Goal: Task Accomplishment & Management: Use online tool/utility

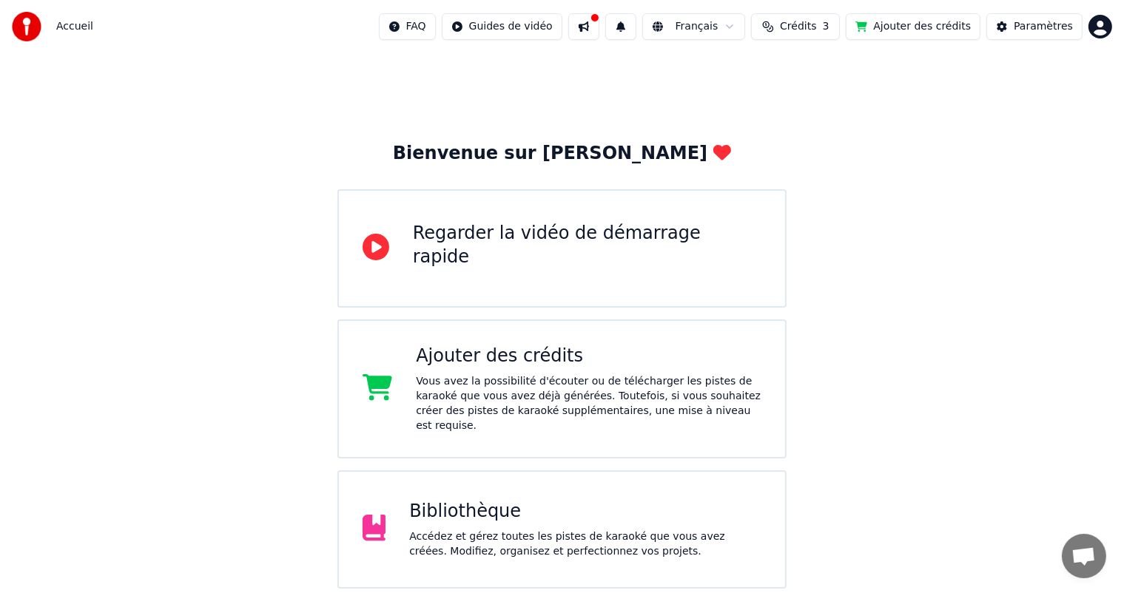
click at [458, 480] on div "Bibliothèque Accédez et gérez toutes les pistes de karaoké que vous avez créées…" at bounding box center [562, 529] width 450 height 118
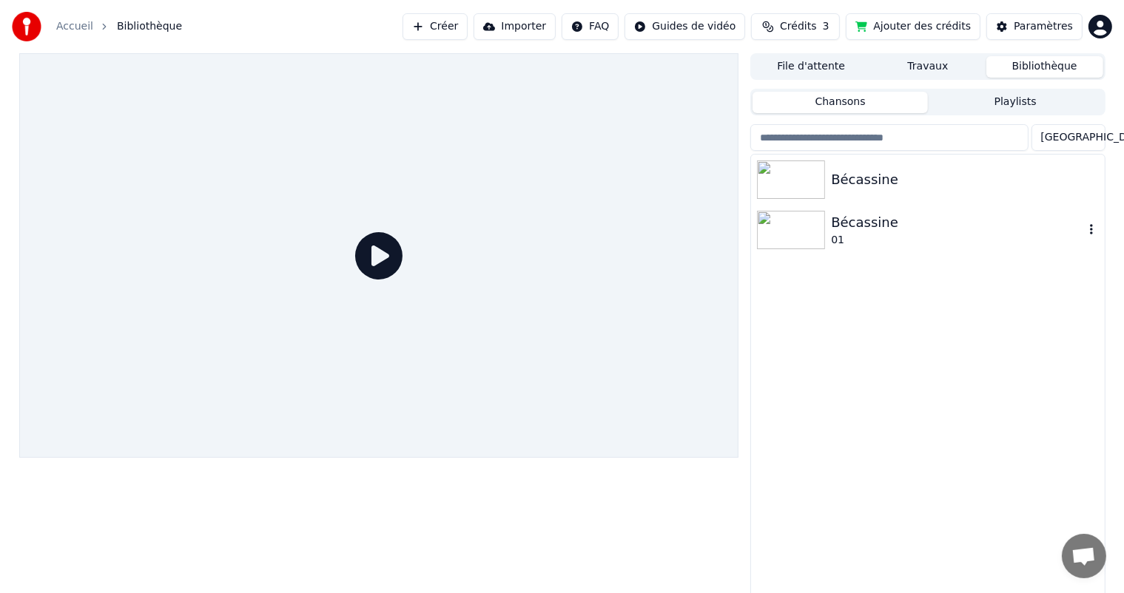
click at [790, 223] on img at bounding box center [791, 230] width 68 height 38
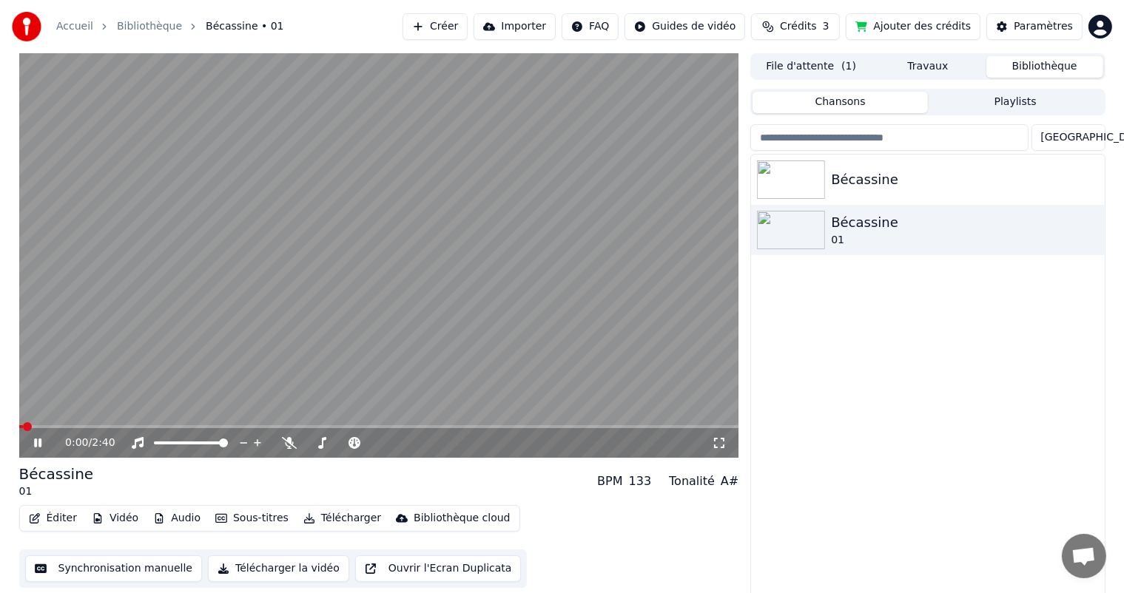
click at [714, 443] on icon at bounding box center [719, 443] width 15 height 12
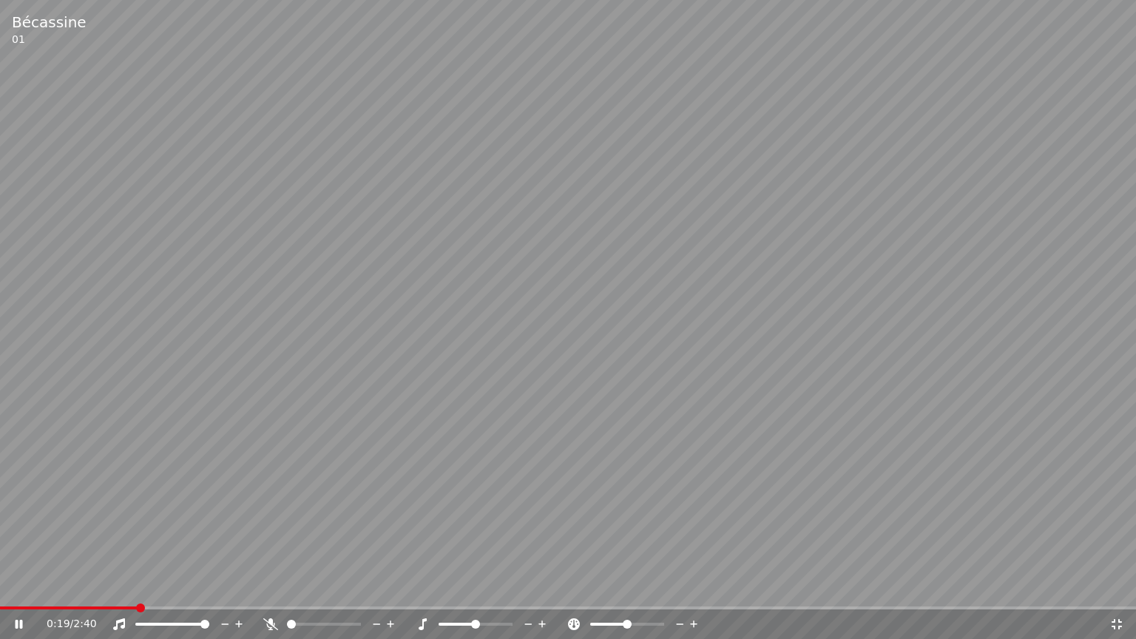
click at [16, 592] on div "0:19 / 2:40" at bounding box center [568, 624] width 1136 height 30
click at [10, 592] on span at bounding box center [7, 607] width 14 height 3
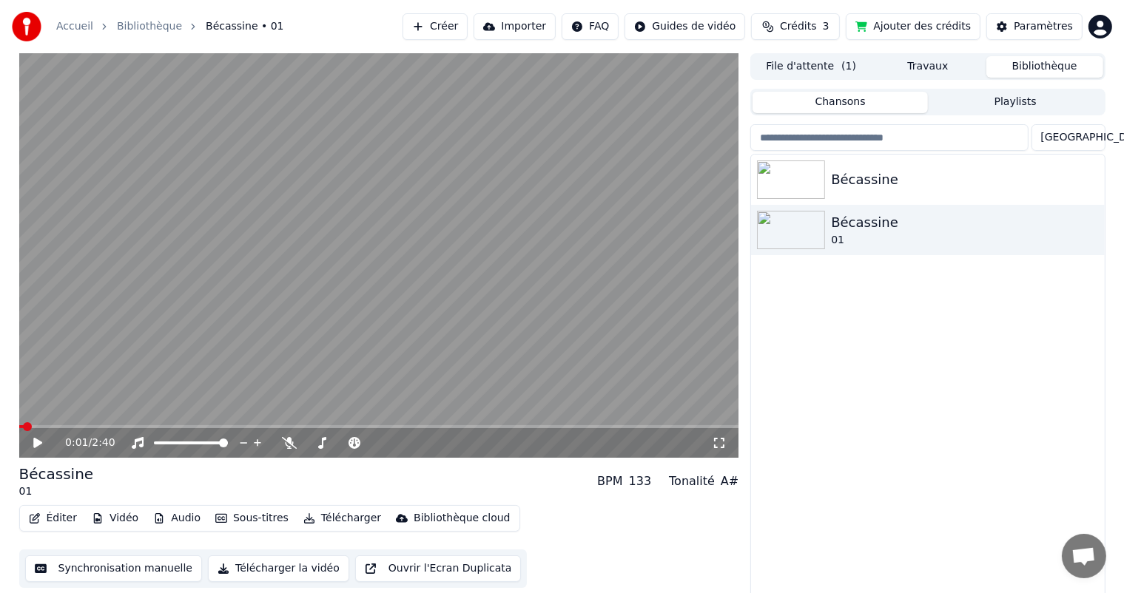
click at [23, 426] on span at bounding box center [21, 426] width 4 height 3
click at [1036, 281] on div "Bécassine Bécassine 01" at bounding box center [927, 377] width 353 height 444
drag, startPoint x: 1020, startPoint y: 454, endPoint x: 1106, endPoint y: 409, distance: 97.6
click at [1056, 422] on div "Bécassine Bécassine 01" at bounding box center [927, 377] width 353 height 444
click at [718, 438] on icon at bounding box center [719, 443] width 15 height 12
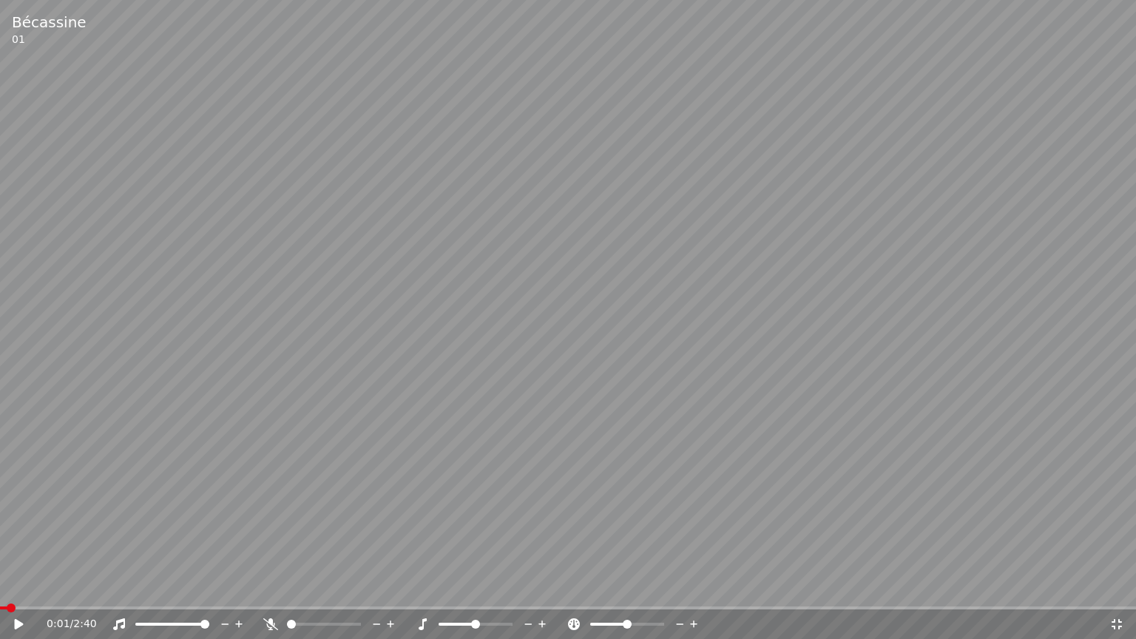
click at [18, 592] on icon at bounding box center [19, 624] width 9 height 10
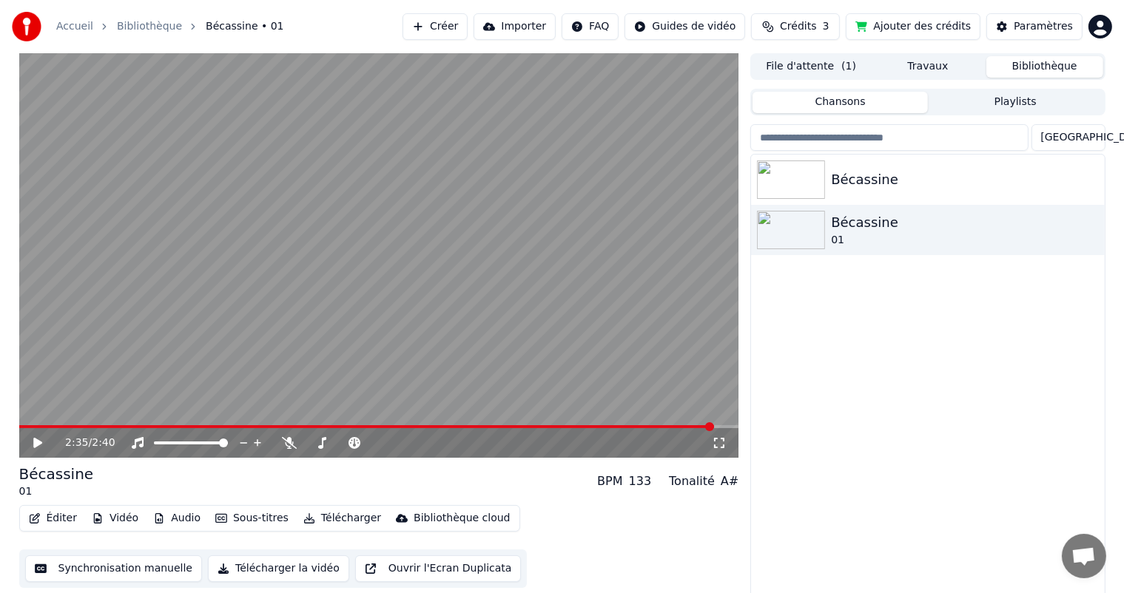
click at [77, 567] on button "Synchronisation manuelle" at bounding box center [114, 568] width 178 height 27
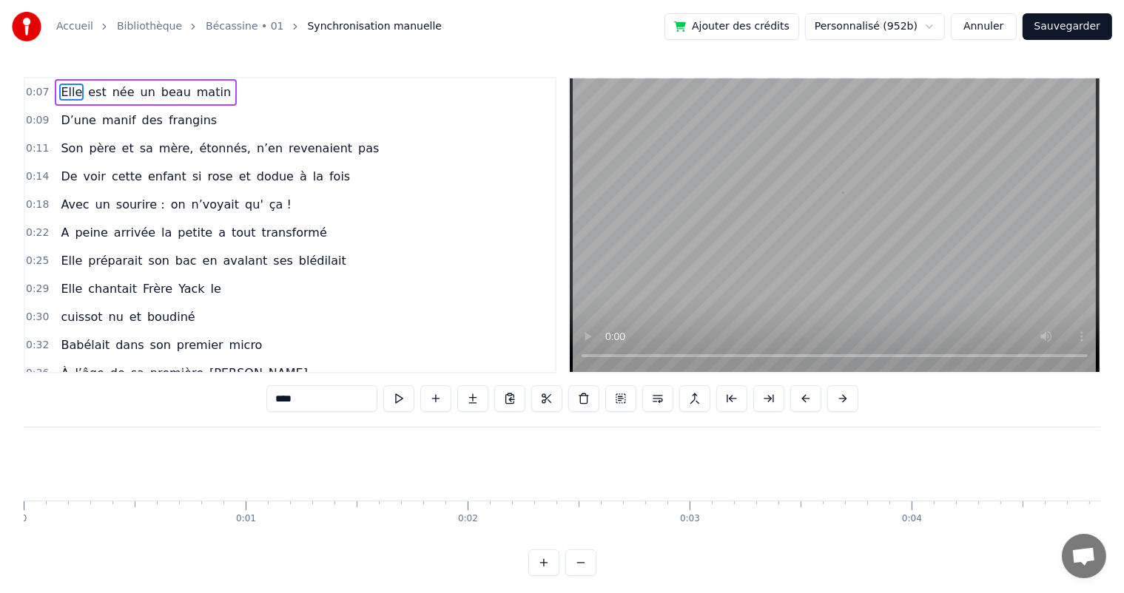
scroll to position [0, 1627]
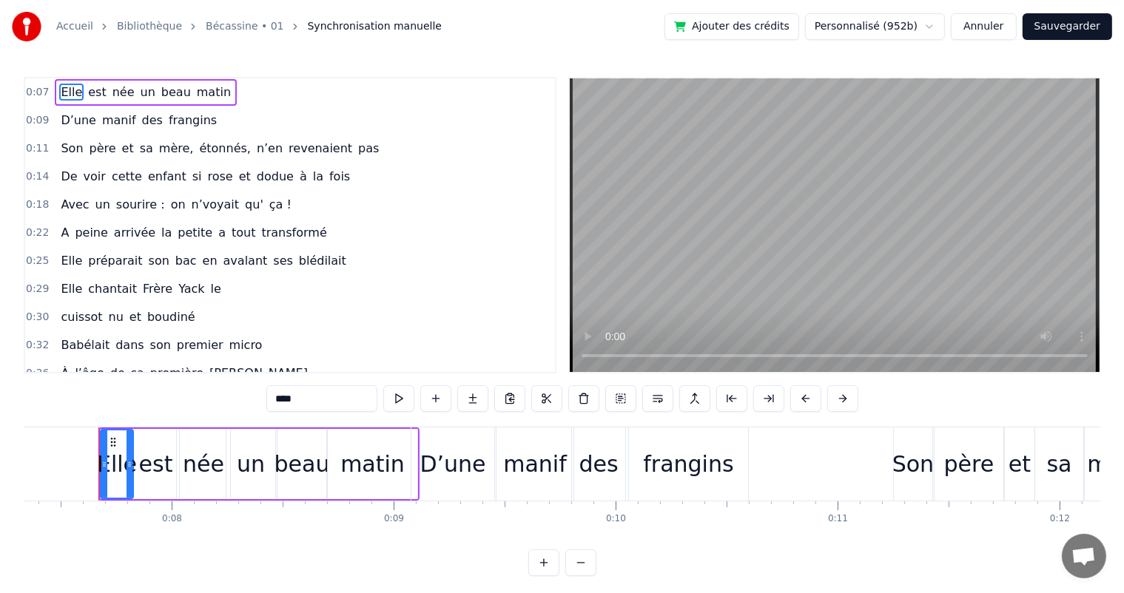
click at [115, 476] on div "Elle" at bounding box center [117, 463] width 40 height 33
click at [150, 410] on div "0:07 [PERSON_NAME] est née un beau matin 0:09 D’une manif des frangins 0:11 Son…" at bounding box center [562, 326] width 1076 height 499
click at [437, 451] on div "D’une" at bounding box center [453, 463] width 66 height 33
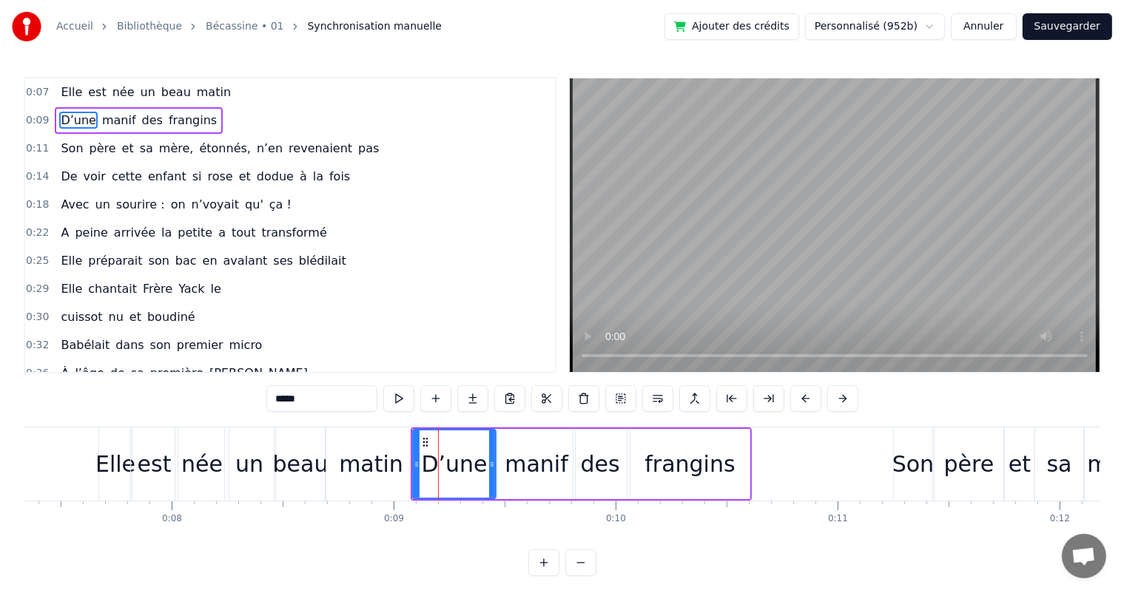
click at [392, 459] on div "matin" at bounding box center [371, 463] width 64 height 33
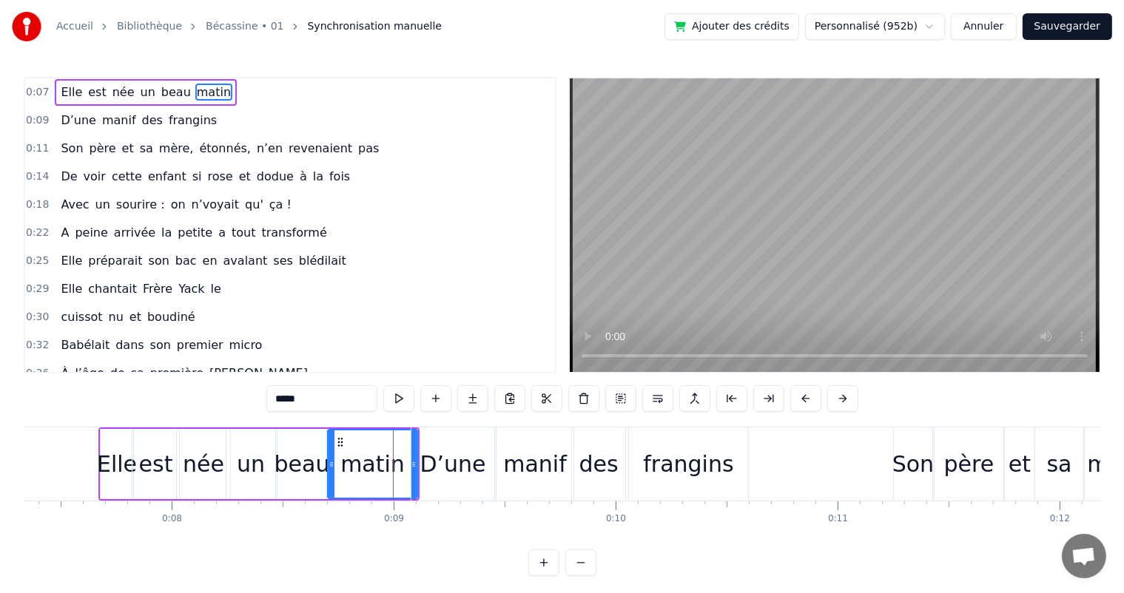
click at [445, 454] on div "D’une" at bounding box center [453, 463] width 66 height 33
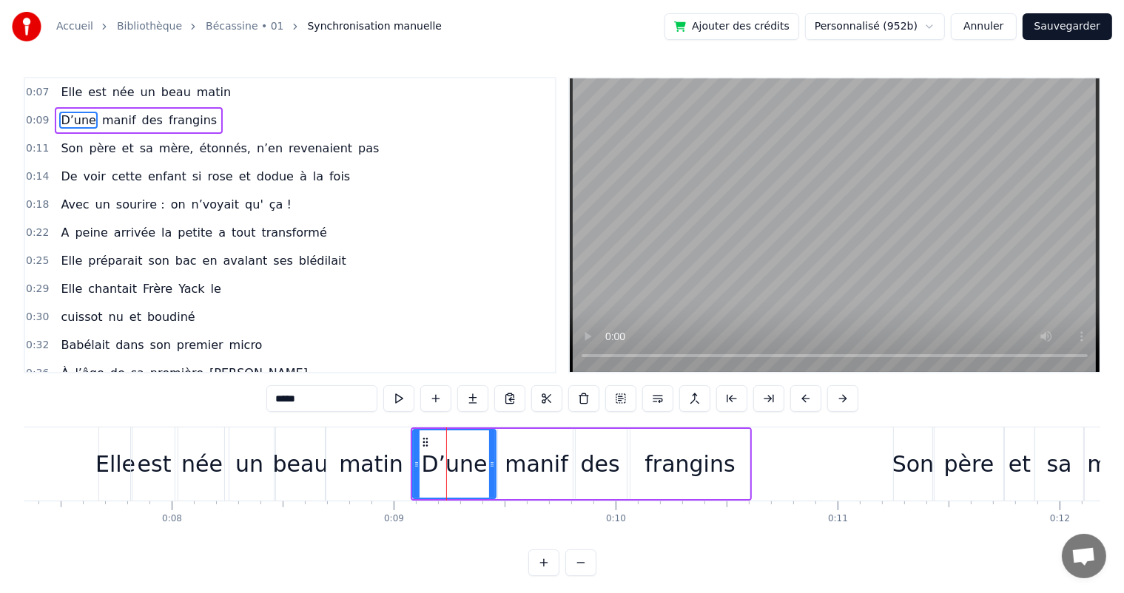
click at [537, 458] on div "manif" at bounding box center [536, 463] width 64 height 33
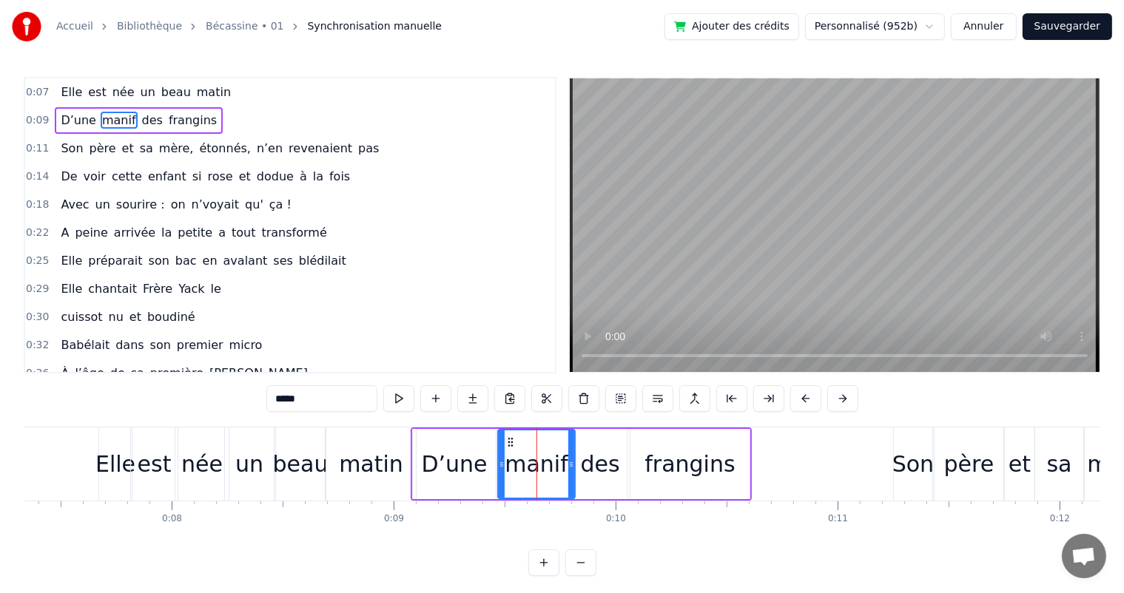
click at [399, 467] on div "matin" at bounding box center [370, 464] width 89 height 73
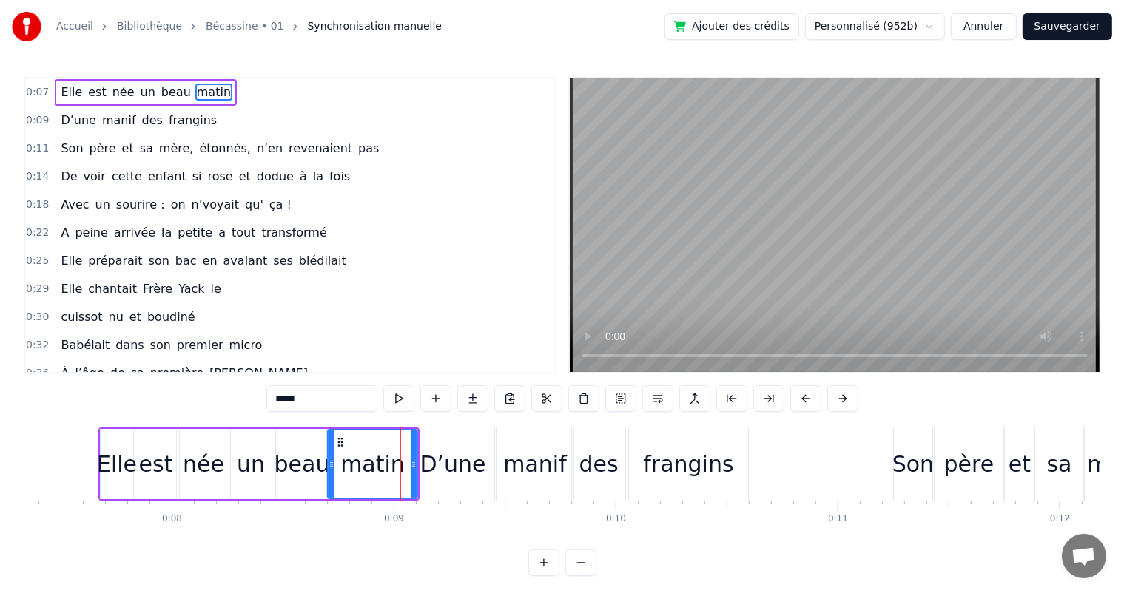
click at [124, 462] on div "Elle" at bounding box center [117, 463] width 40 height 33
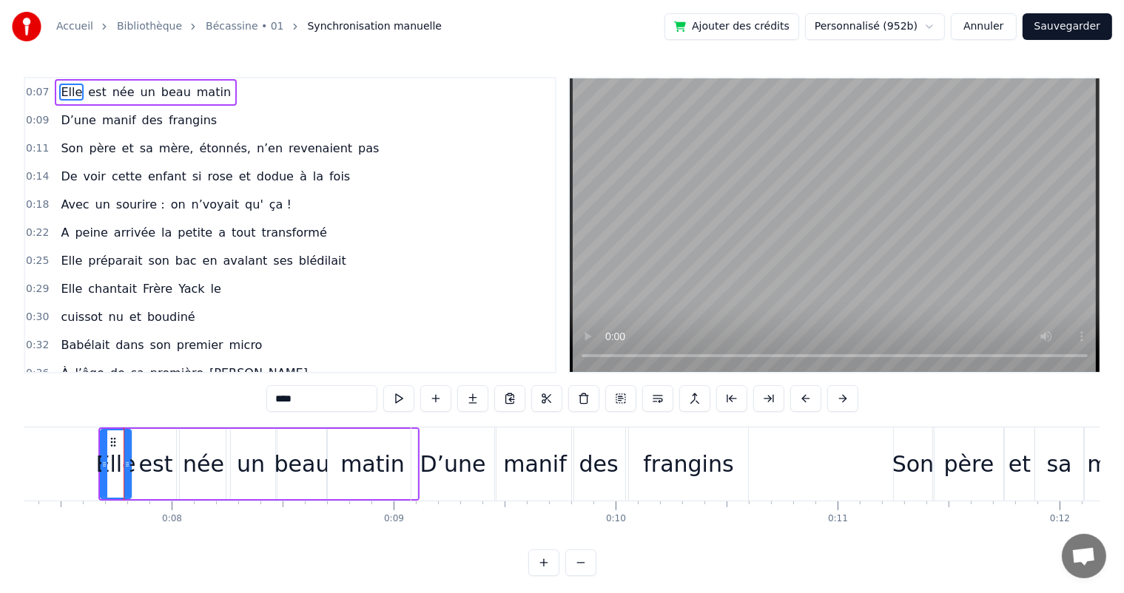
click at [127, 464] on icon at bounding box center [127, 465] width 6 height 12
click at [154, 456] on div "est" at bounding box center [156, 463] width 34 height 33
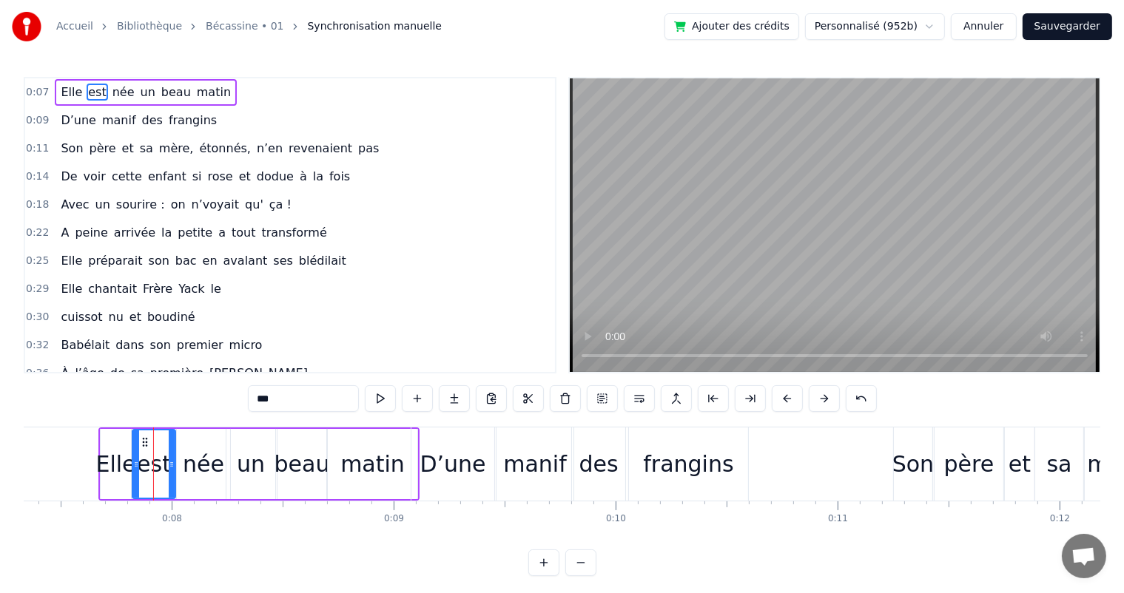
click at [173, 456] on div at bounding box center [172, 463] width 6 height 67
click at [214, 453] on div "née" at bounding box center [203, 463] width 41 height 33
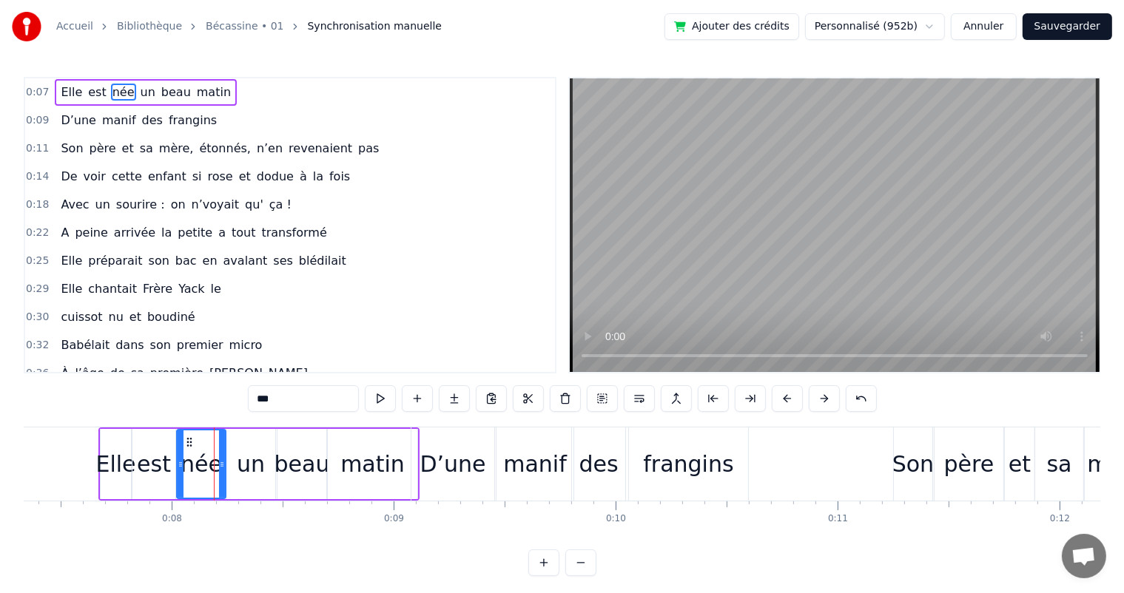
click at [223, 457] on div at bounding box center [222, 463] width 6 height 67
click at [245, 457] on div "un" at bounding box center [251, 463] width 28 height 33
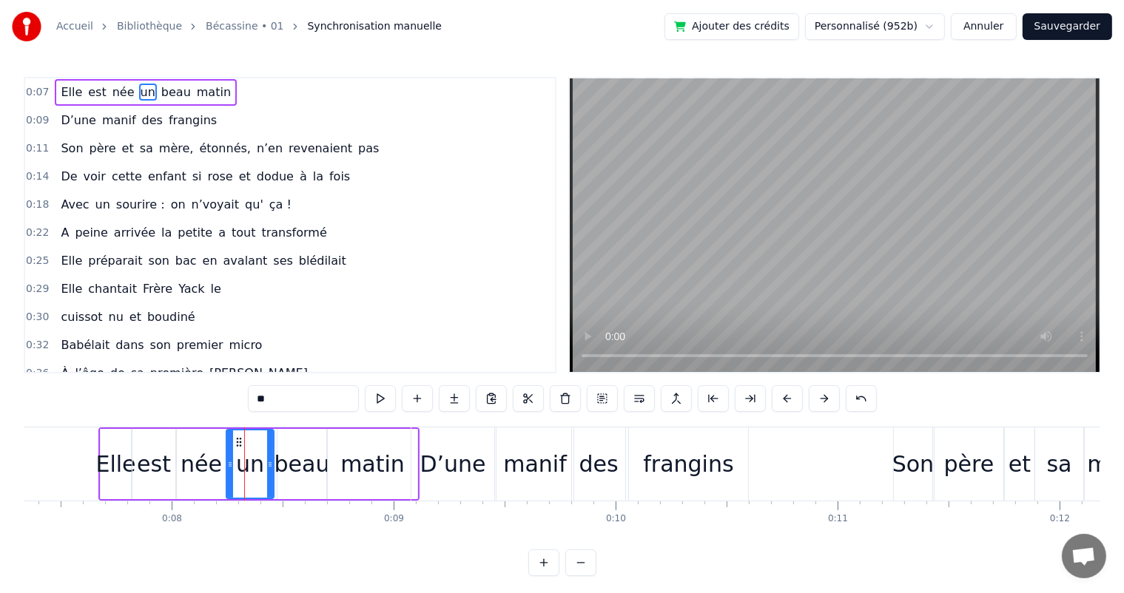
click at [271, 456] on div at bounding box center [270, 463] width 6 height 67
click at [283, 450] on div "beau" at bounding box center [301, 463] width 55 height 33
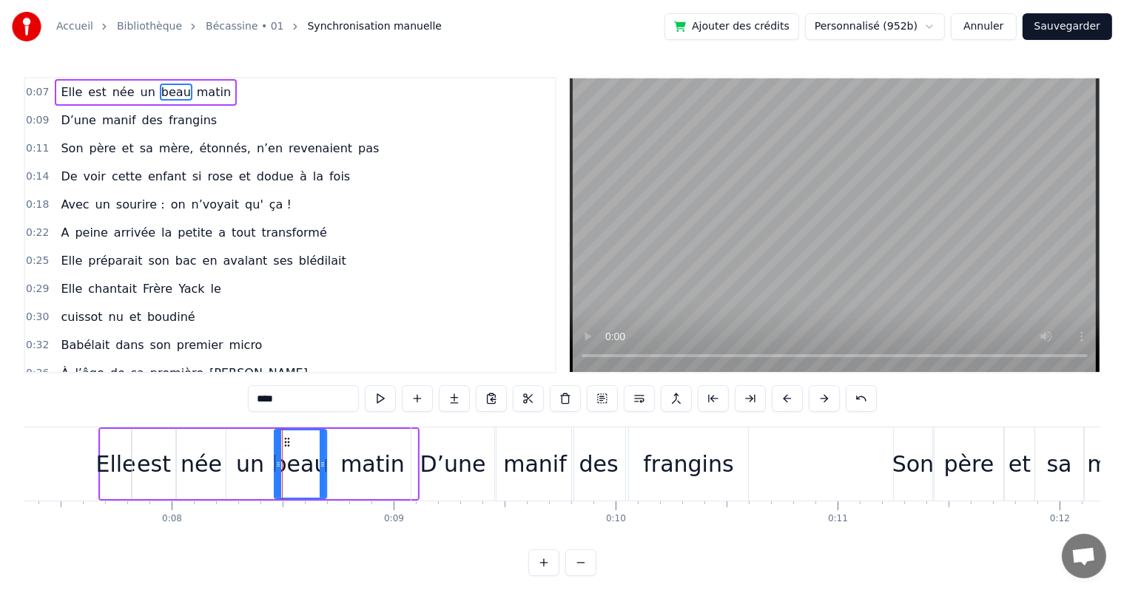
click at [275, 455] on div at bounding box center [278, 463] width 6 height 67
click at [343, 455] on div "matin" at bounding box center [372, 463] width 64 height 33
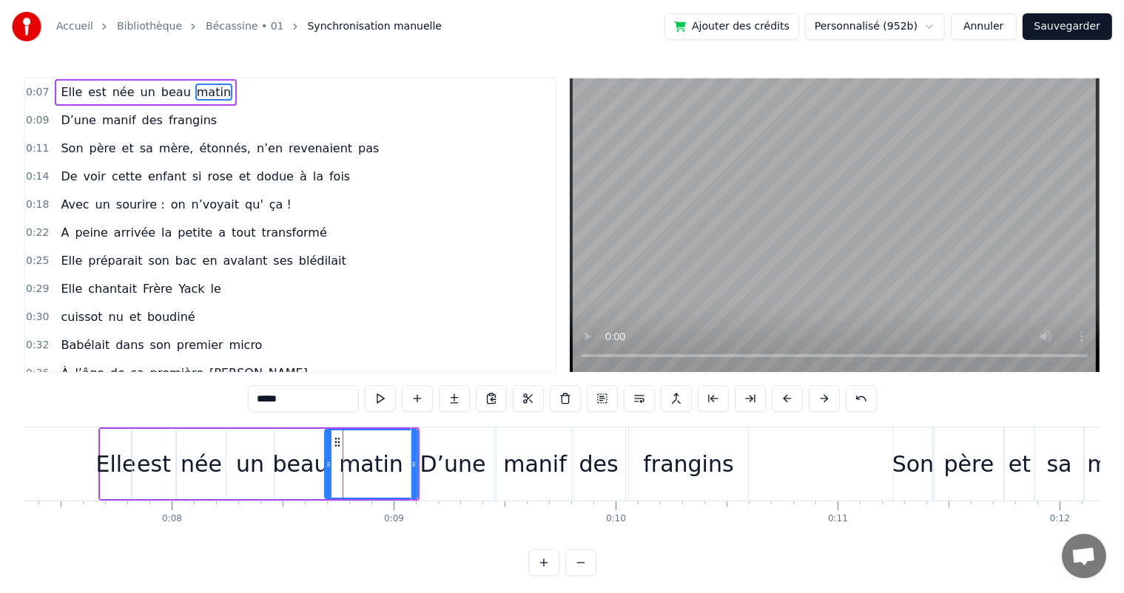
click at [325, 464] on icon at bounding box center [328, 465] width 6 height 12
click at [346, 462] on div "matin" at bounding box center [371, 463] width 64 height 33
click at [451, 465] on div "D’une" at bounding box center [453, 463] width 66 height 33
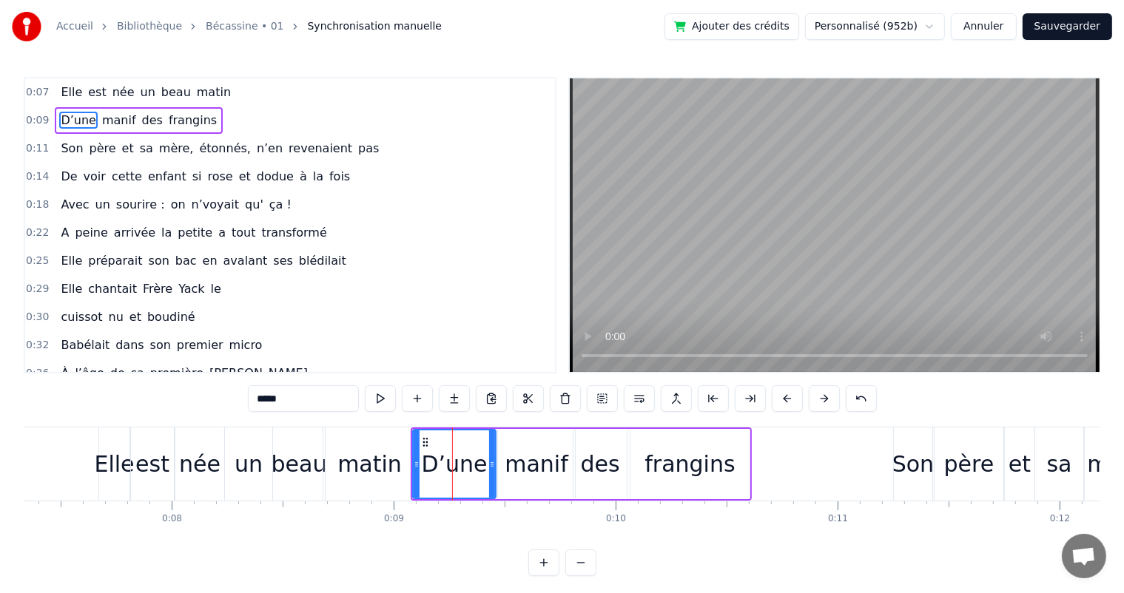
click at [311, 477] on div "beau" at bounding box center [298, 463] width 55 height 33
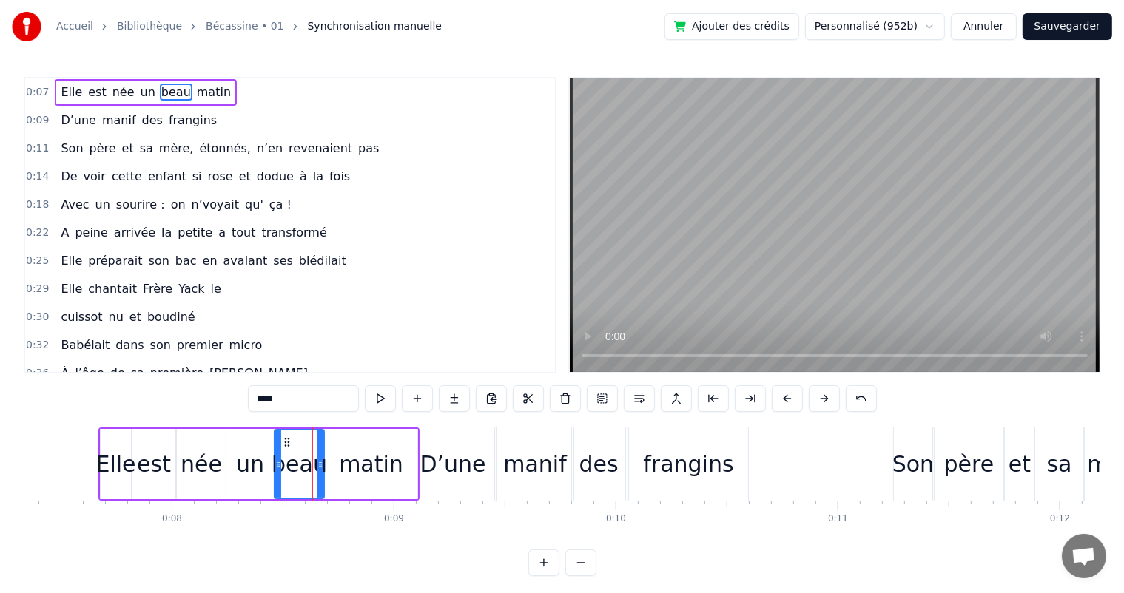
click at [321, 476] on div at bounding box center [320, 463] width 6 height 67
click at [453, 479] on div "D’une" at bounding box center [453, 463] width 66 height 33
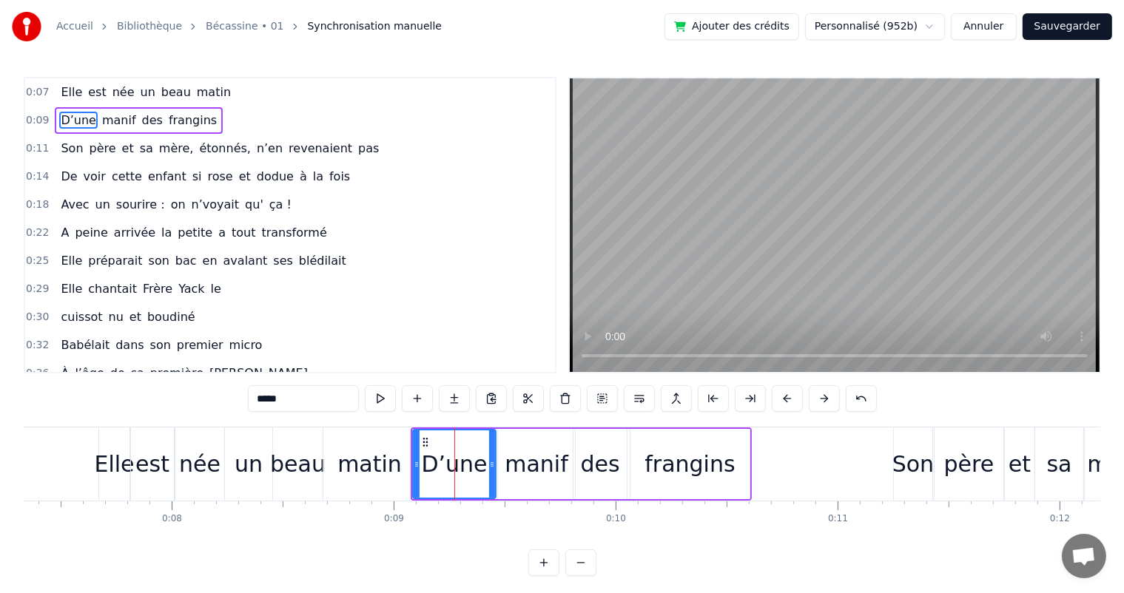
click at [413, 479] on div at bounding box center [416, 463] width 6 height 67
click at [402, 480] on div "matin" at bounding box center [369, 464] width 92 height 73
type input "*****"
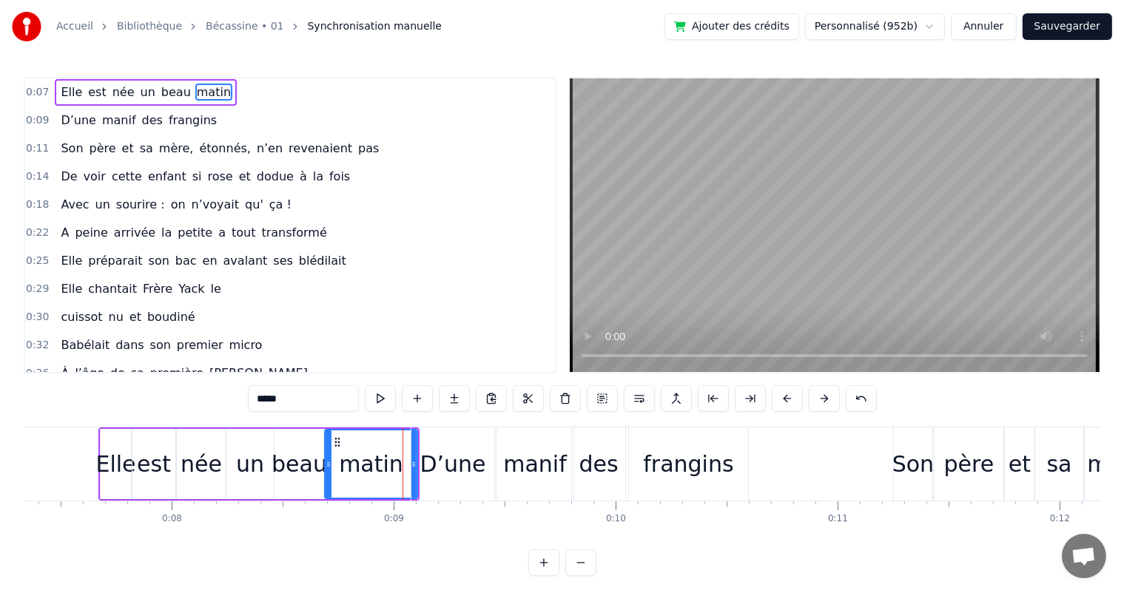
click at [402, 473] on div at bounding box center [402, 464] width 1 height 73
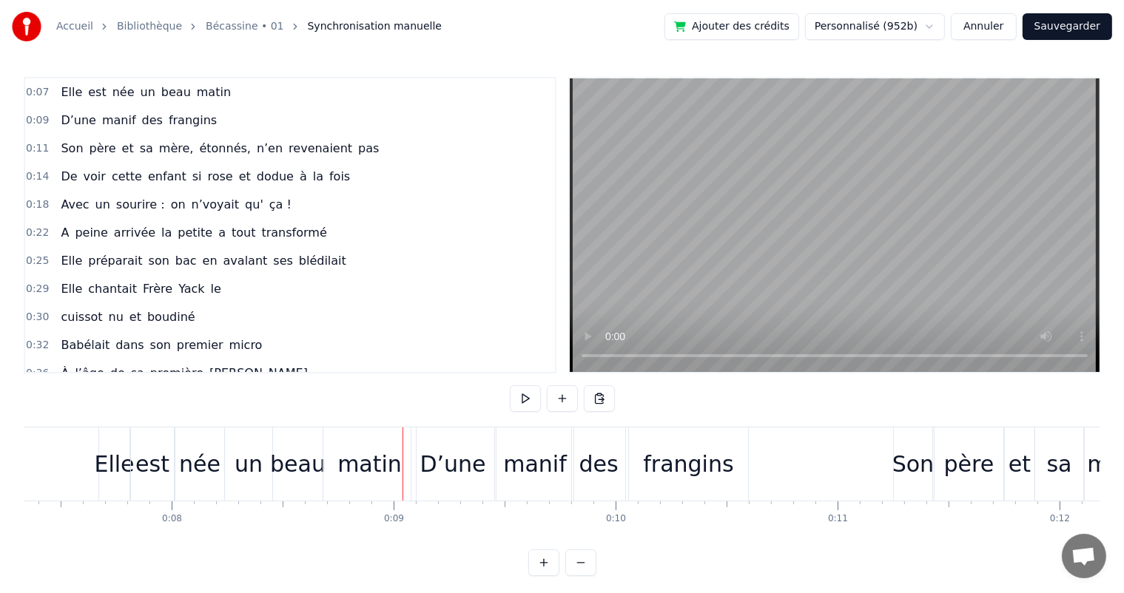
click at [408, 476] on div "matin" at bounding box center [369, 464] width 92 height 73
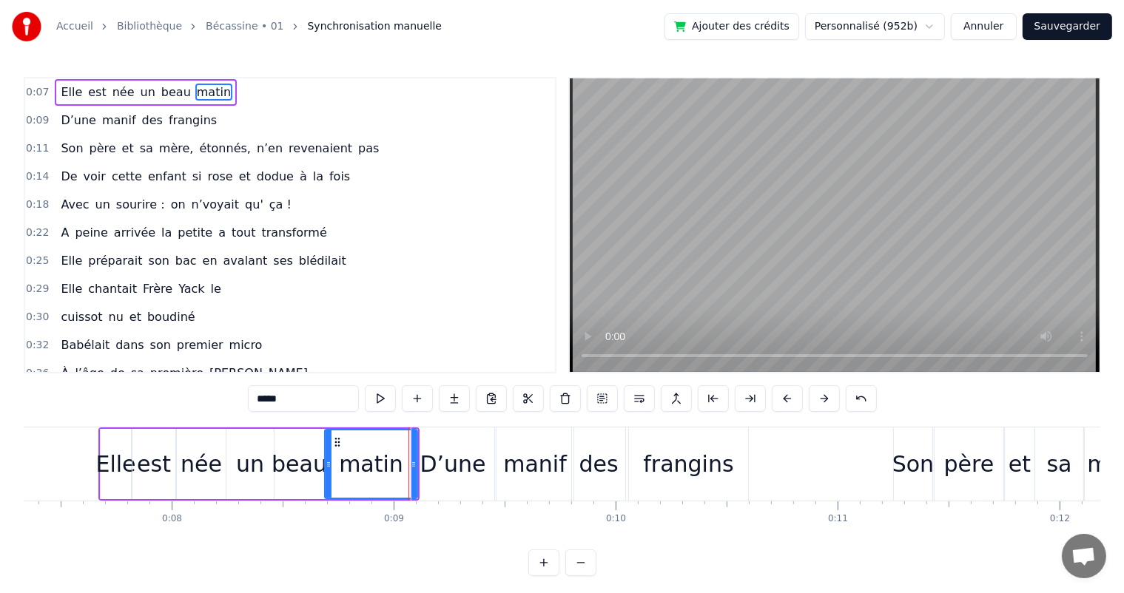
click at [428, 459] on div "D’une" at bounding box center [453, 463] width 66 height 33
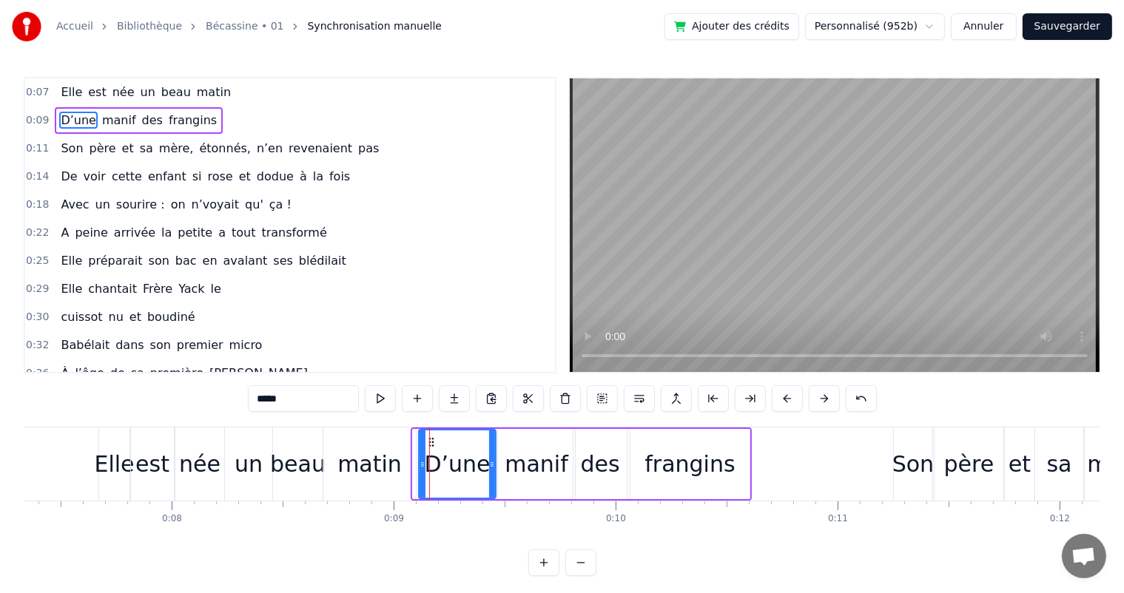
click at [421, 467] on icon at bounding box center [422, 465] width 6 height 12
click at [389, 473] on div "matin" at bounding box center [369, 463] width 64 height 33
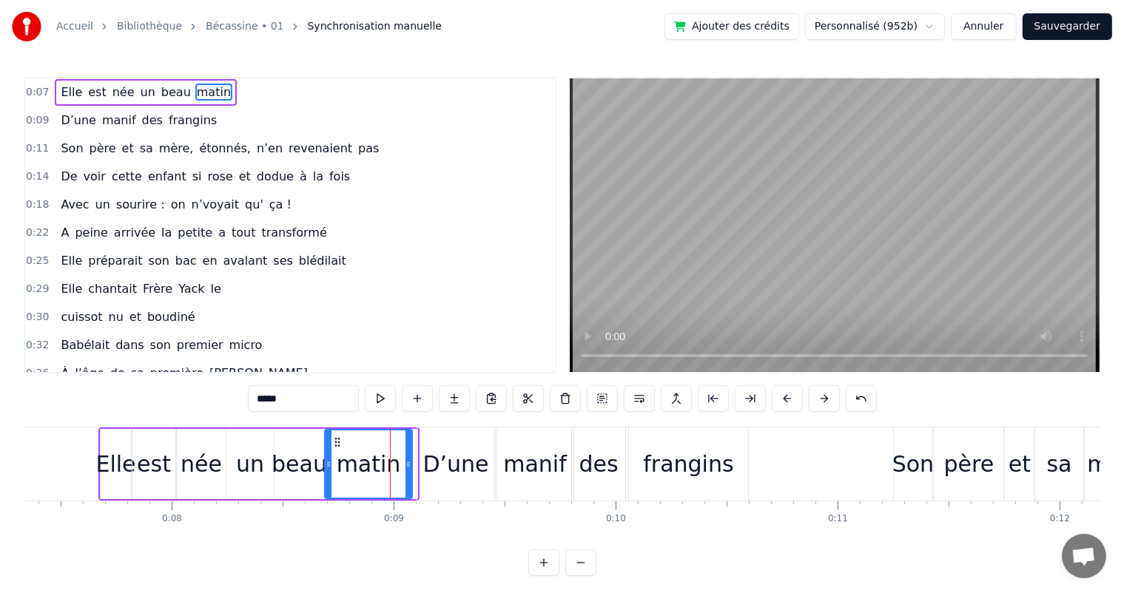
click at [408, 465] on icon at bounding box center [408, 465] width 6 height 12
click at [423, 462] on div "D’une" at bounding box center [455, 464] width 77 height 73
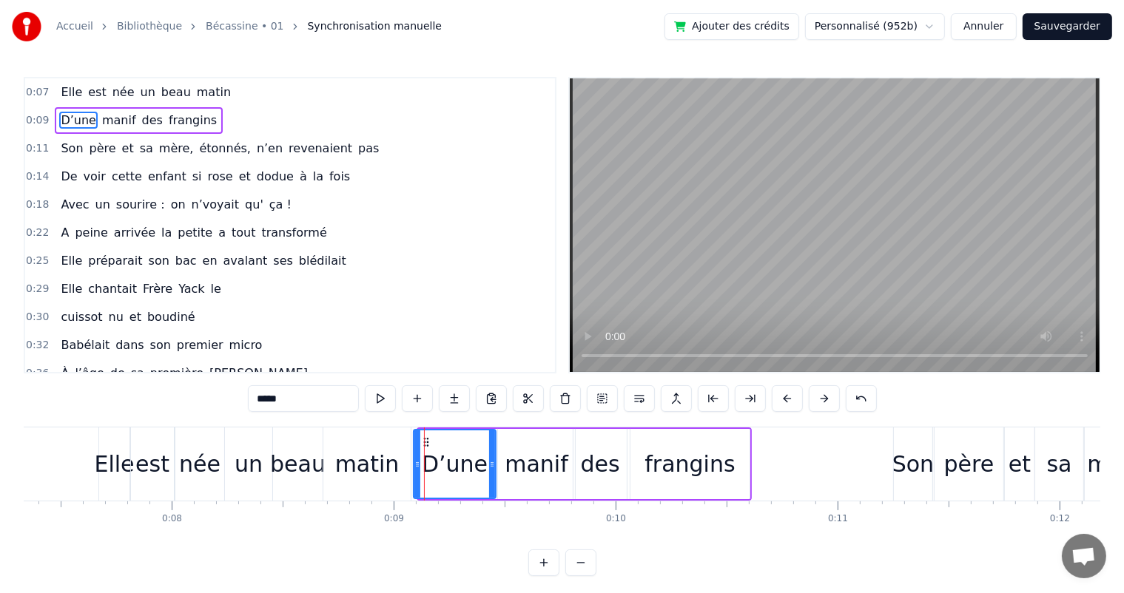
click at [416, 464] on icon at bounding box center [417, 465] width 6 height 12
click at [405, 465] on div "matin" at bounding box center [366, 464] width 87 height 73
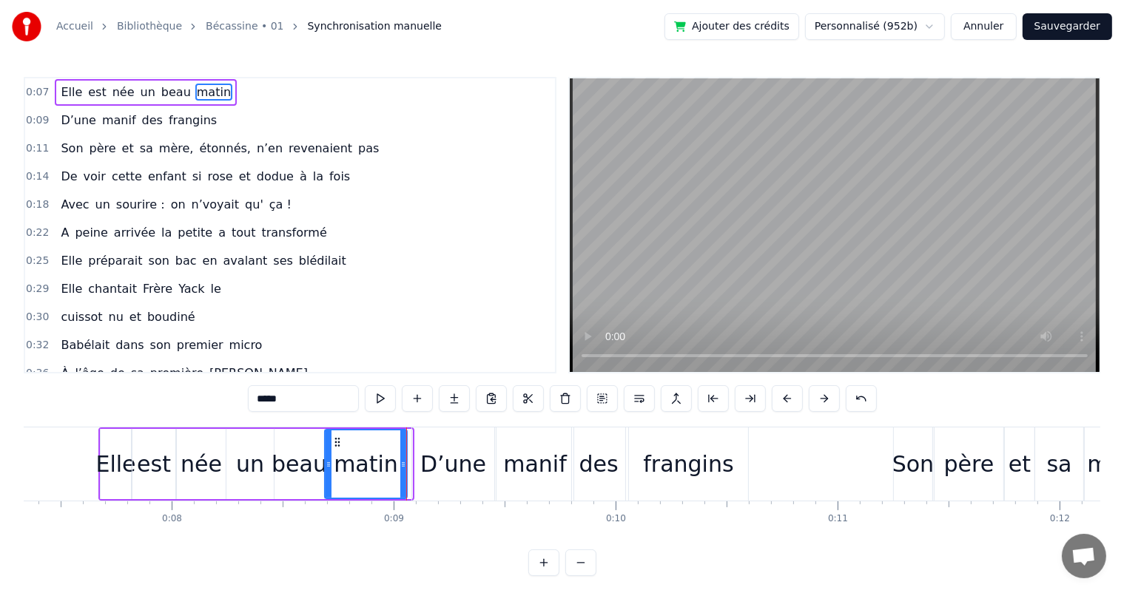
click at [404, 466] on icon at bounding box center [403, 465] width 6 height 12
click at [423, 459] on div "D’une" at bounding box center [453, 464] width 82 height 73
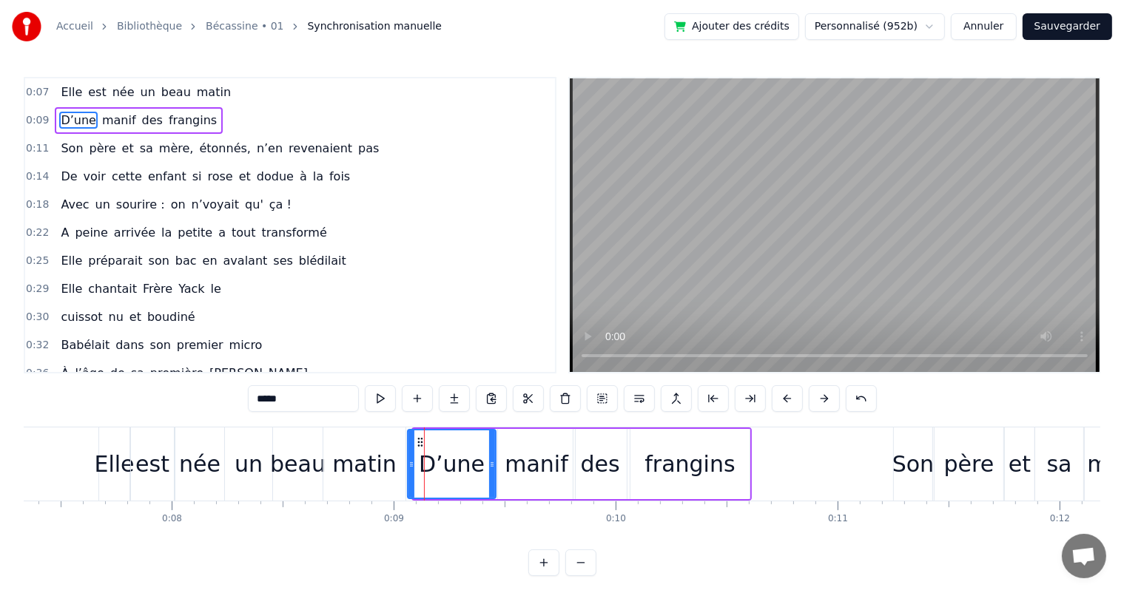
click at [409, 464] on icon at bounding box center [411, 465] width 6 height 12
click at [390, 403] on button at bounding box center [380, 398] width 31 height 27
drag, startPoint x: 491, startPoint y: 461, endPoint x: 486, endPoint y: 467, distance: 7.9
click at [486, 467] on icon at bounding box center [487, 465] width 6 height 12
click at [505, 459] on div "manif" at bounding box center [536, 464] width 77 height 70
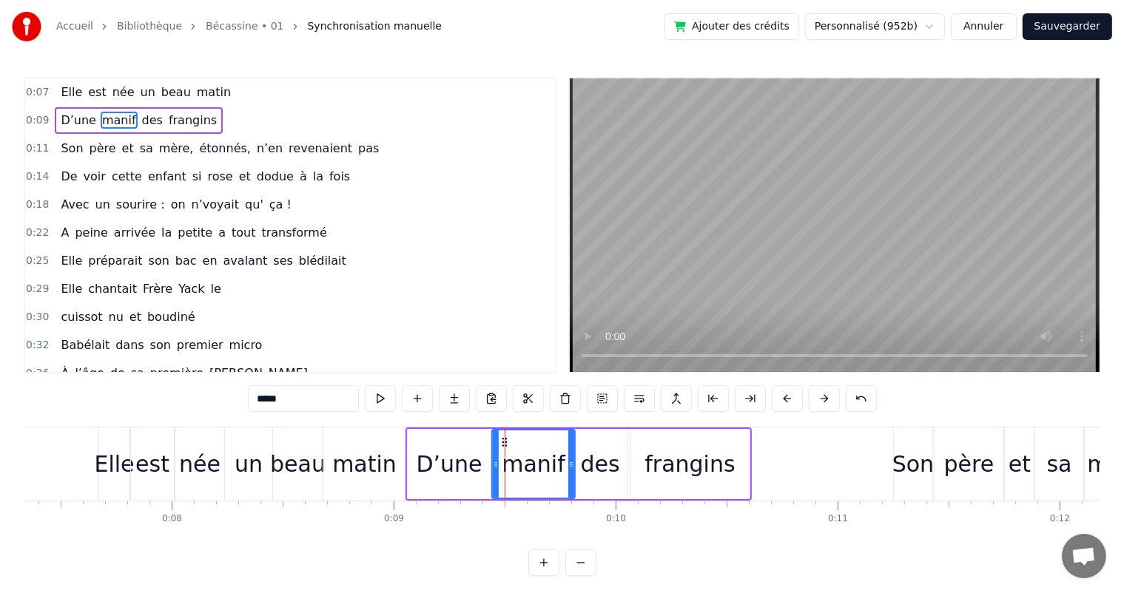
drag, startPoint x: 497, startPoint y: 459, endPoint x: 491, endPoint y: 464, distance: 7.9
click at [493, 464] on icon at bounding box center [496, 465] width 6 height 12
click at [600, 457] on div "des" at bounding box center [599, 463] width 39 height 33
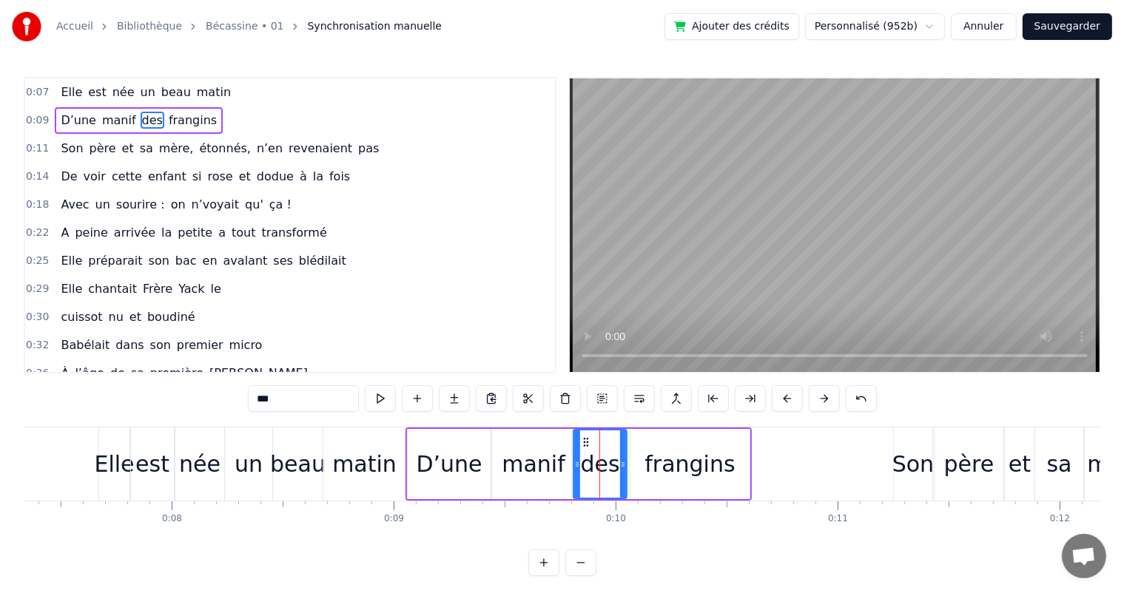
click at [632, 457] on div "frangins" at bounding box center [689, 464] width 119 height 70
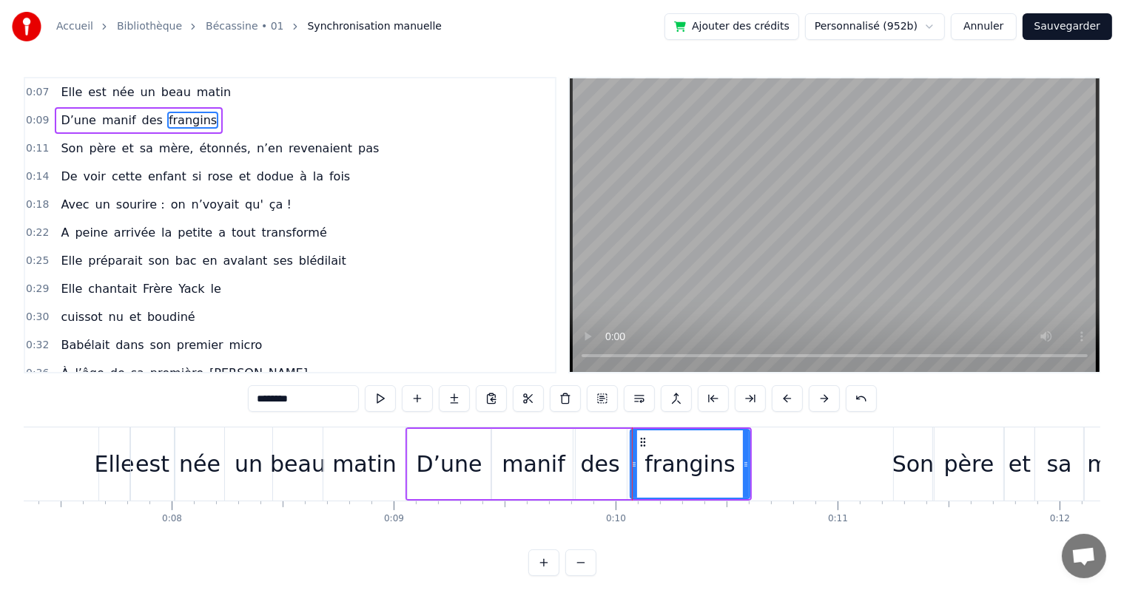
click at [612, 463] on div "des" at bounding box center [599, 463] width 39 height 33
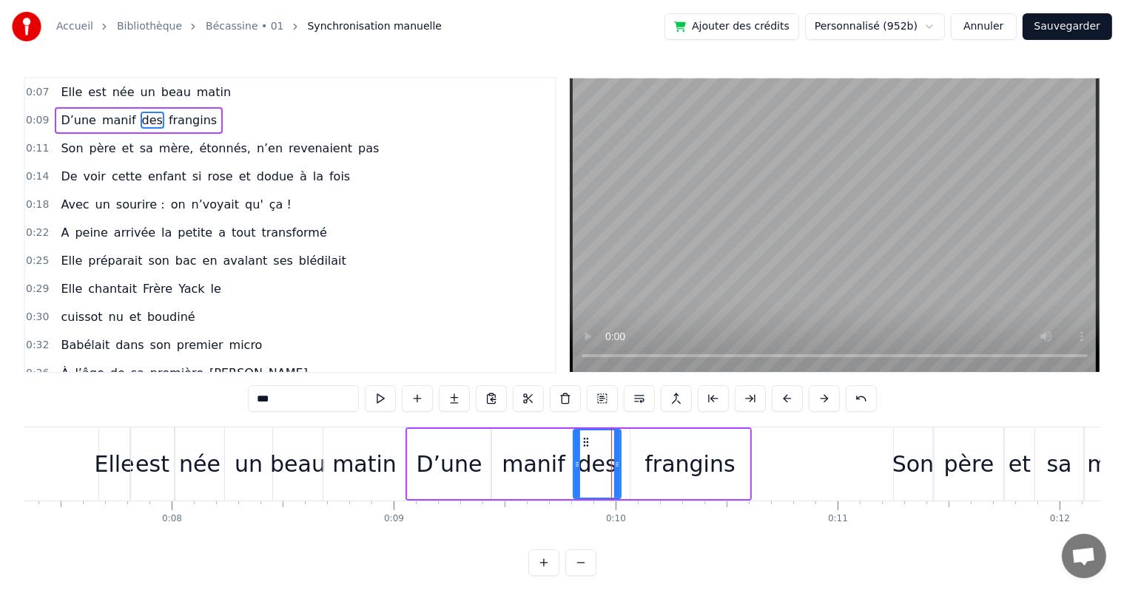
drag, startPoint x: 622, startPoint y: 462, endPoint x: 616, endPoint y: 467, distance: 7.9
click at [616, 467] on icon at bounding box center [617, 465] width 6 height 12
click at [636, 463] on div "frangins" at bounding box center [689, 464] width 119 height 70
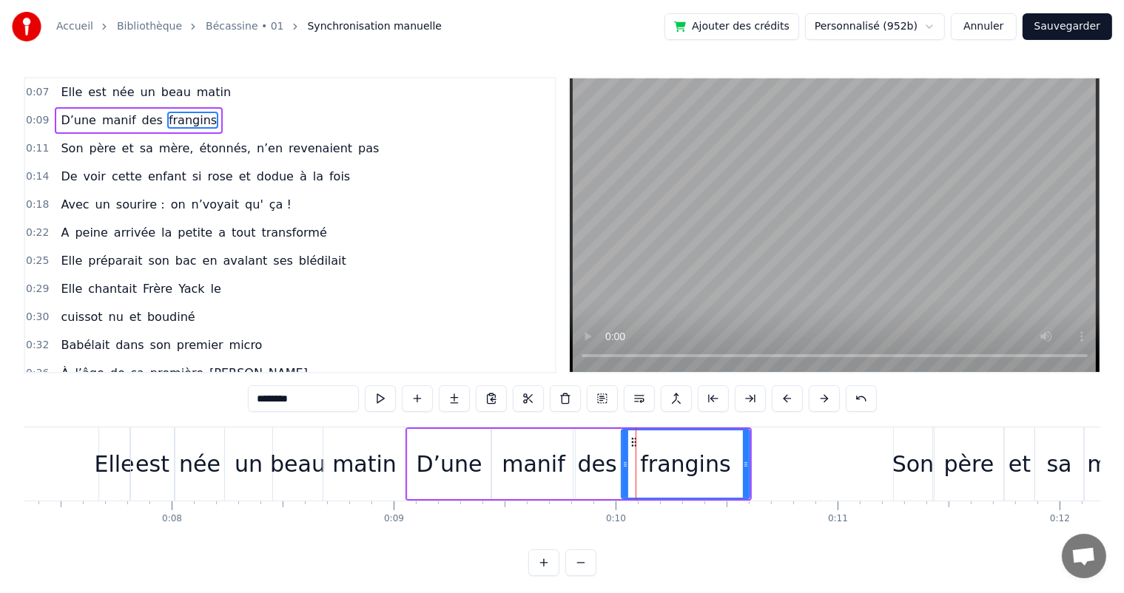
drag, startPoint x: 633, startPoint y: 463, endPoint x: 624, endPoint y: 466, distance: 9.4
click at [624, 466] on icon at bounding box center [625, 465] width 6 height 12
click at [386, 393] on button at bounding box center [380, 398] width 31 height 27
click at [418, 467] on div "D’une" at bounding box center [449, 464] width 83 height 70
type input "*****"
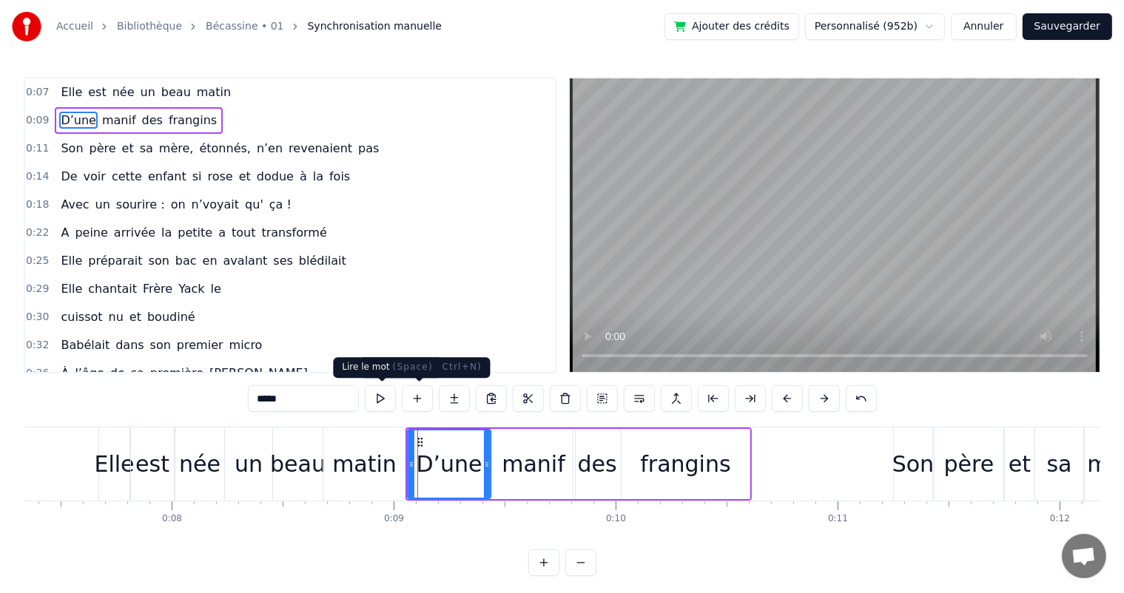
click at [385, 405] on button at bounding box center [380, 398] width 31 height 27
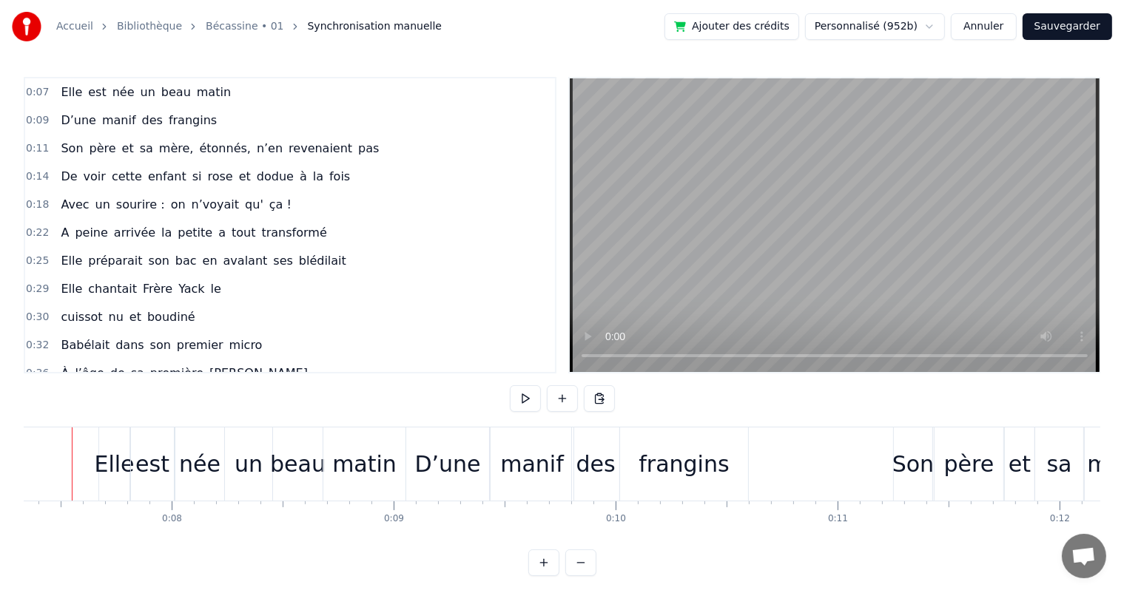
click at [109, 436] on div "Elle" at bounding box center [114, 464] width 30 height 73
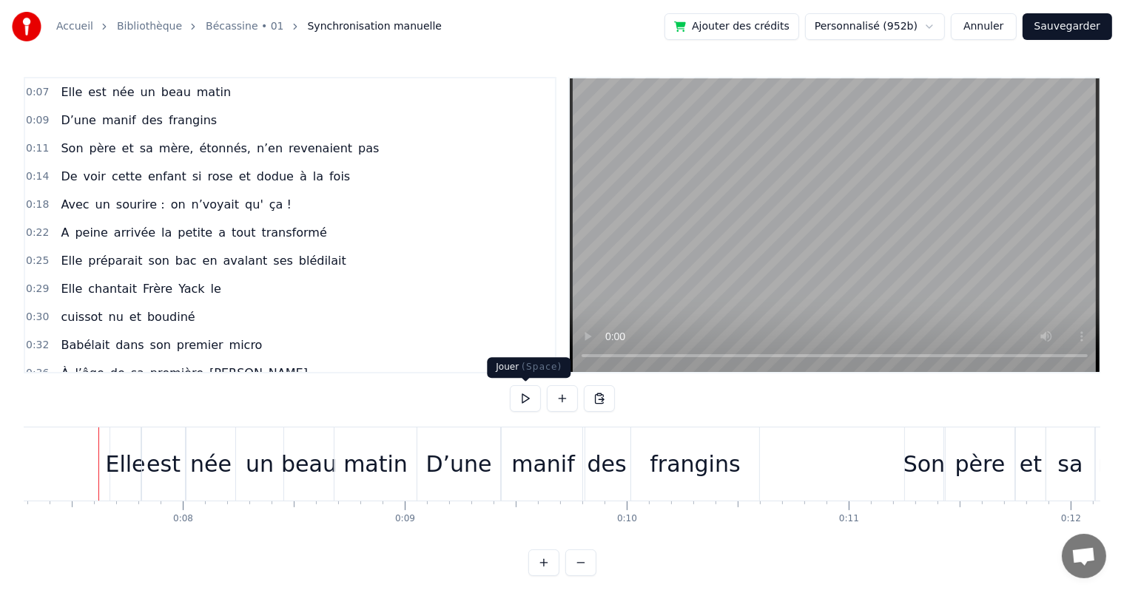
click at [521, 399] on button at bounding box center [525, 398] width 31 height 27
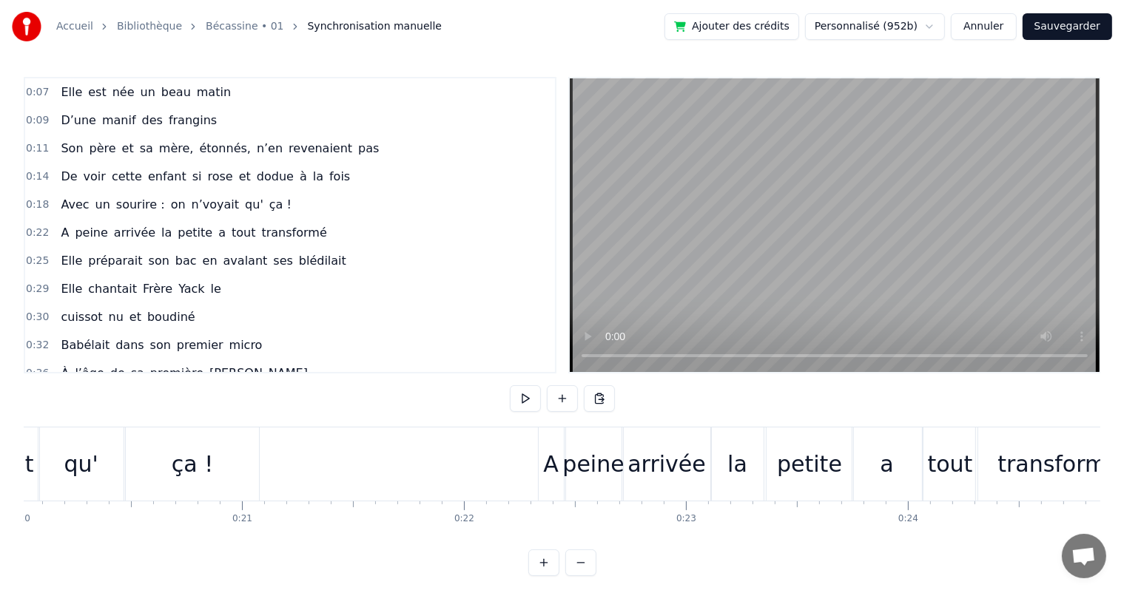
scroll to position [0, 3500]
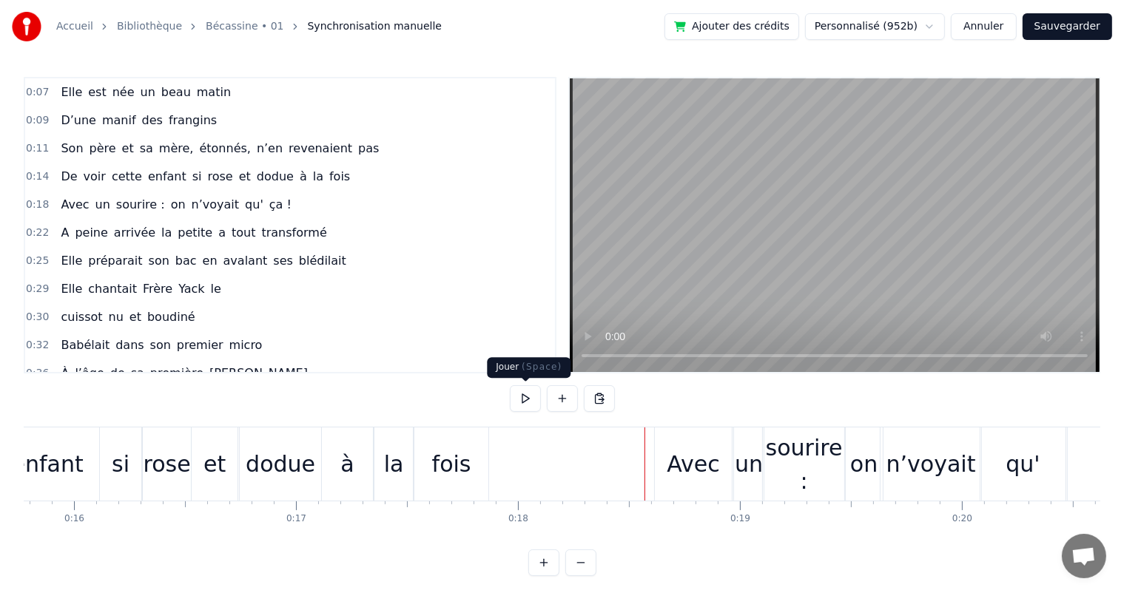
click at [531, 399] on button at bounding box center [525, 398] width 31 height 27
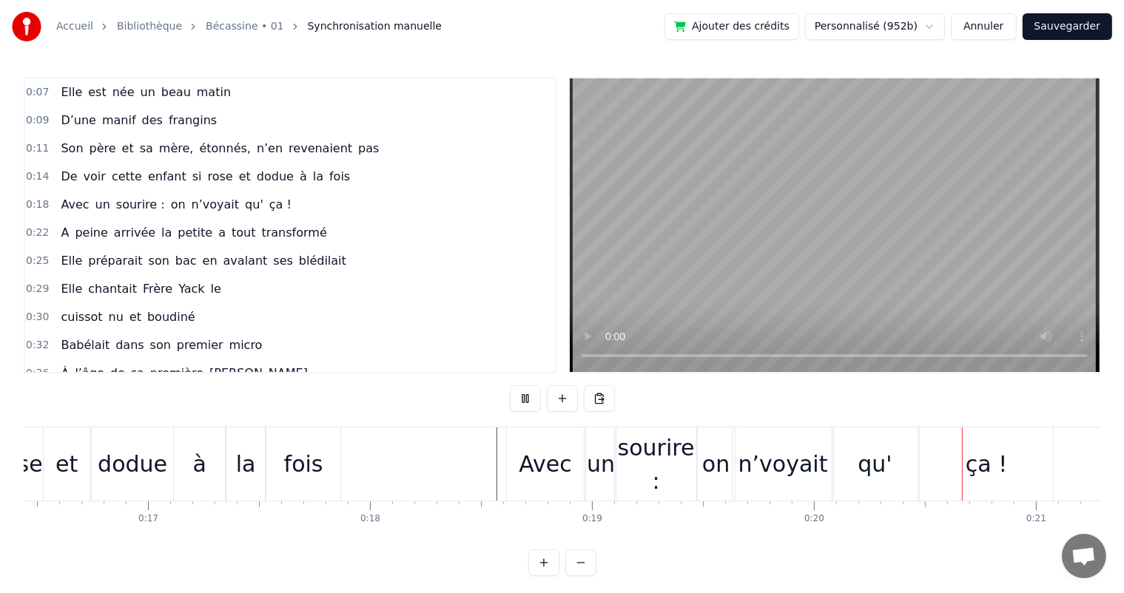
click at [531, 399] on button at bounding box center [525, 398] width 31 height 27
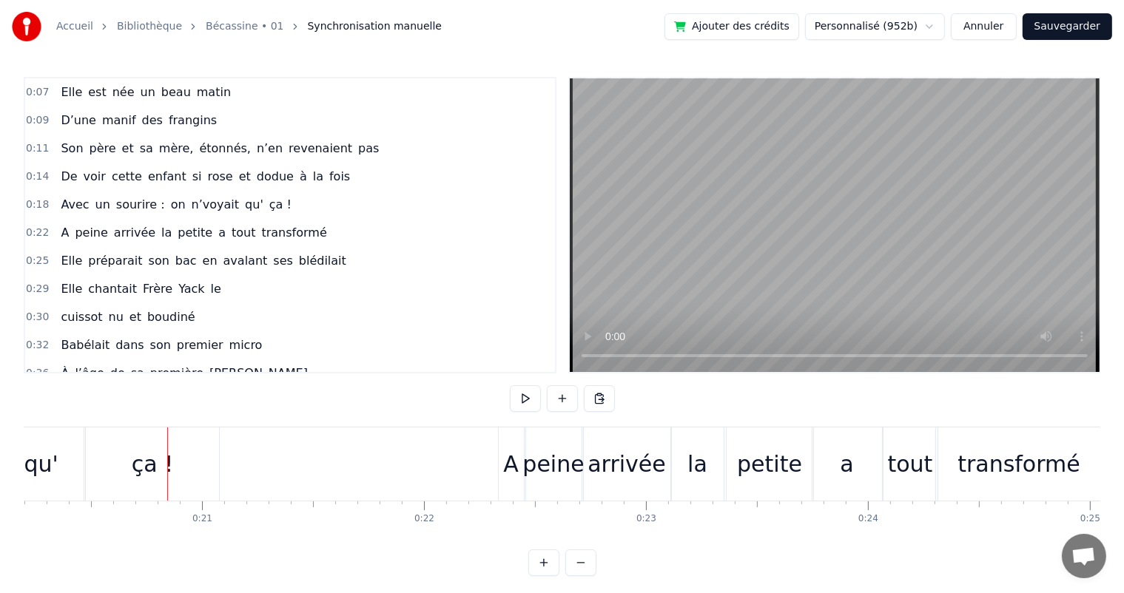
scroll to position [0, 3540]
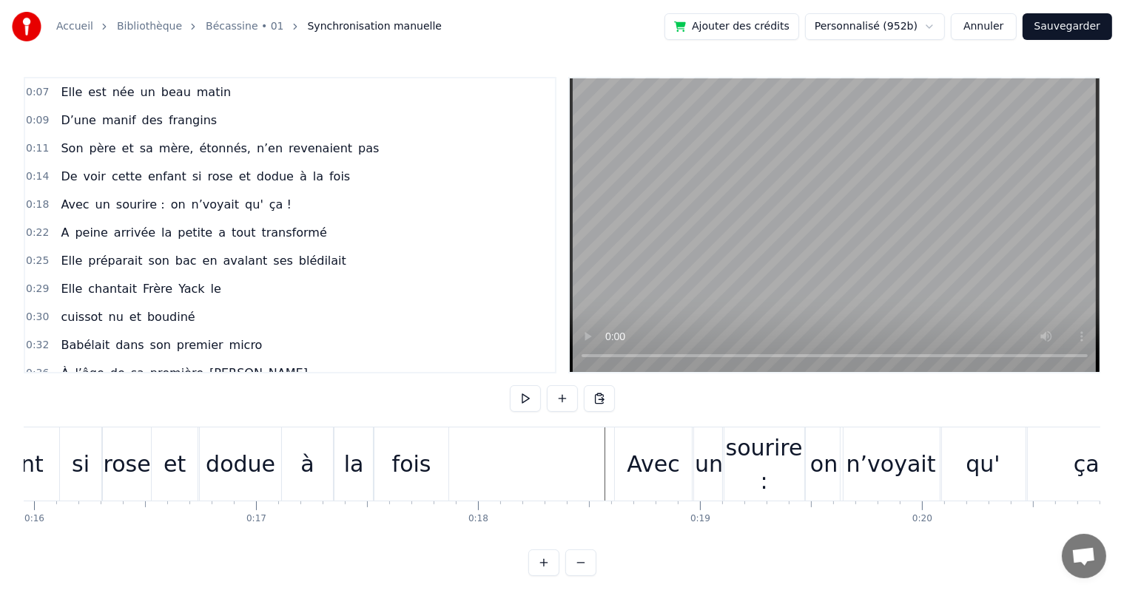
click at [952, 462] on div "qu'" at bounding box center [982, 464] width 85 height 73
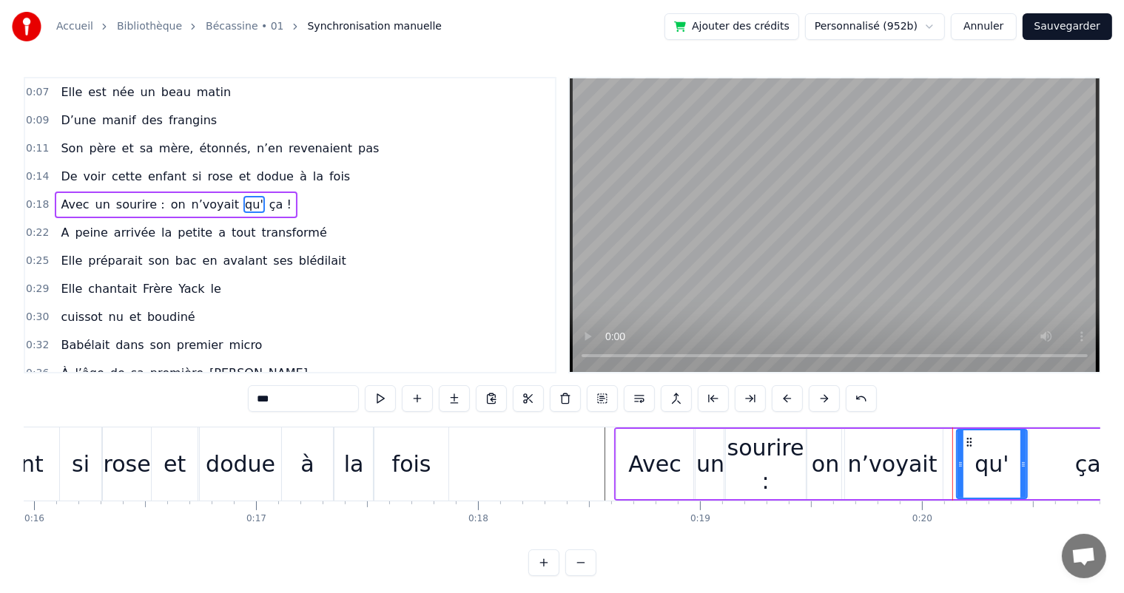
drag, startPoint x: 942, startPoint y: 465, endPoint x: 957, endPoint y: 465, distance: 14.8
click at [957, 465] on icon at bounding box center [960, 465] width 6 height 12
click at [921, 473] on div "n’voyait" at bounding box center [892, 463] width 89 height 33
type input "********"
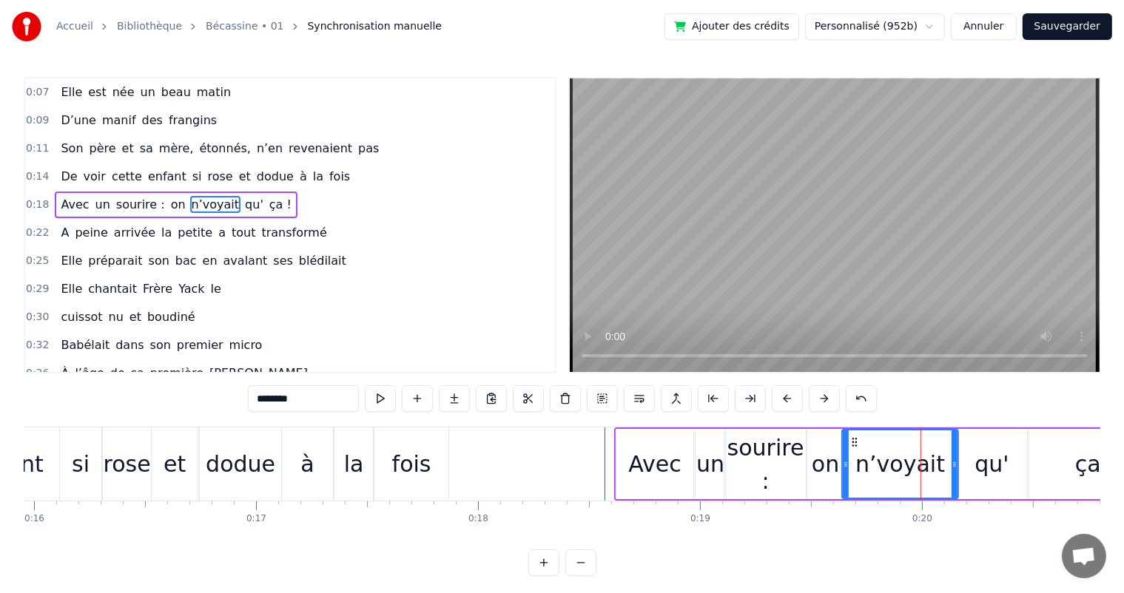
drag, startPoint x: 940, startPoint y: 476, endPoint x: 956, endPoint y: 476, distance: 15.5
click at [956, 476] on div at bounding box center [954, 463] width 6 height 67
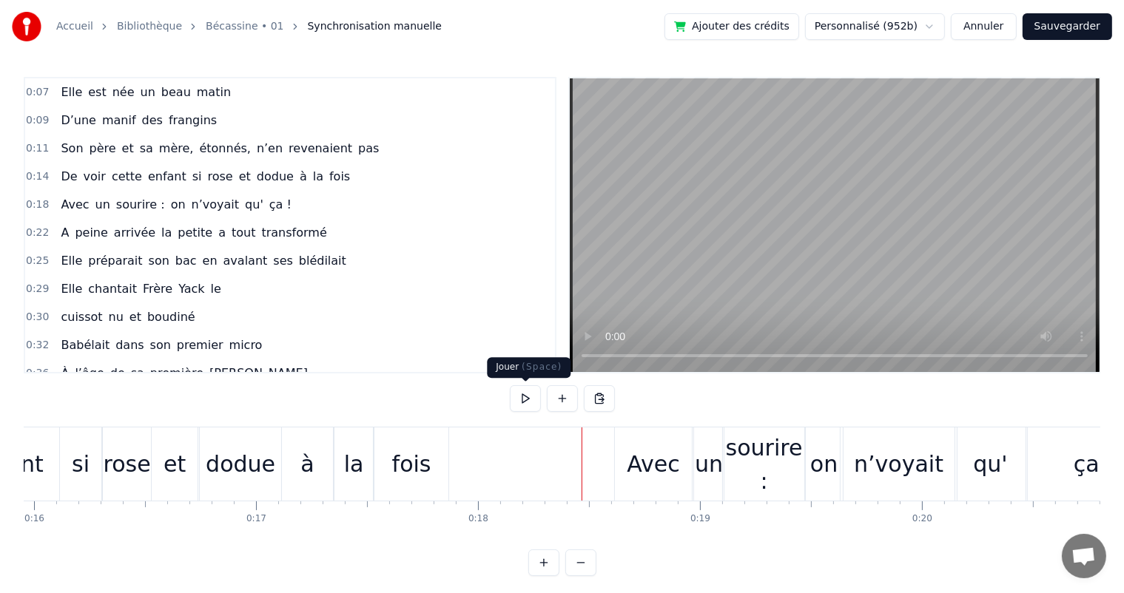
click at [528, 403] on button at bounding box center [525, 398] width 31 height 27
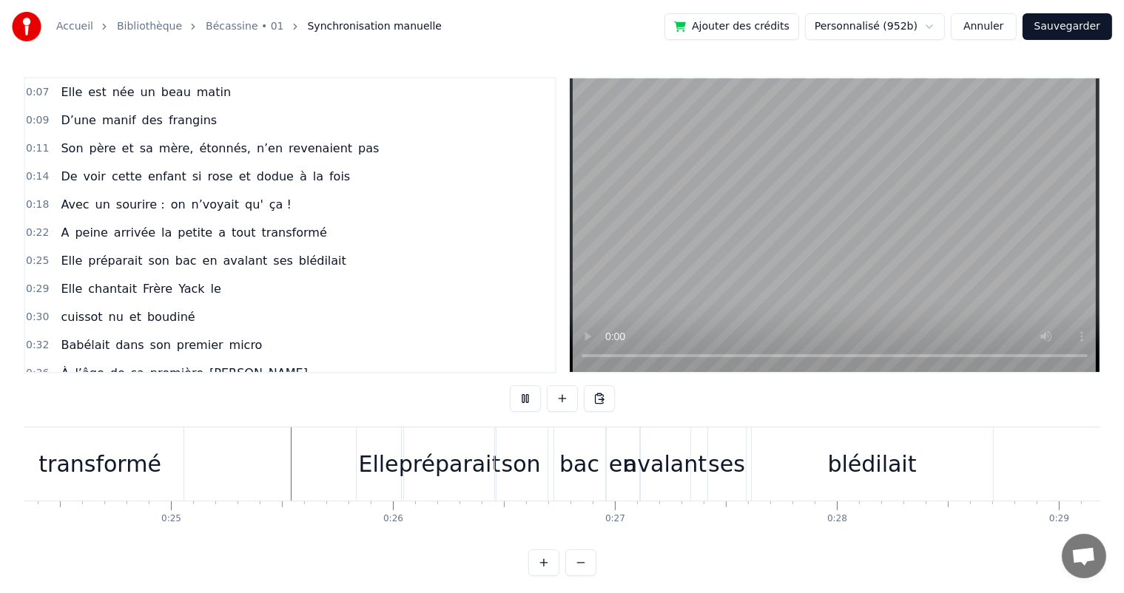
scroll to position [0, 5450]
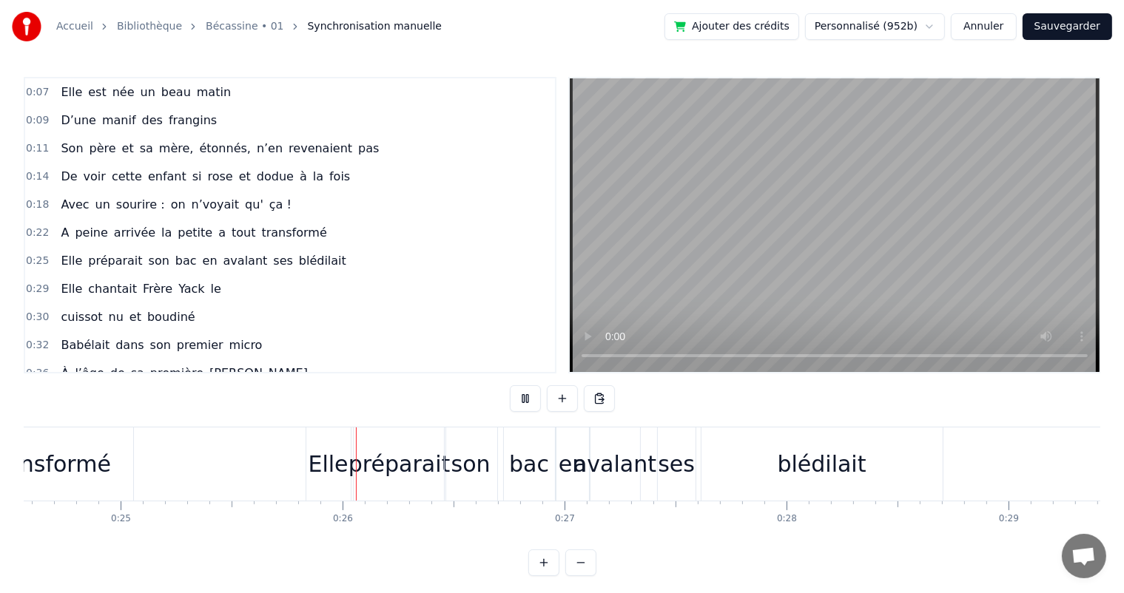
click at [524, 395] on button at bounding box center [525, 398] width 31 height 27
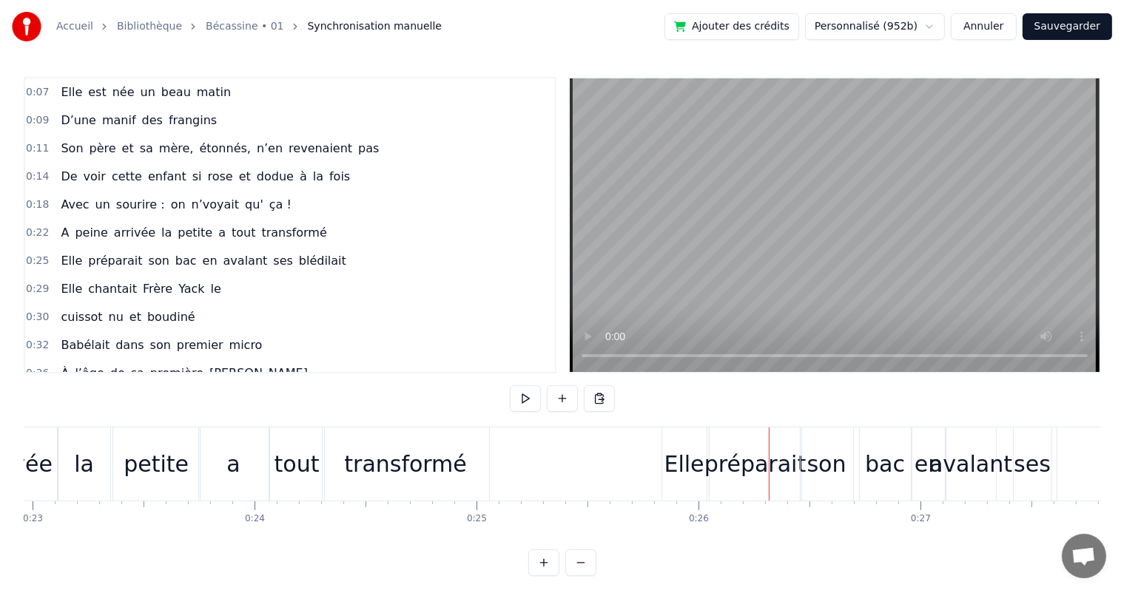
scroll to position [0, 4894]
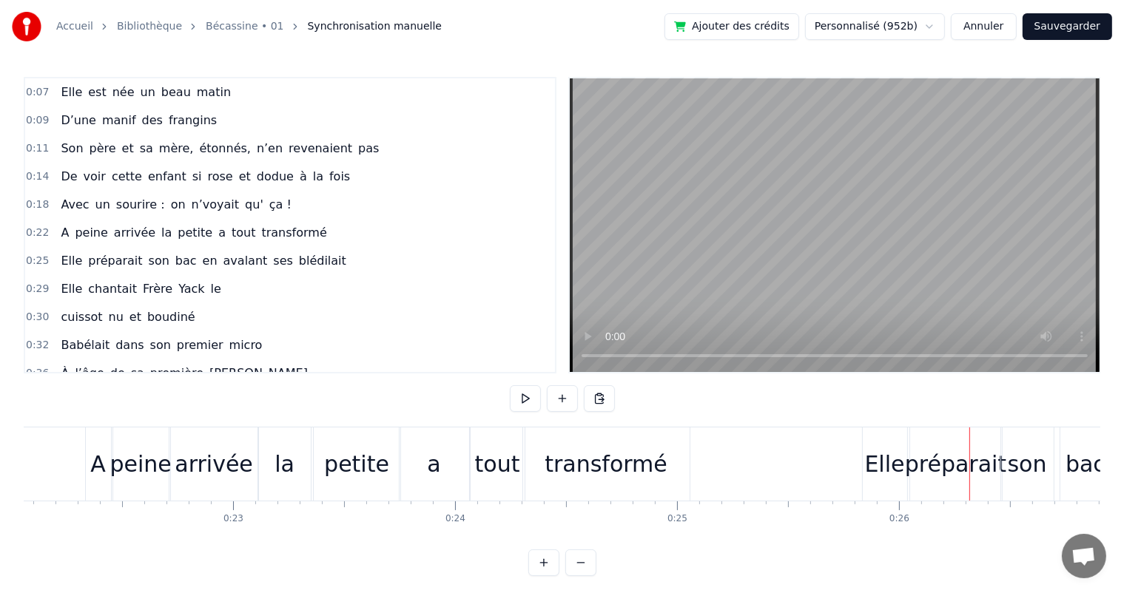
click at [450, 470] on div "a" at bounding box center [434, 464] width 70 height 73
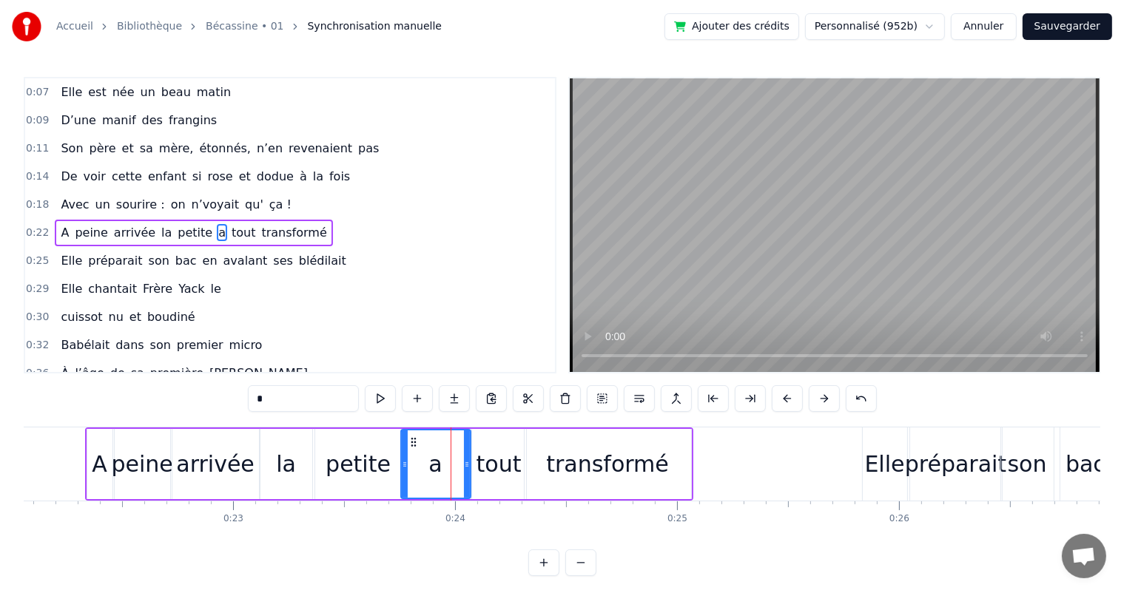
scroll to position [2, 0]
drag, startPoint x: 466, startPoint y: 462, endPoint x: 456, endPoint y: 464, distance: 10.6
click at [456, 464] on icon at bounding box center [456, 465] width 6 height 12
click at [479, 462] on div "tout" at bounding box center [498, 463] width 45 height 33
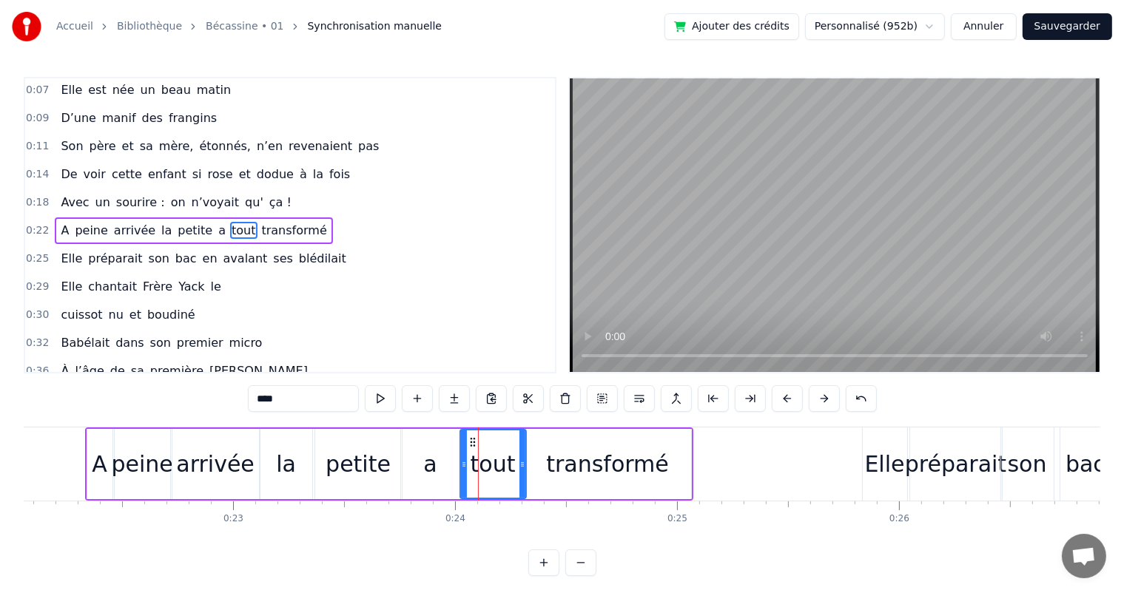
drag, startPoint x: 470, startPoint y: 462, endPoint x: 459, endPoint y: 467, distance: 12.9
click at [461, 467] on icon at bounding box center [464, 465] width 6 height 12
click at [550, 459] on div "transformé" at bounding box center [607, 464] width 166 height 70
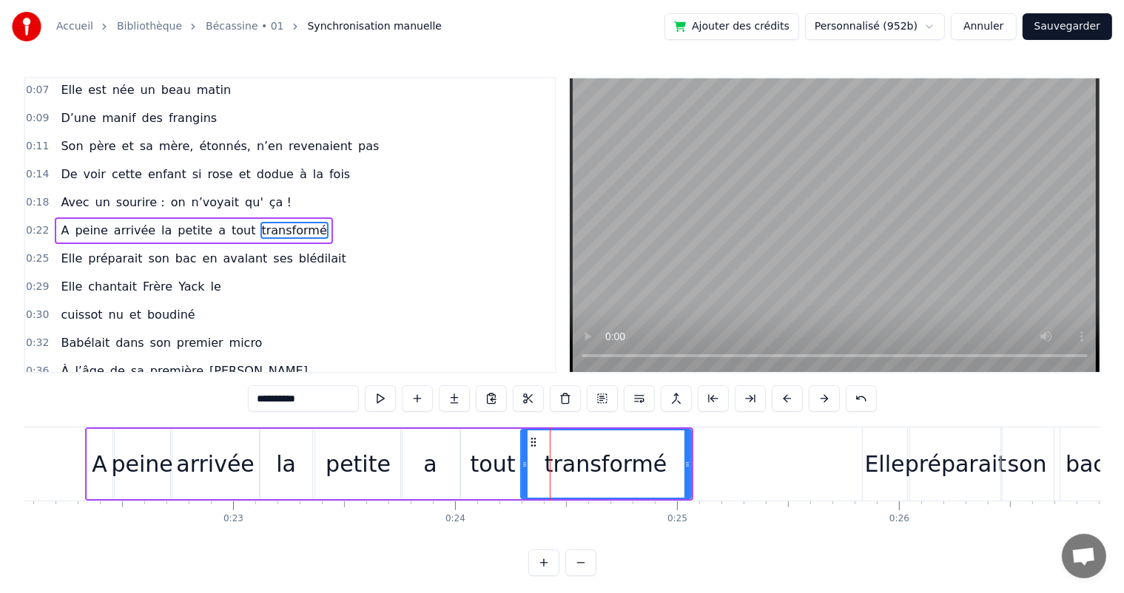
click at [521, 464] on icon at bounding box center [524, 465] width 6 height 12
click at [439, 462] on div "a" at bounding box center [430, 464] width 59 height 70
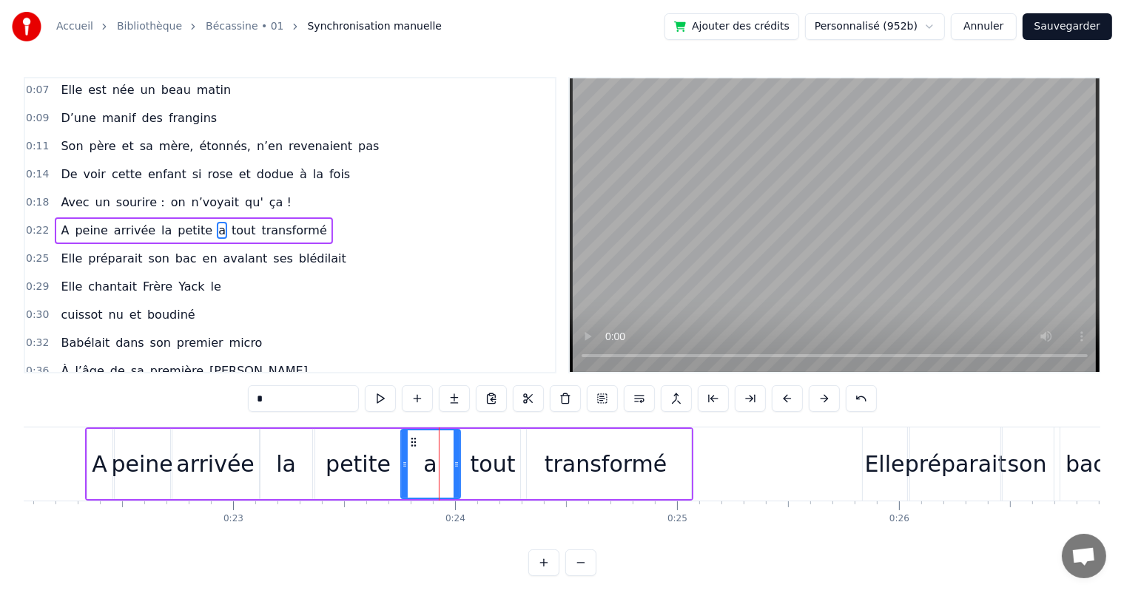
click at [501, 459] on div "tout" at bounding box center [492, 463] width 45 height 33
type input "****"
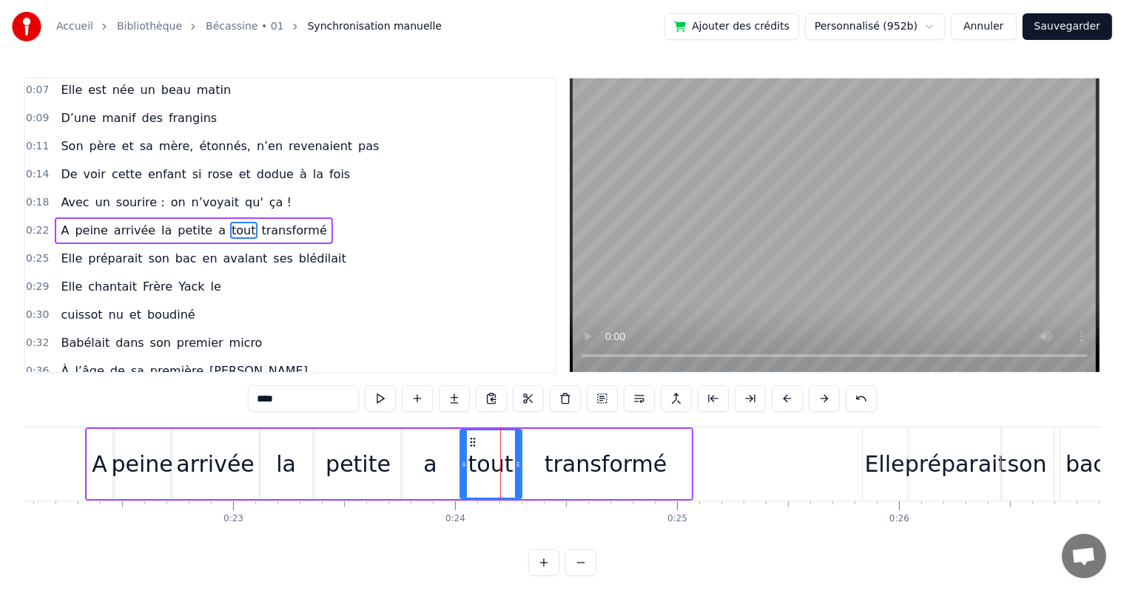
click at [517, 458] on div at bounding box center [518, 463] width 6 height 67
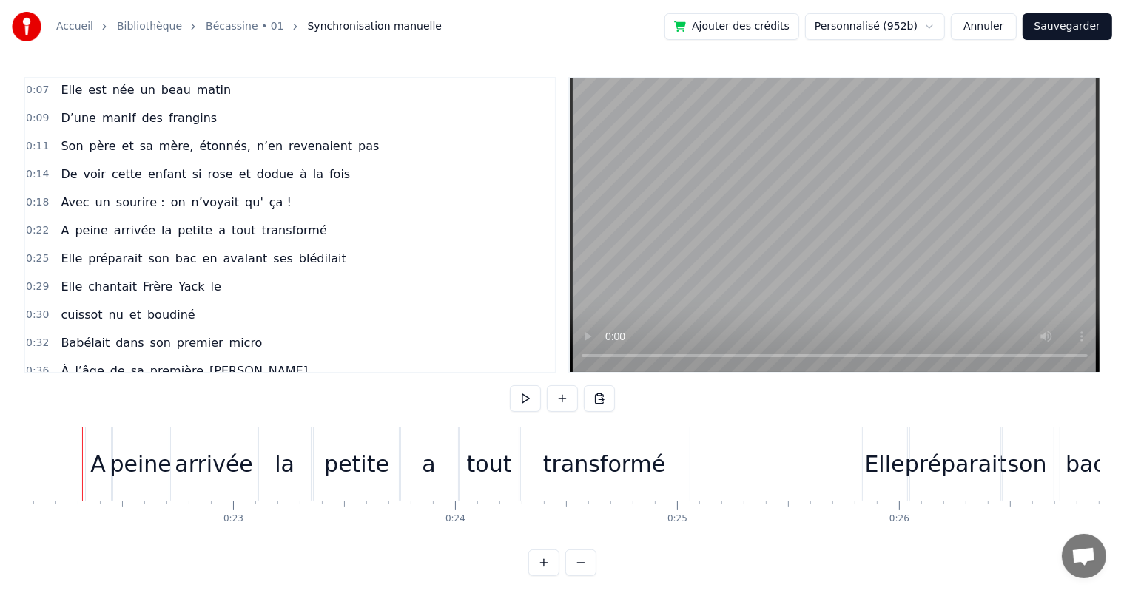
scroll to position [0, 4878]
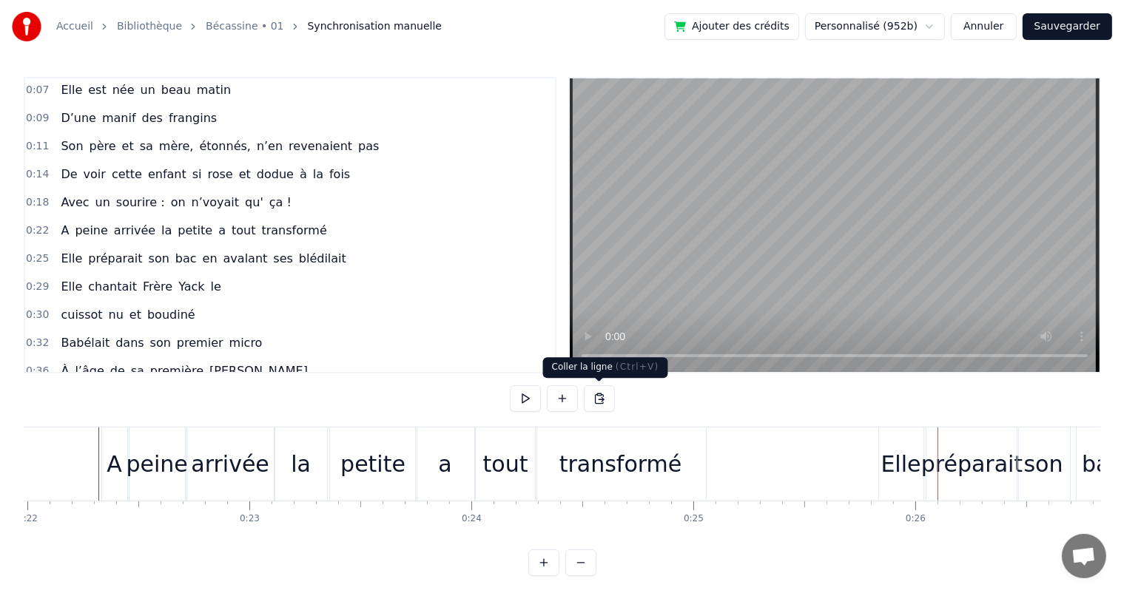
click at [621, 446] on div "transformé" at bounding box center [620, 464] width 170 height 73
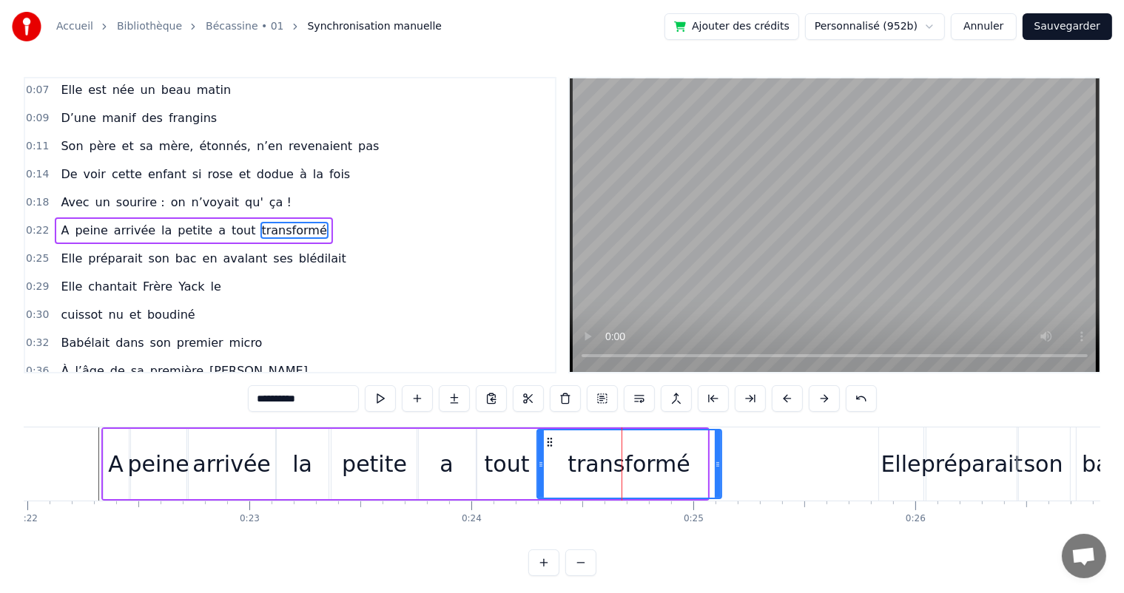
drag, startPoint x: 704, startPoint y: 462, endPoint x: 718, endPoint y: 459, distance: 14.2
click at [718, 459] on icon at bounding box center [717, 465] width 6 height 12
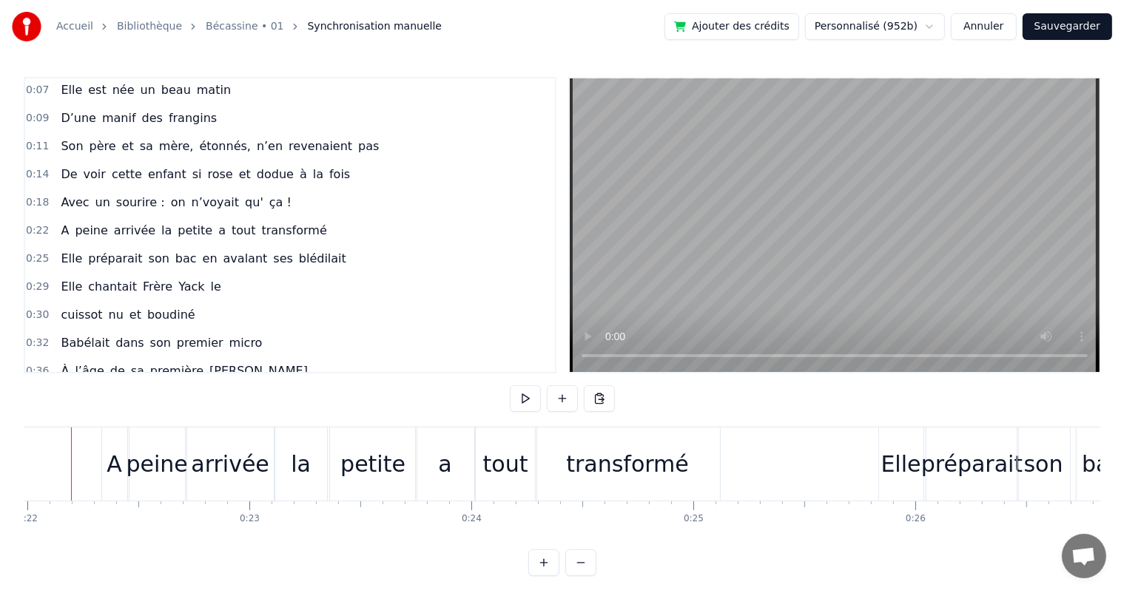
scroll to position [0, 4851]
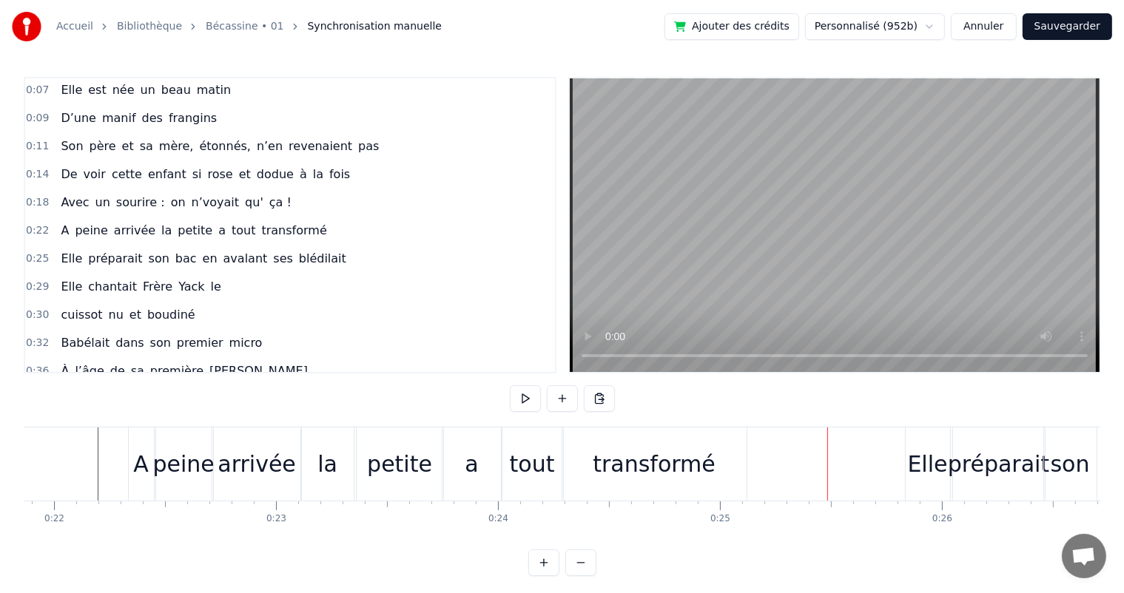
click at [612, 464] on div "transformé" at bounding box center [653, 463] width 123 height 33
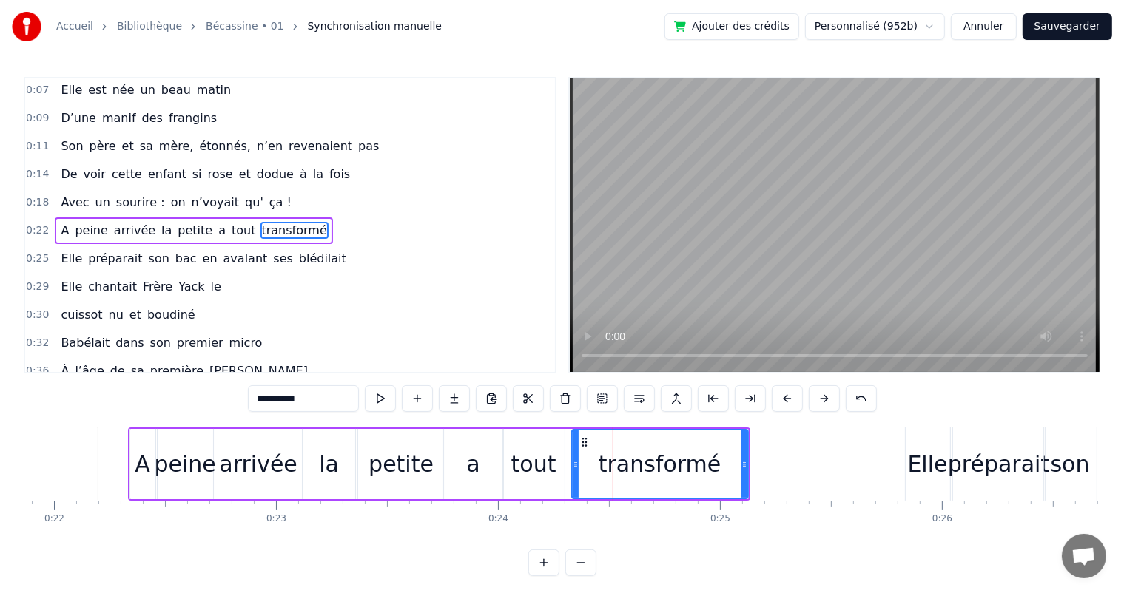
drag, startPoint x: 566, startPoint y: 470, endPoint x: 574, endPoint y: 470, distance: 8.1
click at [574, 470] on div at bounding box center [575, 463] width 6 height 67
click at [547, 470] on div "tout" at bounding box center [533, 463] width 45 height 33
type input "****"
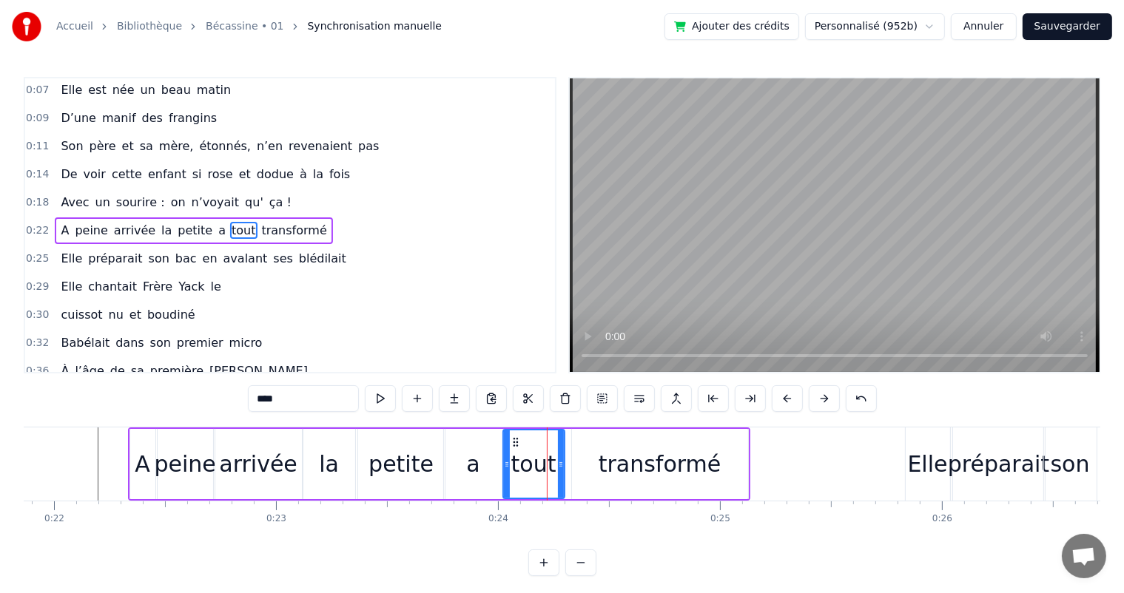
click at [563, 466] on div "tout" at bounding box center [533, 464] width 63 height 70
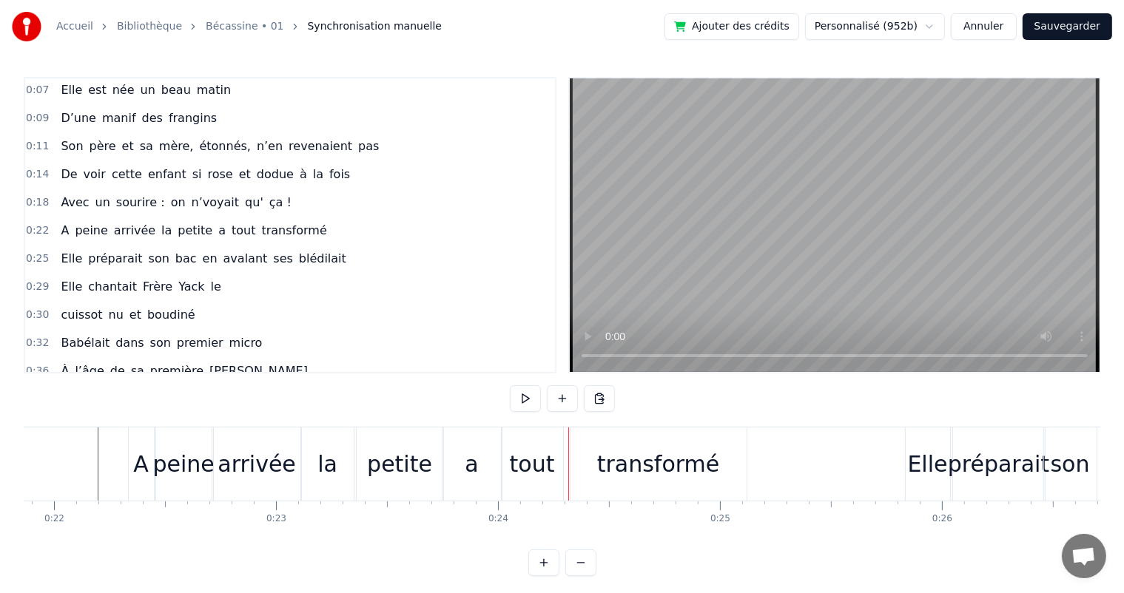
click at [552, 467] on div "tout" at bounding box center [531, 464] width 61 height 73
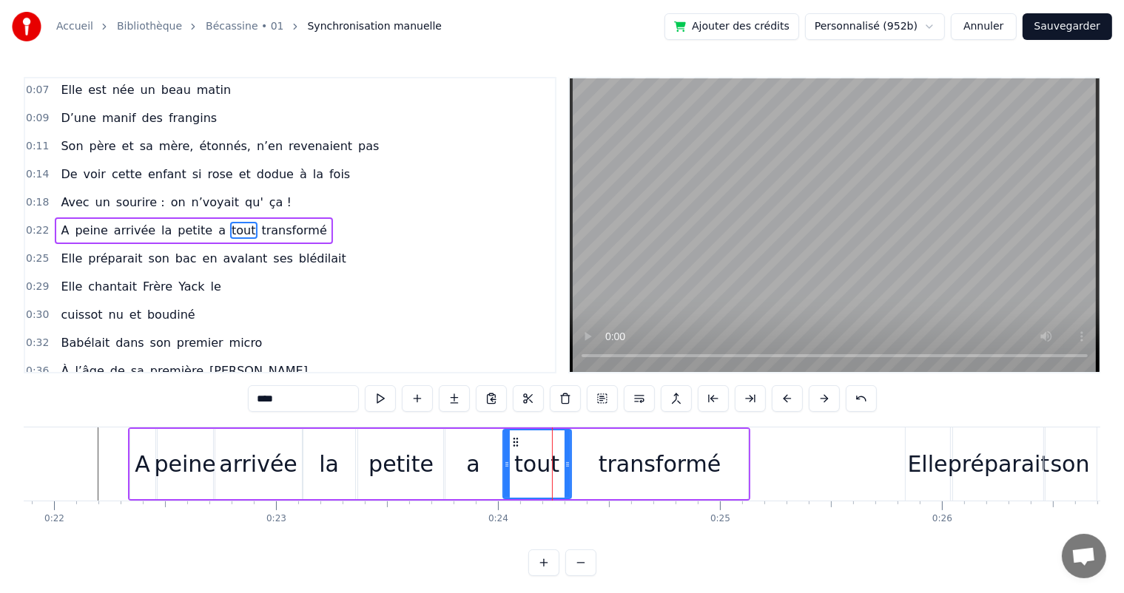
click at [569, 467] on icon at bounding box center [567, 465] width 6 height 12
click at [494, 465] on div "a" at bounding box center [473, 464] width 59 height 70
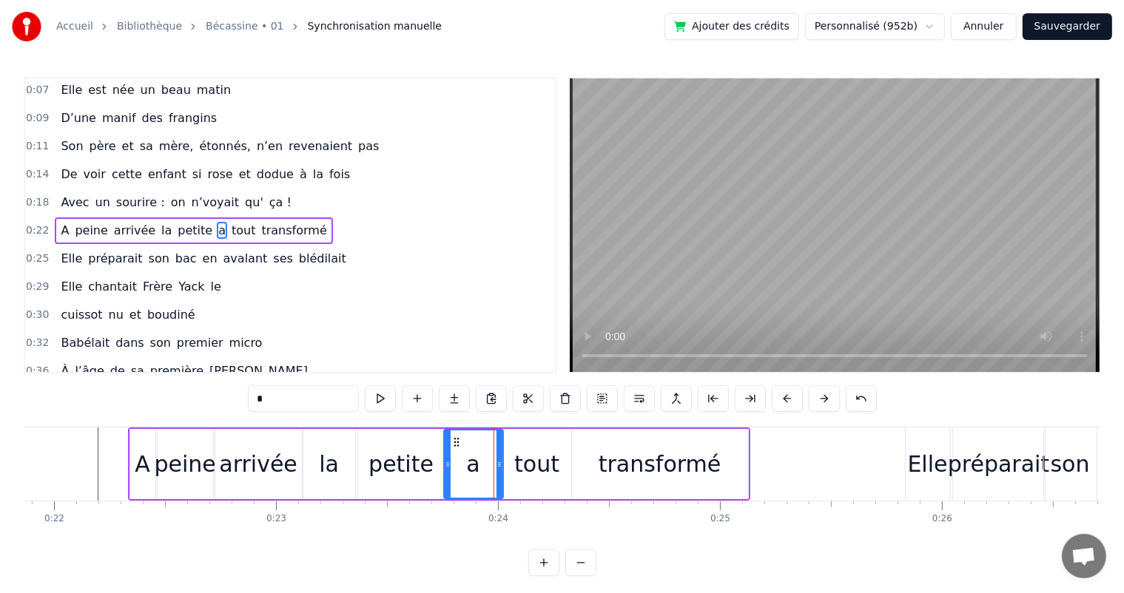
click at [470, 464] on div "a" at bounding box center [472, 463] width 13 height 33
drag, startPoint x: 444, startPoint y: 468, endPoint x: 453, endPoint y: 467, distance: 8.9
click at [453, 467] on icon at bounding box center [456, 465] width 6 height 12
click at [435, 467] on div "petite" at bounding box center [401, 464] width 87 height 70
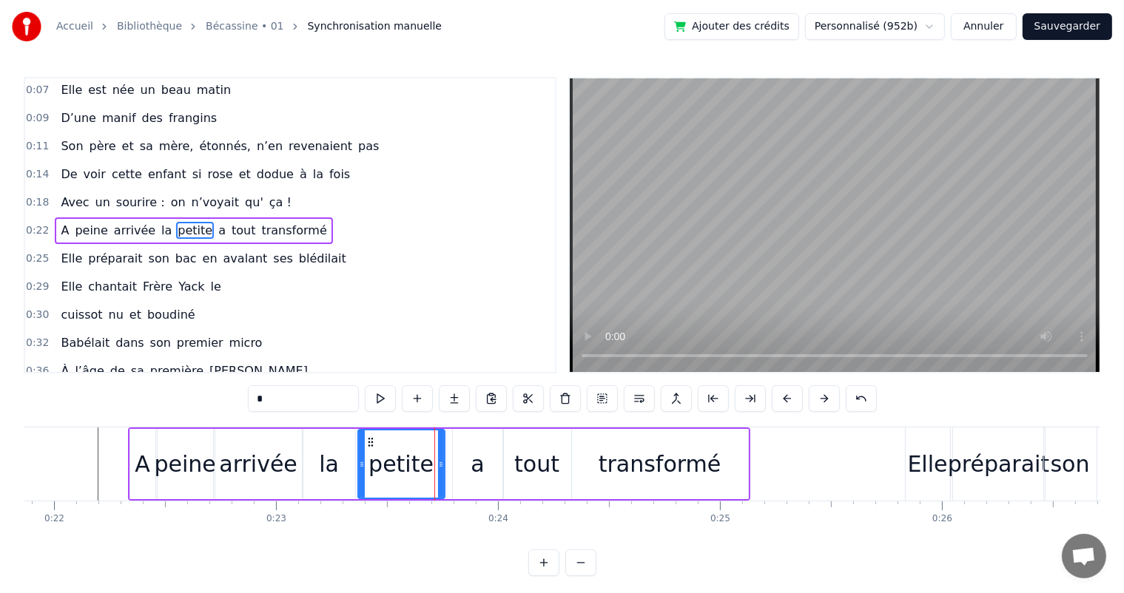
type input "******"
drag, startPoint x: 442, startPoint y: 467, endPoint x: 452, endPoint y: 467, distance: 10.4
click at [452, 467] on icon at bounding box center [451, 465] width 6 height 12
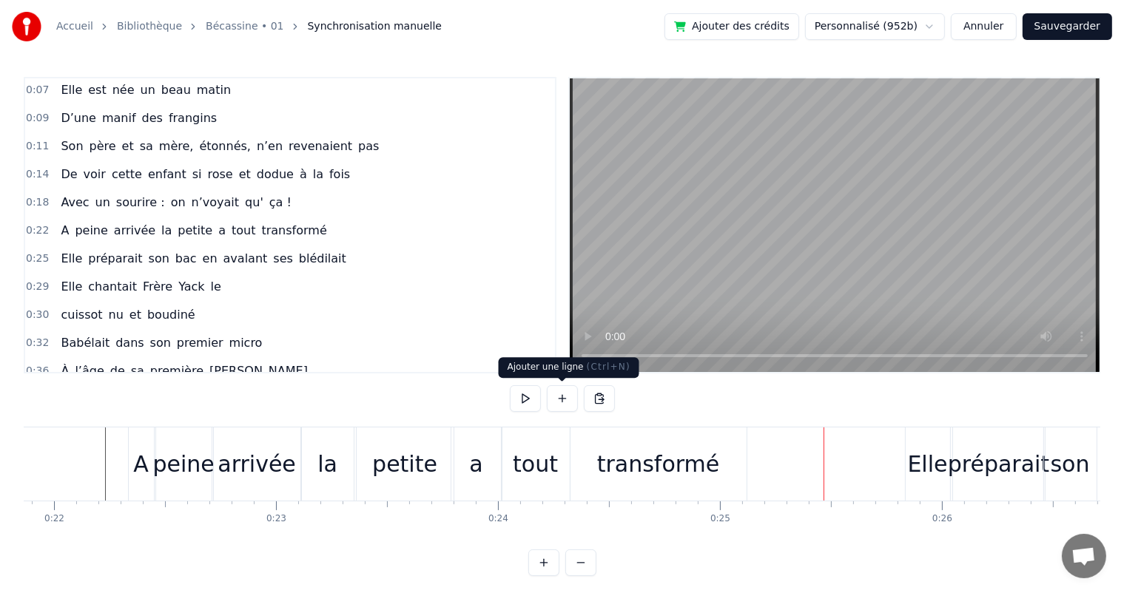
click at [475, 447] on div "a" at bounding box center [475, 463] width 13 height 33
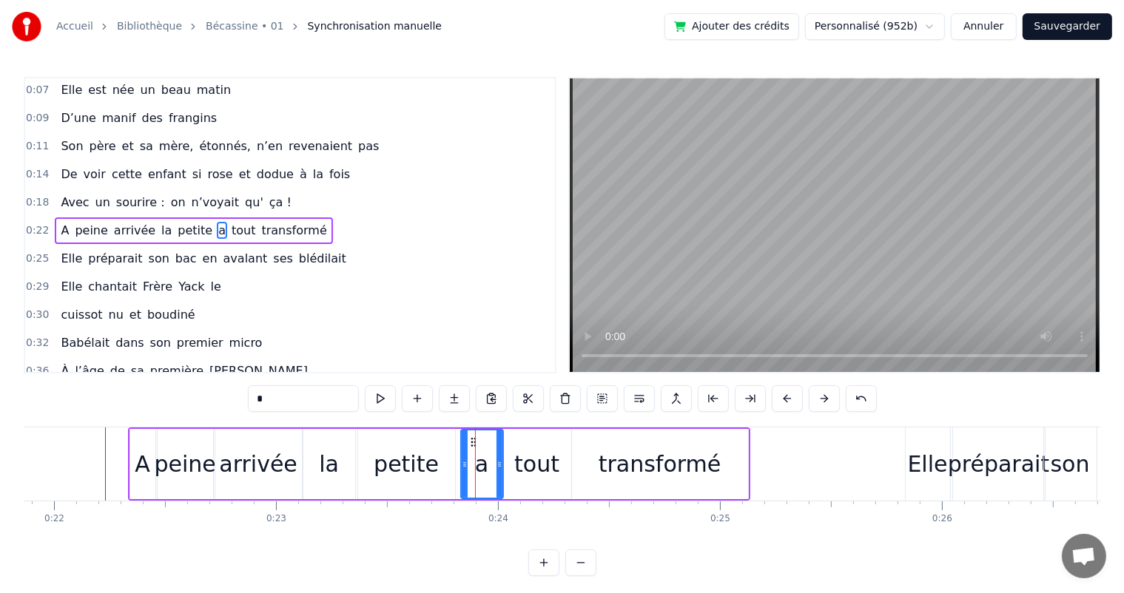
drag, startPoint x: 456, startPoint y: 464, endPoint x: 464, endPoint y: 462, distance: 8.4
click at [464, 462] on icon at bounding box center [465, 465] width 6 height 12
click at [440, 463] on div "petite" at bounding box center [406, 464] width 97 height 70
type input "******"
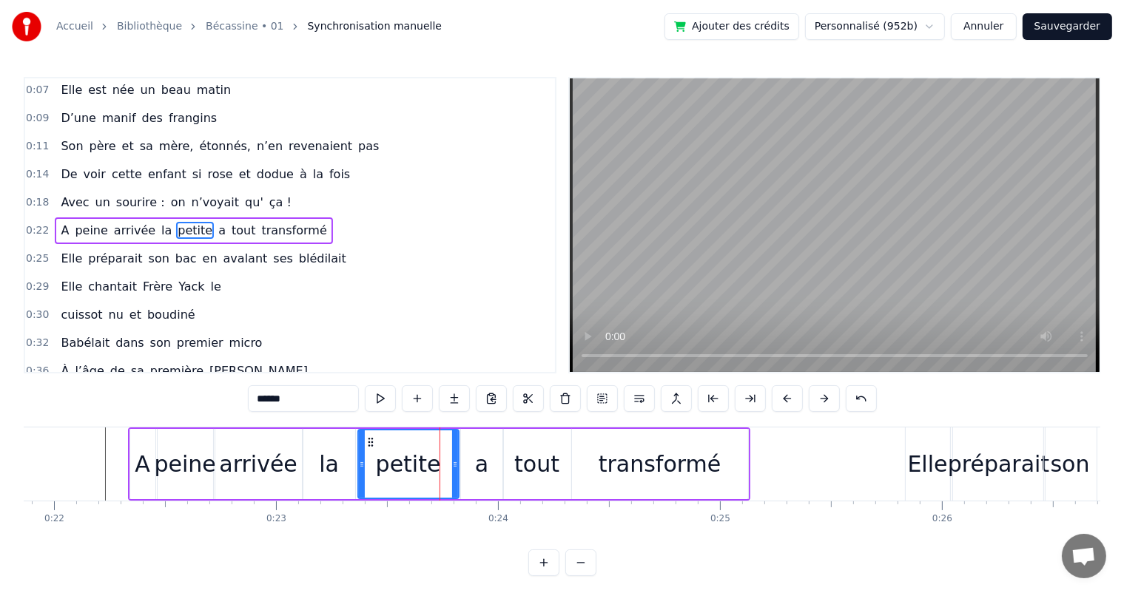
click at [456, 464] on icon at bounding box center [455, 465] width 6 height 12
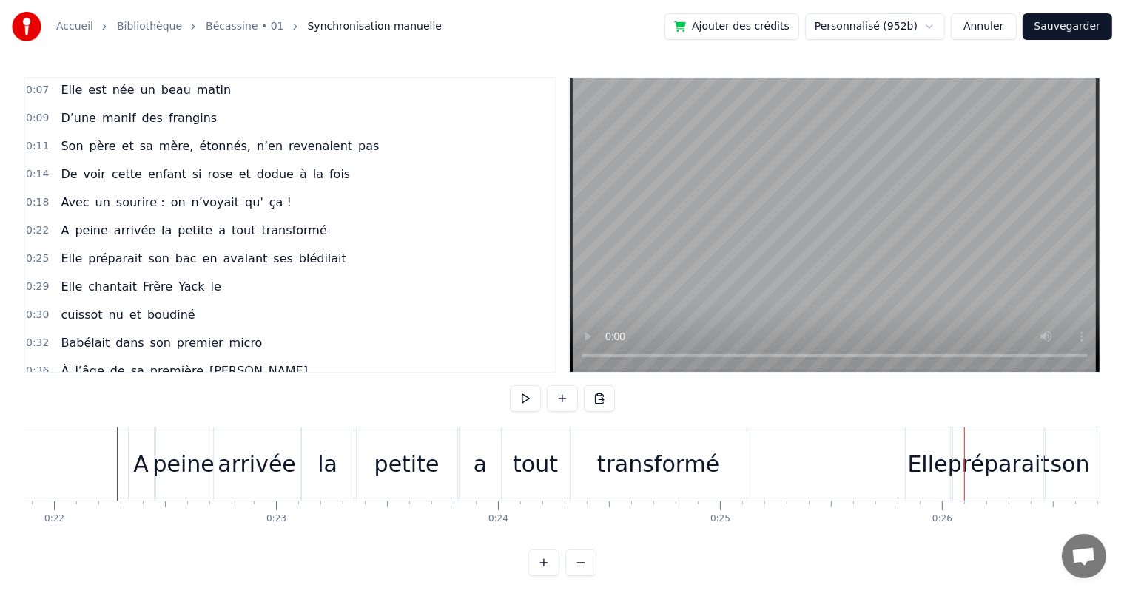
click at [642, 435] on div "transformé" at bounding box center [658, 464] width 176 height 73
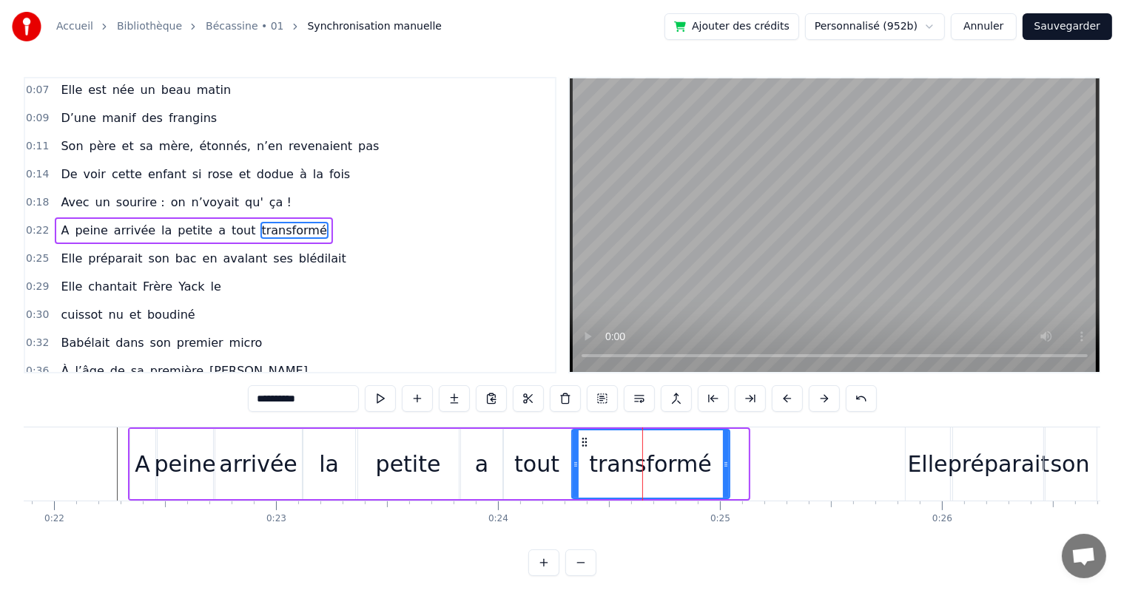
drag, startPoint x: 743, startPoint y: 459, endPoint x: 725, endPoint y: 462, distance: 18.9
click at [725, 462] on icon at bounding box center [726, 465] width 6 height 12
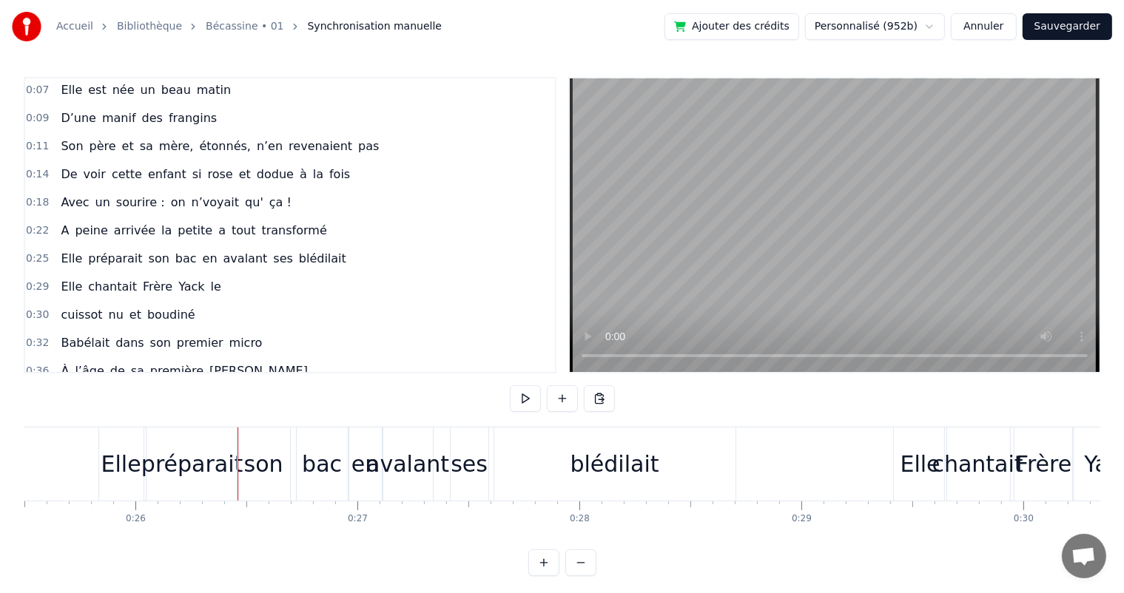
scroll to position [0, 5649]
click at [112, 485] on div "Elle" at bounding box center [129, 464] width 44 height 73
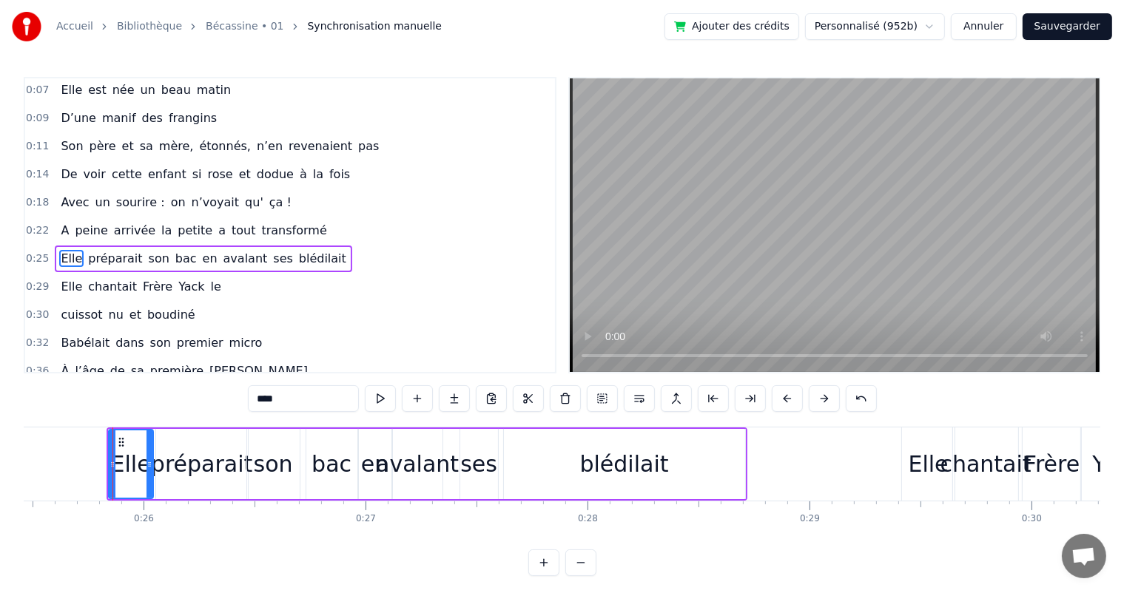
scroll to position [30, 0]
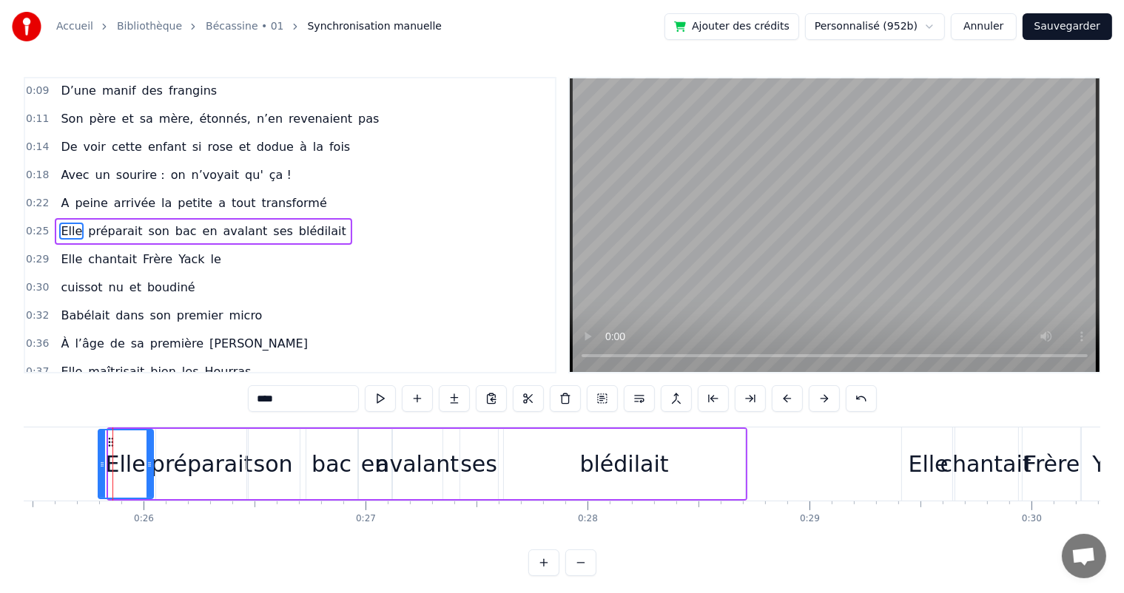
drag, startPoint x: 108, startPoint y: 467, endPoint x: 98, endPoint y: 466, distance: 10.4
click at [99, 466] on icon at bounding box center [102, 465] width 6 height 12
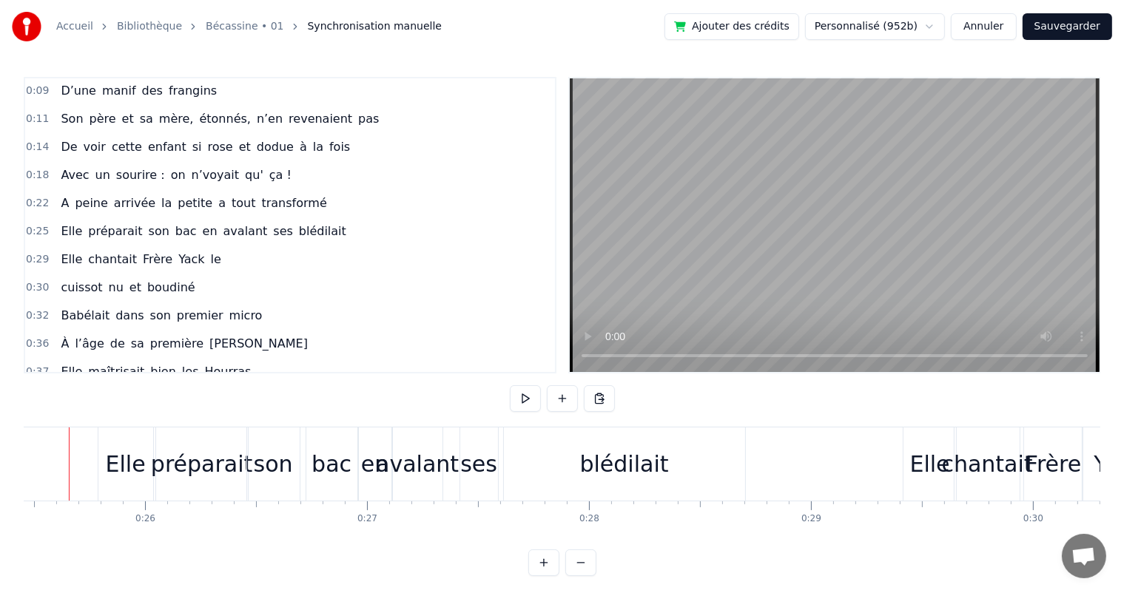
scroll to position [0, 5618]
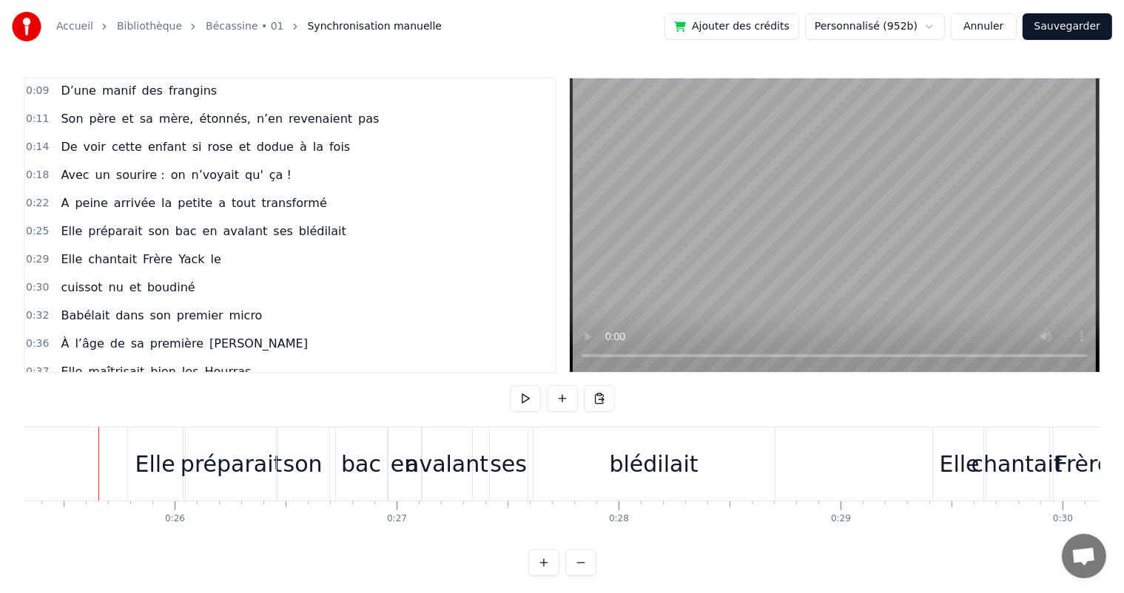
click at [63, 180] on div "Avec un sourire : on n’voyait qu' ça !" at bounding box center [176, 175] width 242 height 27
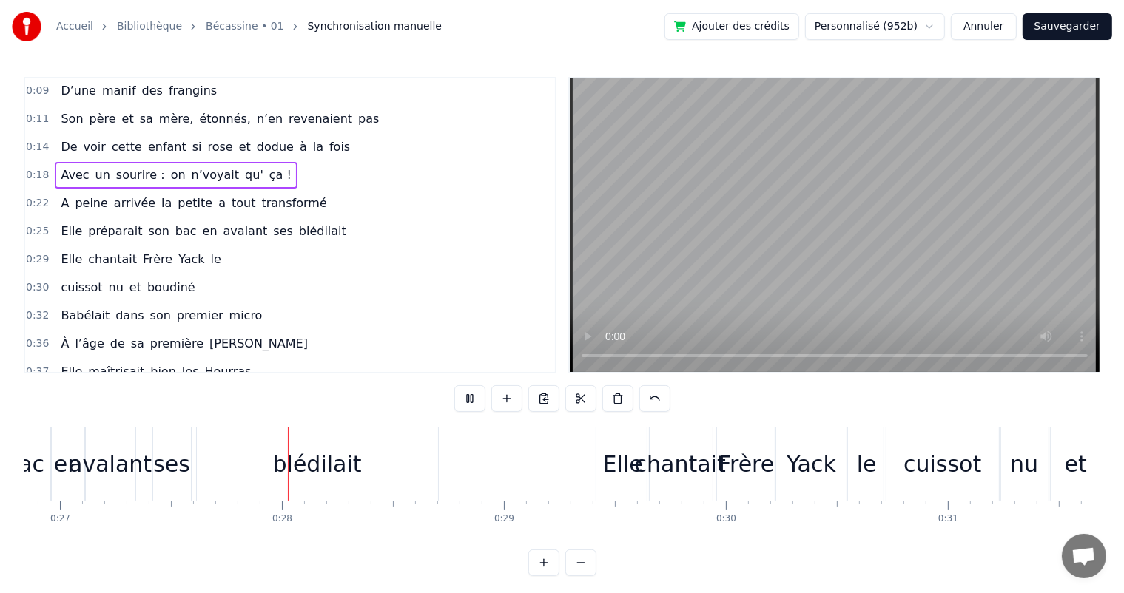
scroll to position [0, 5967]
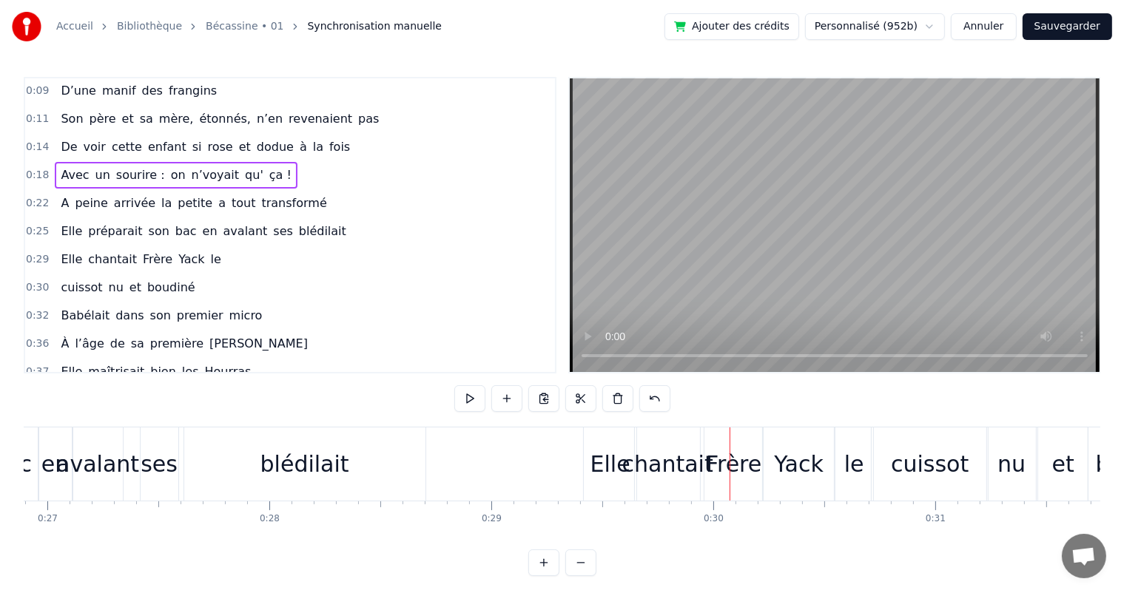
click at [590, 458] on div "Elle" at bounding box center [610, 464] width 53 height 73
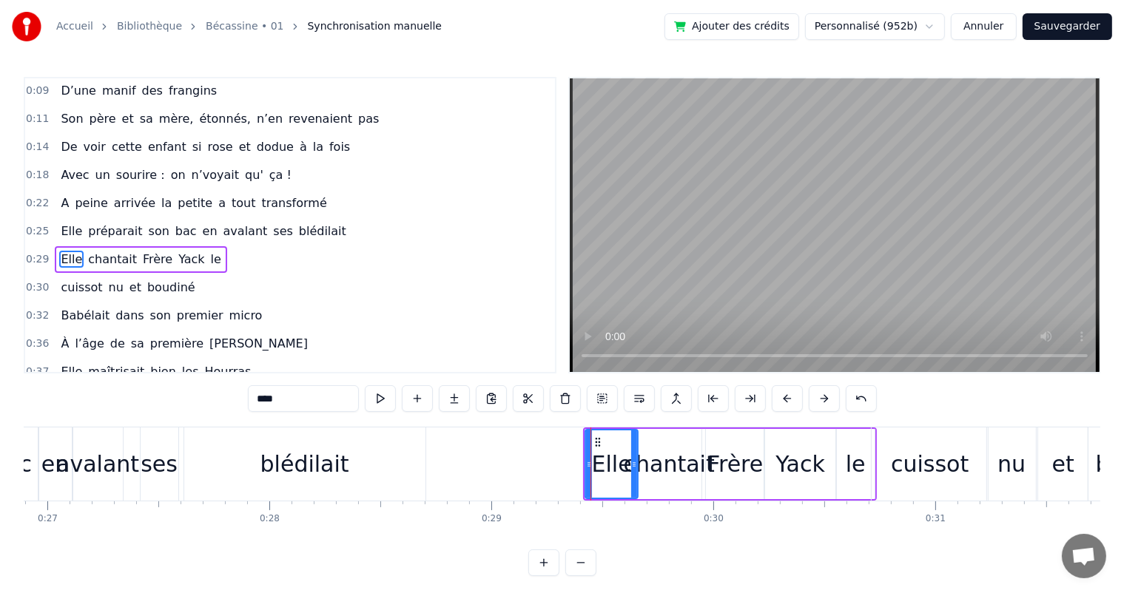
scroll to position [56, 0]
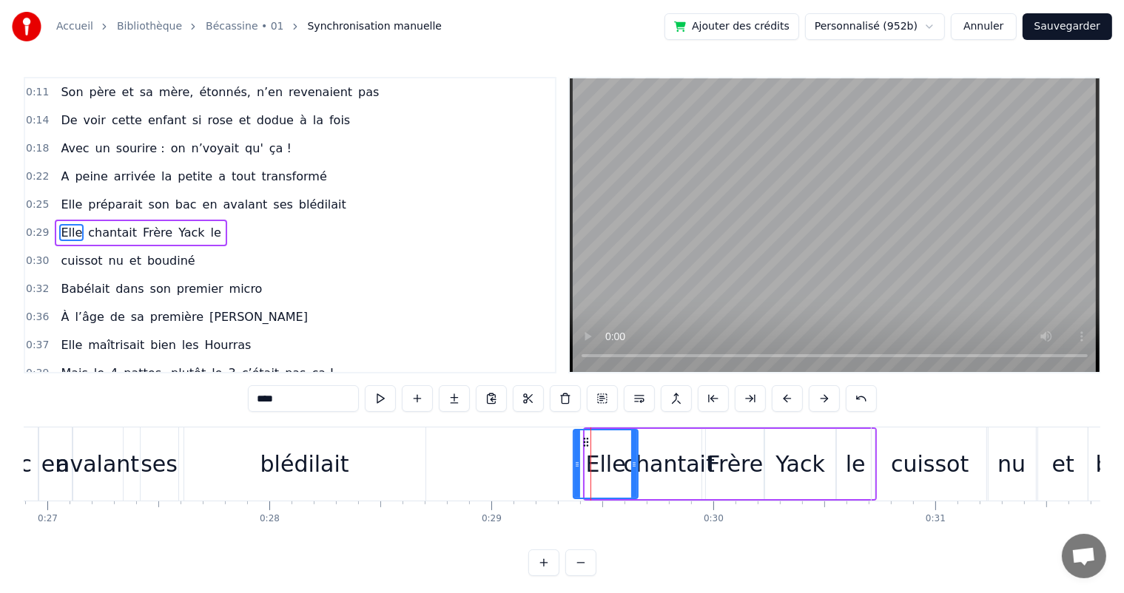
drag, startPoint x: 586, startPoint y: 462, endPoint x: 574, endPoint y: 462, distance: 11.8
click at [574, 462] on icon at bounding box center [577, 465] width 6 height 12
click at [71, 143] on span "Avec" at bounding box center [74, 148] width 31 height 17
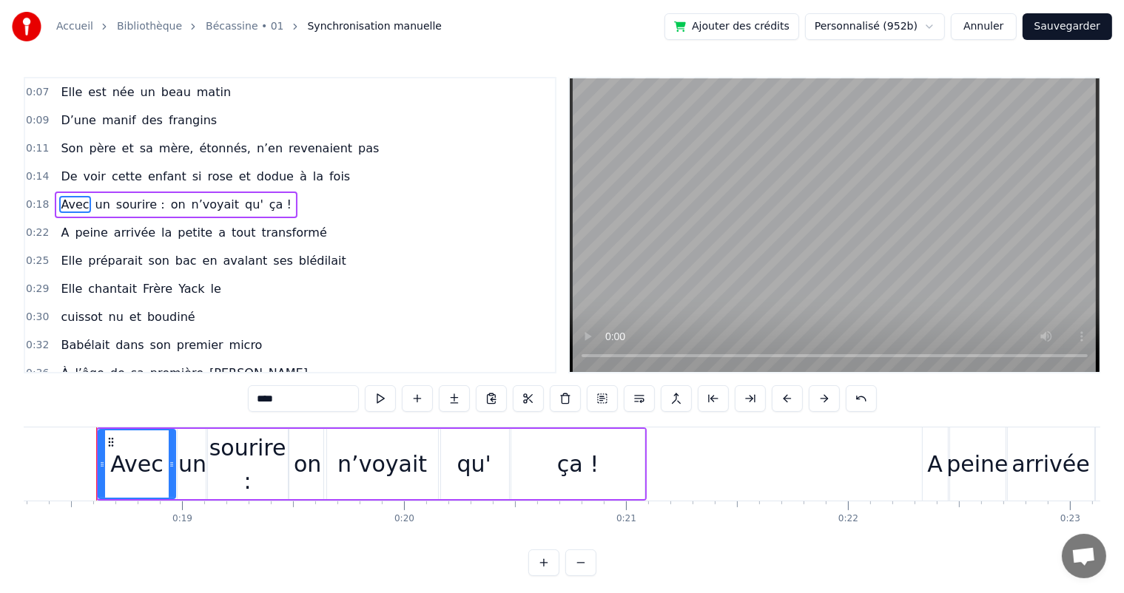
scroll to position [0, 4056]
click at [305, 473] on div "on" at bounding box center [308, 463] width 27 height 33
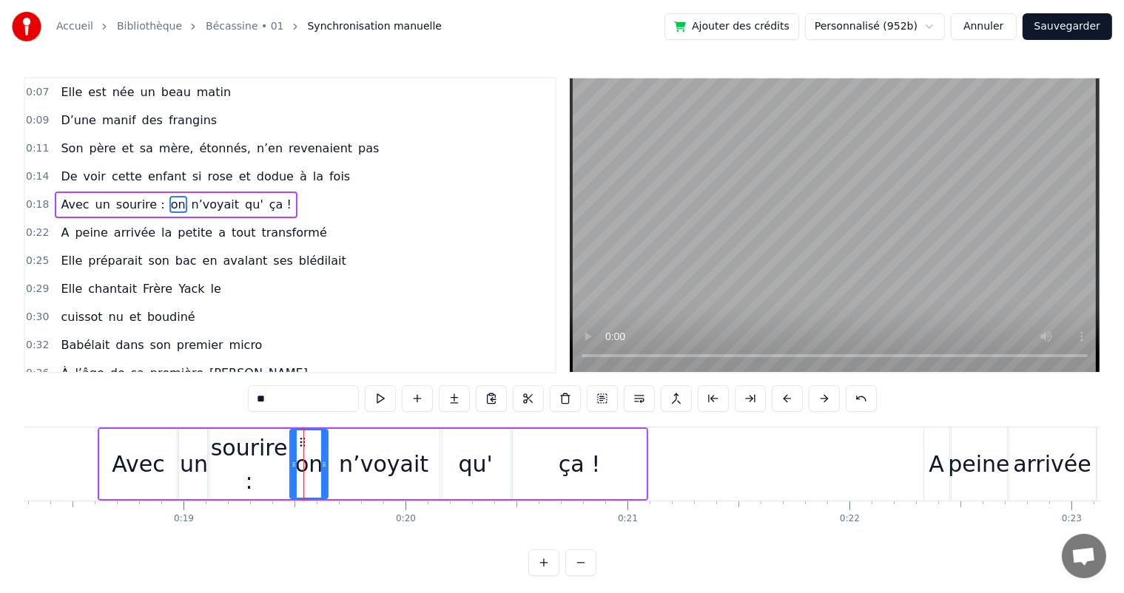
click at [337, 464] on div "n’voyait" at bounding box center [383, 464] width 116 height 70
type input "********"
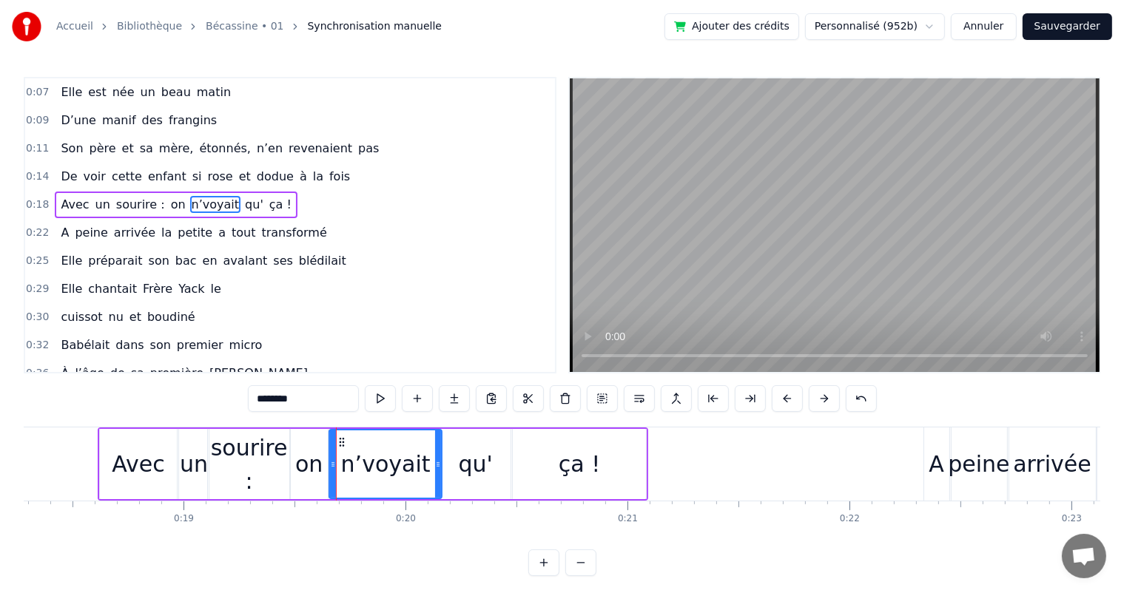
click at [330, 462] on icon at bounding box center [333, 465] width 6 height 12
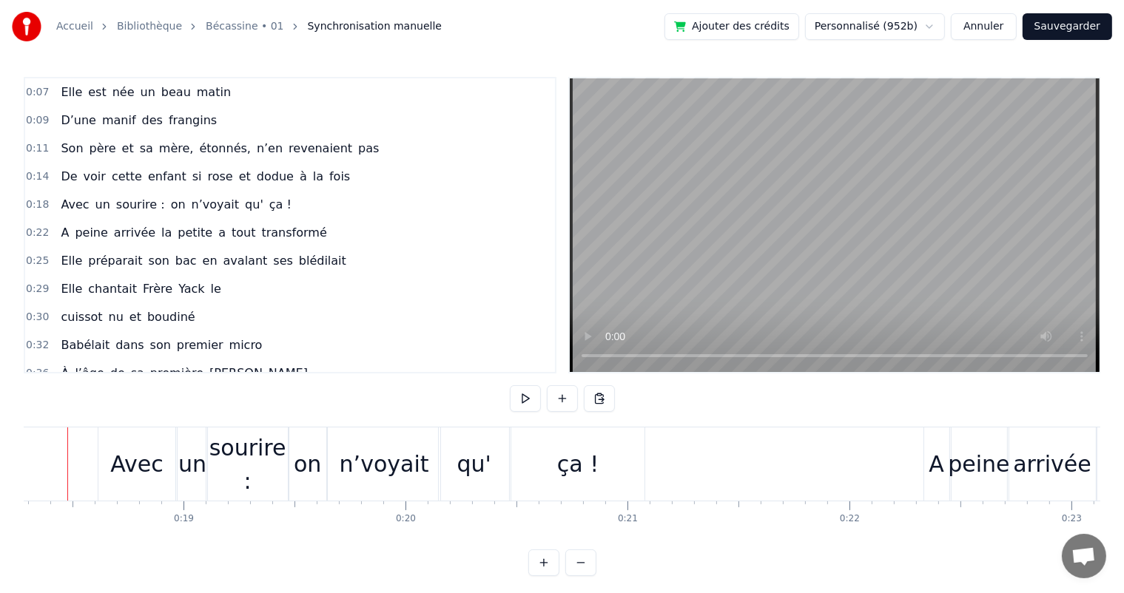
scroll to position [0, 4025]
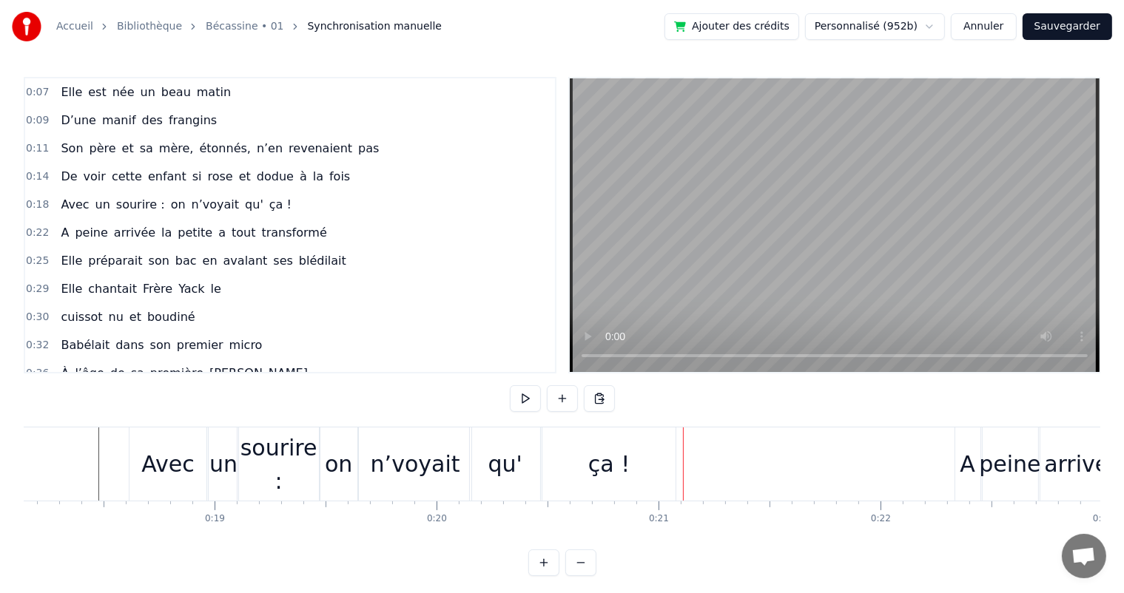
click at [391, 473] on div "n’voyait" at bounding box center [415, 463] width 89 height 33
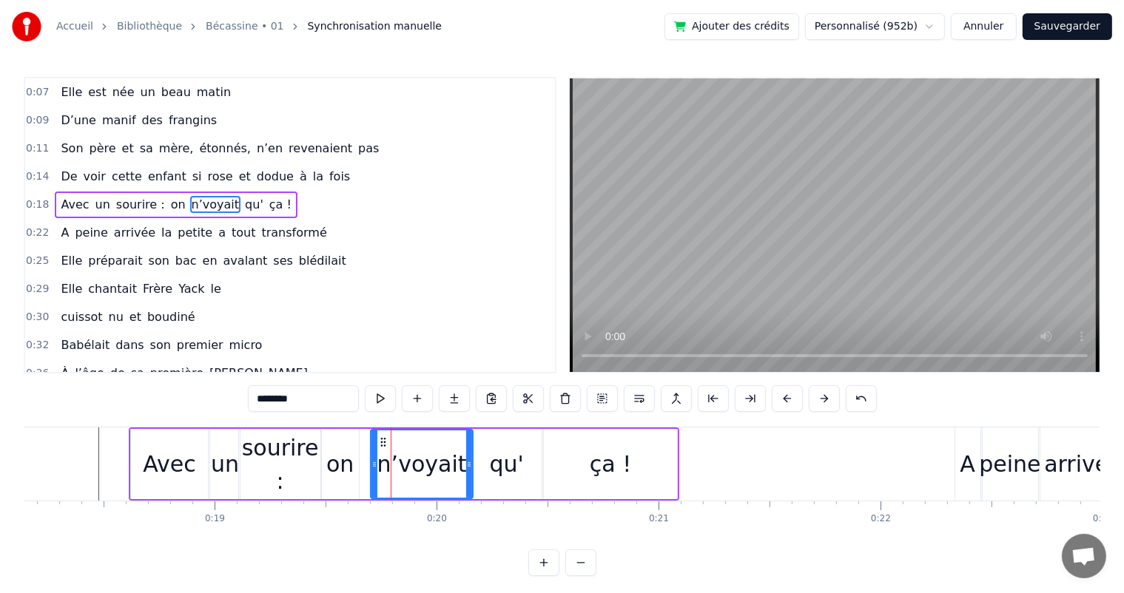
drag, startPoint x: 362, startPoint y: 469, endPoint x: 373, endPoint y: 464, distance: 11.3
click at [373, 464] on icon at bounding box center [374, 465] width 6 height 12
click at [355, 467] on div "on" at bounding box center [340, 464] width 38 height 70
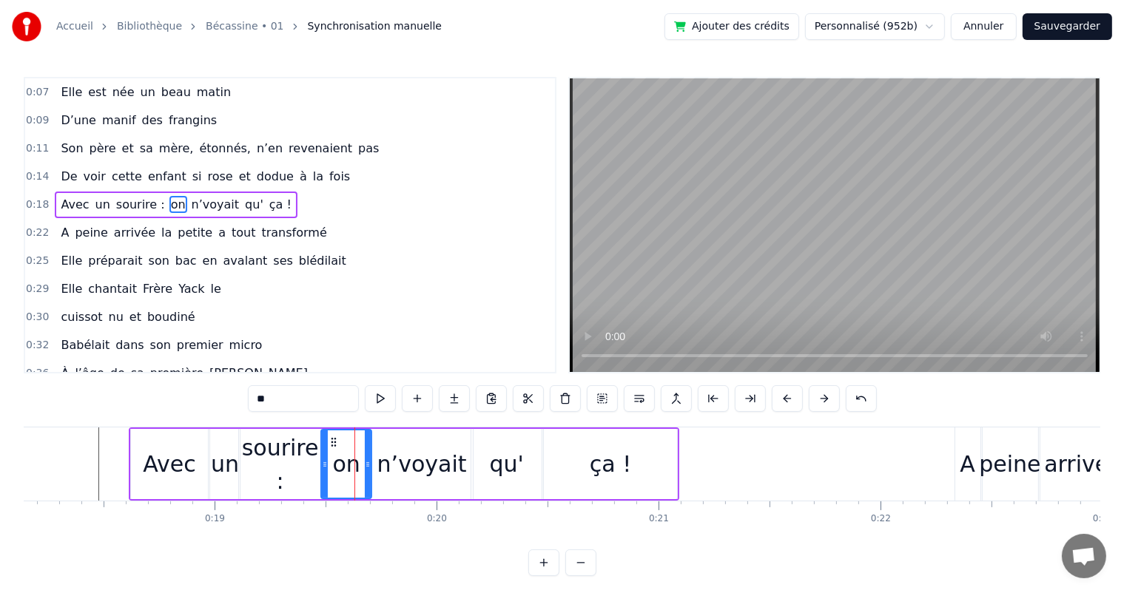
drag, startPoint x: 357, startPoint y: 467, endPoint x: 370, endPoint y: 467, distance: 12.6
click at [370, 467] on icon at bounding box center [368, 465] width 6 height 12
click at [67, 174] on span "De" at bounding box center [68, 176] width 19 height 17
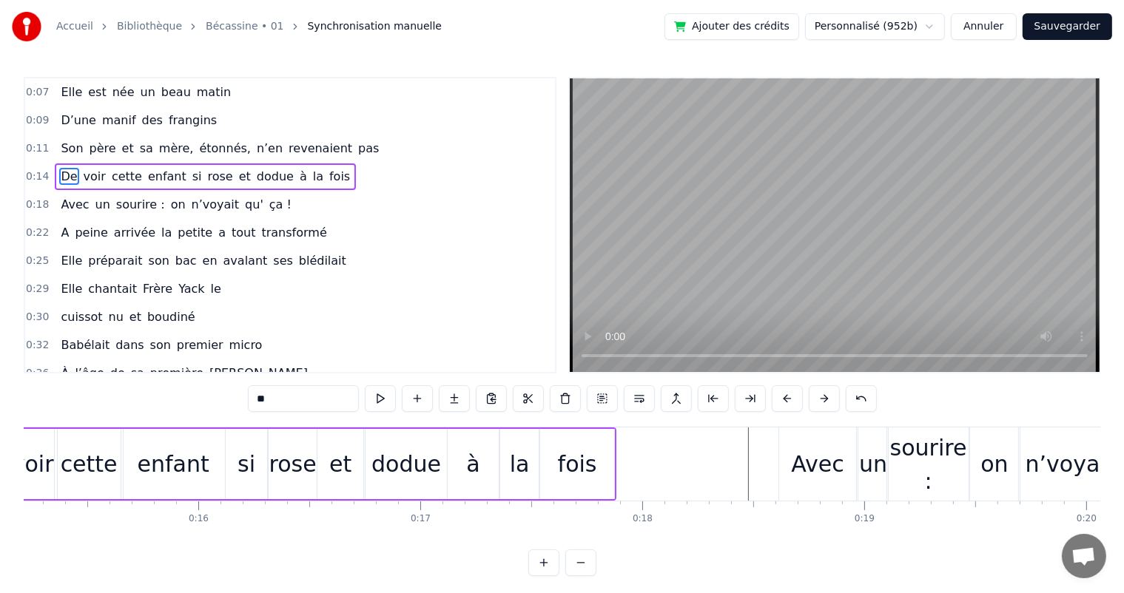
scroll to position [0, 3246]
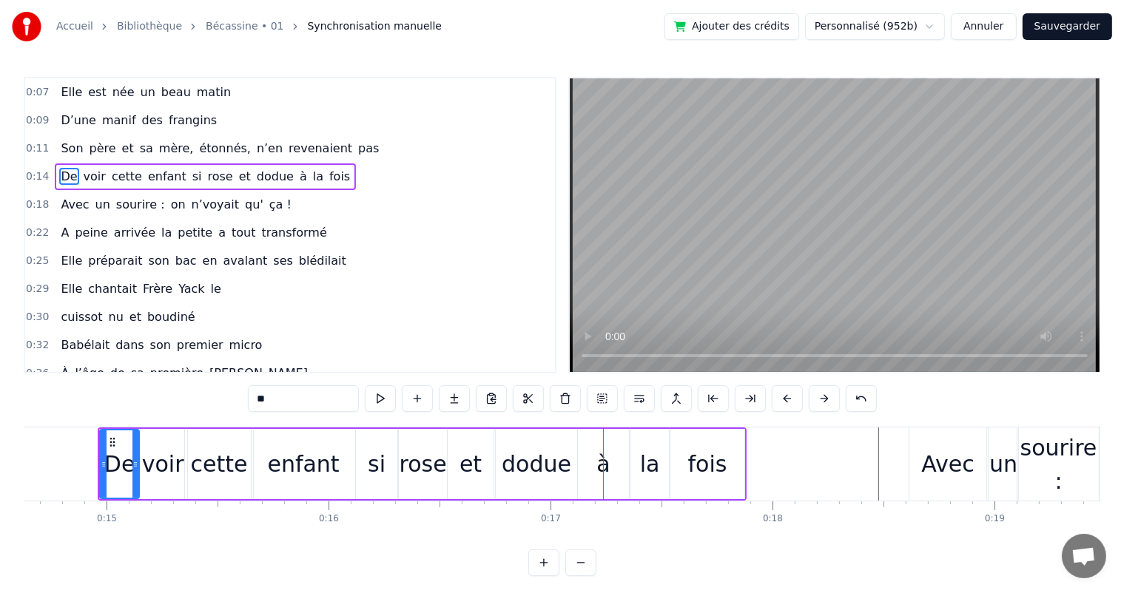
click at [380, 479] on div "si" at bounding box center [377, 463] width 18 height 33
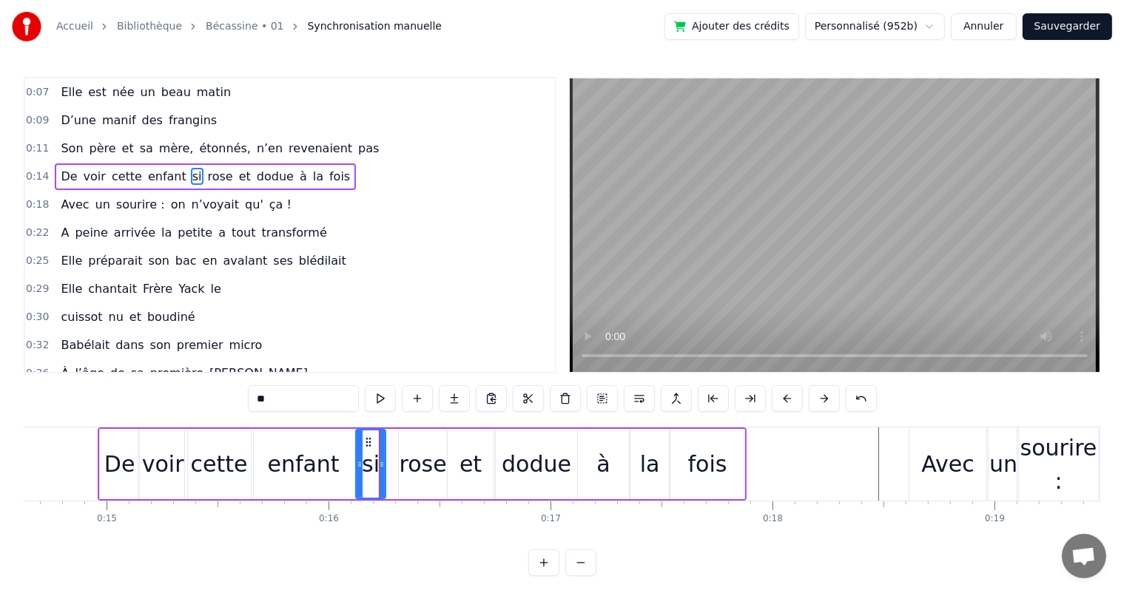
drag, startPoint x: 392, startPoint y: 463, endPoint x: 380, endPoint y: 464, distance: 11.9
click at [380, 464] on icon at bounding box center [382, 465] width 6 height 12
click at [411, 459] on div "rose" at bounding box center [422, 463] width 47 height 33
type input "****"
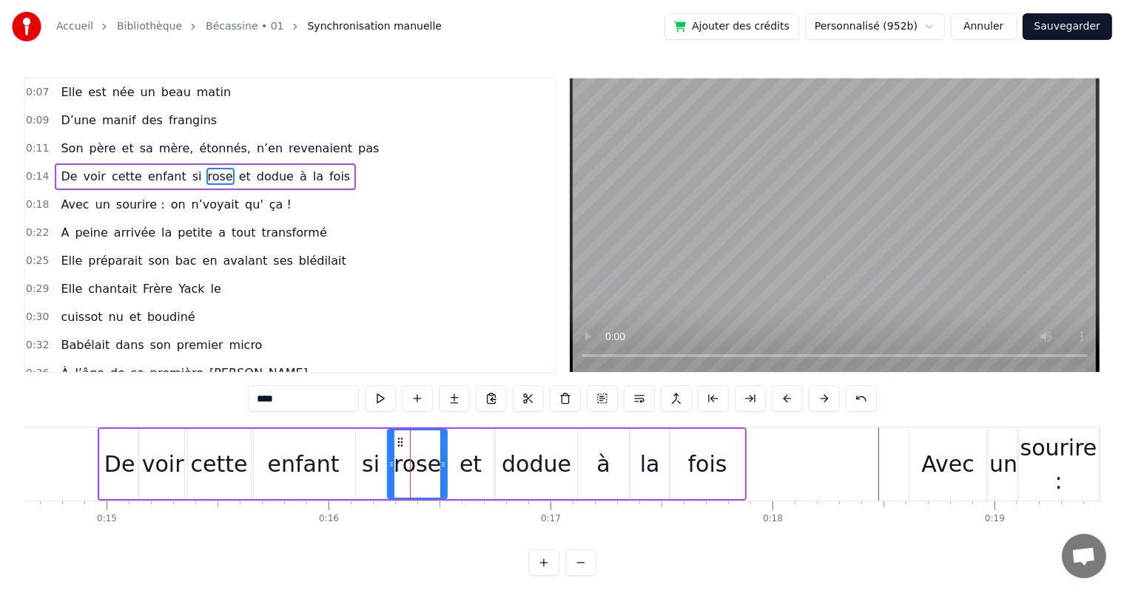
drag, startPoint x: 400, startPoint y: 463, endPoint x: 389, endPoint y: 466, distance: 11.5
click at [389, 466] on icon at bounding box center [391, 465] width 6 height 12
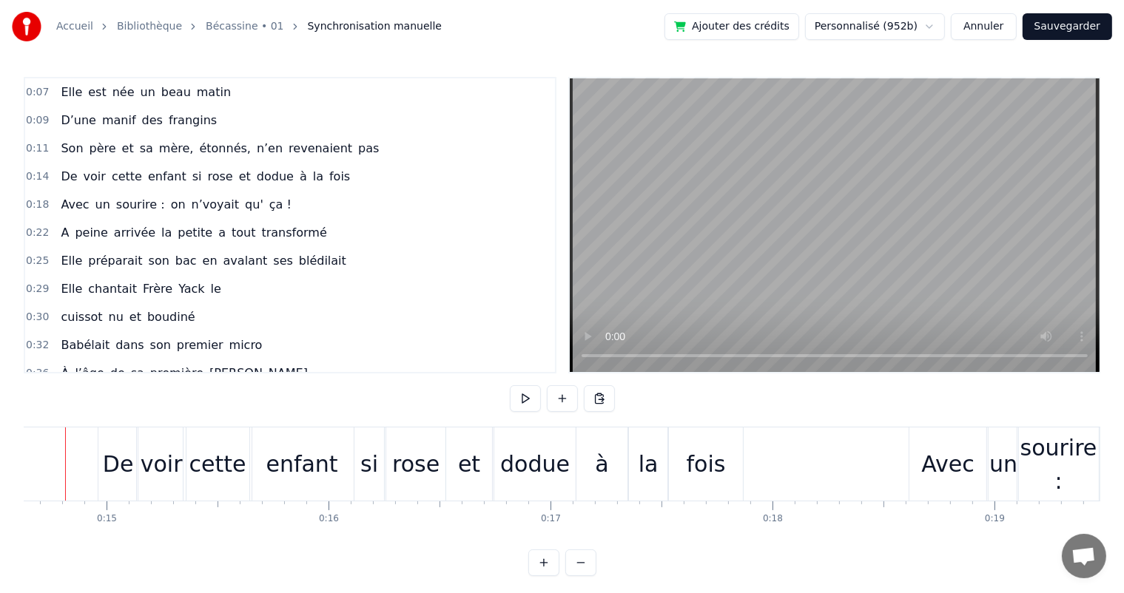
scroll to position [0, 3213]
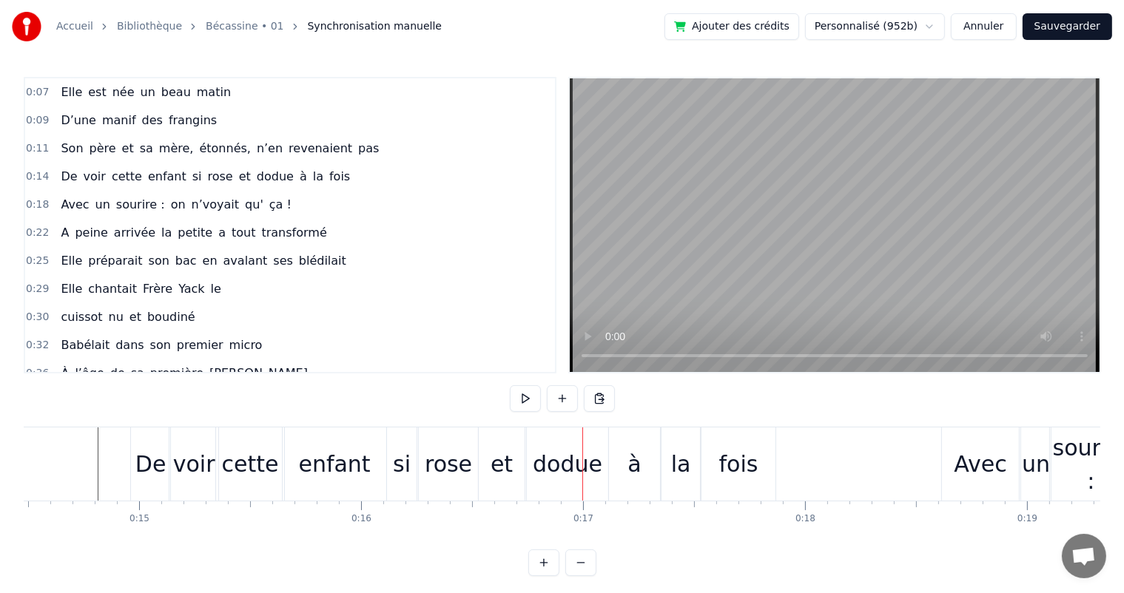
click at [357, 451] on div "enfant" at bounding box center [335, 463] width 72 height 33
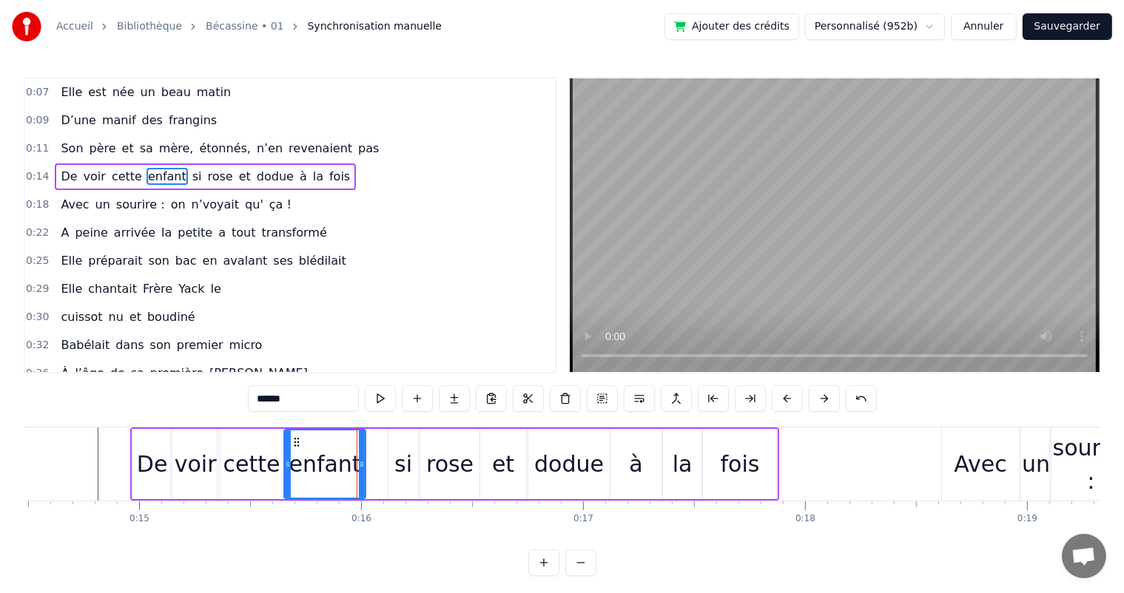
drag, startPoint x: 382, startPoint y: 459, endPoint x: 360, endPoint y: 467, distance: 23.9
click at [360, 467] on icon at bounding box center [362, 465] width 6 height 12
click at [393, 459] on div "si" at bounding box center [403, 464] width 30 height 70
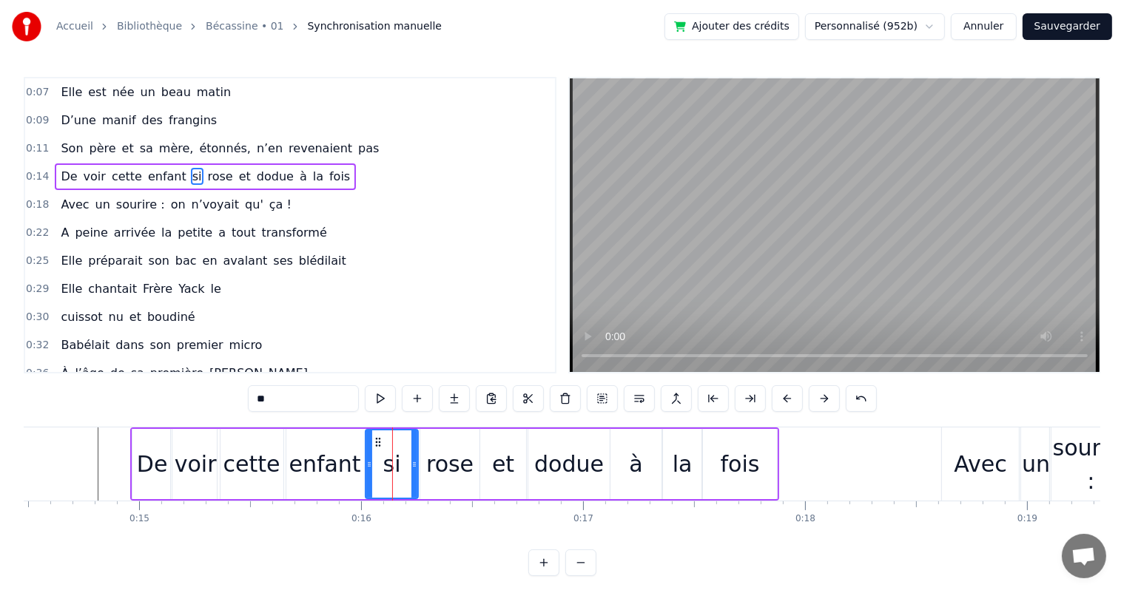
drag, startPoint x: 391, startPoint y: 459, endPoint x: 368, endPoint y: 462, distance: 23.2
click at [368, 462] on icon at bounding box center [369, 465] width 6 height 12
click at [88, 146] on span "père" at bounding box center [103, 148] width 30 height 17
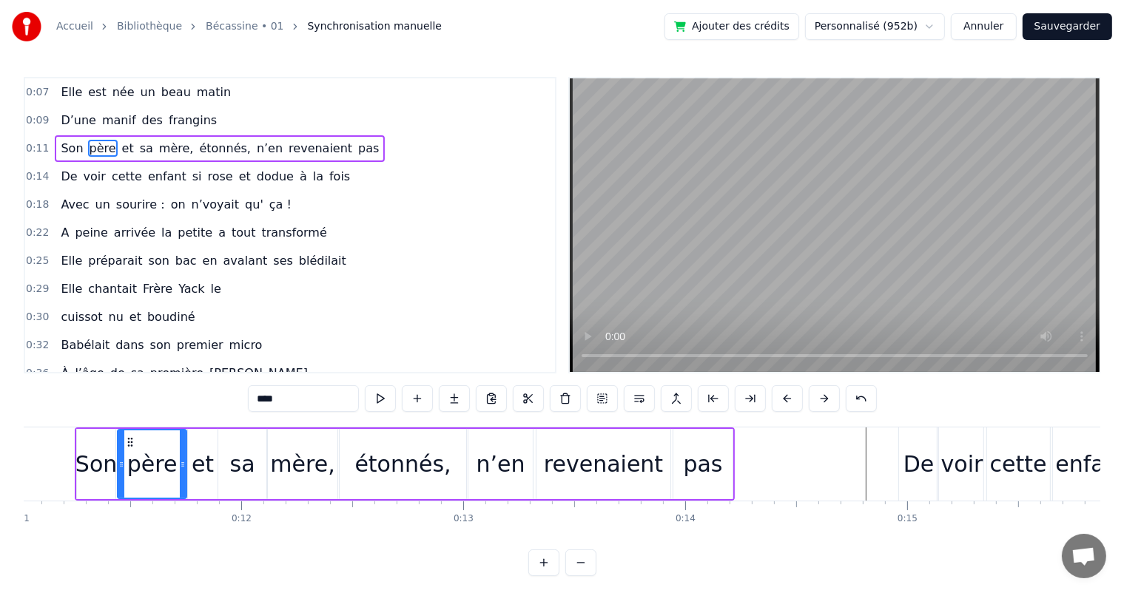
scroll to position [0, 2427]
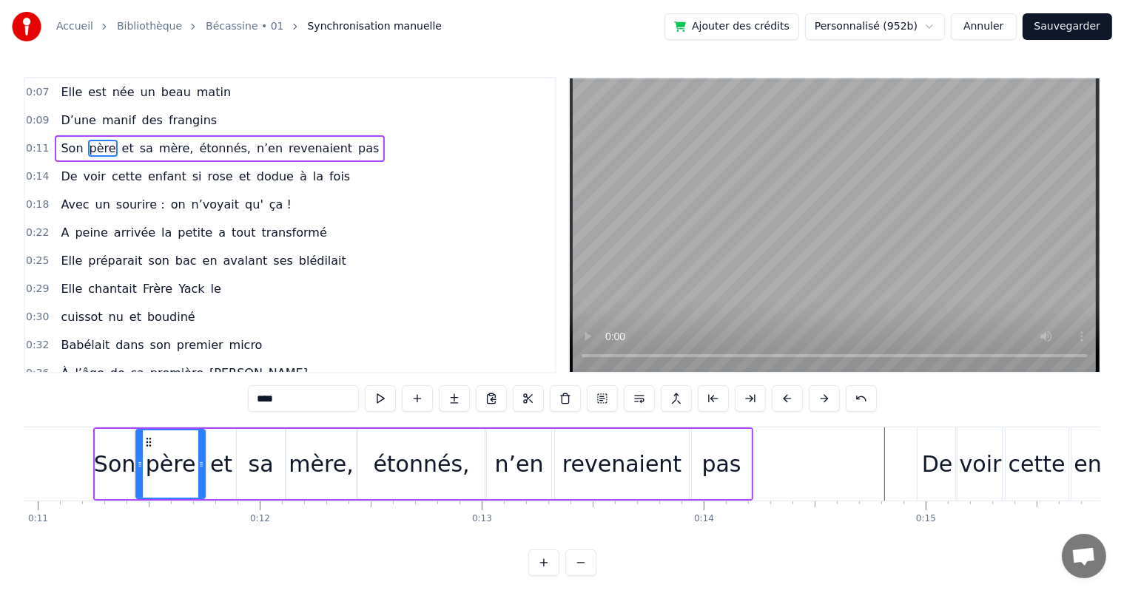
click at [103, 436] on div "Son" at bounding box center [114, 464] width 38 height 70
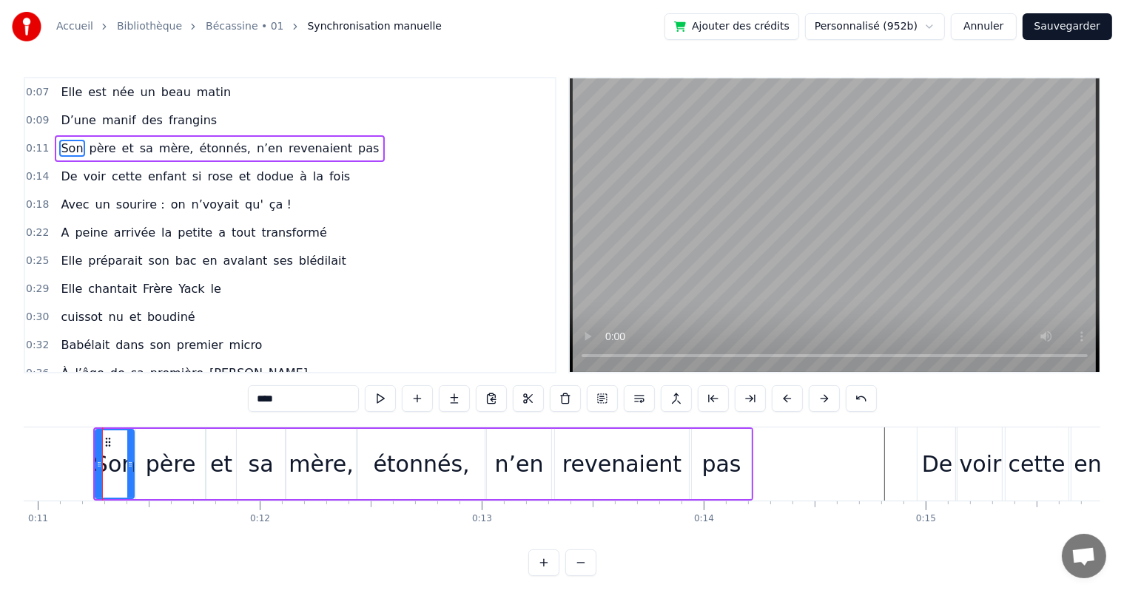
type input "***"
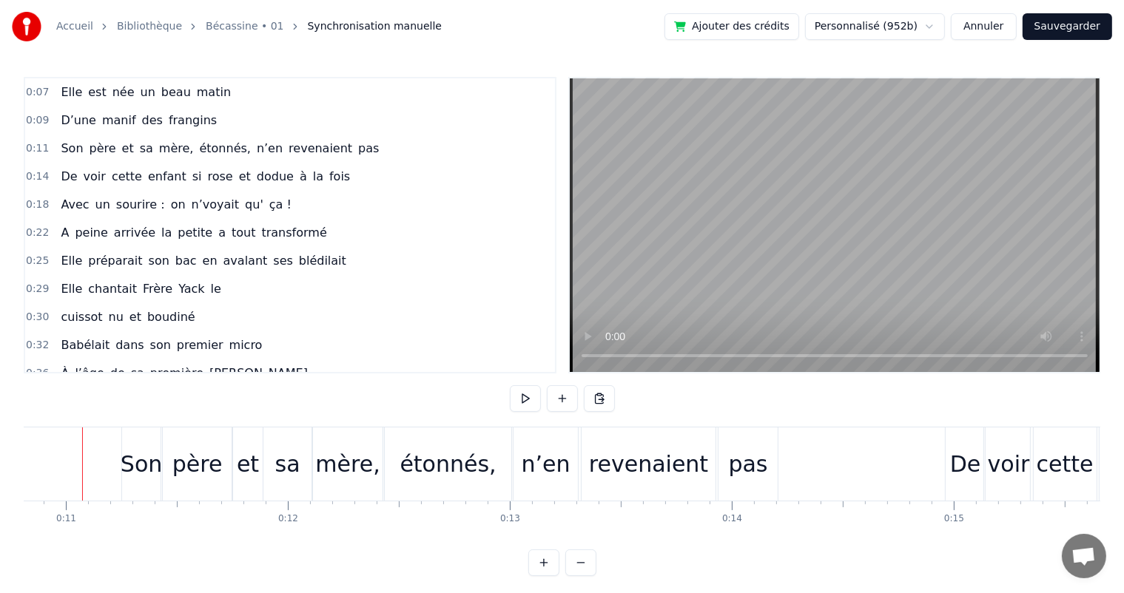
scroll to position [0, 2382]
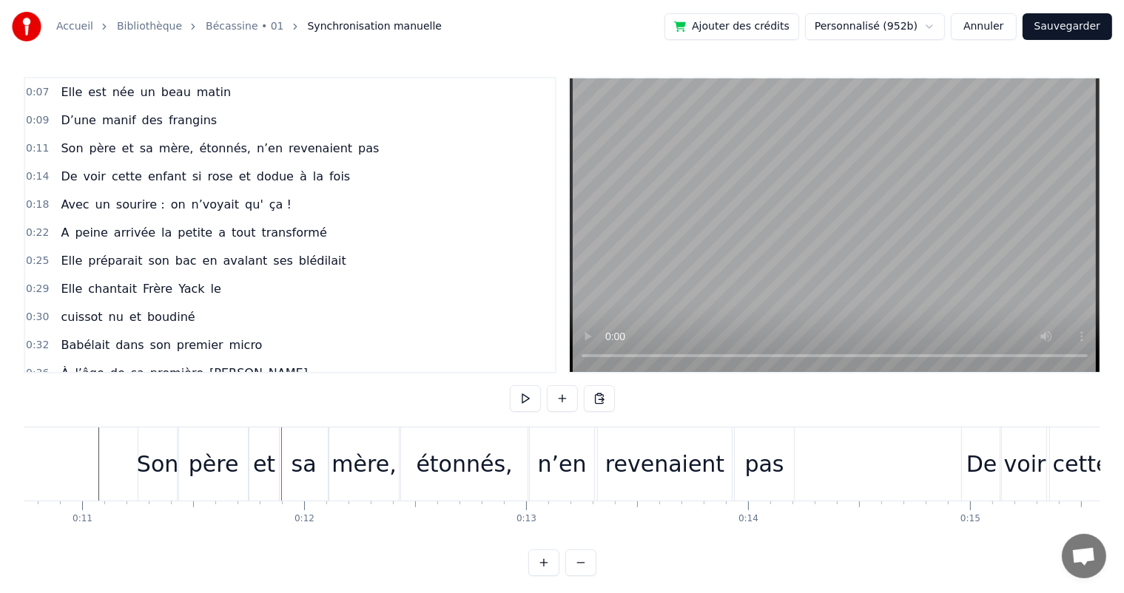
click at [193, 462] on div "père" at bounding box center [214, 463] width 50 height 33
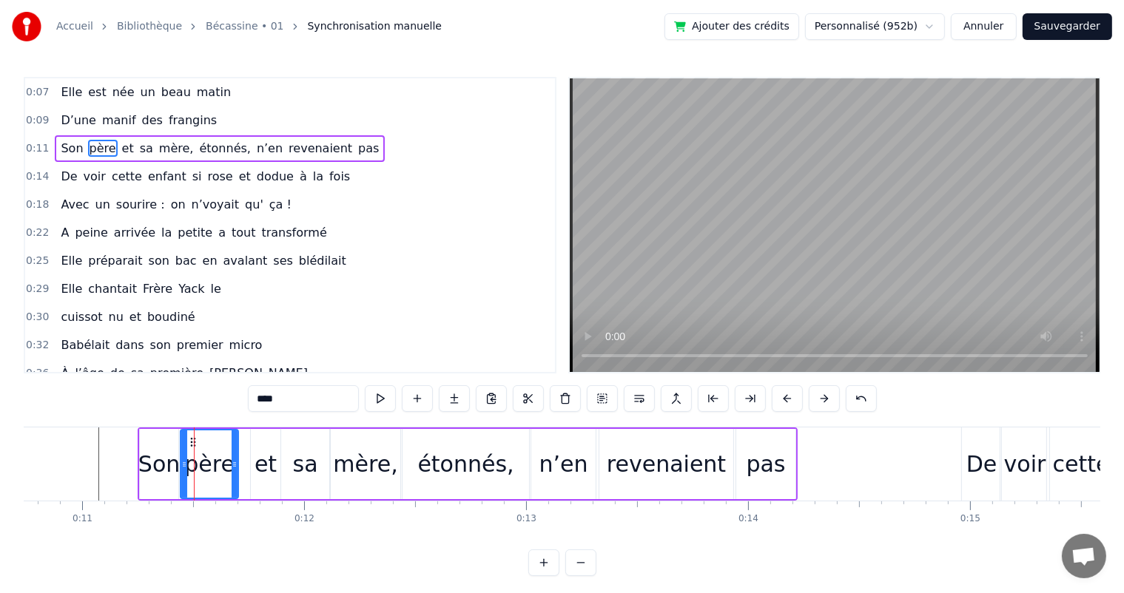
drag, startPoint x: 247, startPoint y: 464, endPoint x: 236, endPoint y: 465, distance: 11.2
click at [236, 465] on icon at bounding box center [235, 465] width 6 height 12
click at [266, 467] on div "et" at bounding box center [265, 463] width 22 height 33
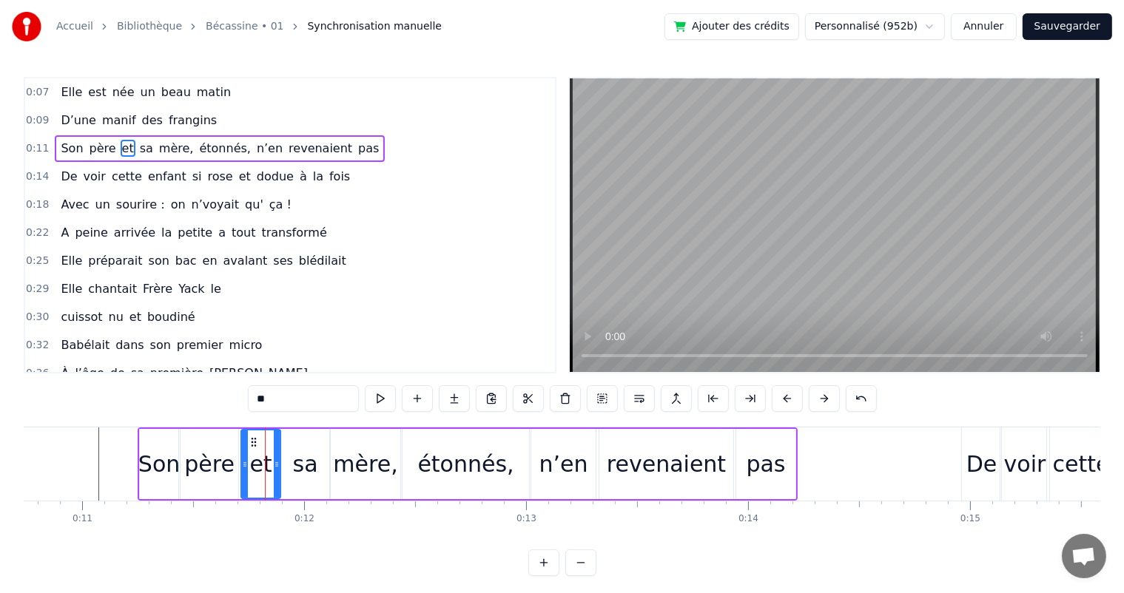
drag, startPoint x: 252, startPoint y: 469, endPoint x: 243, endPoint y: 469, distance: 9.6
click at [243, 469] on icon at bounding box center [245, 465] width 6 height 12
drag, startPoint x: 278, startPoint y: 462, endPoint x: 267, endPoint y: 463, distance: 11.1
click at [267, 463] on icon at bounding box center [266, 465] width 6 height 12
click at [289, 462] on div "sa" at bounding box center [305, 464] width 48 height 70
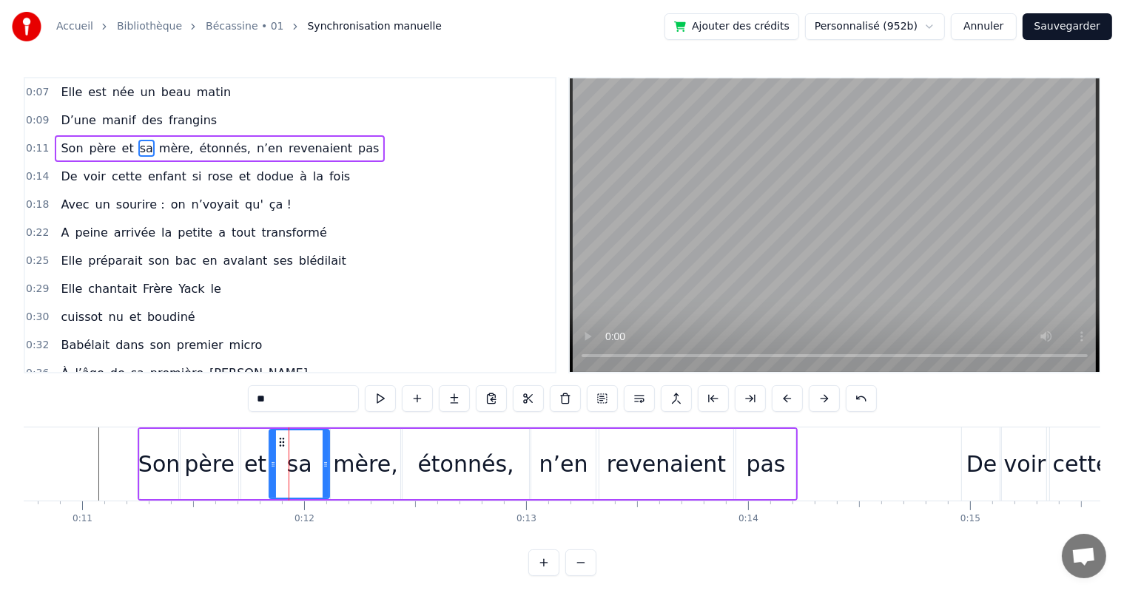
drag, startPoint x: 284, startPoint y: 462, endPoint x: 272, endPoint y: 469, distance: 13.6
click at [272, 469] on icon at bounding box center [273, 465] width 6 height 12
drag, startPoint x: 325, startPoint y: 462, endPoint x: 297, endPoint y: 467, distance: 28.0
click at [297, 467] on icon at bounding box center [298, 465] width 6 height 12
click at [334, 465] on div "mère," at bounding box center [366, 464] width 70 height 70
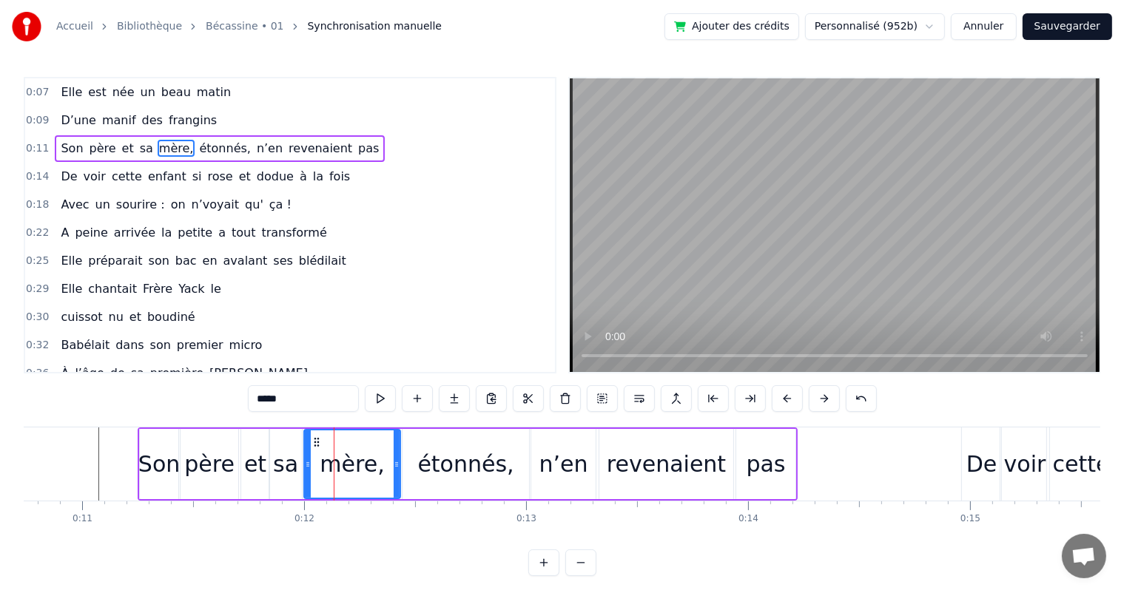
drag, startPoint x: 334, startPoint y: 465, endPoint x: 305, endPoint y: 467, distance: 28.9
click at [305, 467] on icon at bounding box center [308, 465] width 6 height 12
drag, startPoint x: 394, startPoint y: 462, endPoint x: 362, endPoint y: 466, distance: 32.0
click at [362, 466] on icon at bounding box center [365, 465] width 6 height 12
click at [163, 462] on div "Son" at bounding box center [158, 463] width 41 height 33
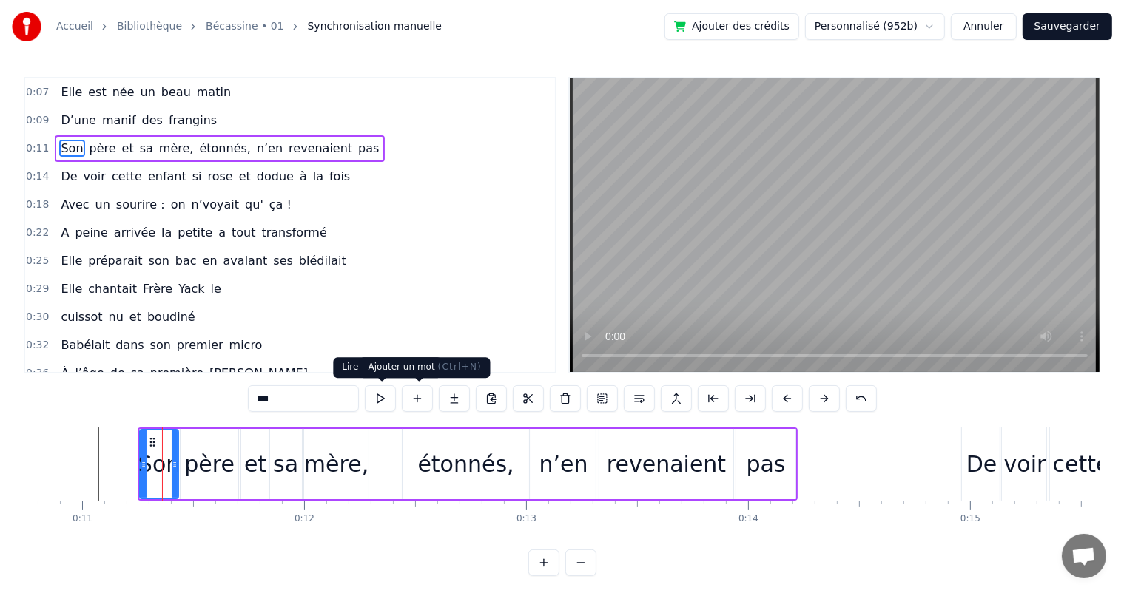
click at [385, 405] on button at bounding box center [380, 398] width 31 height 27
click at [198, 468] on div "père" at bounding box center [209, 463] width 50 height 33
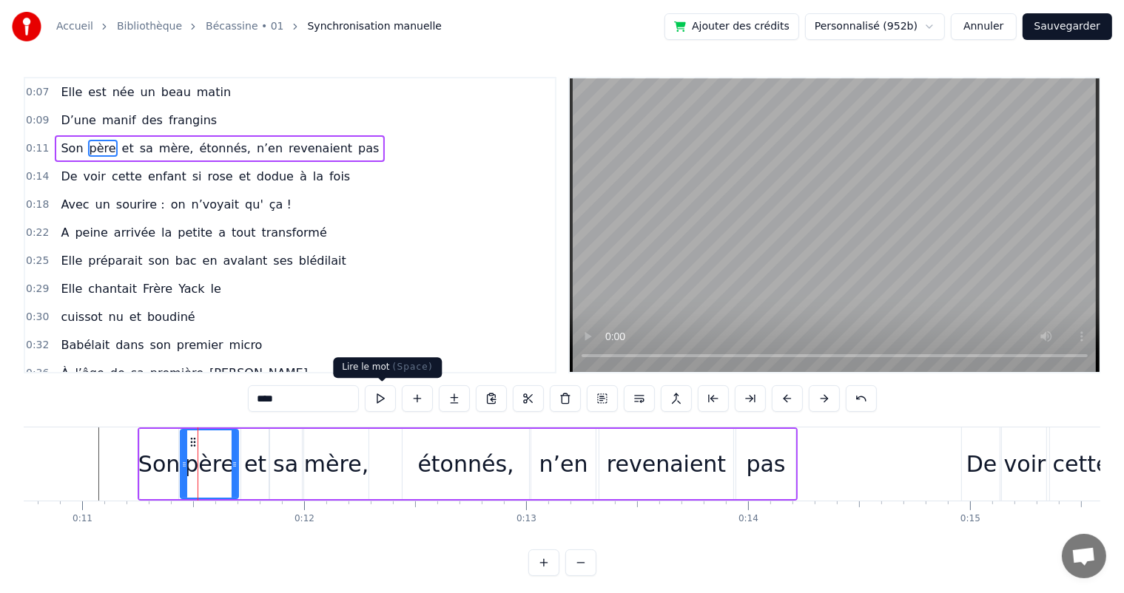
click at [390, 399] on button at bounding box center [380, 398] width 31 height 27
click at [241, 478] on div "et" at bounding box center [255, 464] width 28 height 70
click at [389, 402] on button at bounding box center [380, 398] width 31 height 27
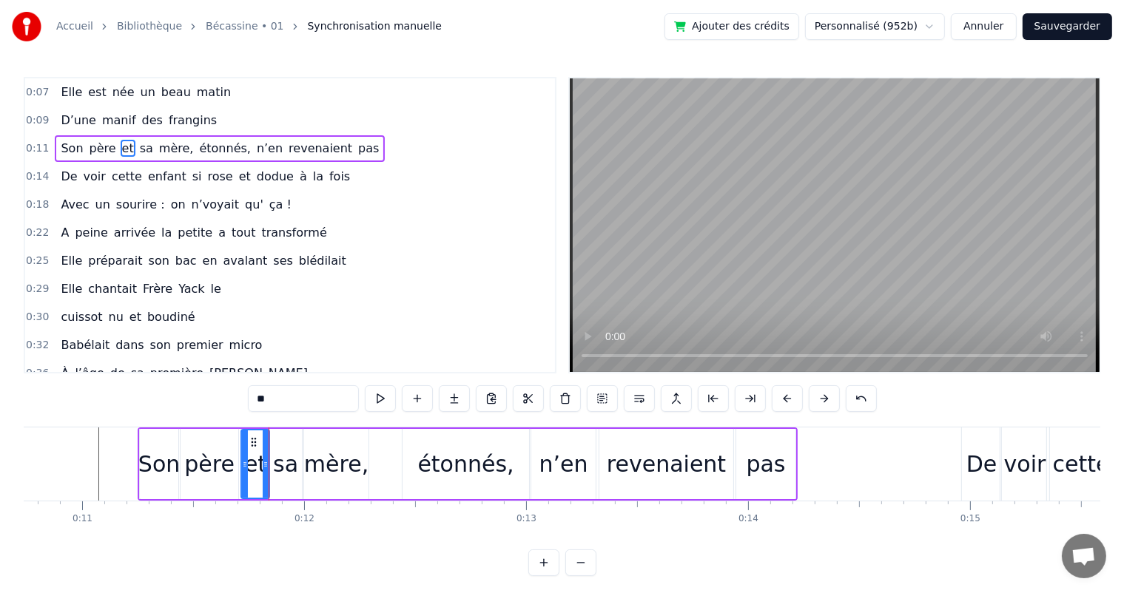
click at [279, 470] on div "sa" at bounding box center [285, 463] width 25 height 33
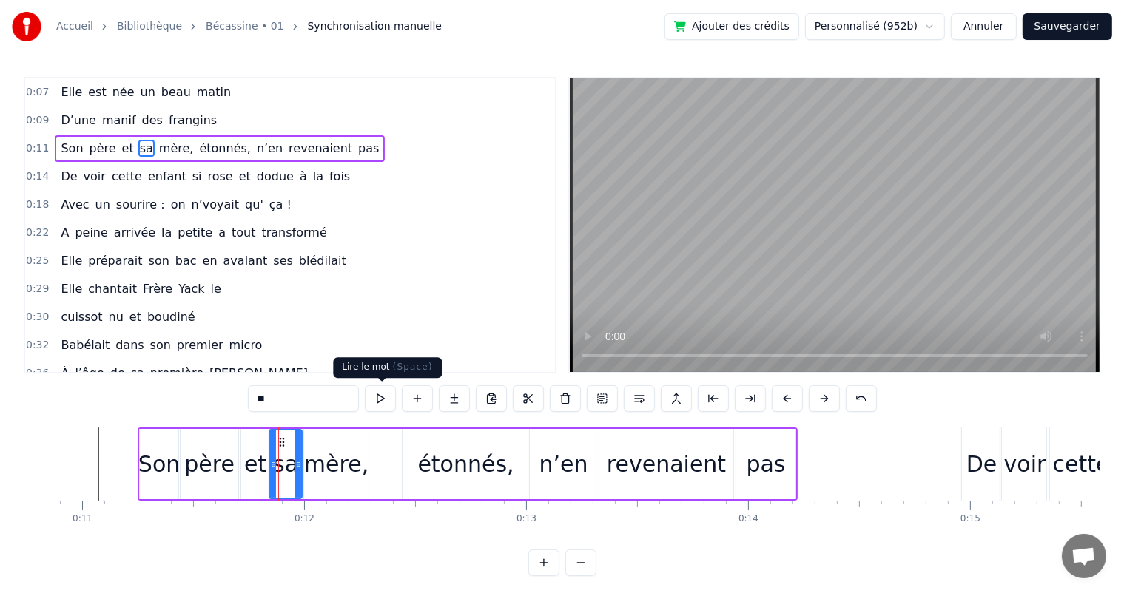
click at [376, 405] on button at bounding box center [380, 398] width 31 height 27
click at [322, 457] on div "mère," at bounding box center [336, 463] width 64 height 33
type input "*****"
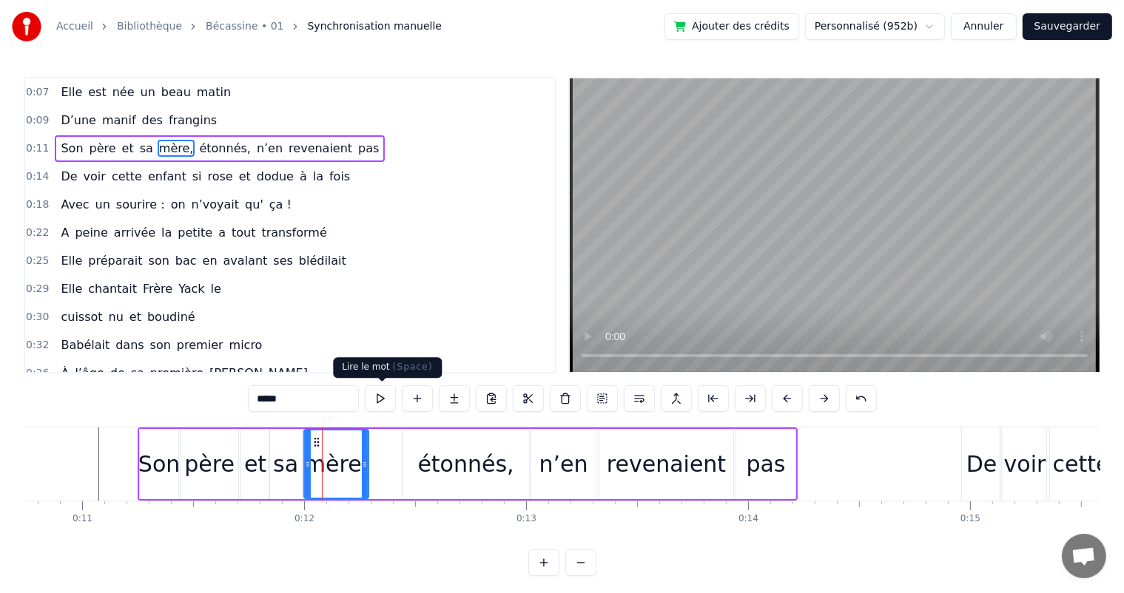
click at [379, 402] on button at bounding box center [380, 398] width 31 height 27
click at [380, 453] on div "Son père et sa mère, étonnés, n’en revenaient pas" at bounding box center [468, 464] width 660 height 73
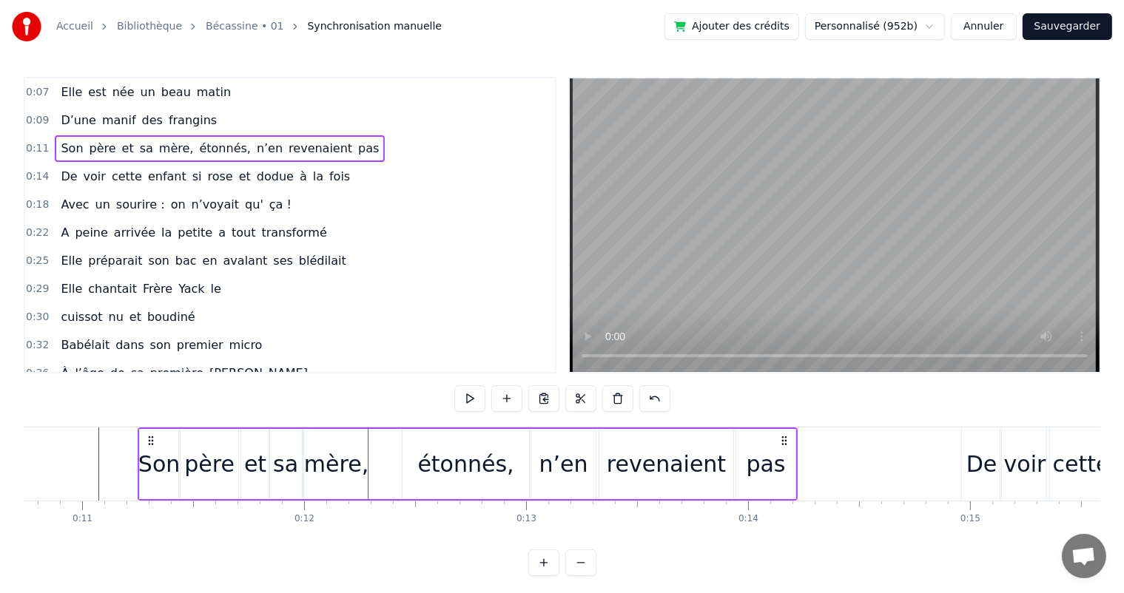
click at [417, 455] on div "étonnés," at bounding box center [465, 464] width 126 height 70
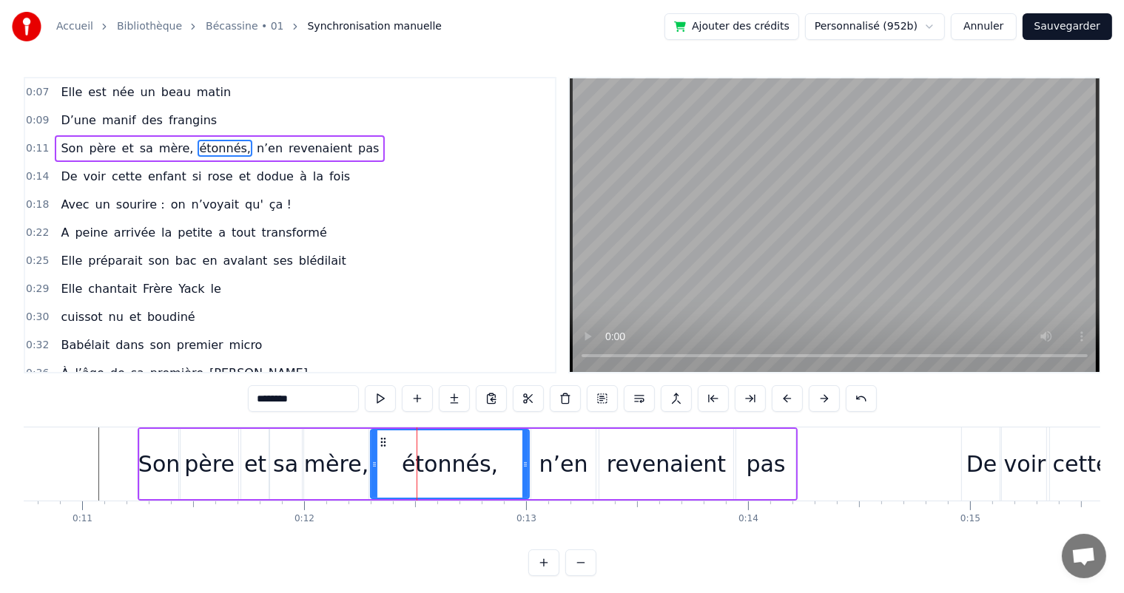
drag, startPoint x: 403, startPoint y: 459, endPoint x: 371, endPoint y: 472, distance: 34.5
click at [371, 472] on div at bounding box center [374, 463] width 6 height 67
click at [379, 394] on button at bounding box center [380, 398] width 31 height 27
drag, startPoint x: 524, startPoint y: 458, endPoint x: 511, endPoint y: 464, distance: 13.9
click at [511, 464] on icon at bounding box center [513, 465] width 6 height 12
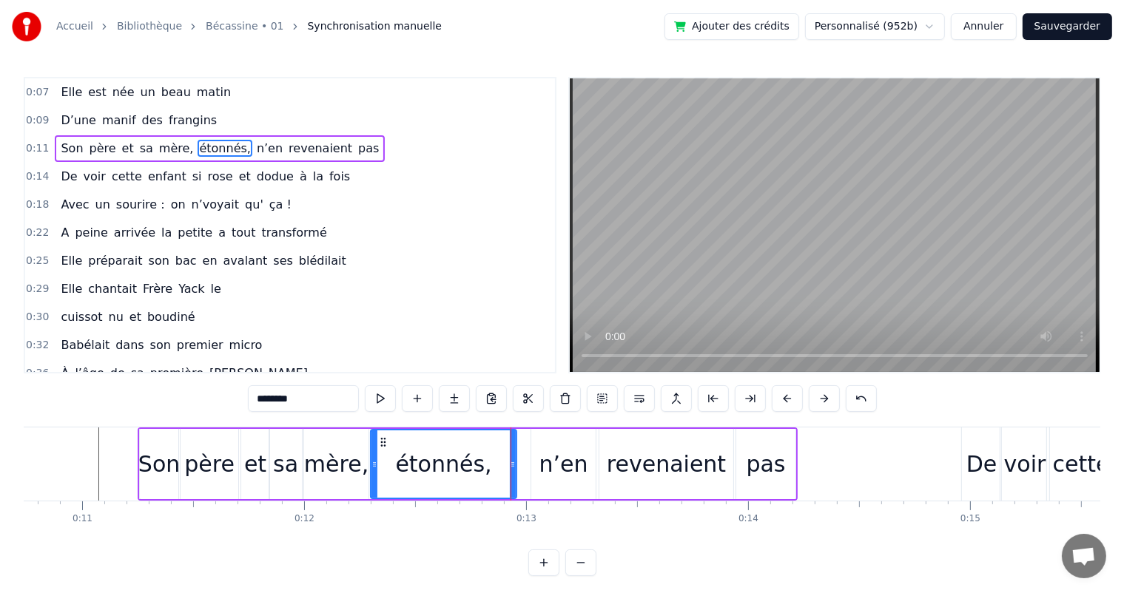
click at [550, 459] on div "n’en" at bounding box center [563, 463] width 49 height 33
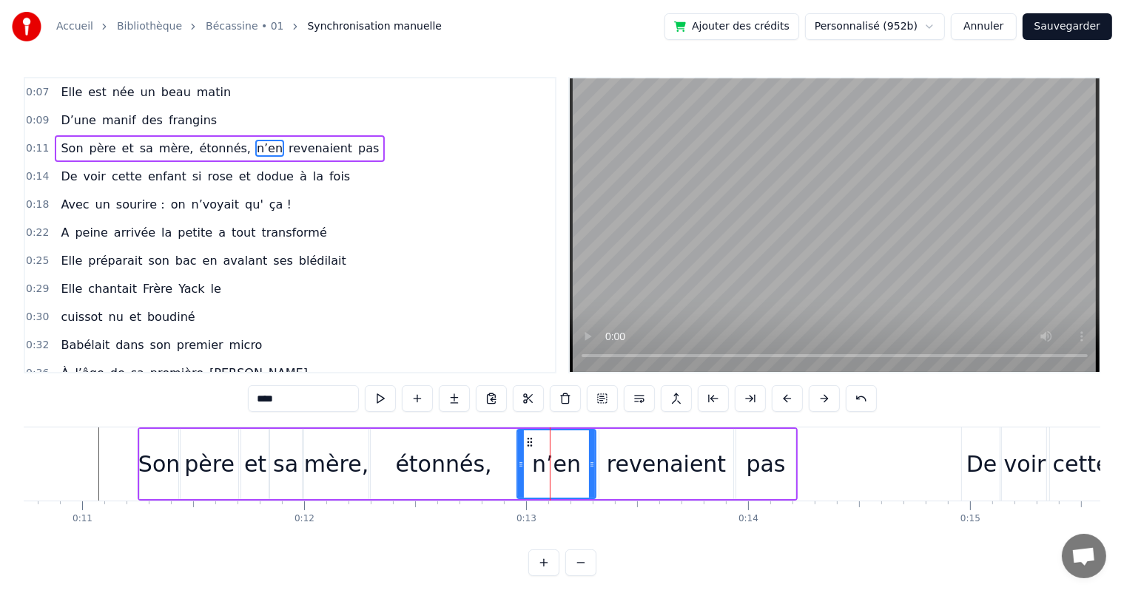
drag, startPoint x: 531, startPoint y: 464, endPoint x: 517, endPoint y: 473, distance: 17.0
click at [518, 473] on div at bounding box center [521, 463] width 6 height 67
drag, startPoint x: 589, startPoint y: 462, endPoint x: 577, endPoint y: 471, distance: 15.4
click at [577, 471] on div at bounding box center [579, 463] width 6 height 67
click at [379, 399] on button at bounding box center [380, 398] width 31 height 27
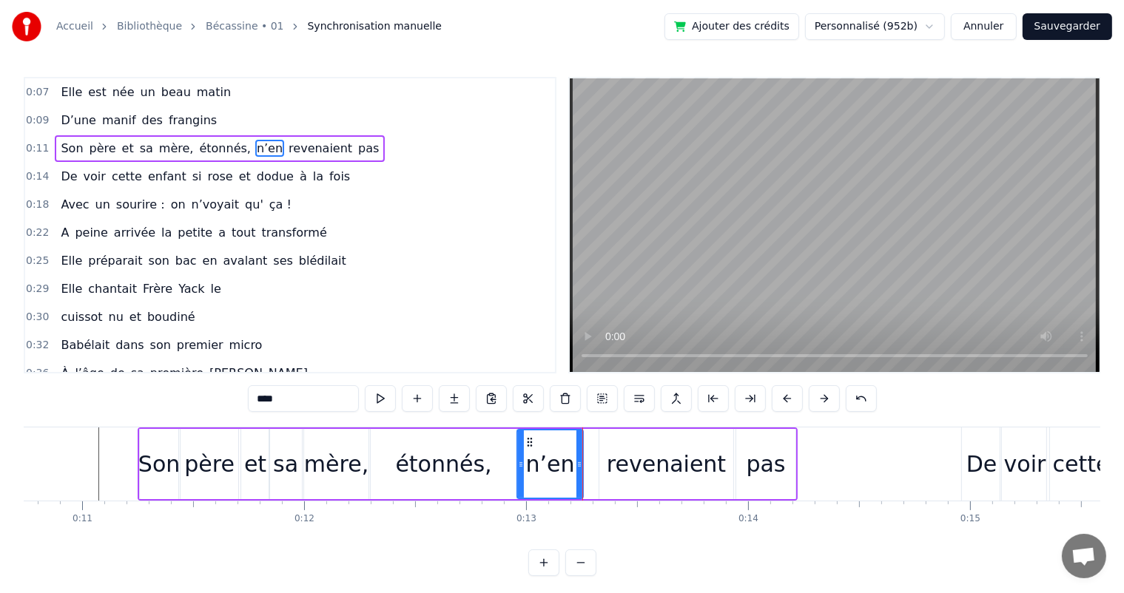
click at [649, 473] on div "revenaient" at bounding box center [665, 463] width 119 height 33
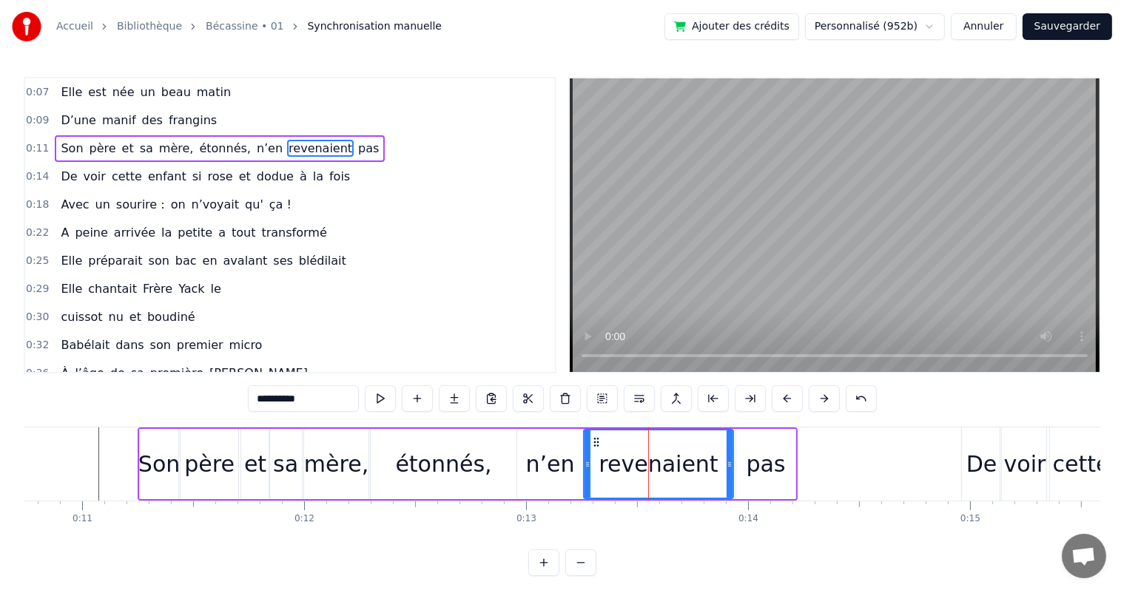
drag, startPoint x: 601, startPoint y: 476, endPoint x: 586, endPoint y: 477, distance: 15.6
click at [586, 477] on div at bounding box center [587, 463] width 6 height 67
click at [571, 476] on div "n’en" at bounding box center [550, 464] width 66 height 70
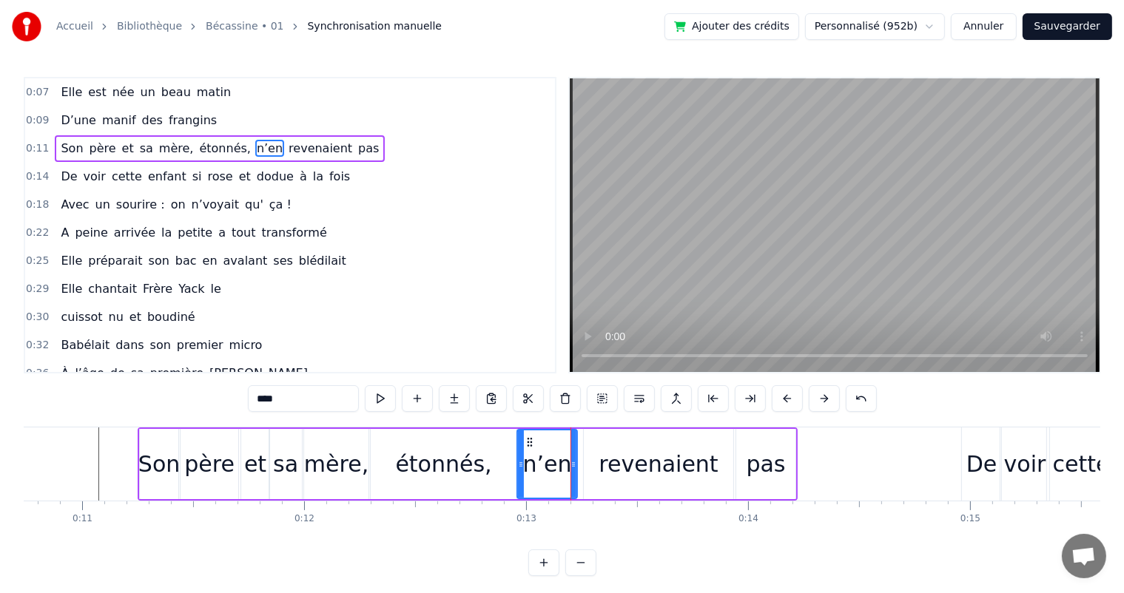
click at [572, 474] on div at bounding box center [573, 463] width 6 height 67
click at [601, 468] on div "revenaient" at bounding box center [658, 464] width 149 height 70
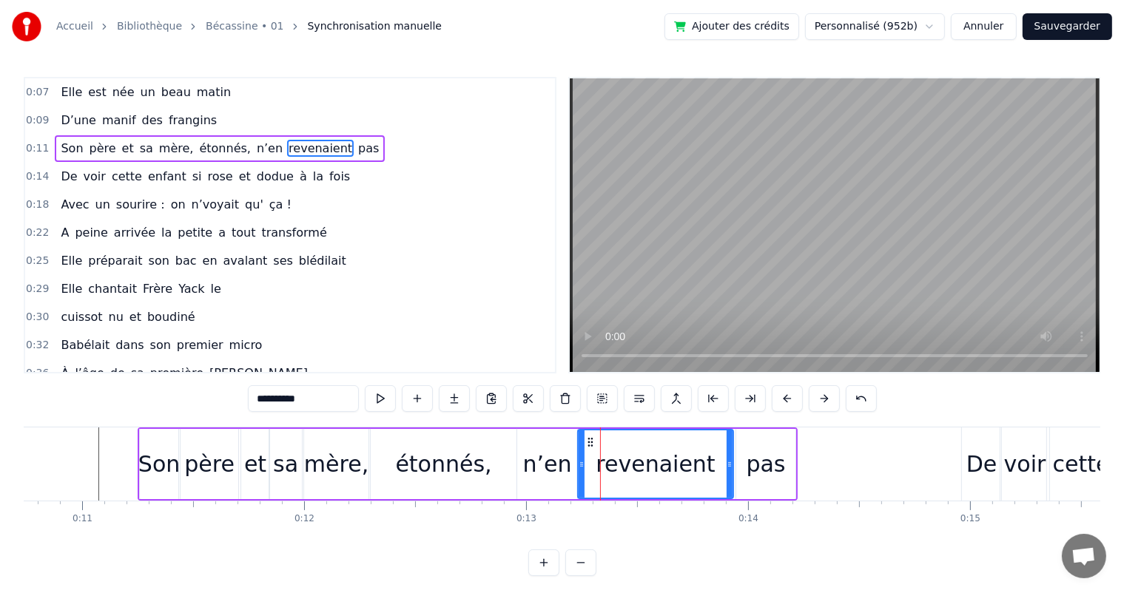
click at [578, 470] on div at bounding box center [581, 463] width 6 height 67
drag, startPoint x: 730, startPoint y: 456, endPoint x: 686, endPoint y: 470, distance: 46.8
click at [686, 470] on div at bounding box center [685, 463] width 6 height 67
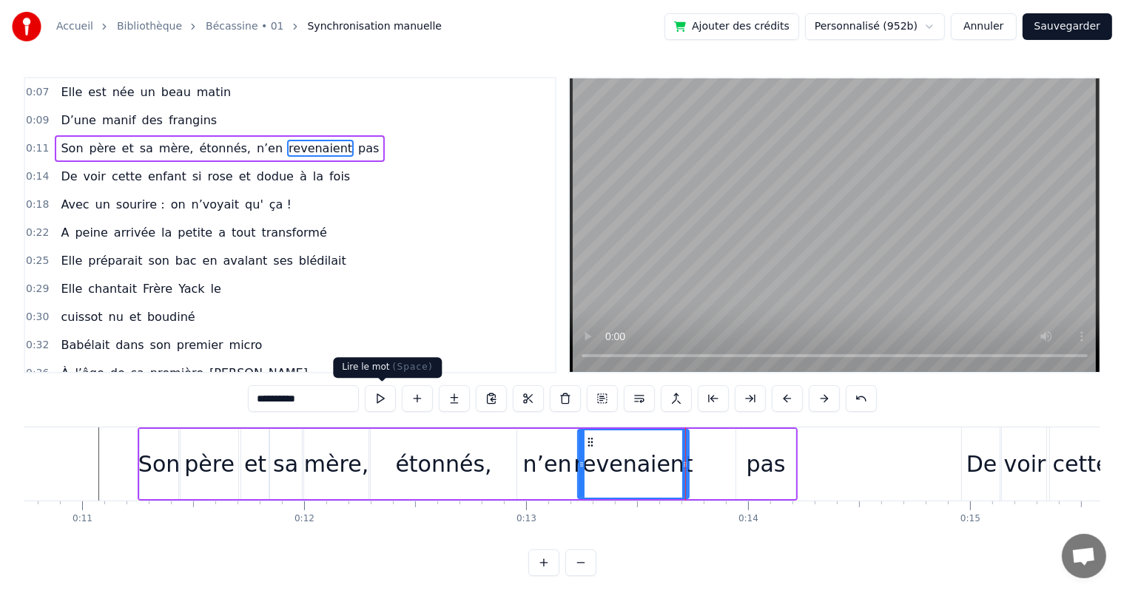
click at [388, 408] on button at bounding box center [380, 398] width 31 height 27
drag, startPoint x: 683, startPoint y: 459, endPoint x: 671, endPoint y: 460, distance: 11.9
click at [671, 460] on icon at bounding box center [673, 465] width 6 height 12
click at [745, 459] on div "pas" at bounding box center [765, 464] width 59 height 70
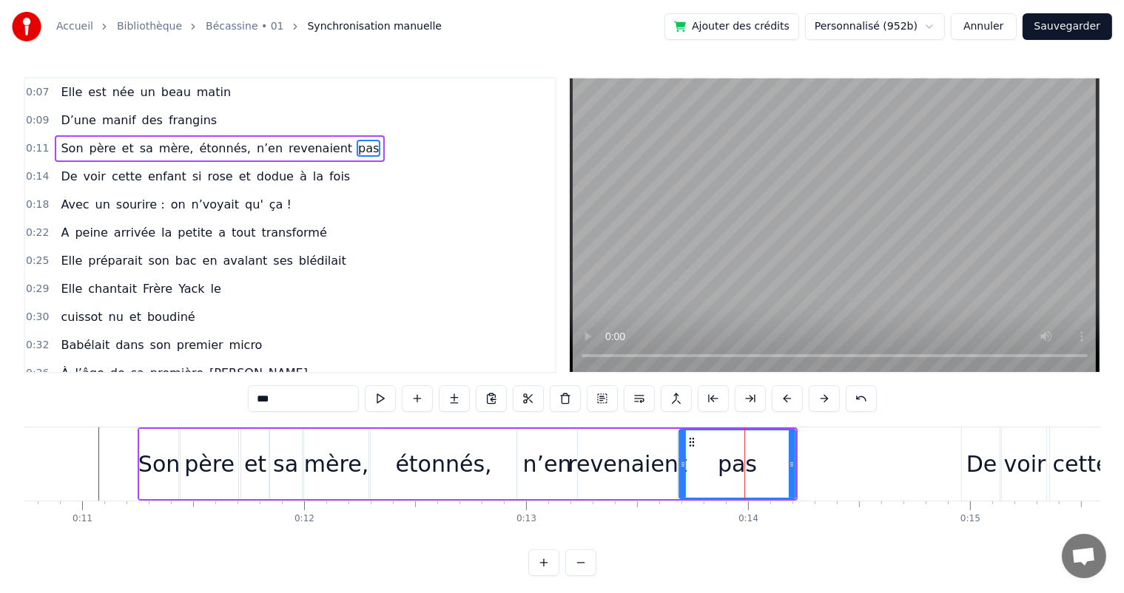
drag, startPoint x: 737, startPoint y: 459, endPoint x: 680, endPoint y: 470, distance: 58.2
click at [680, 470] on div at bounding box center [683, 463] width 6 height 67
drag, startPoint x: 789, startPoint y: 457, endPoint x: 723, endPoint y: 470, distance: 67.9
click at [723, 470] on div at bounding box center [725, 463] width 6 height 67
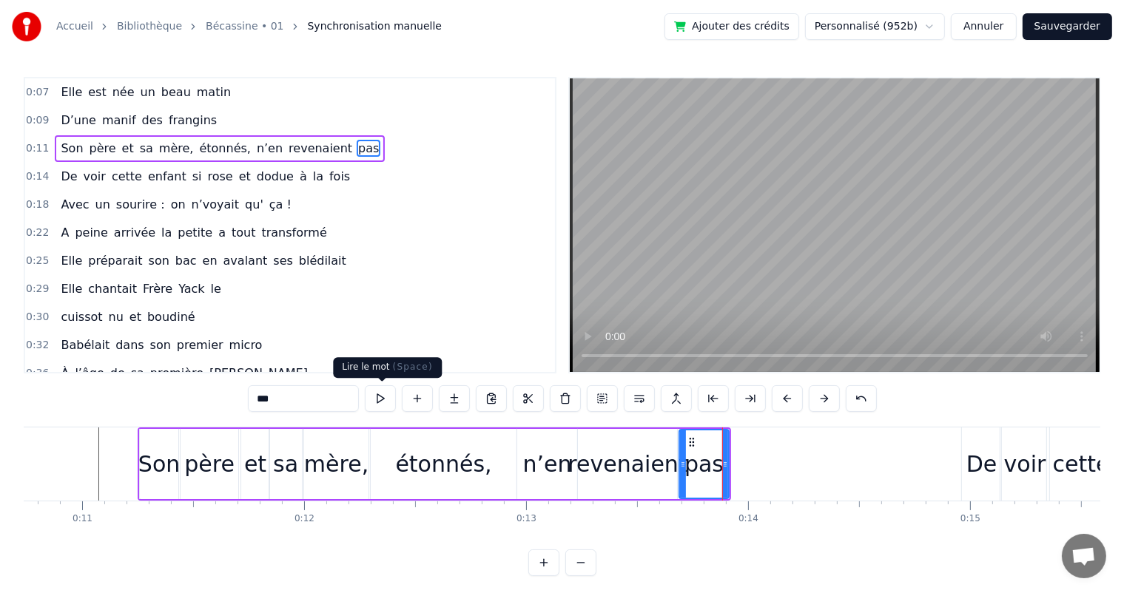
click at [376, 402] on button at bounding box center [380, 398] width 31 height 27
drag, startPoint x: 726, startPoint y: 462, endPoint x: 756, endPoint y: 462, distance: 30.3
click at [756, 462] on icon at bounding box center [755, 465] width 6 height 12
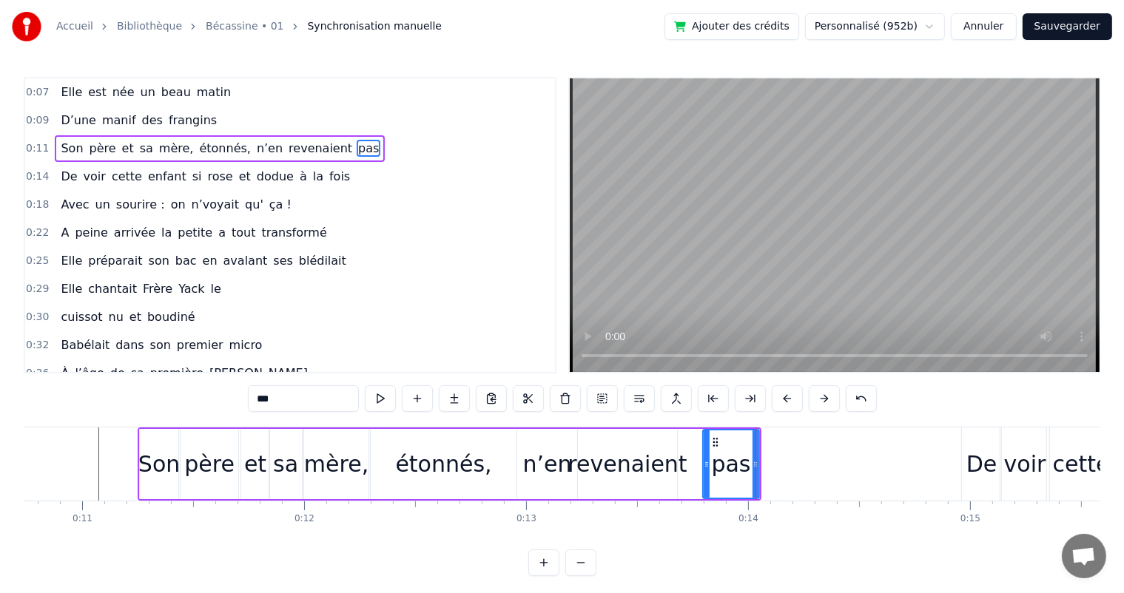
drag, startPoint x: 680, startPoint y: 463, endPoint x: 704, endPoint y: 465, distance: 23.8
click at [704, 465] on icon at bounding box center [706, 465] width 6 height 12
click at [675, 465] on div "revenaient" at bounding box center [626, 463] width 119 height 33
type input "**********"
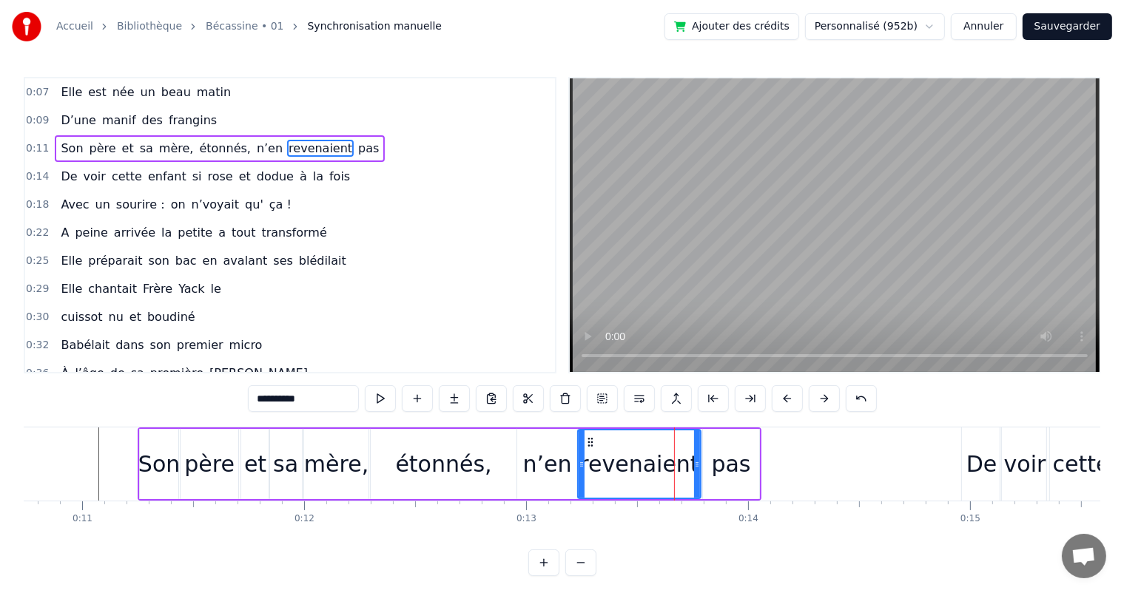
drag, startPoint x: 675, startPoint y: 465, endPoint x: 698, endPoint y: 465, distance: 23.7
click at [698, 465] on icon at bounding box center [697, 465] width 6 height 12
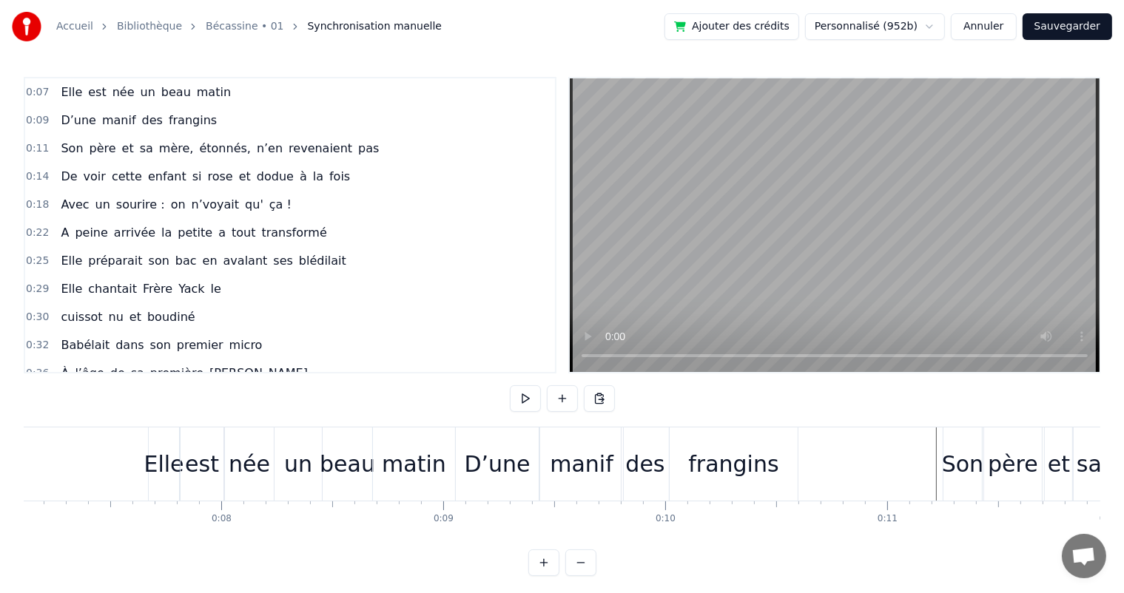
scroll to position [0, 1554]
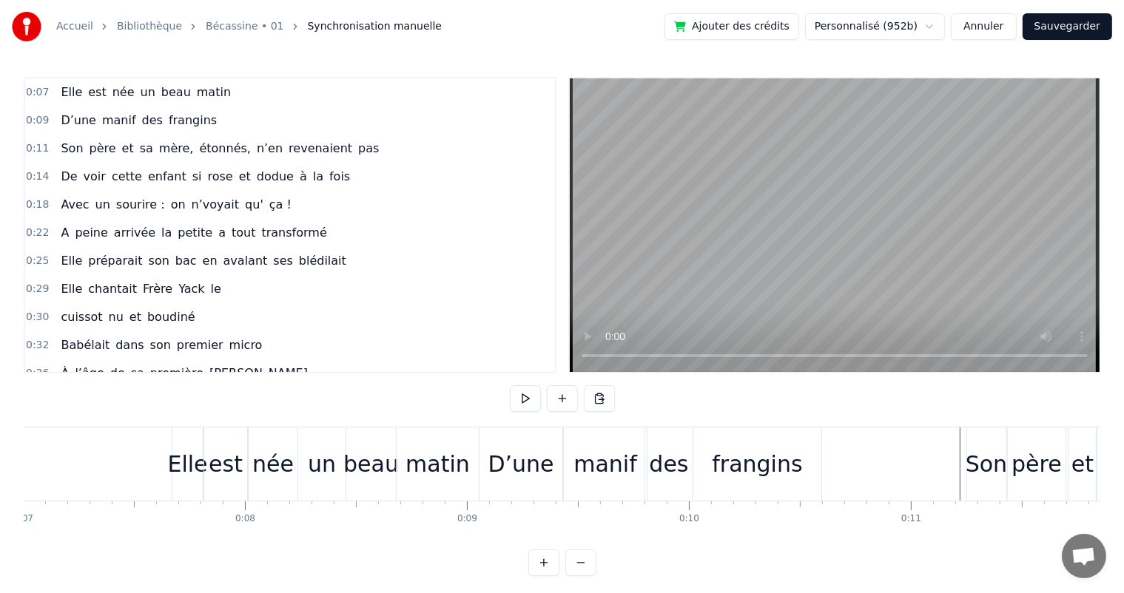
click at [521, 459] on div "D’une" at bounding box center [521, 463] width 66 height 33
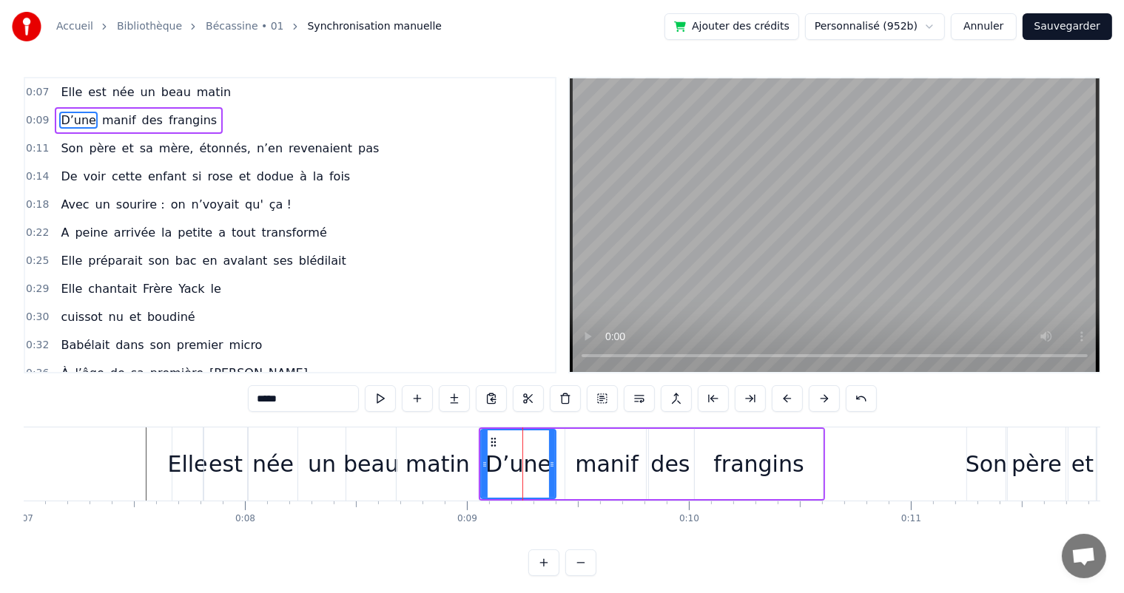
drag, startPoint x: 561, startPoint y: 461, endPoint x: 553, endPoint y: 461, distance: 8.1
click at [553, 461] on icon at bounding box center [552, 465] width 6 height 12
click at [580, 461] on div "manif" at bounding box center [607, 463] width 64 height 33
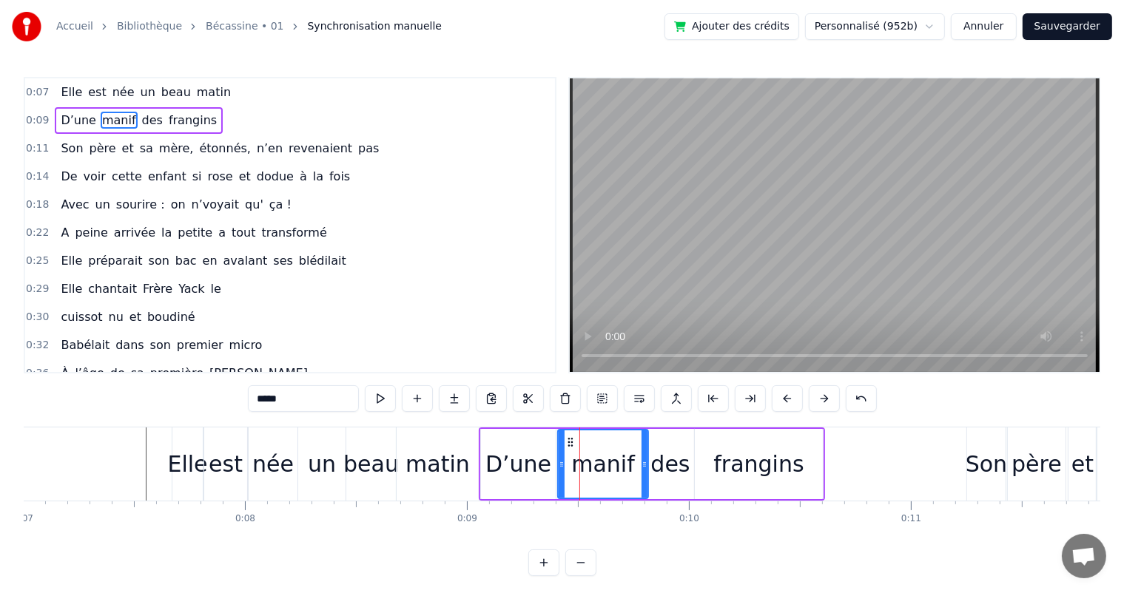
drag, startPoint x: 570, startPoint y: 462, endPoint x: 562, endPoint y: 464, distance: 7.5
click at [562, 464] on icon at bounding box center [561, 465] width 6 height 12
drag, startPoint x: 645, startPoint y: 456, endPoint x: 636, endPoint y: 459, distance: 9.4
click at [636, 459] on div at bounding box center [635, 463] width 6 height 67
click at [663, 458] on div "des" at bounding box center [669, 463] width 39 height 33
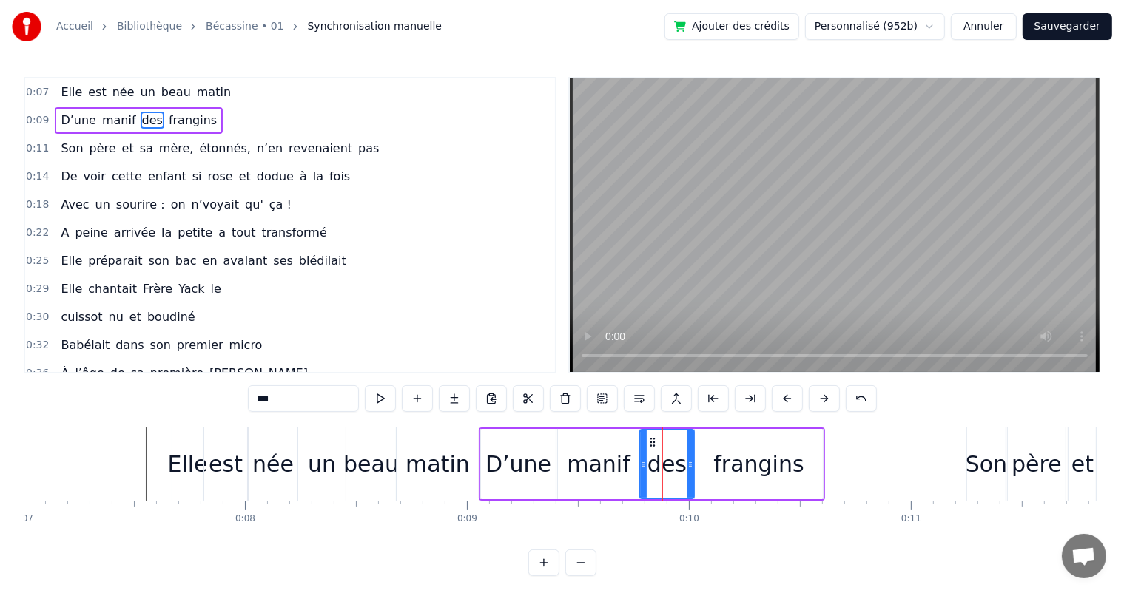
drag, startPoint x: 649, startPoint y: 463, endPoint x: 642, endPoint y: 467, distance: 8.0
click at [642, 467] on icon at bounding box center [644, 465] width 6 height 12
drag, startPoint x: 689, startPoint y: 467, endPoint x: 678, endPoint y: 473, distance: 12.6
click at [678, 473] on div at bounding box center [679, 463] width 6 height 67
click at [709, 469] on div "frangins" at bounding box center [759, 464] width 128 height 70
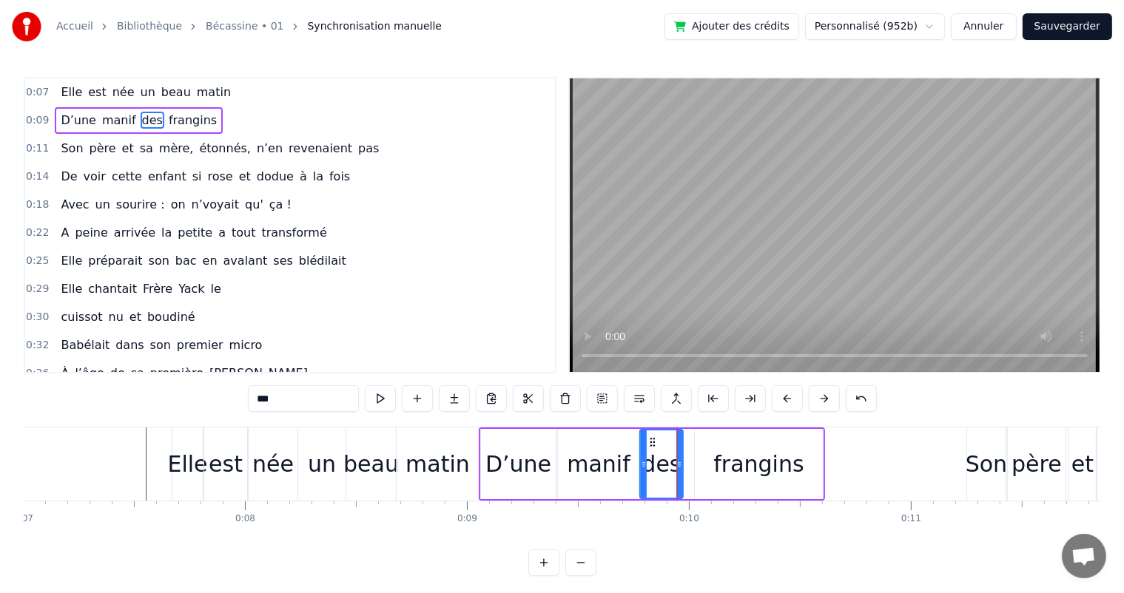
type input "********"
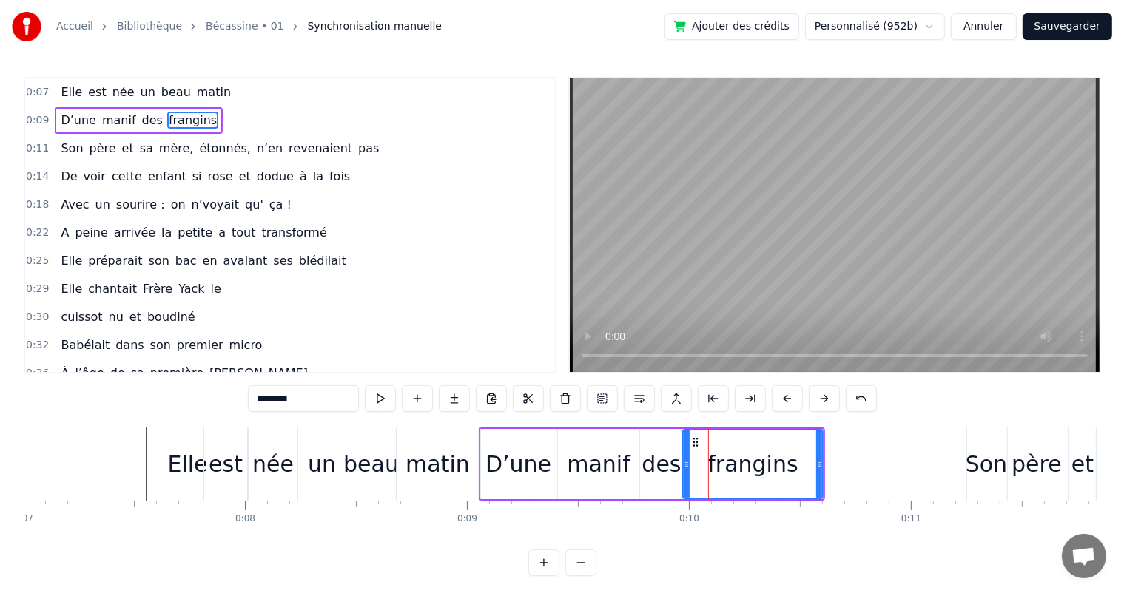
drag, startPoint x: 695, startPoint y: 470, endPoint x: 683, endPoint y: 476, distance: 13.2
click at [683, 476] on div at bounding box center [686, 463] width 6 height 67
drag, startPoint x: 817, startPoint y: 459, endPoint x: 803, endPoint y: 466, distance: 15.2
click at [803, 466] on icon at bounding box center [806, 465] width 6 height 12
drag, startPoint x: 805, startPoint y: 473, endPoint x: 796, endPoint y: 475, distance: 9.0
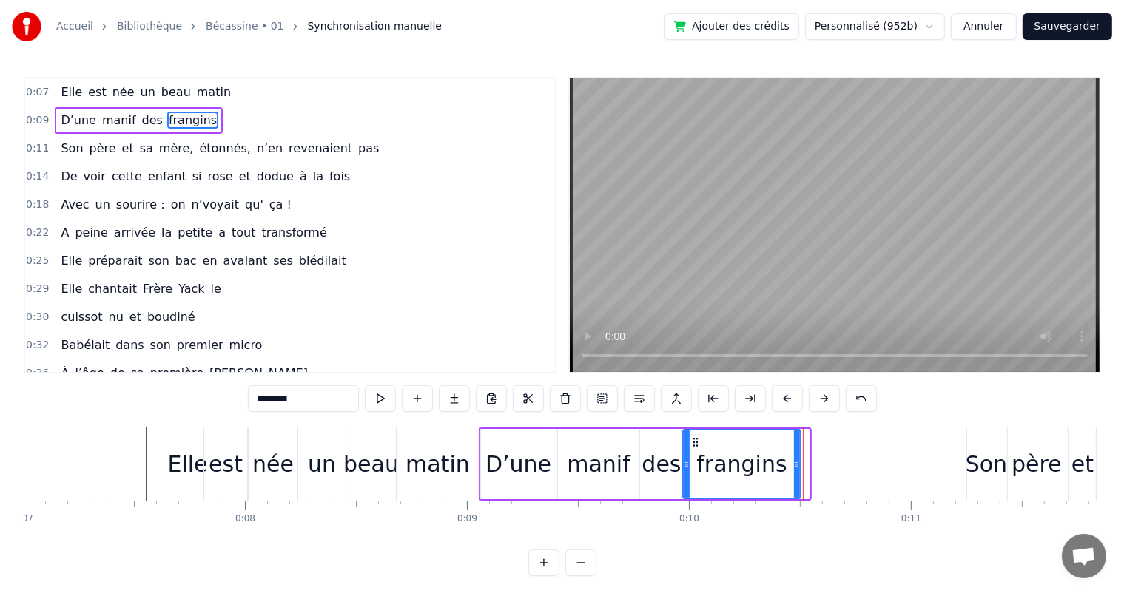
click at [796, 475] on div at bounding box center [797, 463] width 6 height 67
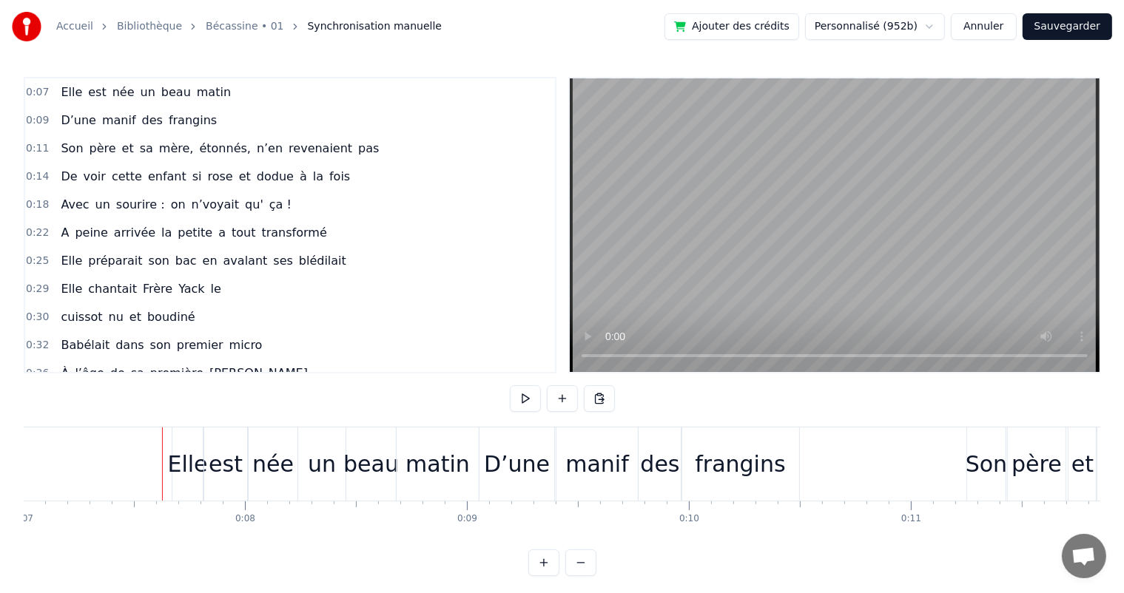
click at [534, 460] on div "D’une" at bounding box center [517, 463] width 66 height 33
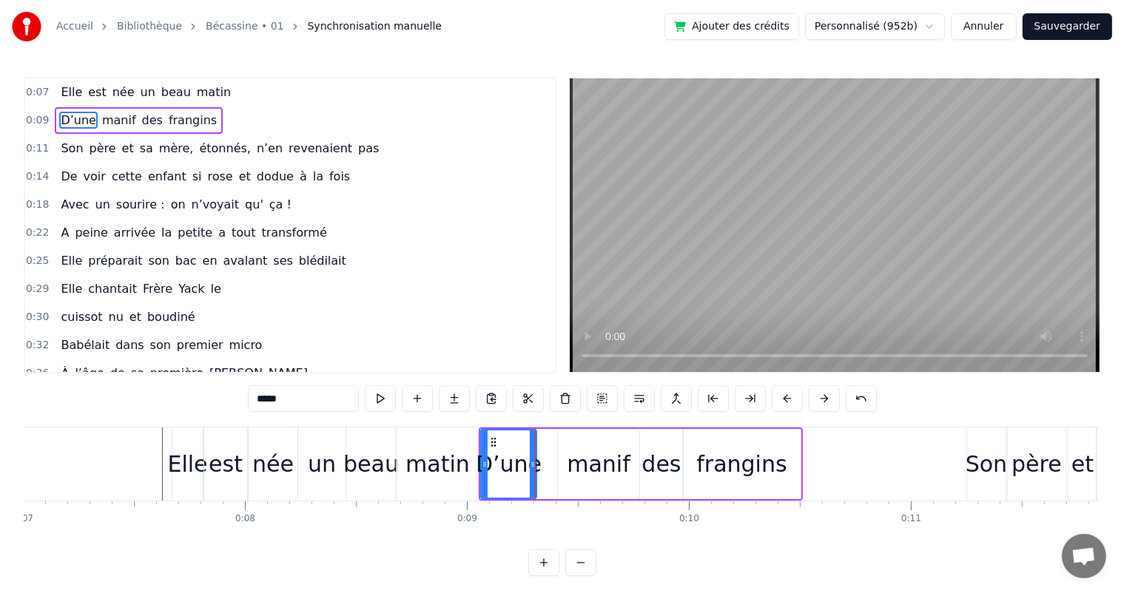
drag, startPoint x: 552, startPoint y: 467, endPoint x: 533, endPoint y: 475, distance: 20.6
click at [533, 475] on div at bounding box center [533, 463] width 6 height 67
click at [567, 471] on div "manif" at bounding box center [598, 464] width 81 height 70
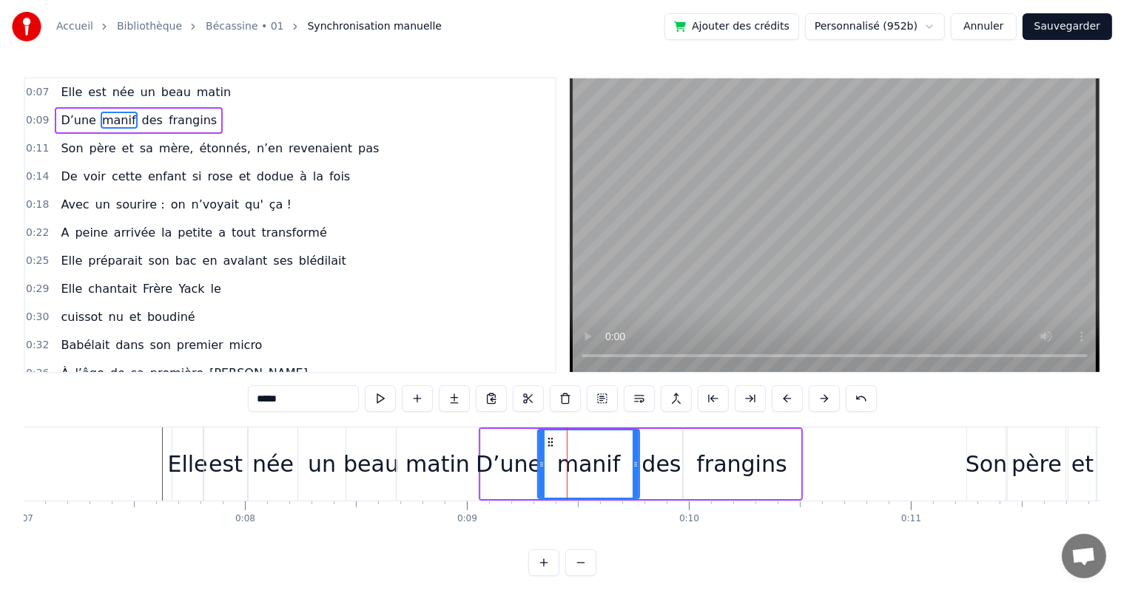
drag, startPoint x: 558, startPoint y: 468, endPoint x: 538, endPoint y: 476, distance: 21.6
click at [538, 476] on div at bounding box center [541, 463] width 6 height 67
drag, startPoint x: 633, startPoint y: 466, endPoint x: 620, endPoint y: 468, distance: 13.5
click at [620, 468] on icon at bounding box center [622, 465] width 6 height 12
click at [651, 464] on div "des" at bounding box center [660, 463] width 39 height 33
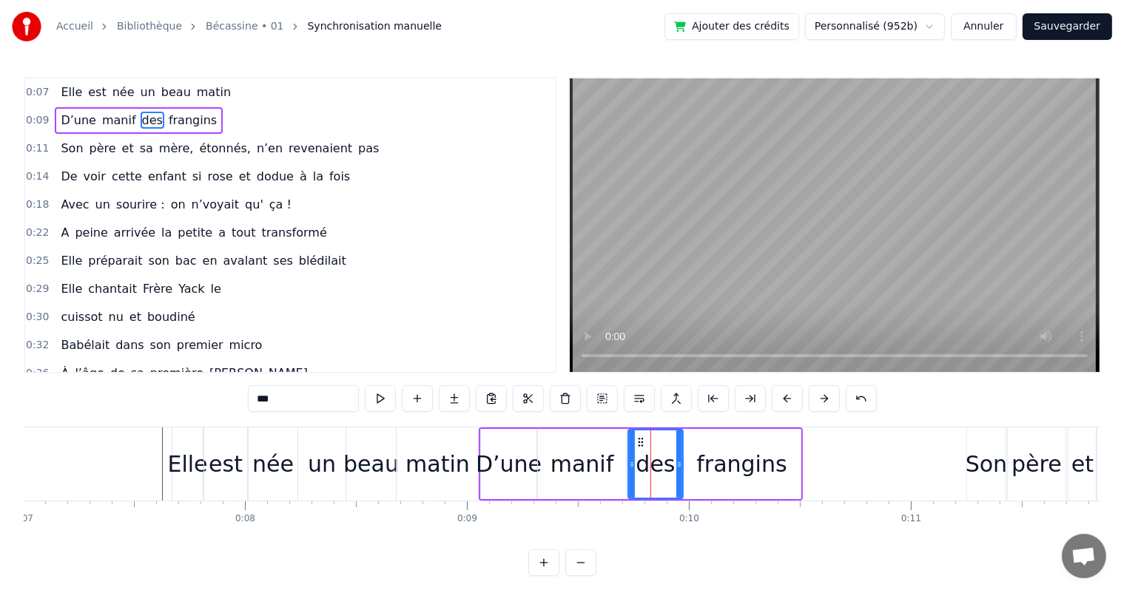
drag, startPoint x: 642, startPoint y: 464, endPoint x: 630, endPoint y: 466, distance: 12.0
click at [630, 466] on icon at bounding box center [632, 465] width 6 height 12
drag, startPoint x: 678, startPoint y: 459, endPoint x: 669, endPoint y: 462, distance: 9.9
click at [669, 462] on icon at bounding box center [669, 465] width 6 height 12
click at [689, 459] on div "frangins" at bounding box center [742, 464] width 118 height 70
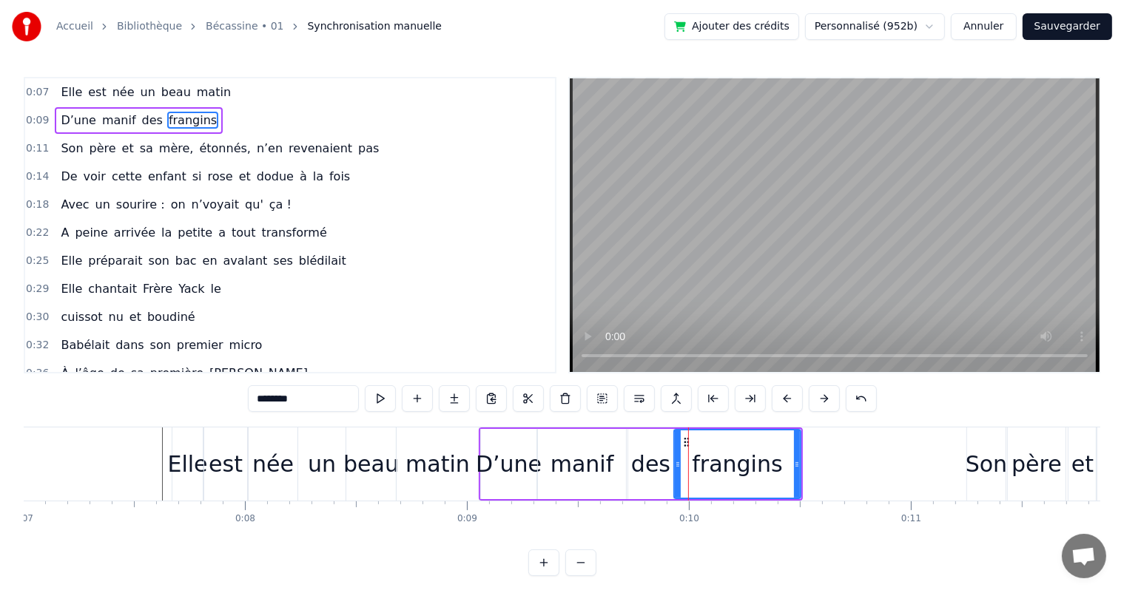
drag, startPoint x: 689, startPoint y: 459, endPoint x: 675, endPoint y: 465, distance: 15.5
click at [675, 465] on icon at bounding box center [678, 465] width 6 height 12
click at [61, 84] on span "Elle" at bounding box center [71, 92] width 24 height 17
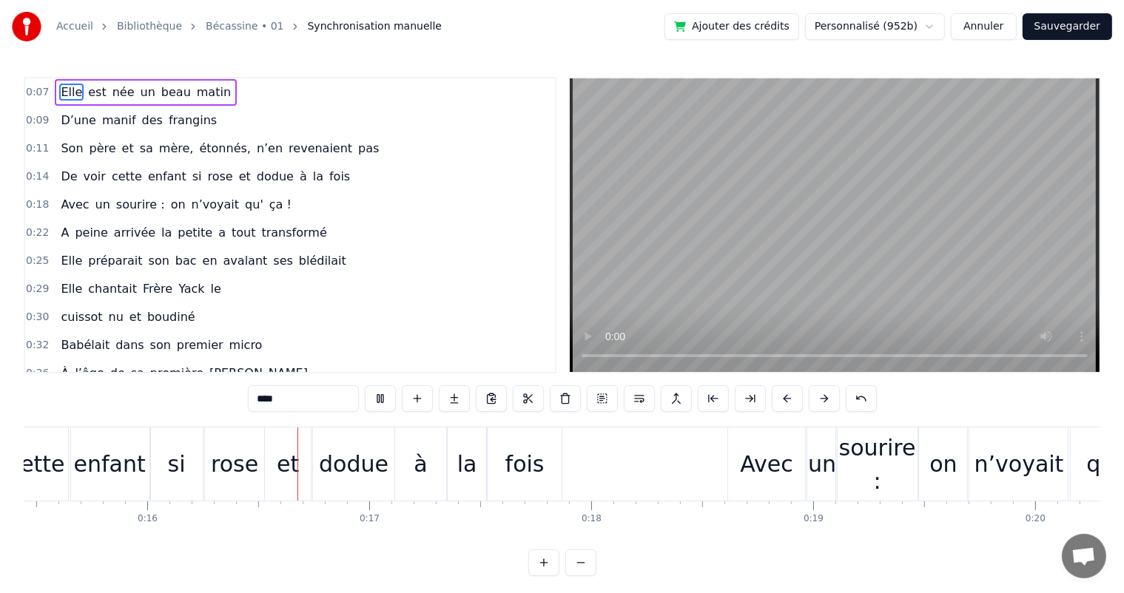
scroll to position [0, 3476]
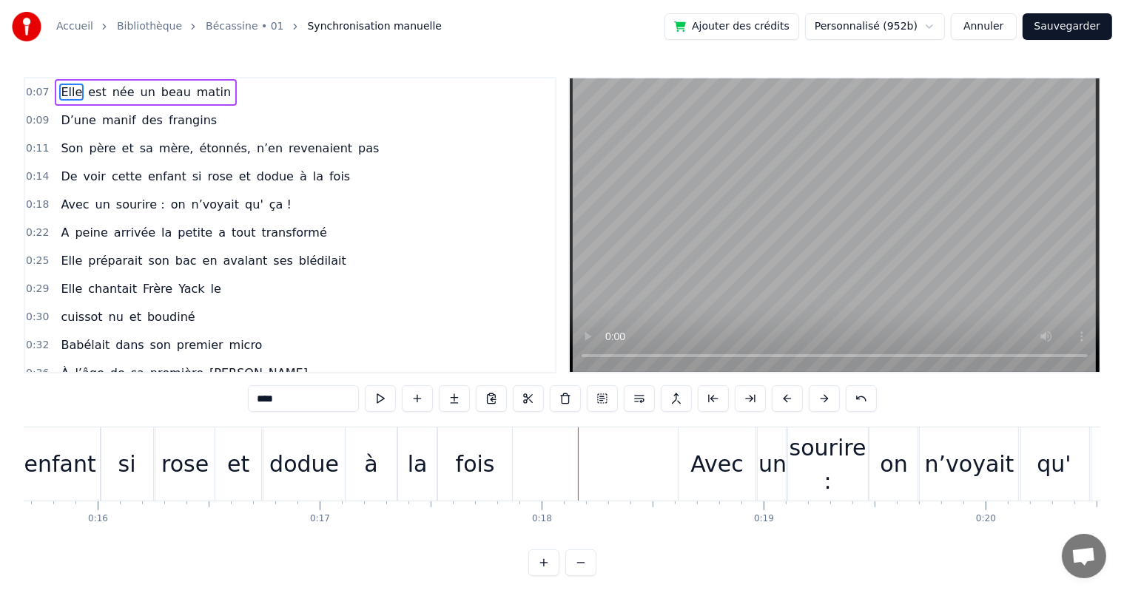
click at [368, 462] on div "à" at bounding box center [370, 463] width 13 height 33
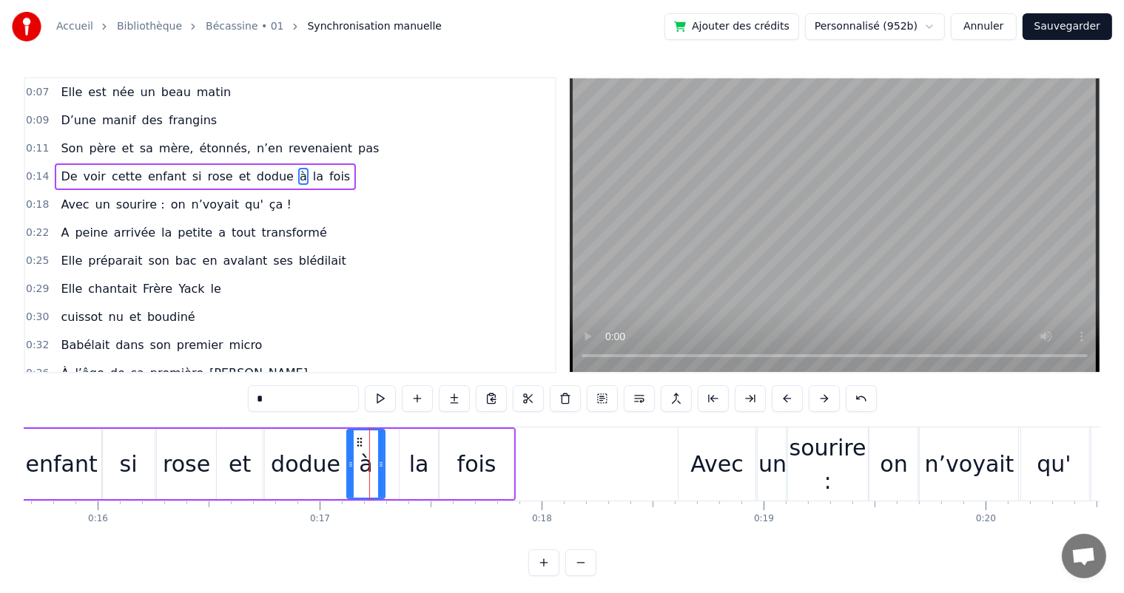
drag, startPoint x: 395, startPoint y: 464, endPoint x: 382, endPoint y: 469, distance: 14.0
click at [382, 469] on icon at bounding box center [381, 465] width 6 height 12
click at [399, 468] on div "la" at bounding box center [418, 464] width 38 height 70
drag, startPoint x: 399, startPoint y: 462, endPoint x: 384, endPoint y: 465, distance: 15.8
click at [385, 465] on icon at bounding box center [388, 465] width 6 height 12
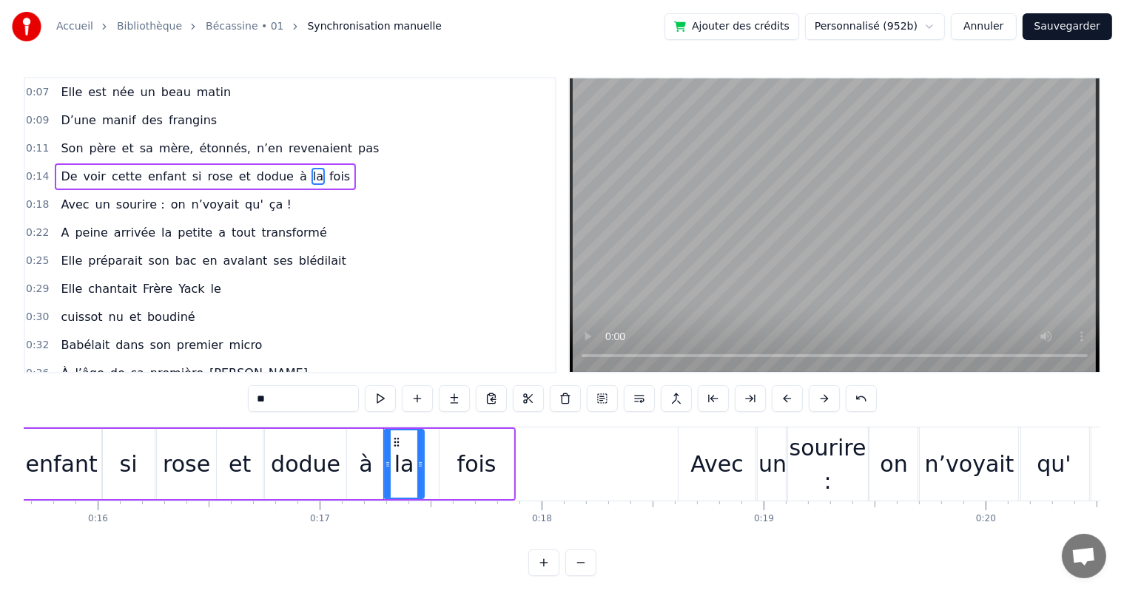
drag, startPoint x: 432, startPoint y: 463, endPoint x: 418, endPoint y: 466, distance: 14.4
click at [418, 466] on icon at bounding box center [420, 465] width 6 height 12
click at [449, 464] on div "fois" at bounding box center [476, 464] width 74 height 70
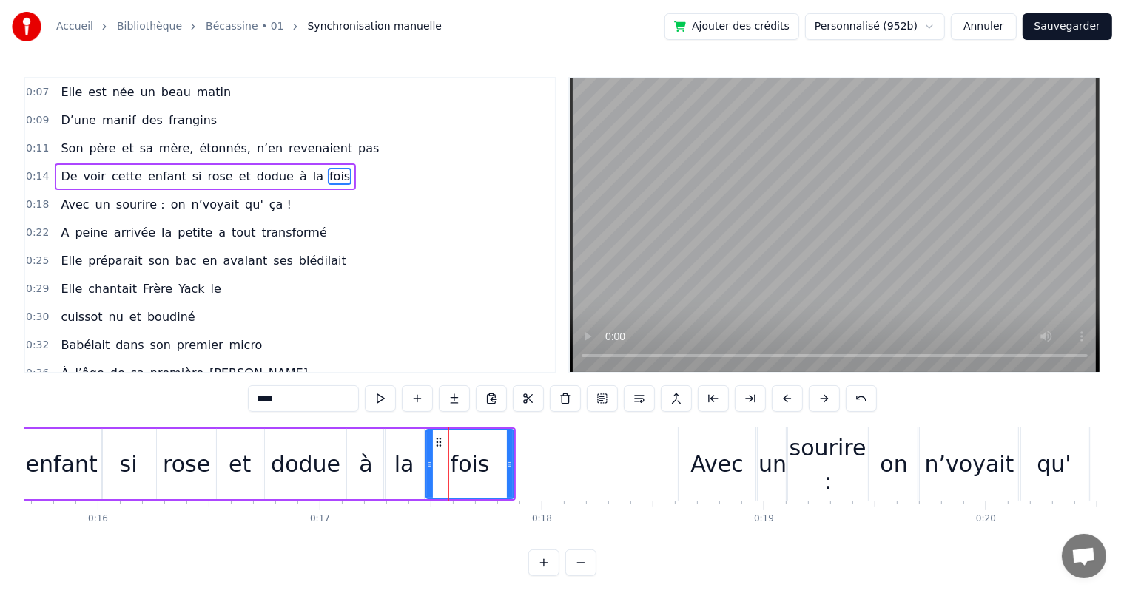
drag, startPoint x: 441, startPoint y: 464, endPoint x: 428, endPoint y: 470, distance: 14.6
click at [428, 470] on div at bounding box center [430, 463] width 6 height 67
drag, startPoint x: 508, startPoint y: 466, endPoint x: 482, endPoint y: 473, distance: 26.7
click at [482, 473] on div at bounding box center [484, 463] width 6 height 67
click at [135, 475] on div "si" at bounding box center [128, 464] width 53 height 70
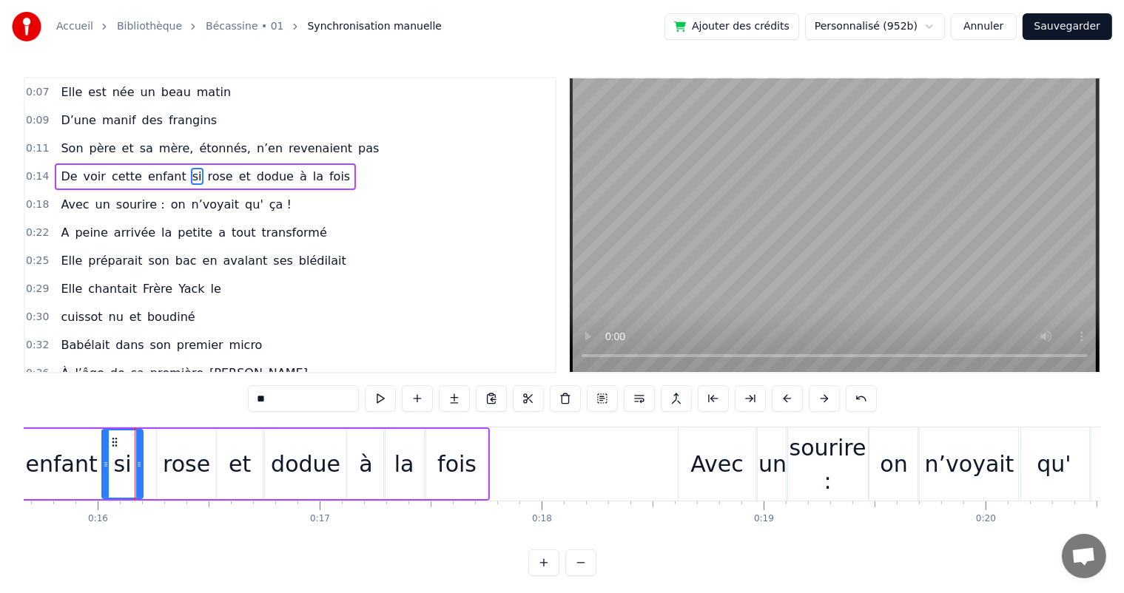
drag, startPoint x: 148, startPoint y: 464, endPoint x: 136, endPoint y: 464, distance: 11.8
click at [136, 464] on icon at bounding box center [139, 465] width 6 height 12
click at [172, 462] on div "rose" at bounding box center [186, 463] width 47 height 33
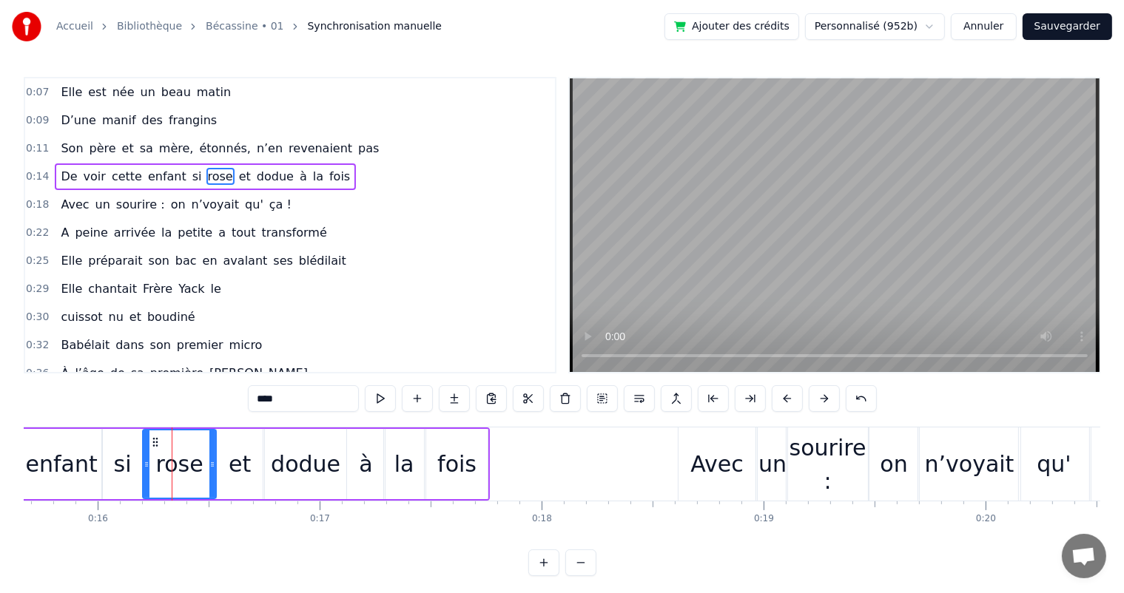
drag, startPoint x: 160, startPoint y: 462, endPoint x: 146, endPoint y: 467, distance: 14.7
click at [146, 467] on icon at bounding box center [146, 465] width 6 height 12
drag, startPoint x: 212, startPoint y: 464, endPoint x: 196, endPoint y: 467, distance: 15.7
click at [196, 467] on icon at bounding box center [197, 465] width 6 height 12
click at [232, 464] on div "et" at bounding box center [240, 463] width 22 height 33
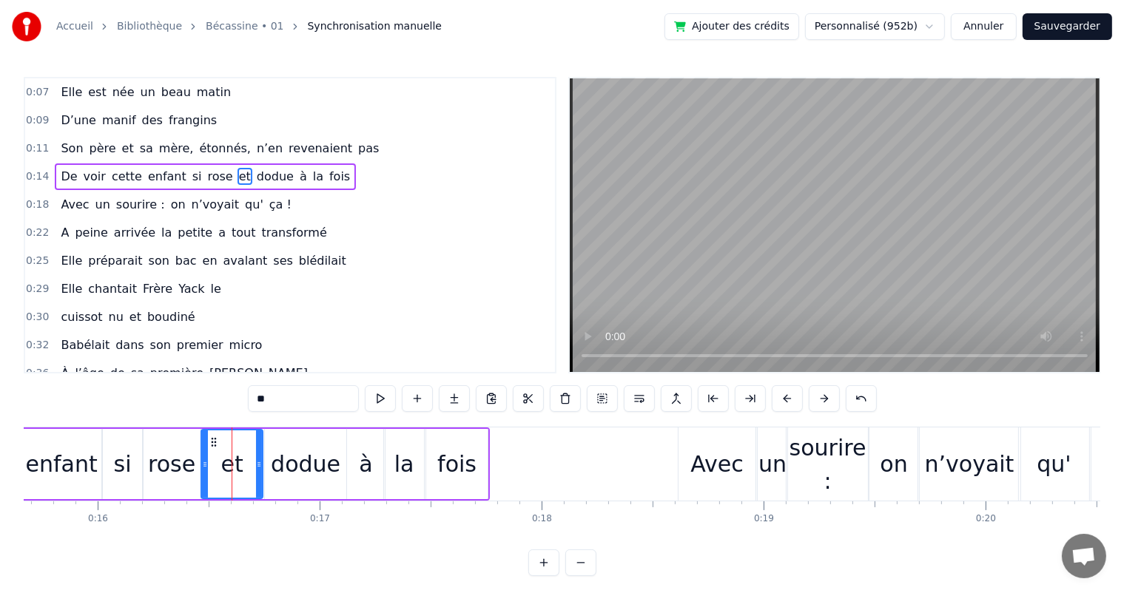
drag, startPoint x: 217, startPoint y: 464, endPoint x: 201, endPoint y: 468, distance: 16.0
click at [202, 468] on icon at bounding box center [205, 465] width 6 height 12
drag, startPoint x: 257, startPoint y: 467, endPoint x: 284, endPoint y: 470, distance: 26.7
click at [243, 470] on div at bounding box center [244, 463] width 6 height 67
click at [285, 469] on div "dodue" at bounding box center [306, 463] width 70 height 33
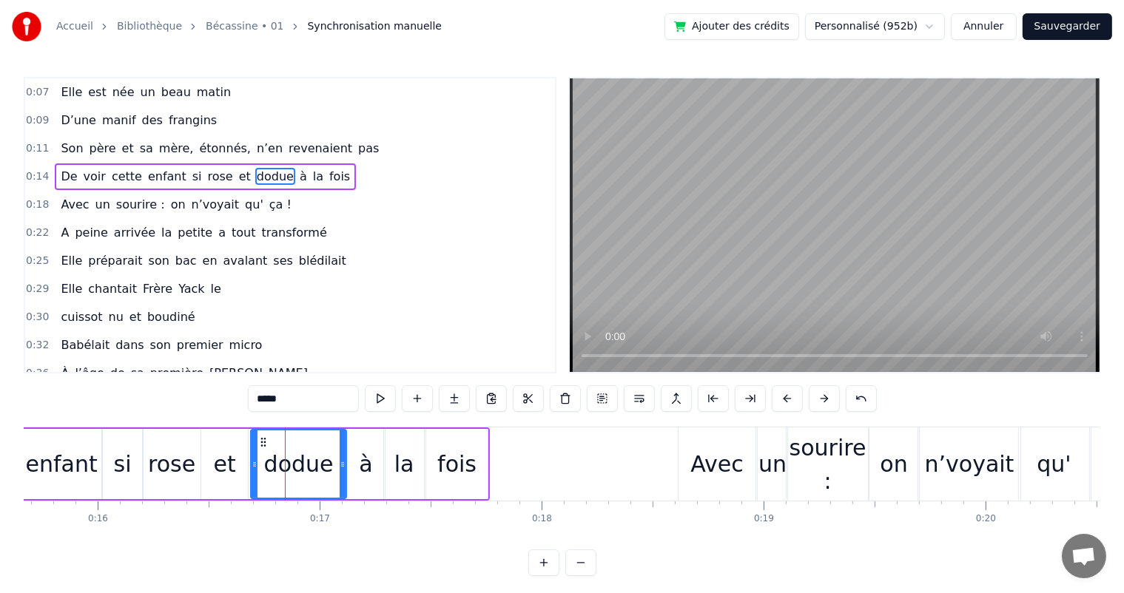
drag, startPoint x: 266, startPoint y: 470, endPoint x: 252, endPoint y: 473, distance: 14.5
click at [252, 473] on div at bounding box center [254, 463] width 6 height 67
click at [337, 464] on icon at bounding box center [337, 465] width 6 height 12
click at [357, 464] on div "à" at bounding box center [366, 464] width 38 height 70
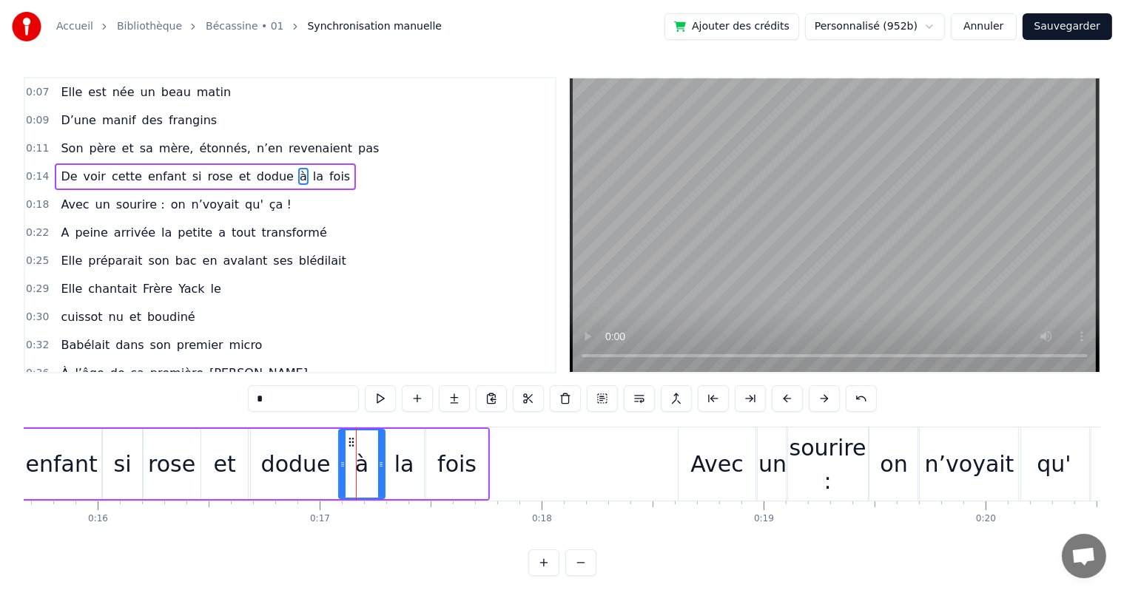
drag, startPoint x: 348, startPoint y: 464, endPoint x: 340, endPoint y: 467, distance: 8.7
click at [340, 467] on icon at bounding box center [342, 465] width 6 height 12
drag, startPoint x: 382, startPoint y: 459, endPoint x: 375, endPoint y: 463, distance: 8.0
click at [375, 463] on icon at bounding box center [374, 465] width 6 height 12
click at [401, 460] on div "la" at bounding box center [404, 463] width 20 height 33
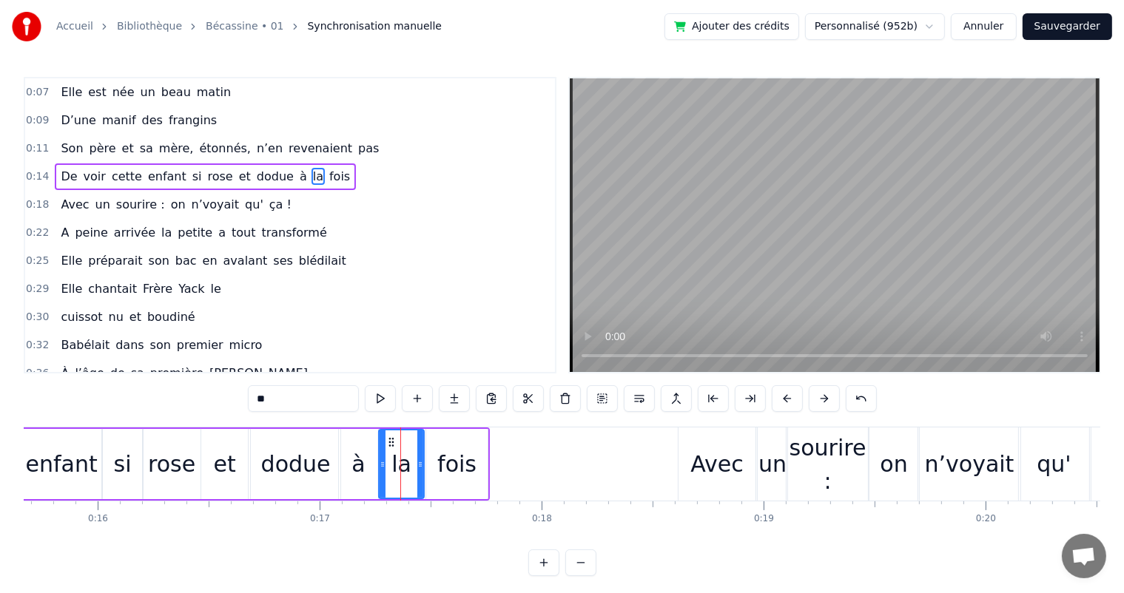
drag, startPoint x: 386, startPoint y: 462, endPoint x: 381, endPoint y: 467, distance: 7.9
click at [381, 467] on icon at bounding box center [382, 465] width 6 height 12
click at [414, 467] on icon at bounding box center [413, 465] width 6 height 12
click at [427, 466] on div "fois" at bounding box center [456, 464] width 61 height 70
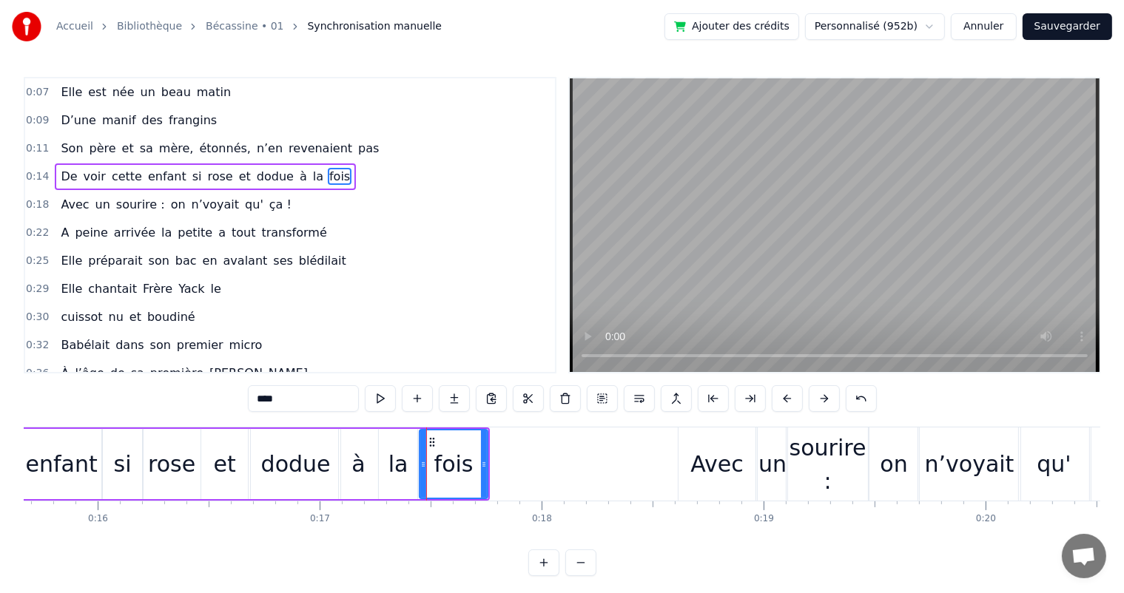
click at [423, 467] on icon at bounding box center [423, 465] width 6 height 12
click at [70, 146] on span "Son" at bounding box center [71, 148] width 25 height 17
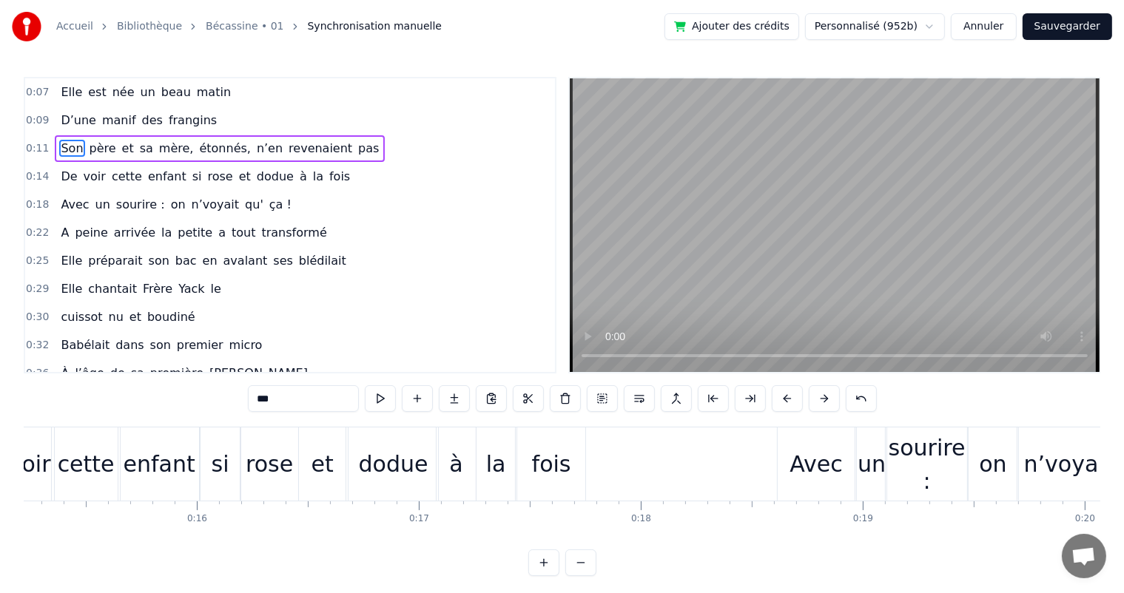
scroll to position [0, 3376]
click at [311, 464] on div "et" at bounding box center [323, 464] width 47 height 73
type input "**"
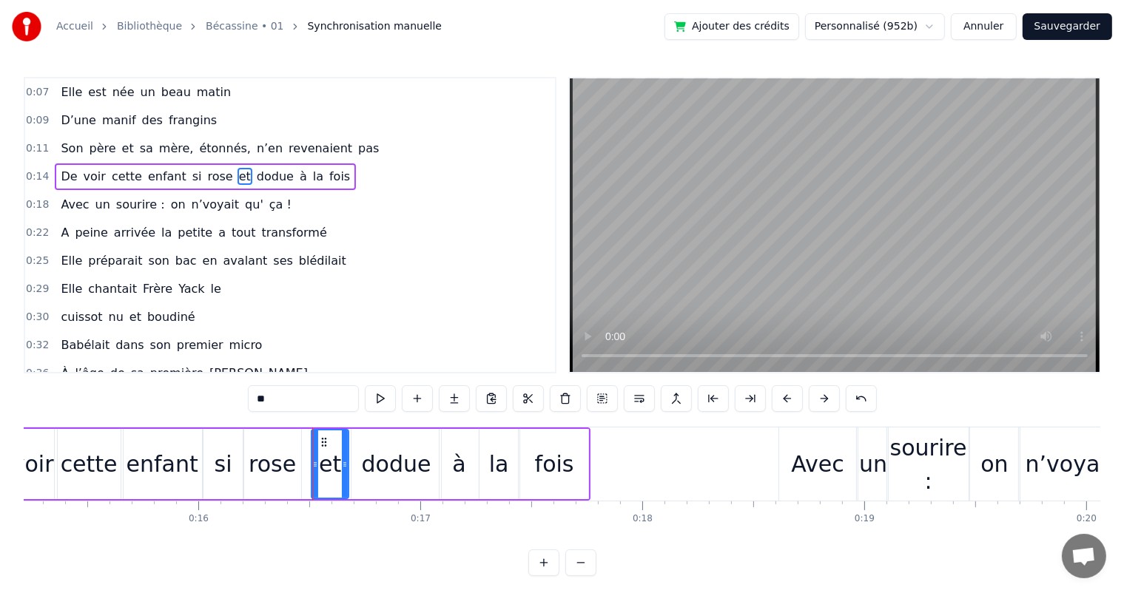
drag, startPoint x: 302, startPoint y: 464, endPoint x: 311, endPoint y: 464, distance: 9.6
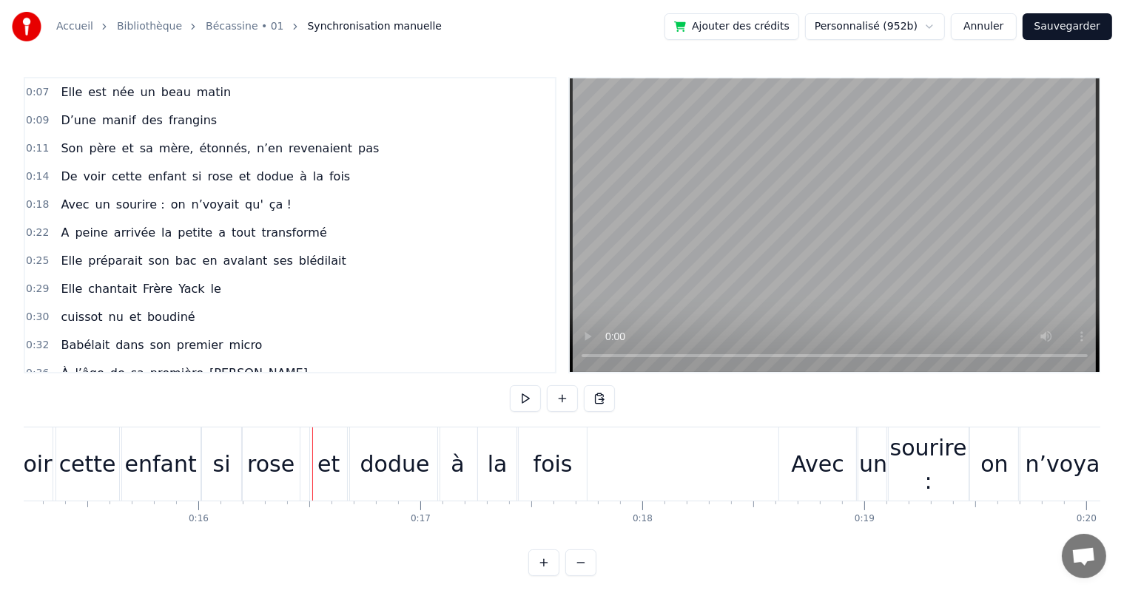
click at [288, 464] on div "rose" at bounding box center [270, 463] width 47 height 33
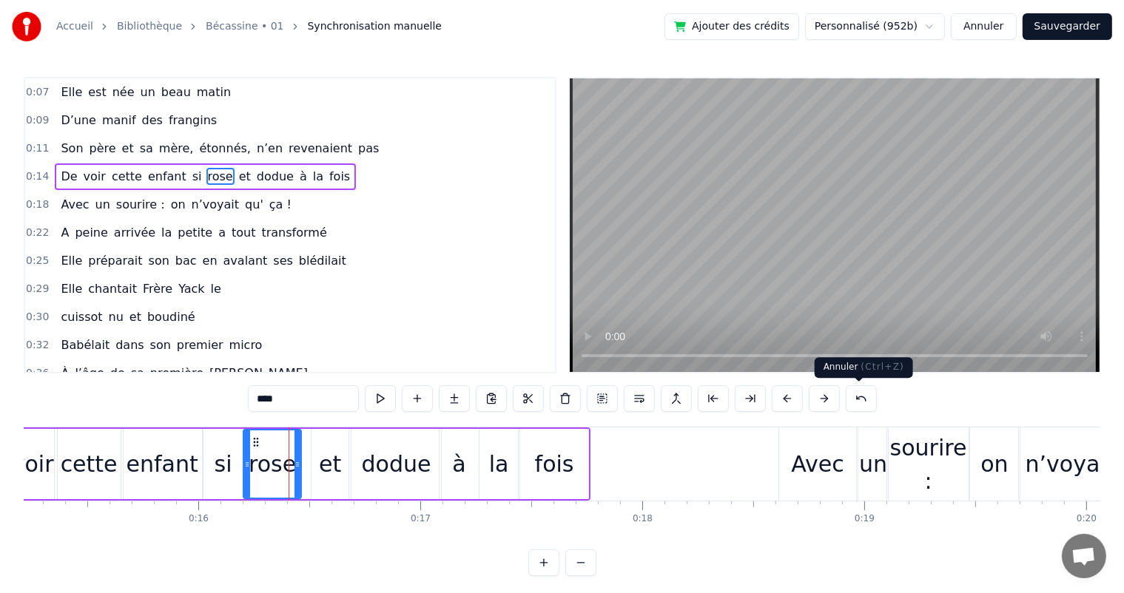
click at [850, 393] on button at bounding box center [860, 398] width 31 height 27
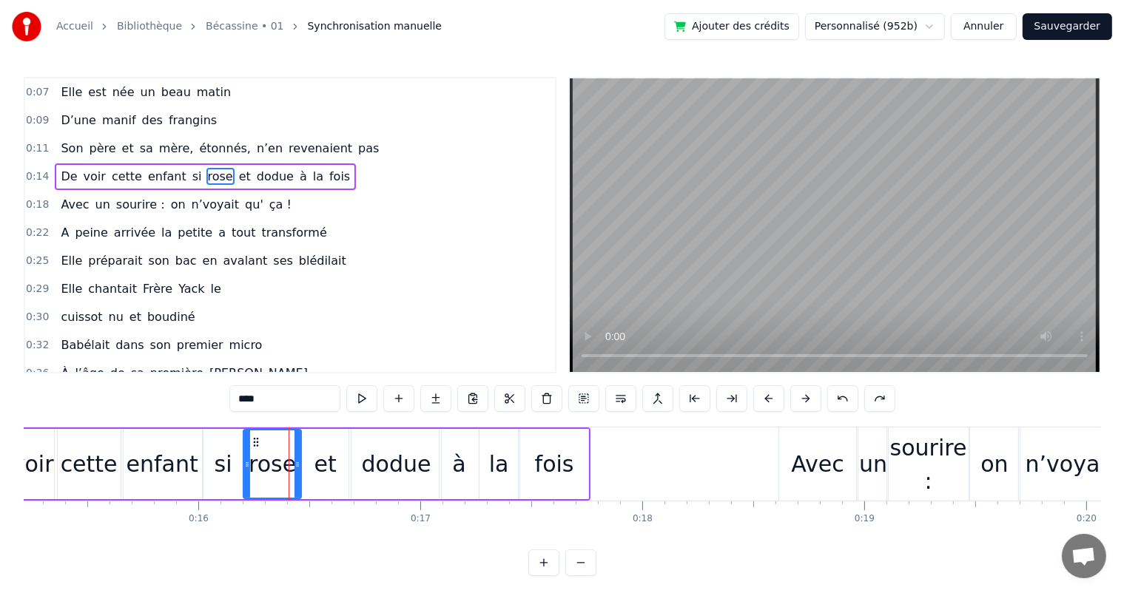
click at [218, 464] on div "si" at bounding box center [223, 463] width 18 height 33
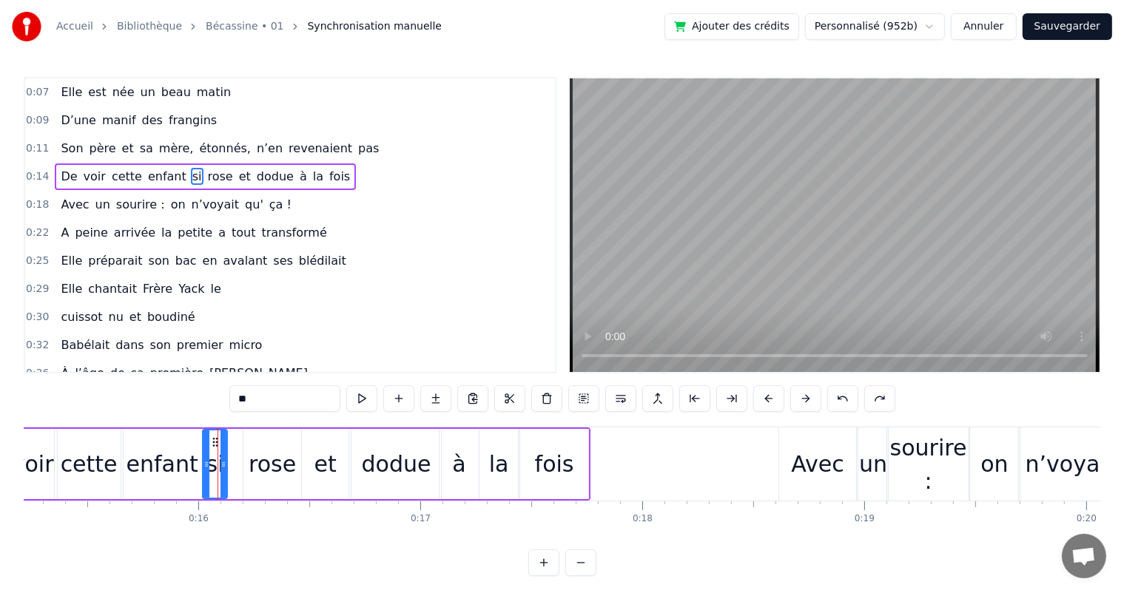
drag, startPoint x: 238, startPoint y: 464, endPoint x: 222, endPoint y: 464, distance: 16.3
click at [223, 464] on circle at bounding box center [223, 464] width 1 height 1
click at [247, 460] on div "rose" at bounding box center [272, 464] width 58 height 70
type input "****"
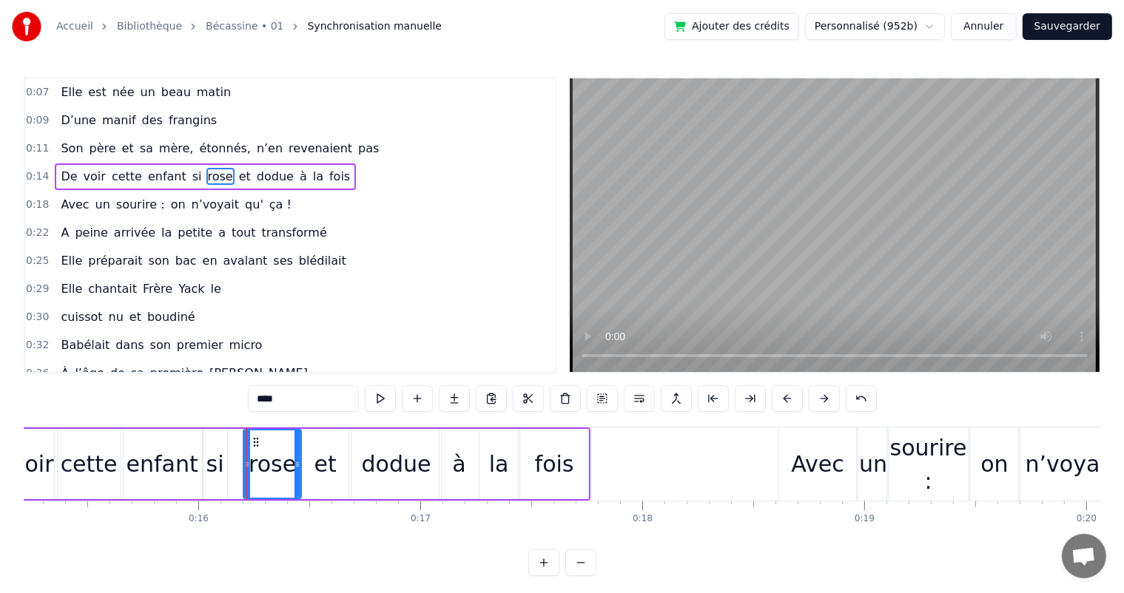
drag, startPoint x: 246, startPoint y: 462, endPoint x: 226, endPoint y: 467, distance: 20.5
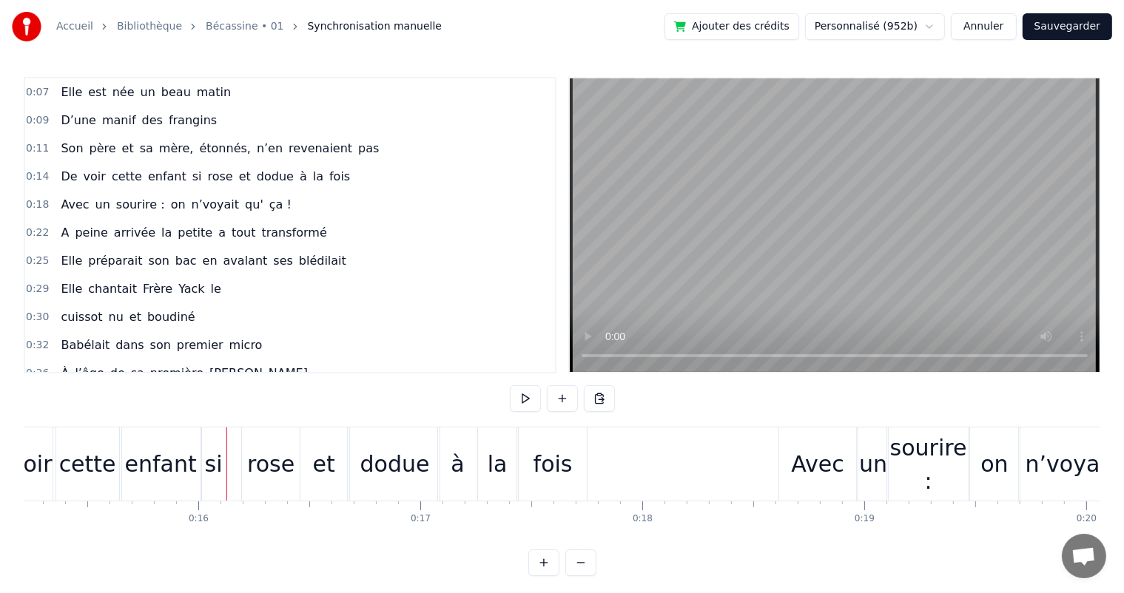
click at [250, 467] on div "rose" at bounding box center [270, 463] width 47 height 33
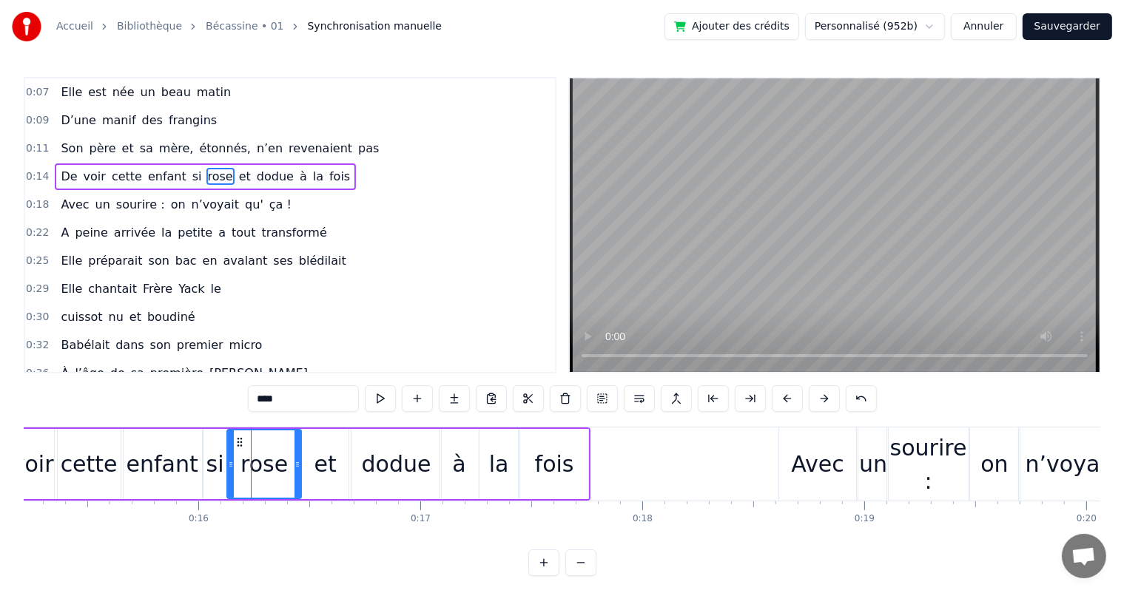
drag, startPoint x: 245, startPoint y: 467, endPoint x: 229, endPoint y: 470, distance: 16.7
click at [229, 470] on div at bounding box center [231, 463] width 6 height 67
click at [59, 177] on span "De" at bounding box center [68, 176] width 19 height 17
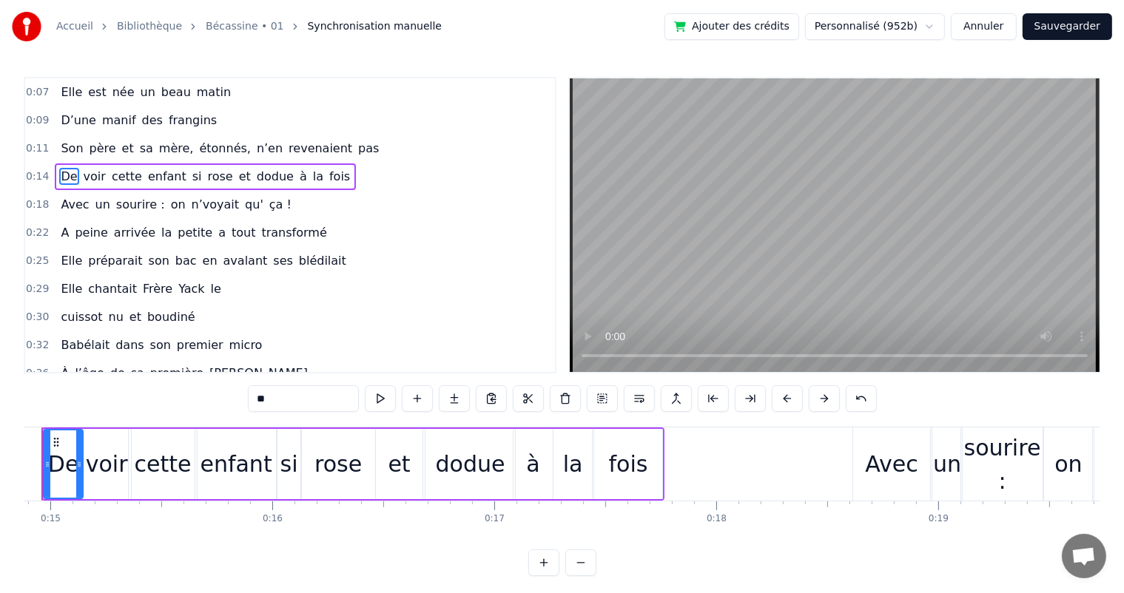
scroll to position [0, 3246]
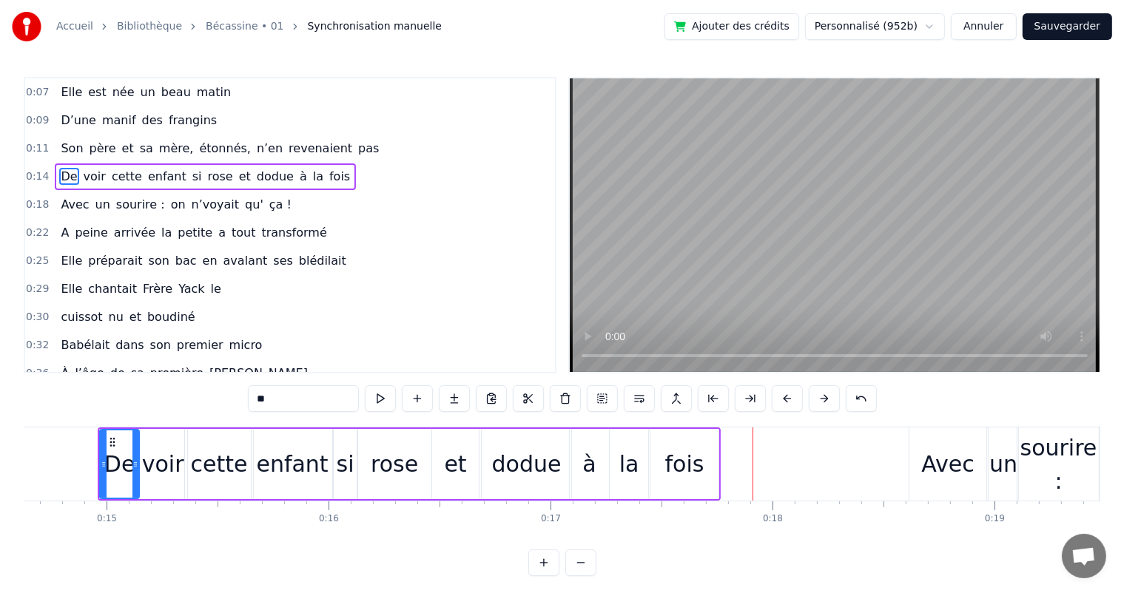
click at [462, 449] on div "et" at bounding box center [455, 463] width 22 height 33
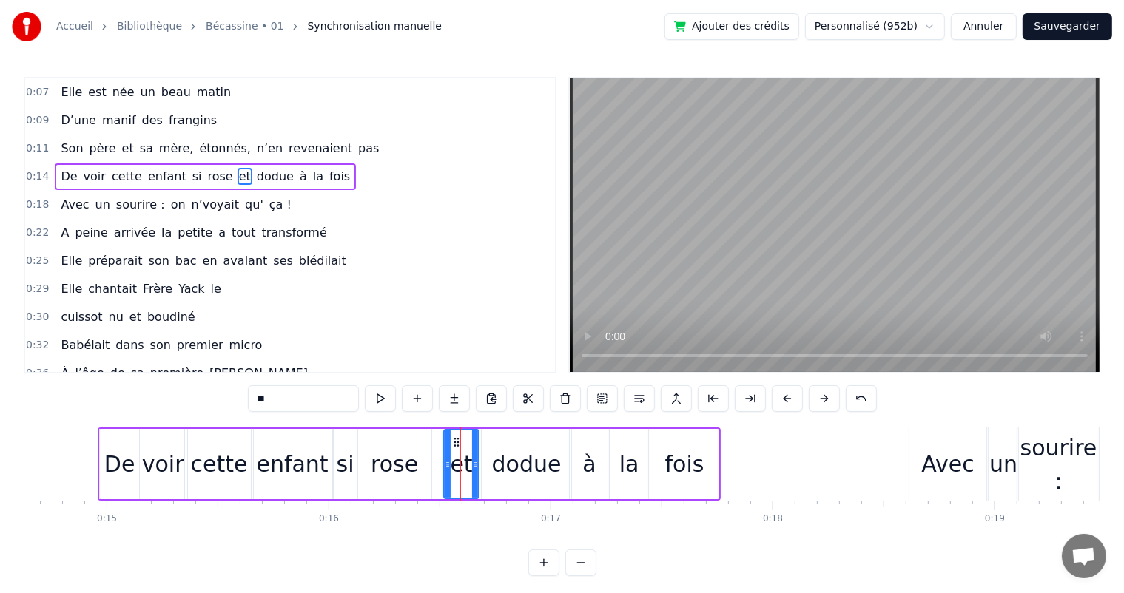
drag, startPoint x: 435, startPoint y: 465, endPoint x: 447, endPoint y: 465, distance: 11.8
click at [447, 465] on icon at bounding box center [448, 465] width 6 height 12
click at [418, 466] on div "rose" at bounding box center [394, 464] width 74 height 70
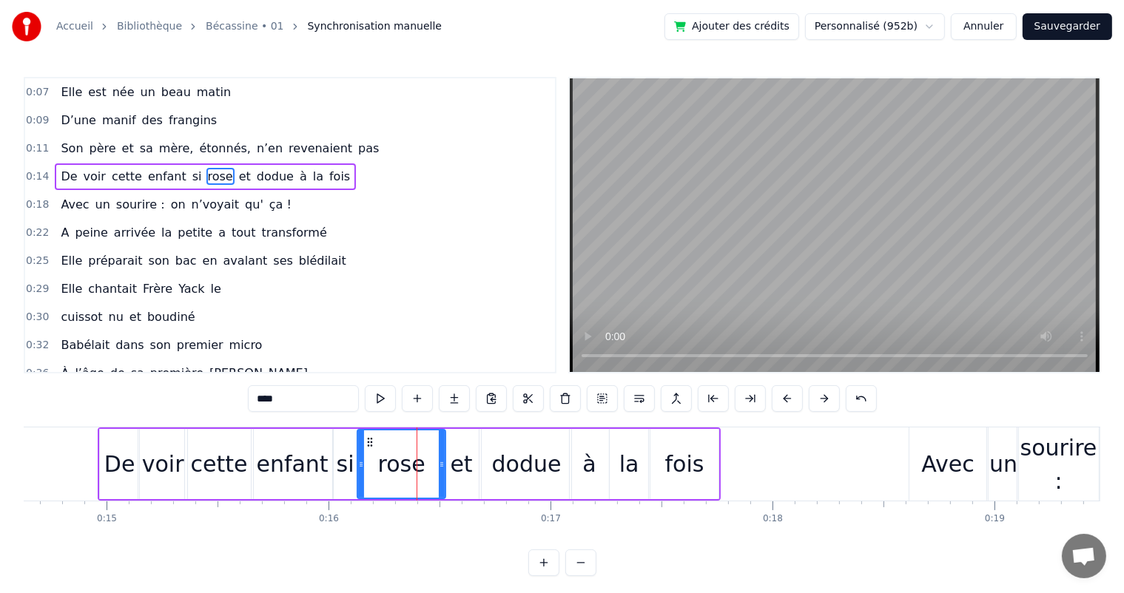
drag, startPoint x: 426, startPoint y: 466, endPoint x: 440, endPoint y: 466, distance: 14.1
click at [440, 466] on icon at bounding box center [442, 465] width 6 height 12
click at [63, 168] on span "De" at bounding box center [68, 176] width 19 height 17
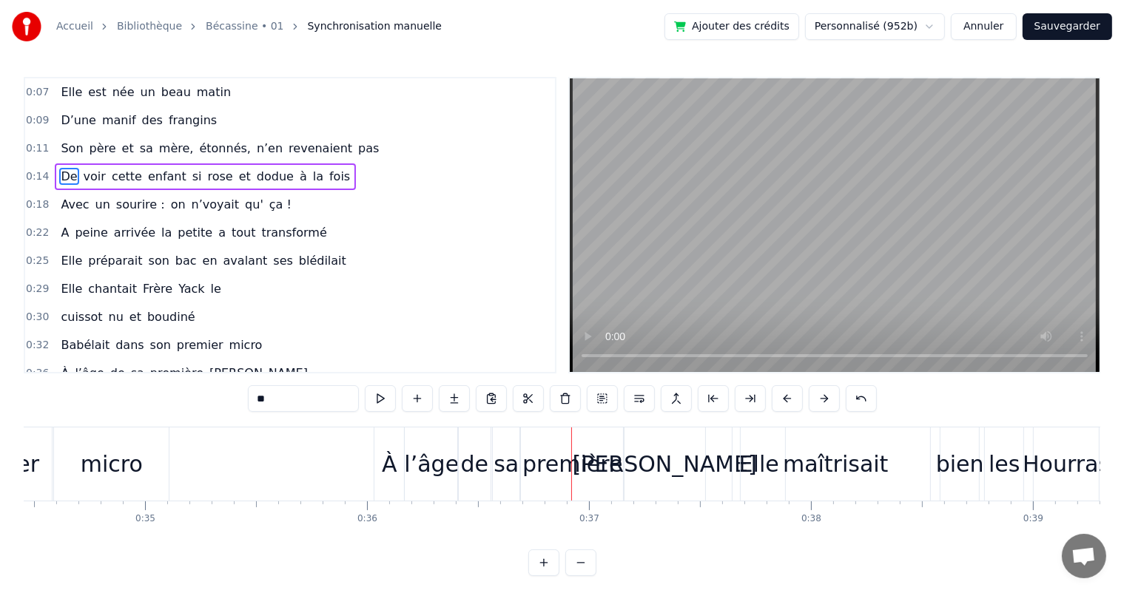
scroll to position [0, 7644]
click at [107, 484] on div "micro" at bounding box center [112, 464] width 115 height 73
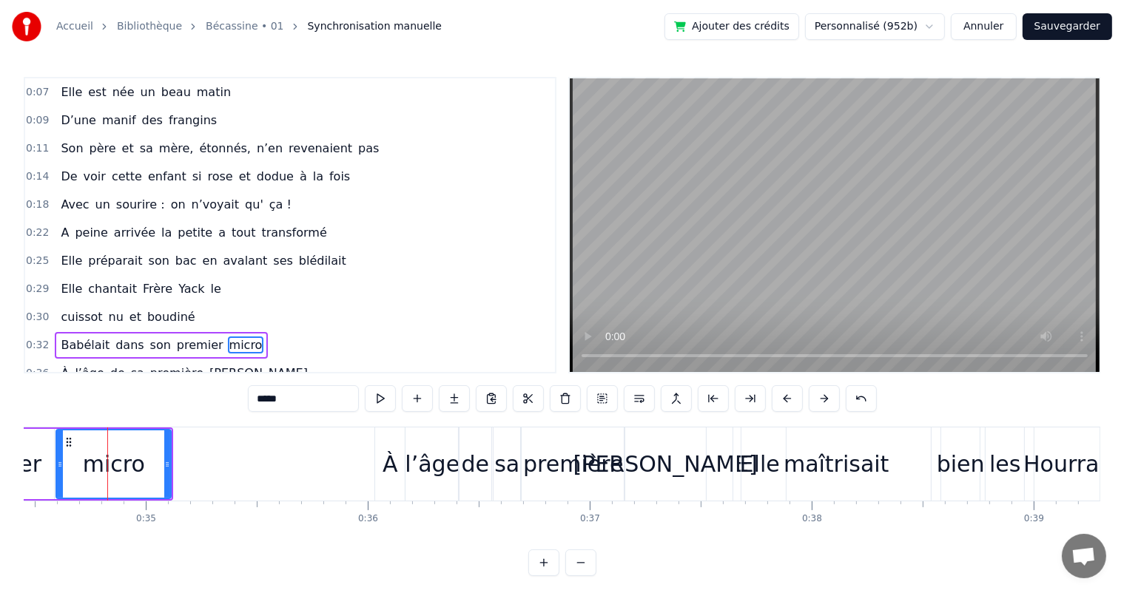
scroll to position [111, 0]
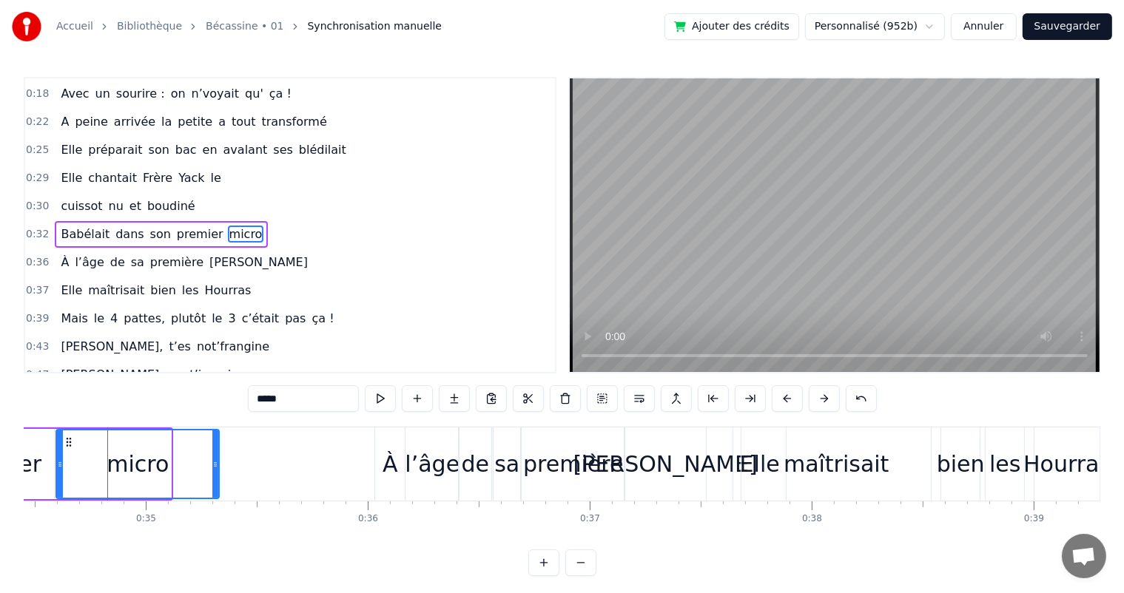
drag, startPoint x: 169, startPoint y: 462, endPoint x: 217, endPoint y: 462, distance: 48.1
click at [217, 462] on icon at bounding box center [215, 465] width 6 height 12
click at [64, 197] on span "cuissot" at bounding box center [81, 205] width 44 height 17
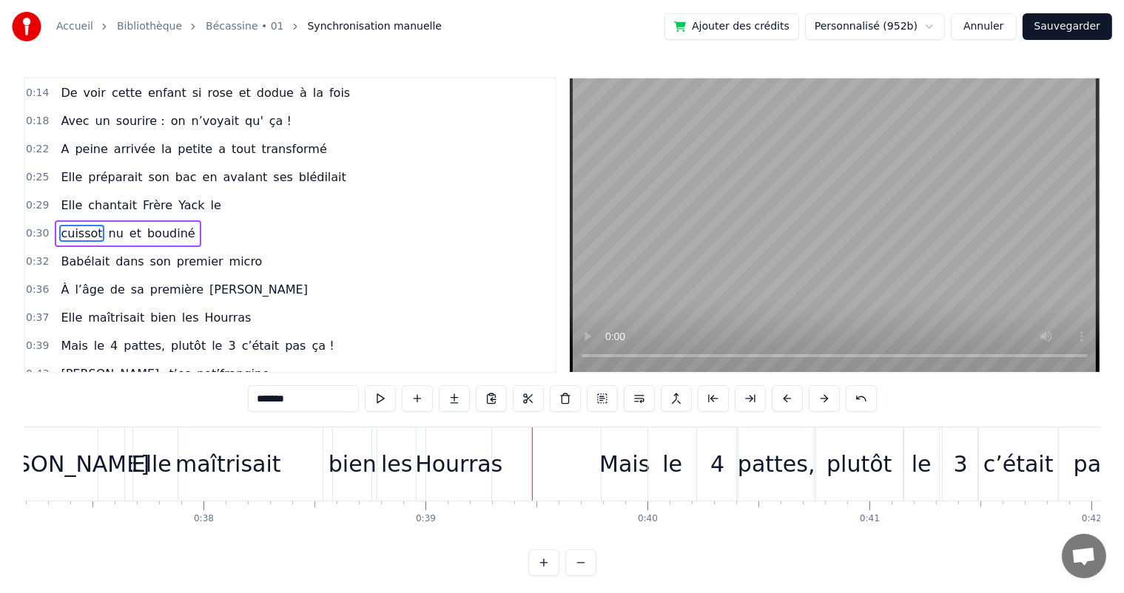
scroll to position [0, 8242]
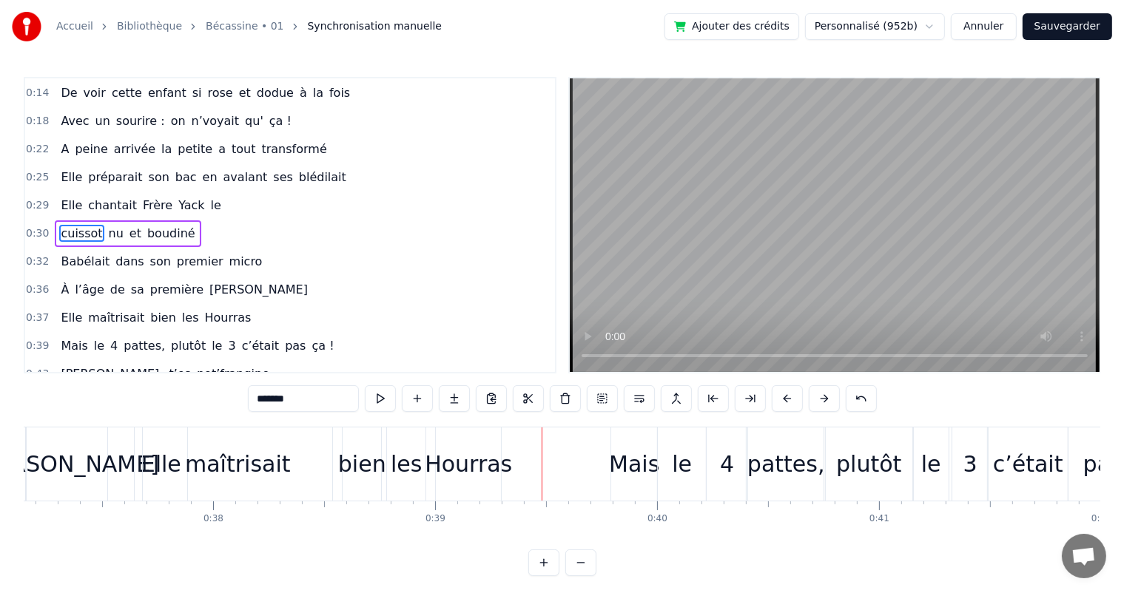
click at [249, 474] on div "maîtrisait" at bounding box center [238, 463] width 106 height 33
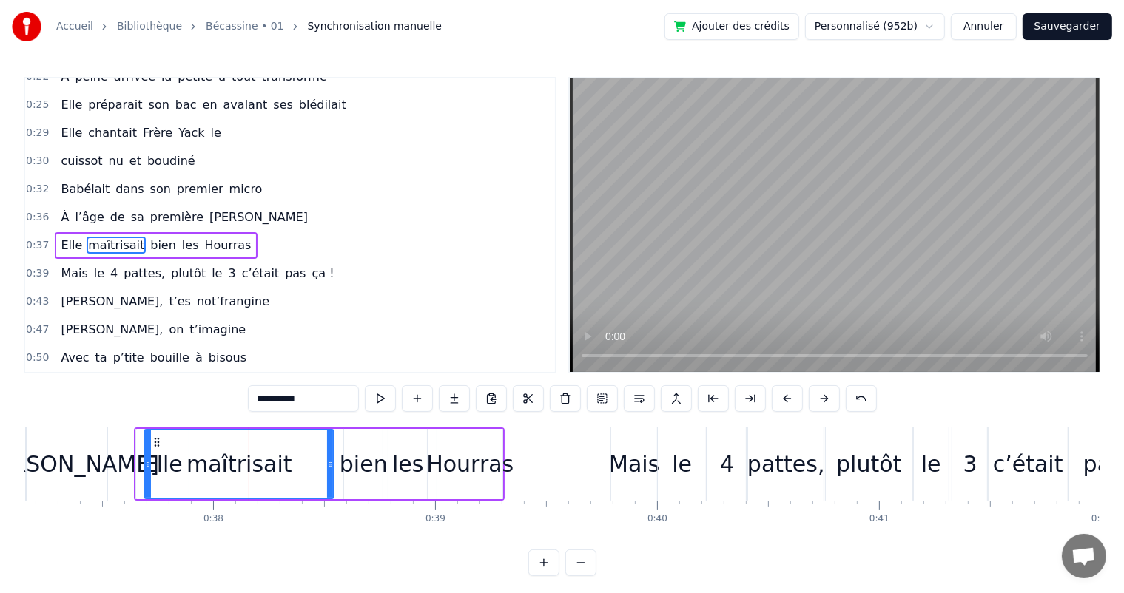
scroll to position [166, 0]
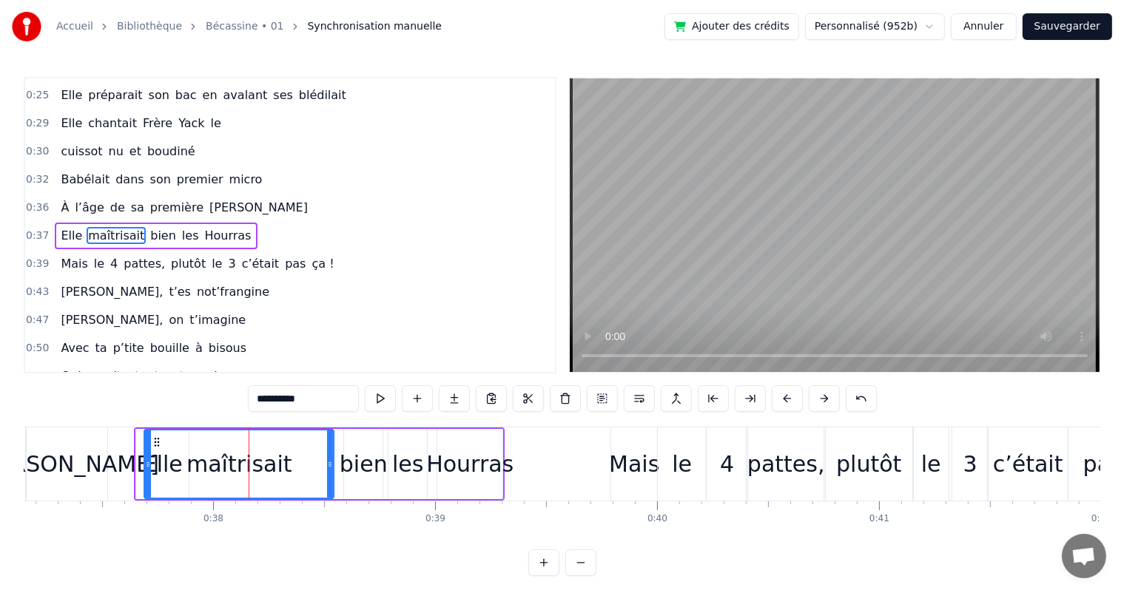
click at [290, 456] on div "maîtrisait" at bounding box center [239, 463] width 188 height 67
click at [303, 460] on icon at bounding box center [304, 465] width 6 height 12
click at [352, 457] on div "bien" at bounding box center [363, 463] width 48 height 33
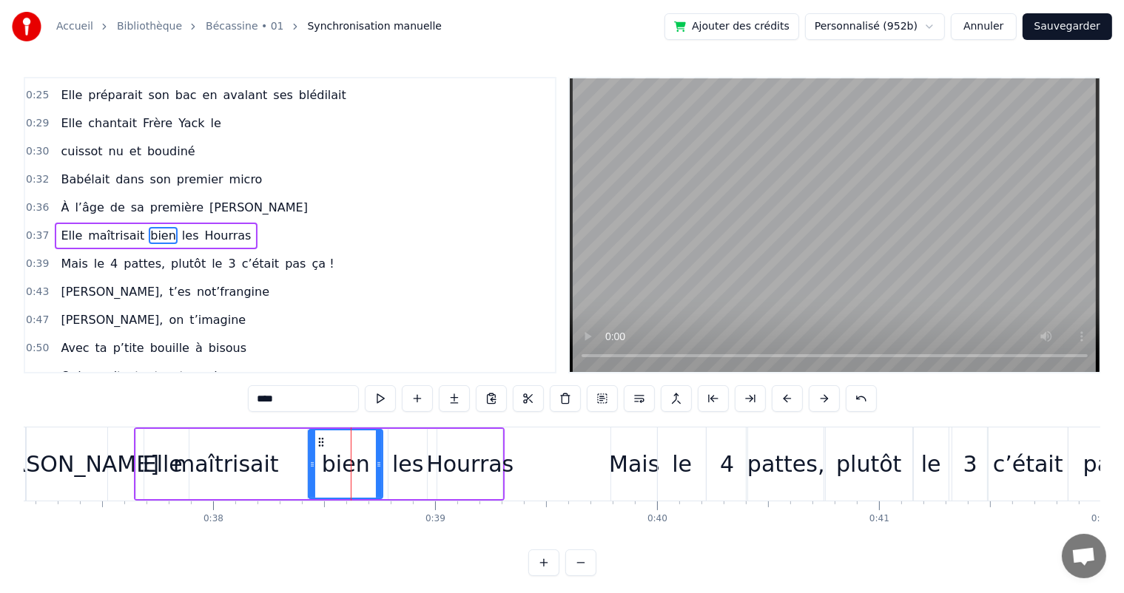
drag, startPoint x: 347, startPoint y: 465, endPoint x: 311, endPoint y: 467, distance: 35.6
click at [311, 467] on icon at bounding box center [312, 465] width 6 height 12
drag, startPoint x: 378, startPoint y: 462, endPoint x: 365, endPoint y: 462, distance: 13.3
click at [365, 462] on icon at bounding box center [365, 465] width 6 height 12
click at [399, 464] on div "les" at bounding box center [407, 463] width 31 height 33
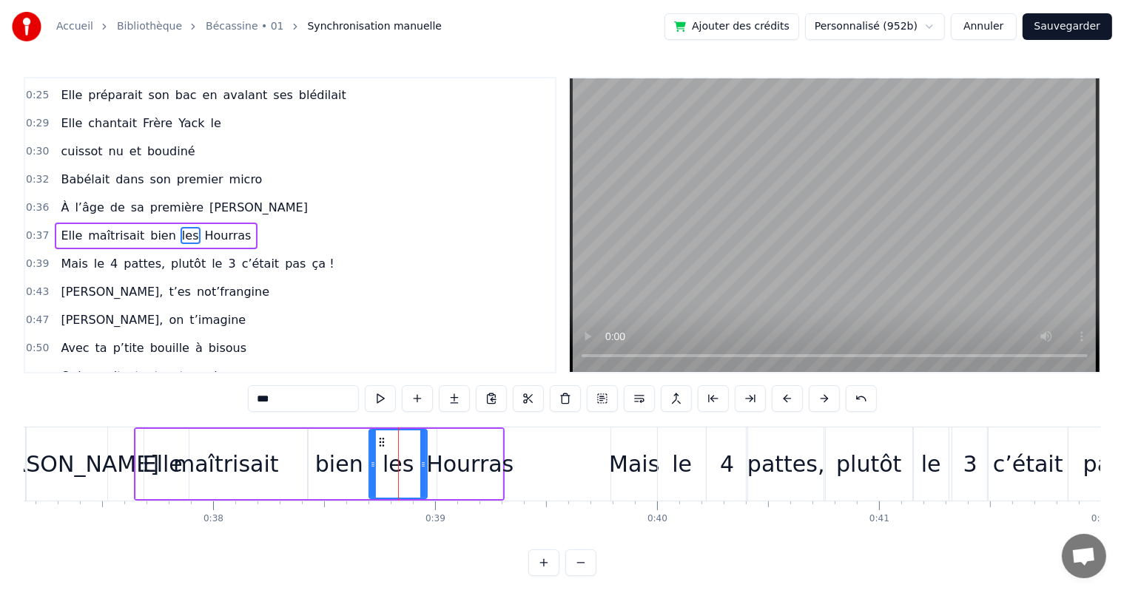
drag, startPoint x: 391, startPoint y: 464, endPoint x: 372, endPoint y: 476, distance: 22.6
click at [372, 476] on div at bounding box center [373, 463] width 6 height 67
drag, startPoint x: 425, startPoint y: 467, endPoint x: 408, endPoint y: 471, distance: 17.6
click at [408, 471] on div at bounding box center [406, 463] width 6 height 67
click at [439, 468] on div "Hourras" at bounding box center [469, 463] width 87 height 33
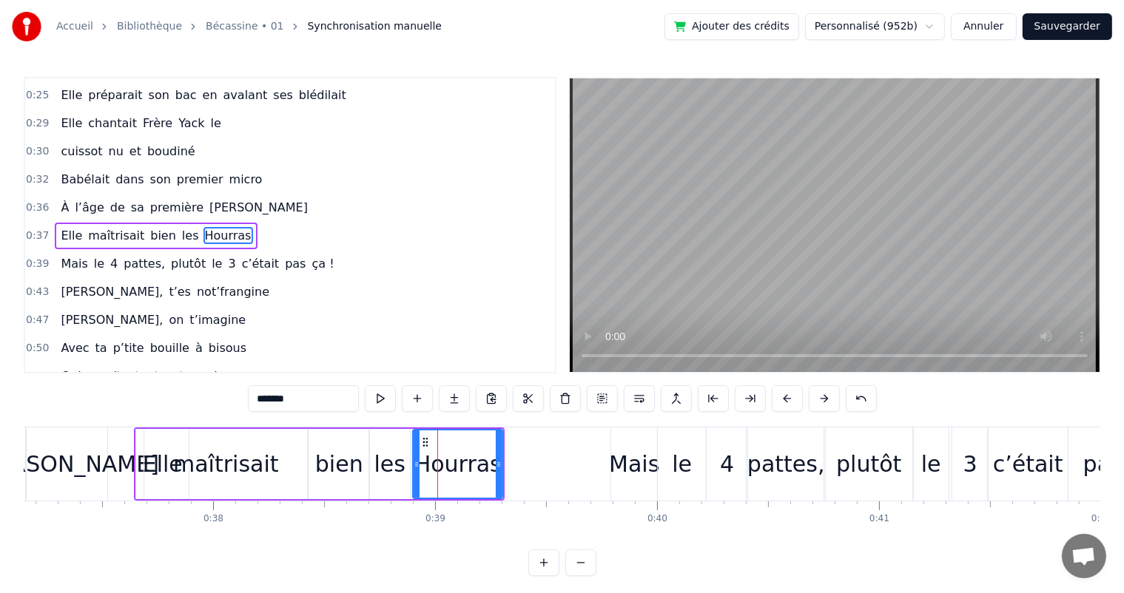
drag, startPoint x: 439, startPoint y: 464, endPoint x: 414, endPoint y: 470, distance: 25.1
click at [414, 470] on div at bounding box center [416, 463] width 6 height 67
click at [148, 444] on div "maîtrisait" at bounding box center [225, 464] width 163 height 70
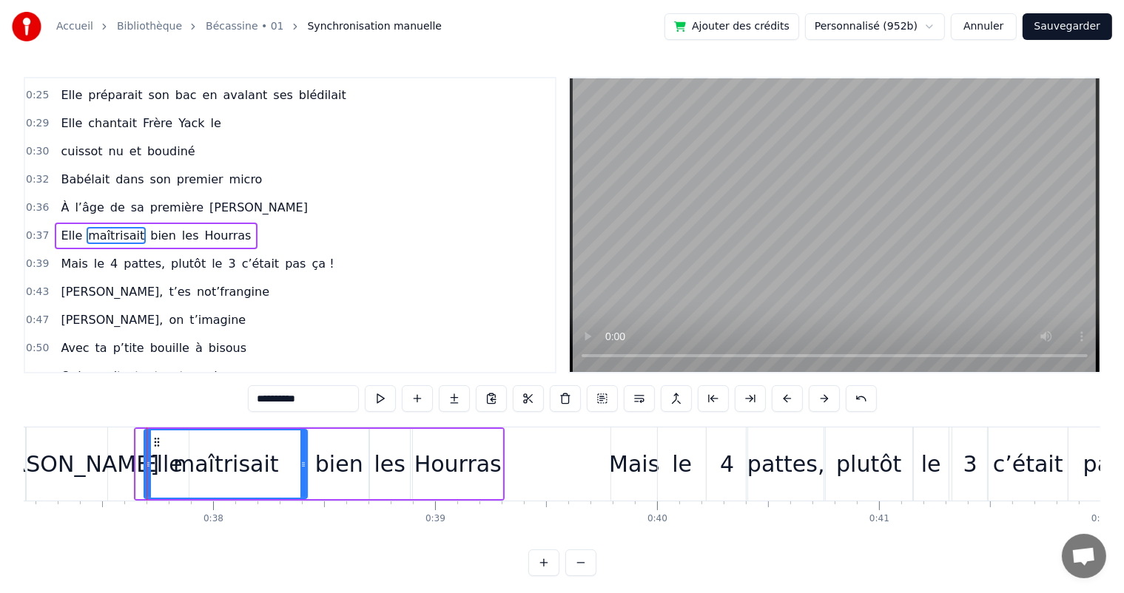
click at [80, 442] on div "[PERSON_NAME]" at bounding box center [66, 464] width 81 height 73
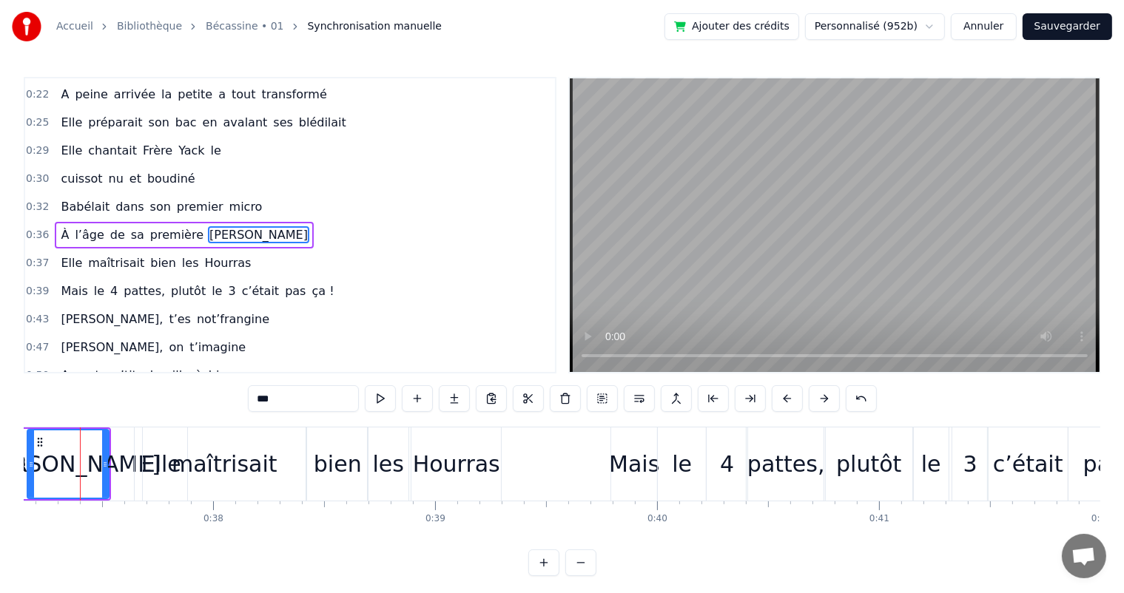
scroll to position [0, 8225]
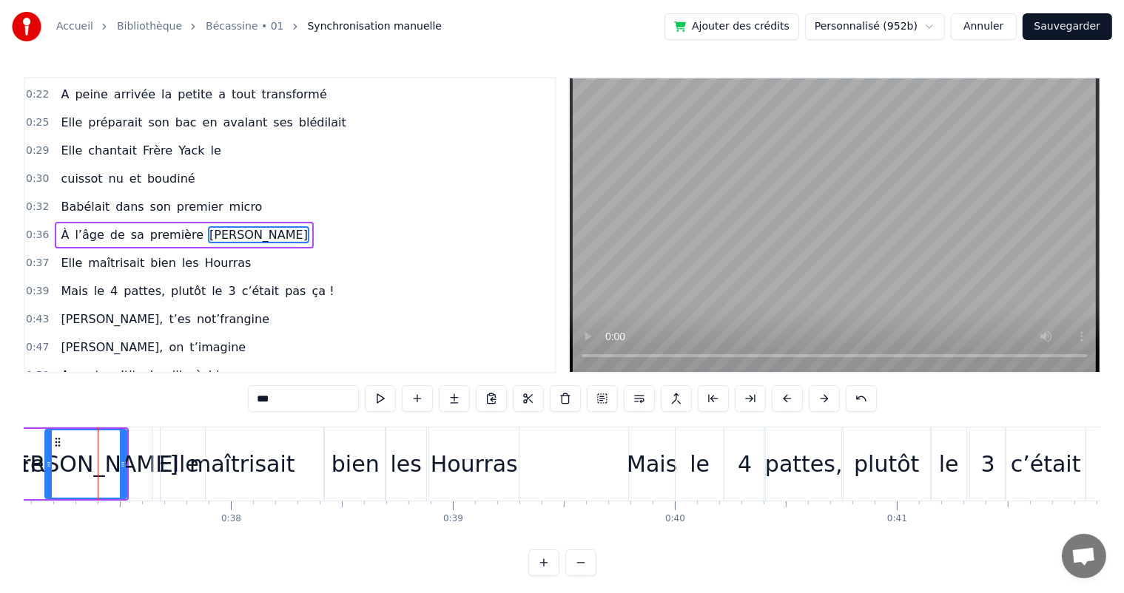
click at [74, 203] on span "Babélait" at bounding box center [85, 206] width 52 height 17
type input "********"
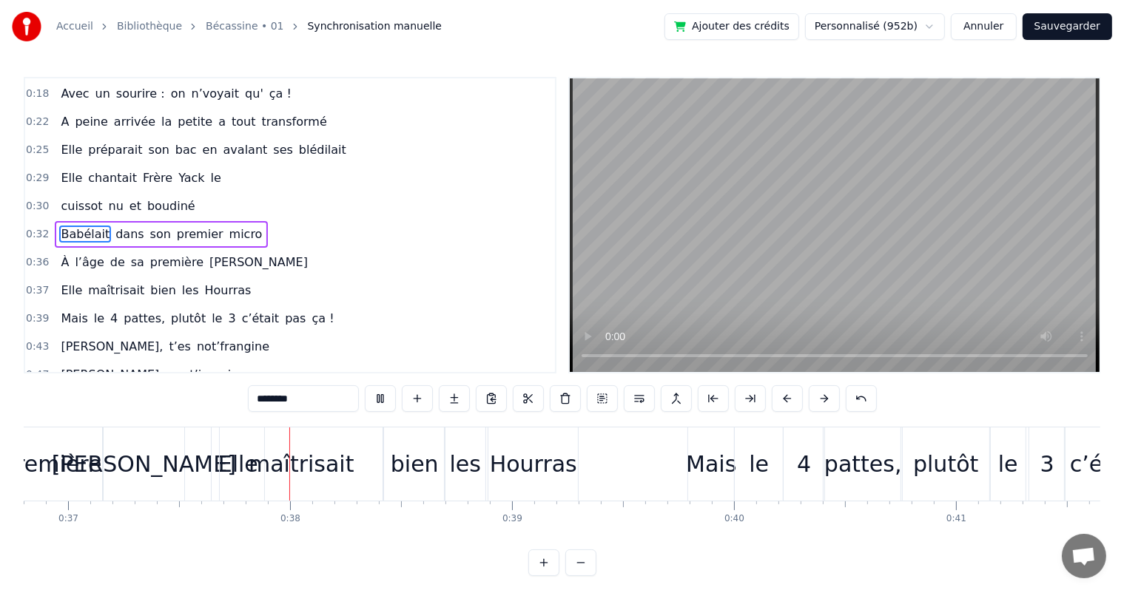
scroll to position [0, 8170]
click at [55, 251] on div "À l’âge de sa première Ola" at bounding box center [184, 262] width 259 height 27
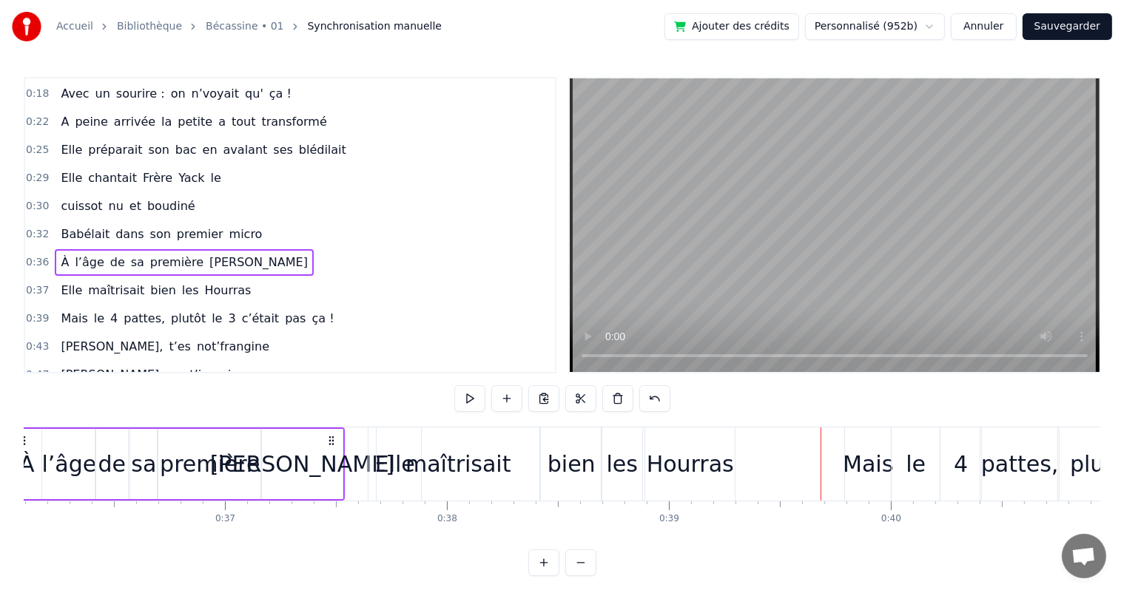
scroll to position [0, 7920]
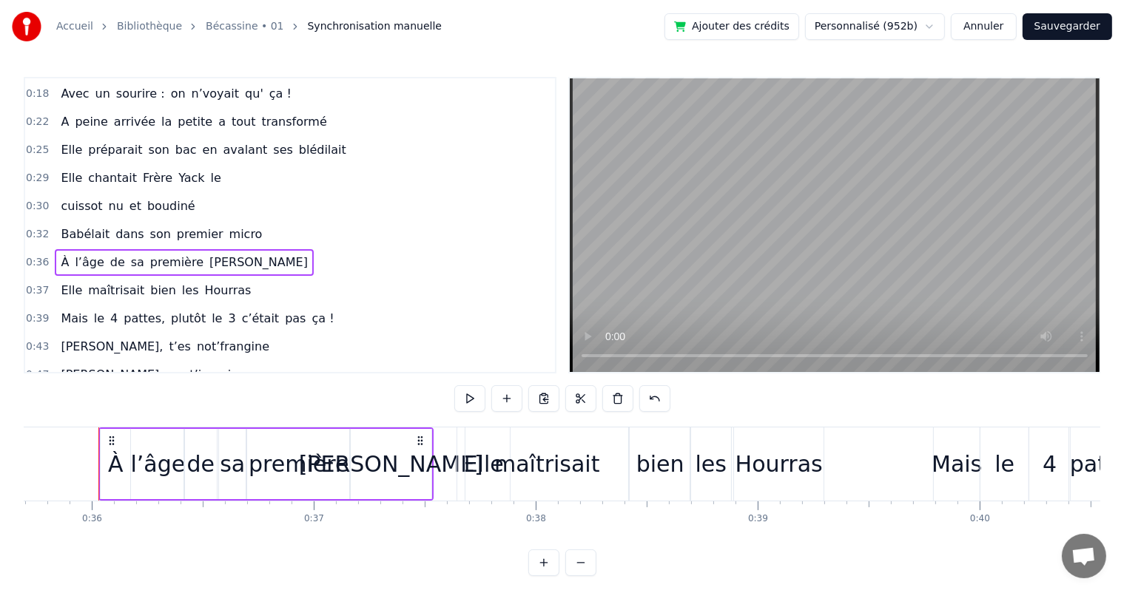
click at [106, 456] on div "À" at bounding box center [116, 464] width 30 height 70
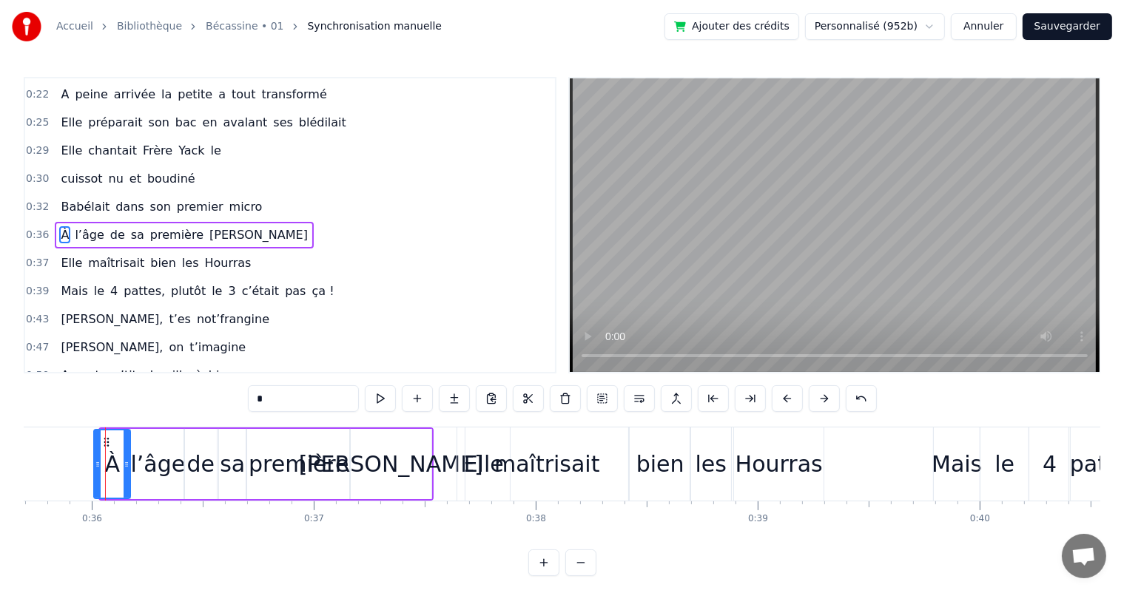
click at [96, 462] on icon at bounding box center [98, 465] width 6 height 12
click at [59, 208] on div "Babélait dans son premier micro" at bounding box center [161, 207] width 213 height 27
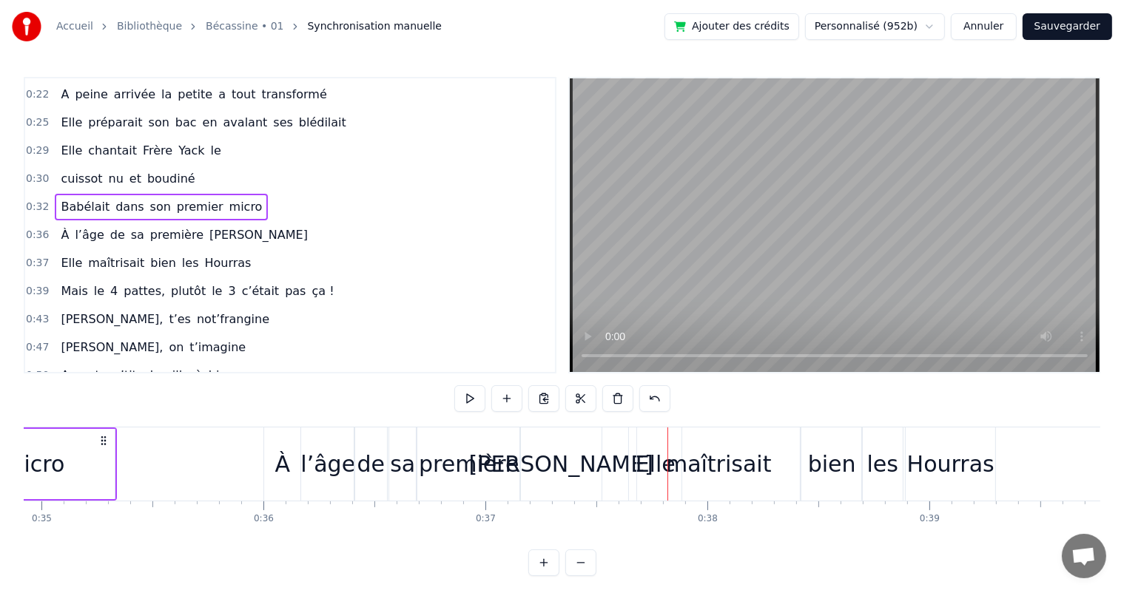
scroll to position [0, 8205]
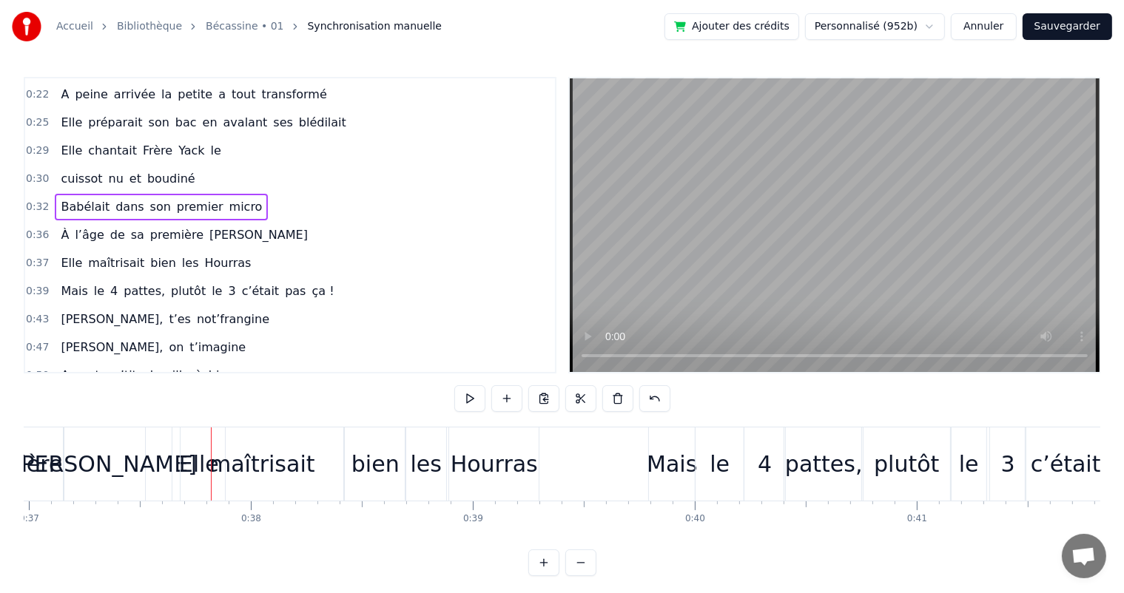
click at [149, 226] on span "première" at bounding box center [177, 234] width 56 height 17
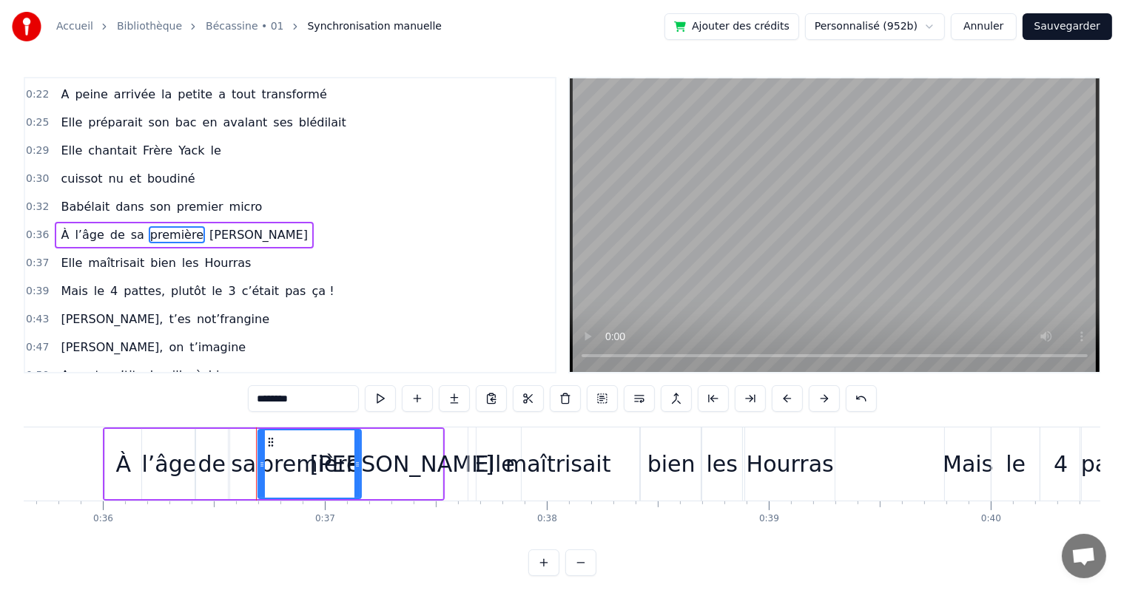
scroll to position [0, 7890]
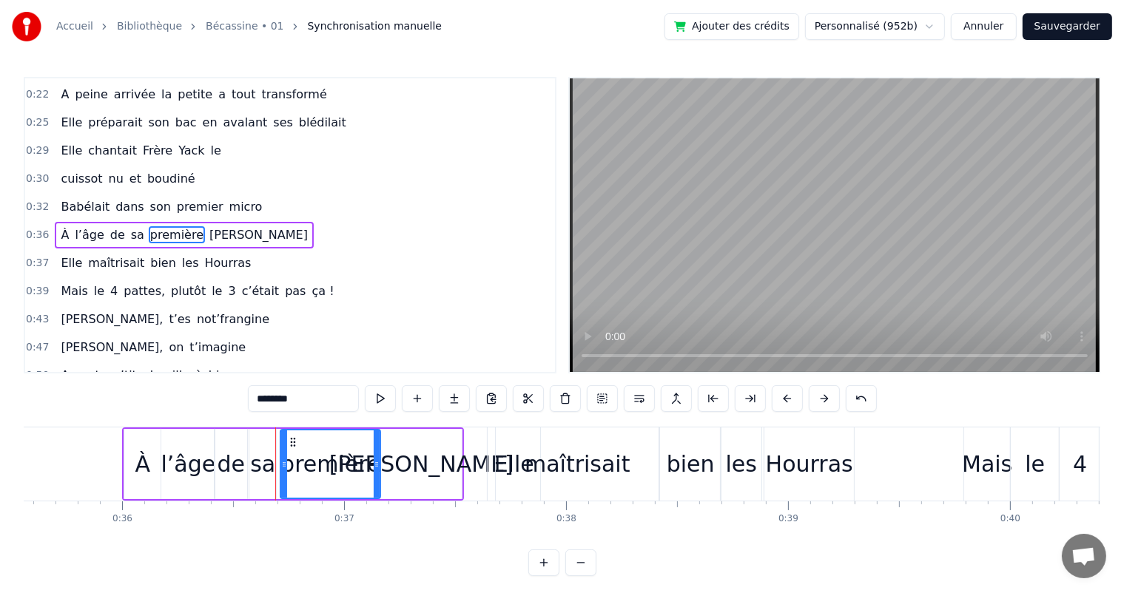
click at [281, 459] on icon at bounding box center [284, 465] width 6 height 12
click at [261, 463] on div "sa" at bounding box center [262, 463] width 25 height 33
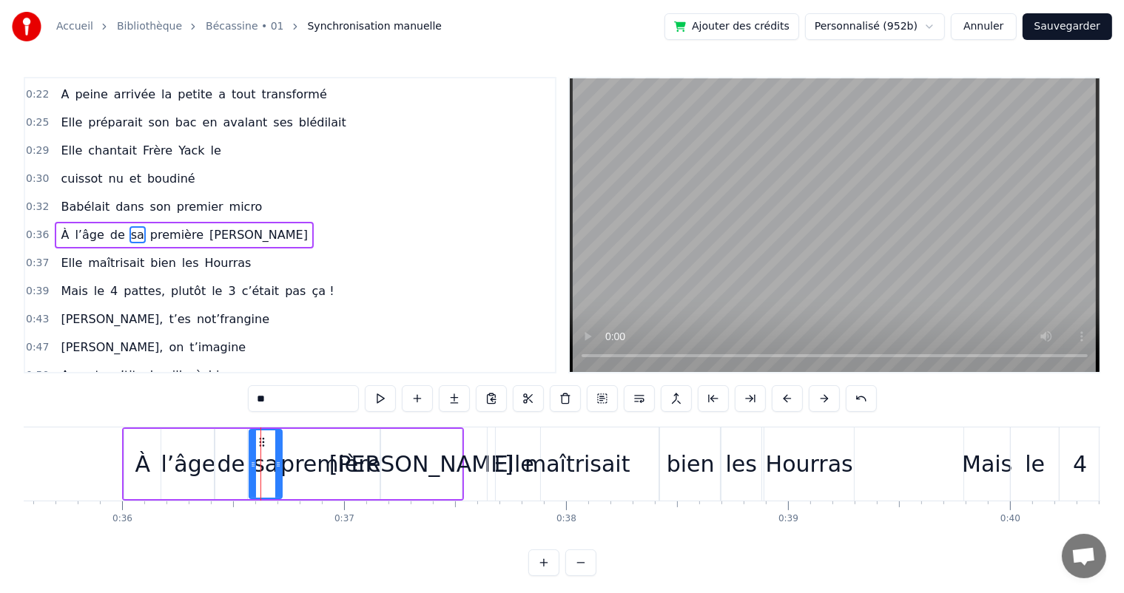
click at [275, 467] on icon at bounding box center [278, 465] width 6 height 12
drag, startPoint x: 251, startPoint y: 472, endPoint x: 259, endPoint y: 470, distance: 7.5
click at [259, 470] on div at bounding box center [260, 463] width 6 height 67
click at [225, 470] on div "de" at bounding box center [231, 463] width 28 height 33
drag, startPoint x: 243, startPoint y: 471, endPoint x: 251, endPoint y: 471, distance: 8.9
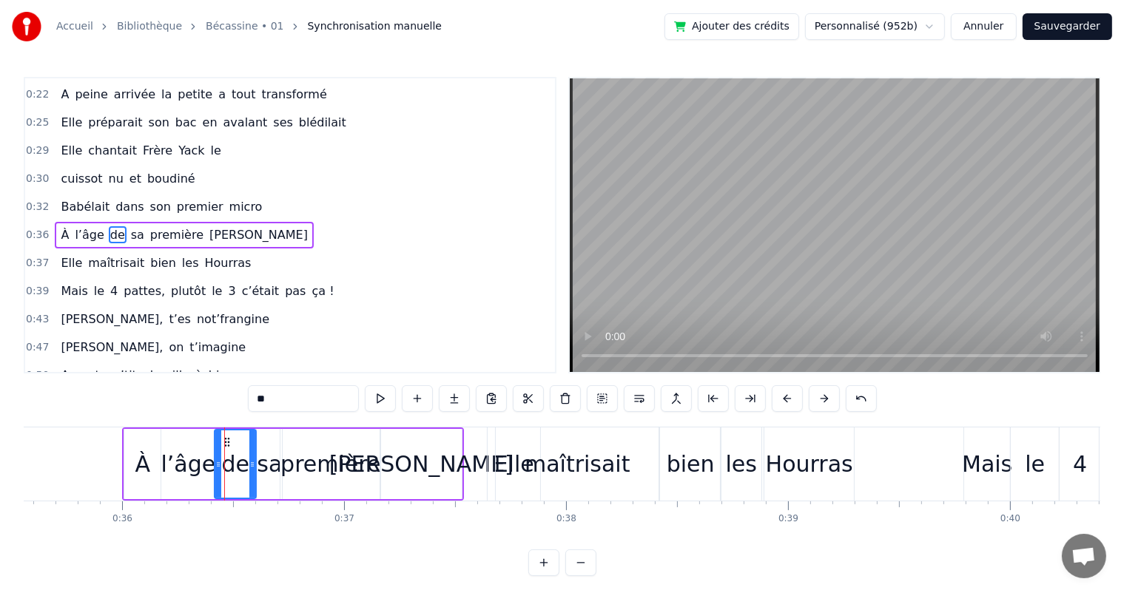
click at [251, 471] on div at bounding box center [252, 463] width 6 height 67
click at [282, 461] on div "première" at bounding box center [330, 464] width 100 height 70
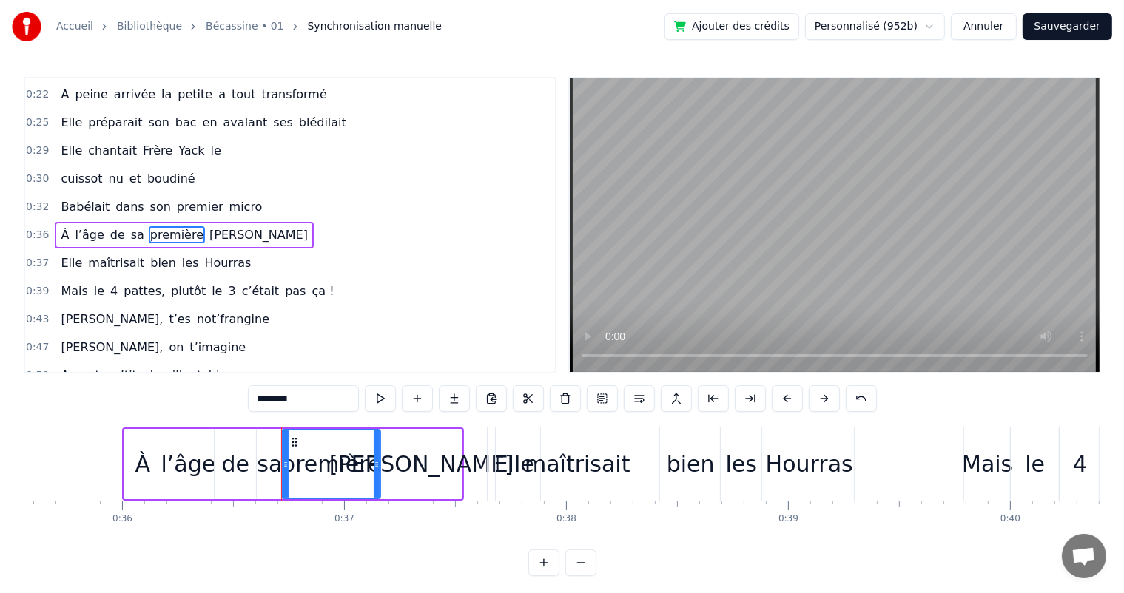
click at [283, 461] on icon at bounding box center [286, 465] width 6 height 12
click at [220, 464] on div "de" at bounding box center [234, 464] width 41 height 70
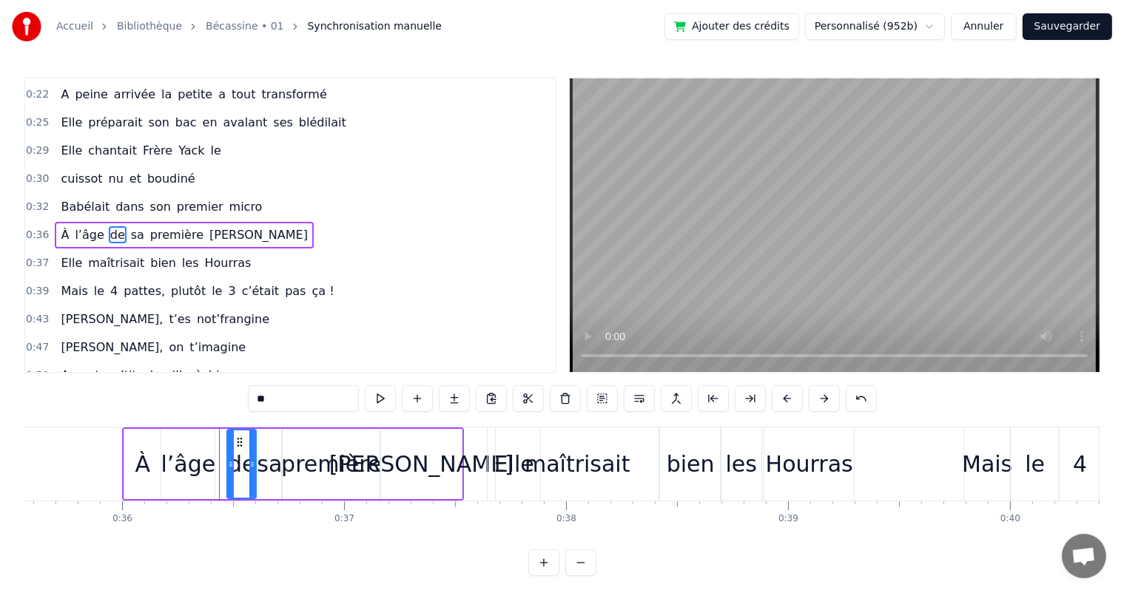
drag, startPoint x: 217, startPoint y: 464, endPoint x: 229, endPoint y: 462, distance: 12.8
click at [229, 462] on icon at bounding box center [231, 465] width 6 height 12
click at [199, 467] on div "l’âge" at bounding box center [188, 463] width 55 height 33
type input "*****"
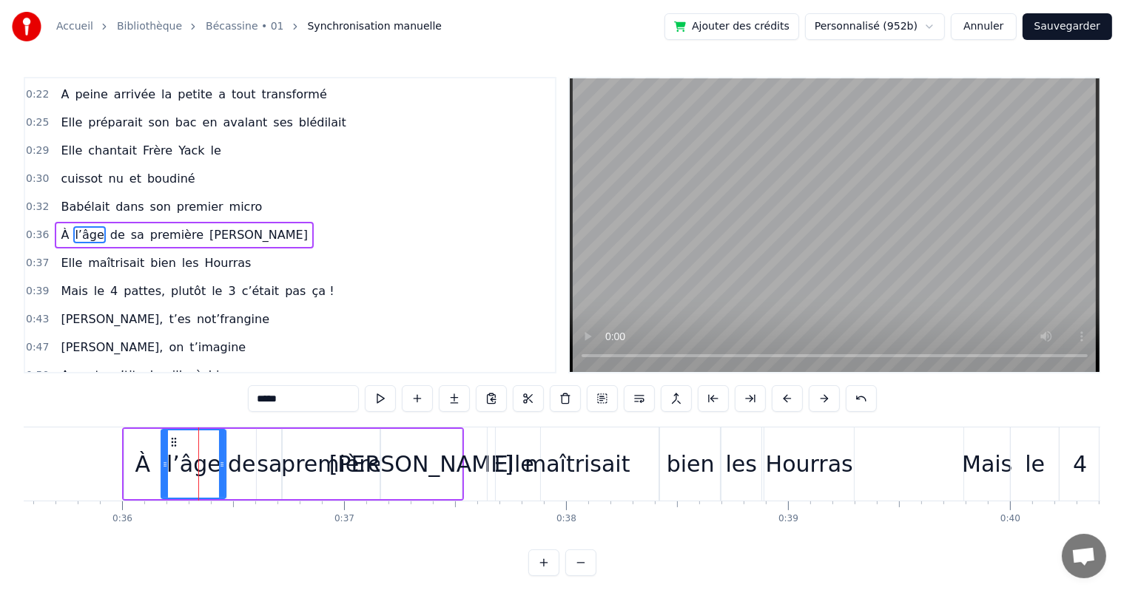
drag, startPoint x: 212, startPoint y: 467, endPoint x: 223, endPoint y: 467, distance: 11.1
click at [223, 467] on icon at bounding box center [222, 465] width 6 height 12
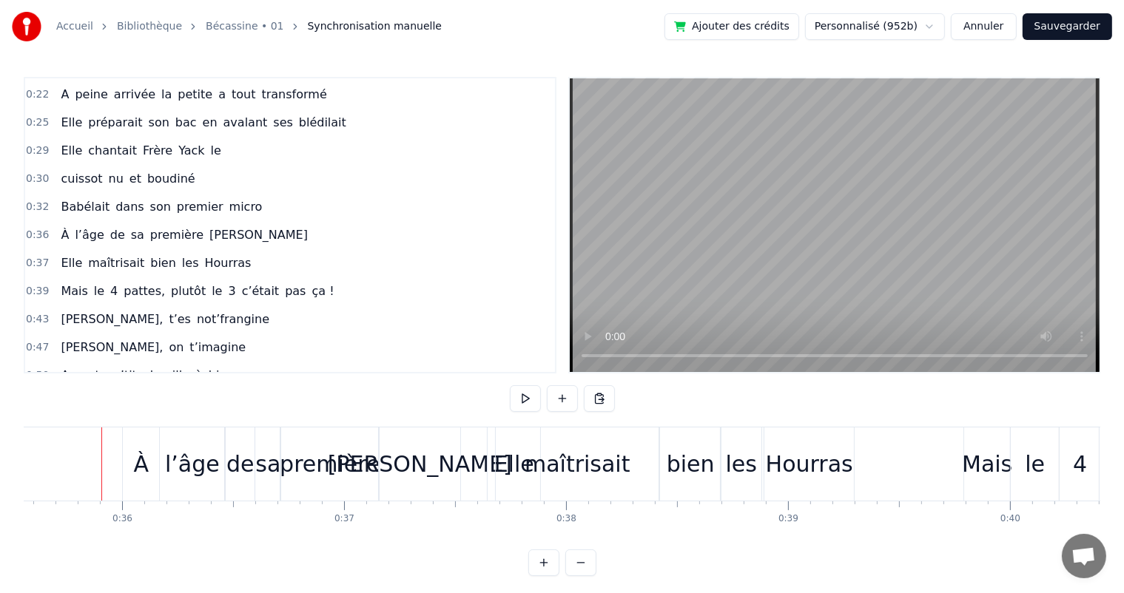
click at [77, 207] on div "Babélait dans son premier micro" at bounding box center [161, 207] width 213 height 27
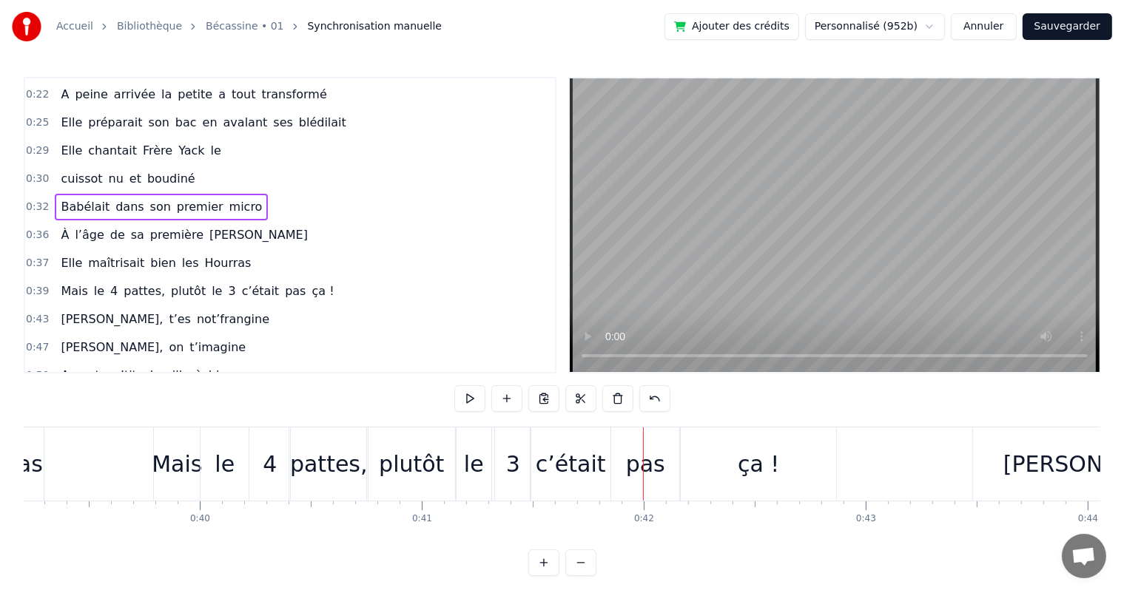
scroll to position [0, 8699]
click at [157, 444] on div "Mais" at bounding box center [178, 464] width 46 height 73
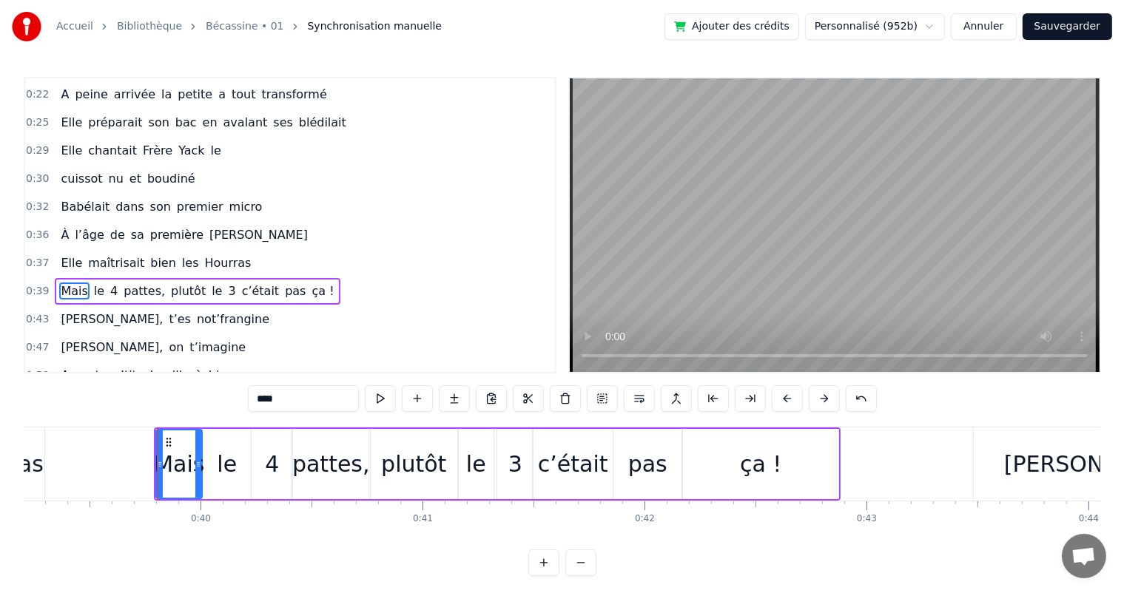
scroll to position [192, 0]
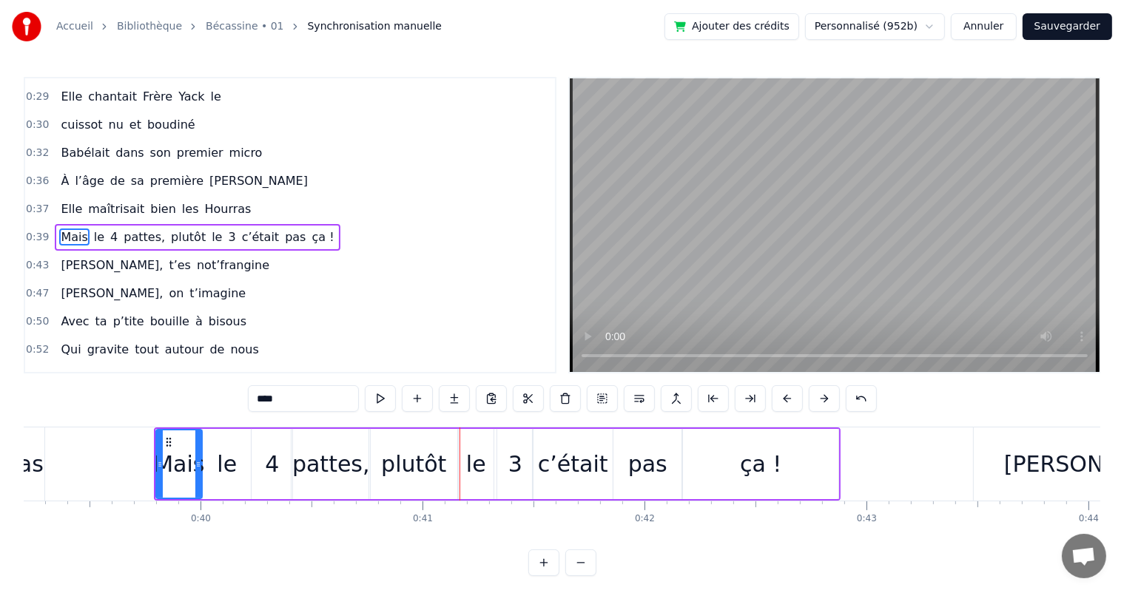
click at [243, 472] on div "le" at bounding box center [227, 464] width 48 height 70
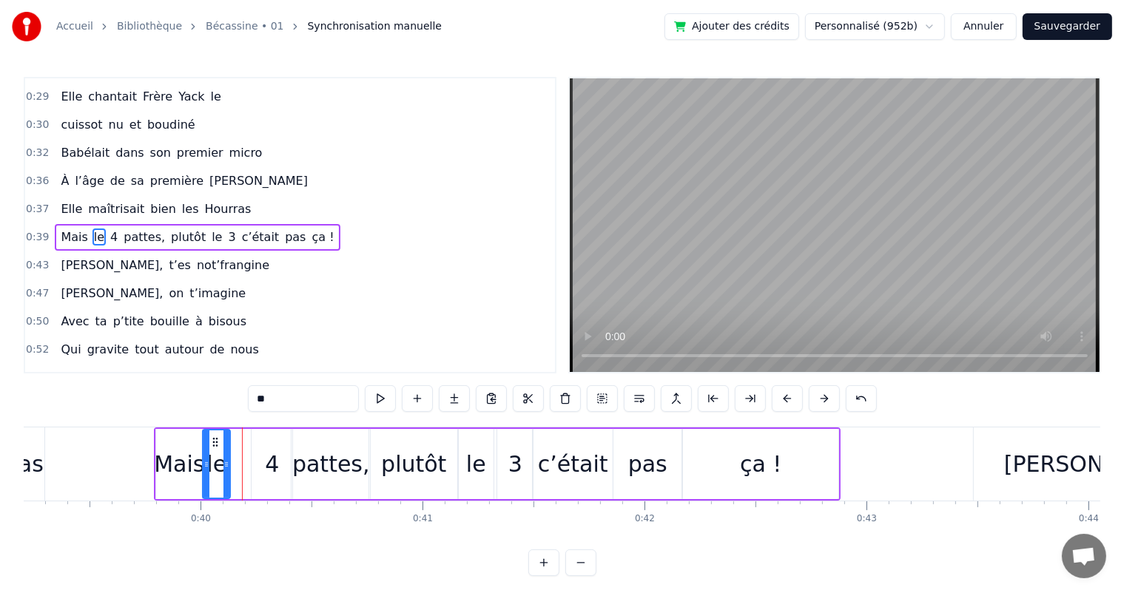
drag, startPoint x: 246, startPoint y: 463, endPoint x: 225, endPoint y: 463, distance: 20.7
click at [225, 463] on icon at bounding box center [226, 465] width 6 height 12
click at [262, 462] on div "4" at bounding box center [271, 464] width 41 height 70
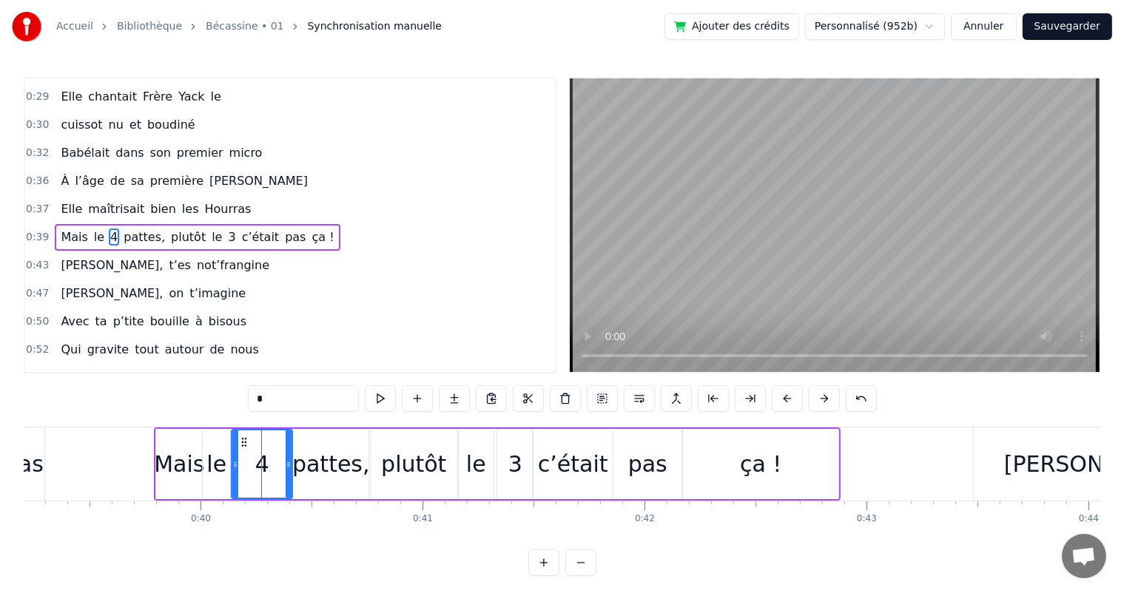
drag, startPoint x: 251, startPoint y: 462, endPoint x: 232, endPoint y: 473, distance: 22.8
click at [232, 473] on div at bounding box center [235, 463] width 6 height 67
drag, startPoint x: 288, startPoint y: 467, endPoint x: 260, endPoint y: 469, distance: 28.9
click at [260, 469] on icon at bounding box center [260, 465] width 6 height 12
click at [189, 459] on div "Mais" at bounding box center [179, 463] width 50 height 33
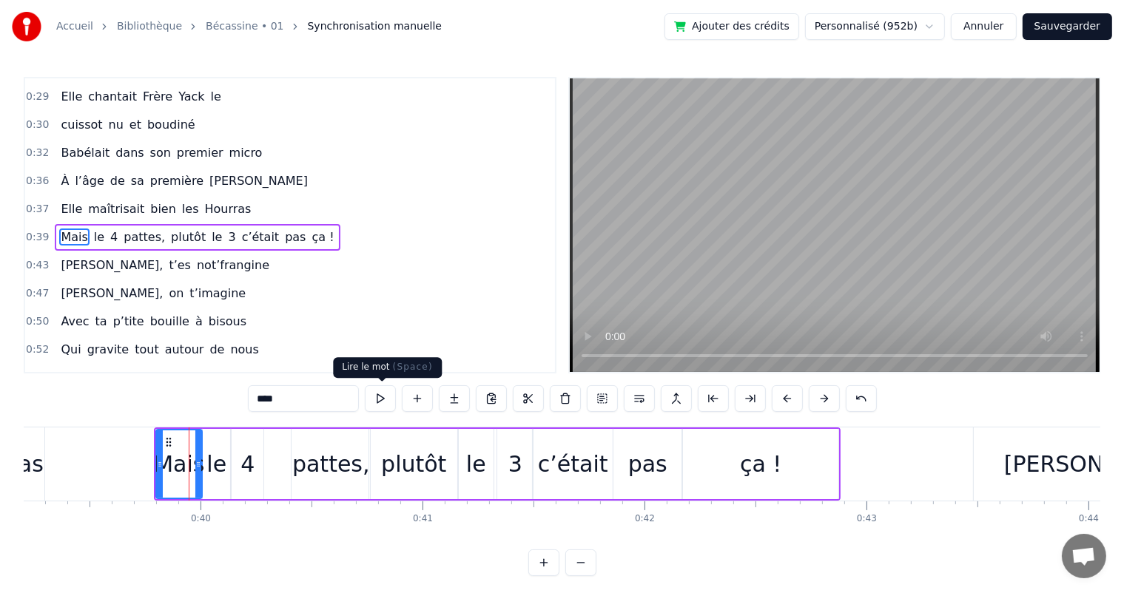
click at [373, 397] on button at bounding box center [380, 398] width 31 height 27
drag, startPoint x: 198, startPoint y: 465, endPoint x: 180, endPoint y: 469, distance: 18.1
click at [180, 469] on icon at bounding box center [181, 465] width 6 height 12
click at [207, 467] on div "le" at bounding box center [216, 463] width 20 height 33
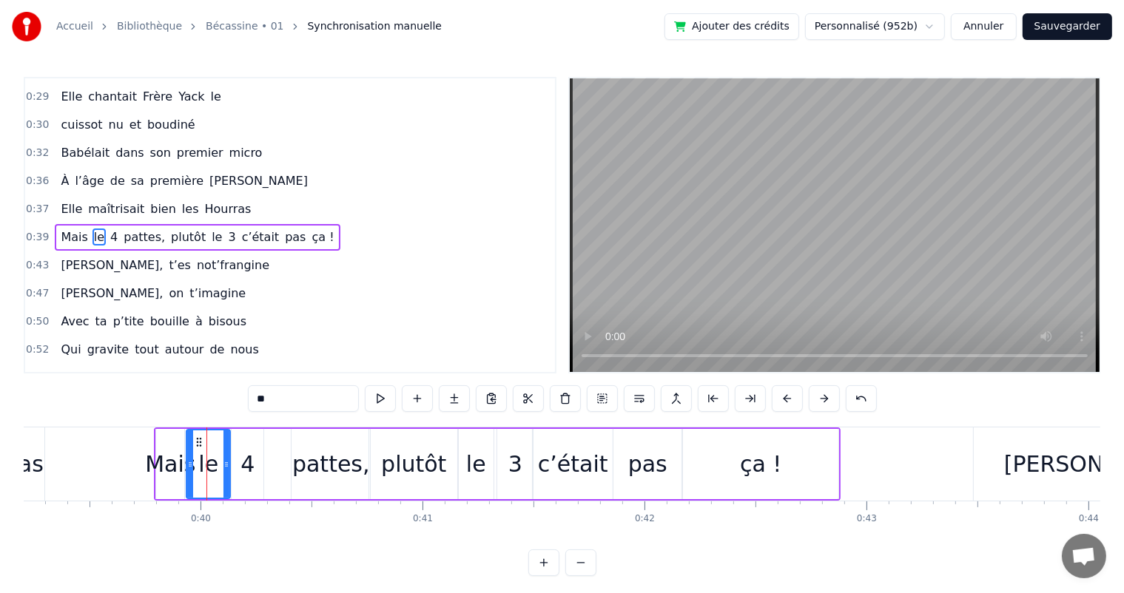
drag, startPoint x: 207, startPoint y: 467, endPoint x: 191, endPoint y: 468, distance: 16.3
click at [191, 468] on icon at bounding box center [190, 465] width 6 height 12
drag, startPoint x: 225, startPoint y: 465, endPoint x: 205, endPoint y: 465, distance: 20.0
click at [205, 465] on icon at bounding box center [206, 465] width 6 height 12
click at [246, 465] on div "4" at bounding box center [247, 463] width 14 height 33
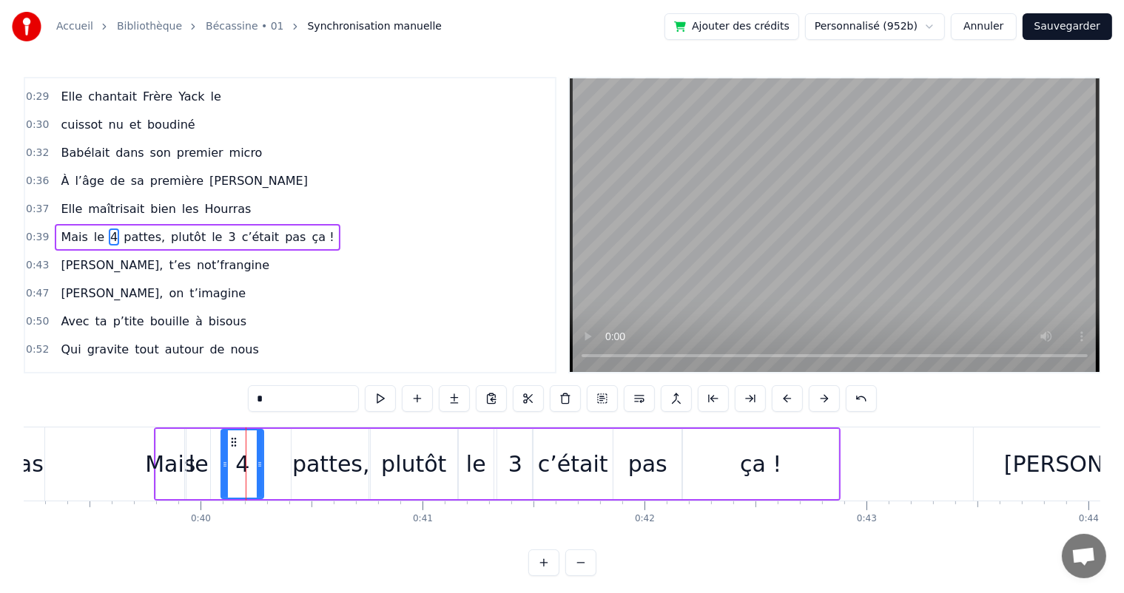
drag, startPoint x: 235, startPoint y: 465, endPoint x: 225, endPoint y: 469, distance: 11.0
click at [225, 469] on icon at bounding box center [225, 465] width 6 height 12
click at [200, 469] on div "le" at bounding box center [199, 463] width 20 height 33
type input "**"
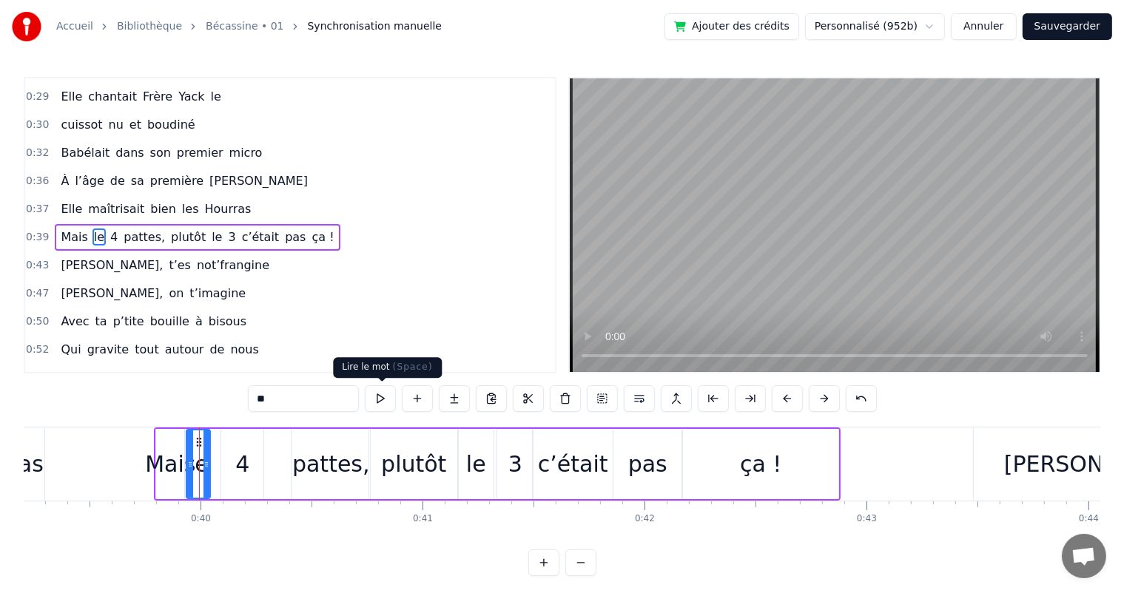
click at [380, 408] on button at bounding box center [380, 398] width 31 height 27
click at [217, 467] on div "Mais le 4 pattes, plutôt le 3 c’était pas ça !" at bounding box center [497, 464] width 686 height 73
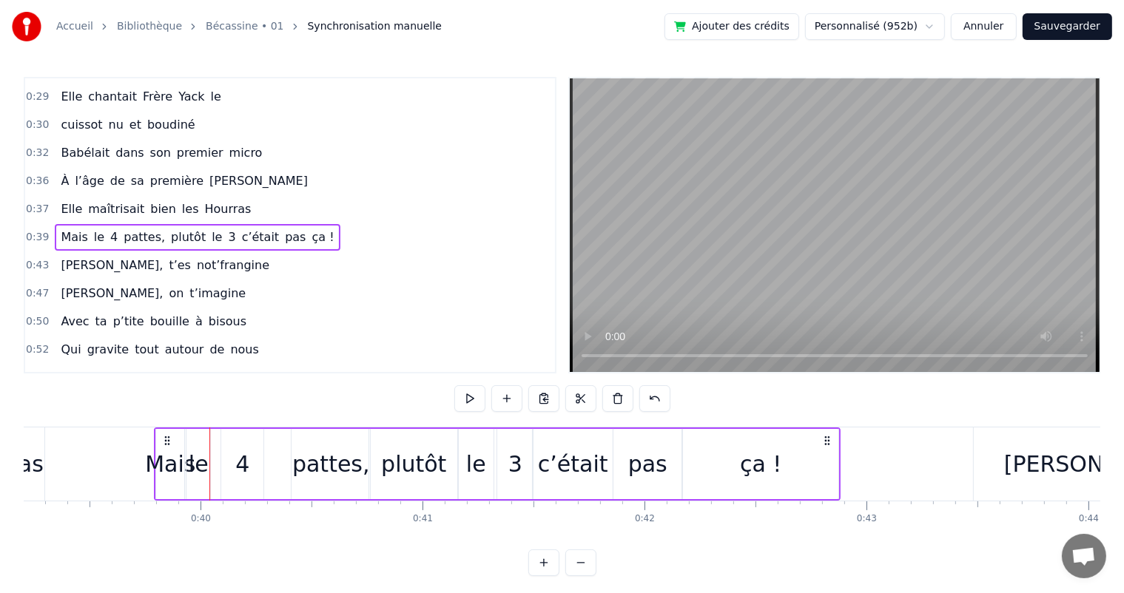
click at [231, 464] on div "4" at bounding box center [242, 464] width 42 height 70
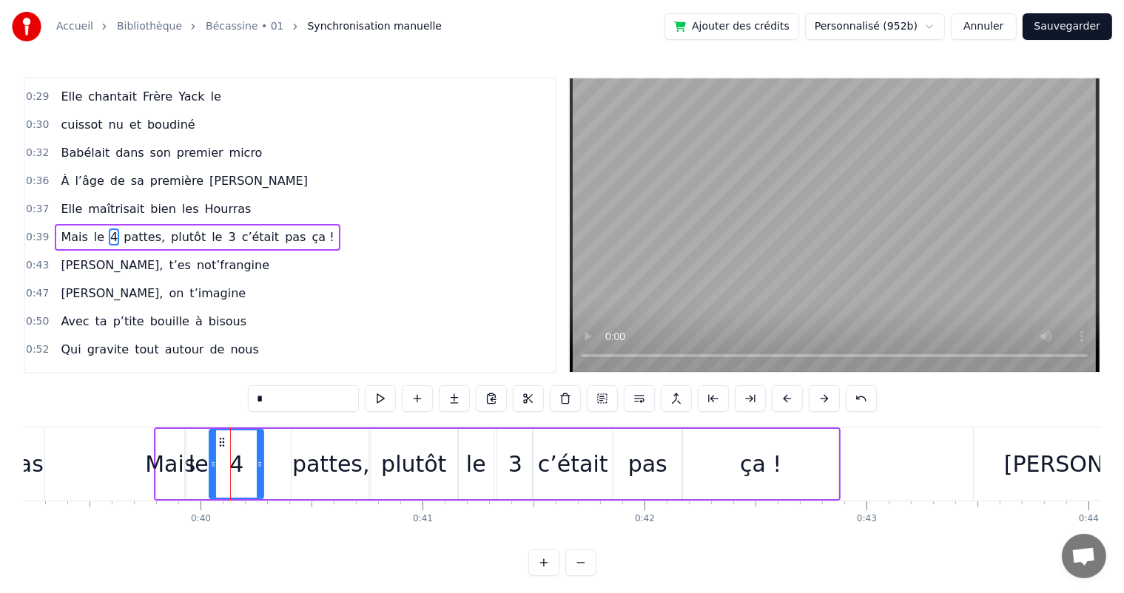
drag, startPoint x: 224, startPoint y: 467, endPoint x: 212, endPoint y: 470, distance: 12.4
click at [212, 470] on div at bounding box center [213, 463] width 6 height 67
drag, startPoint x: 257, startPoint y: 466, endPoint x: 240, endPoint y: 468, distance: 17.2
click at [240, 468] on icon at bounding box center [243, 465] width 6 height 12
click at [318, 462] on div "pattes," at bounding box center [331, 463] width 78 height 33
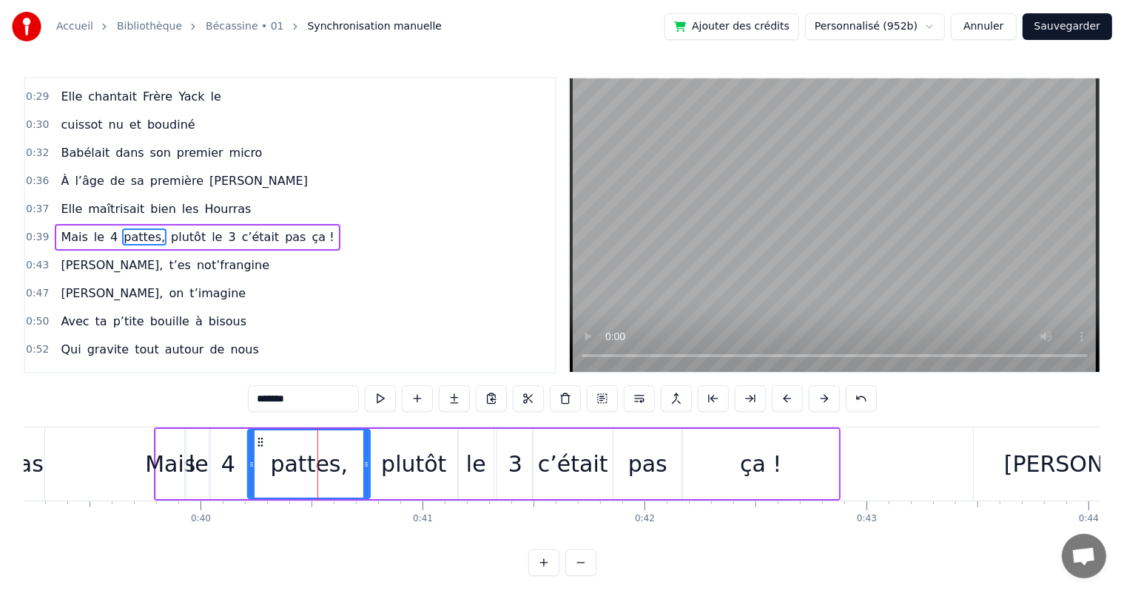
drag, startPoint x: 293, startPoint y: 467, endPoint x: 249, endPoint y: 473, distance: 44.0
click at [249, 473] on div at bounding box center [252, 463] width 6 height 67
drag, startPoint x: 365, startPoint y: 461, endPoint x: 320, endPoint y: 464, distance: 45.3
click at [320, 464] on icon at bounding box center [321, 465] width 6 height 12
click at [386, 459] on div "plutôt" at bounding box center [413, 463] width 65 height 33
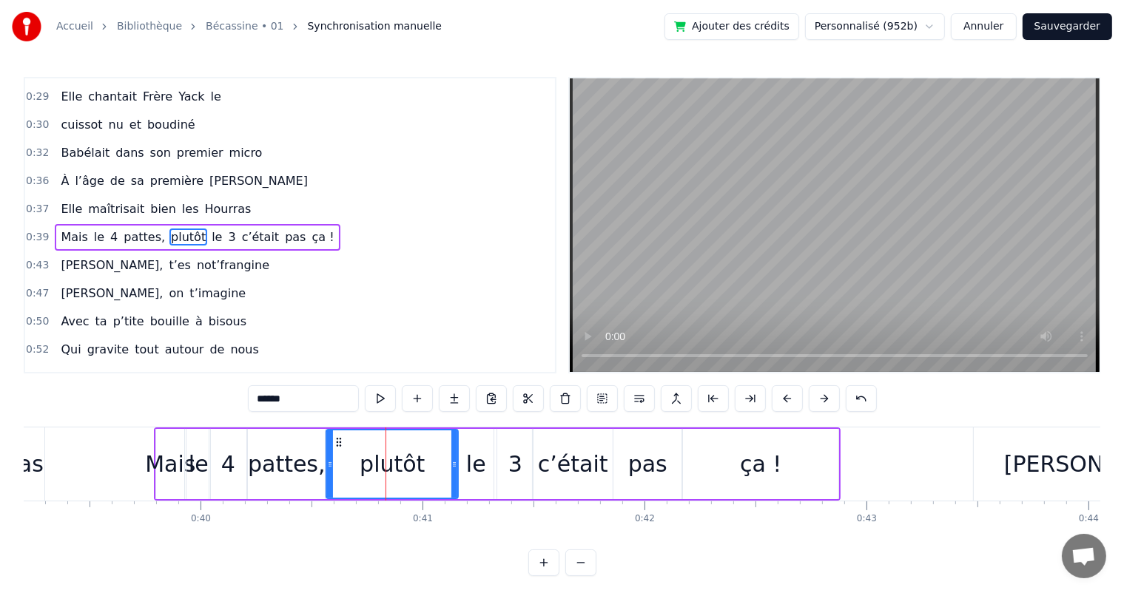
drag, startPoint x: 371, startPoint y: 462, endPoint x: 328, endPoint y: 468, distance: 43.3
click at [328, 468] on icon at bounding box center [330, 465] width 6 height 12
drag, startPoint x: 454, startPoint y: 465, endPoint x: 420, endPoint y: 471, distance: 34.5
click at [420, 471] on div at bounding box center [420, 463] width 6 height 67
click at [473, 471] on div "le" at bounding box center [476, 463] width 20 height 33
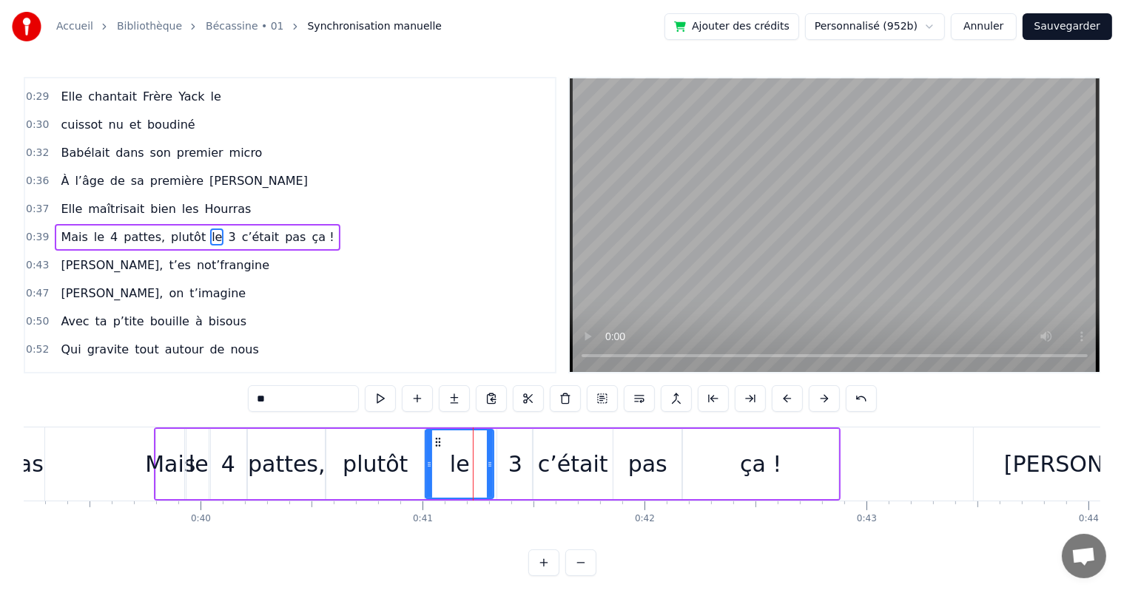
drag, startPoint x: 460, startPoint y: 470, endPoint x: 428, endPoint y: 479, distance: 33.7
click at [428, 479] on div at bounding box center [429, 463] width 6 height 67
drag, startPoint x: 491, startPoint y: 464, endPoint x: 460, endPoint y: 472, distance: 31.9
click at [460, 472] on div at bounding box center [459, 463] width 6 height 67
click at [512, 470] on div "3" at bounding box center [515, 463] width 14 height 33
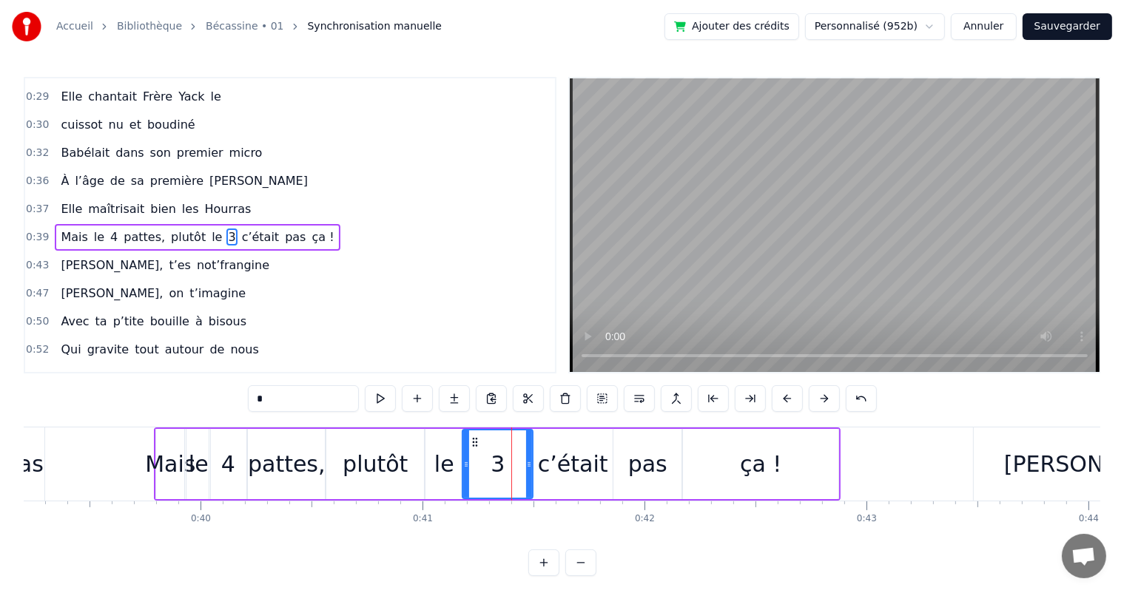
drag, startPoint x: 499, startPoint y: 470, endPoint x: 464, endPoint y: 476, distance: 35.3
click at [464, 476] on div at bounding box center [466, 463] width 6 height 67
drag, startPoint x: 527, startPoint y: 469, endPoint x: 507, endPoint y: 474, distance: 20.6
click at [507, 474] on div at bounding box center [509, 463] width 6 height 67
drag, startPoint x: 507, startPoint y: 474, endPoint x: 520, endPoint y: 478, distance: 13.1
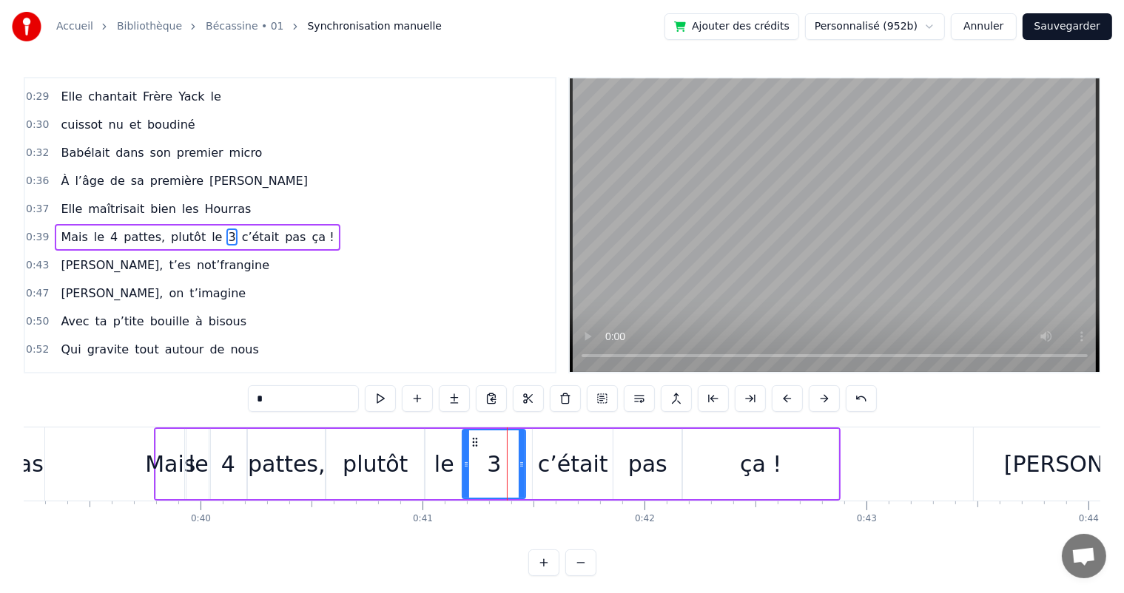
click at [520, 478] on div at bounding box center [521, 463] width 6 height 67
click at [469, 484] on div at bounding box center [471, 463] width 6 height 67
click at [454, 484] on div "le" at bounding box center [443, 464] width 37 height 70
click at [464, 482] on div at bounding box center [465, 463] width 6 height 67
drag, startPoint x: 426, startPoint y: 482, endPoint x: 436, endPoint y: 482, distance: 10.4
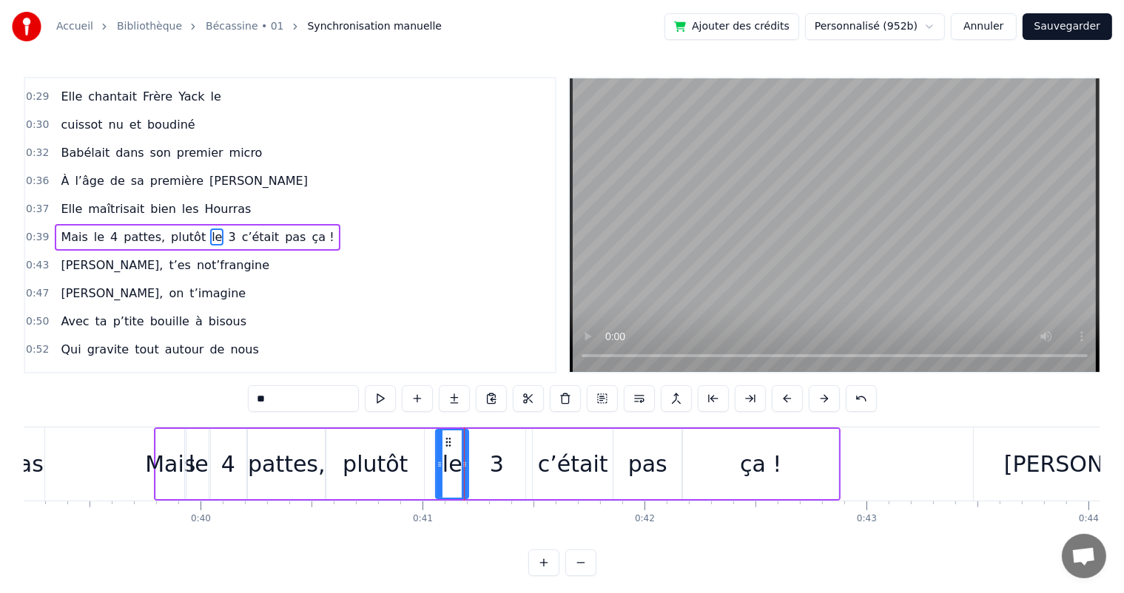
click at [436, 482] on div at bounding box center [439, 463] width 6 height 67
click at [412, 479] on div "plutôt" at bounding box center [375, 464] width 98 height 70
type input "******"
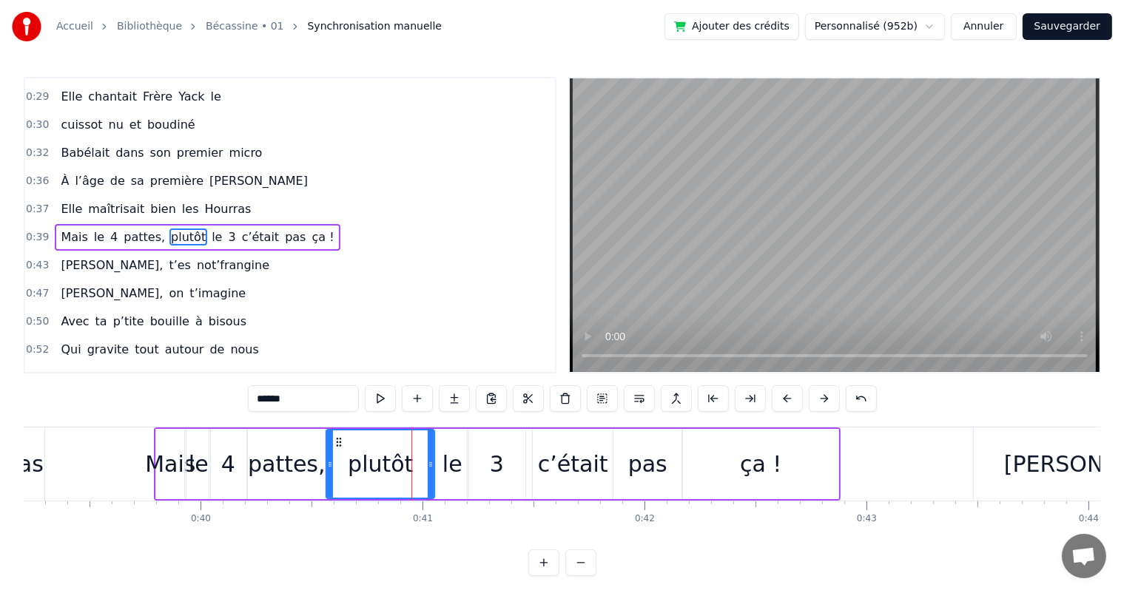
drag, startPoint x: 421, startPoint y: 479, endPoint x: 431, endPoint y: 481, distance: 10.5
click at [431, 481] on div at bounding box center [431, 463] width 6 height 67
click at [336, 478] on div at bounding box center [337, 463] width 6 height 67
click at [74, 201] on span "Elle" at bounding box center [71, 209] width 24 height 18
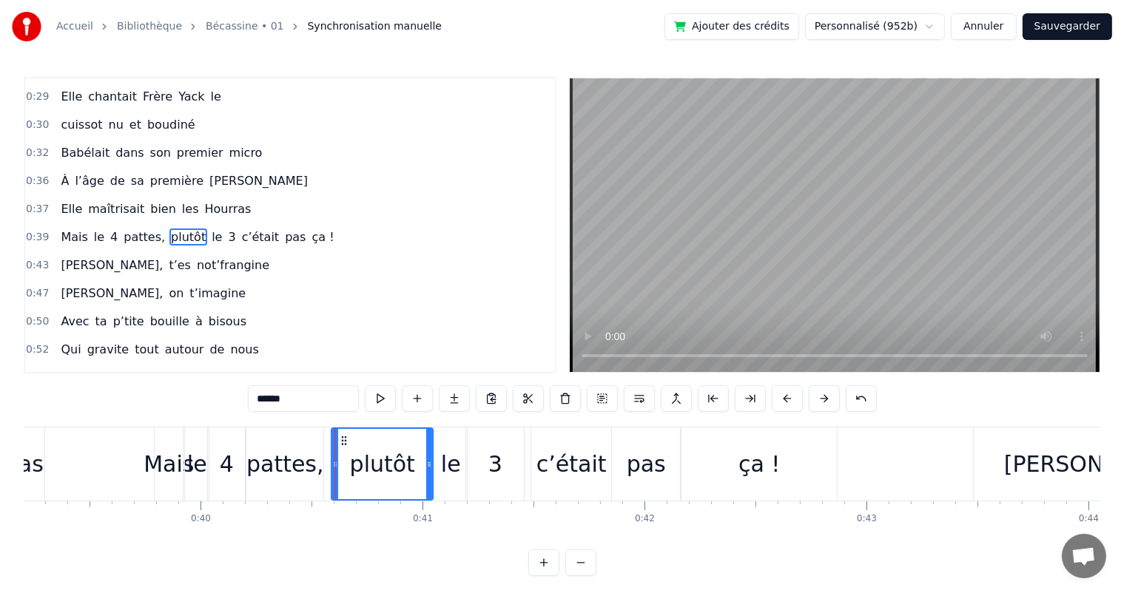
click at [55, 196] on div "Elle maîtrisait bien les Hourras" at bounding box center [156, 209] width 202 height 27
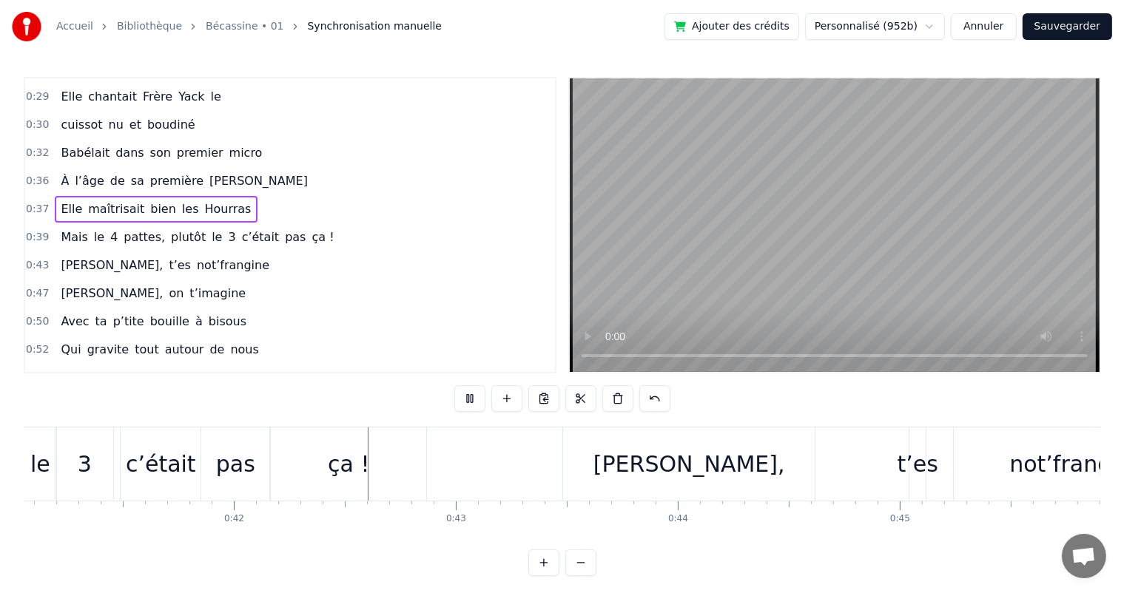
scroll to position [0, 9238]
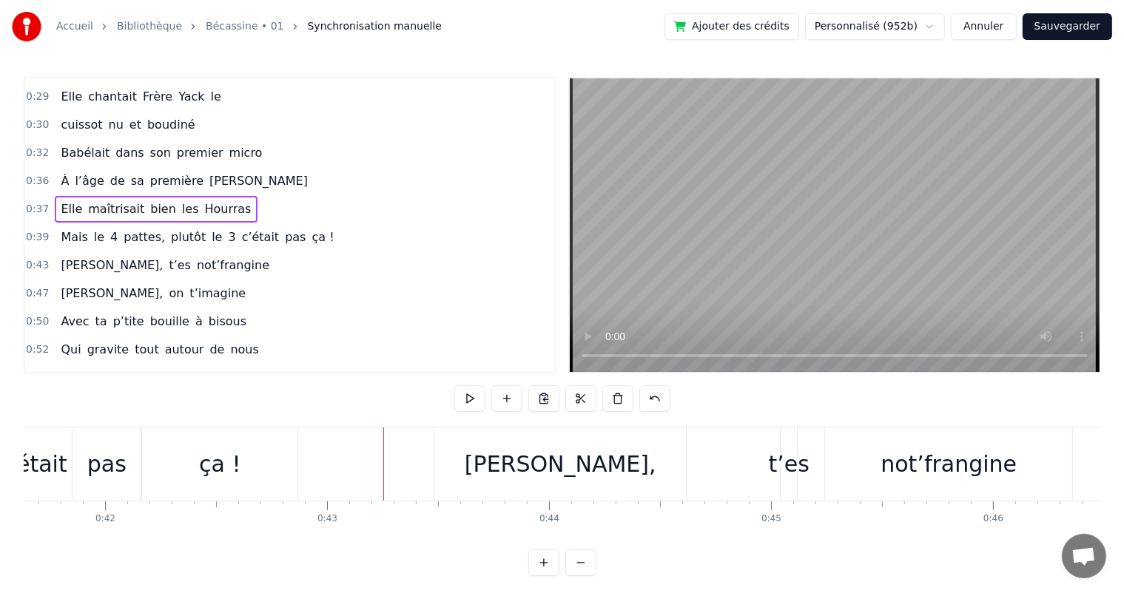
click at [265, 453] on div "ça !" at bounding box center [219, 464] width 155 height 73
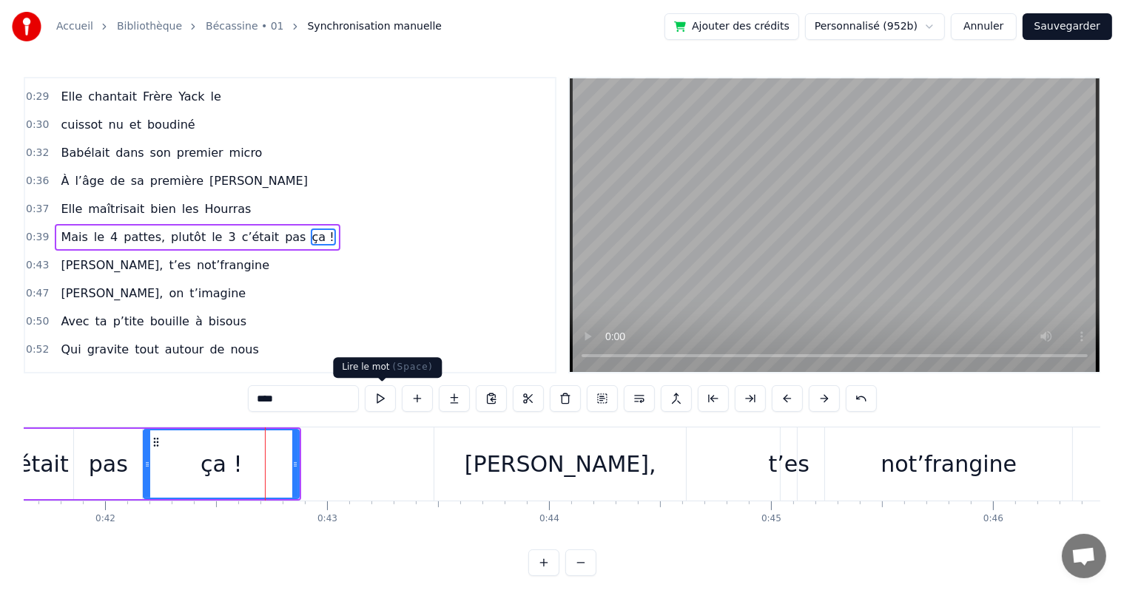
click at [382, 394] on button at bounding box center [380, 398] width 31 height 27
drag, startPoint x: 294, startPoint y: 463, endPoint x: 304, endPoint y: 463, distance: 10.4
click at [304, 463] on icon at bounding box center [306, 465] width 6 height 12
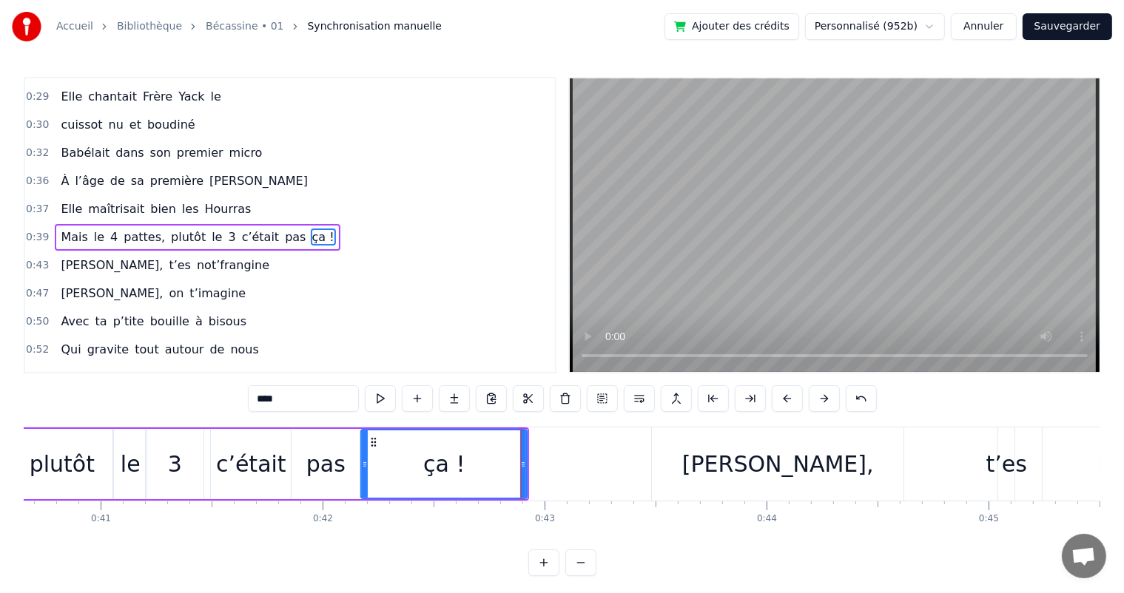
scroll to position [0, 9001]
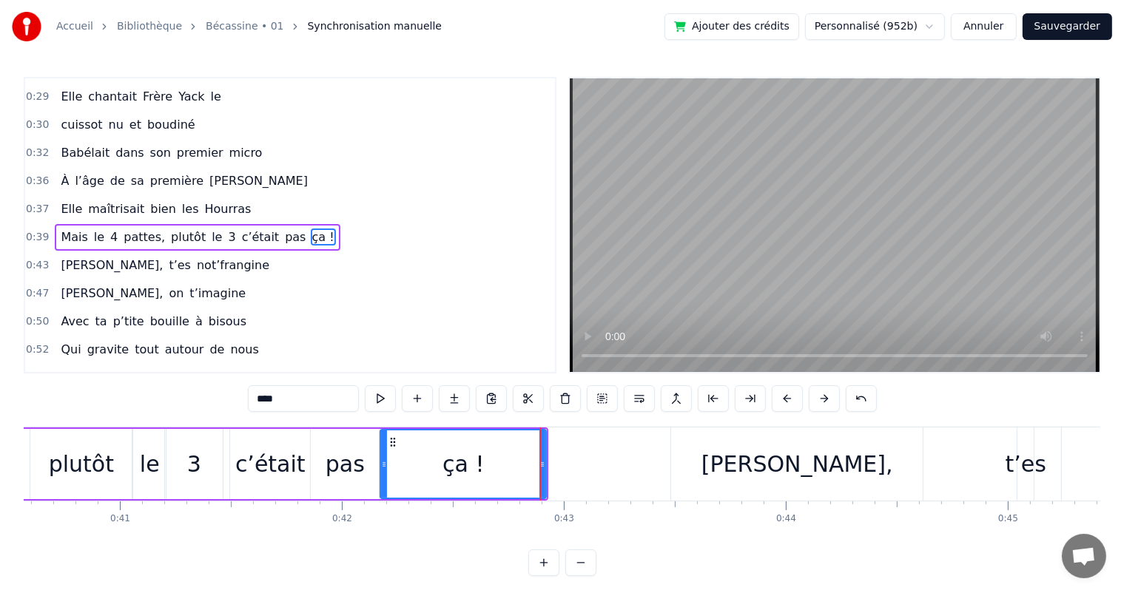
click at [247, 466] on div "c’était" at bounding box center [270, 463] width 70 height 33
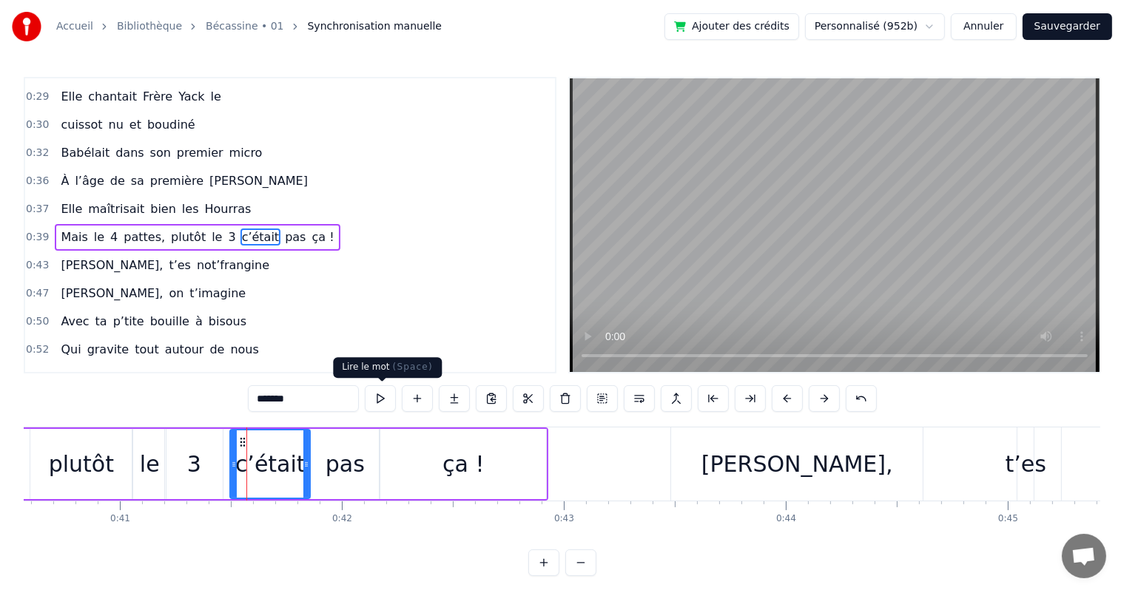
click at [383, 399] on button at bounding box center [380, 398] width 31 height 27
click at [371, 459] on div "pas" at bounding box center [345, 464] width 68 height 70
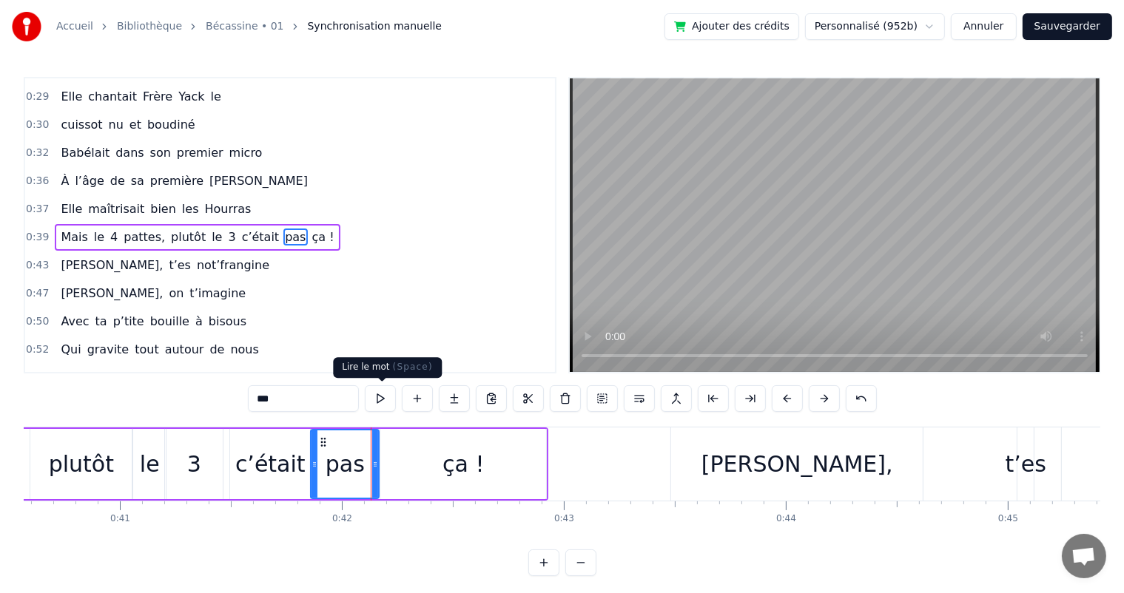
click at [376, 401] on button at bounding box center [380, 398] width 31 height 27
drag, startPoint x: 314, startPoint y: 468, endPoint x: 325, endPoint y: 464, distance: 11.7
click at [325, 464] on icon at bounding box center [325, 465] width 6 height 12
click at [303, 464] on div "c’était" at bounding box center [270, 464] width 80 height 70
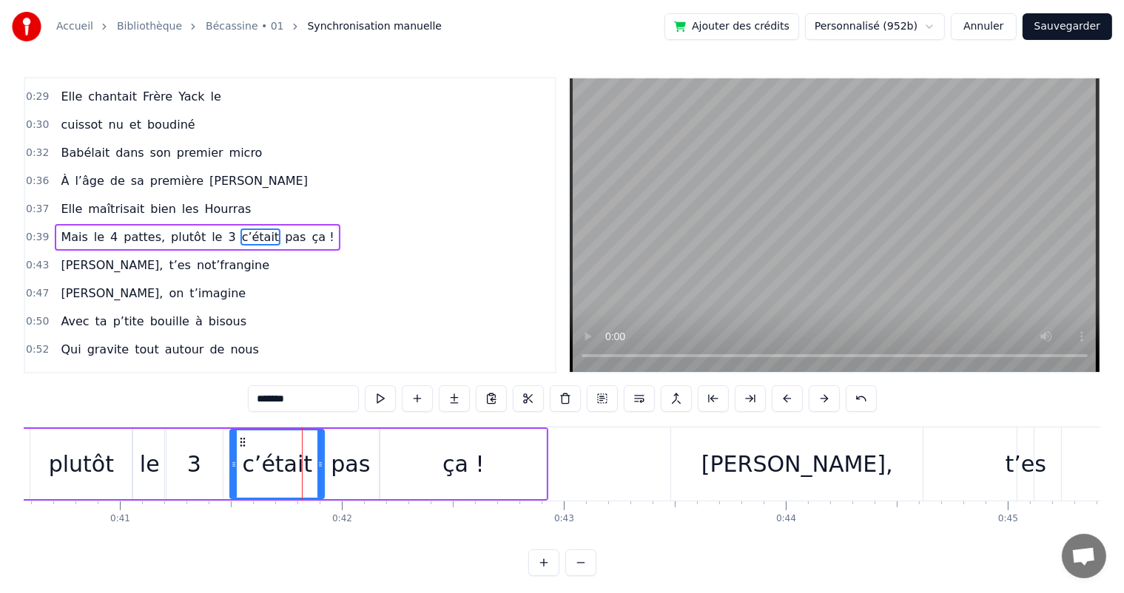
drag, startPoint x: 308, startPoint y: 464, endPoint x: 322, endPoint y: 465, distance: 14.1
click at [322, 465] on icon at bounding box center [320, 465] width 6 height 12
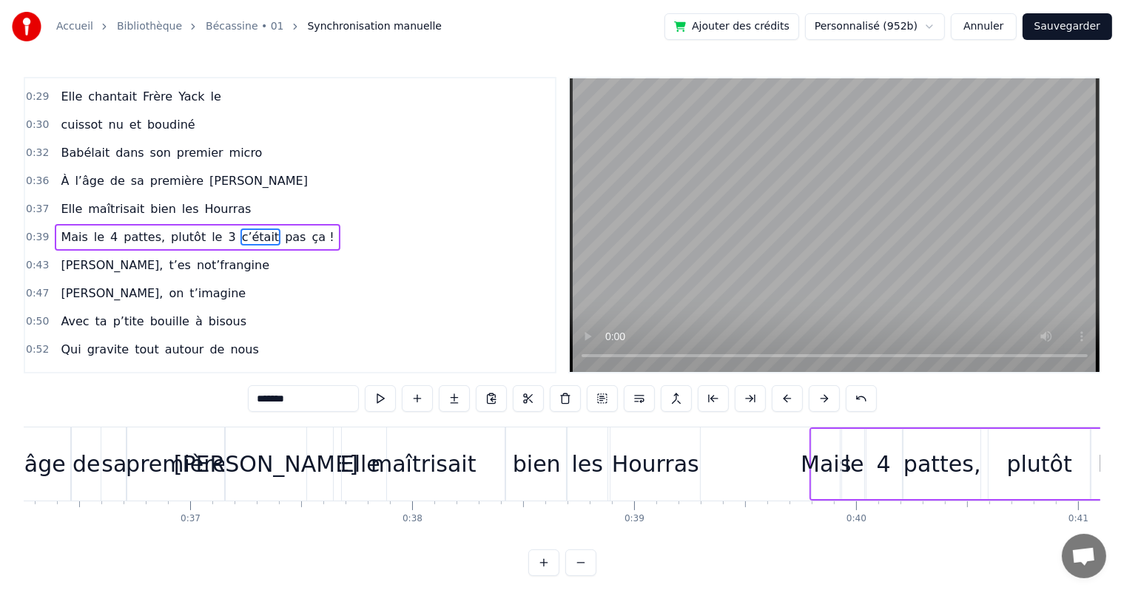
scroll to position [0, 8044]
click at [60, 175] on span "À" at bounding box center [64, 180] width 11 height 17
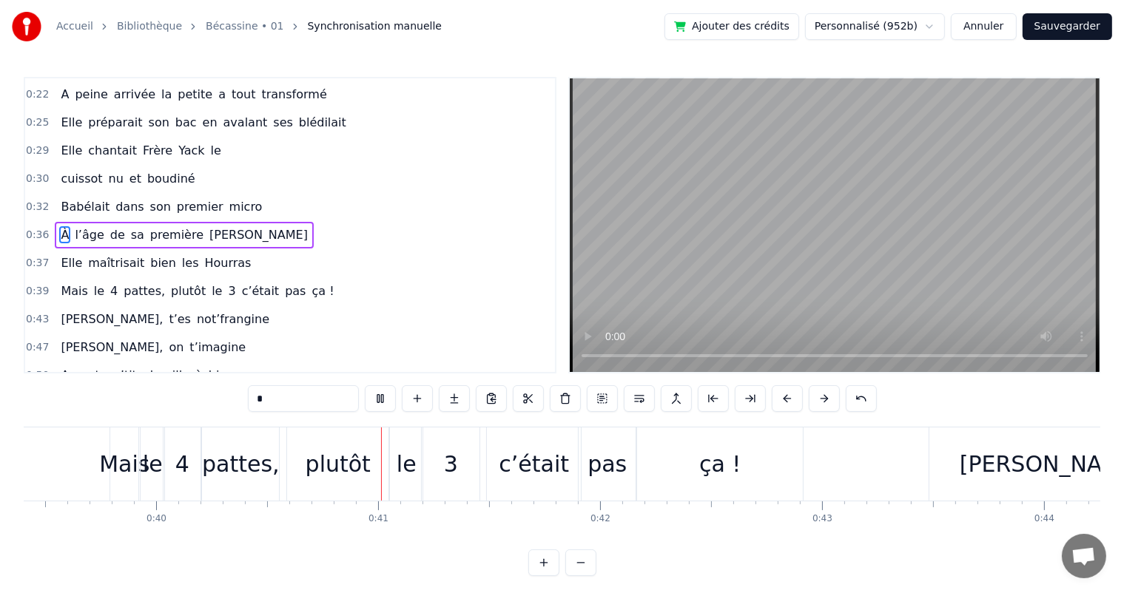
scroll to position [0, 8873]
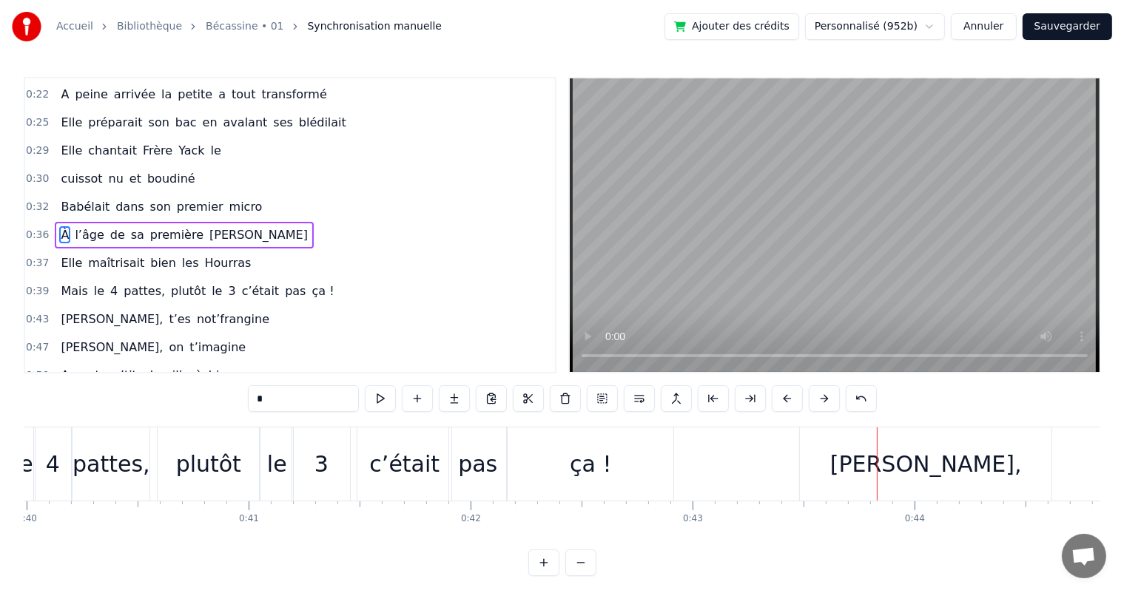
click at [337, 484] on div "3" at bounding box center [321, 464] width 58 height 73
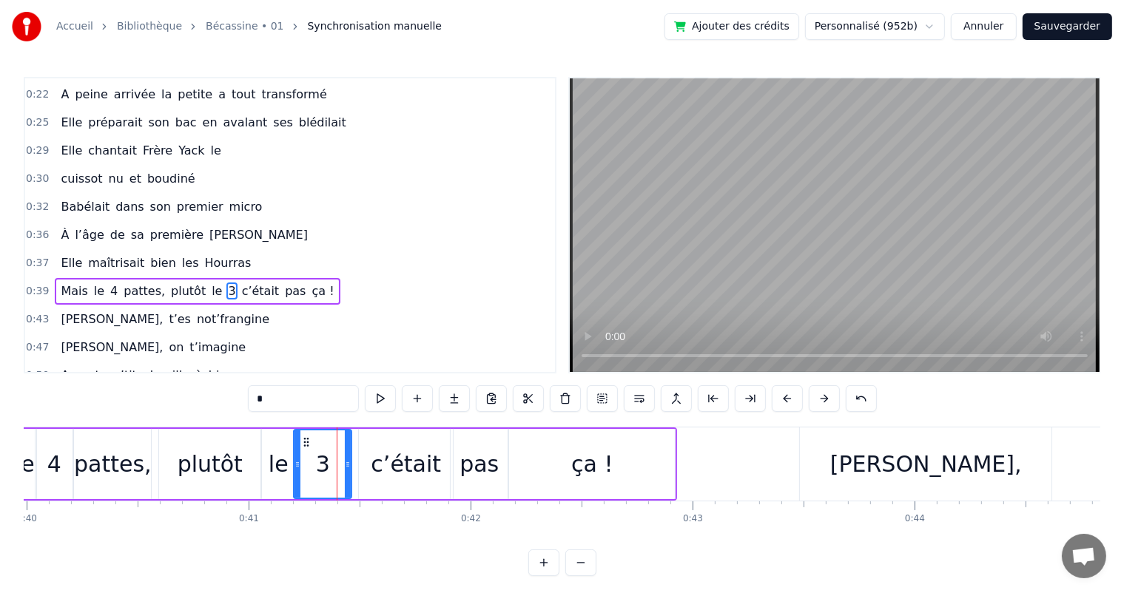
scroll to position [192, 0]
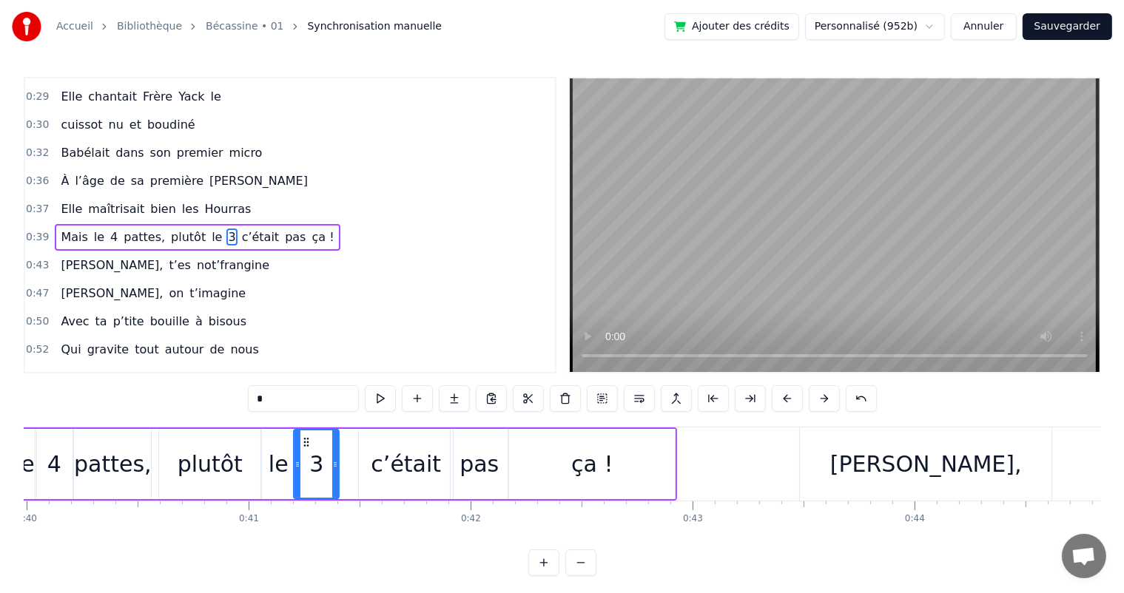
drag, startPoint x: 348, startPoint y: 476, endPoint x: 363, endPoint y: 481, distance: 15.4
click at [335, 481] on div at bounding box center [335, 463] width 6 height 67
click at [370, 476] on div "c’était" at bounding box center [406, 464] width 94 height 70
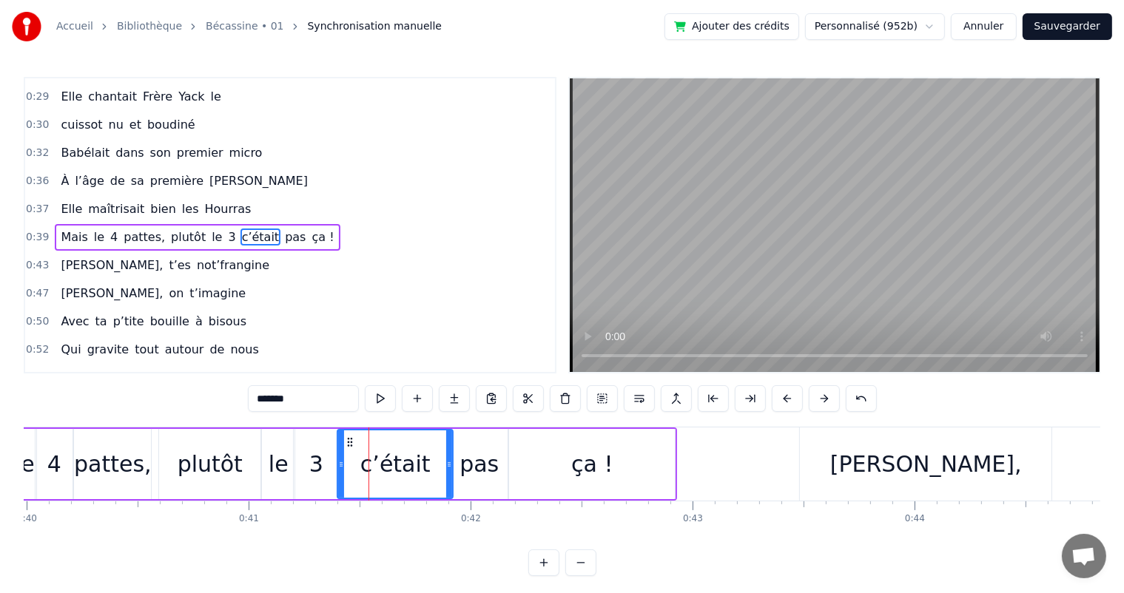
drag, startPoint x: 362, startPoint y: 473, endPoint x: 340, endPoint y: 481, distance: 22.7
click at [340, 481] on div at bounding box center [341, 463] width 6 height 67
drag, startPoint x: 450, startPoint y: 467, endPoint x: 420, endPoint y: 482, distance: 33.4
click at [420, 482] on div at bounding box center [419, 463] width 6 height 67
click at [464, 473] on div "pas" at bounding box center [478, 463] width 39 height 33
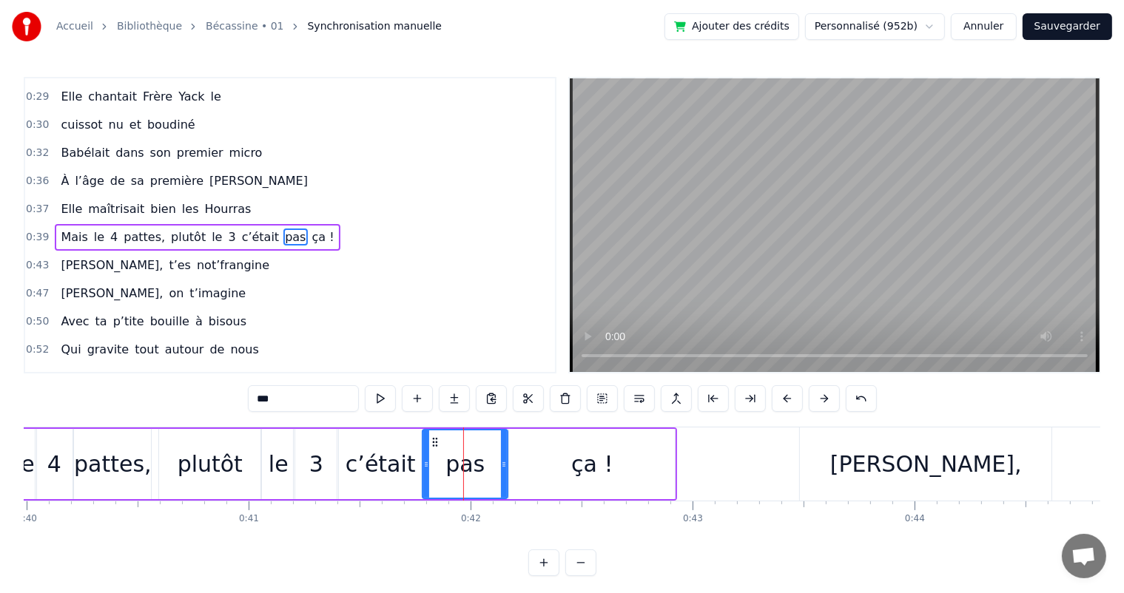
drag, startPoint x: 453, startPoint y: 473, endPoint x: 425, endPoint y: 483, distance: 30.0
click at [425, 483] on div at bounding box center [426, 463] width 6 height 67
drag, startPoint x: 502, startPoint y: 475, endPoint x: 476, endPoint y: 488, distance: 29.1
click at [476, 488] on div at bounding box center [478, 463] width 6 height 67
click at [521, 479] on div "ça !" at bounding box center [592, 464] width 166 height 70
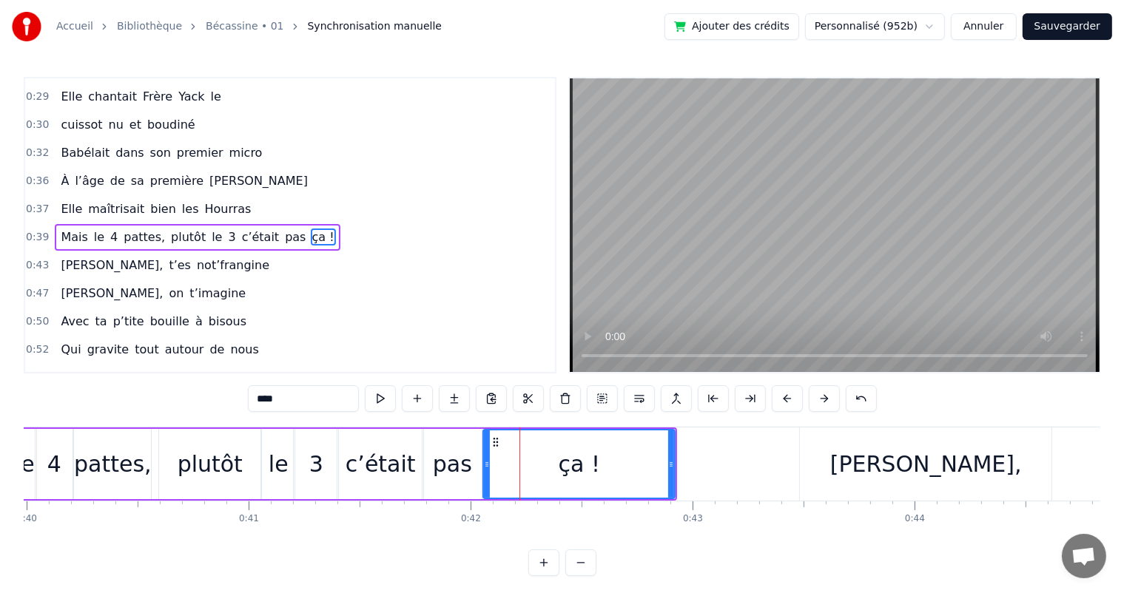
drag, startPoint x: 512, startPoint y: 479, endPoint x: 486, endPoint y: 485, distance: 26.6
click at [486, 485] on div at bounding box center [487, 463] width 6 height 67
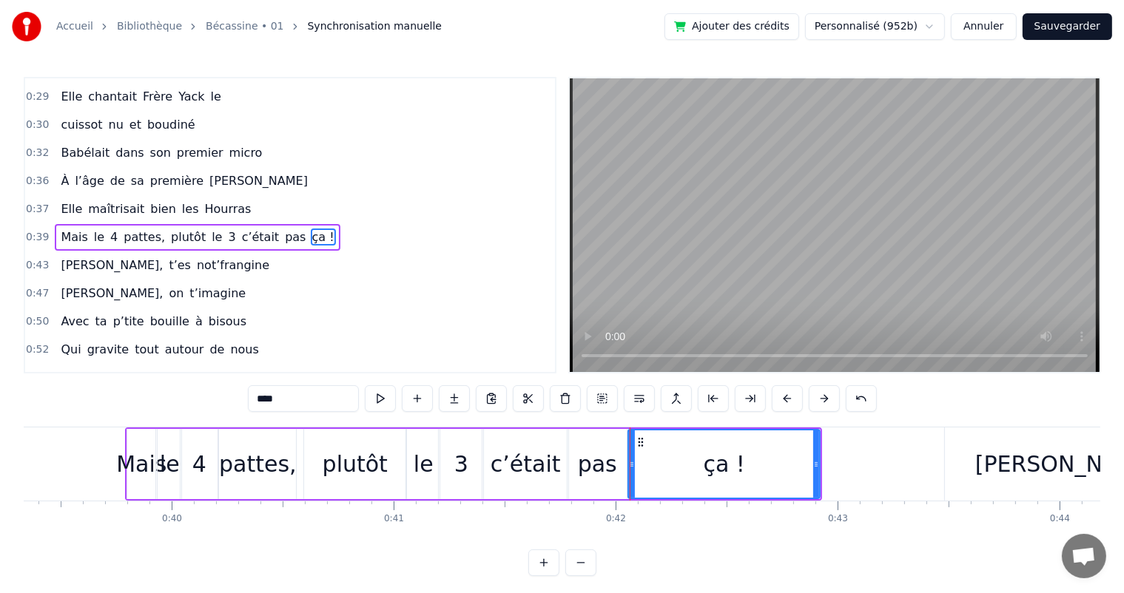
scroll to position [0, 8695]
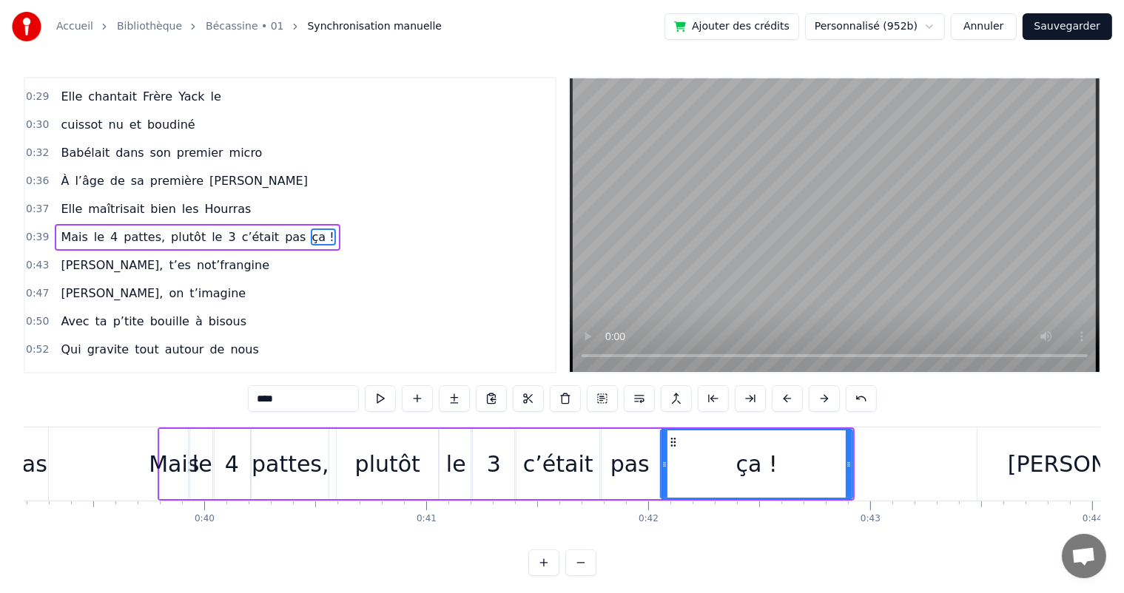
click at [62, 174] on span "À" at bounding box center [64, 180] width 11 height 17
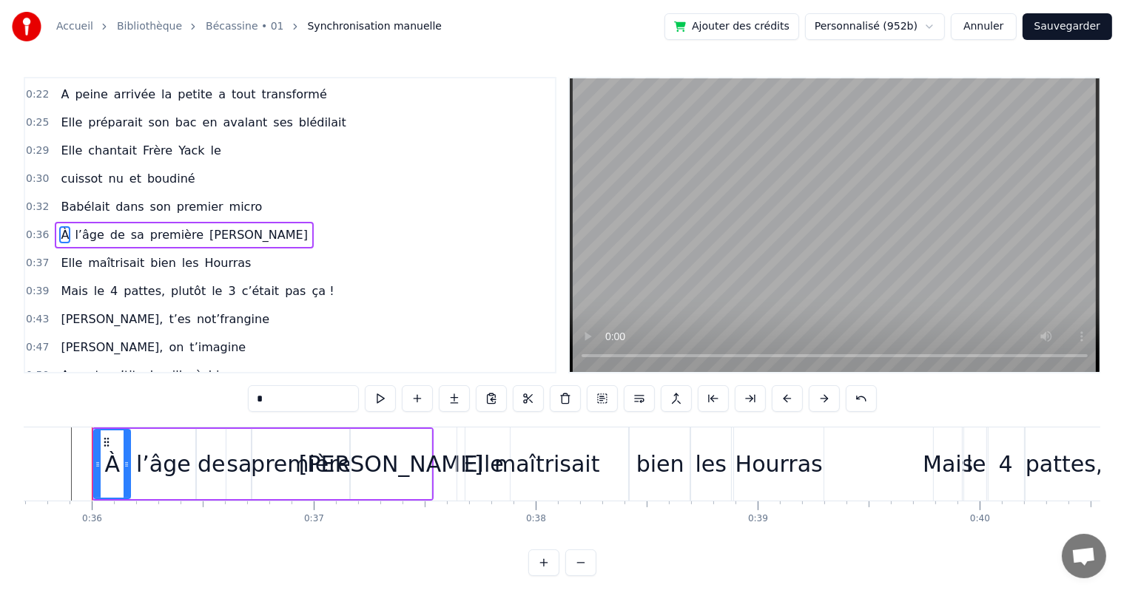
scroll to position [0, 7914]
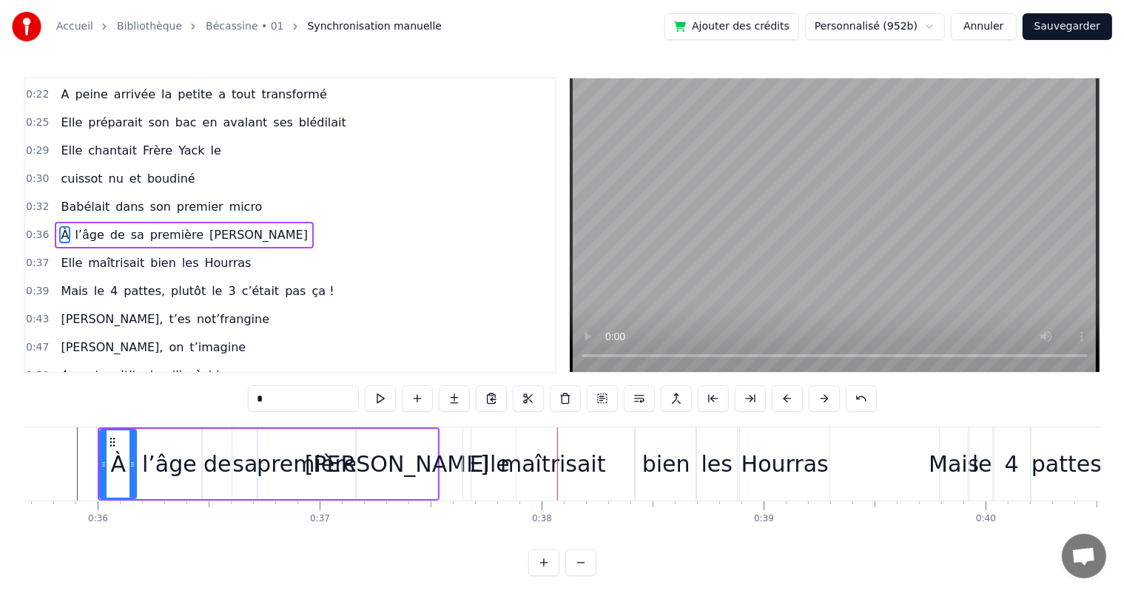
click at [419, 444] on div "[PERSON_NAME]" at bounding box center [396, 464] width 81 height 70
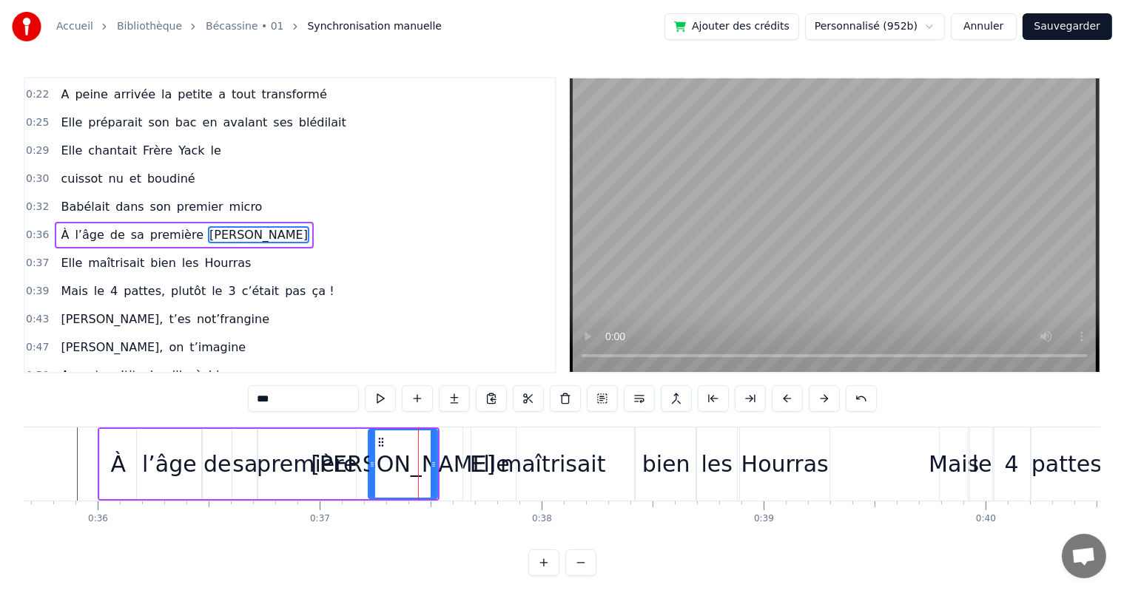
drag, startPoint x: 358, startPoint y: 470, endPoint x: 371, endPoint y: 470, distance: 12.6
click at [371, 470] on div at bounding box center [372, 463] width 6 height 67
click at [328, 469] on div "première" at bounding box center [307, 463] width 100 height 33
type input "********"
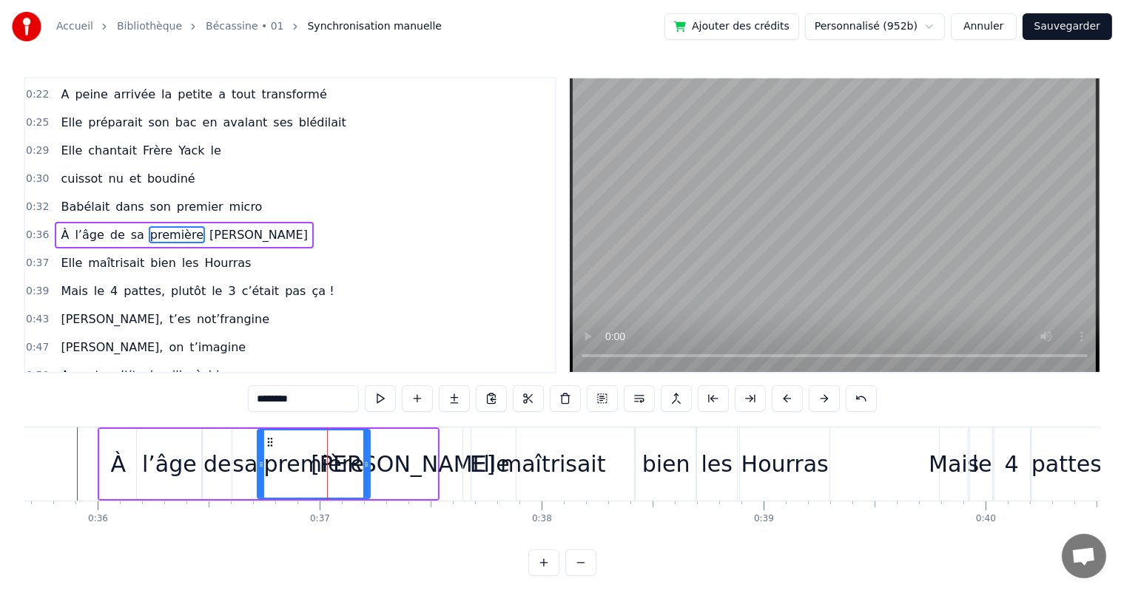
drag, startPoint x: 351, startPoint y: 467, endPoint x: 365, endPoint y: 467, distance: 14.1
click at [365, 467] on icon at bounding box center [366, 465] width 6 height 12
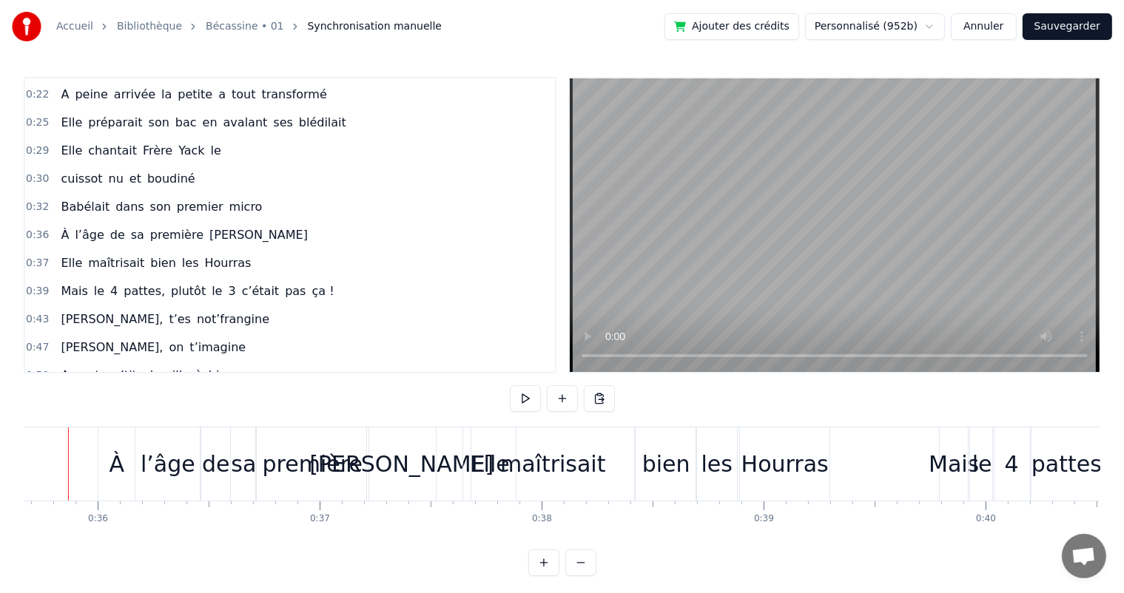
scroll to position [0, 7884]
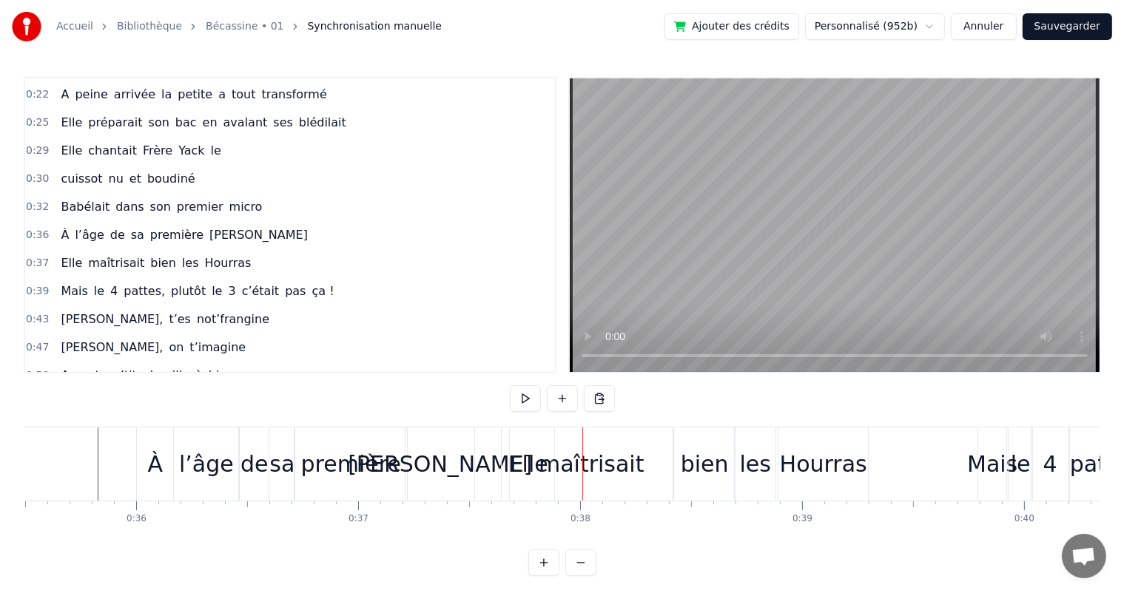
click at [430, 464] on div "[PERSON_NAME]" at bounding box center [440, 463] width 184 height 33
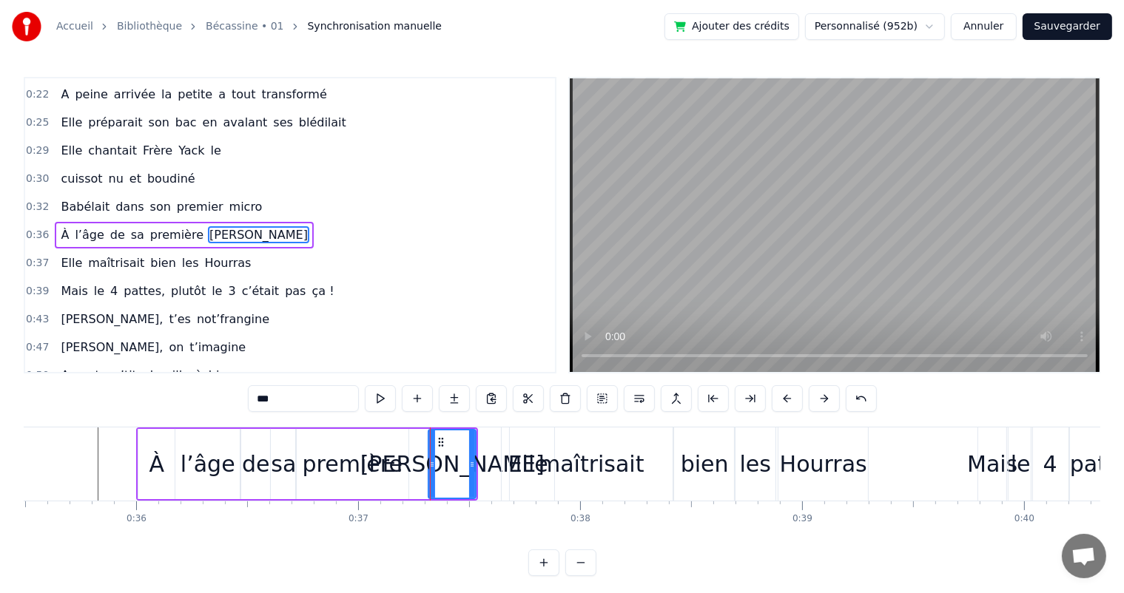
drag, startPoint x: 409, startPoint y: 468, endPoint x: 430, endPoint y: 462, distance: 22.5
click at [430, 462] on icon at bounding box center [432, 465] width 6 height 12
click at [391, 467] on div "première" at bounding box center [353, 463] width 100 height 33
type input "********"
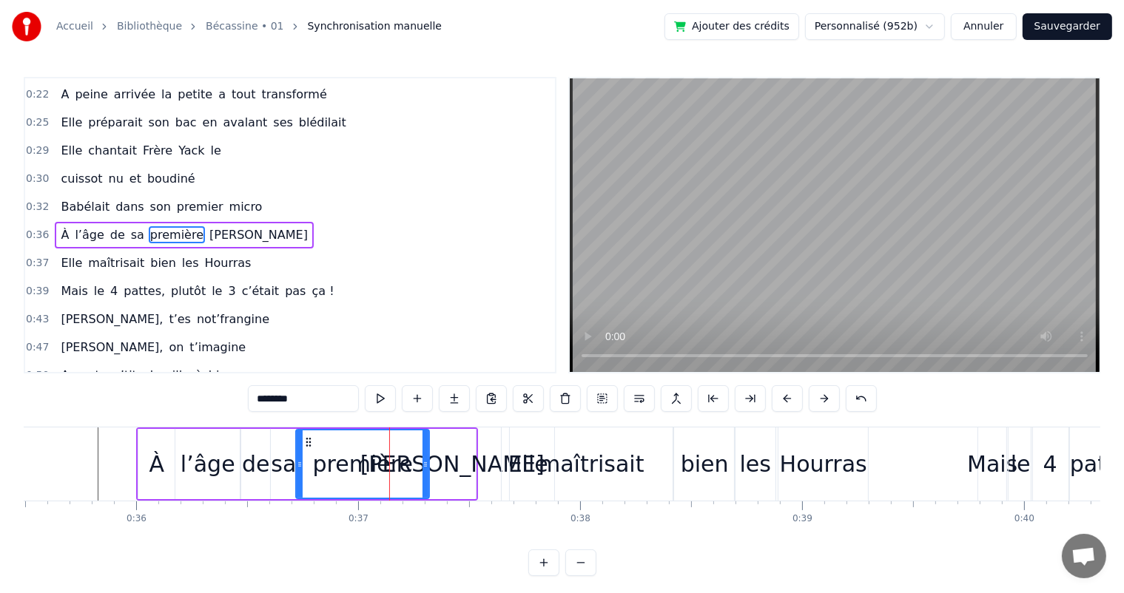
drag, startPoint x: 404, startPoint y: 464, endPoint x: 425, endPoint y: 462, distance: 20.9
click at [425, 462] on icon at bounding box center [425, 465] width 6 height 12
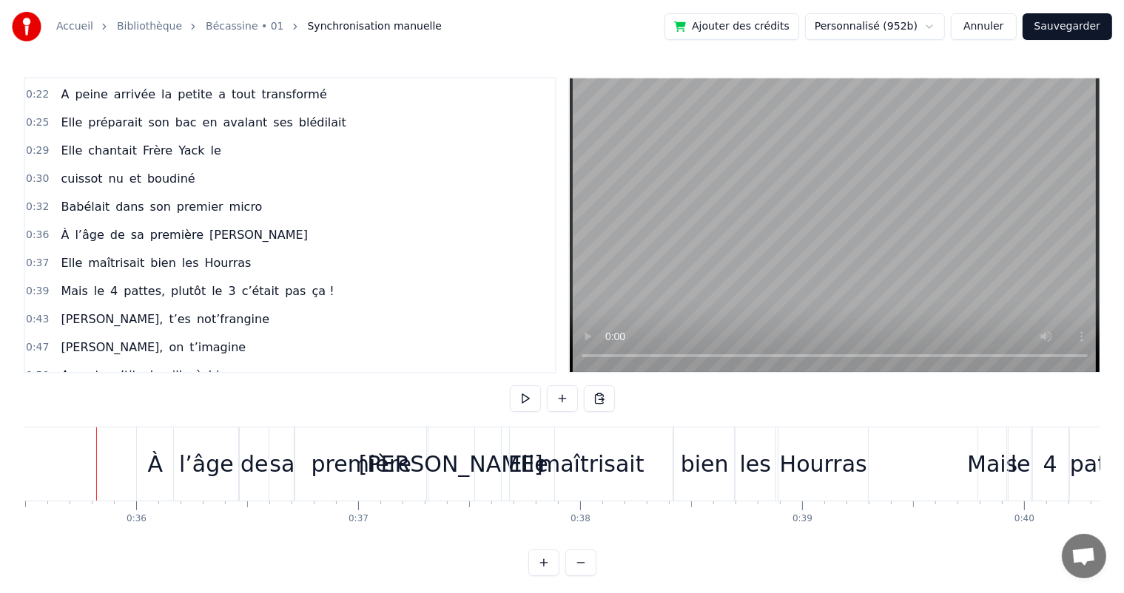
scroll to position [0, 7873]
click at [302, 473] on div "première" at bounding box center [363, 464] width 133 height 73
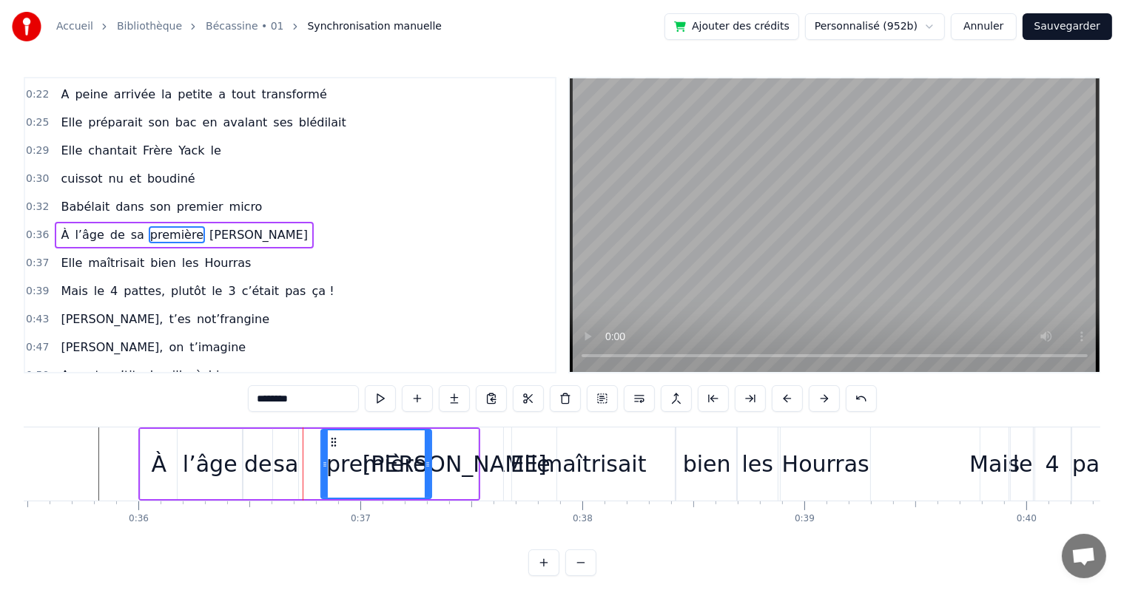
drag, startPoint x: 300, startPoint y: 473, endPoint x: 322, endPoint y: 471, distance: 23.0
click at [322, 471] on div at bounding box center [325, 463] width 6 height 67
click at [281, 471] on div "sa" at bounding box center [285, 463] width 25 height 33
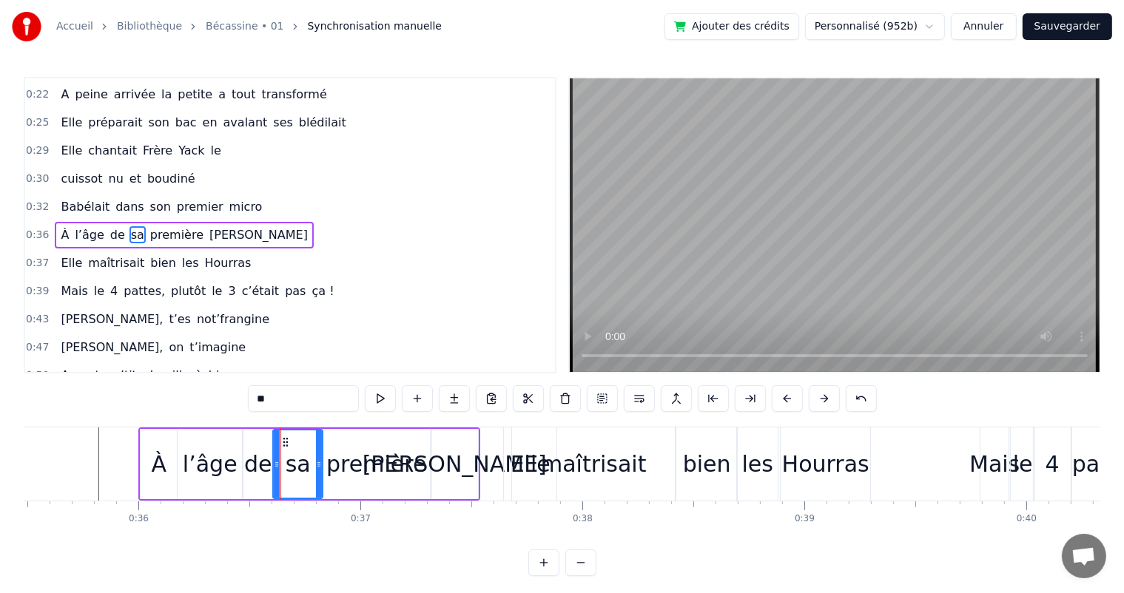
drag, startPoint x: 294, startPoint y: 471, endPoint x: 319, endPoint y: 470, distance: 24.4
click at [319, 470] on div at bounding box center [319, 463] width 6 height 67
drag, startPoint x: 277, startPoint y: 473, endPoint x: 301, endPoint y: 470, distance: 24.5
click at [301, 470] on div at bounding box center [301, 463] width 6 height 67
click at [260, 469] on div "de" at bounding box center [258, 463] width 28 height 33
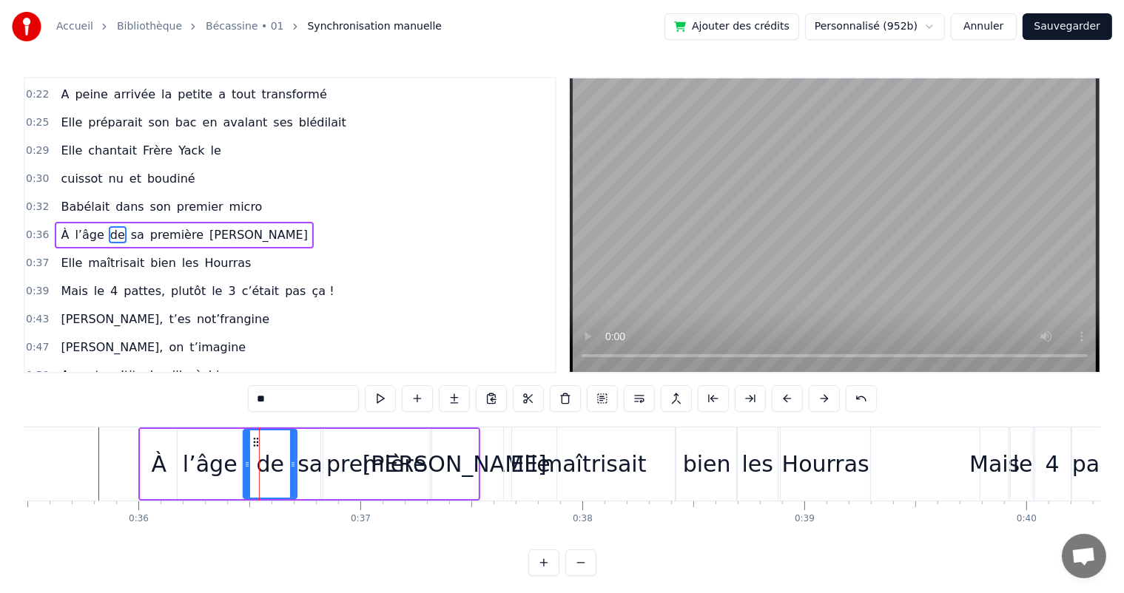
drag, startPoint x: 269, startPoint y: 468, endPoint x: 294, endPoint y: 465, distance: 24.6
click at [294, 465] on icon at bounding box center [293, 465] width 6 height 12
drag, startPoint x: 246, startPoint y: 476, endPoint x: 263, endPoint y: 473, distance: 17.9
click at [263, 473] on div at bounding box center [265, 463] width 6 height 67
click at [228, 472] on div "l’âge" at bounding box center [210, 463] width 55 height 33
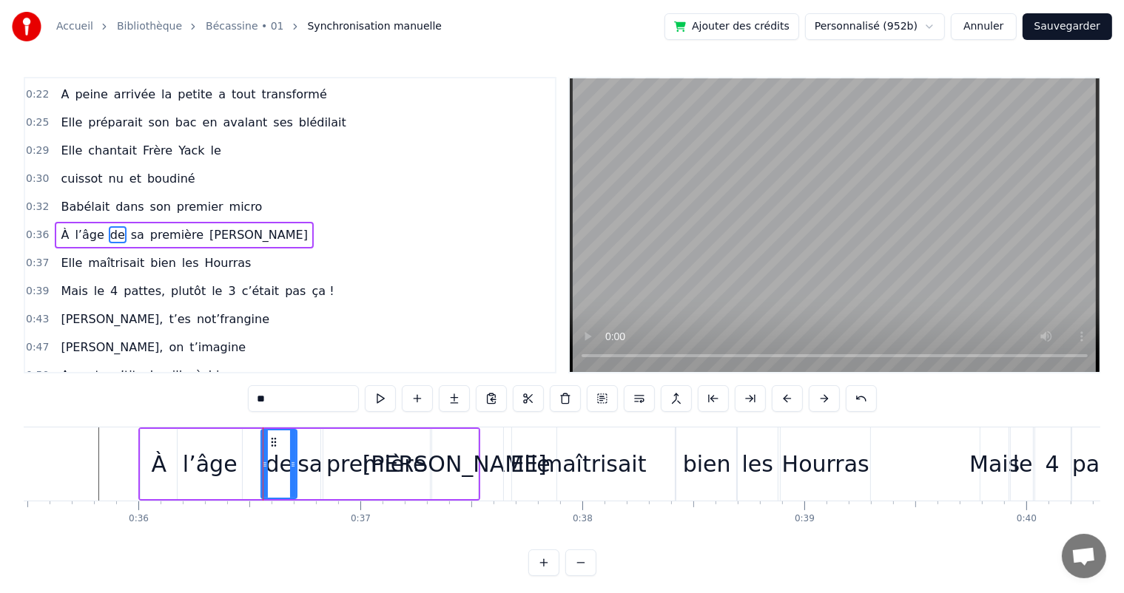
type input "*****"
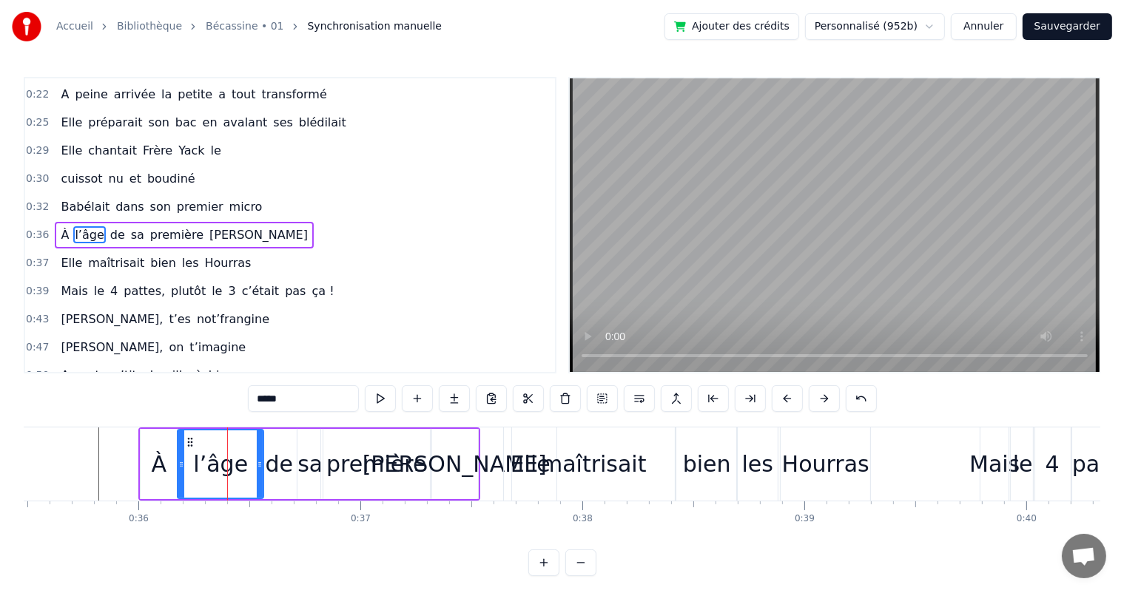
drag, startPoint x: 239, startPoint y: 470, endPoint x: 260, endPoint y: 470, distance: 21.4
click at [260, 470] on div at bounding box center [260, 463] width 6 height 67
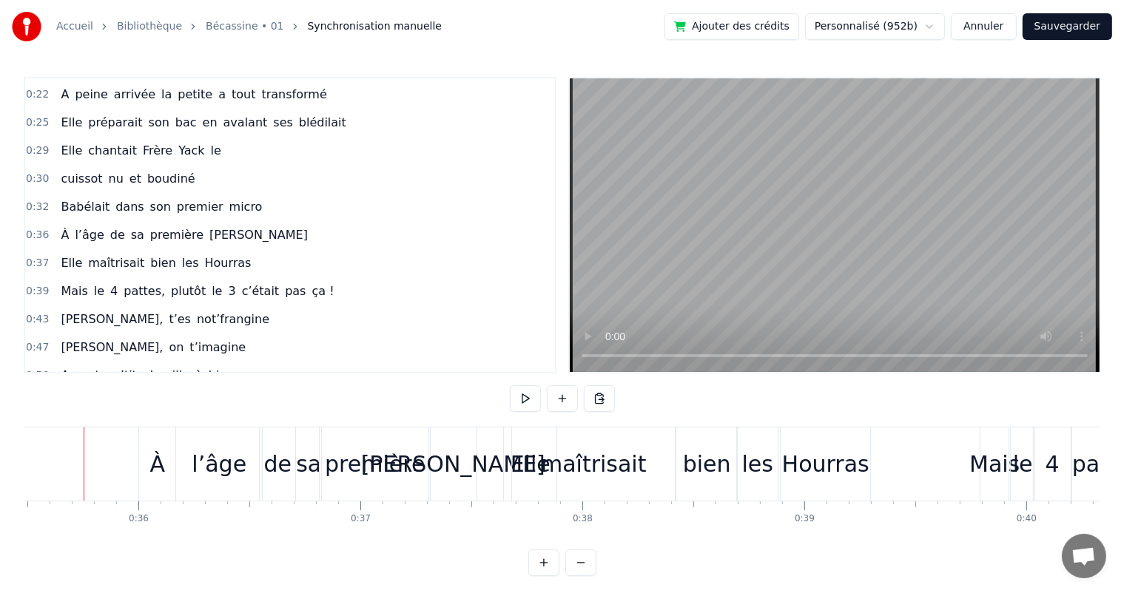
scroll to position [0, 7859]
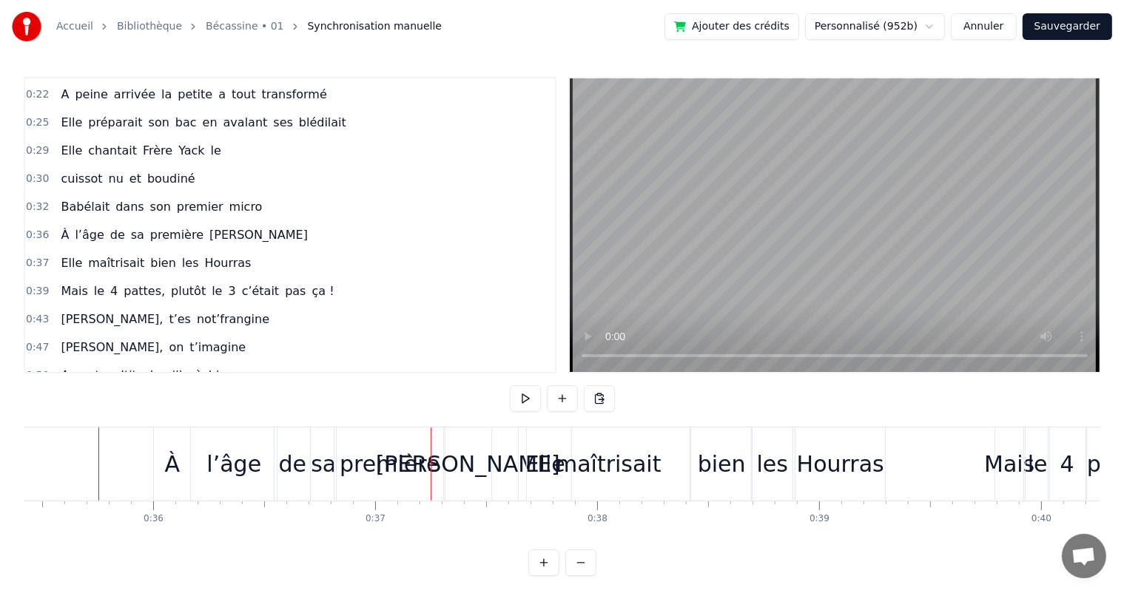
click at [274, 455] on div "de" at bounding box center [292, 464] width 37 height 73
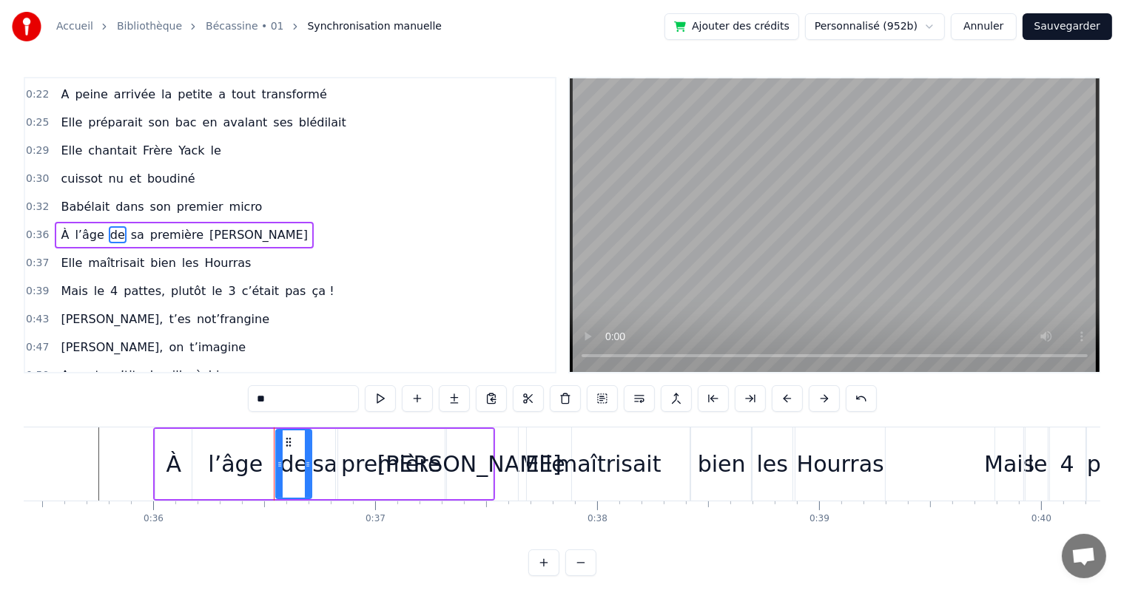
click at [263, 463] on div "l’âge" at bounding box center [235, 464] width 86 height 70
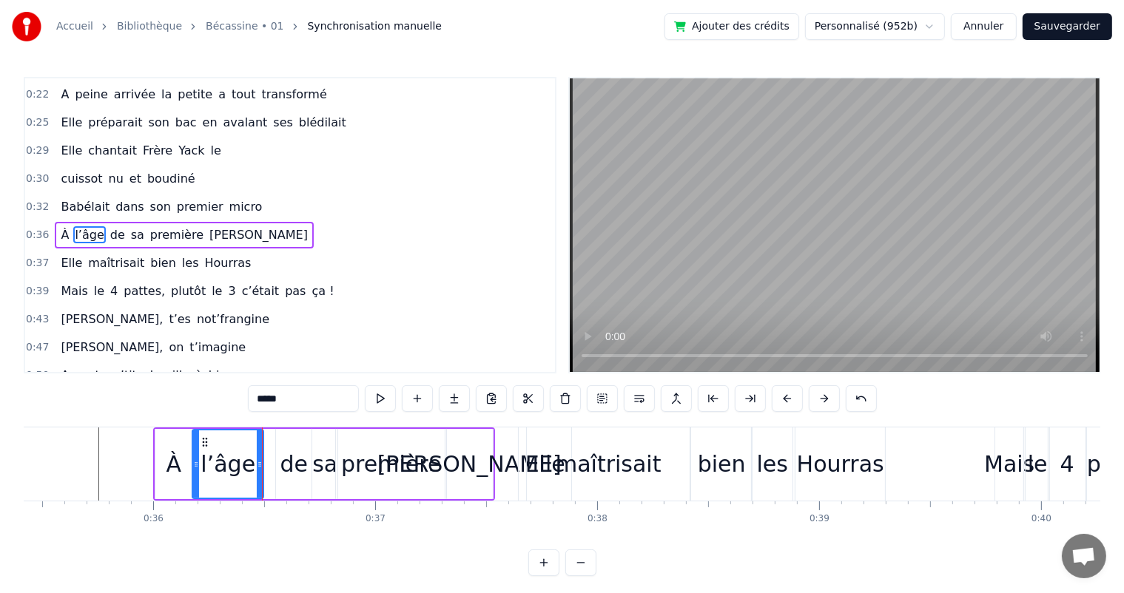
drag, startPoint x: 272, startPoint y: 463, endPoint x: 257, endPoint y: 468, distance: 15.7
click at [257, 468] on icon at bounding box center [260, 465] width 6 height 12
click at [285, 462] on div "de" at bounding box center [294, 463] width 28 height 33
type input "**"
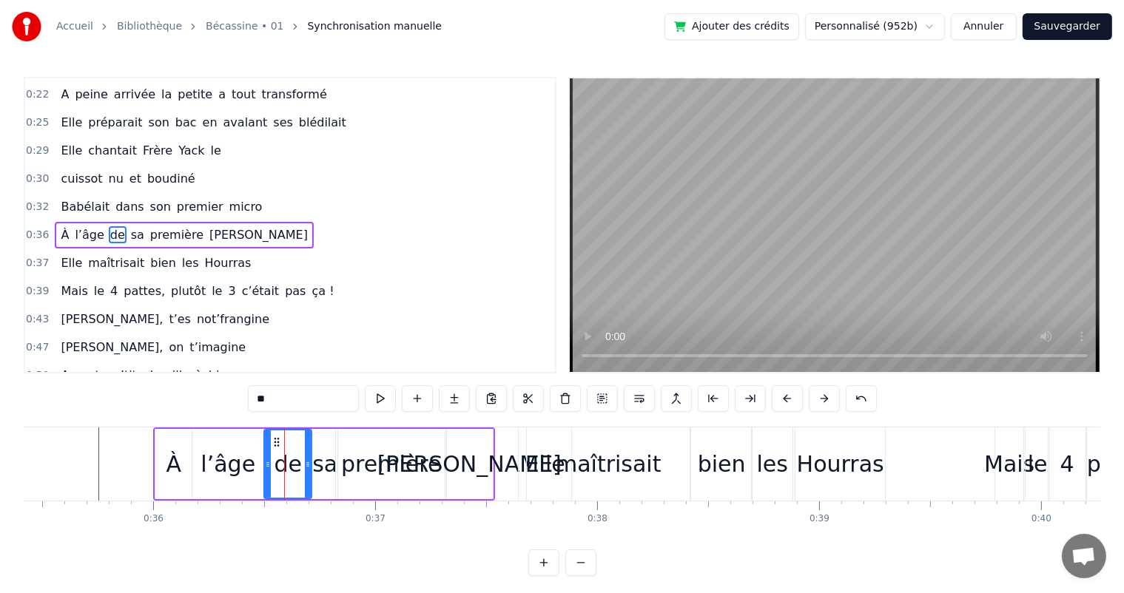
drag, startPoint x: 278, startPoint y: 465, endPoint x: 266, endPoint y: 468, distance: 12.2
click at [266, 468] on icon at bounding box center [268, 465] width 6 height 12
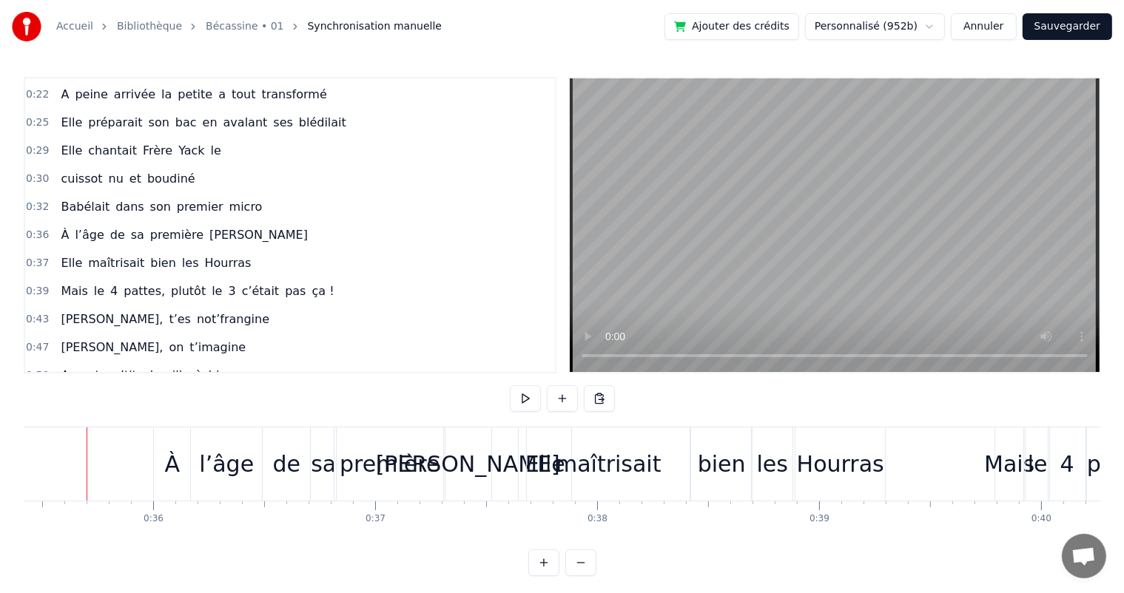
scroll to position [0, 7847]
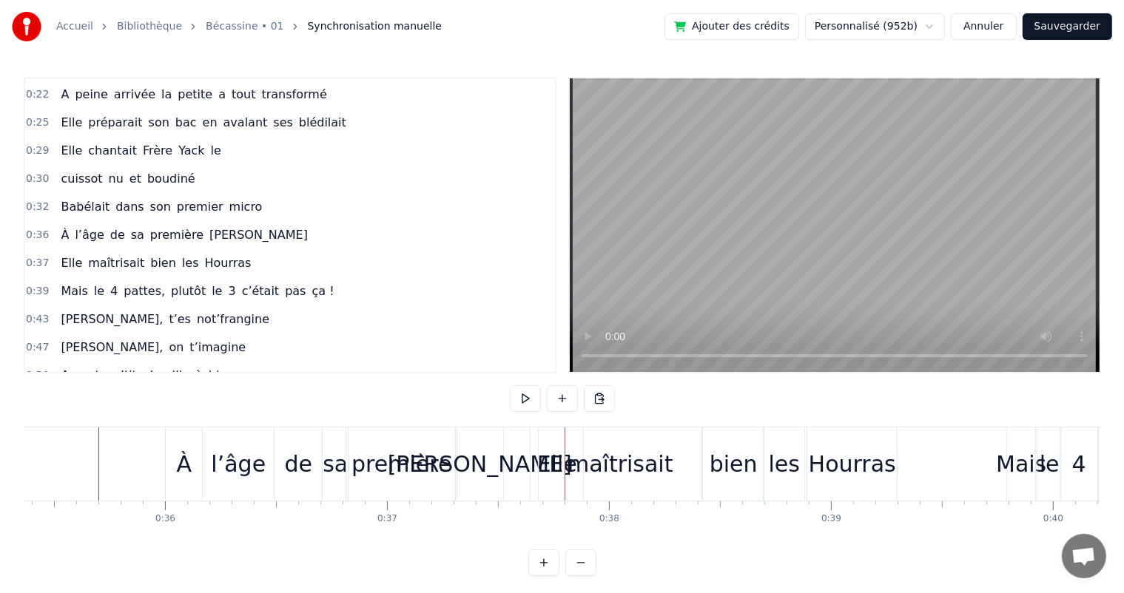
click at [385, 441] on div "première" at bounding box center [401, 464] width 110 height 73
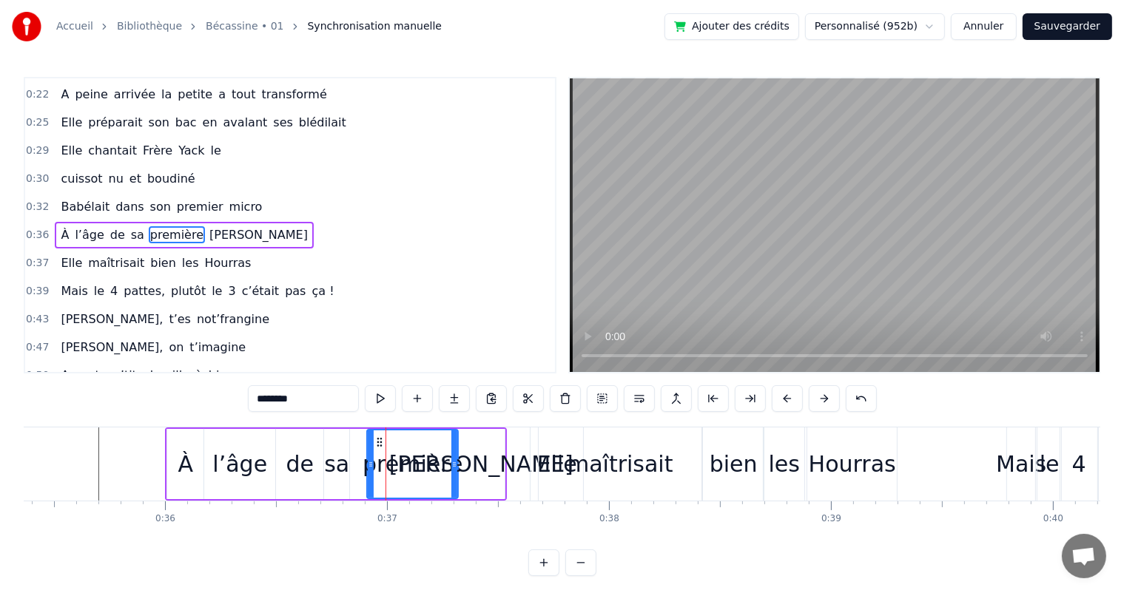
drag, startPoint x: 349, startPoint y: 468, endPoint x: 368, endPoint y: 468, distance: 19.2
click at [368, 468] on icon at bounding box center [371, 465] width 6 height 12
click at [331, 476] on div "sa" at bounding box center [336, 463] width 25 height 33
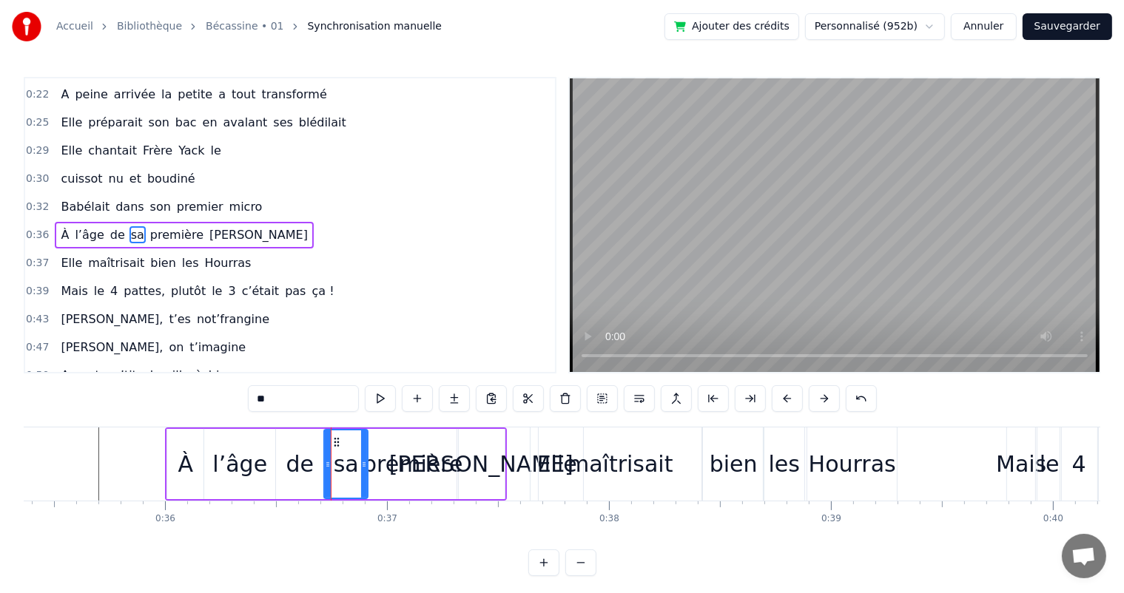
drag, startPoint x: 346, startPoint y: 473, endPoint x: 365, endPoint y: 470, distance: 18.7
click at [365, 470] on div at bounding box center [364, 463] width 6 height 67
click at [62, 198] on span "Babélait" at bounding box center [85, 206] width 52 height 17
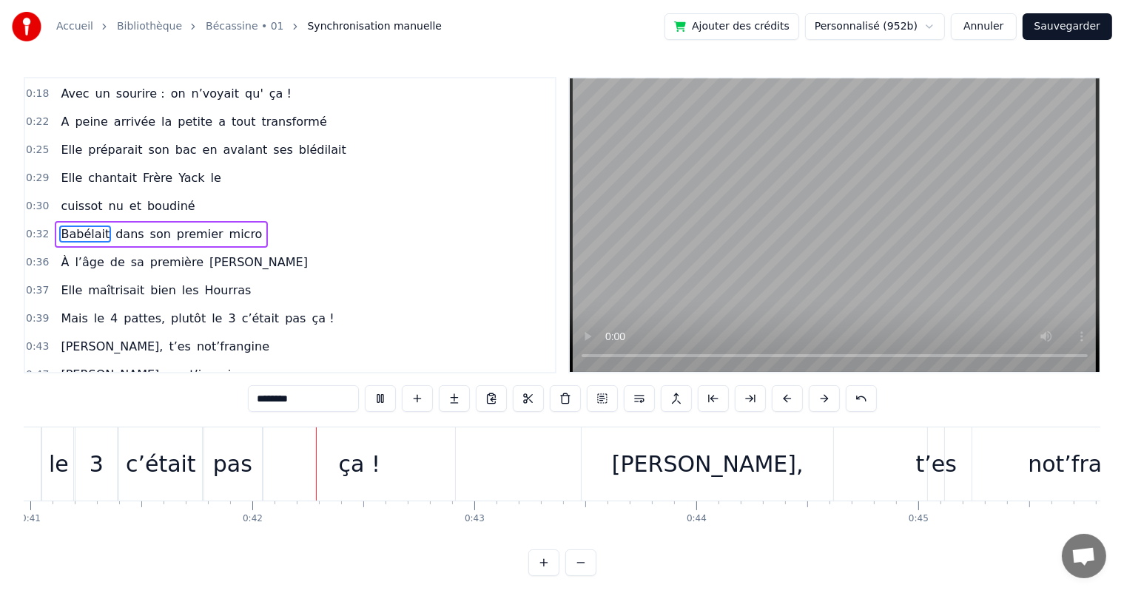
scroll to position [0, 9181]
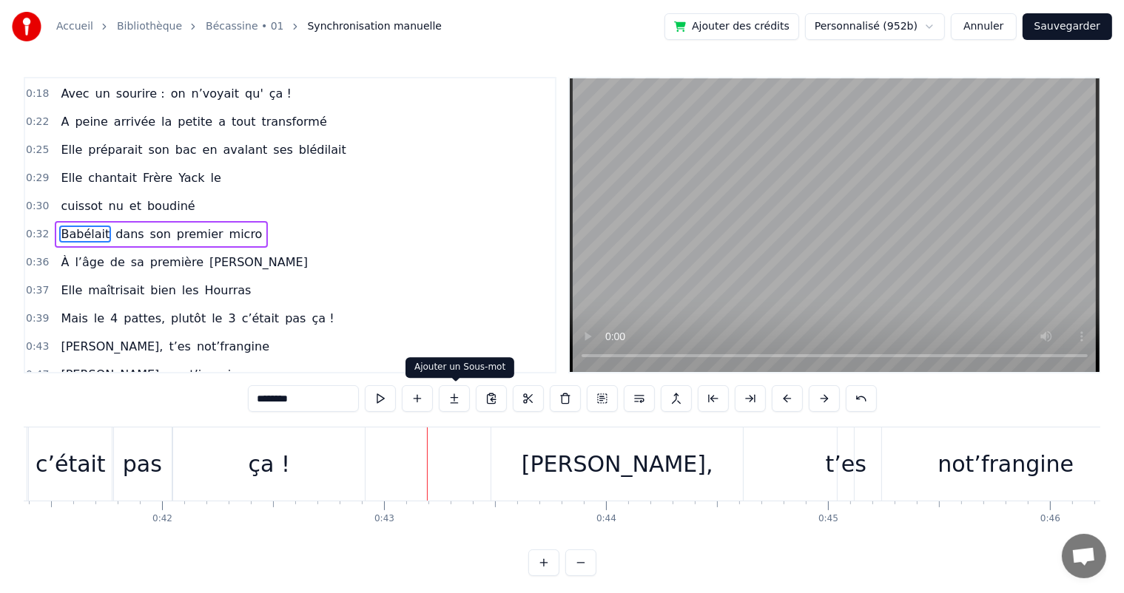
click at [339, 476] on div "ça !" at bounding box center [269, 464] width 192 height 73
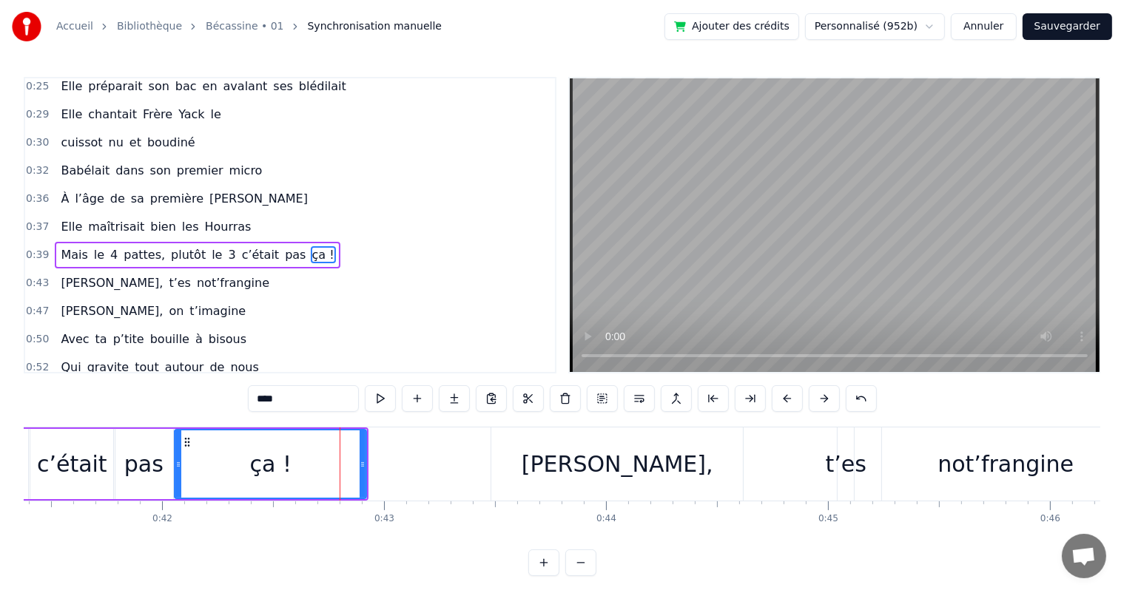
scroll to position [192, 0]
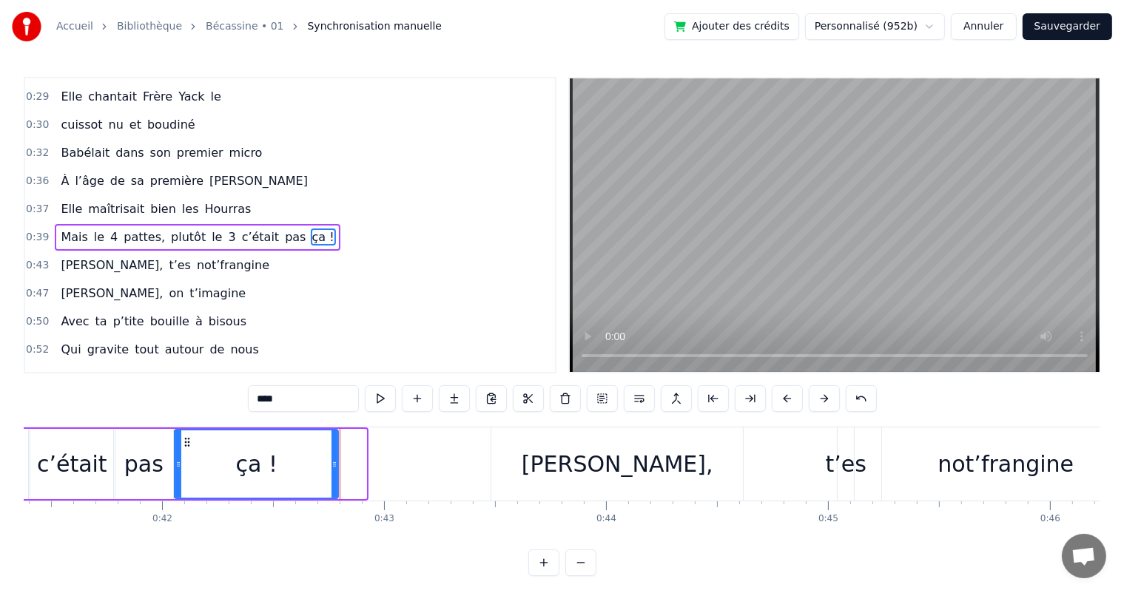
drag, startPoint x: 362, startPoint y: 464, endPoint x: 334, endPoint y: 465, distance: 28.1
click at [334, 465] on icon at bounding box center [334, 465] width 6 height 12
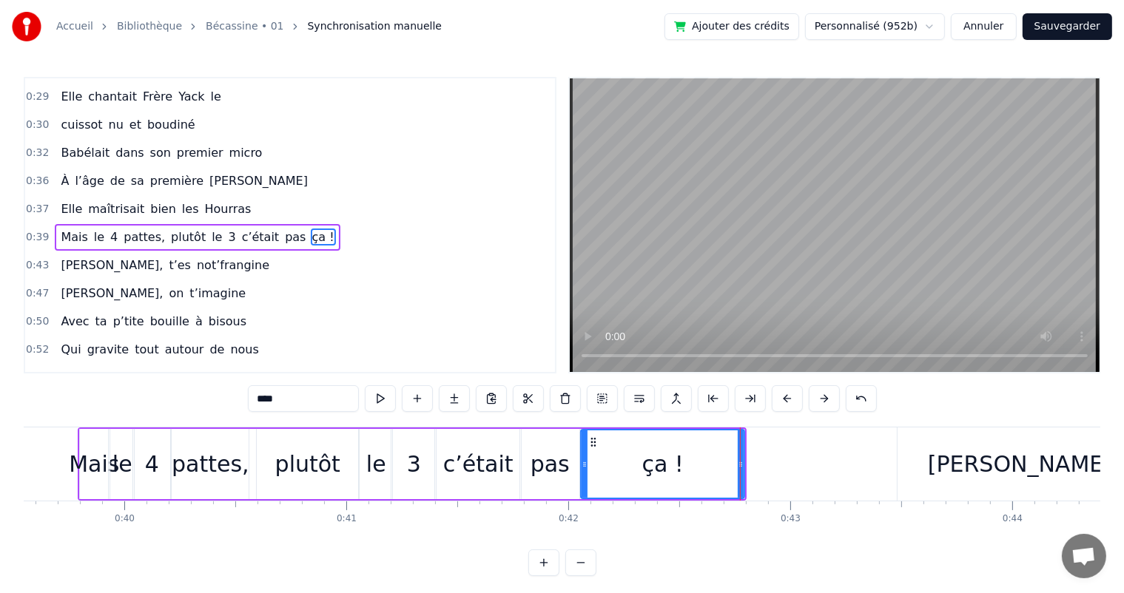
scroll to position [0, 8767]
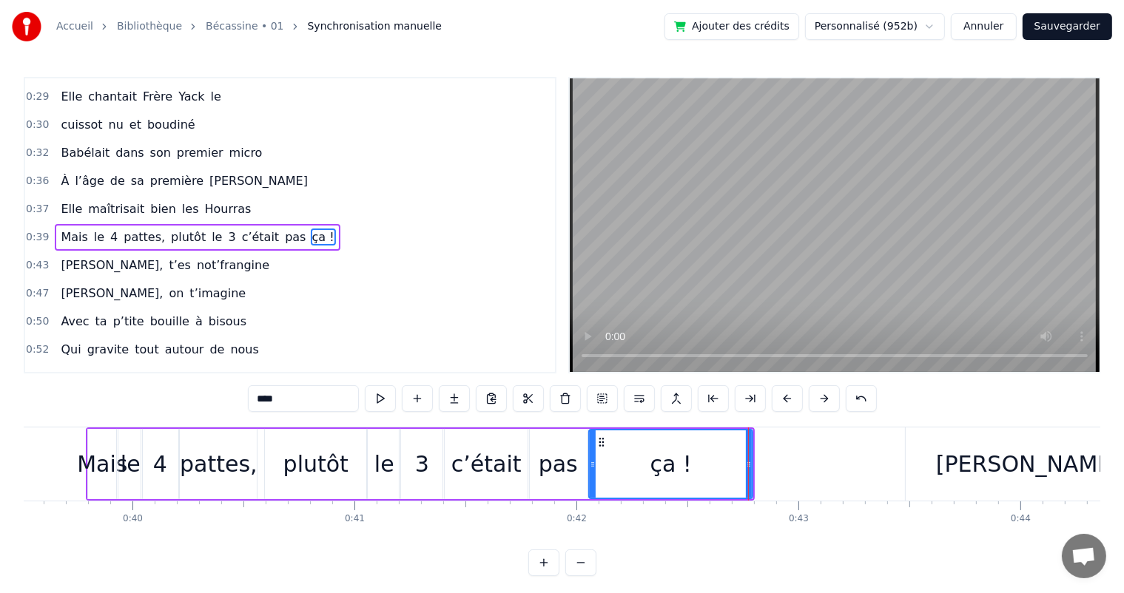
click at [89, 474] on div "Mais" at bounding box center [102, 463] width 50 height 33
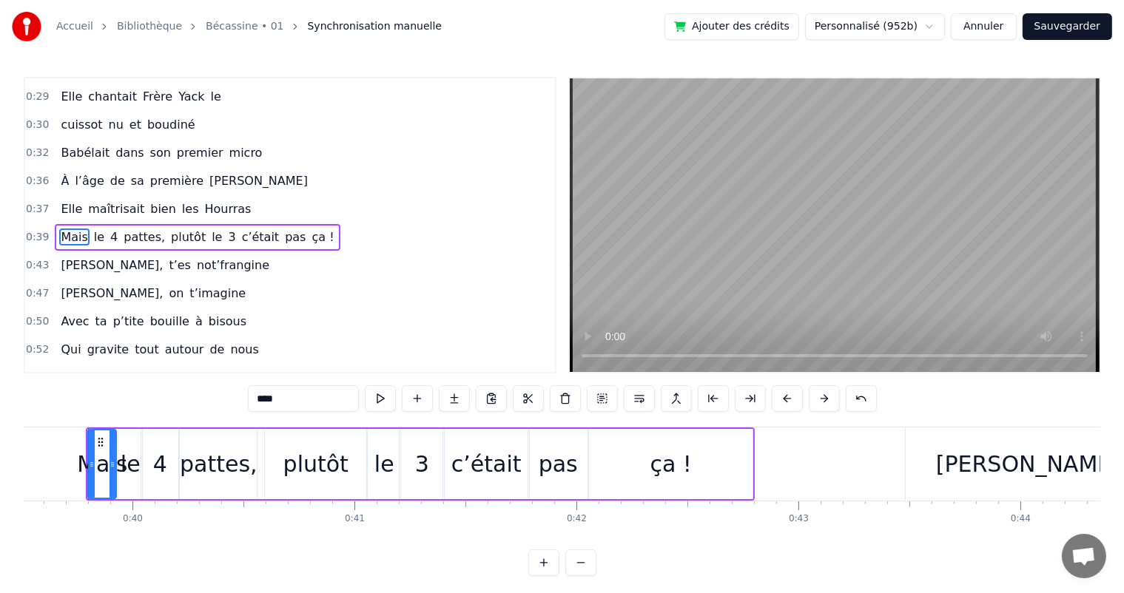
scroll to position [0, 8757]
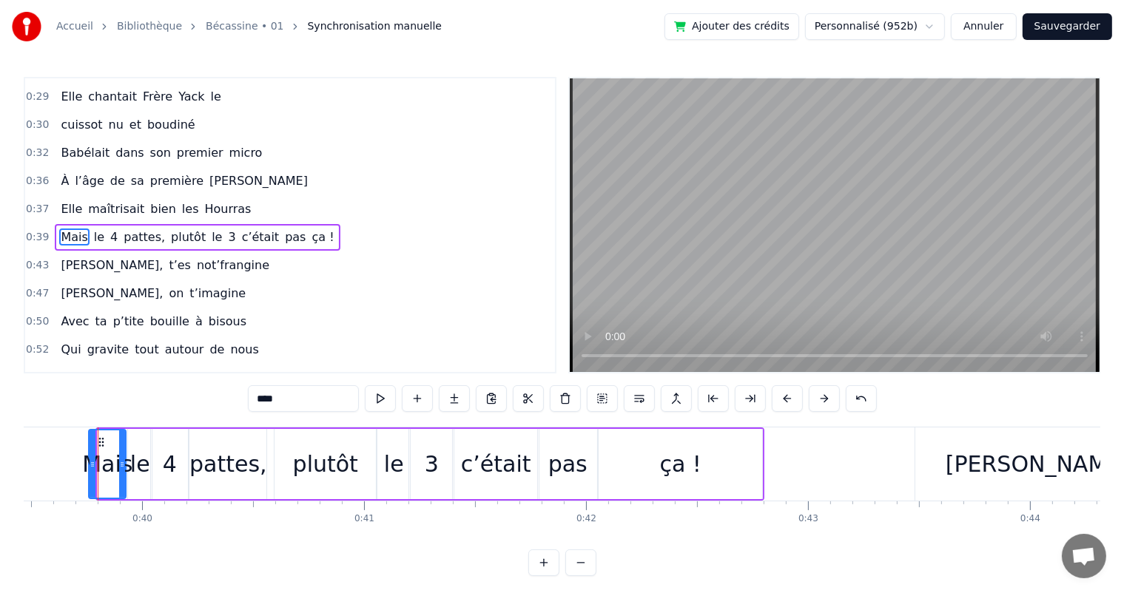
drag, startPoint x: 101, startPoint y: 460, endPoint x: 92, endPoint y: 462, distance: 9.0
click at [92, 462] on icon at bounding box center [92, 465] width 6 height 12
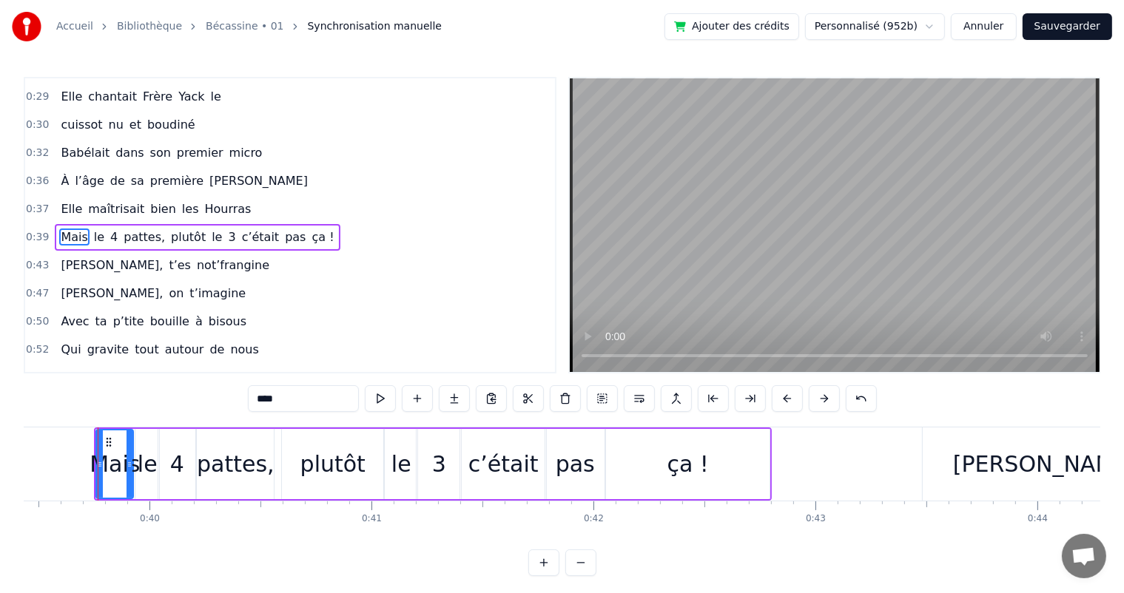
click at [68, 200] on span "Elle" at bounding box center [71, 208] width 24 height 17
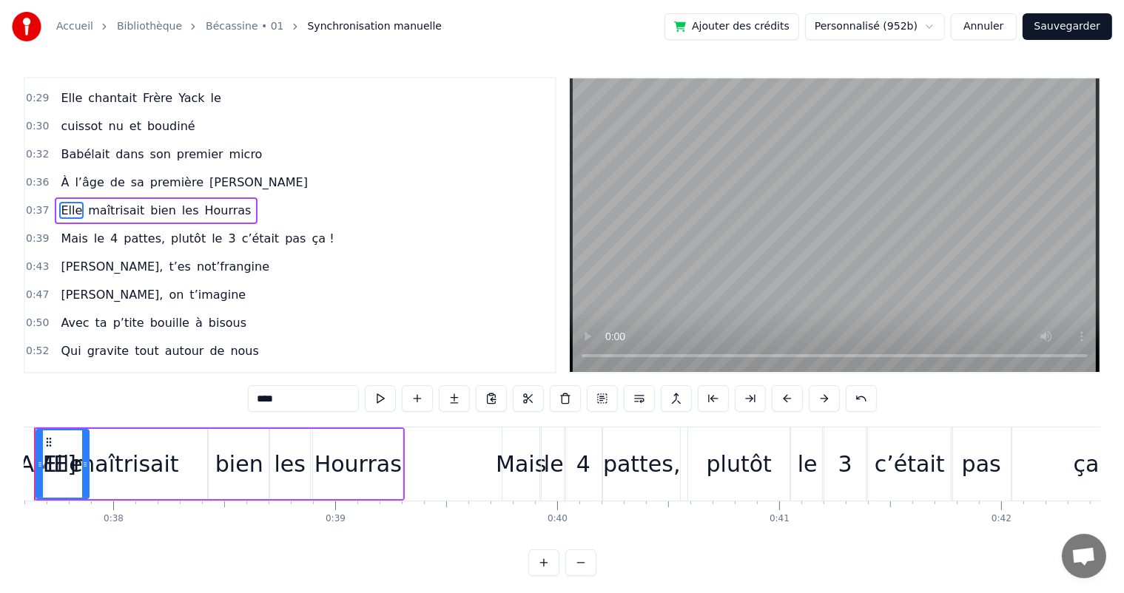
scroll to position [0, 8278]
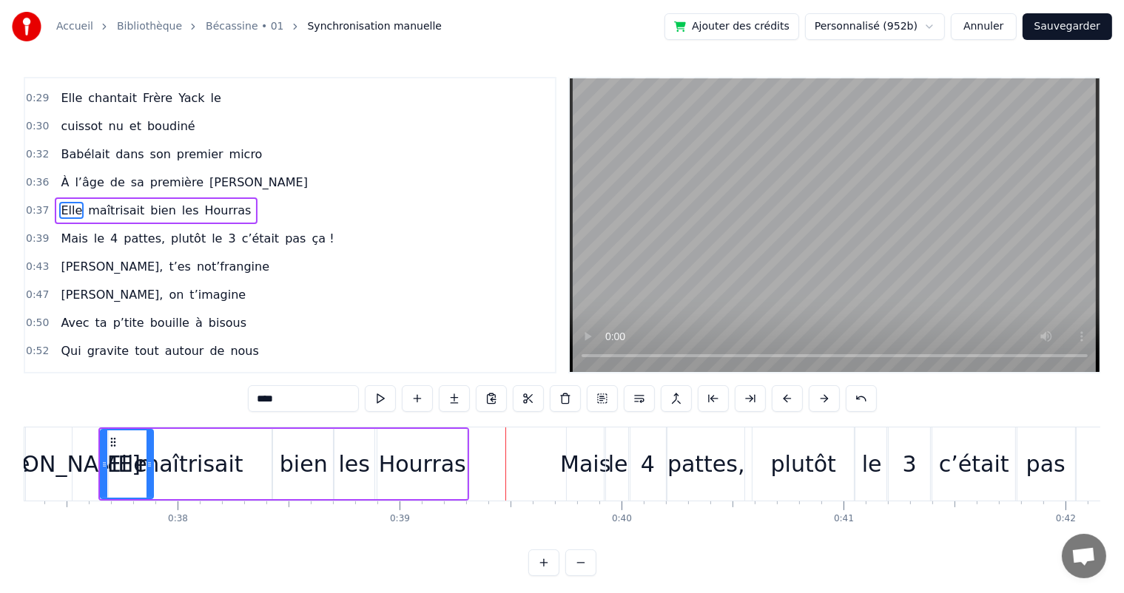
click at [288, 465] on div "bien" at bounding box center [304, 463] width 48 height 33
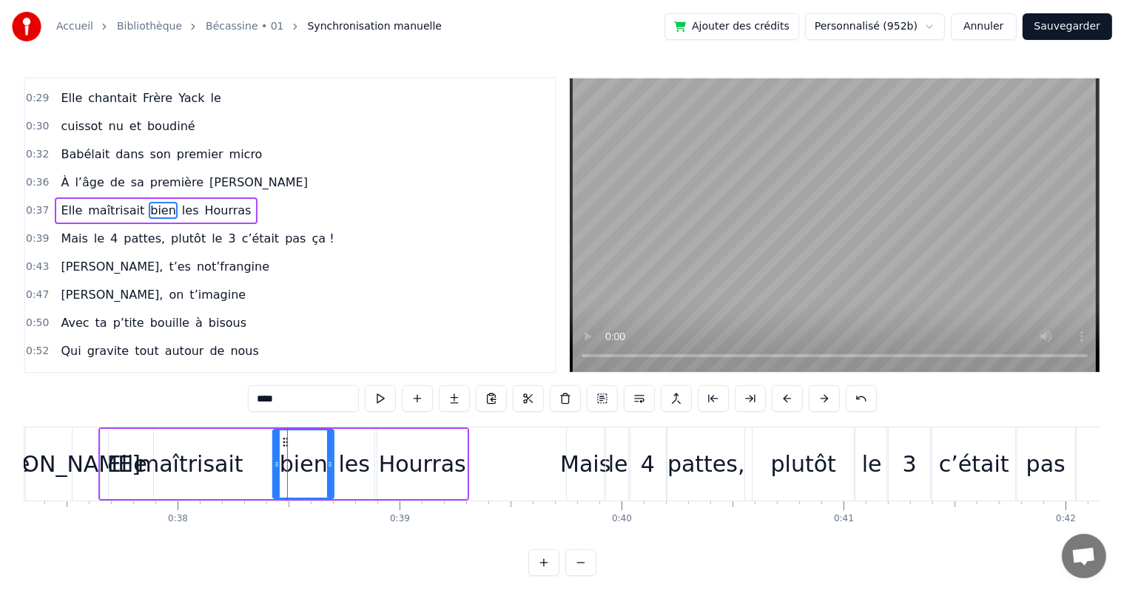
scroll to position [166, 0]
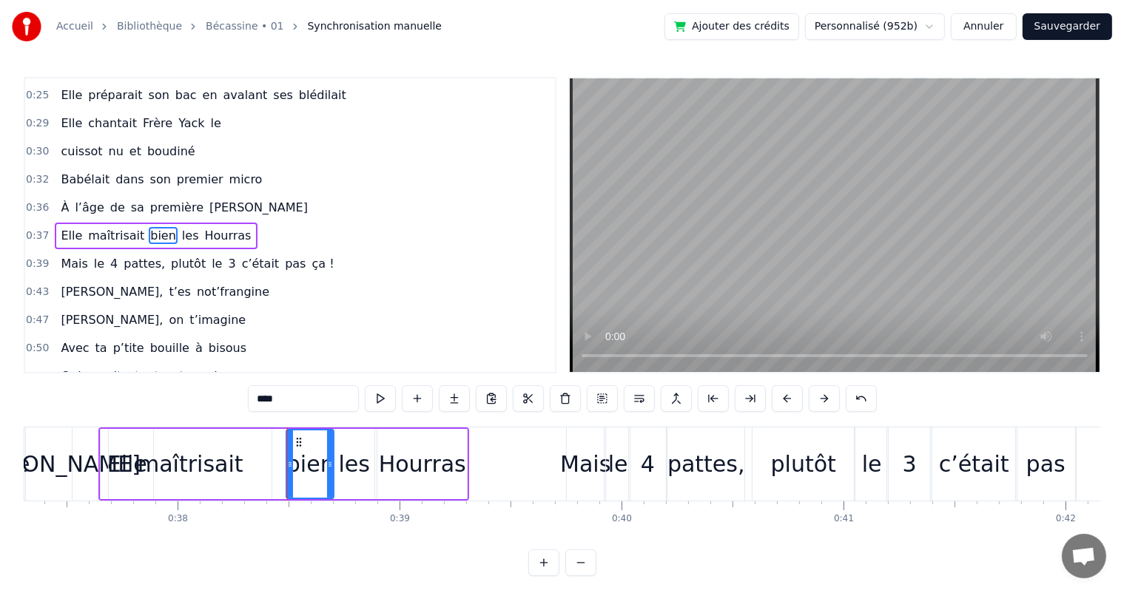
drag, startPoint x: 277, startPoint y: 467, endPoint x: 290, endPoint y: 464, distance: 13.5
click at [290, 464] on icon at bounding box center [290, 465] width 6 height 12
click at [264, 465] on div "maîtrisait" at bounding box center [190, 464] width 163 height 70
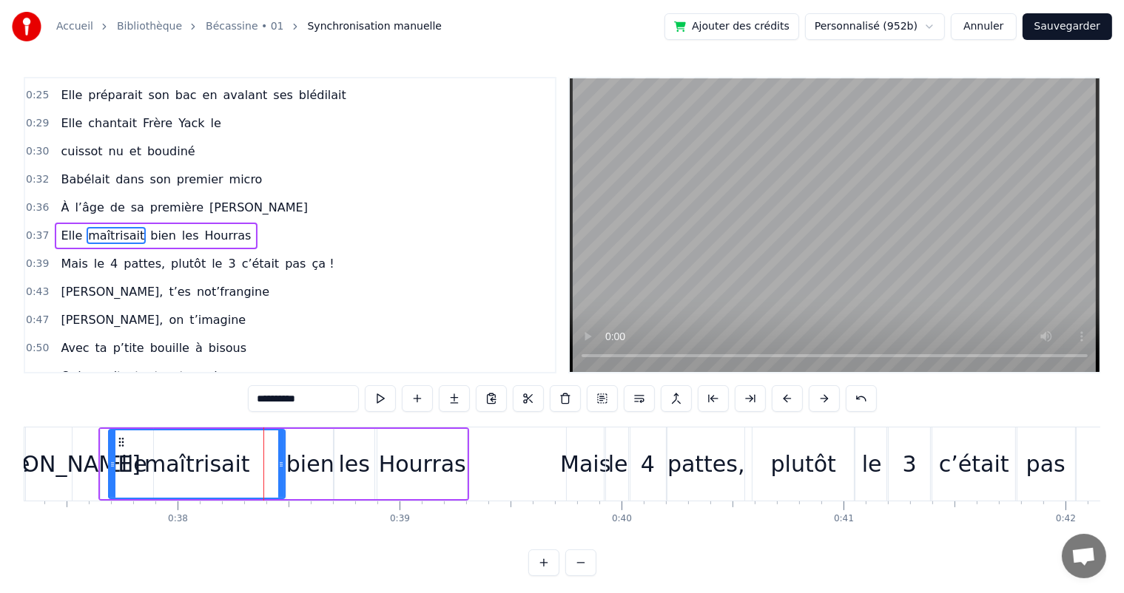
drag, startPoint x: 268, startPoint y: 467, endPoint x: 282, endPoint y: 467, distance: 13.3
click at [282, 467] on icon at bounding box center [281, 465] width 6 height 12
click at [71, 227] on span "Elle" at bounding box center [71, 235] width 24 height 17
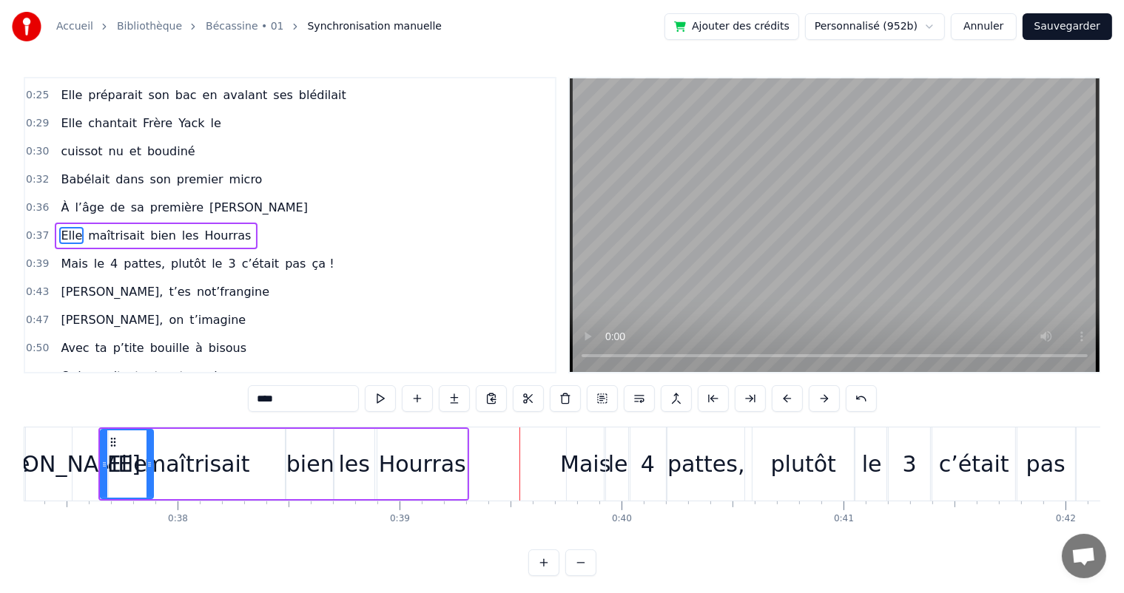
click at [293, 459] on div "bien" at bounding box center [310, 463] width 48 height 33
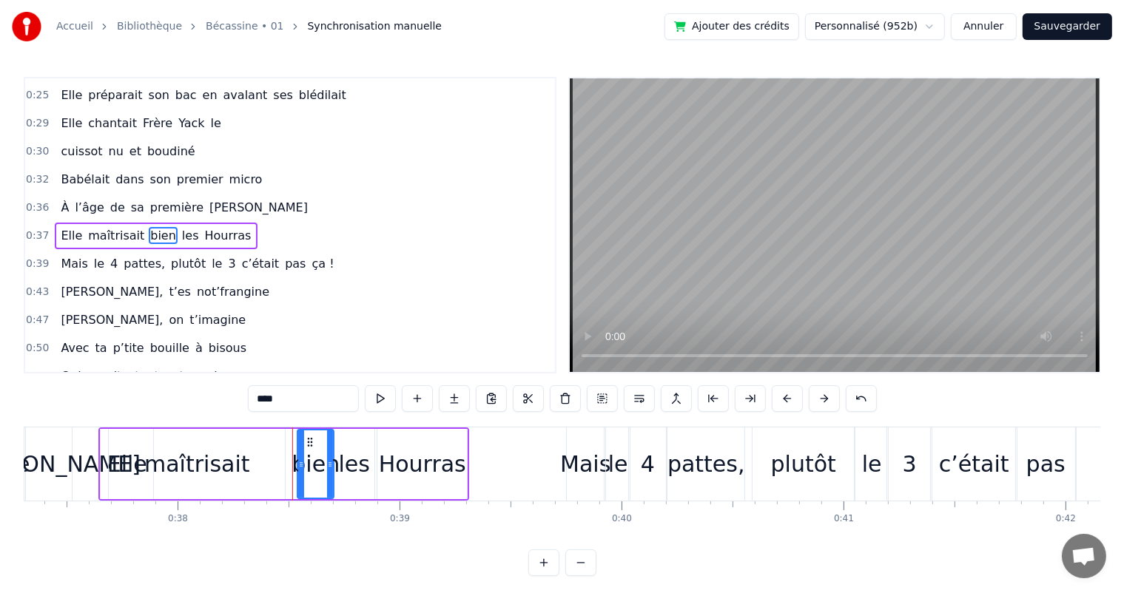
drag, startPoint x: 288, startPoint y: 464, endPoint x: 299, endPoint y: 464, distance: 11.1
click at [299, 464] on icon at bounding box center [301, 465] width 6 height 12
click at [276, 467] on div "maîtrisait" at bounding box center [197, 464] width 176 height 70
type input "**********"
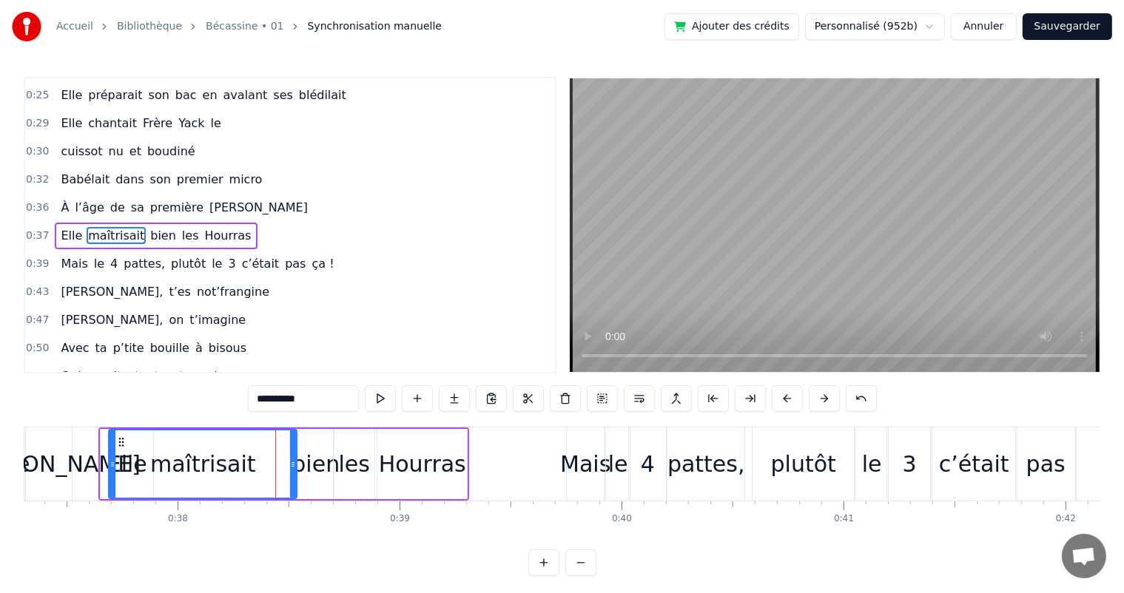
drag, startPoint x: 282, startPoint y: 470, endPoint x: 294, endPoint y: 470, distance: 11.8
click at [294, 470] on div at bounding box center [293, 463] width 6 height 67
click at [135, 449] on div "maîtrisait" at bounding box center [202, 463] width 186 height 67
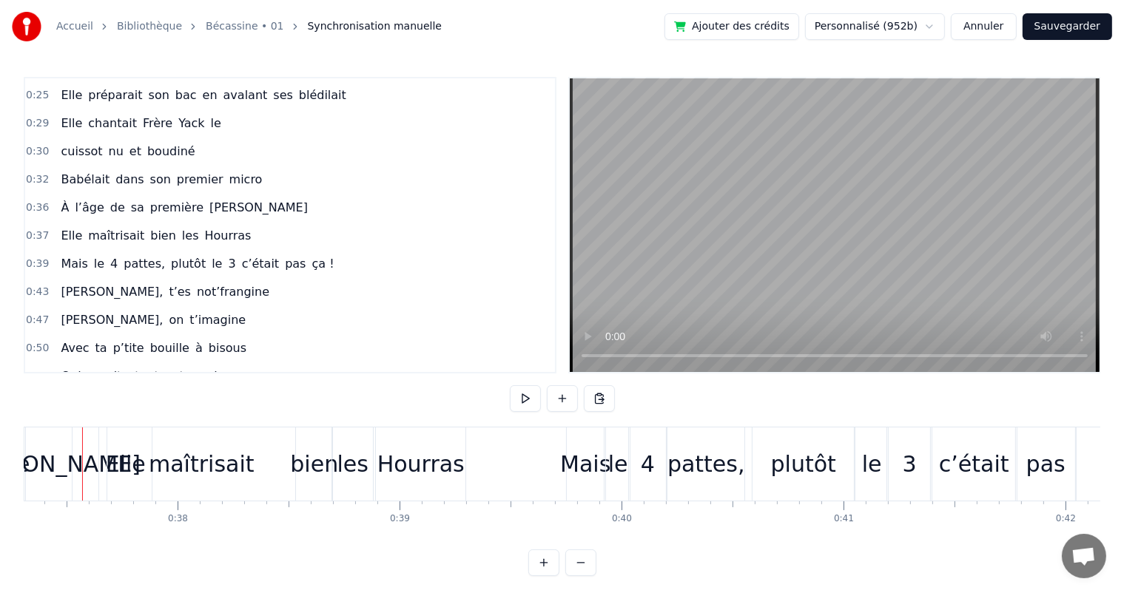
scroll to position [0, 8262]
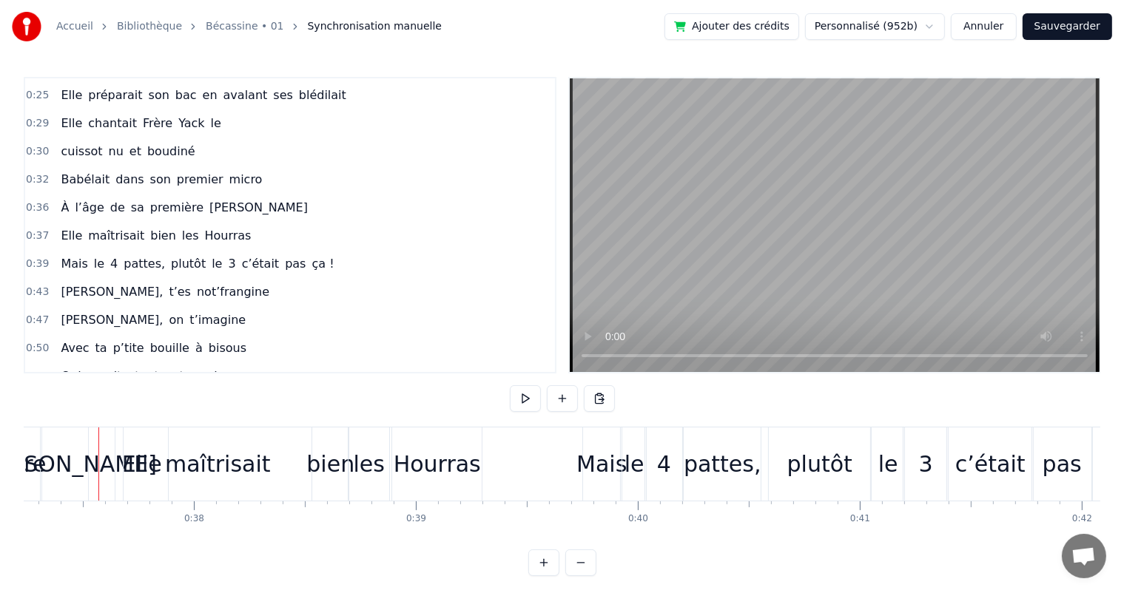
click at [125, 445] on div "maîtrisait" at bounding box center [218, 464] width 188 height 73
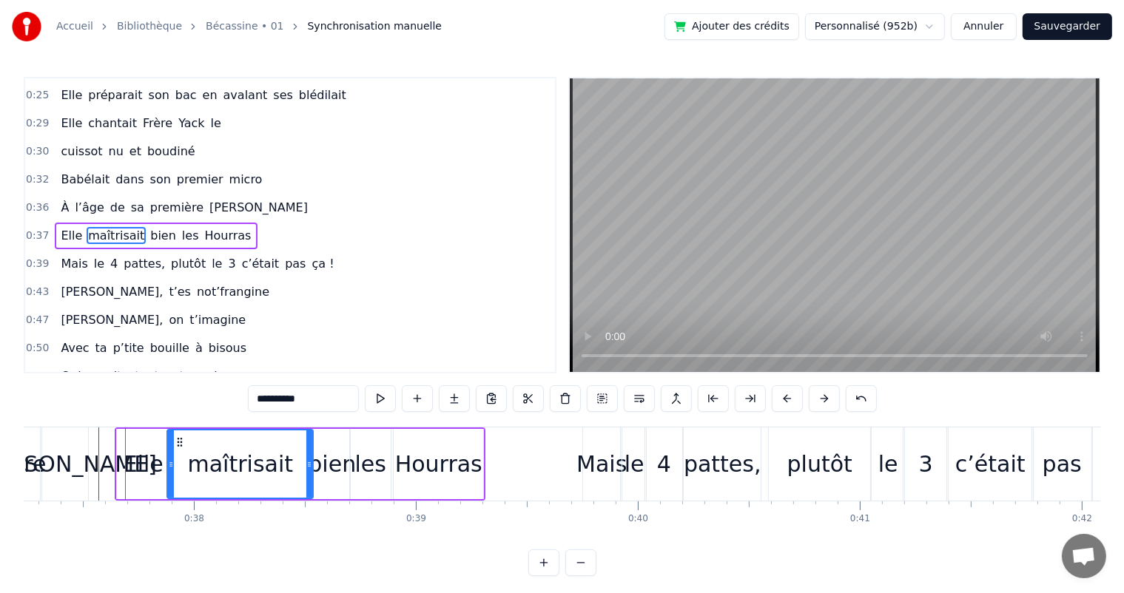
drag, startPoint x: 126, startPoint y: 459, endPoint x: 168, endPoint y: 460, distance: 42.2
click at [168, 460] on icon at bounding box center [171, 465] width 6 height 12
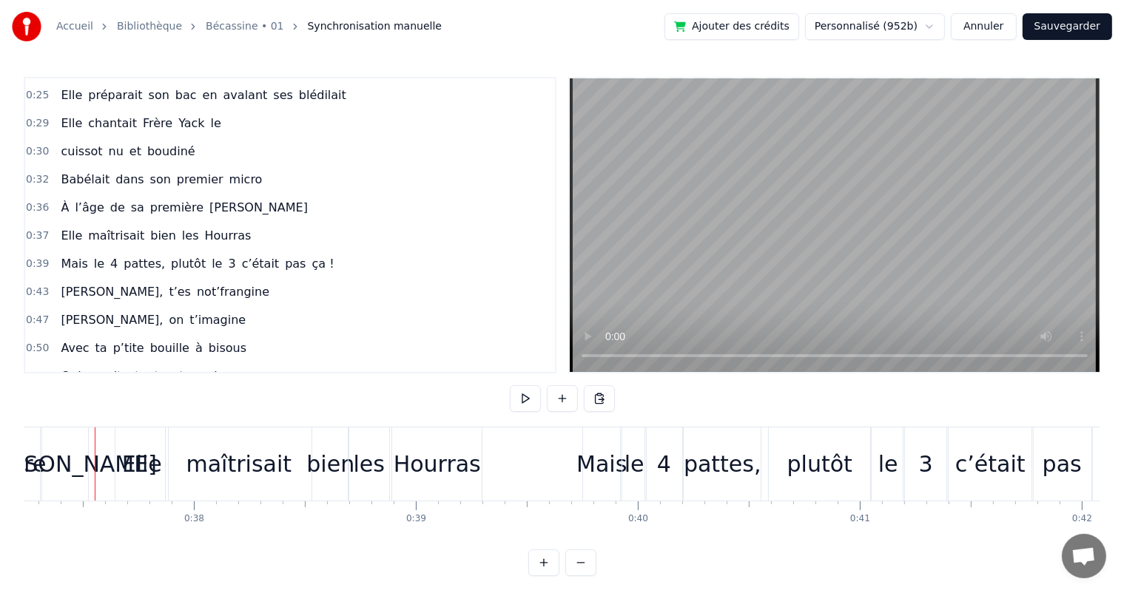
scroll to position [0, 8259]
click at [285, 472] on div "maîtrisait" at bounding box center [242, 463] width 106 height 33
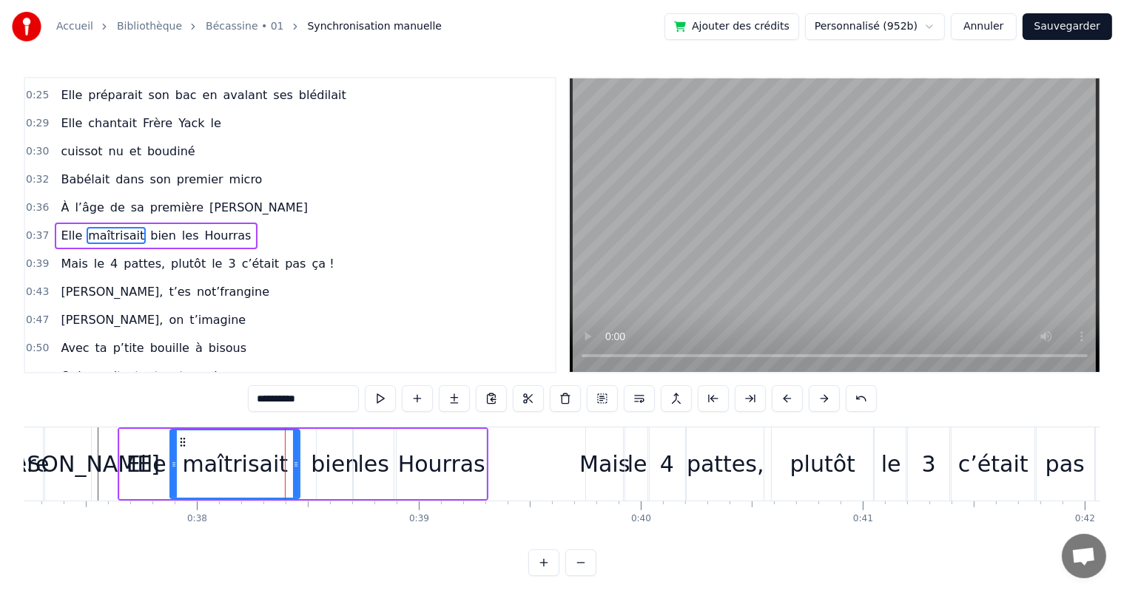
drag, startPoint x: 314, startPoint y: 468, endPoint x: 297, endPoint y: 471, distance: 16.5
click at [297, 471] on div at bounding box center [296, 463] width 6 height 67
click at [319, 468] on div "bien" at bounding box center [335, 463] width 48 height 33
type input "****"
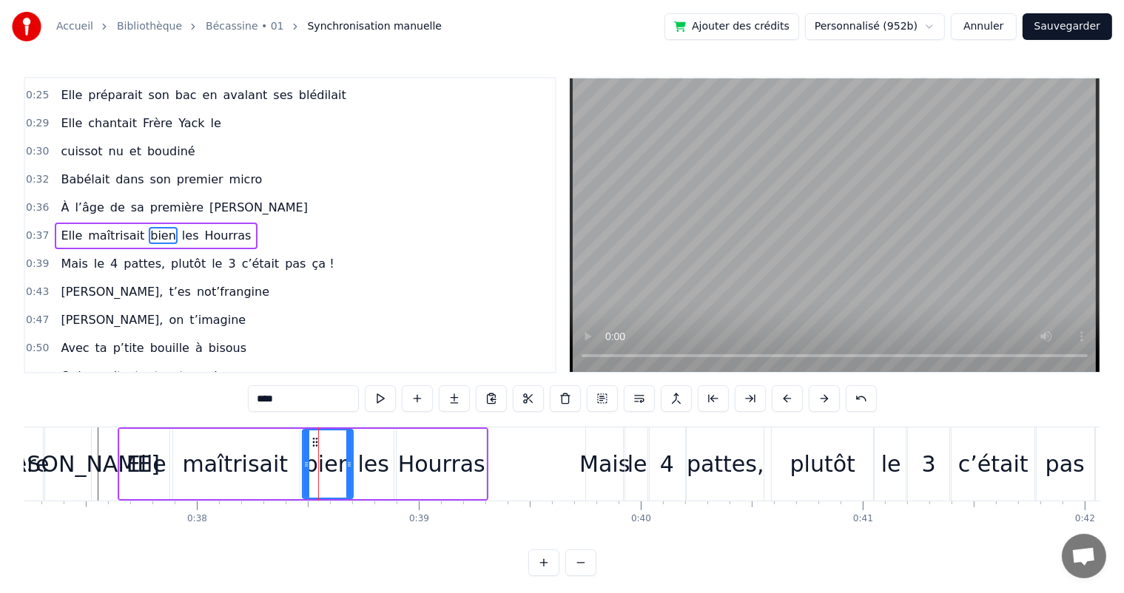
drag, startPoint x: 319, startPoint y: 468, endPoint x: 305, endPoint y: 471, distance: 14.4
click at [305, 471] on div at bounding box center [306, 463] width 6 height 67
click at [55, 195] on div "À l’âge de sa première Ola" at bounding box center [184, 208] width 259 height 27
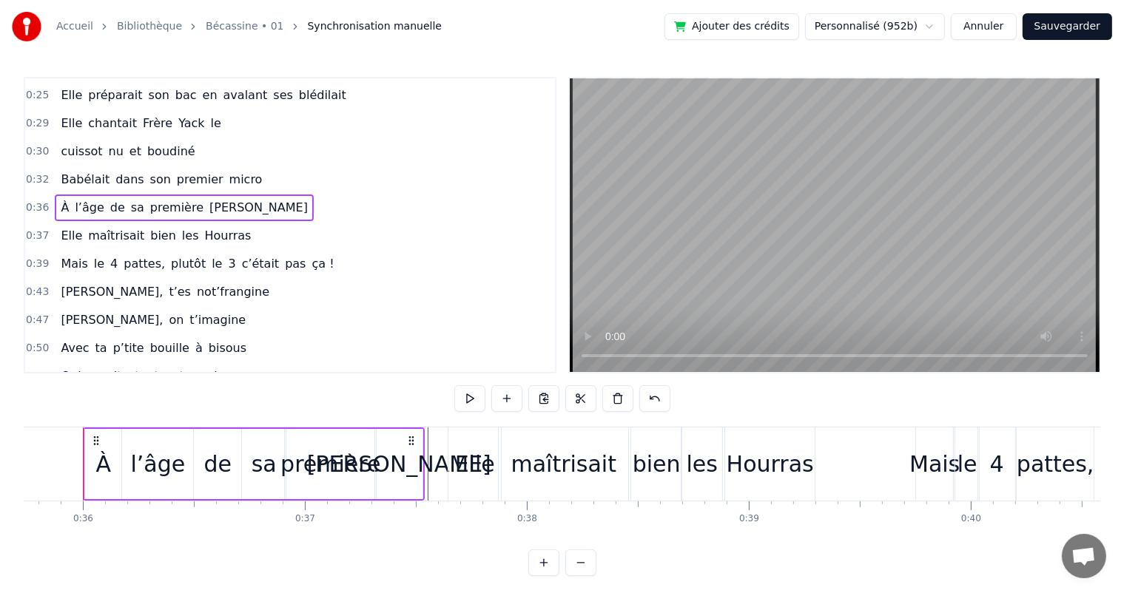
scroll to position [0, 7914]
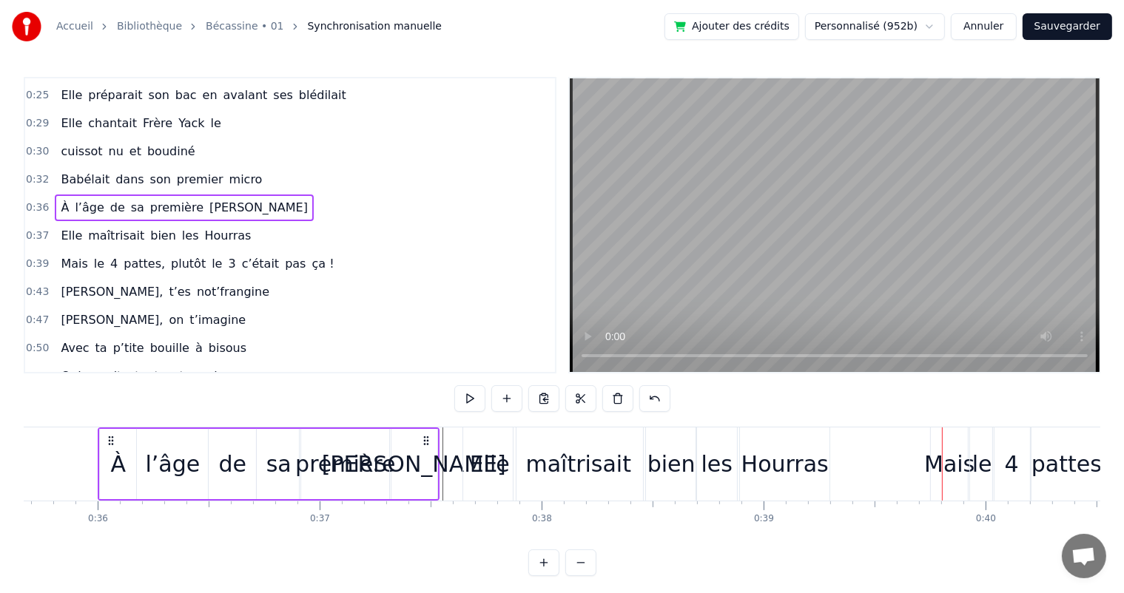
click at [720, 473] on div "les" at bounding box center [716, 463] width 31 height 33
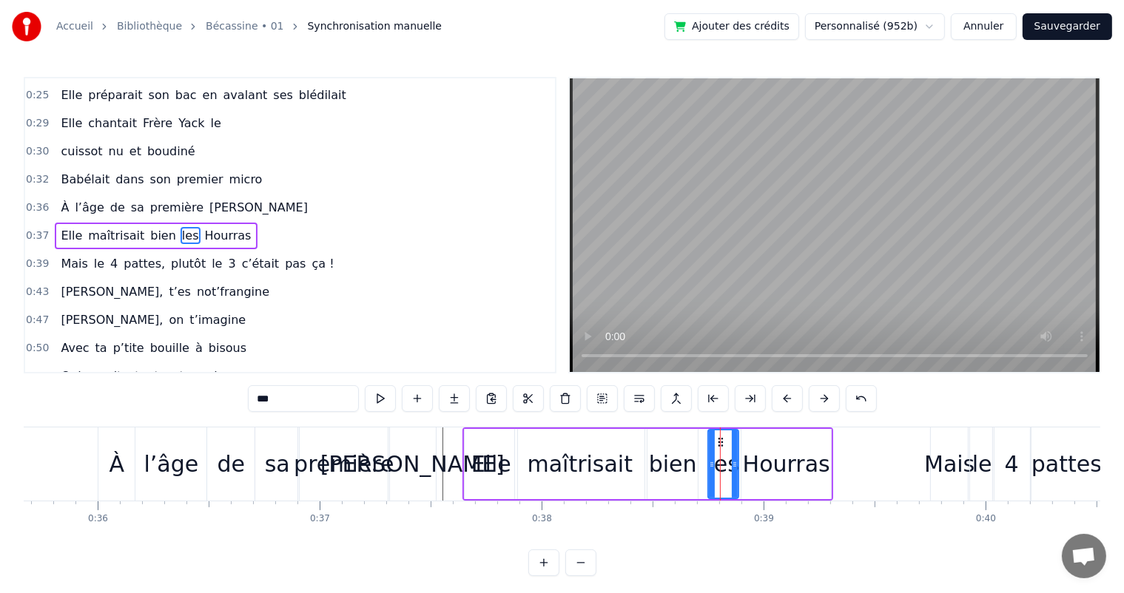
drag, startPoint x: 698, startPoint y: 466, endPoint x: 709, endPoint y: 464, distance: 10.5
click at [709, 464] on icon at bounding box center [712, 465] width 6 height 12
click at [692, 467] on div "bien" at bounding box center [673, 463] width 48 height 33
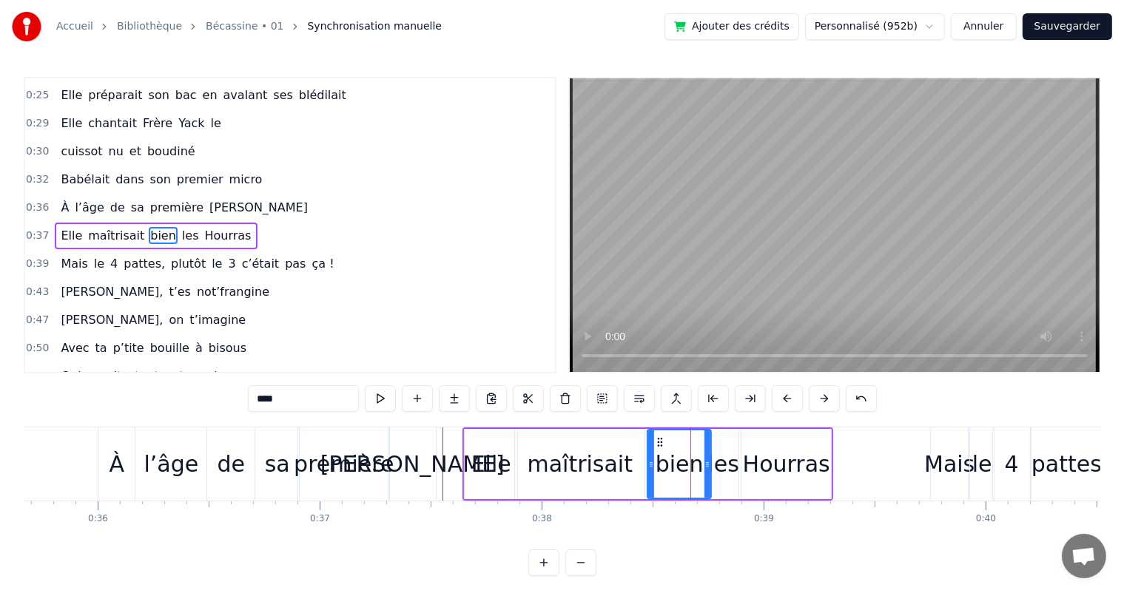
drag, startPoint x: 694, startPoint y: 469, endPoint x: 707, endPoint y: 470, distance: 13.3
click at [707, 470] on div at bounding box center [707, 463] width 6 height 67
click at [429, 436] on div "[PERSON_NAME]" at bounding box center [411, 464] width 47 height 73
type input "***"
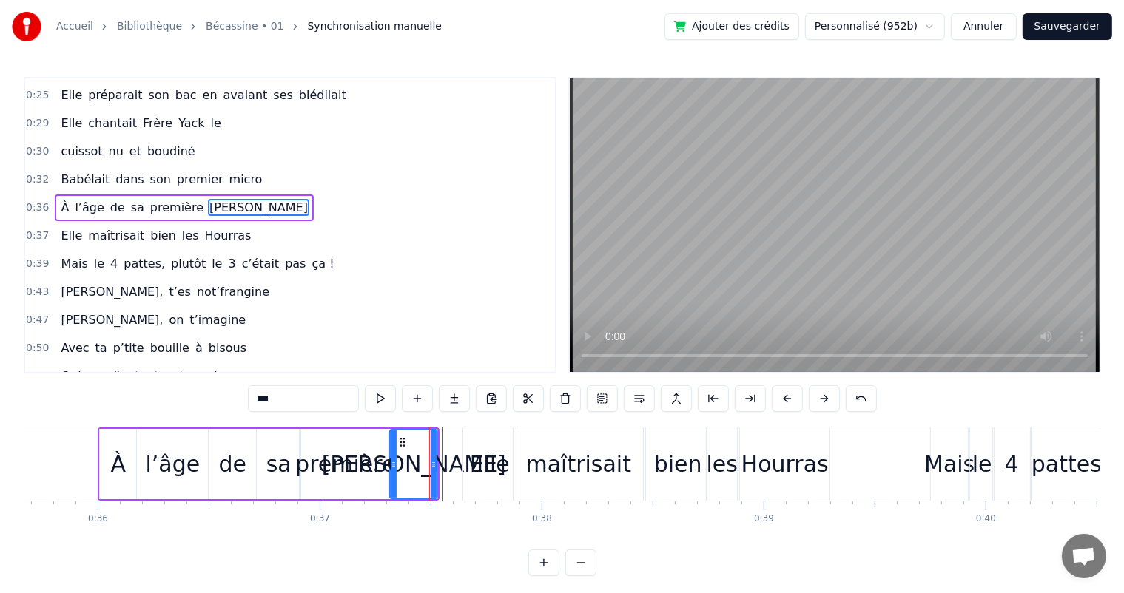
scroll to position [138, 0]
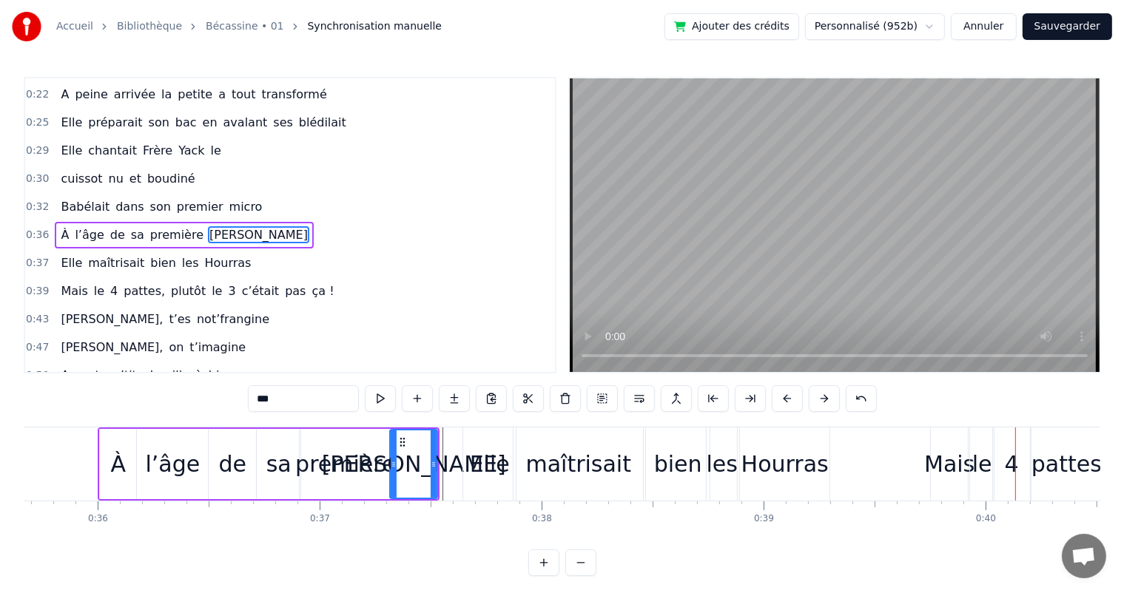
click at [55, 194] on div "Babélait dans son premier micro" at bounding box center [161, 207] width 213 height 27
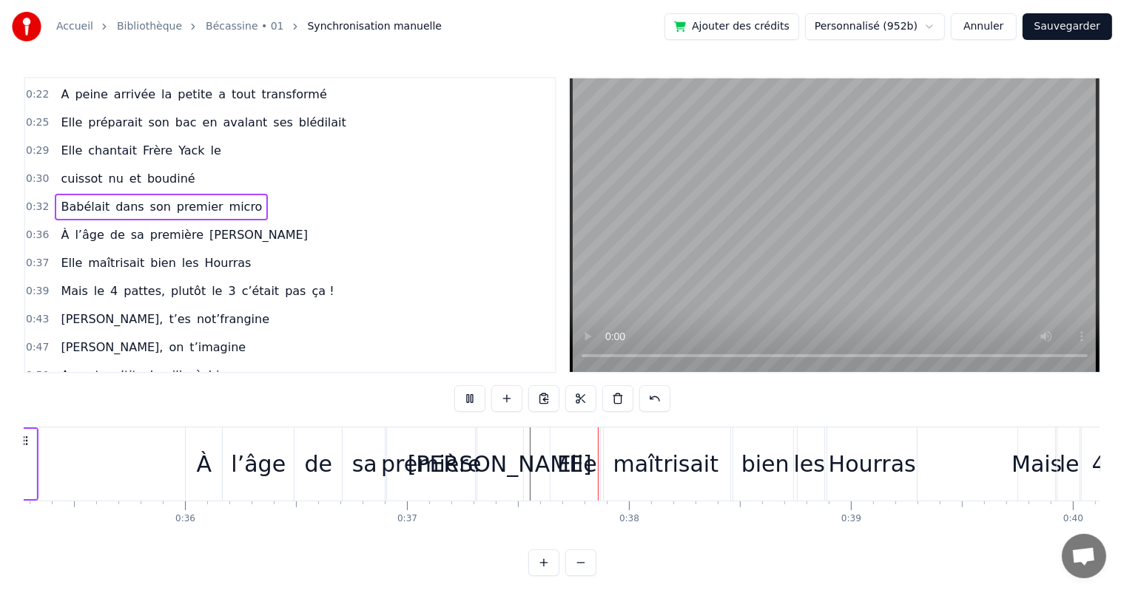
scroll to position [0, 8183]
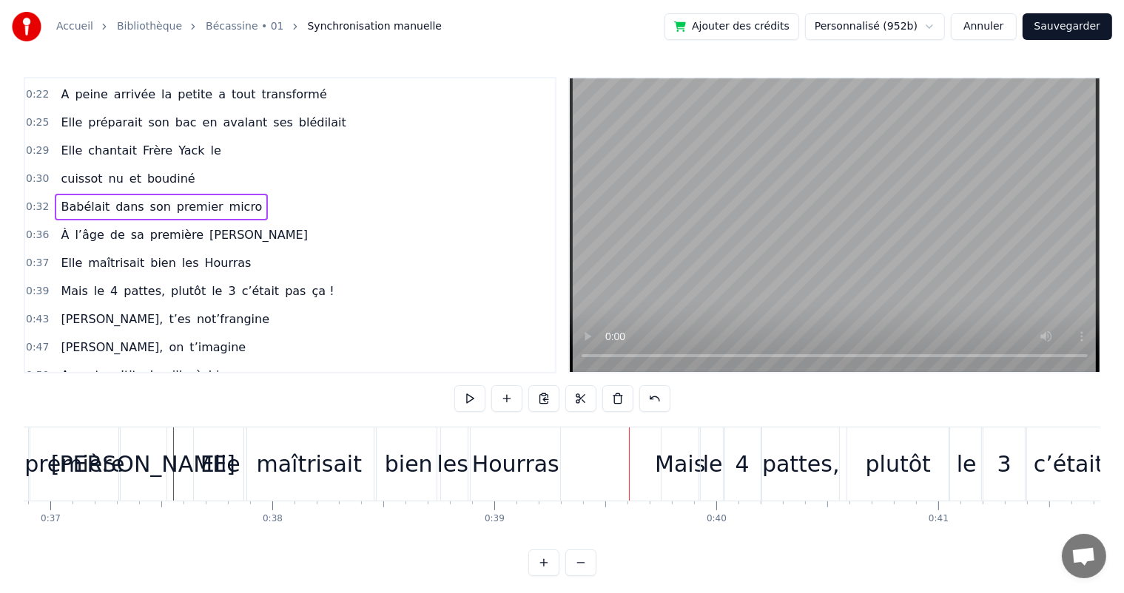
click at [490, 475] on div "Hourras" at bounding box center [515, 463] width 87 height 33
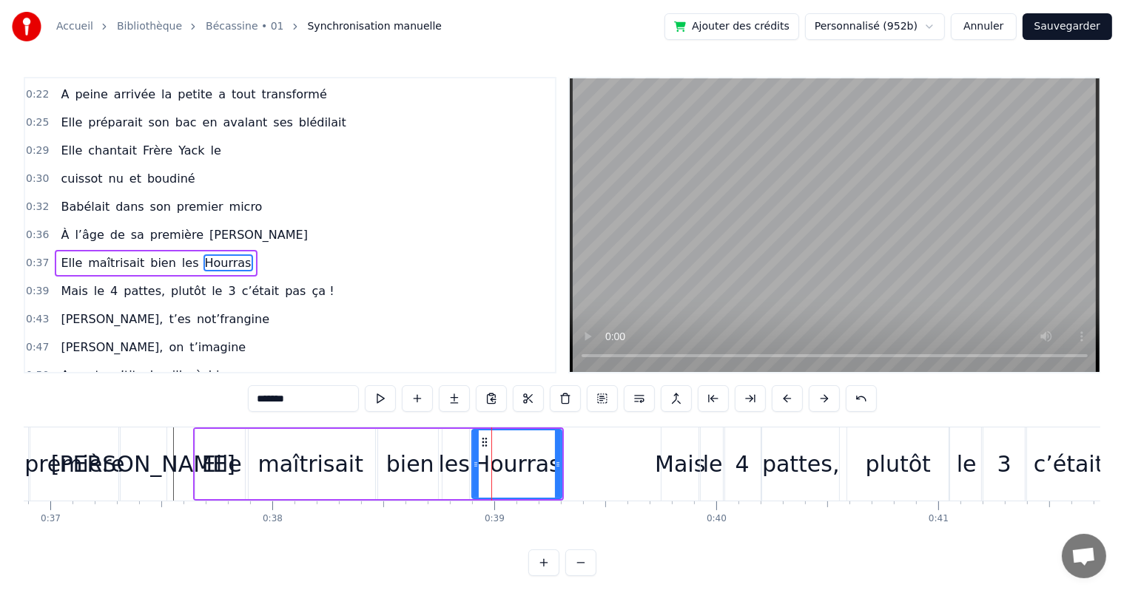
scroll to position [166, 0]
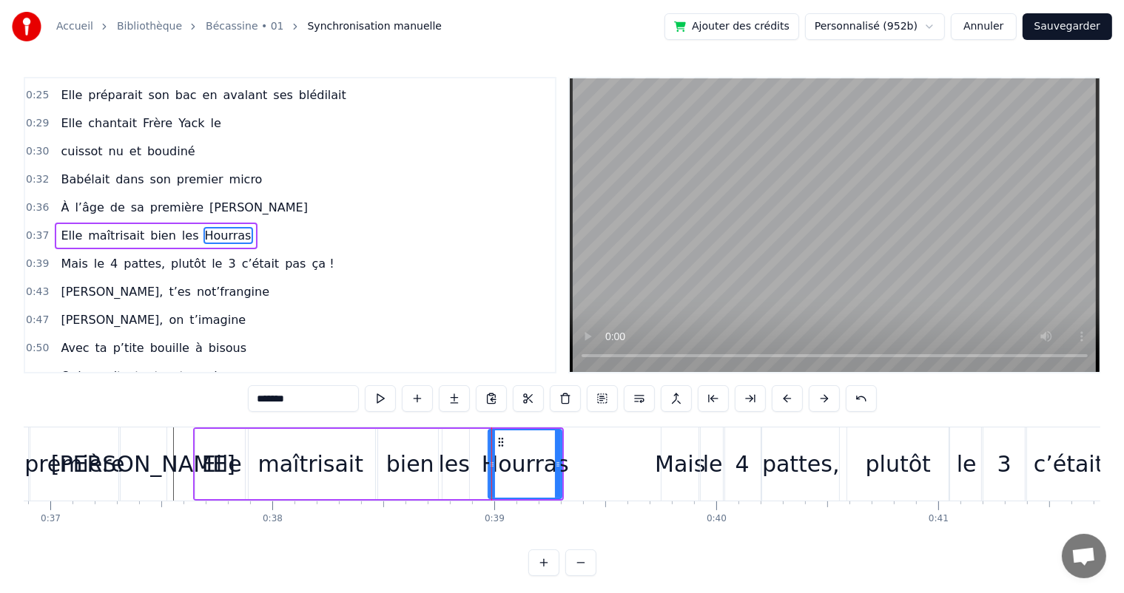
drag, startPoint x: 473, startPoint y: 465, endPoint x: 490, endPoint y: 463, distance: 16.4
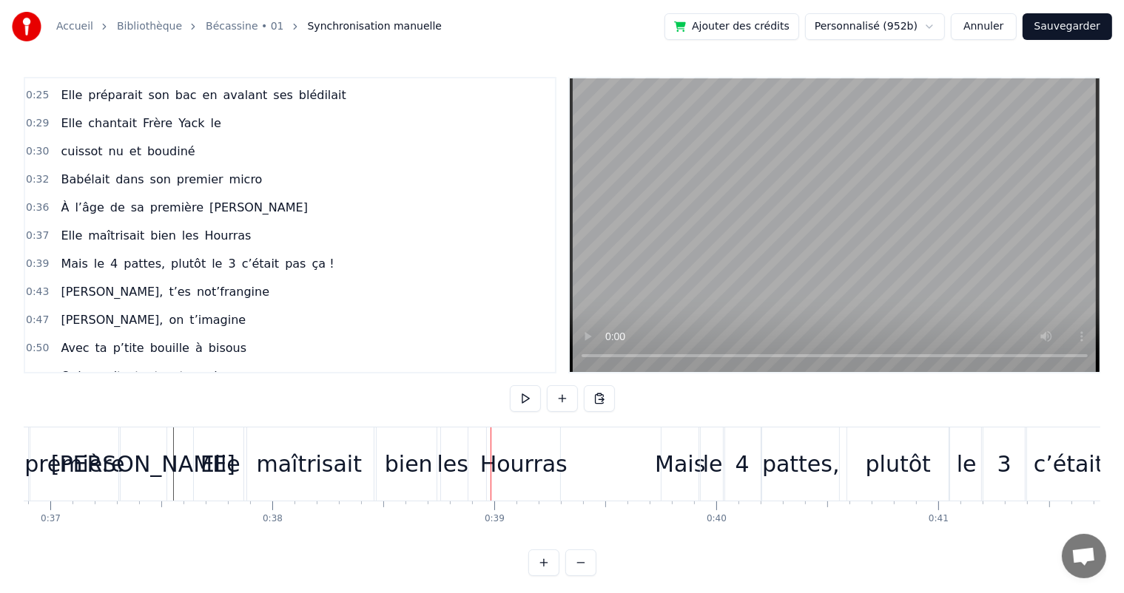
click at [456, 462] on div "les" at bounding box center [452, 463] width 31 height 33
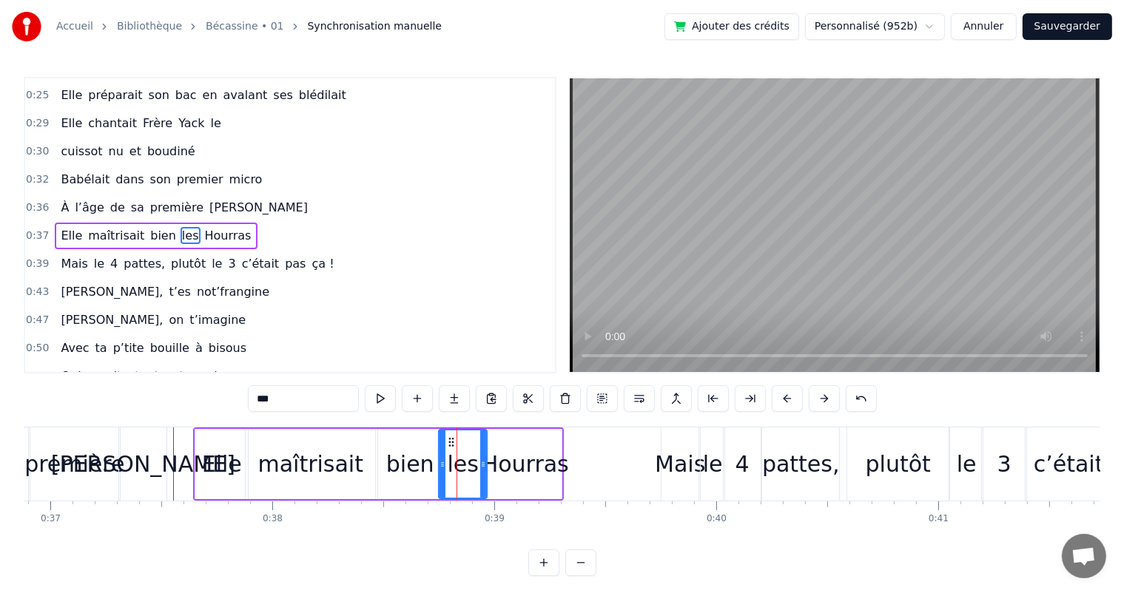
drag, startPoint x: 467, startPoint y: 462, endPoint x: 485, endPoint y: 459, distance: 18.0
click at [485, 459] on div "les" at bounding box center [463, 464] width 50 height 70
click at [560, 476] on div "Hourras" at bounding box center [525, 463] width 87 height 33
type input "*******"
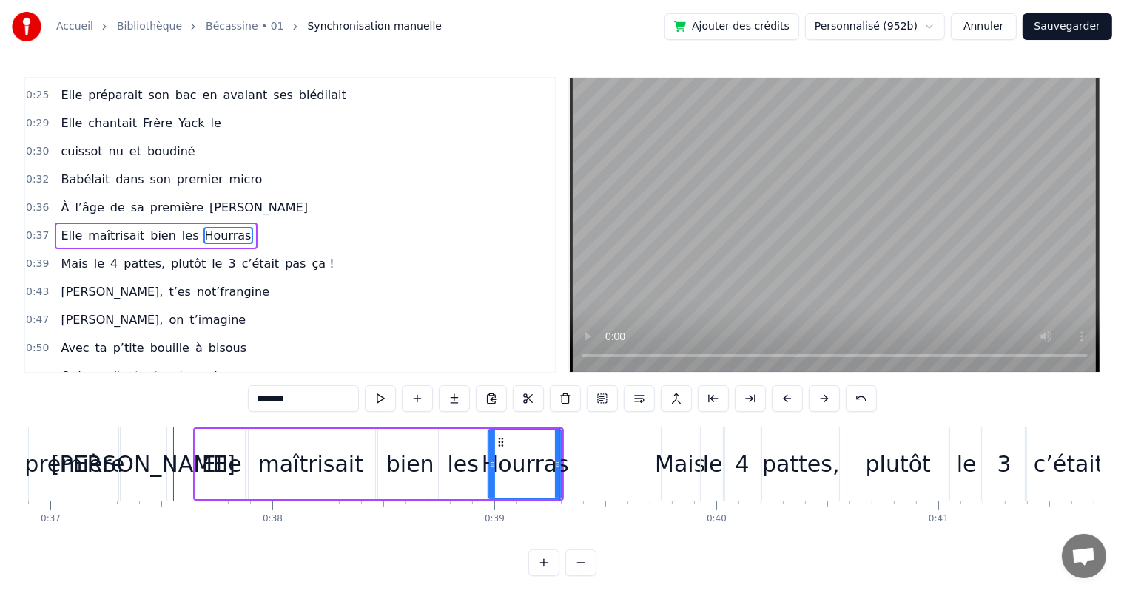
click at [559, 470] on div at bounding box center [559, 464] width 1 height 73
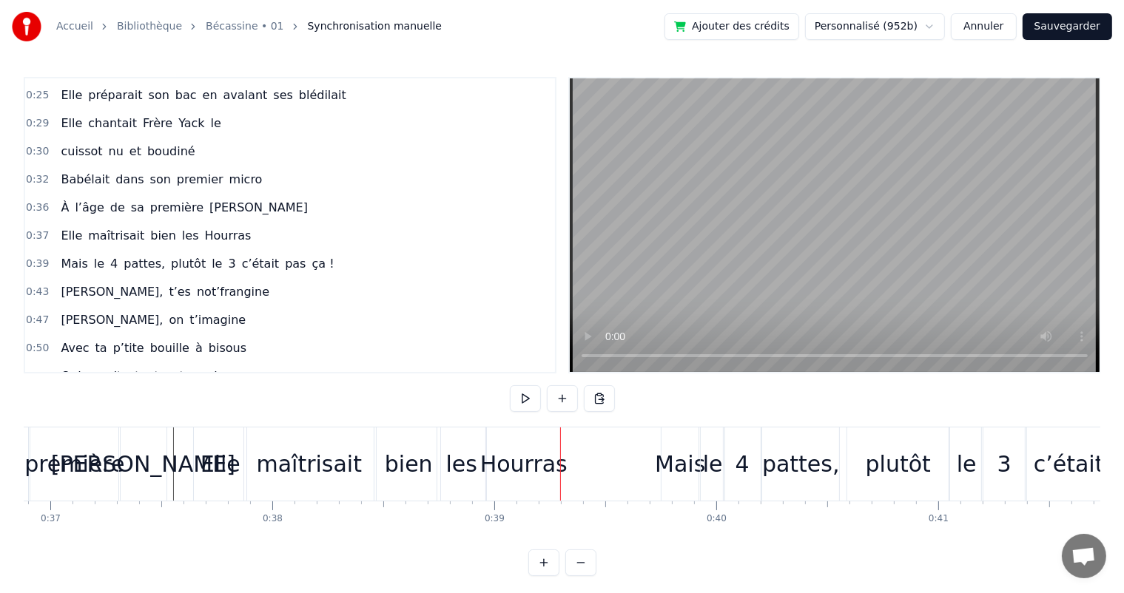
click at [548, 470] on div "Hourras" at bounding box center [523, 463] width 87 height 33
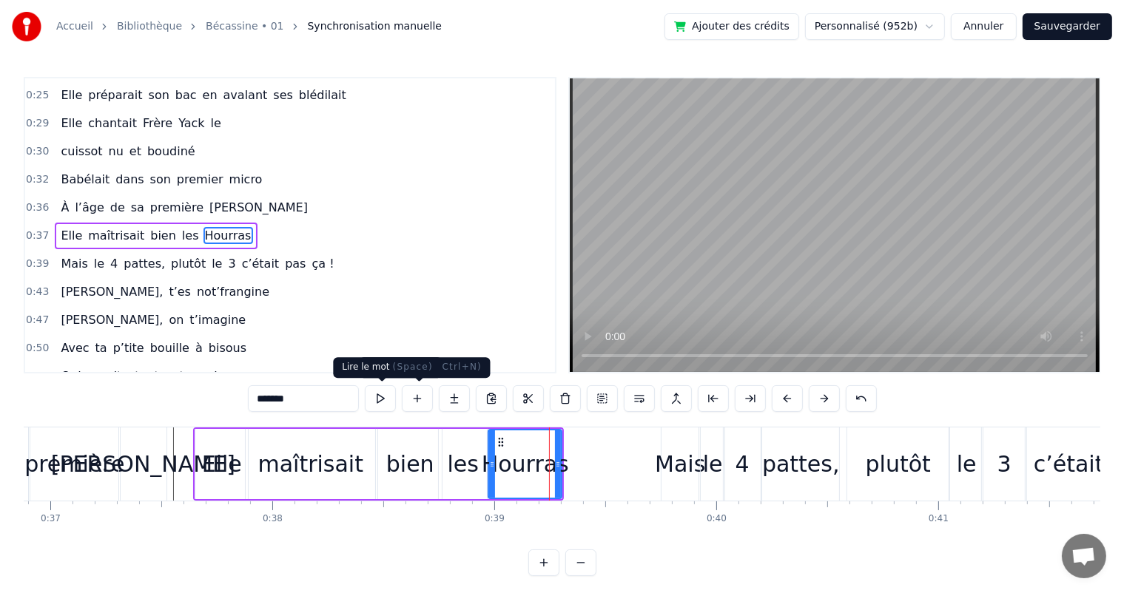
click at [386, 403] on button at bounding box center [380, 398] width 31 height 27
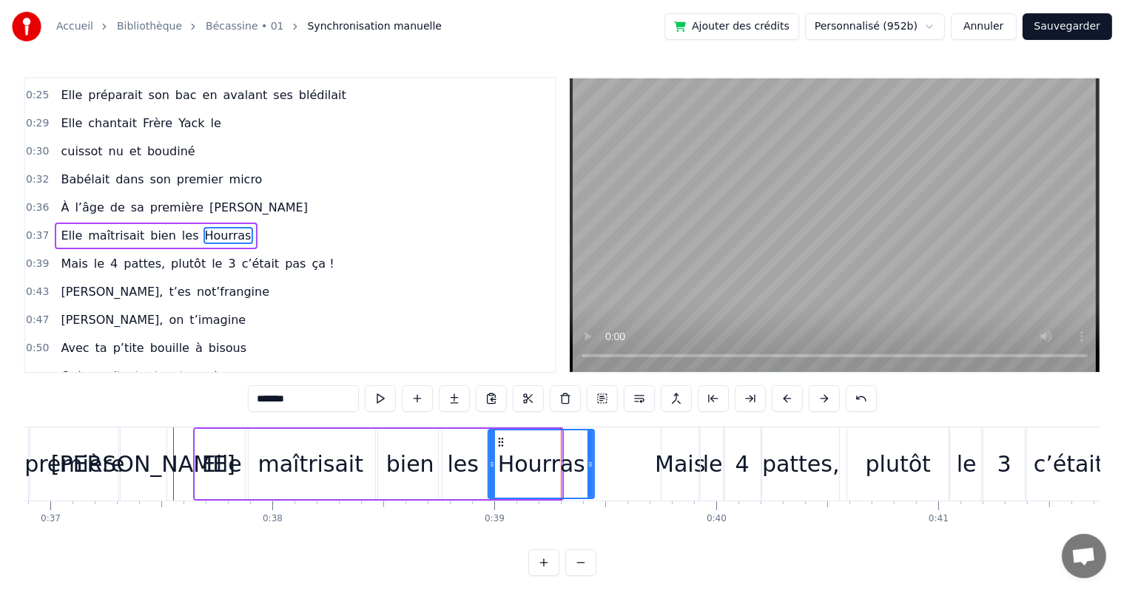
drag, startPoint x: 555, startPoint y: 464, endPoint x: 588, endPoint y: 464, distance: 32.6
click at [588, 464] on icon at bounding box center [590, 465] width 6 height 12
click at [448, 464] on div "les" at bounding box center [462, 463] width 31 height 33
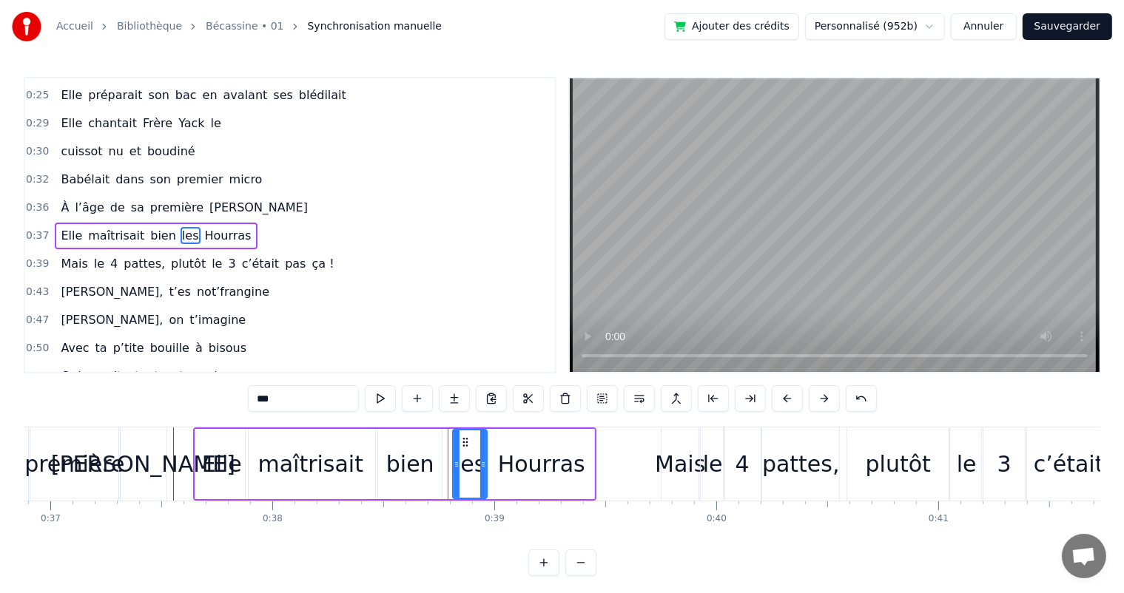
drag, startPoint x: 439, startPoint y: 464, endPoint x: 453, endPoint y: 464, distance: 14.1
click at [453, 464] on icon at bounding box center [456, 465] width 6 height 12
click at [420, 464] on div "bien" at bounding box center [410, 463] width 48 height 33
type input "****"
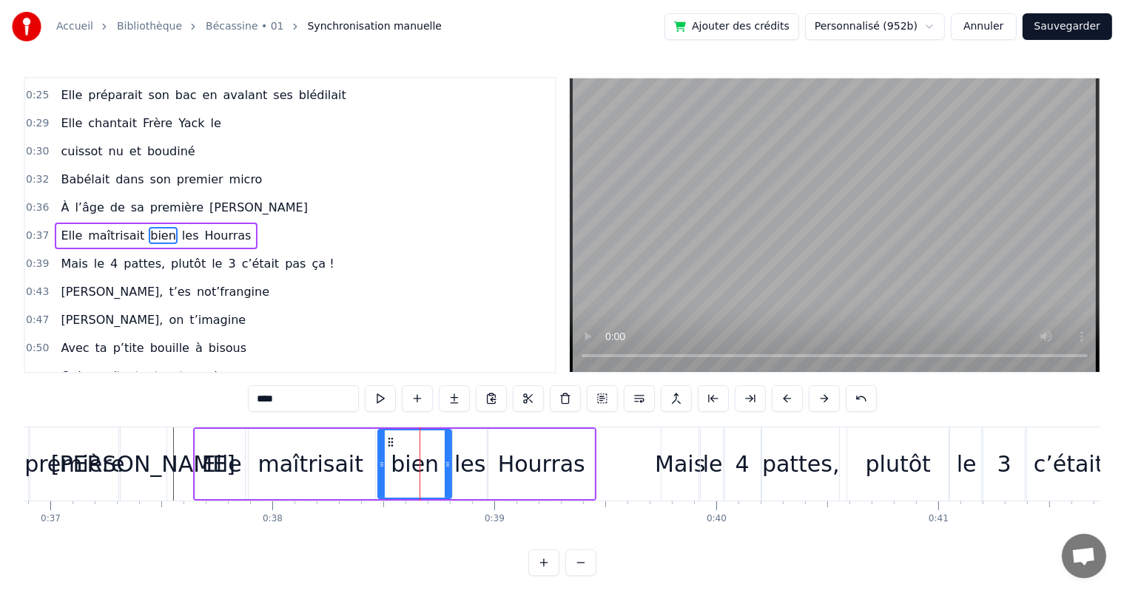
drag, startPoint x: 438, startPoint y: 464, endPoint x: 447, endPoint y: 464, distance: 9.6
click at [447, 464] on icon at bounding box center [448, 465] width 6 height 12
click at [66, 204] on div "À l’âge de sa première Ola" at bounding box center [184, 208] width 259 height 27
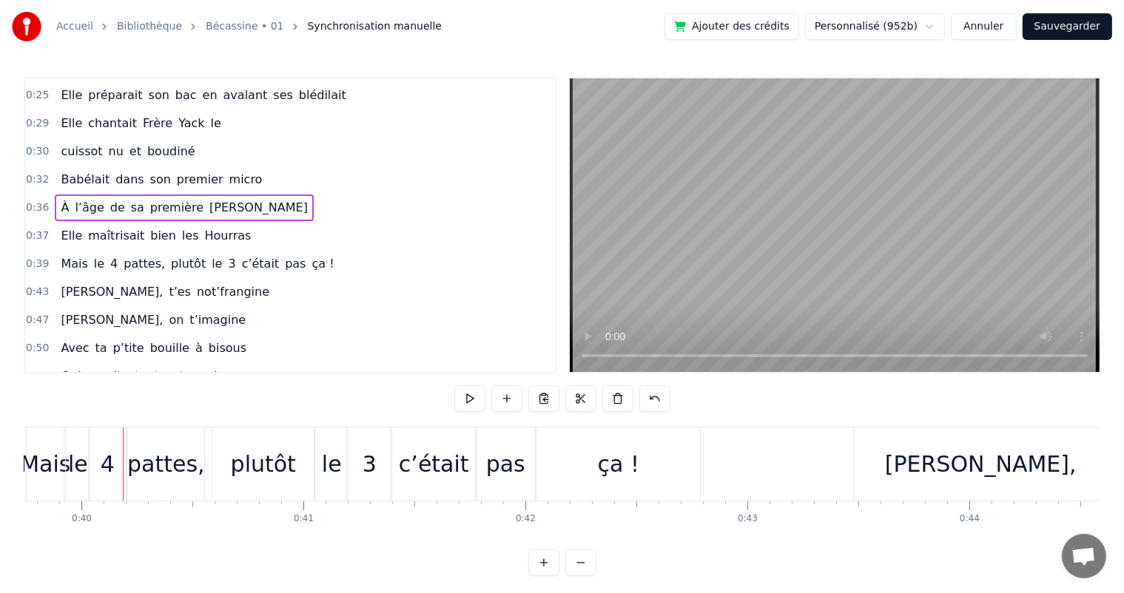
scroll to position [0, 8843]
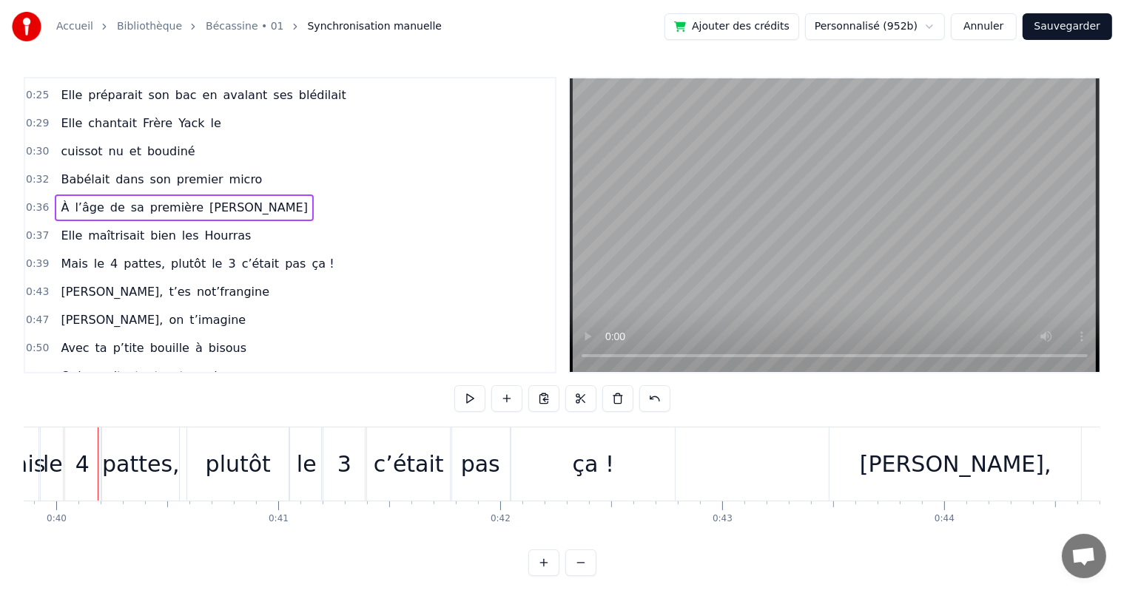
click at [203, 227] on span "Hourras" at bounding box center [228, 235] width 50 height 17
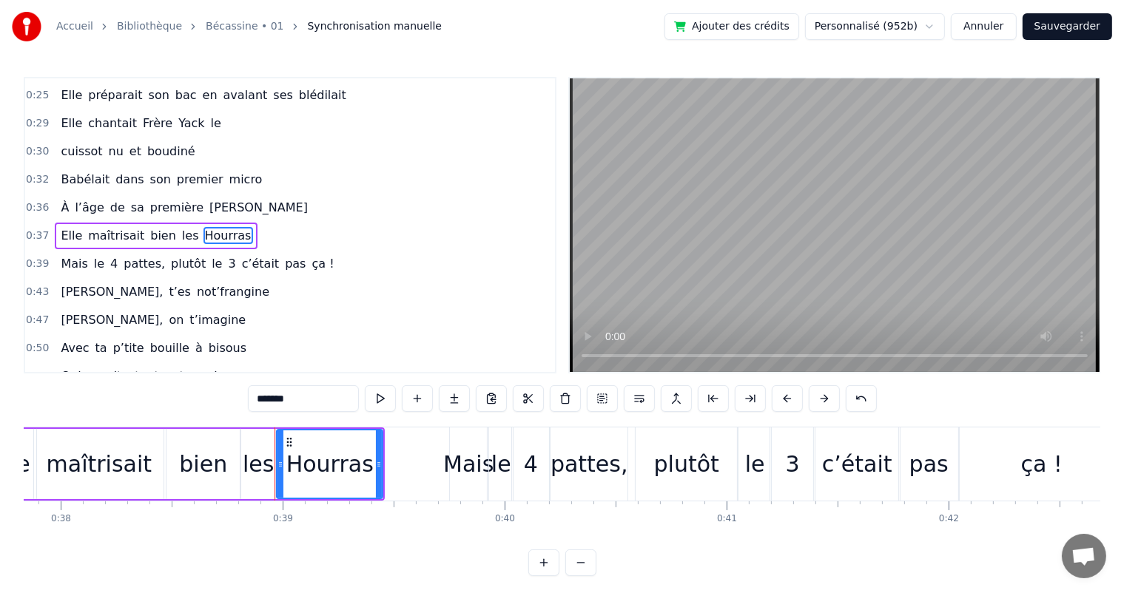
scroll to position [0, 8364]
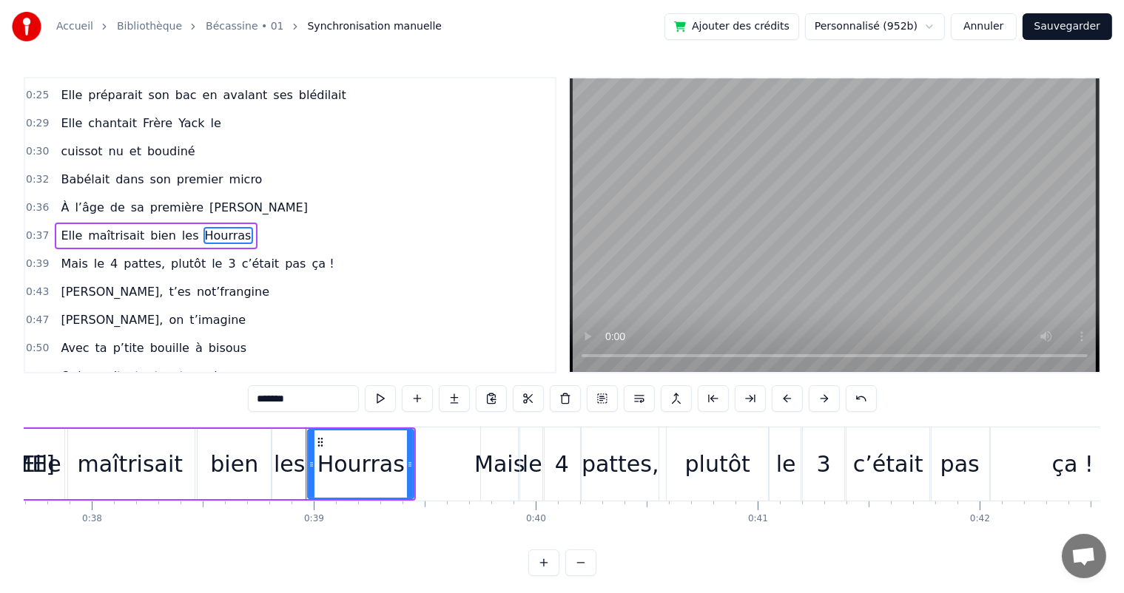
click at [209, 459] on div "bien" at bounding box center [233, 464] width 73 height 70
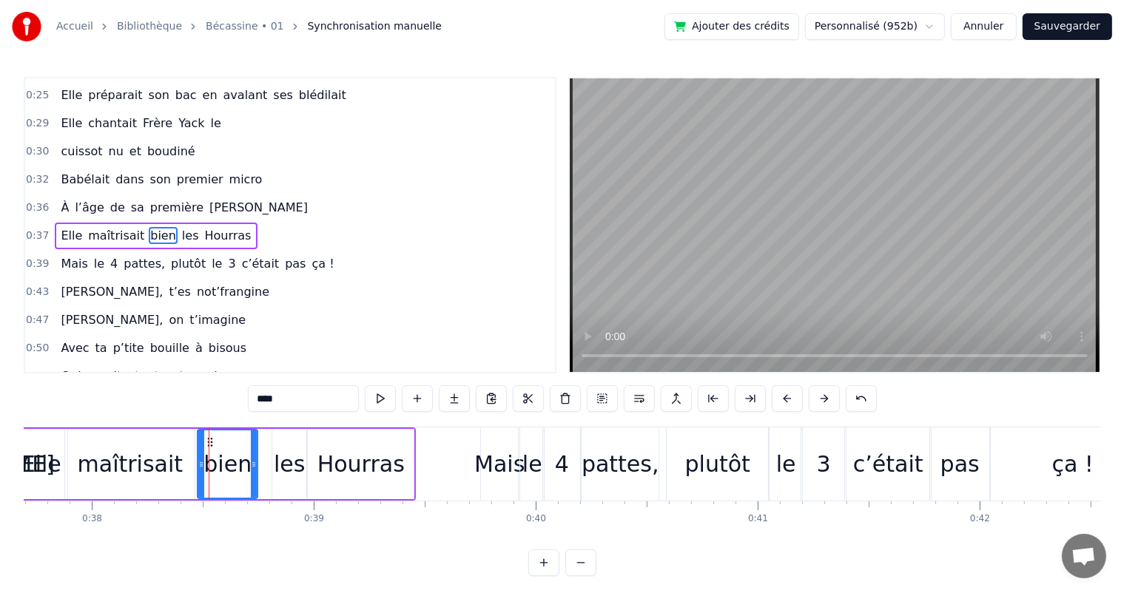
drag, startPoint x: 266, startPoint y: 459, endPoint x: 252, endPoint y: 462, distance: 13.6
click at [252, 462] on icon at bounding box center [254, 465] width 6 height 12
click at [279, 459] on div "les" at bounding box center [289, 463] width 31 height 33
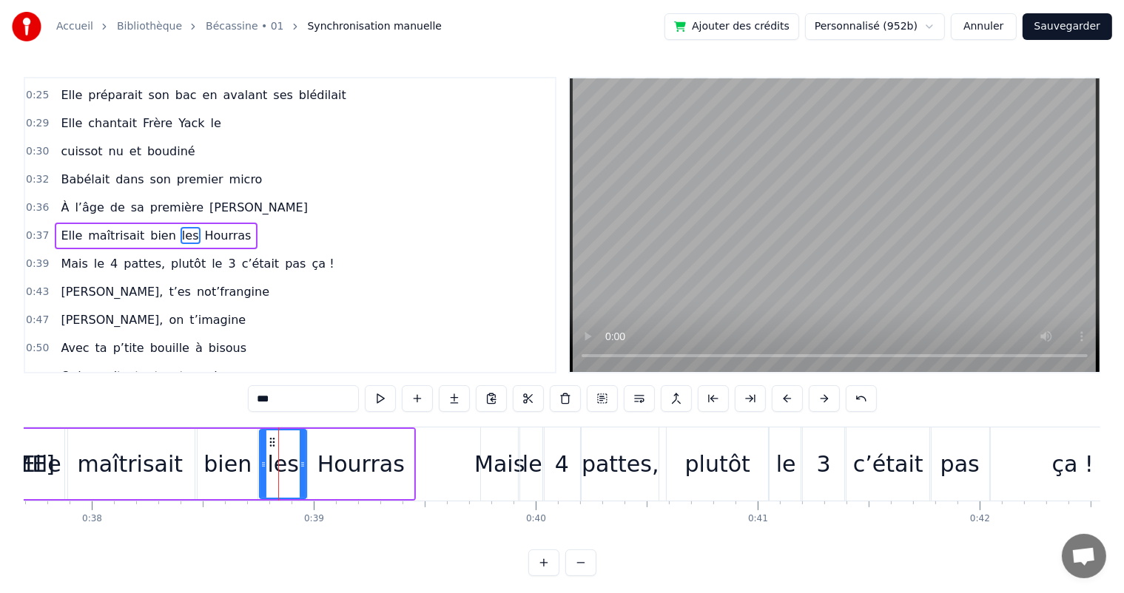
drag, startPoint x: 274, startPoint y: 462, endPoint x: 261, endPoint y: 468, distance: 14.2
click at [261, 468] on icon at bounding box center [263, 465] width 6 height 12
drag, startPoint x: 300, startPoint y: 462, endPoint x: 281, endPoint y: 467, distance: 19.4
click at [281, 467] on icon at bounding box center [284, 465] width 6 height 12
click at [308, 464] on div "Hourras" at bounding box center [361, 464] width 106 height 70
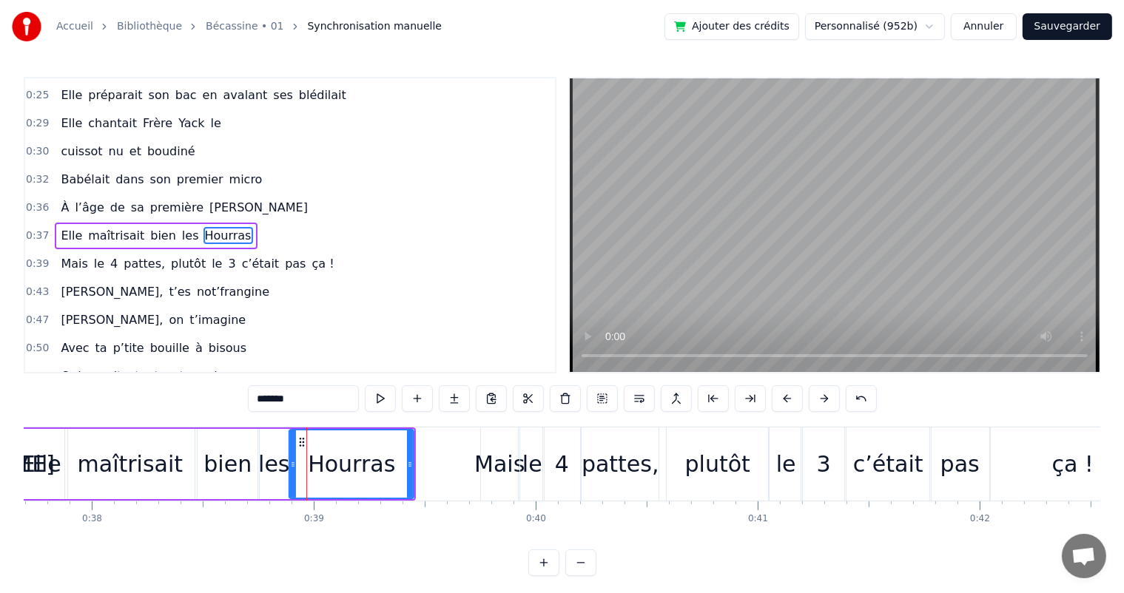
drag, startPoint x: 309, startPoint y: 462, endPoint x: 291, endPoint y: 467, distance: 19.2
click at [291, 467] on icon at bounding box center [293, 465] width 6 height 12
click at [62, 199] on span "À" at bounding box center [64, 207] width 11 height 17
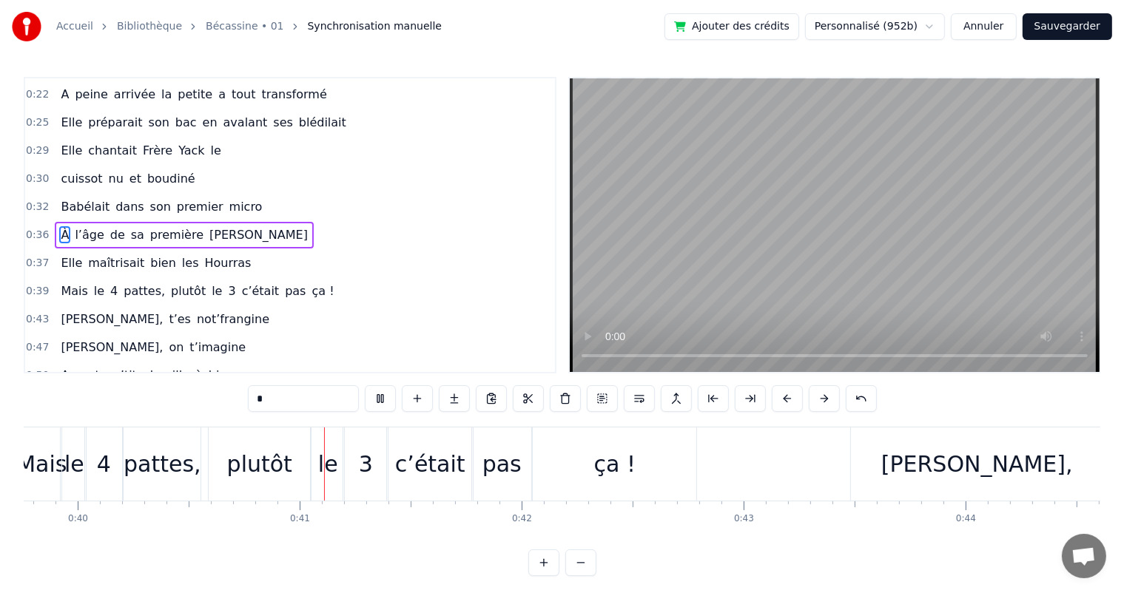
scroll to position [0, 8867]
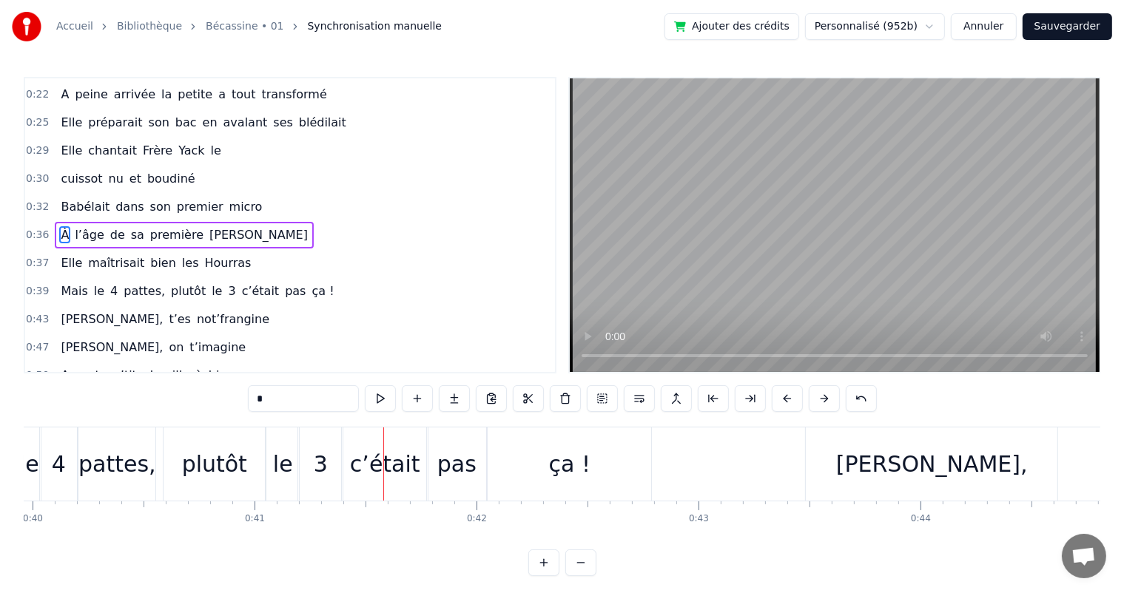
click at [251, 478] on div "plutôt" at bounding box center [213, 464] width 101 height 73
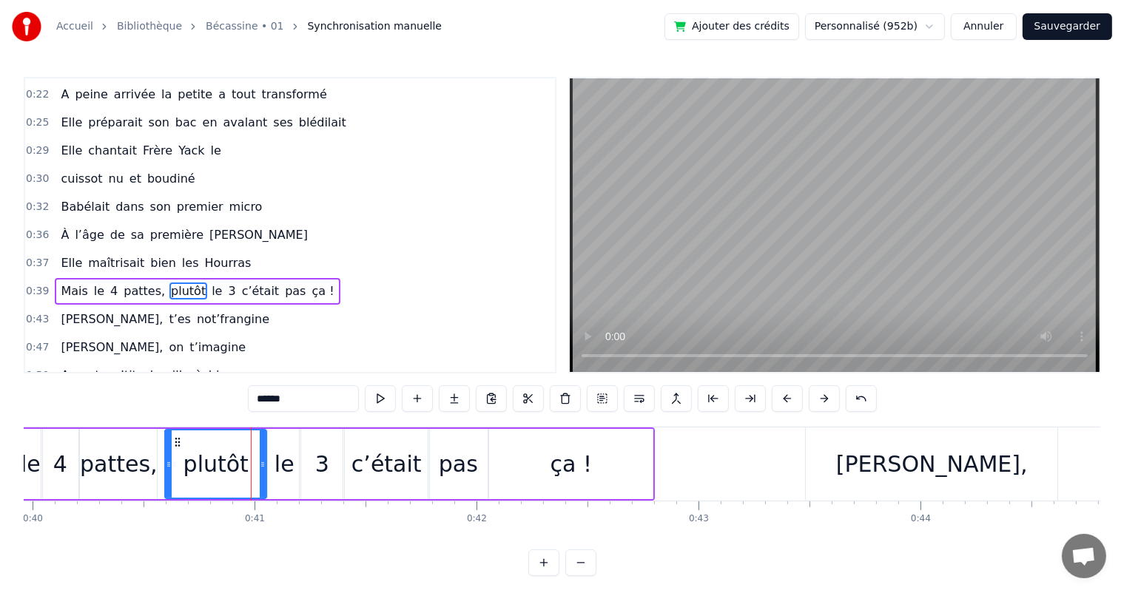
scroll to position [192, 0]
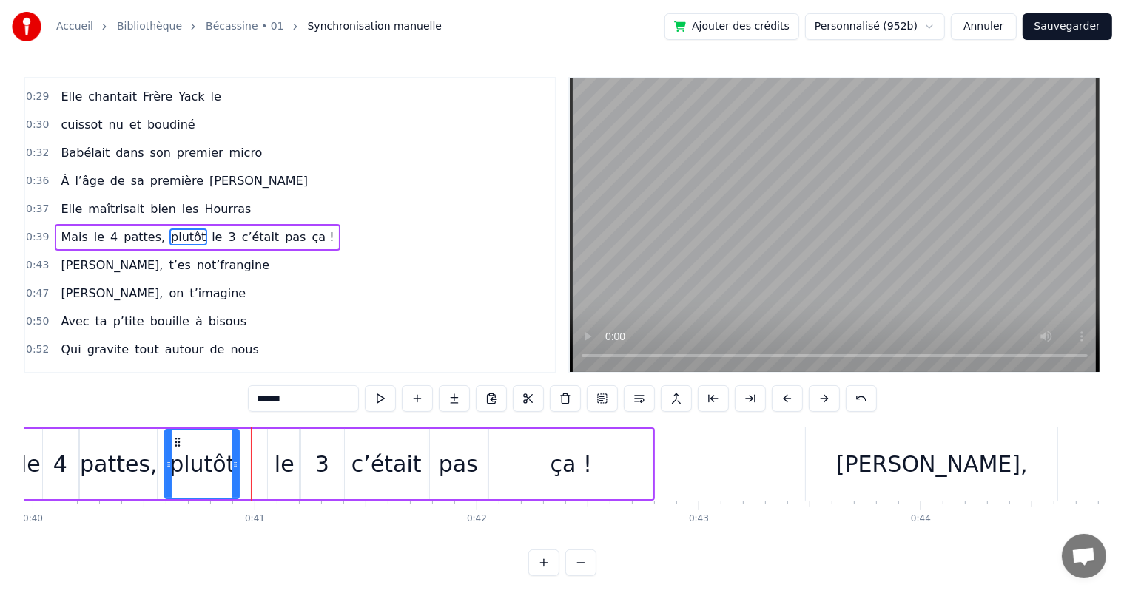
drag, startPoint x: 264, startPoint y: 462, endPoint x: 237, endPoint y: 467, distance: 27.9
click at [237, 467] on icon at bounding box center [235, 465] width 6 height 12
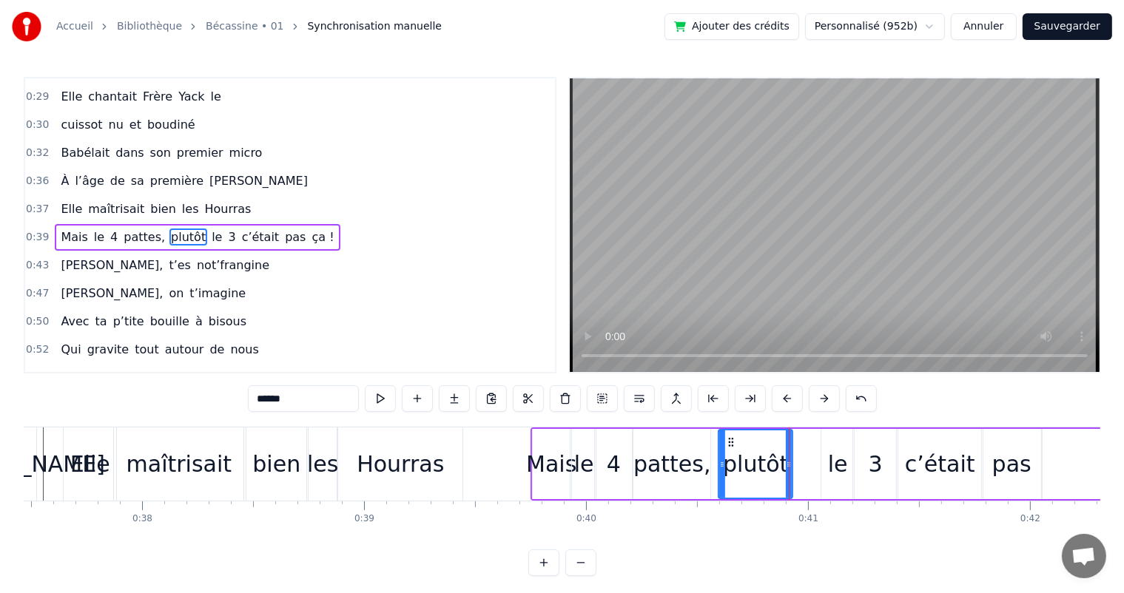
scroll to position [0, 8305]
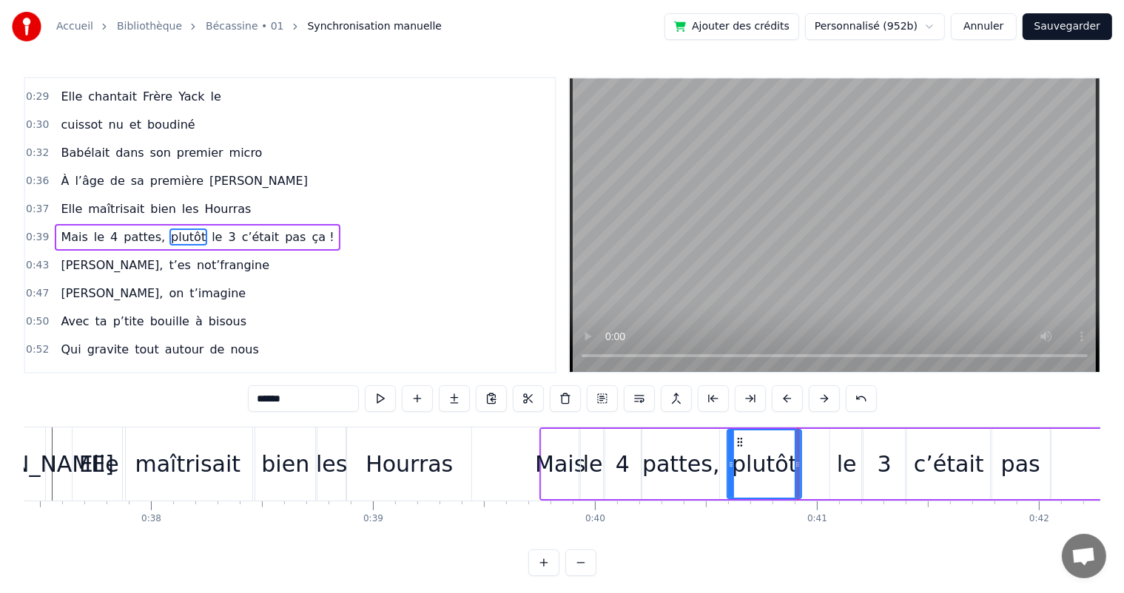
click at [231, 456] on div "maîtrisait" at bounding box center [188, 463] width 106 height 33
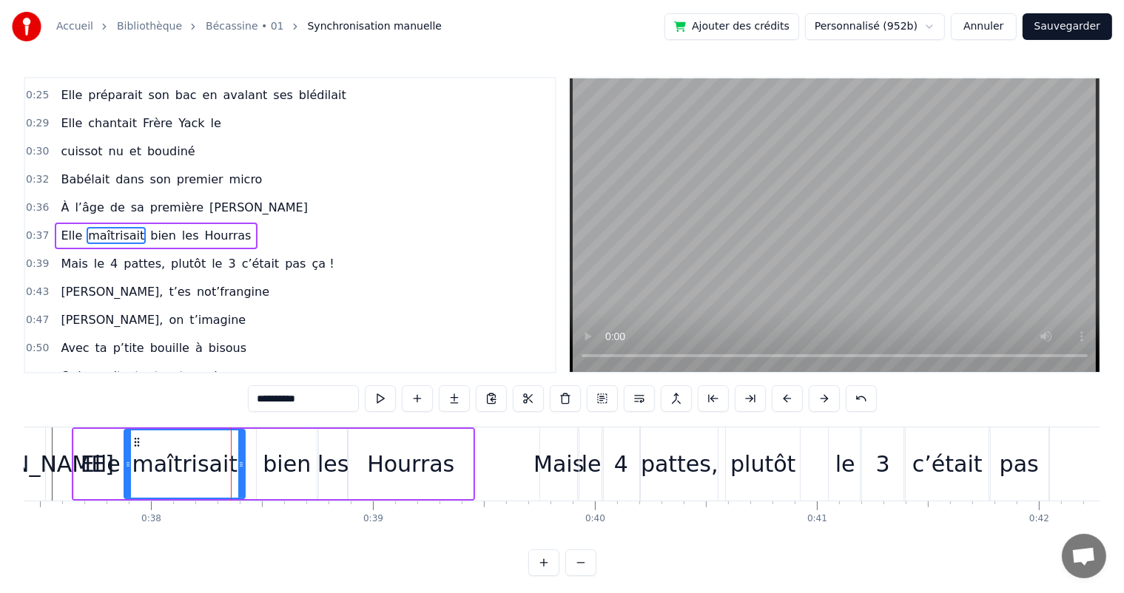
drag, startPoint x: 249, startPoint y: 459, endPoint x: 240, endPoint y: 461, distance: 9.0
click at [240, 461] on icon at bounding box center [241, 465] width 6 height 12
click at [257, 462] on div "bien" at bounding box center [287, 464] width 60 height 70
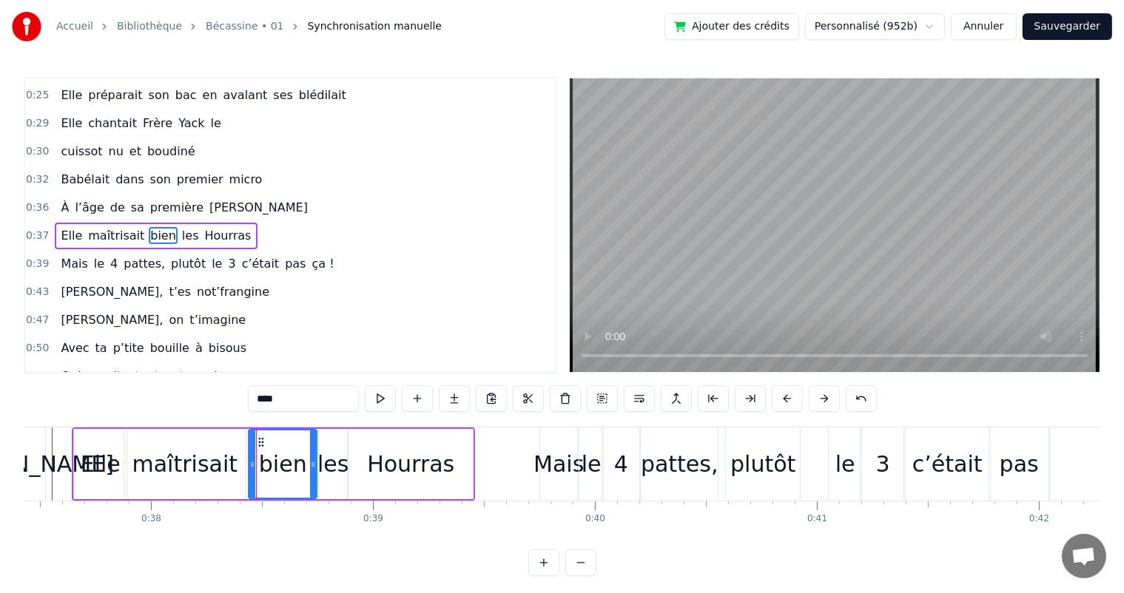
drag, startPoint x: 257, startPoint y: 462, endPoint x: 249, endPoint y: 462, distance: 8.1
click at [249, 462] on icon at bounding box center [252, 465] width 6 height 12
click at [59, 199] on span "À" at bounding box center [64, 207] width 11 height 17
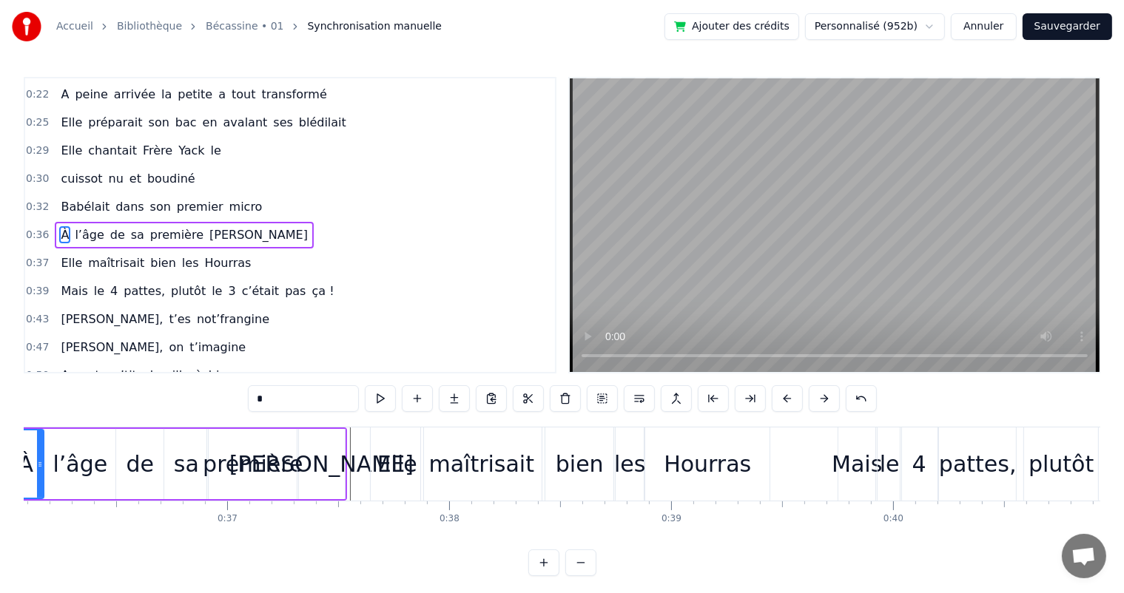
scroll to position [0, 7914]
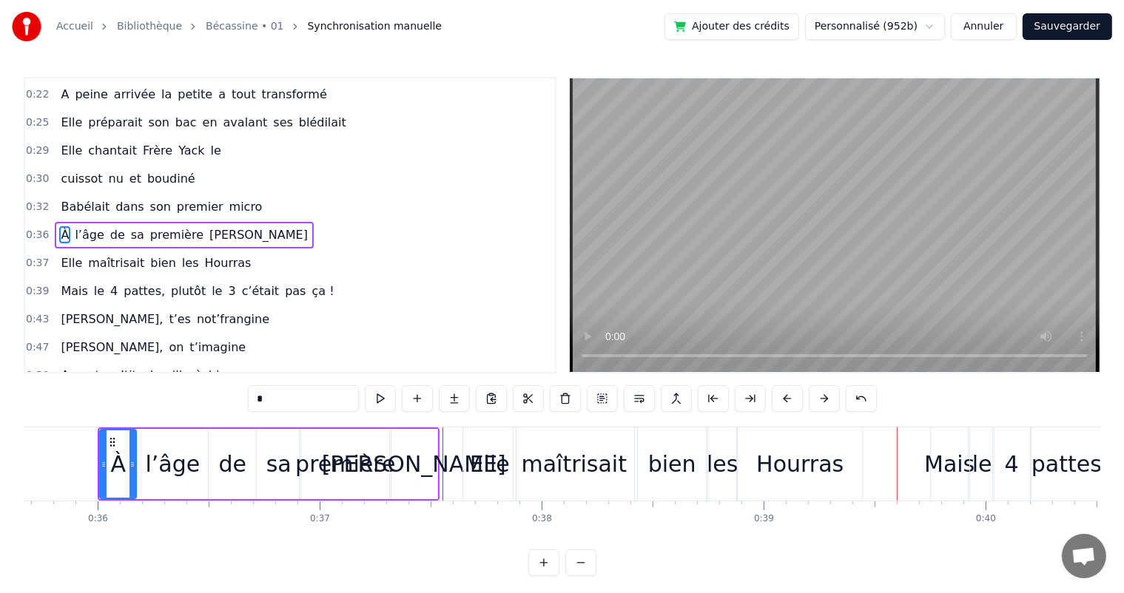
click at [632, 466] on div "maîtrisait" at bounding box center [573, 464] width 121 height 73
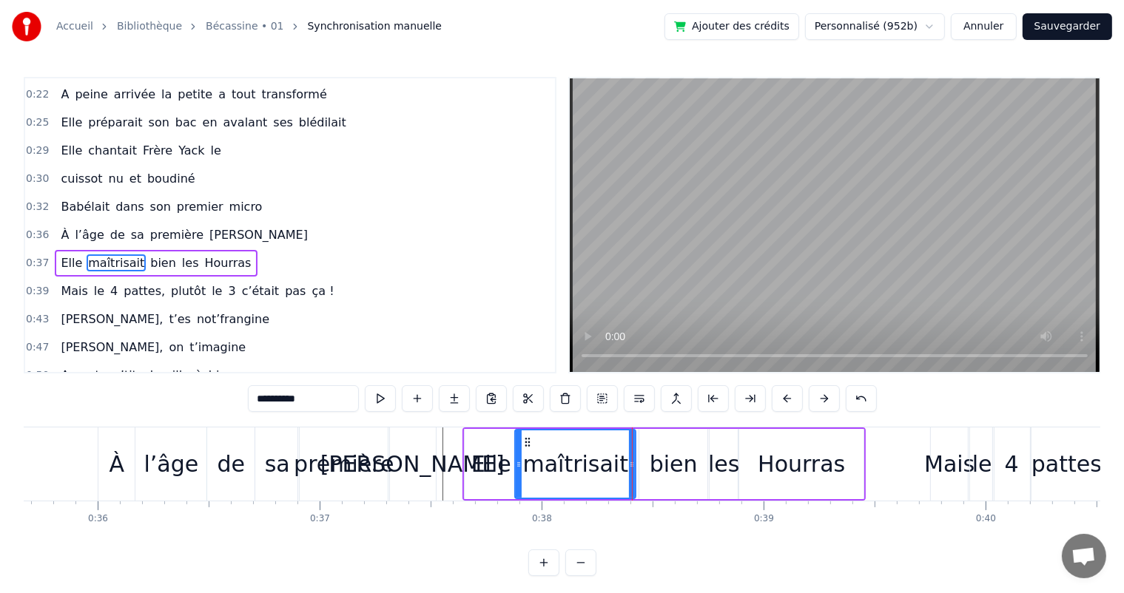
scroll to position [166, 0]
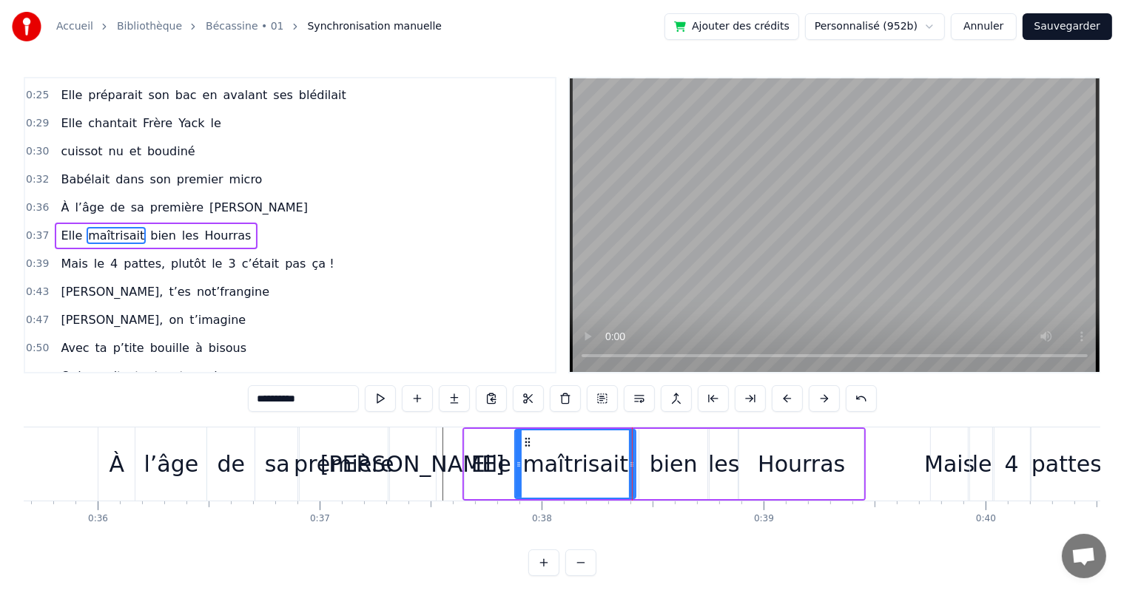
click at [747, 457] on div "Hourras" at bounding box center [801, 464] width 124 height 70
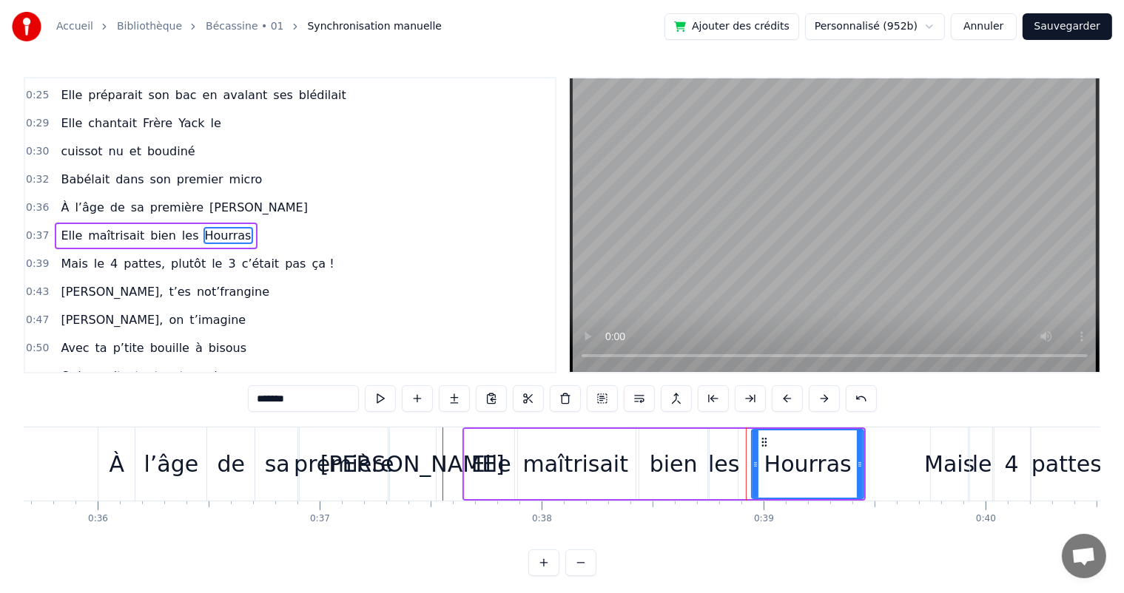
drag, startPoint x: 740, startPoint y: 462, endPoint x: 752, endPoint y: 462, distance: 12.6
click at [752, 462] on icon at bounding box center [755, 465] width 6 height 12
click at [736, 466] on div "les" at bounding box center [723, 463] width 31 height 33
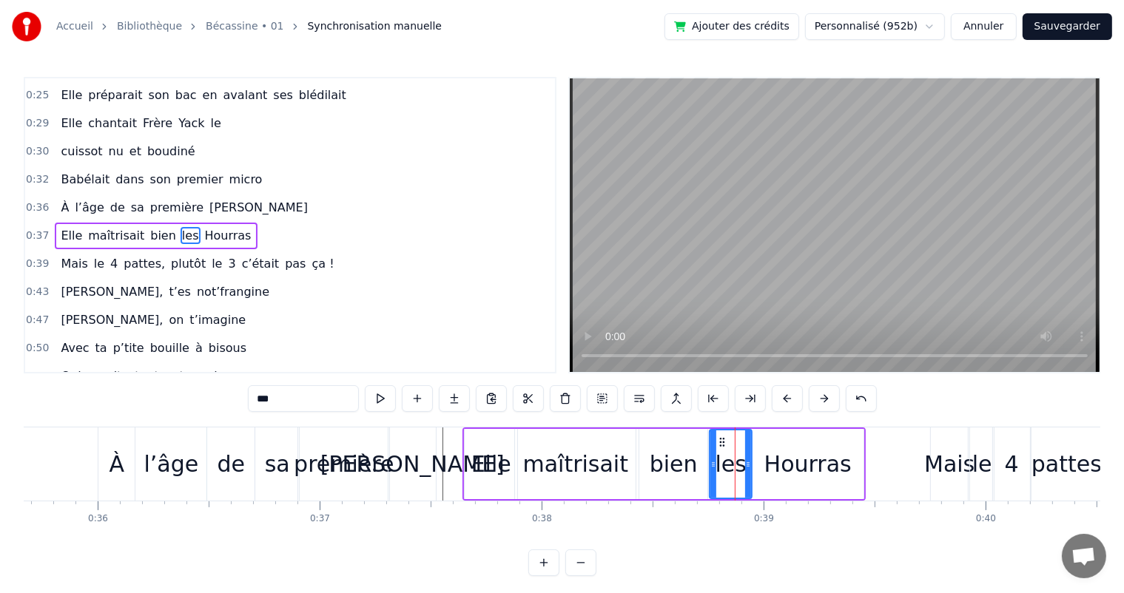
drag, startPoint x: 733, startPoint y: 466, endPoint x: 747, endPoint y: 465, distance: 14.1
click at [747, 465] on icon at bounding box center [748, 465] width 6 height 12
drag, startPoint x: 711, startPoint y: 467, endPoint x: 728, endPoint y: 464, distance: 17.3
click at [728, 464] on icon at bounding box center [730, 465] width 6 height 12
click at [691, 465] on div "bien" at bounding box center [673, 463] width 48 height 33
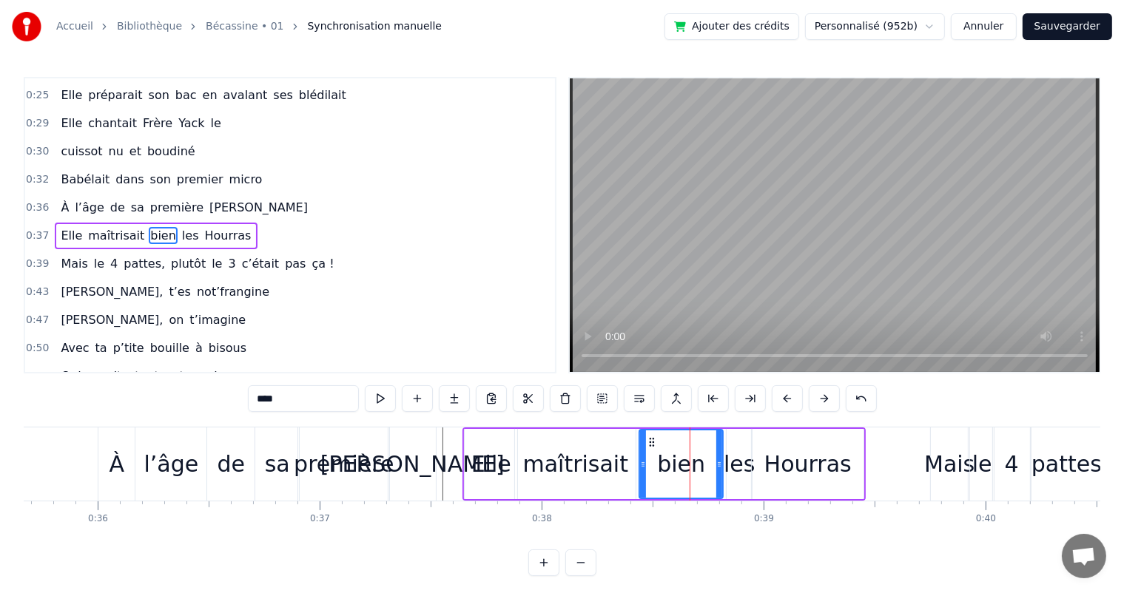
drag, startPoint x: 703, startPoint y: 464, endPoint x: 718, endPoint y: 464, distance: 15.5
click at [718, 464] on icon at bounding box center [719, 465] width 6 height 12
click at [60, 200] on span "À" at bounding box center [64, 207] width 11 height 17
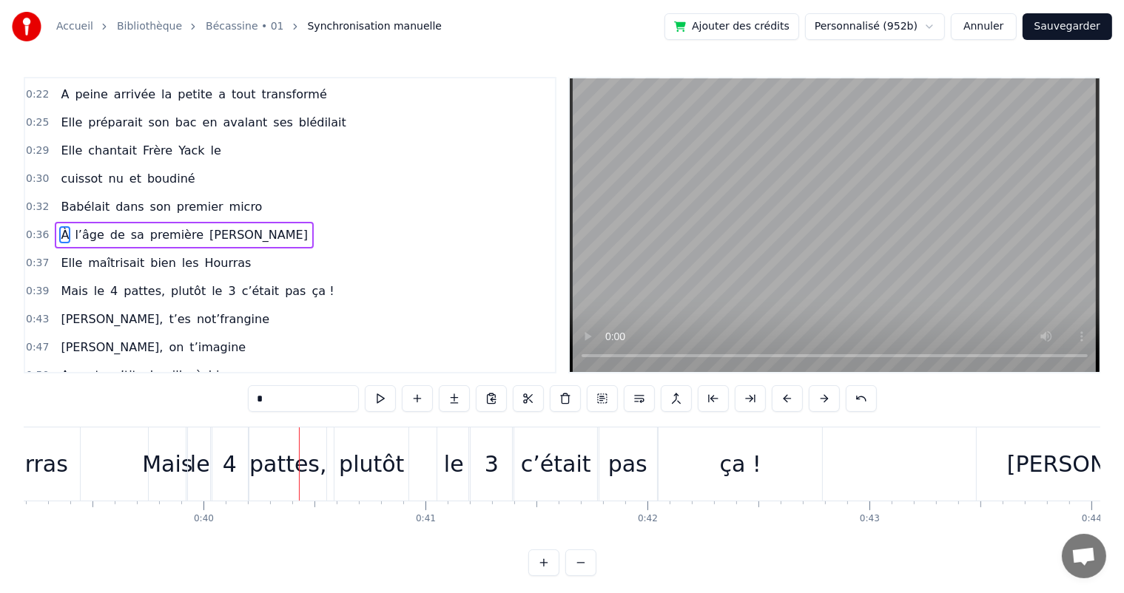
scroll to position [0, 8896]
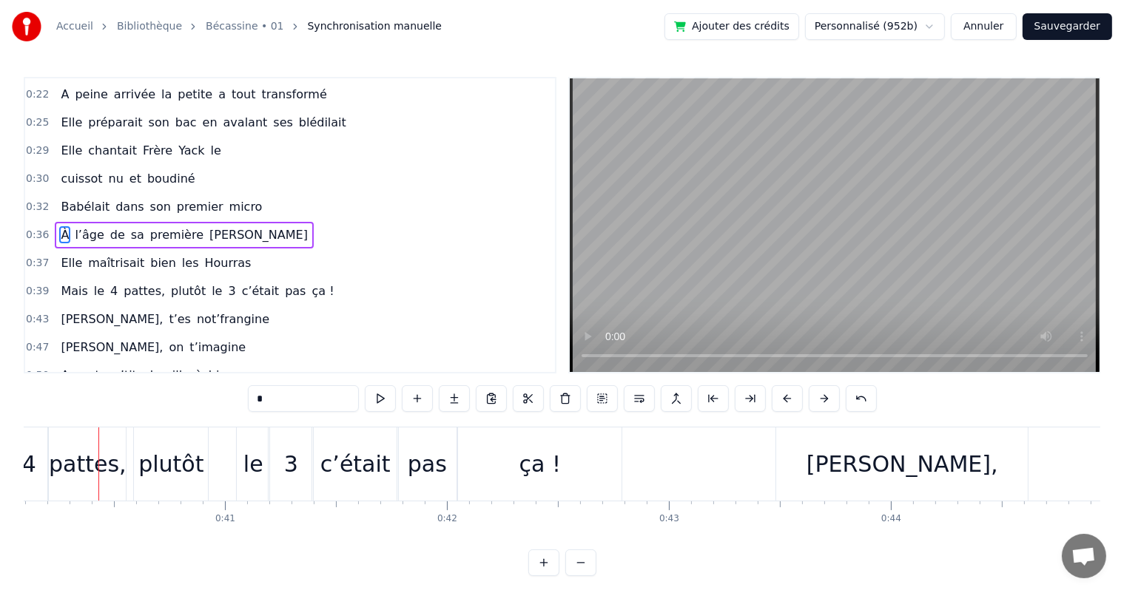
click at [203, 254] on span "Hourras" at bounding box center [228, 262] width 50 height 17
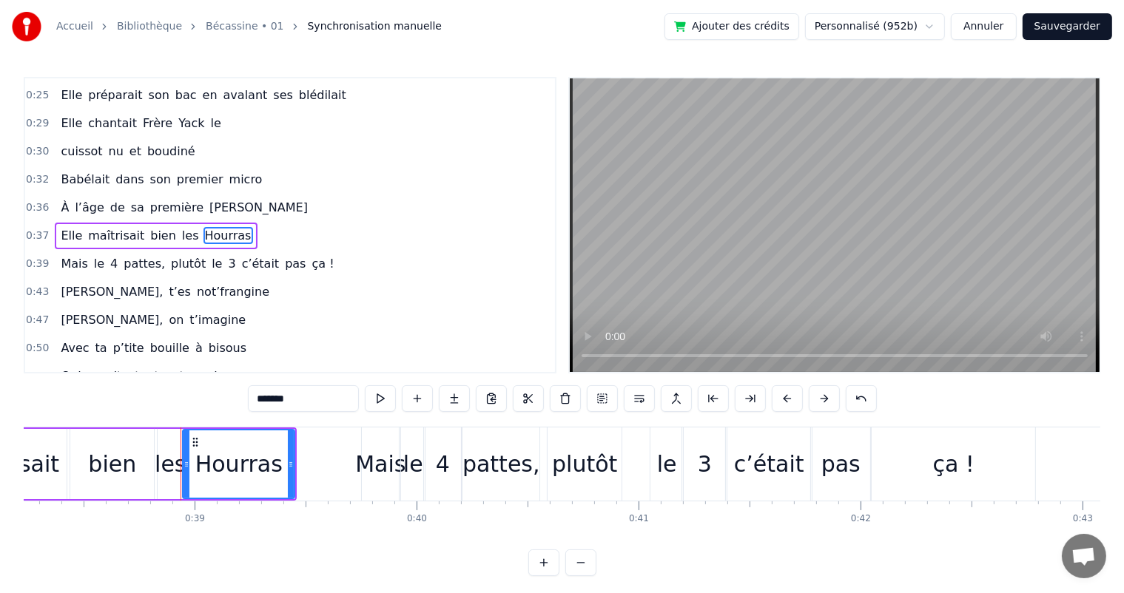
scroll to position [0, 8476]
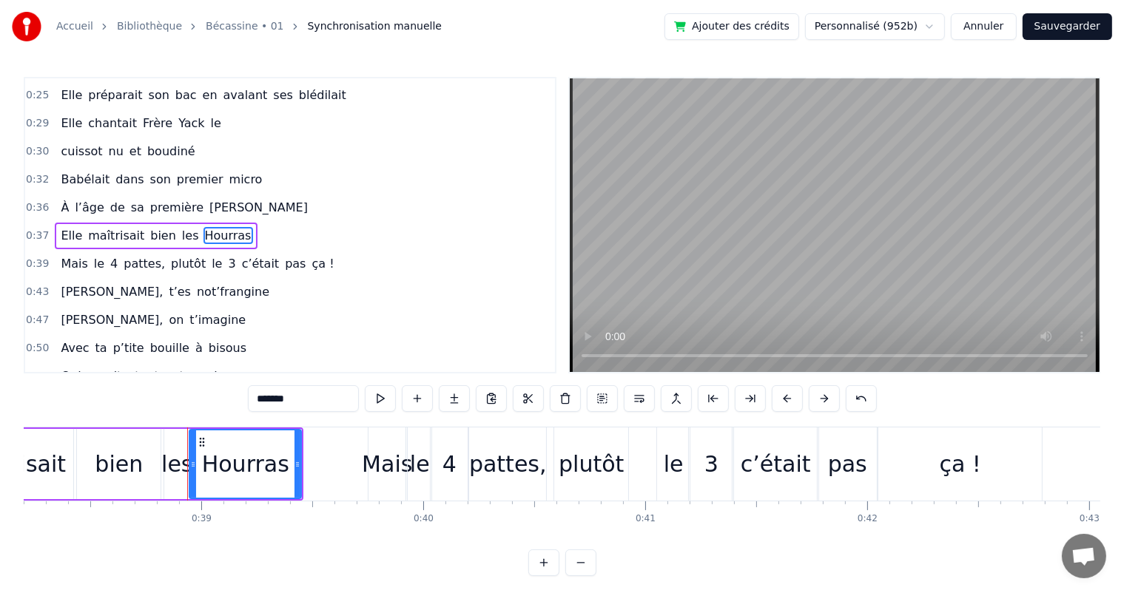
click at [131, 465] on div "bien" at bounding box center [119, 463] width 48 height 33
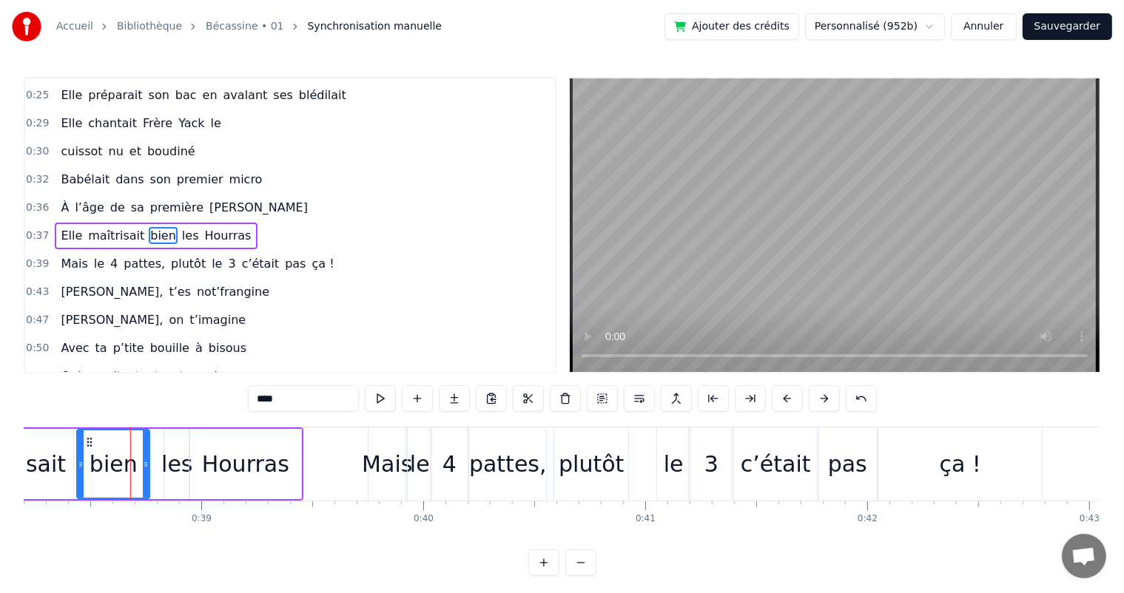
drag, startPoint x: 157, startPoint y: 463, endPoint x: 146, endPoint y: 463, distance: 11.1
click at [146, 463] on icon at bounding box center [146, 465] width 6 height 12
click at [170, 463] on div "les" at bounding box center [176, 463] width 31 height 33
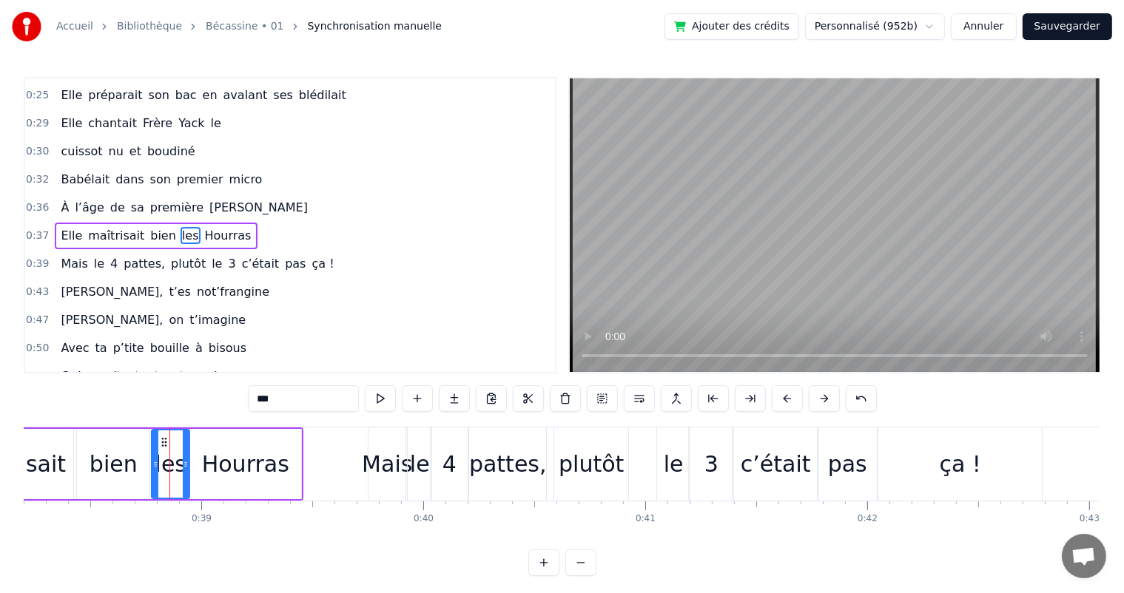
drag, startPoint x: 166, startPoint y: 462, endPoint x: 153, endPoint y: 462, distance: 12.6
click at [153, 462] on icon at bounding box center [155, 465] width 6 height 12
drag, startPoint x: 185, startPoint y: 462, endPoint x: 171, endPoint y: 462, distance: 14.1
click at [171, 462] on icon at bounding box center [172, 465] width 6 height 12
click at [199, 462] on div "Hourras" at bounding box center [245, 464] width 112 height 70
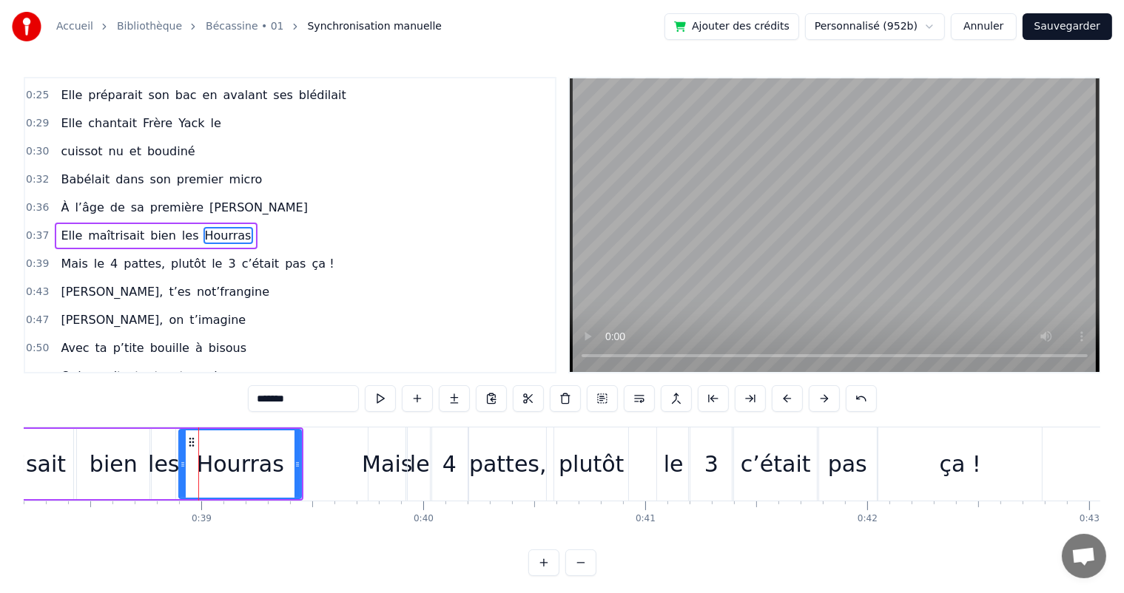
drag, startPoint x: 191, startPoint y: 462, endPoint x: 180, endPoint y: 463, distance: 10.5
click at [180, 463] on icon at bounding box center [183, 465] width 6 height 12
click at [59, 199] on span "À" at bounding box center [64, 207] width 11 height 17
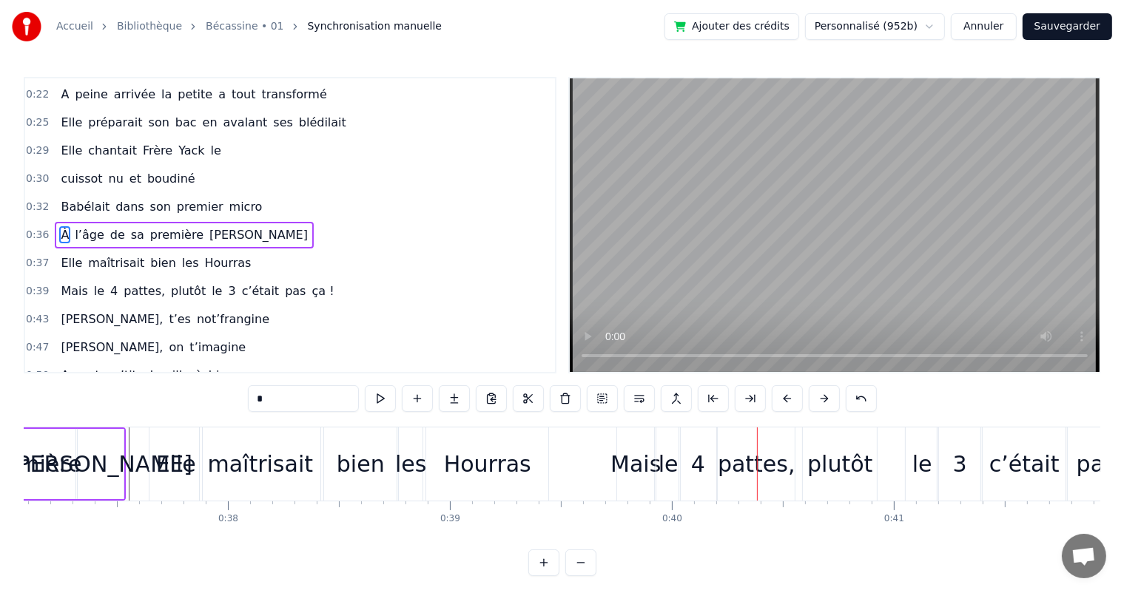
scroll to position [0, 8176]
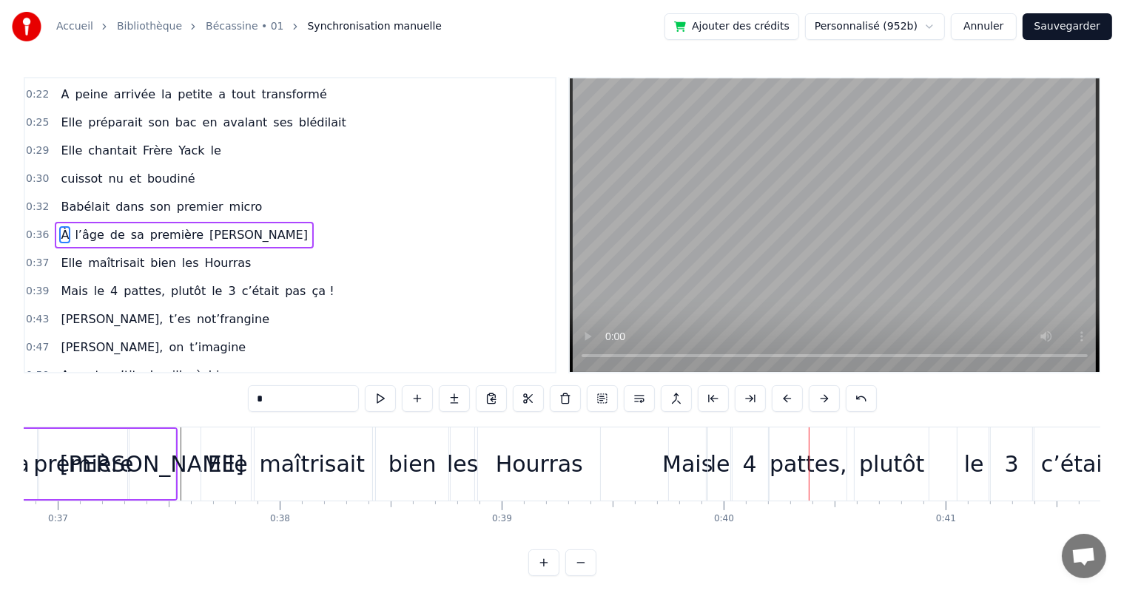
click at [360, 478] on div "maîtrisait" at bounding box center [311, 464] width 121 height 73
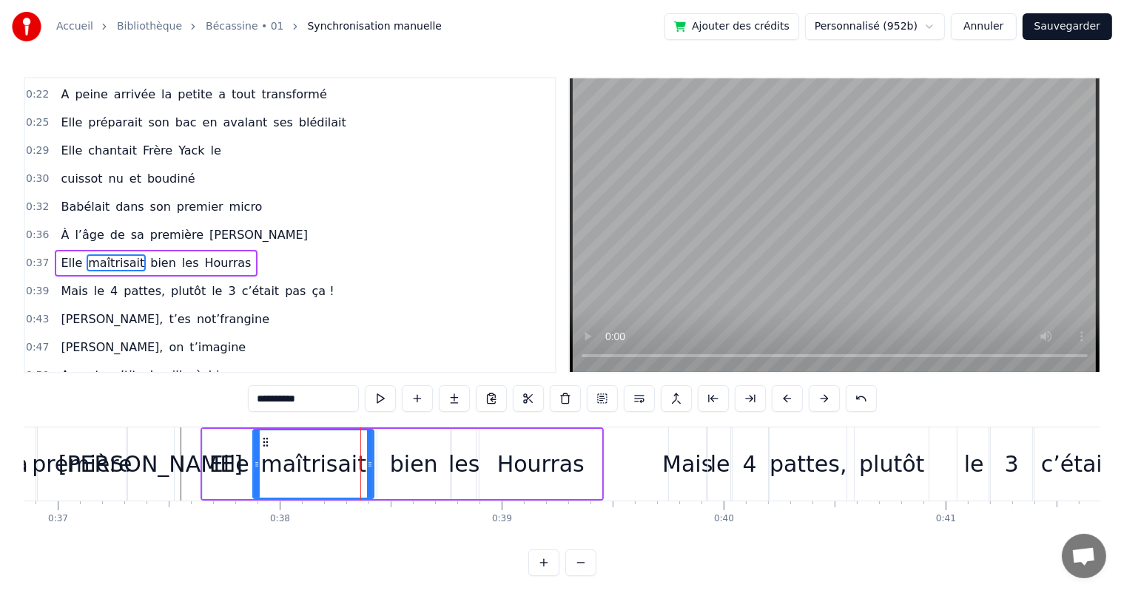
scroll to position [166, 0]
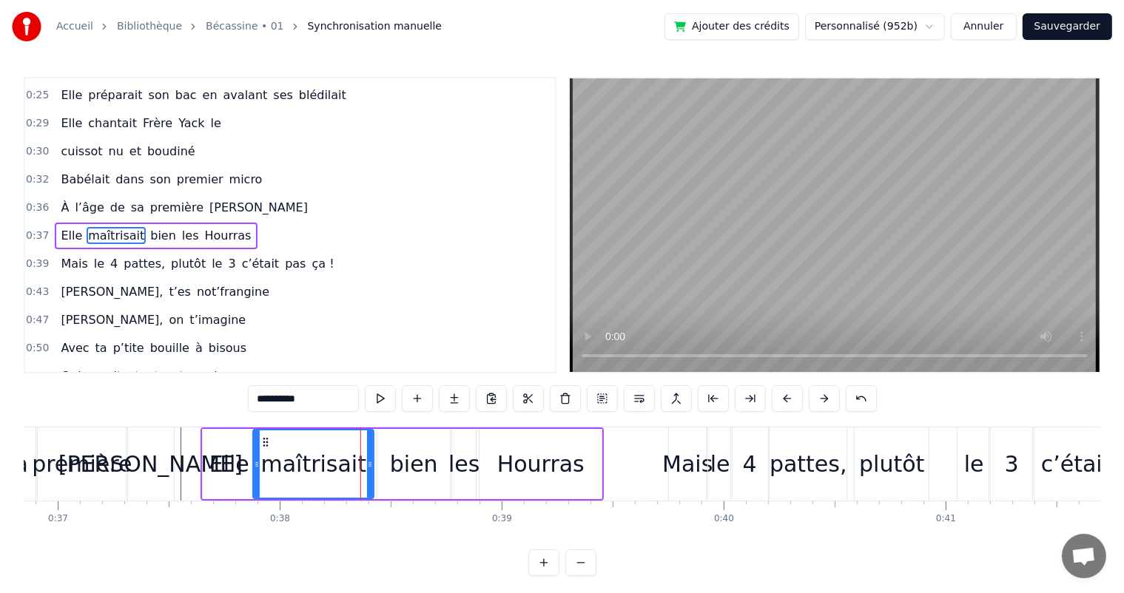
click at [382, 471] on div "bien" at bounding box center [413, 464] width 72 height 70
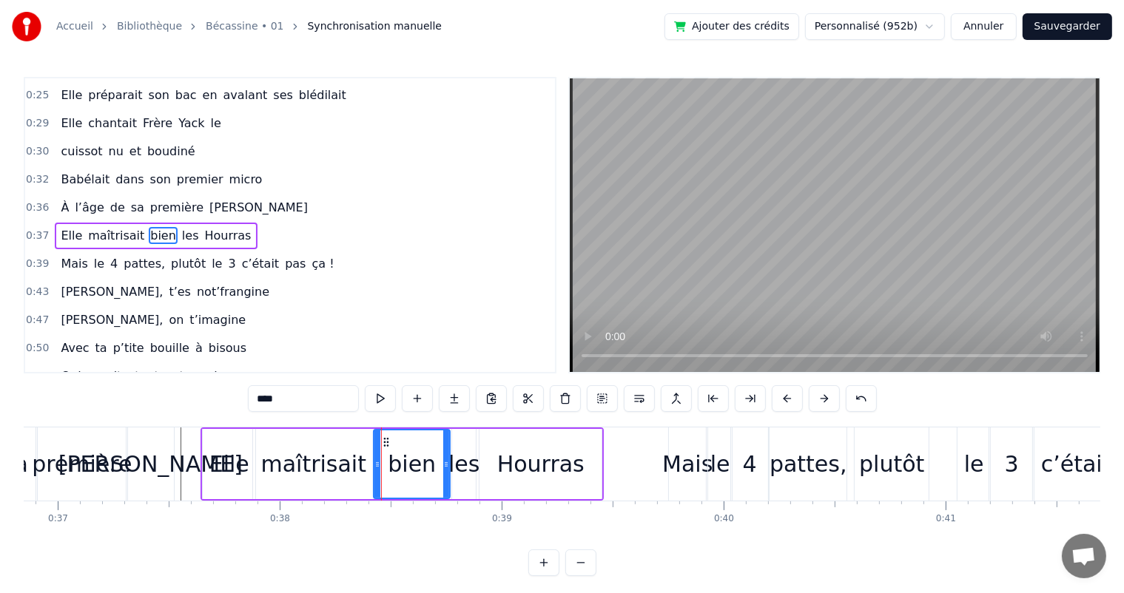
click at [374, 472] on div at bounding box center [377, 463] width 6 height 67
click at [342, 473] on div "maîtrisait" at bounding box center [314, 463] width 106 height 33
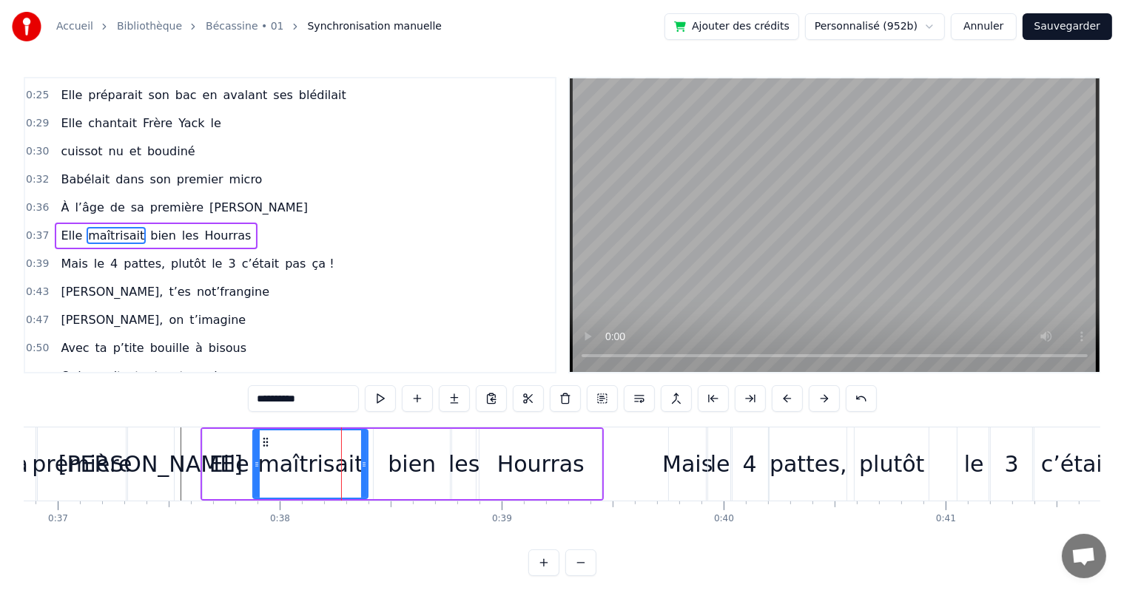
click at [365, 464] on circle at bounding box center [365, 464] width 1 height 1
click at [384, 460] on div "bien" at bounding box center [412, 464] width 76 height 70
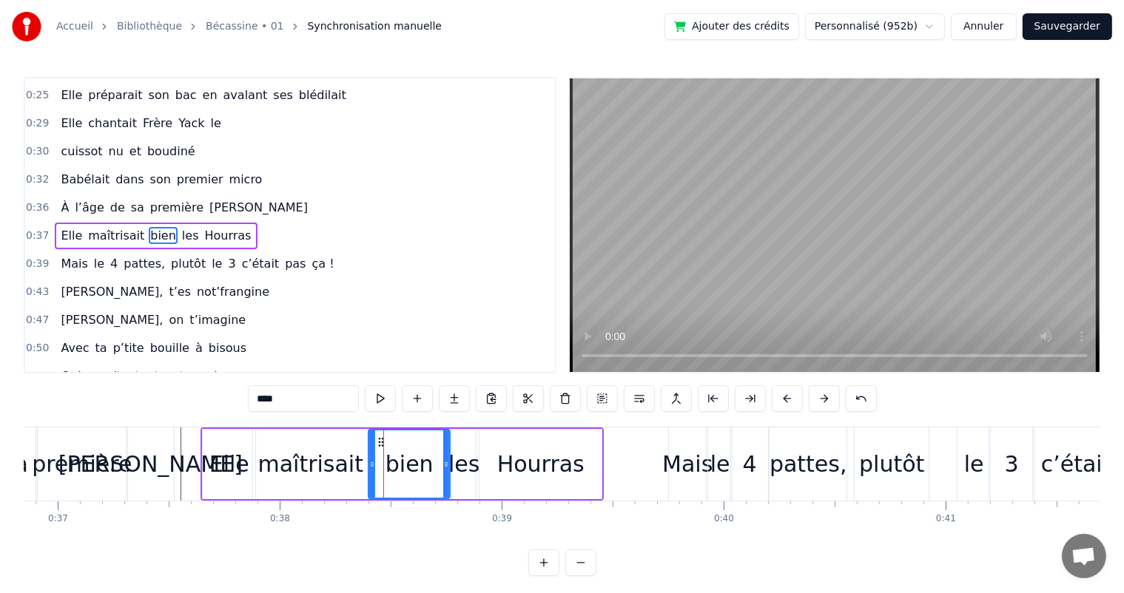
click at [370, 467] on icon at bounding box center [372, 465] width 6 height 12
click at [251, 458] on div "Elle" at bounding box center [229, 464] width 53 height 70
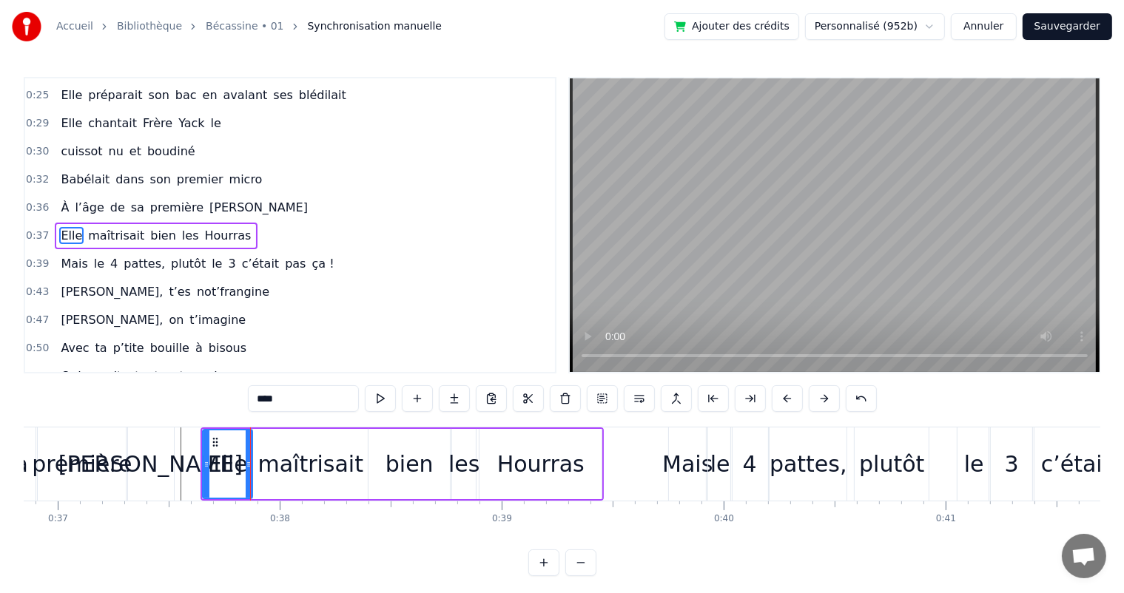
click at [248, 461] on icon at bounding box center [249, 465] width 6 height 12
click at [59, 199] on span "À" at bounding box center [64, 207] width 11 height 17
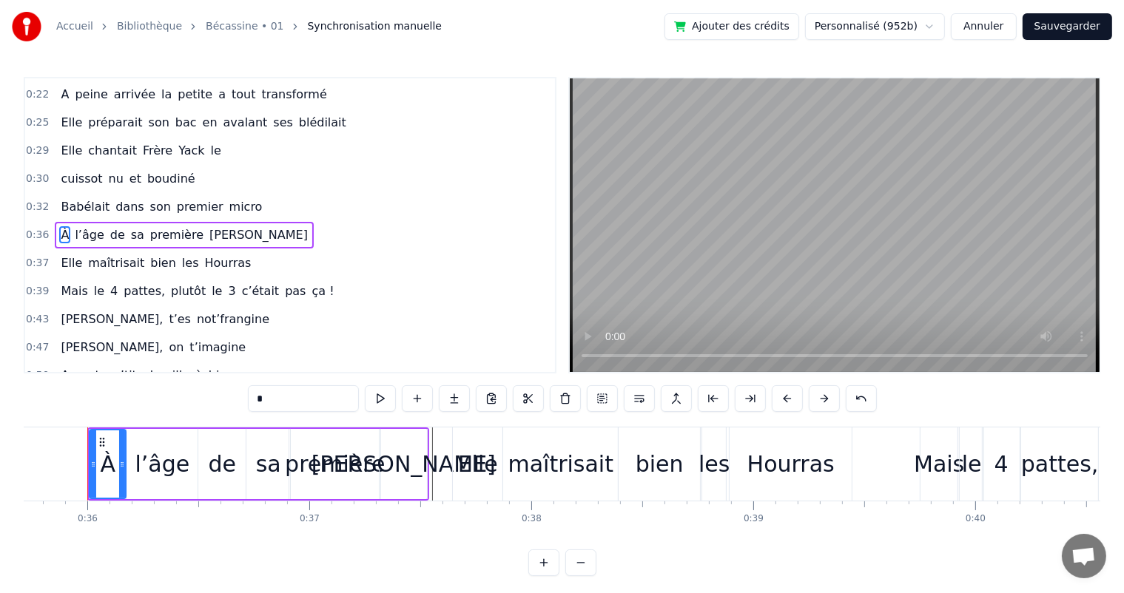
scroll to position [0, 7914]
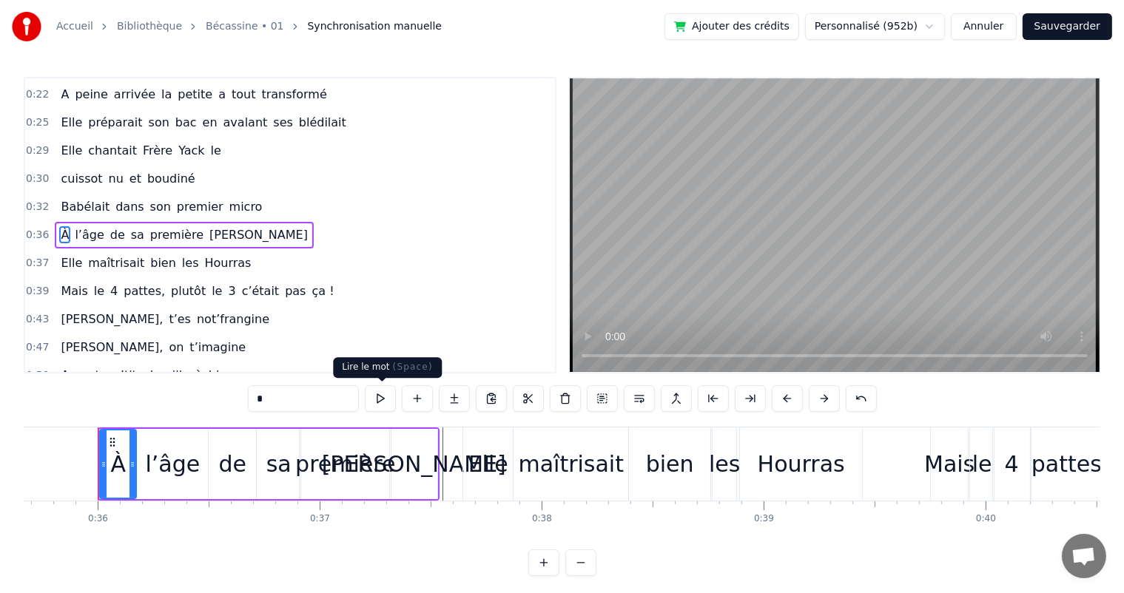
click at [382, 400] on button at bounding box center [380, 398] width 31 height 27
click at [655, 469] on div "bien" at bounding box center [670, 463] width 48 height 33
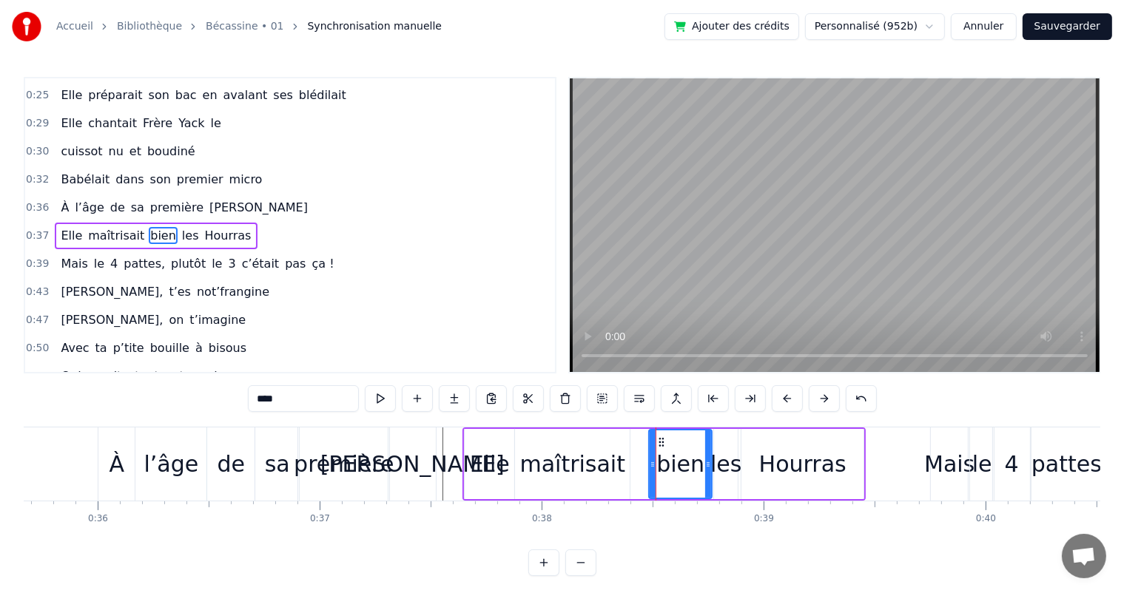
drag, startPoint x: 632, startPoint y: 473, endPoint x: 651, endPoint y: 473, distance: 18.5
click at [651, 473] on div at bounding box center [652, 463] width 6 height 67
click at [618, 473] on div "maîtrisait" at bounding box center [572, 464] width 115 height 70
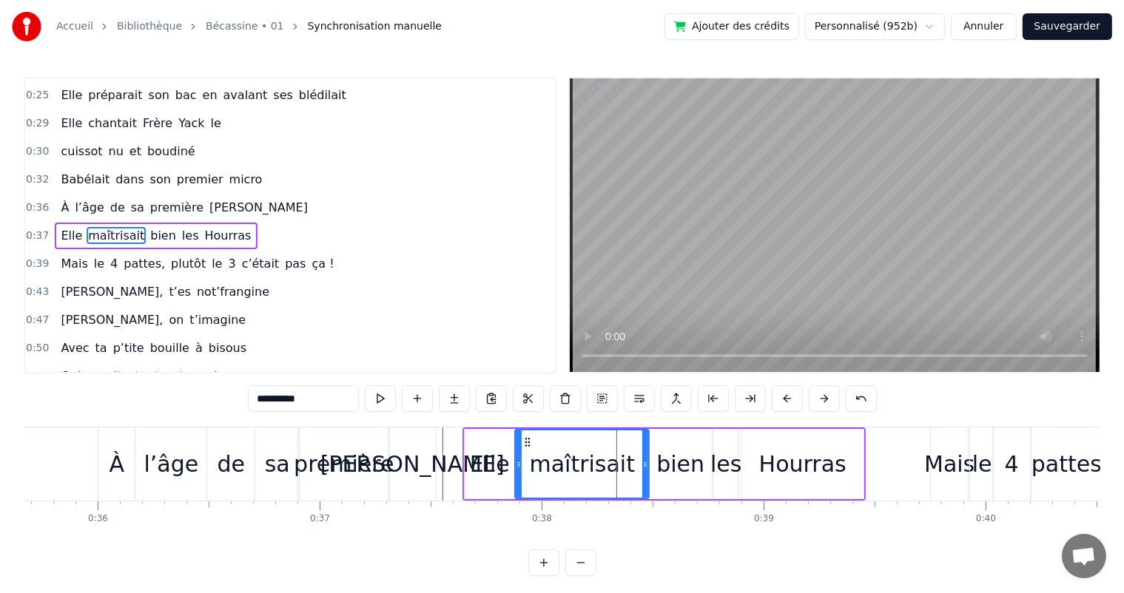
drag, startPoint x: 627, startPoint y: 473, endPoint x: 646, endPoint y: 473, distance: 19.2
click at [646, 473] on div at bounding box center [645, 463] width 6 height 67
click at [73, 202] on span "l’âge" at bounding box center [89, 207] width 32 height 17
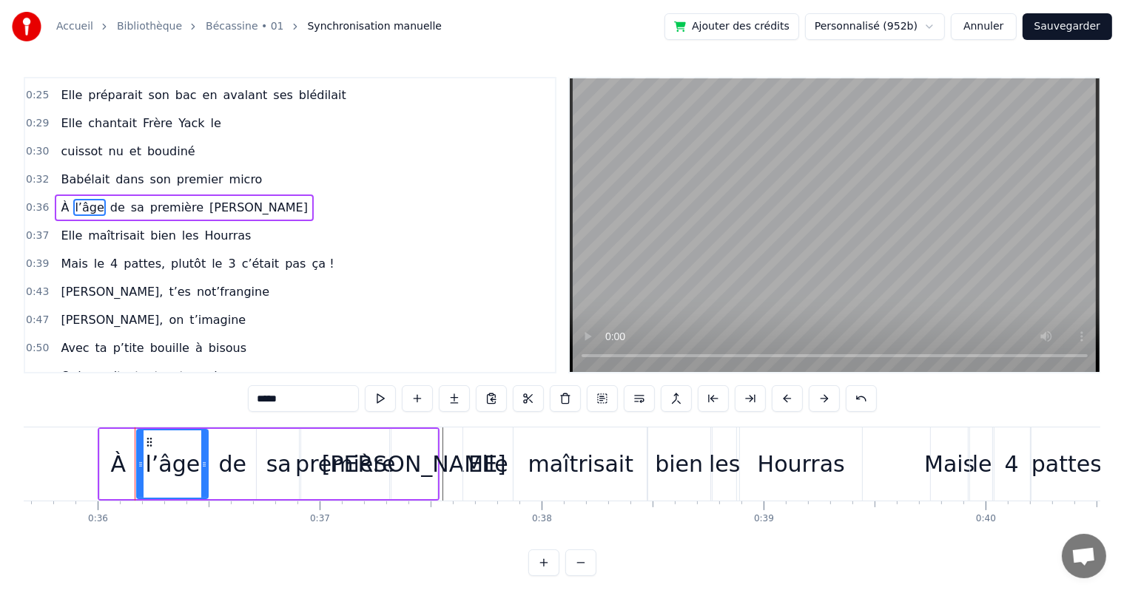
scroll to position [138, 0]
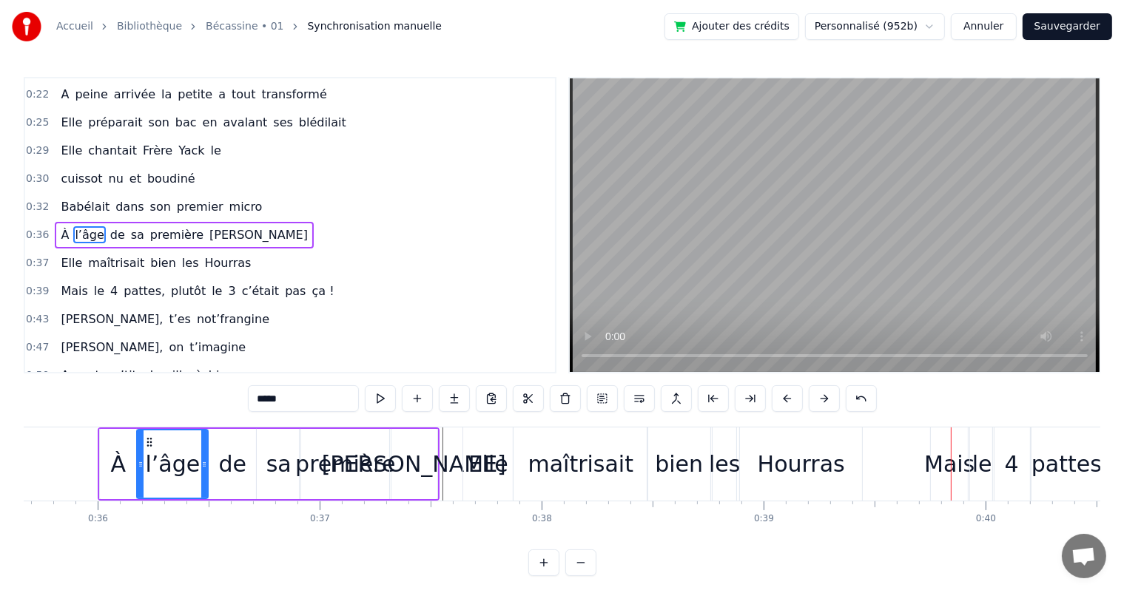
click at [742, 458] on div "Hourras" at bounding box center [801, 464] width 122 height 73
type input "*******"
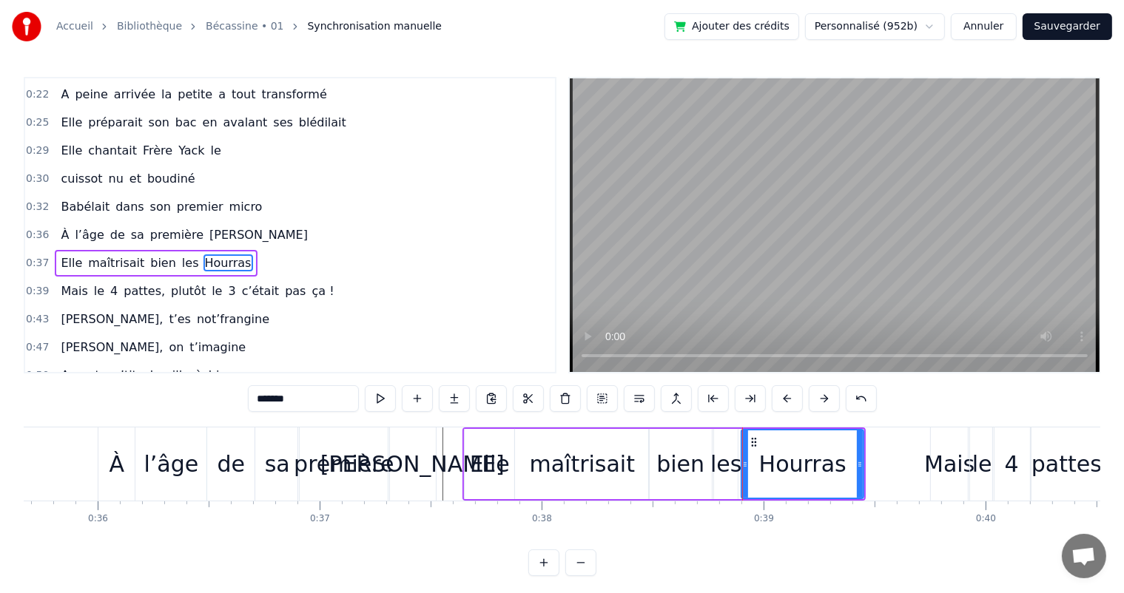
scroll to position [166, 0]
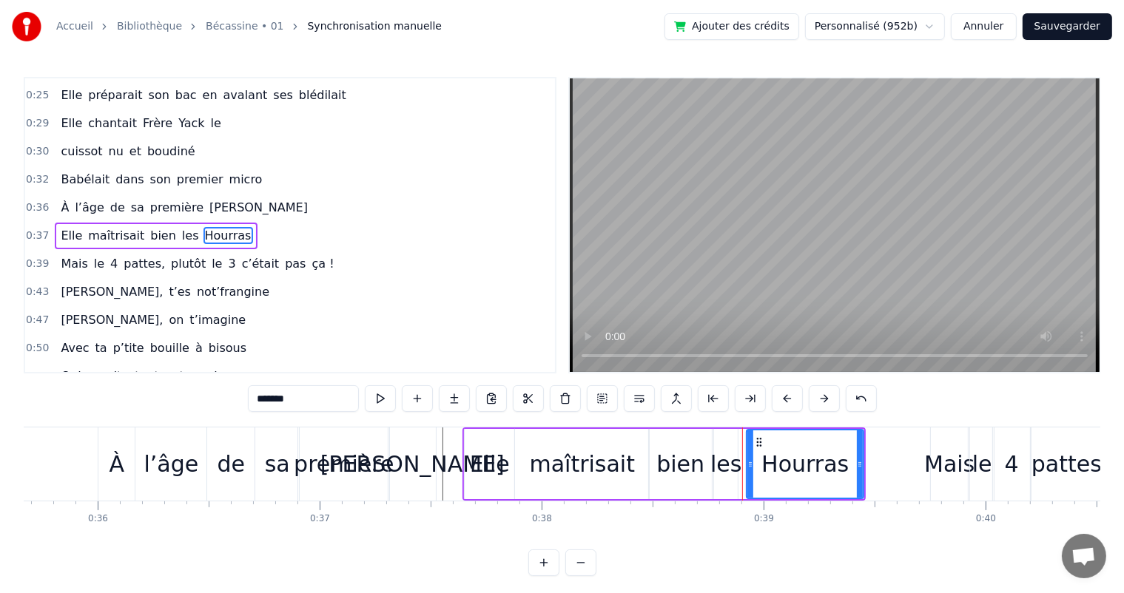
click at [749, 459] on icon at bounding box center [750, 465] width 6 height 12
click at [740, 458] on div "Elle maîtrisait bien les Hourras" at bounding box center [663, 464] width 403 height 73
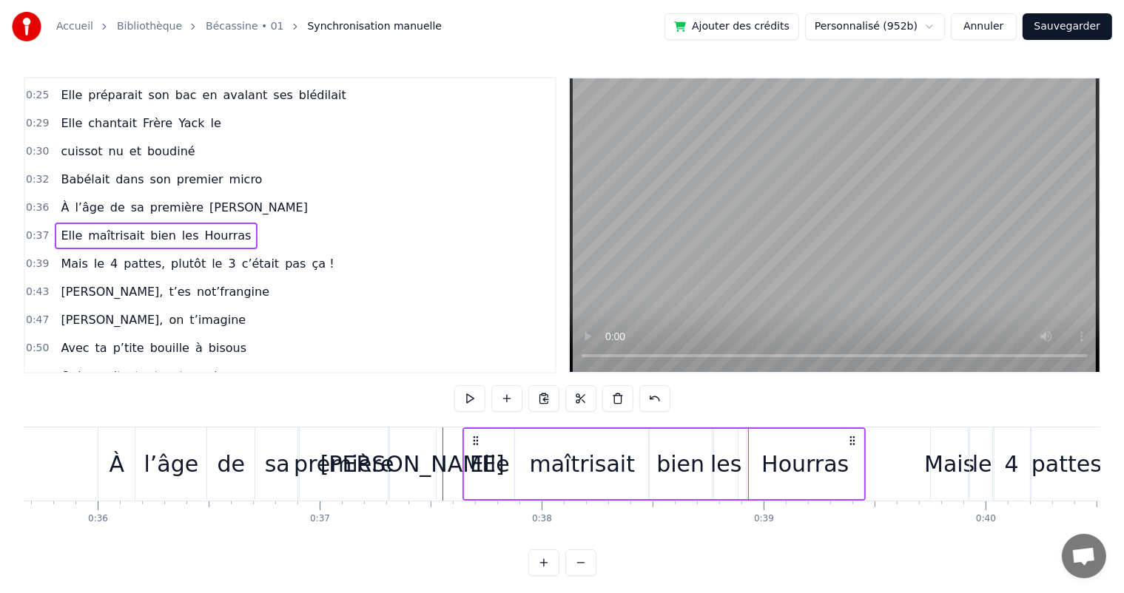
click at [748, 458] on div at bounding box center [748, 464] width 1 height 73
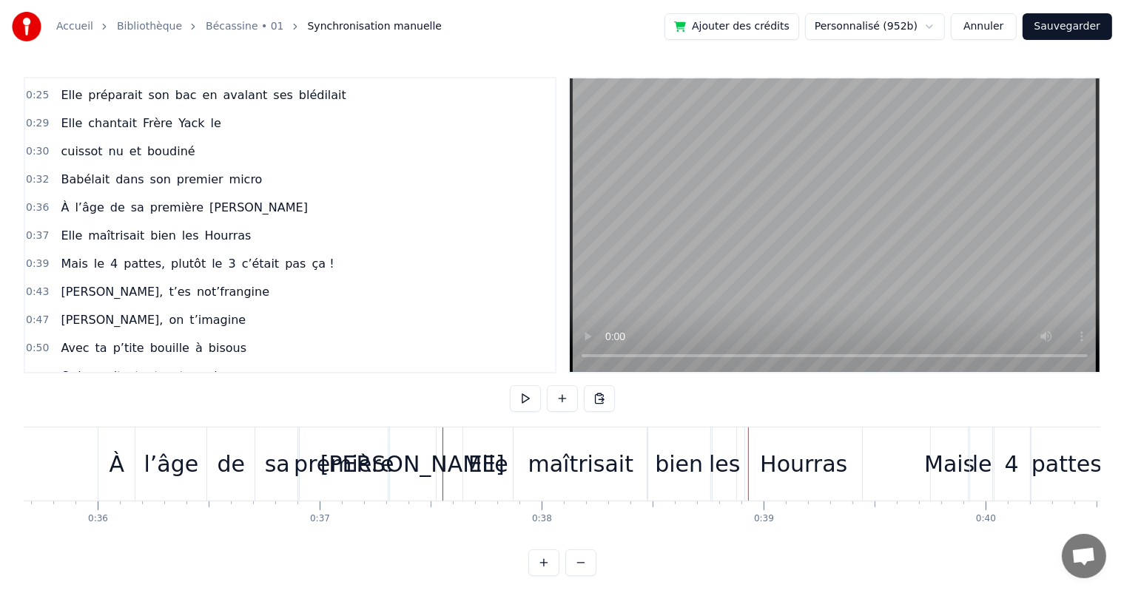
click at [769, 450] on div "Hourras" at bounding box center [803, 463] width 87 height 33
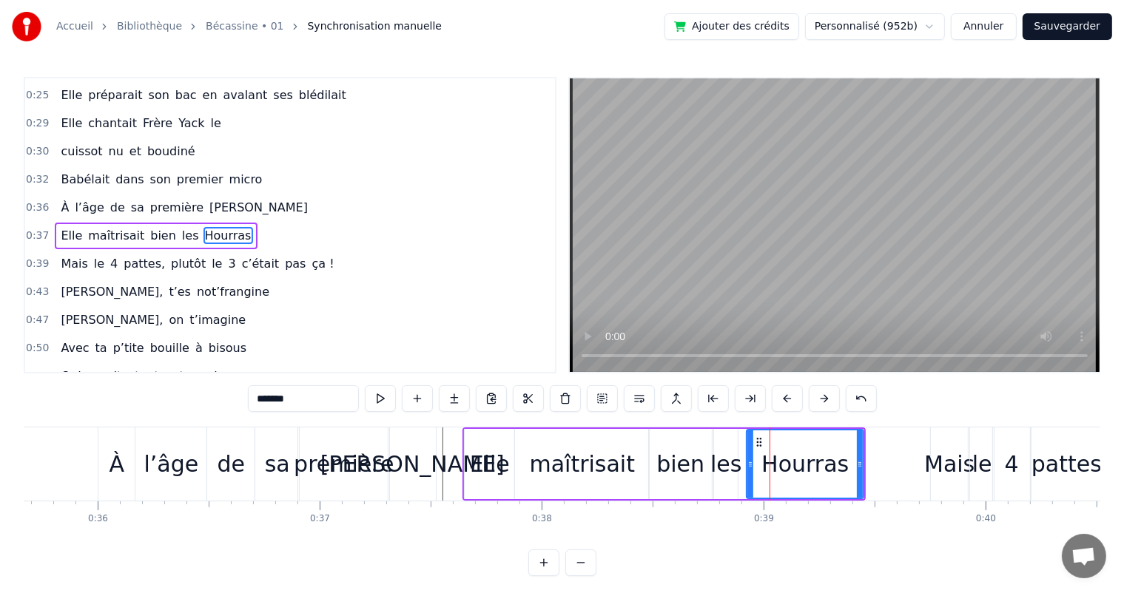
click at [732, 461] on div "les" at bounding box center [725, 463] width 31 height 33
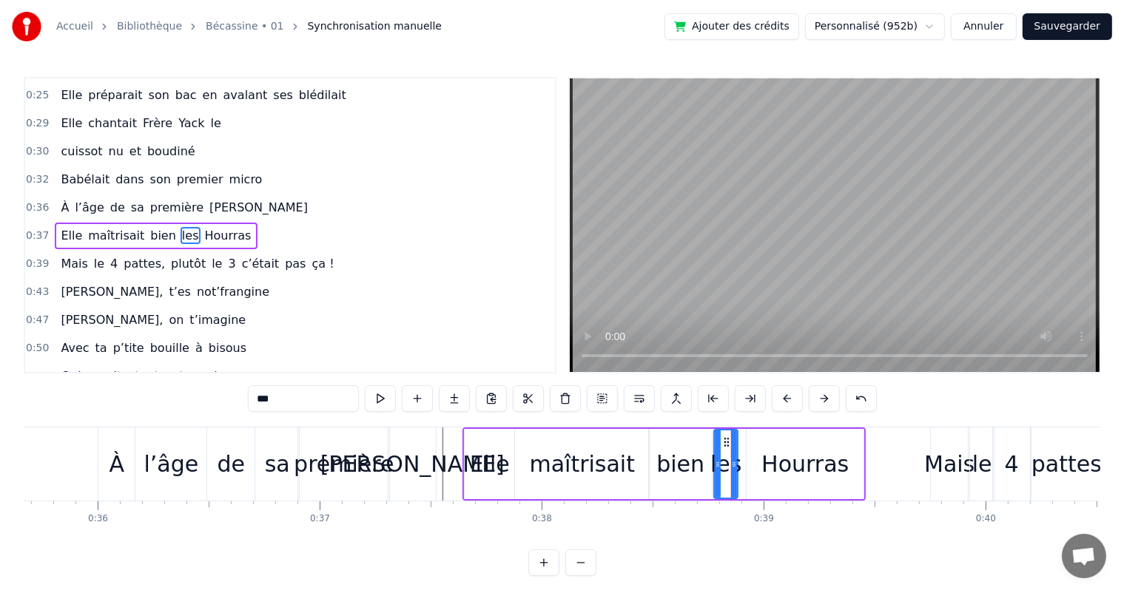
click at [746, 463] on div "Hourras" at bounding box center [804, 464] width 117 height 70
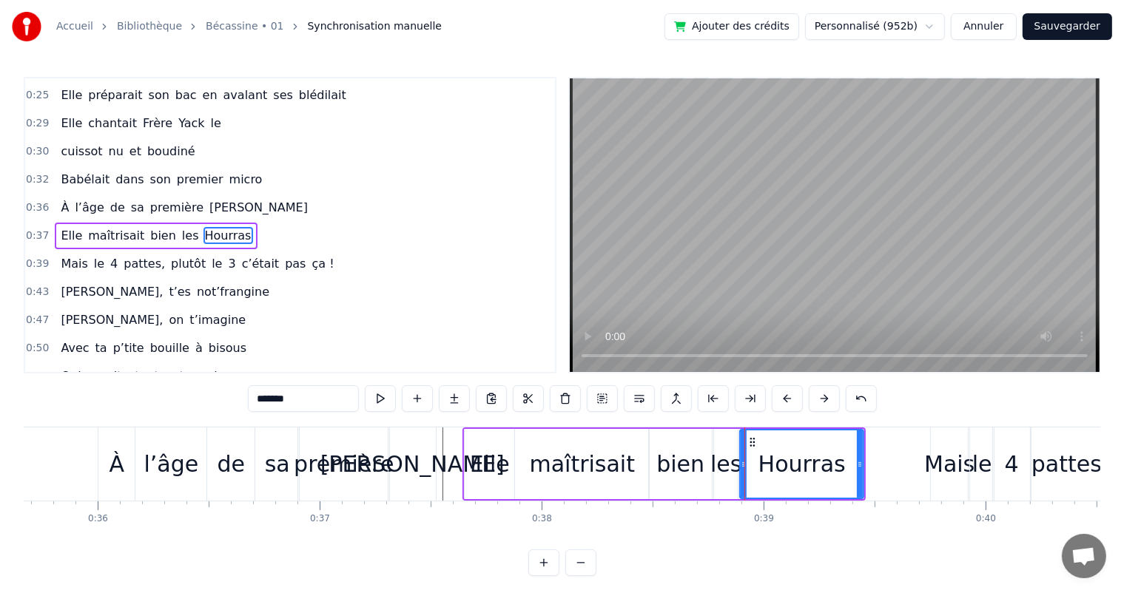
click at [739, 466] on div "Hourras" at bounding box center [801, 464] width 125 height 70
click at [715, 466] on div "les" at bounding box center [725, 463] width 31 height 33
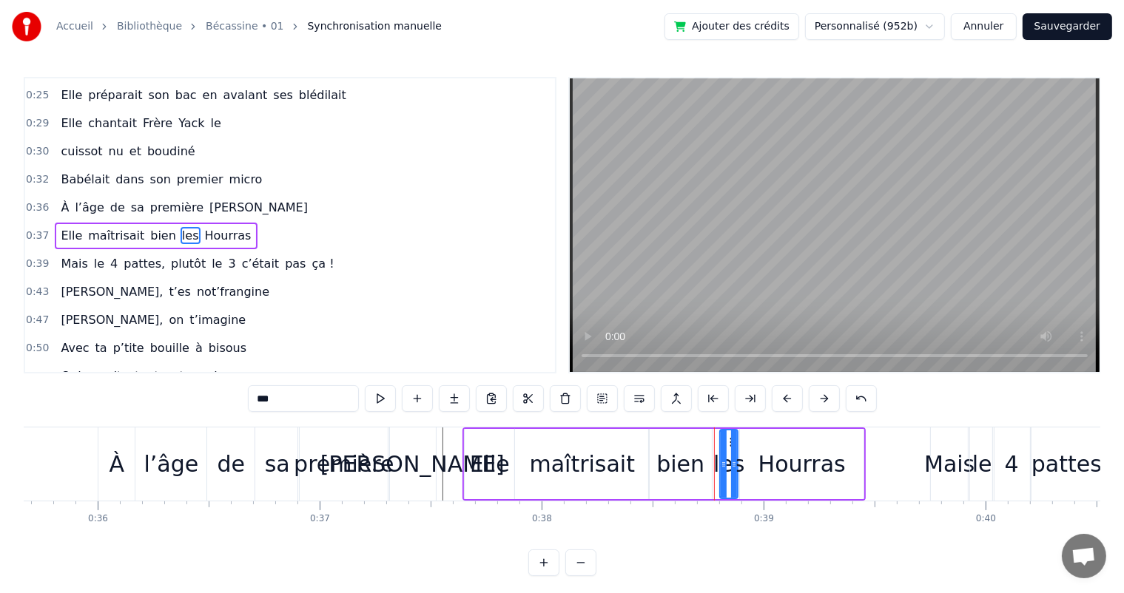
click at [725, 467] on icon at bounding box center [723, 465] width 6 height 12
click at [699, 470] on div "bien" at bounding box center [680, 463] width 48 height 33
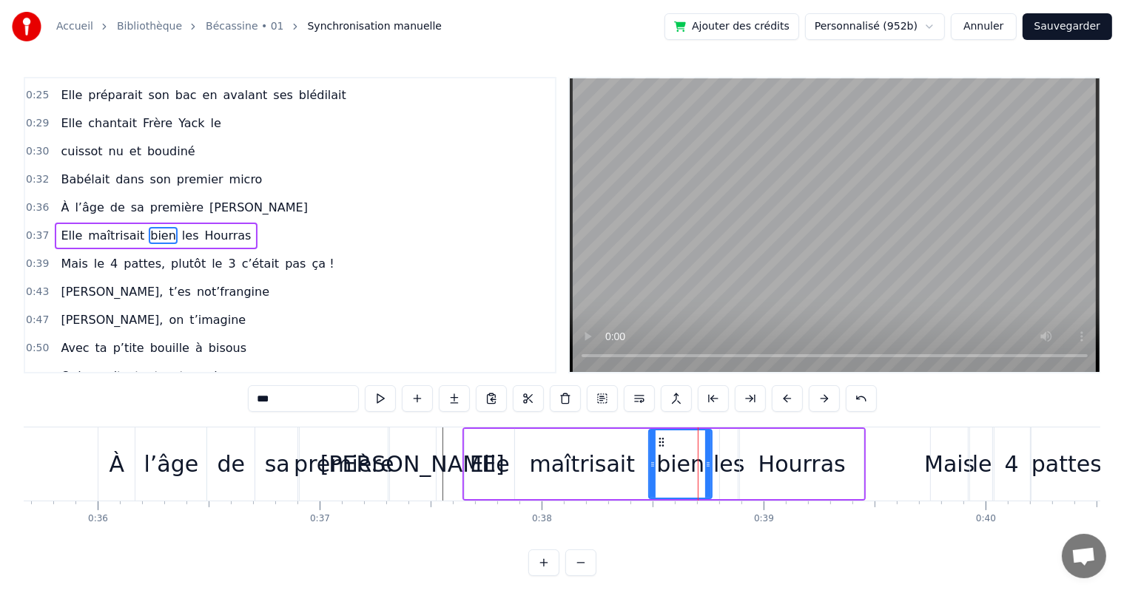
type input "****"
click at [717, 467] on icon at bounding box center [715, 465] width 6 height 12
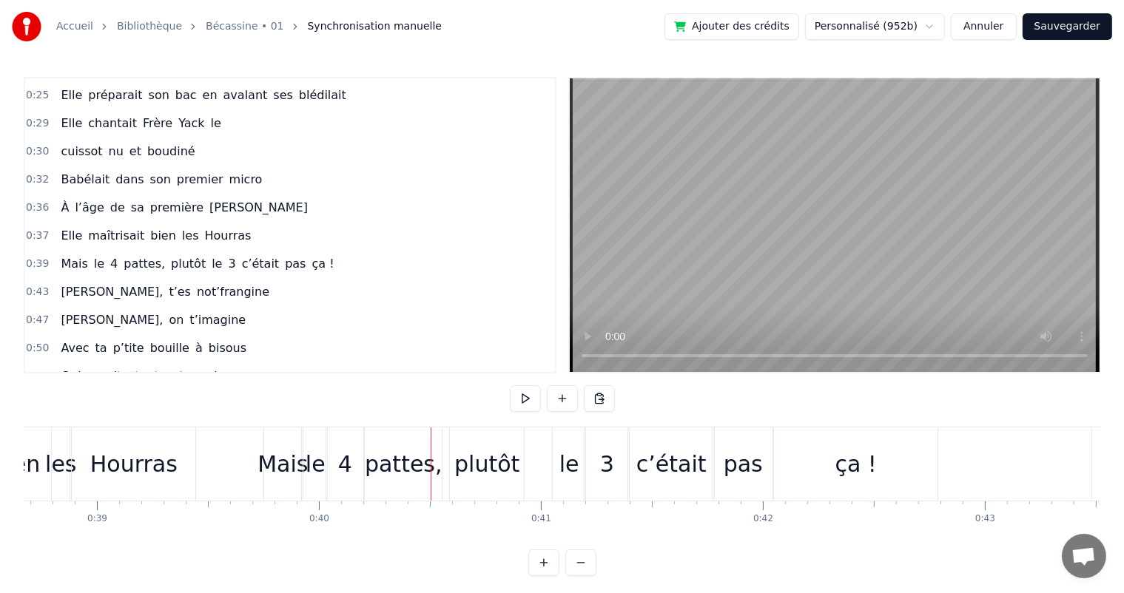
scroll to position [0, 8849]
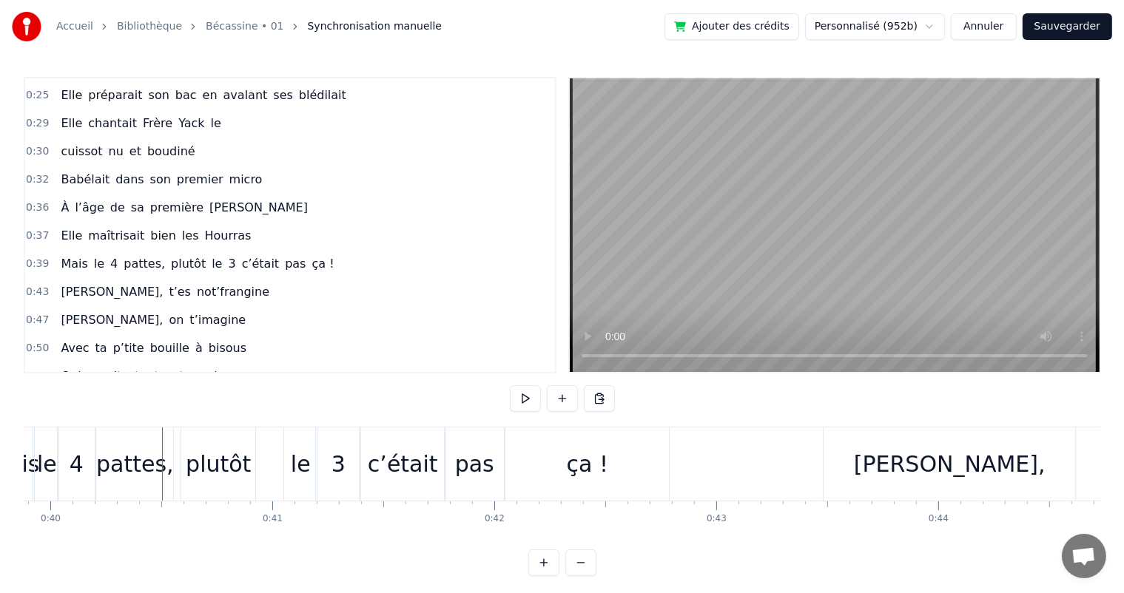
click at [64, 199] on span "À" at bounding box center [64, 208] width 11 height 18
click at [59, 199] on span "À" at bounding box center [64, 207] width 11 height 17
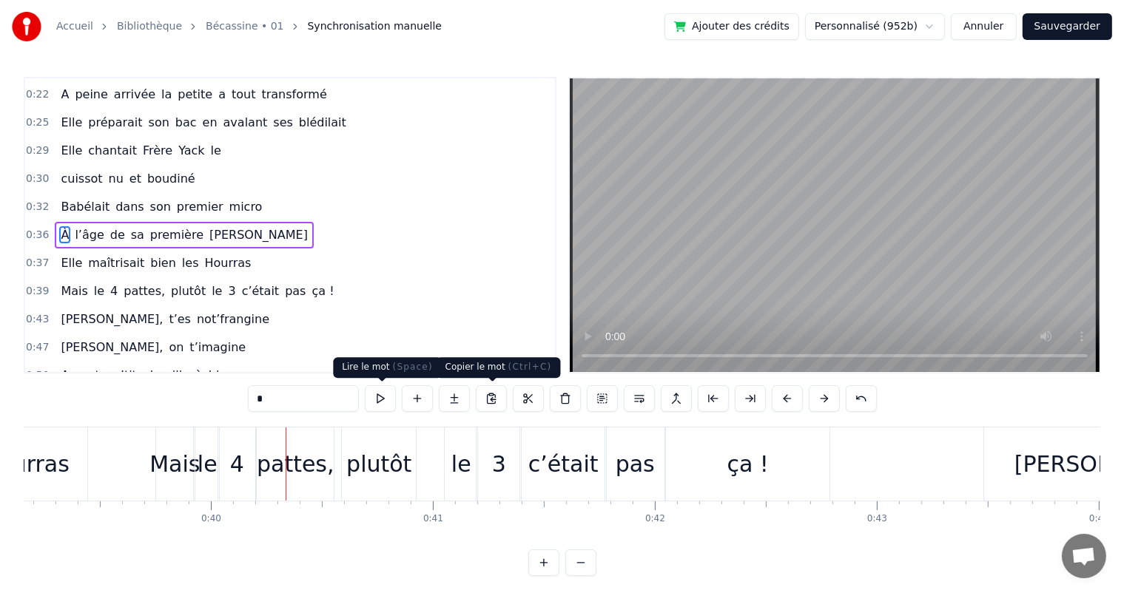
scroll to position [0, 8876]
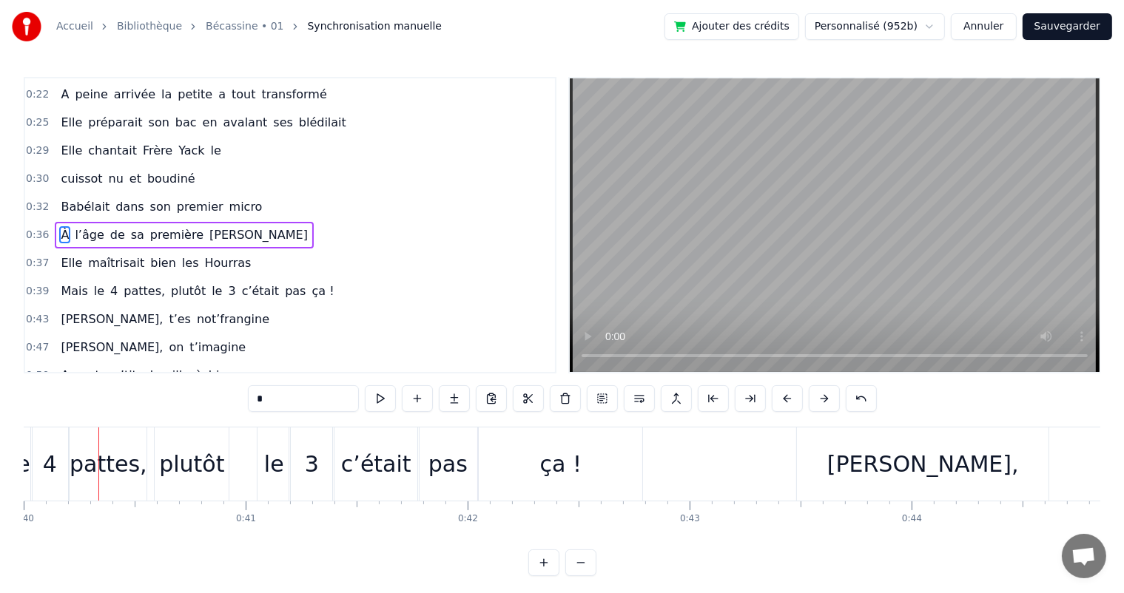
click at [207, 254] on span "Hourras" at bounding box center [228, 262] width 50 height 17
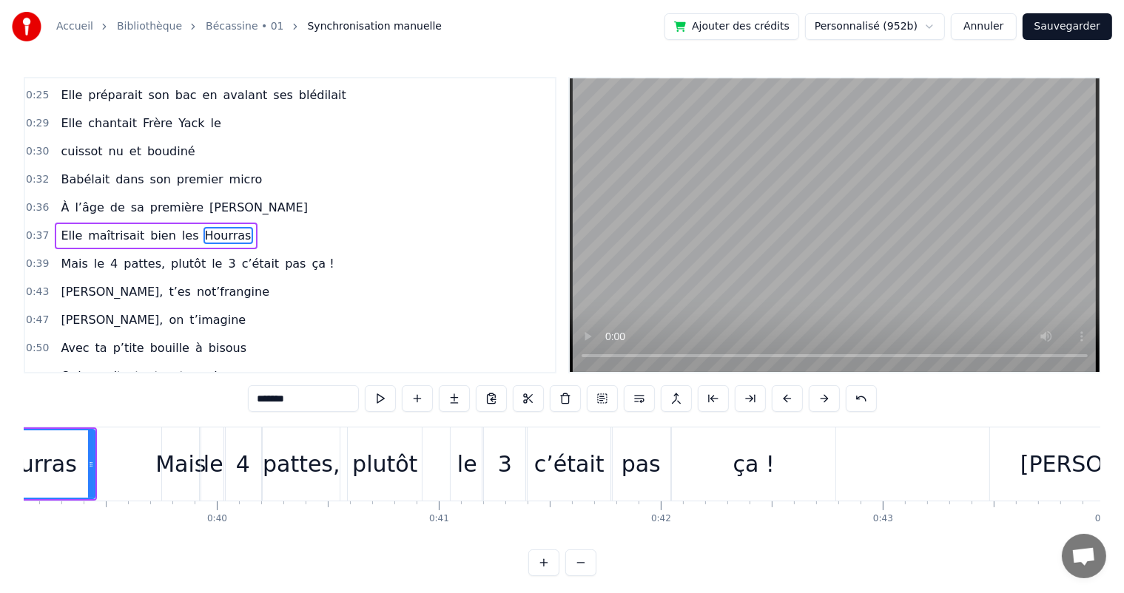
scroll to position [0, 8553]
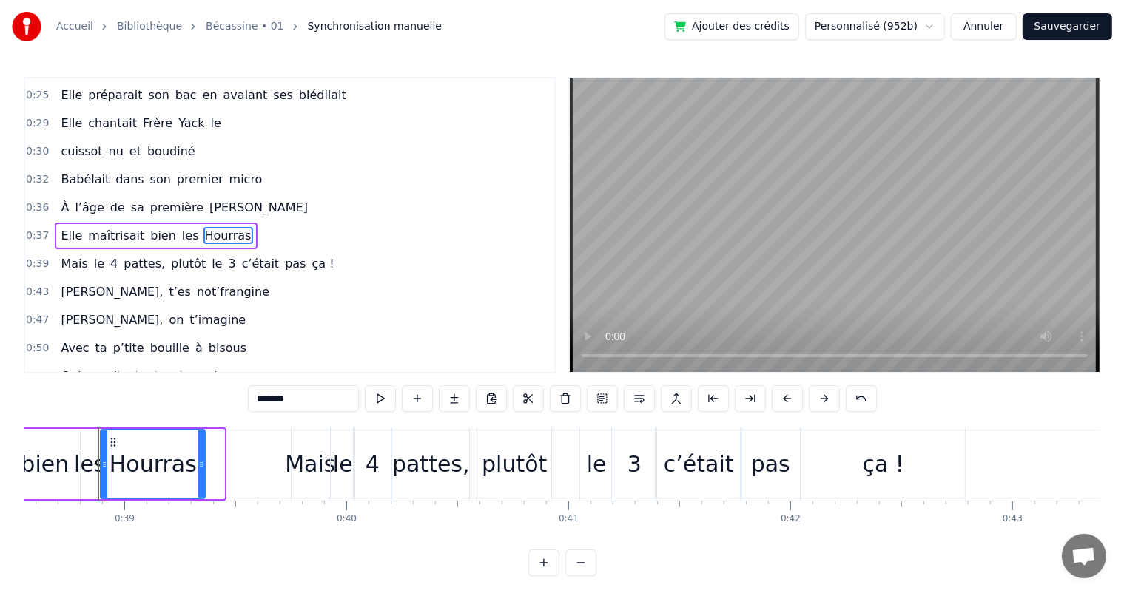
drag, startPoint x: 220, startPoint y: 456, endPoint x: 200, endPoint y: 456, distance: 19.2
click at [200, 456] on div at bounding box center [201, 463] width 6 height 67
click at [65, 173] on span "Babélait" at bounding box center [85, 179] width 52 height 17
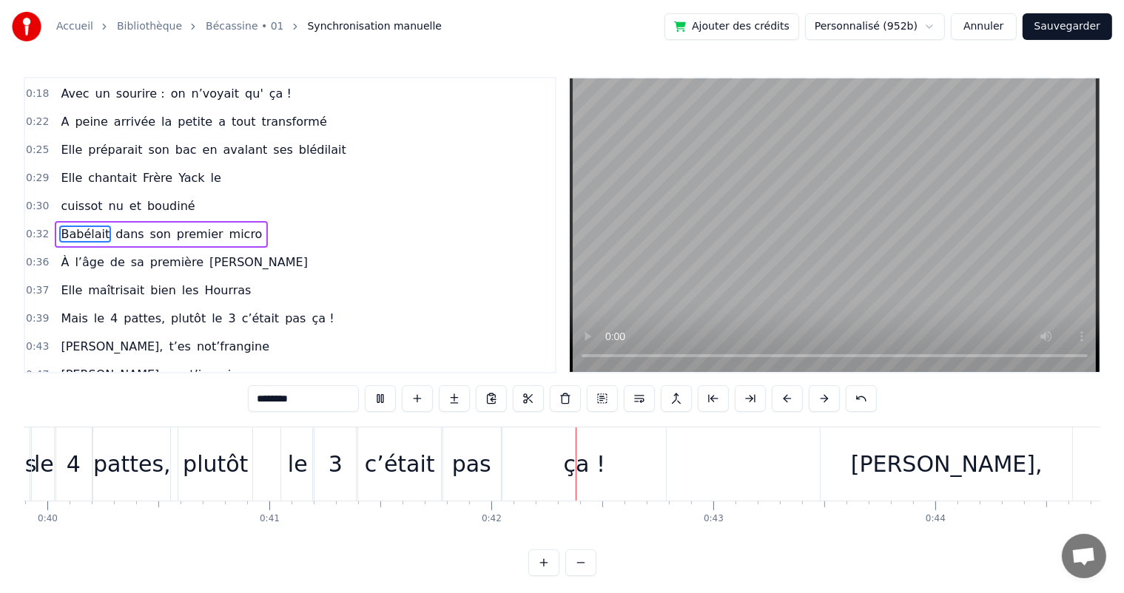
scroll to position [0, 9182]
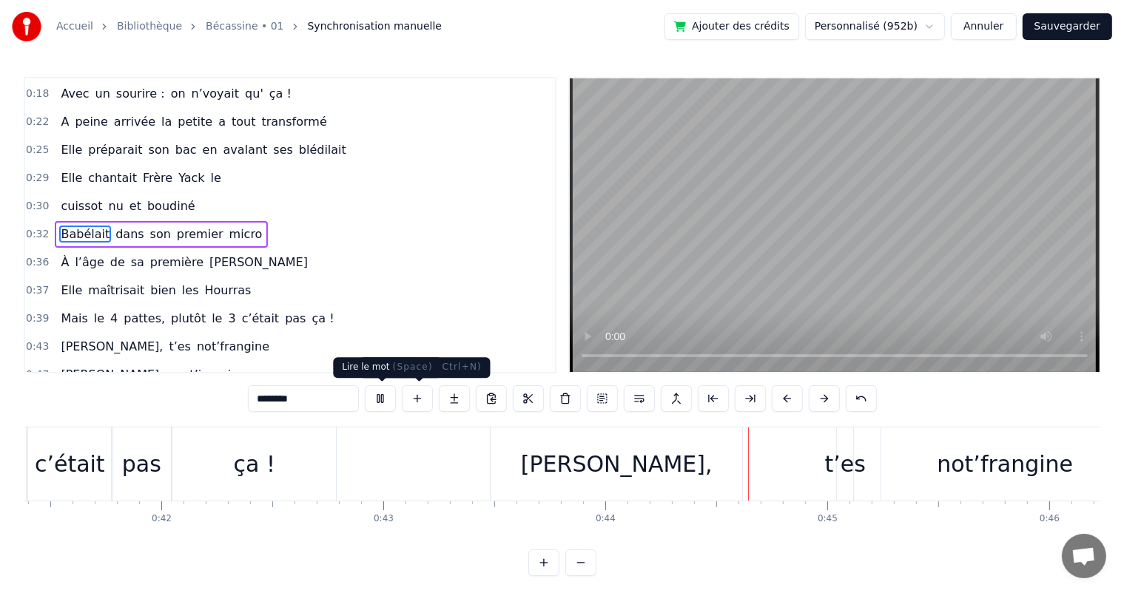
click at [376, 402] on button at bounding box center [380, 398] width 31 height 27
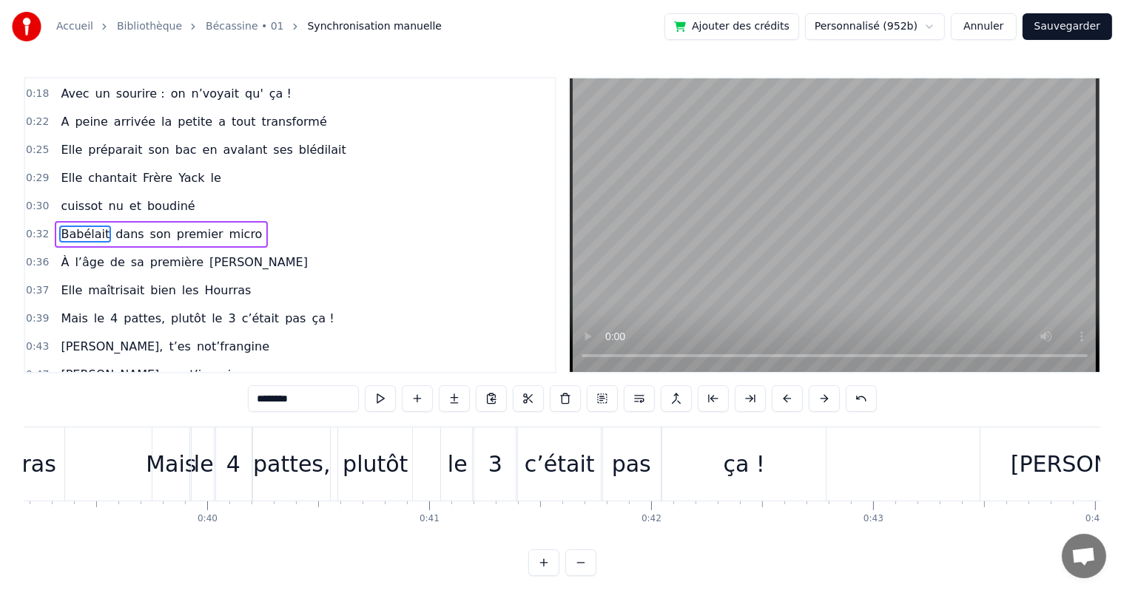
scroll to position [0, 8679]
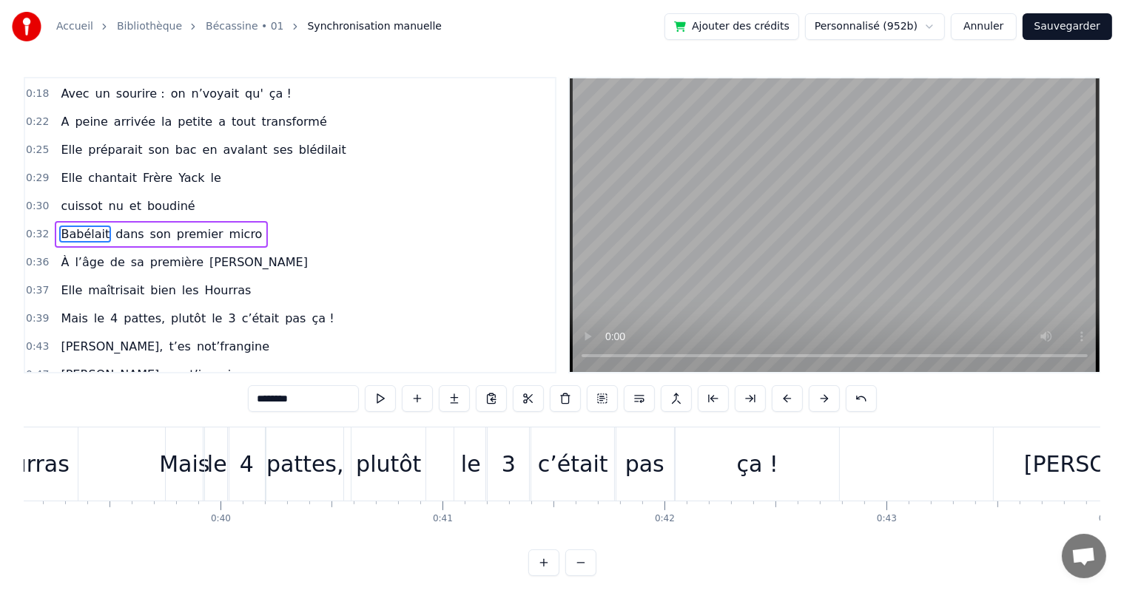
click at [181, 432] on div "Mais" at bounding box center [184, 464] width 37 height 73
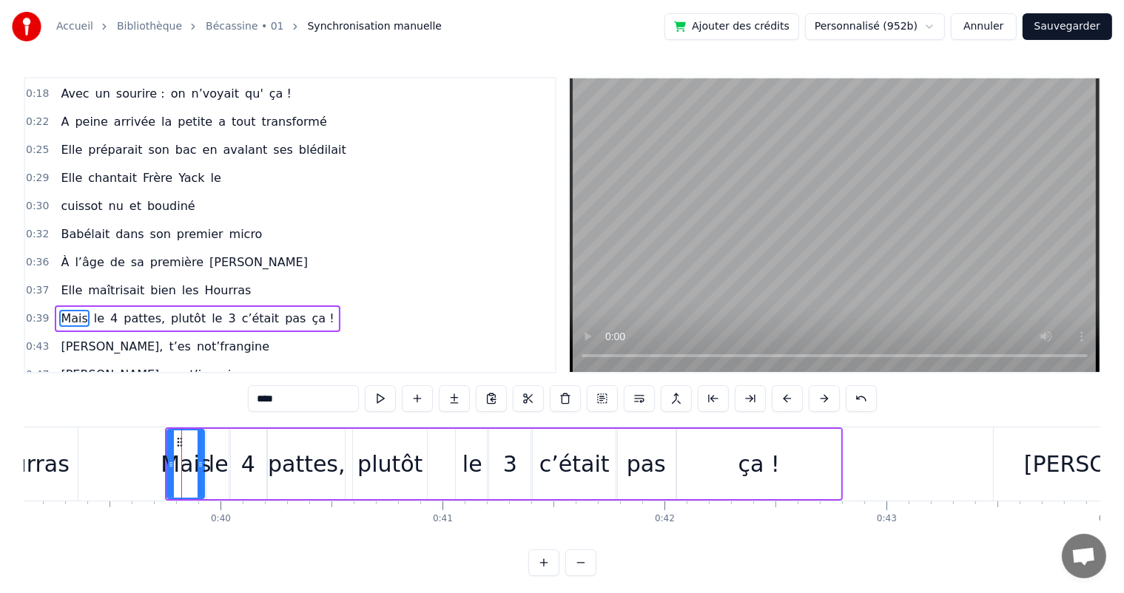
scroll to position [192, 0]
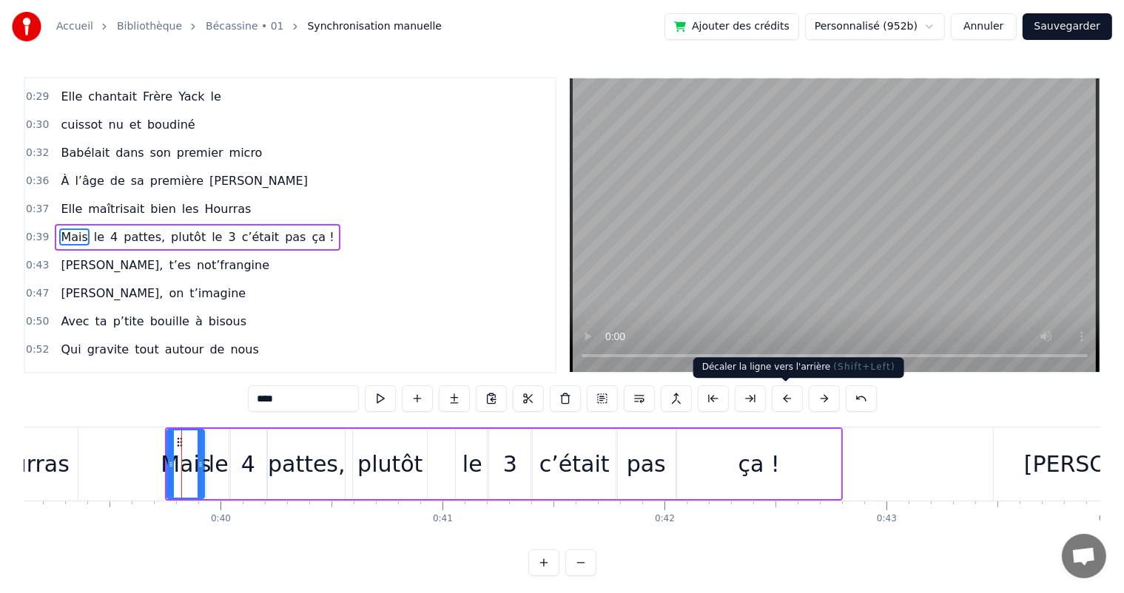
click at [778, 399] on button at bounding box center [786, 398] width 31 height 27
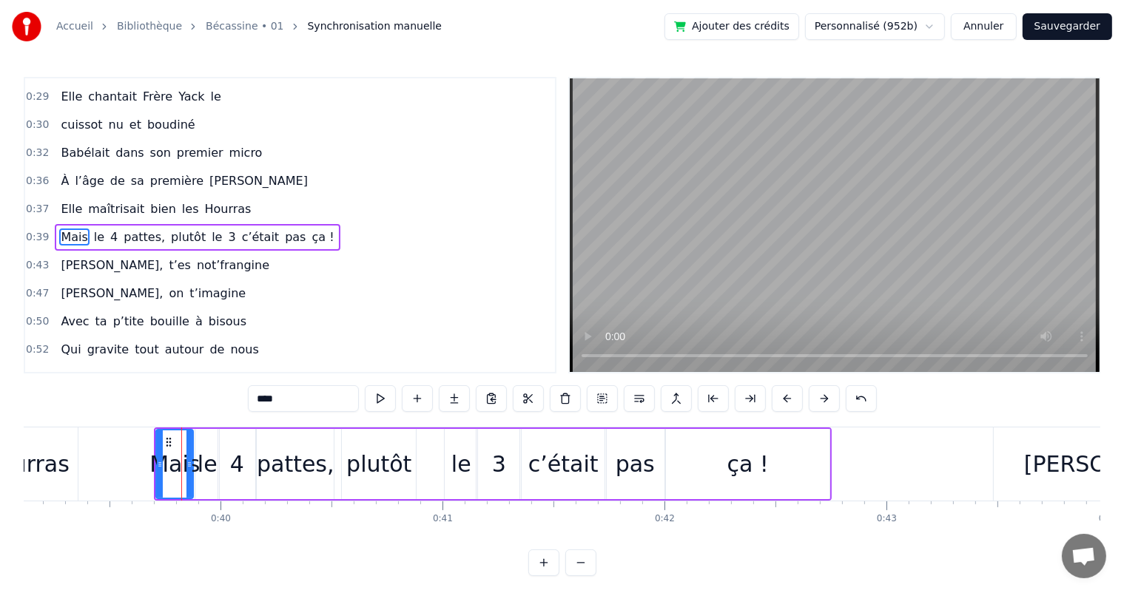
click at [70, 203] on span "Elle" at bounding box center [71, 208] width 24 height 17
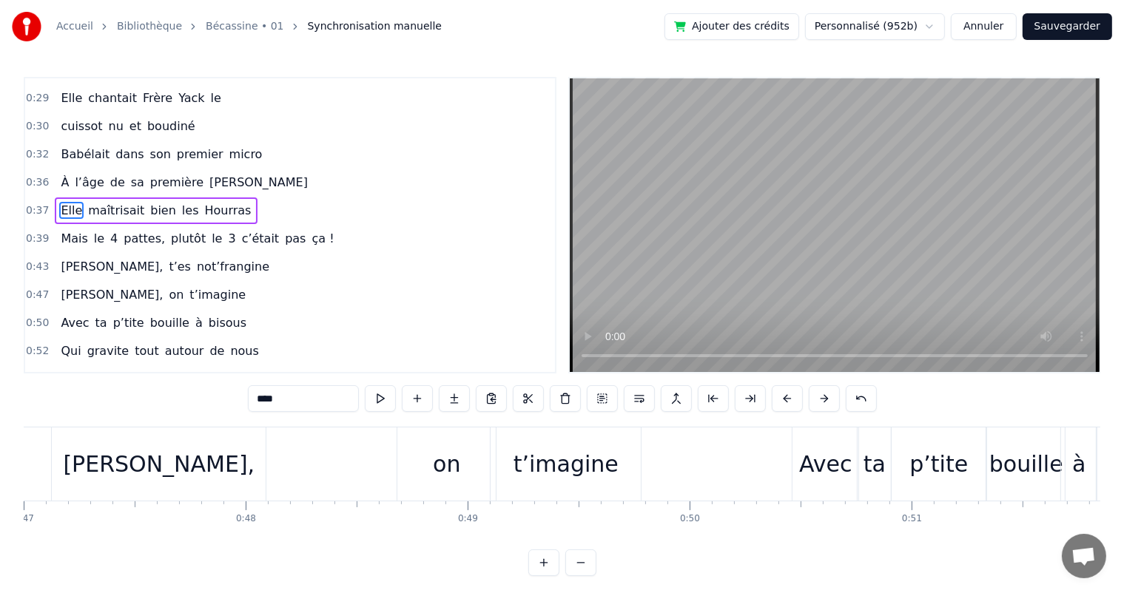
scroll to position [0, 10418]
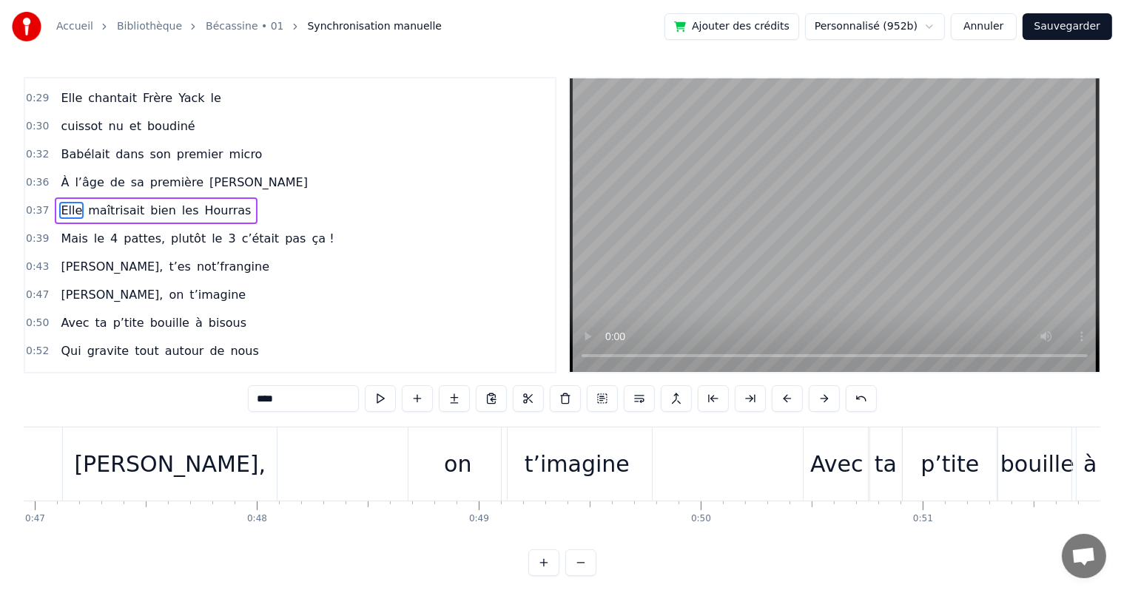
click at [225, 453] on div "[PERSON_NAME]," at bounding box center [170, 464] width 214 height 73
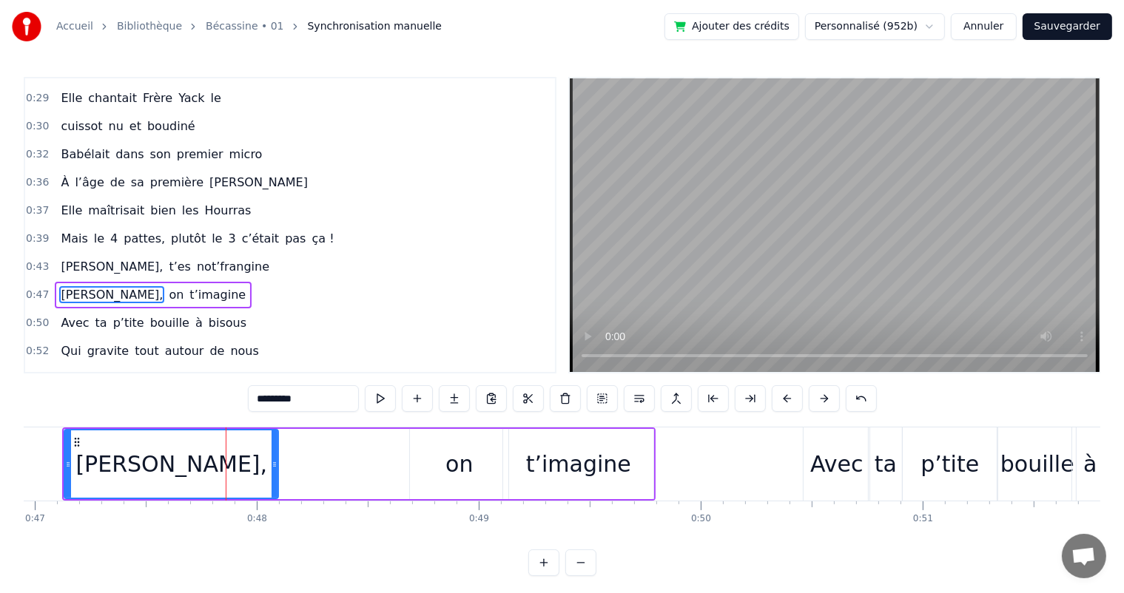
scroll to position [247, 0]
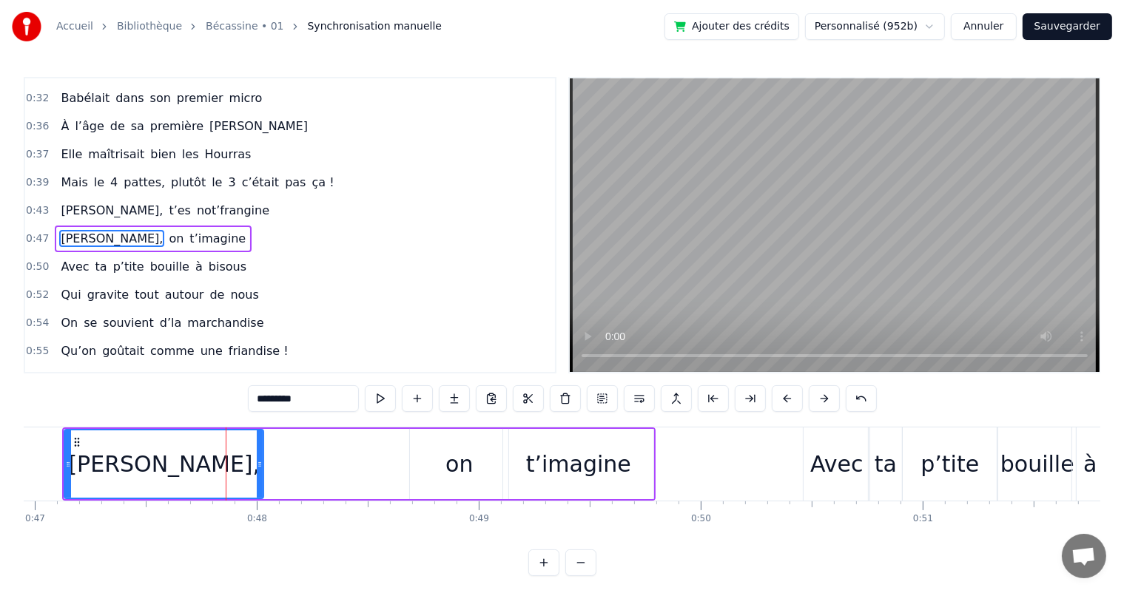
drag, startPoint x: 274, startPoint y: 456, endPoint x: 259, endPoint y: 456, distance: 14.8
click at [259, 456] on div at bounding box center [260, 463] width 6 height 67
click at [429, 454] on div "on" at bounding box center [459, 464] width 98 height 70
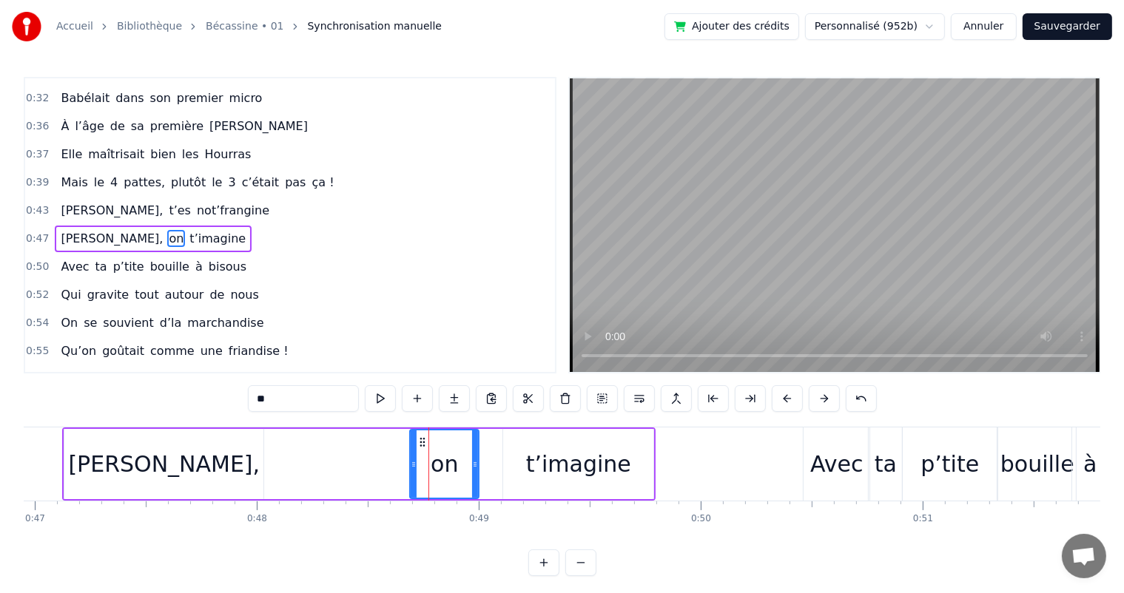
drag, startPoint x: 503, startPoint y: 456, endPoint x: 473, endPoint y: 459, distance: 29.8
click at [473, 459] on div at bounding box center [475, 463] width 6 height 67
click at [533, 455] on div "t’imagine" at bounding box center [578, 463] width 105 height 33
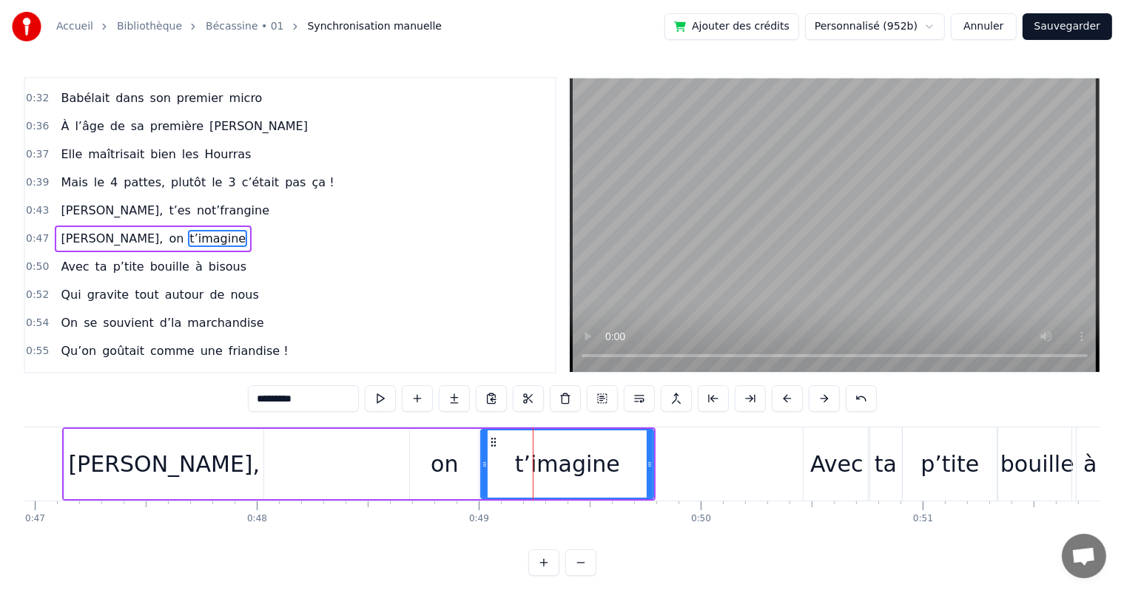
drag, startPoint x: 503, startPoint y: 458, endPoint x: 481, endPoint y: 462, distance: 22.6
click at [482, 462] on icon at bounding box center [485, 465] width 6 height 12
drag, startPoint x: 646, startPoint y: 450, endPoint x: 627, endPoint y: 453, distance: 19.5
click at [627, 453] on div at bounding box center [630, 463] width 6 height 67
click at [213, 447] on div "[PERSON_NAME]," at bounding box center [163, 464] width 199 height 70
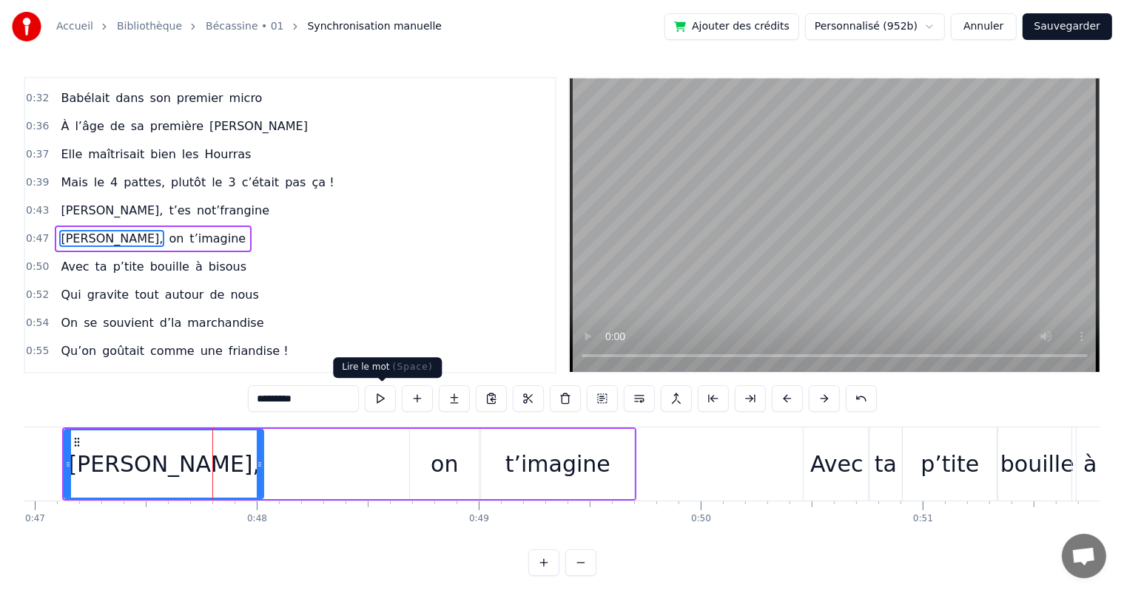
click at [381, 398] on button at bounding box center [380, 398] width 31 height 27
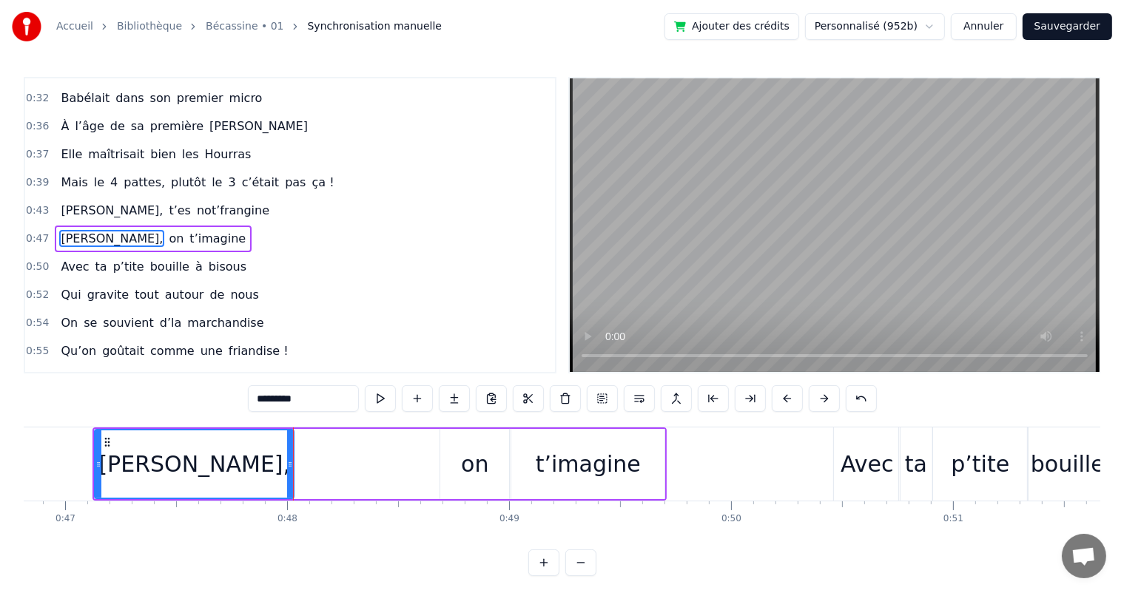
click at [73, 206] on span "[PERSON_NAME]," at bounding box center [111, 210] width 105 height 17
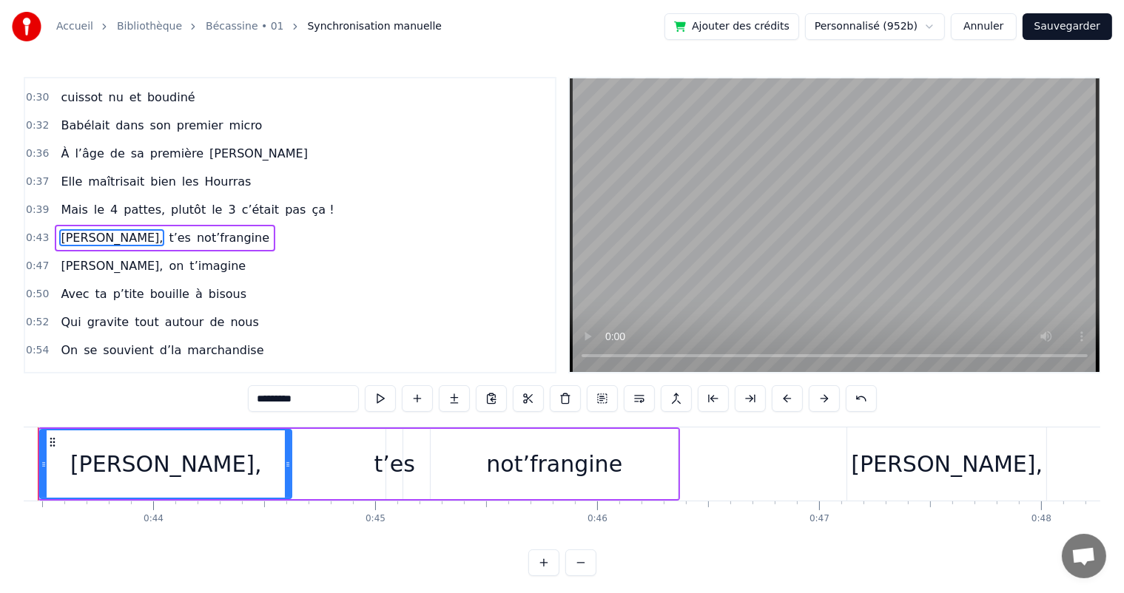
scroll to position [0, 9574]
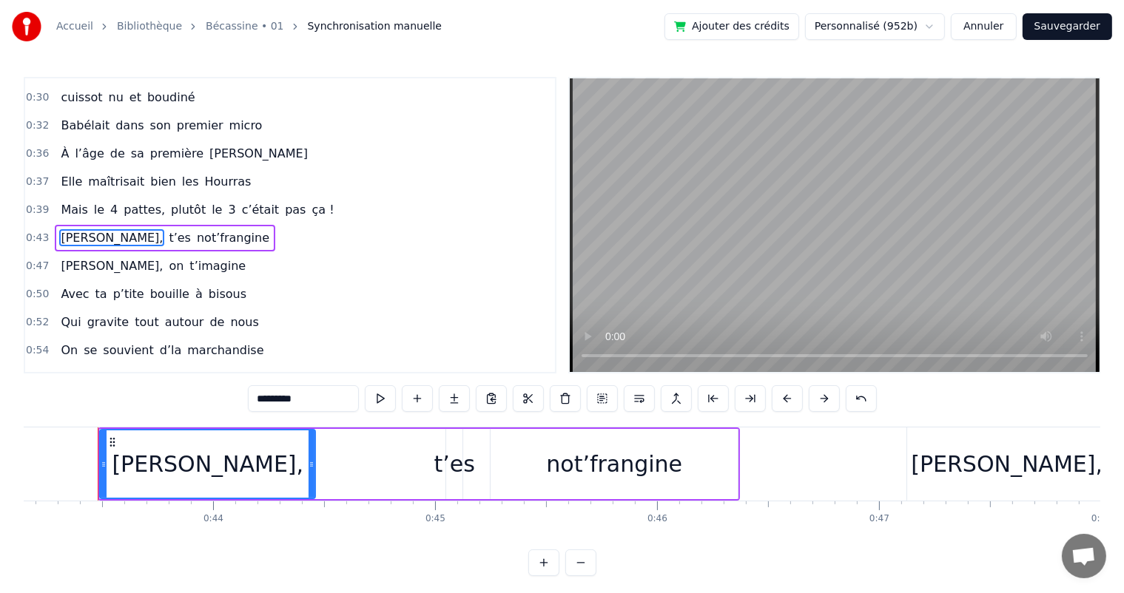
drag, startPoint x: 349, startPoint y: 462, endPoint x: 313, endPoint y: 470, distance: 37.3
click at [313, 470] on div at bounding box center [311, 463] width 6 height 67
click at [453, 462] on div "t’es" at bounding box center [454, 463] width 41 height 33
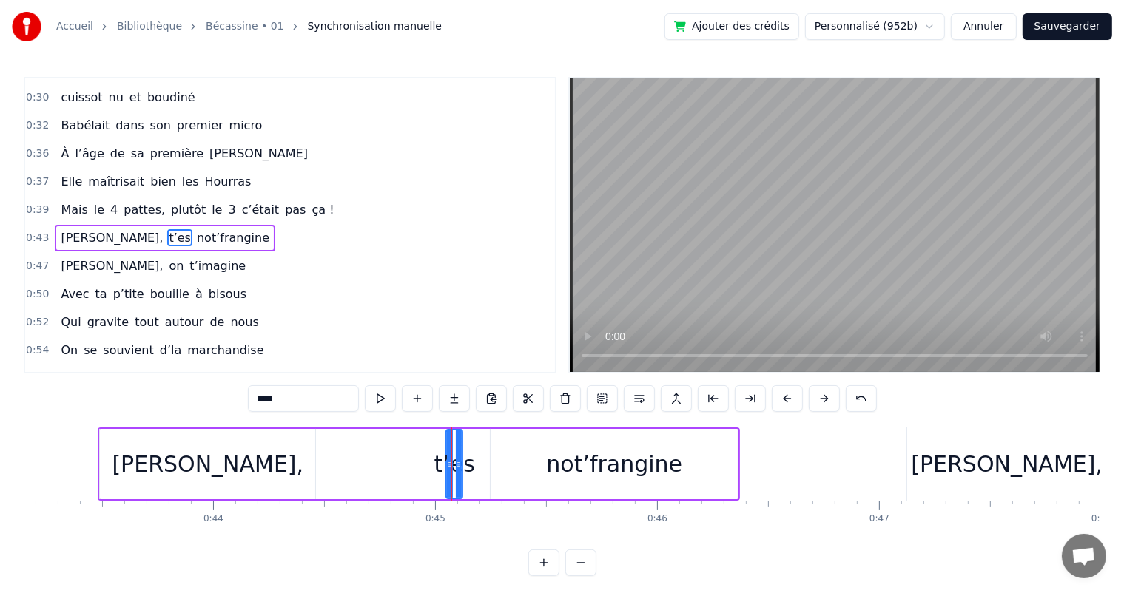
click at [593, 464] on div "not’frangine" at bounding box center [614, 463] width 136 height 33
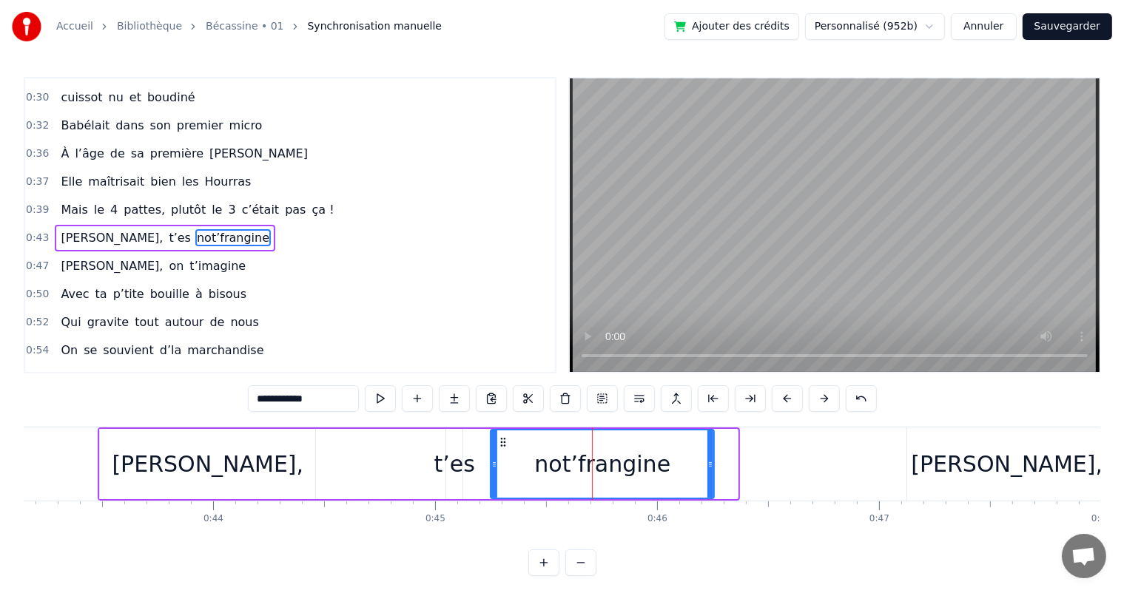
drag, startPoint x: 734, startPoint y: 462, endPoint x: 710, endPoint y: 467, distance: 24.2
click at [710, 467] on icon at bounding box center [710, 465] width 6 height 12
click at [75, 201] on span "Mais" at bounding box center [74, 209] width 30 height 17
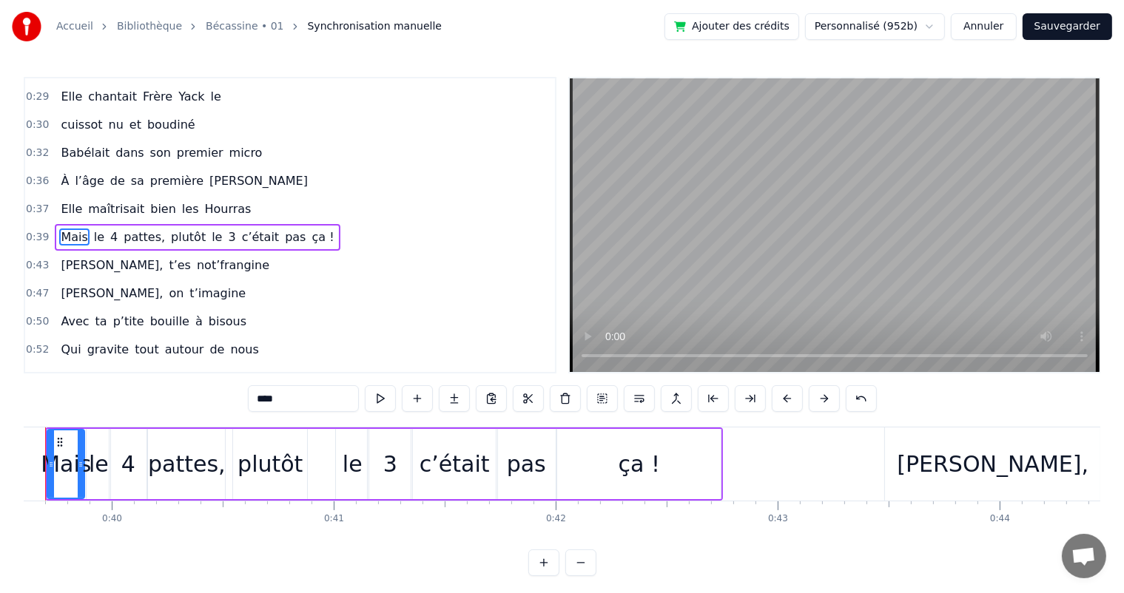
scroll to position [0, 8734]
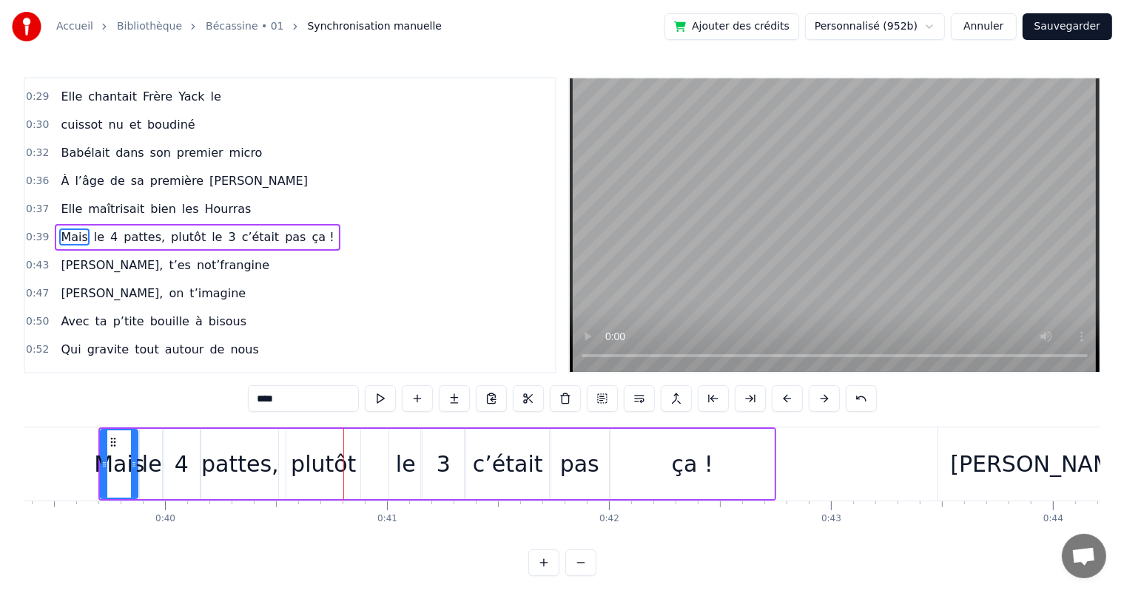
click at [152, 453] on div "le" at bounding box center [152, 463] width 20 height 33
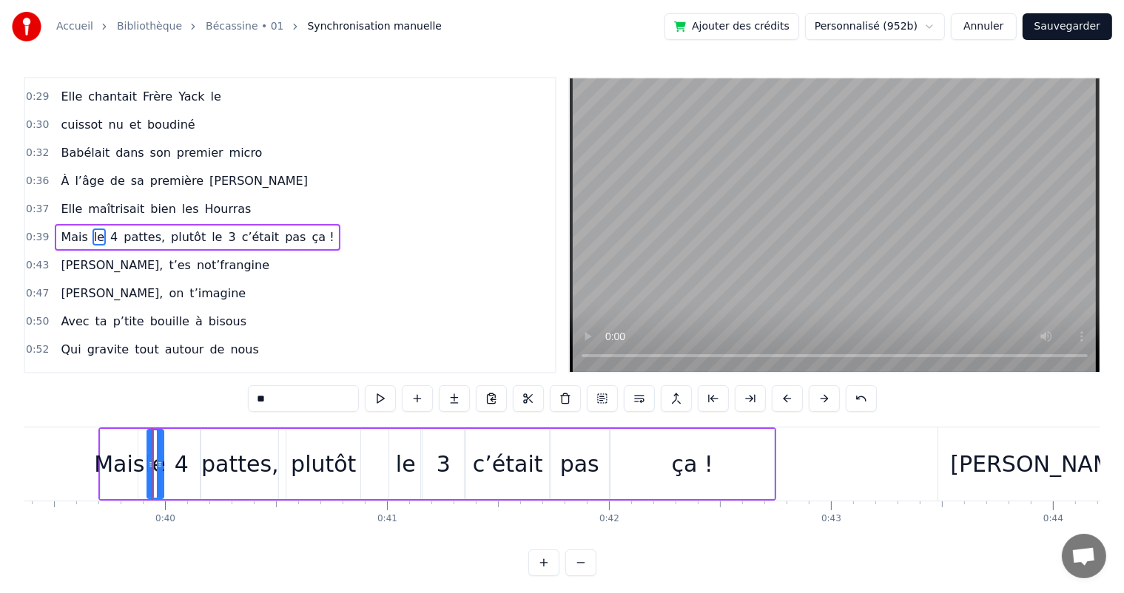
click at [149, 463] on icon at bounding box center [151, 465] width 6 height 12
click at [175, 463] on div "4" at bounding box center [182, 463] width 14 height 33
drag, startPoint x: 162, startPoint y: 463, endPoint x: 172, endPoint y: 463, distance: 10.4
click at [174, 463] on icon at bounding box center [177, 465] width 6 height 12
click at [157, 462] on div "le" at bounding box center [156, 463] width 20 height 33
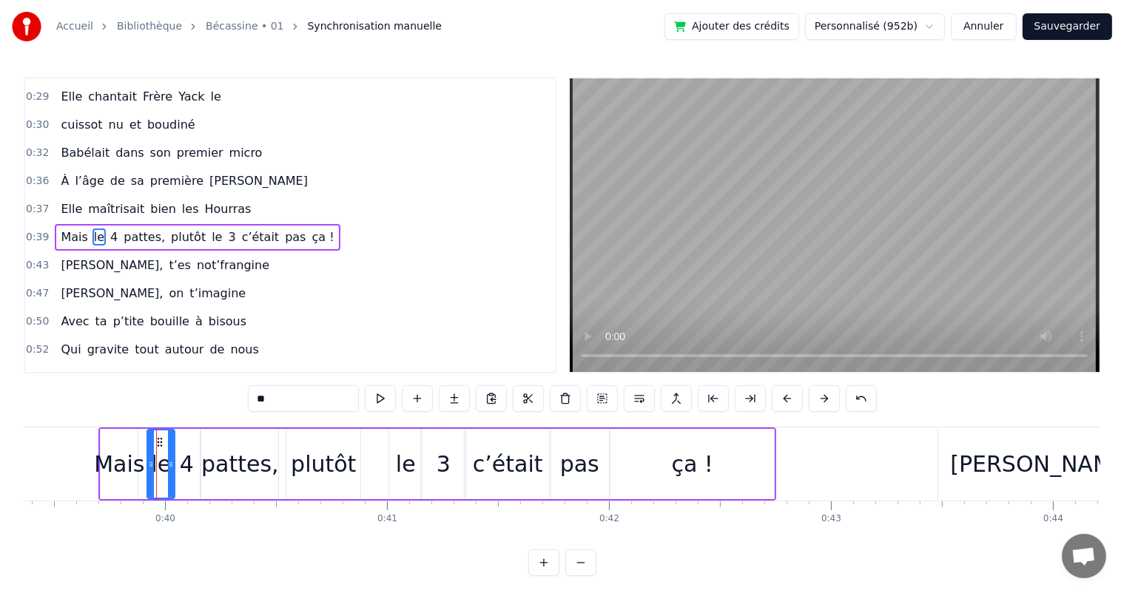
drag, startPoint x: 159, startPoint y: 463, endPoint x: 170, endPoint y: 464, distance: 11.1
click at [170, 464] on icon at bounding box center [171, 465] width 6 height 12
click at [133, 464] on div "Mais" at bounding box center [119, 463] width 50 height 33
drag, startPoint x: 135, startPoint y: 464, endPoint x: 142, endPoint y: 467, distance: 7.7
click at [142, 467] on icon at bounding box center [141, 465] width 6 height 12
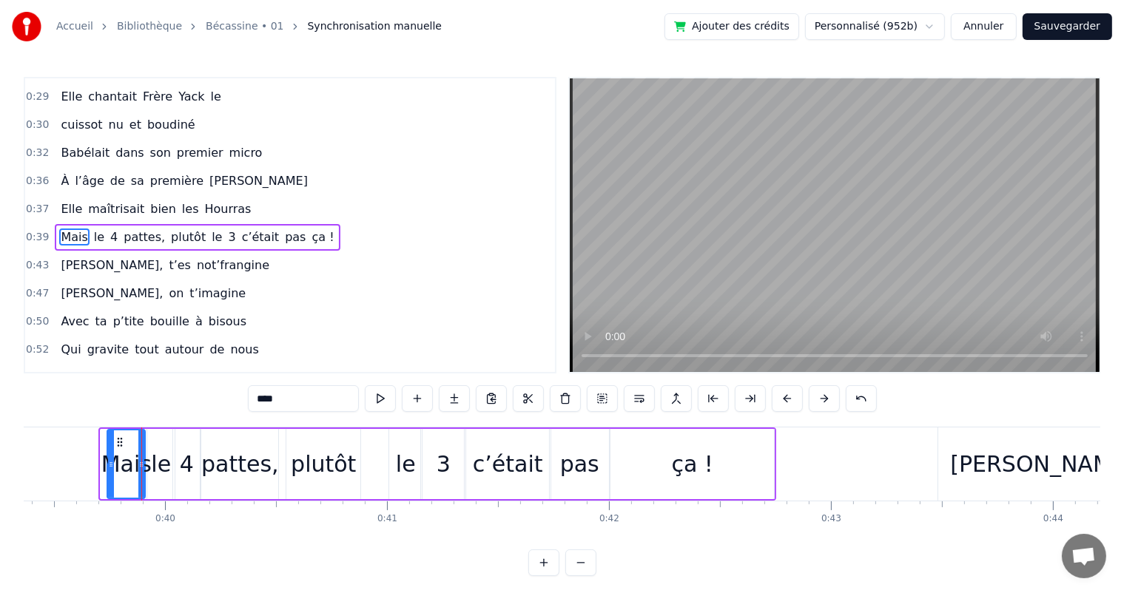
click at [110, 464] on icon at bounding box center [111, 465] width 6 height 12
click at [62, 200] on span "Elle" at bounding box center [71, 208] width 24 height 17
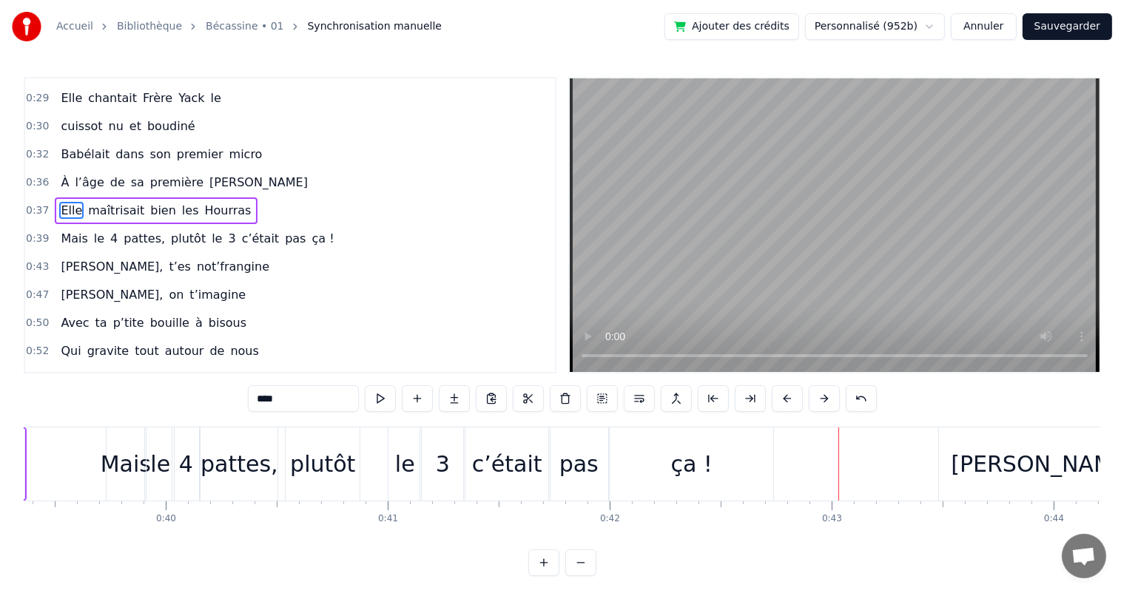
scroll to position [0, 8734]
click at [328, 473] on div "plutôt" at bounding box center [322, 463] width 65 height 33
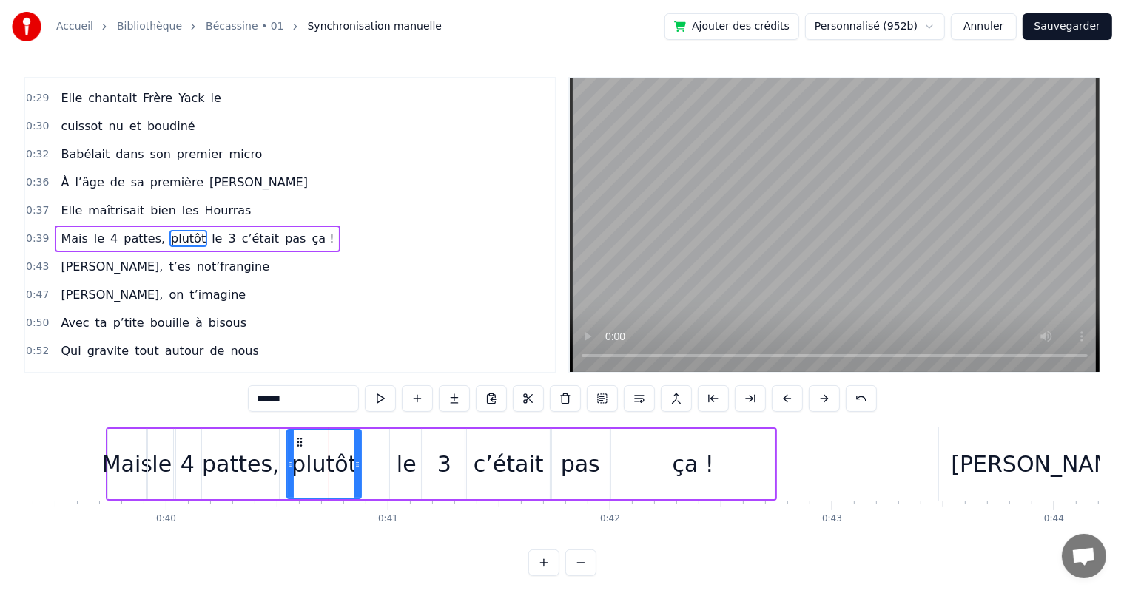
scroll to position [192, 0]
drag, startPoint x: 358, startPoint y: 466, endPoint x: 342, endPoint y: 470, distance: 16.2
click at [342, 470] on div at bounding box center [342, 463] width 6 height 67
click at [411, 467] on div "le" at bounding box center [406, 463] width 20 height 33
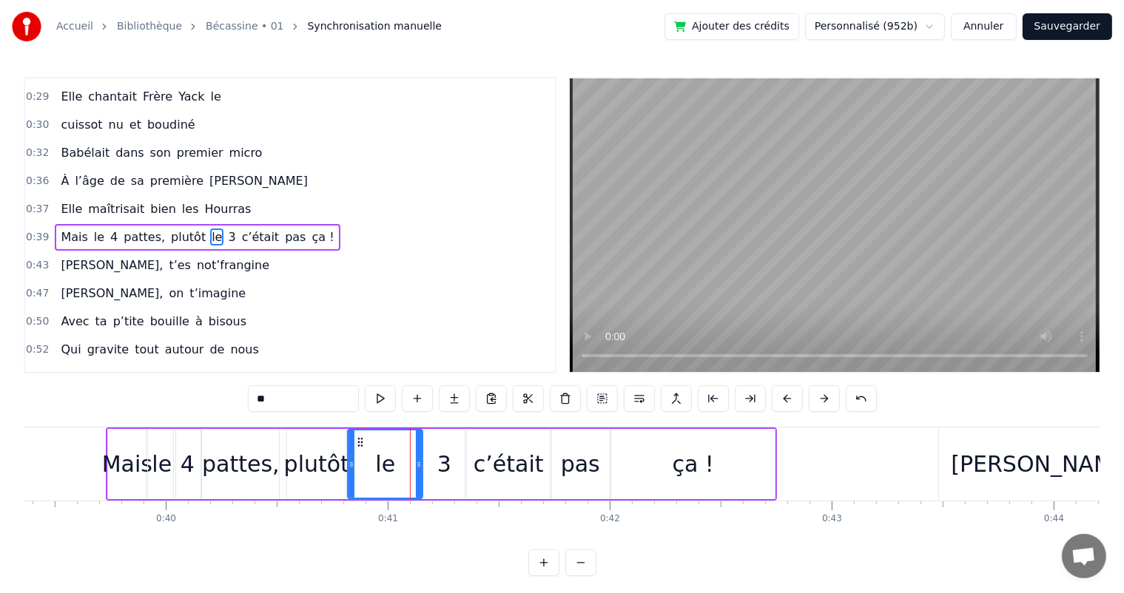
drag, startPoint x: 391, startPoint y: 473, endPoint x: 368, endPoint y: 481, distance: 24.3
click at [348, 481] on div at bounding box center [351, 463] width 6 height 67
drag, startPoint x: 418, startPoint y: 466, endPoint x: 381, endPoint y: 476, distance: 38.2
click at [381, 476] on div at bounding box center [382, 463] width 6 height 67
click at [446, 474] on div "3" at bounding box center [444, 463] width 14 height 33
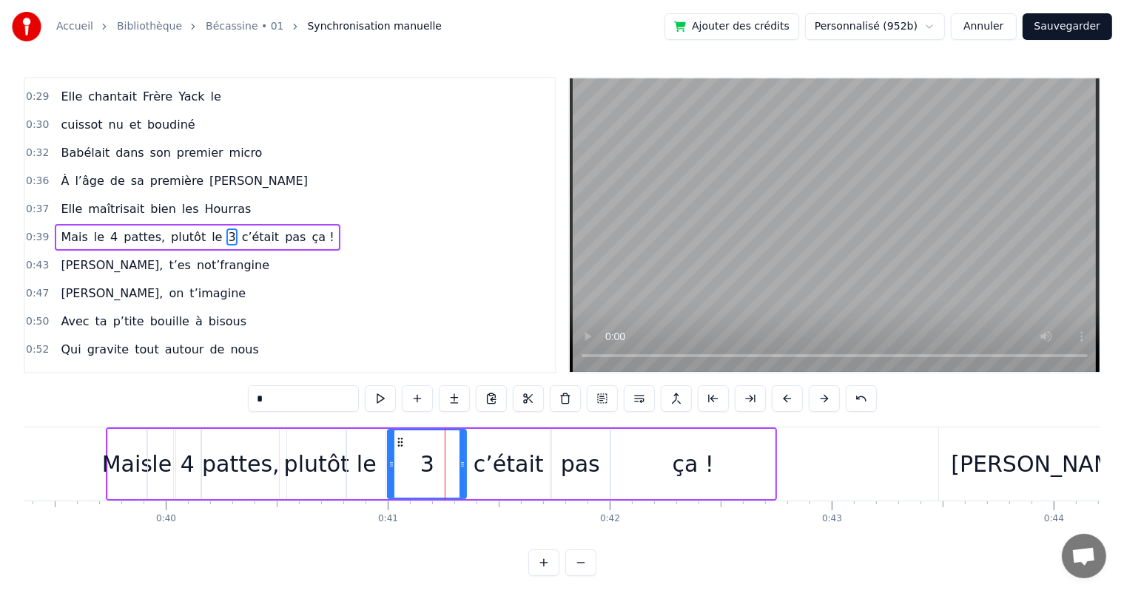
drag, startPoint x: 424, startPoint y: 476, endPoint x: 411, endPoint y: 484, distance: 15.4
click at [389, 482] on div at bounding box center [391, 463] width 6 height 67
drag, startPoint x: 462, startPoint y: 474, endPoint x: 425, endPoint y: 476, distance: 37.0
click at [425, 476] on div at bounding box center [425, 463] width 6 height 67
click at [474, 476] on div "c’était" at bounding box center [508, 464] width 86 height 70
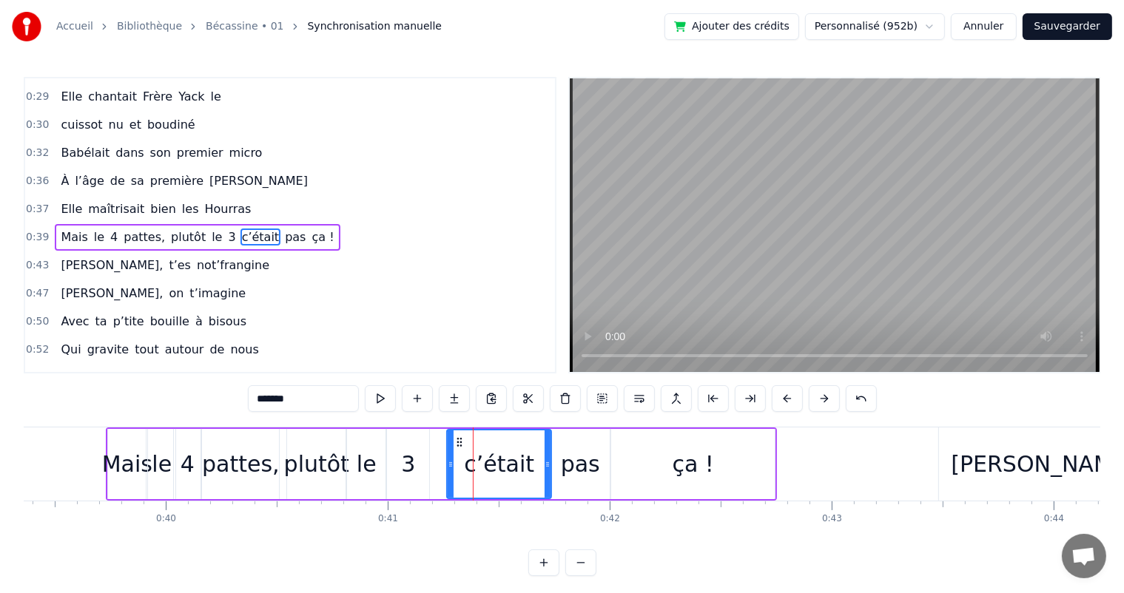
drag, startPoint x: 457, startPoint y: 476, endPoint x: 449, endPoint y: 477, distance: 8.3
click at [449, 477] on div at bounding box center [450, 463] width 6 height 67
drag, startPoint x: 546, startPoint y: 476, endPoint x: 537, endPoint y: 476, distance: 8.9
click at [537, 476] on div at bounding box center [538, 463] width 6 height 67
click at [584, 468] on div "pas" at bounding box center [580, 463] width 39 height 33
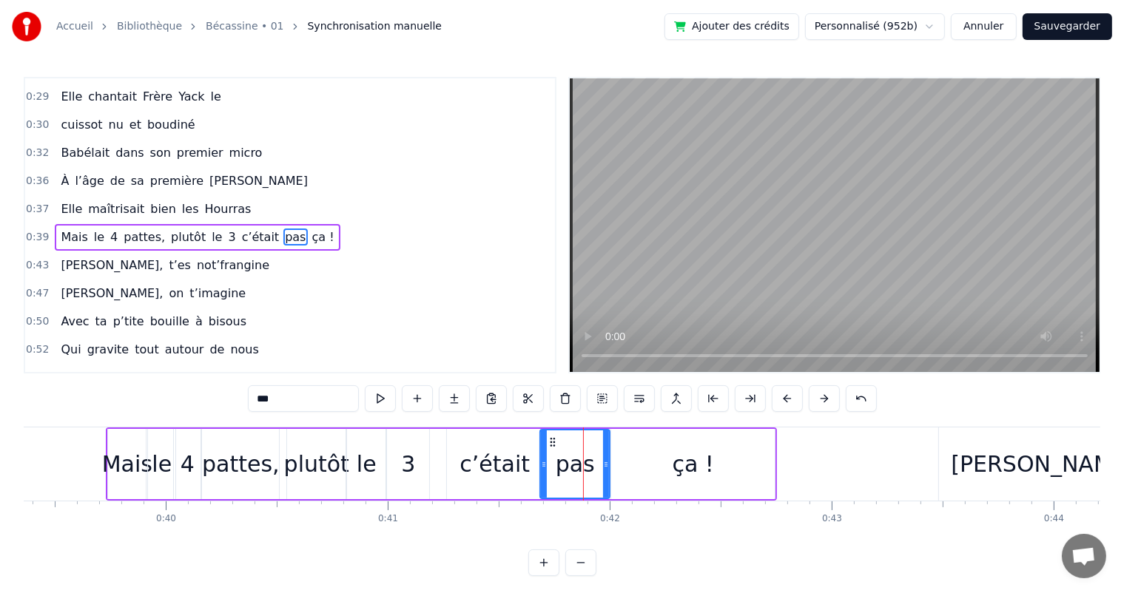
drag, startPoint x: 553, startPoint y: 482, endPoint x: 542, endPoint y: 488, distance: 12.3
click at [542, 488] on div at bounding box center [544, 463] width 6 height 67
click at [649, 482] on div "ça !" at bounding box center [692, 464] width 163 height 70
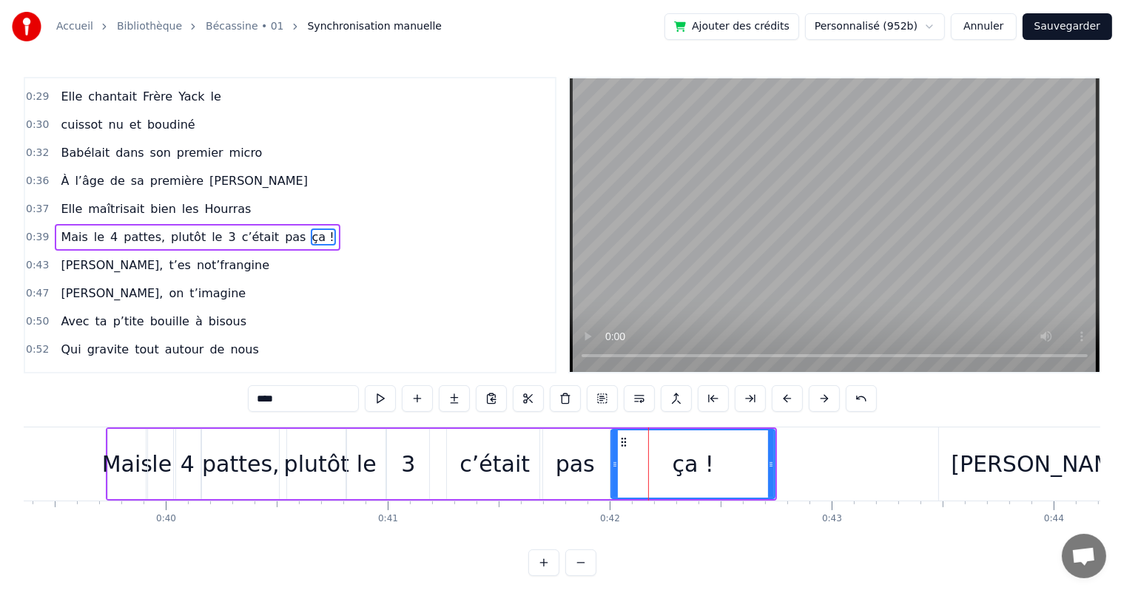
click at [598, 477] on div "pas" at bounding box center [575, 464] width 70 height 70
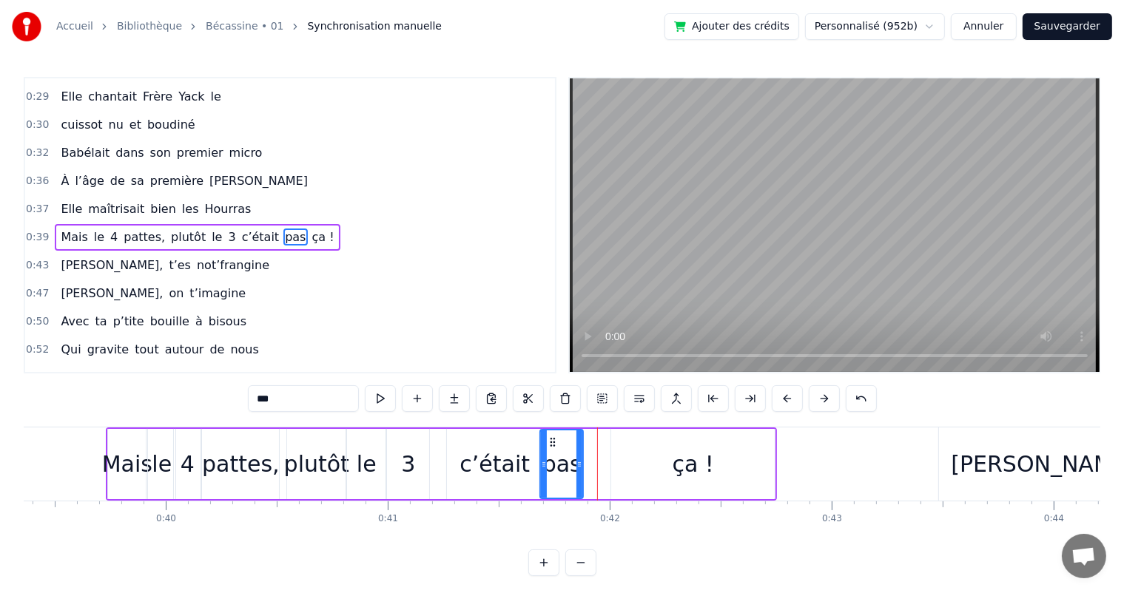
drag, startPoint x: 604, startPoint y: 472, endPoint x: 577, endPoint y: 476, distance: 26.9
click at [577, 476] on div at bounding box center [579, 463] width 6 height 67
click at [629, 470] on div "ça !" at bounding box center [692, 464] width 163 height 70
type input "****"
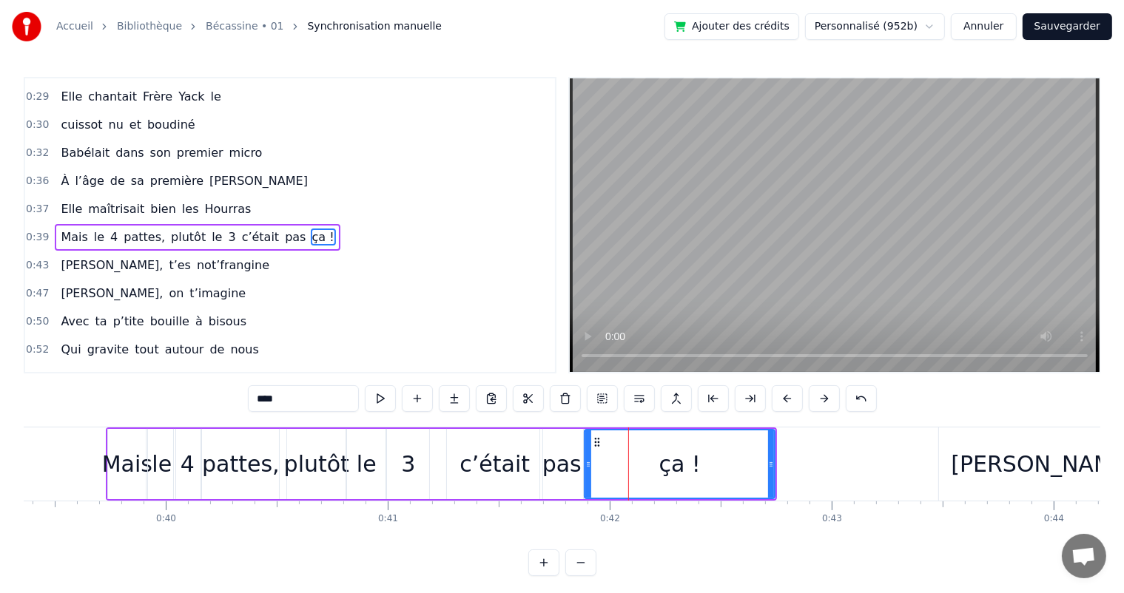
drag, startPoint x: 615, startPoint y: 470, endPoint x: 589, endPoint y: 477, distance: 27.6
click at [589, 477] on div at bounding box center [588, 463] width 6 height 67
drag, startPoint x: 768, startPoint y: 457, endPoint x: 753, endPoint y: 463, distance: 15.9
click at [753, 463] on div at bounding box center [756, 463] width 6 height 67
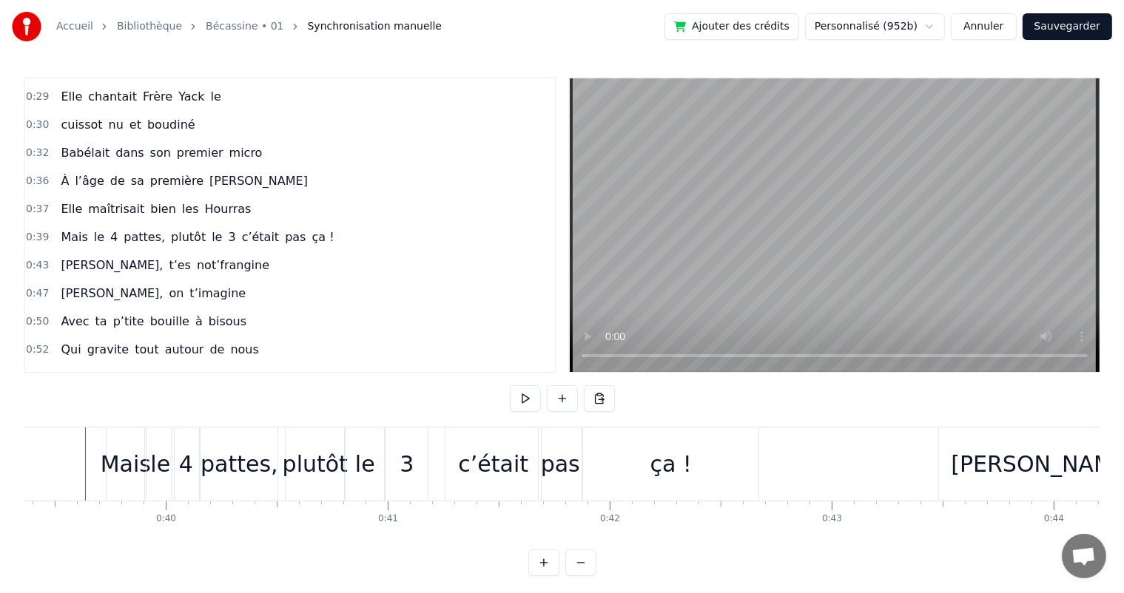
scroll to position [0, 8720]
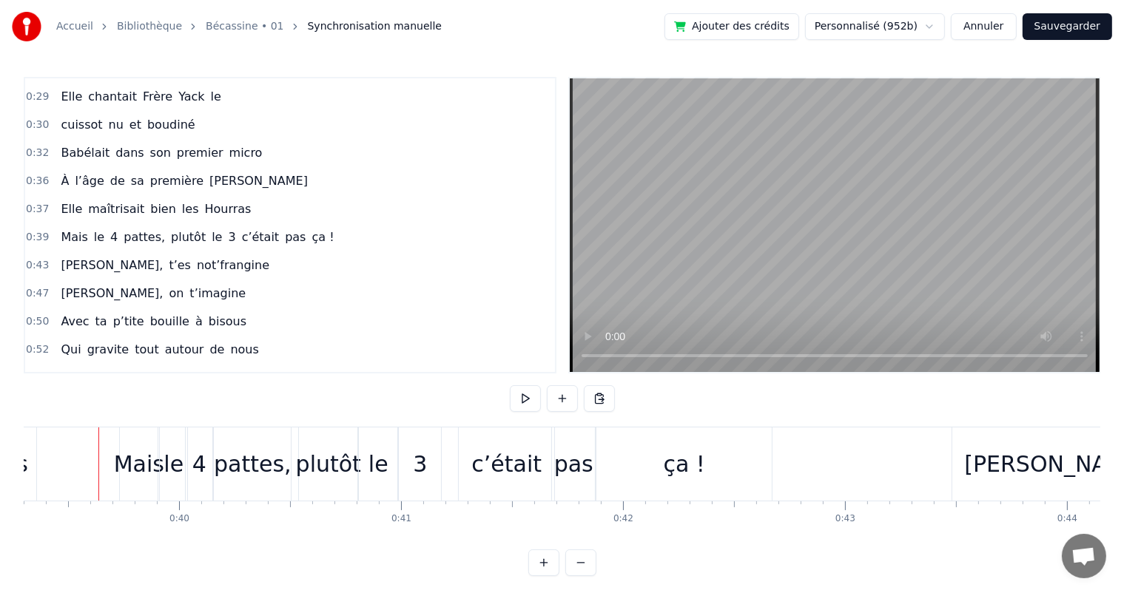
click at [60, 173] on span "À" at bounding box center [64, 180] width 11 height 17
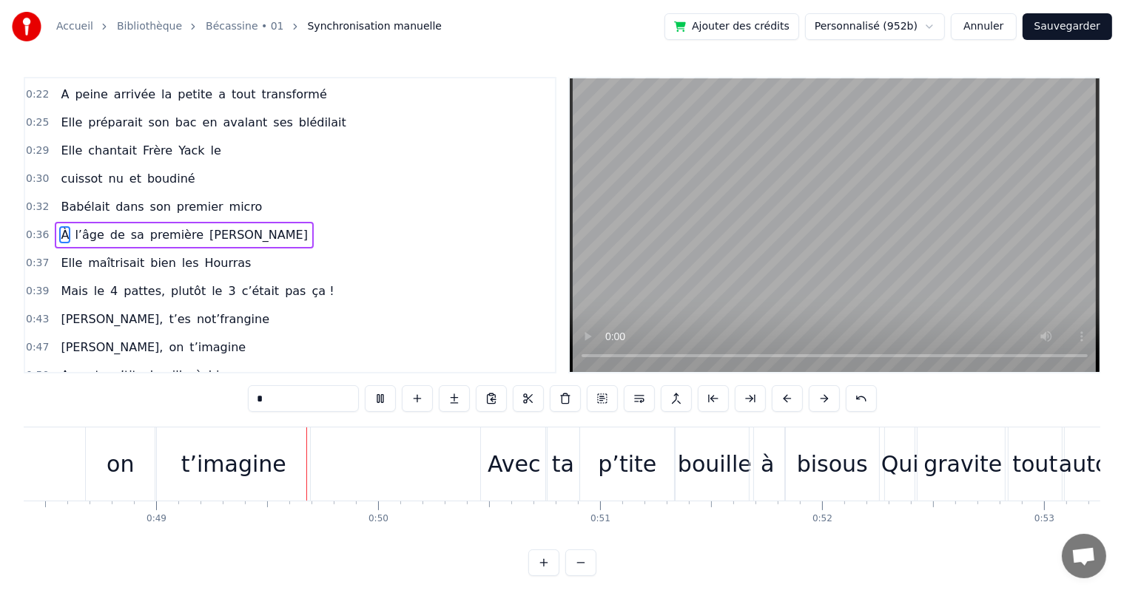
scroll to position [0, 10800]
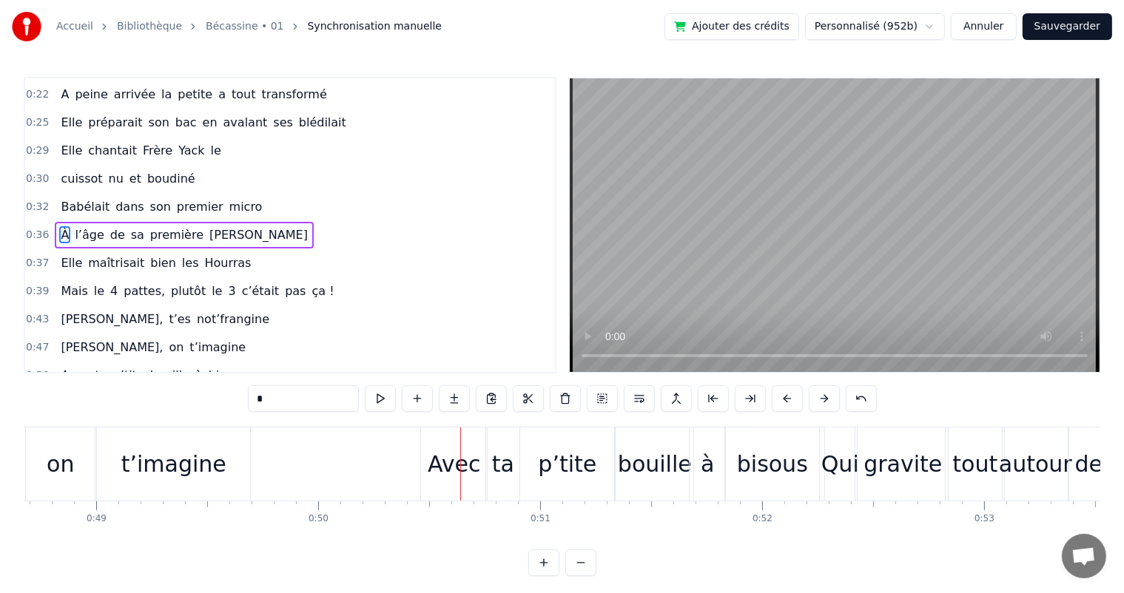
click at [77, 464] on div "on" at bounding box center [60, 464] width 69 height 73
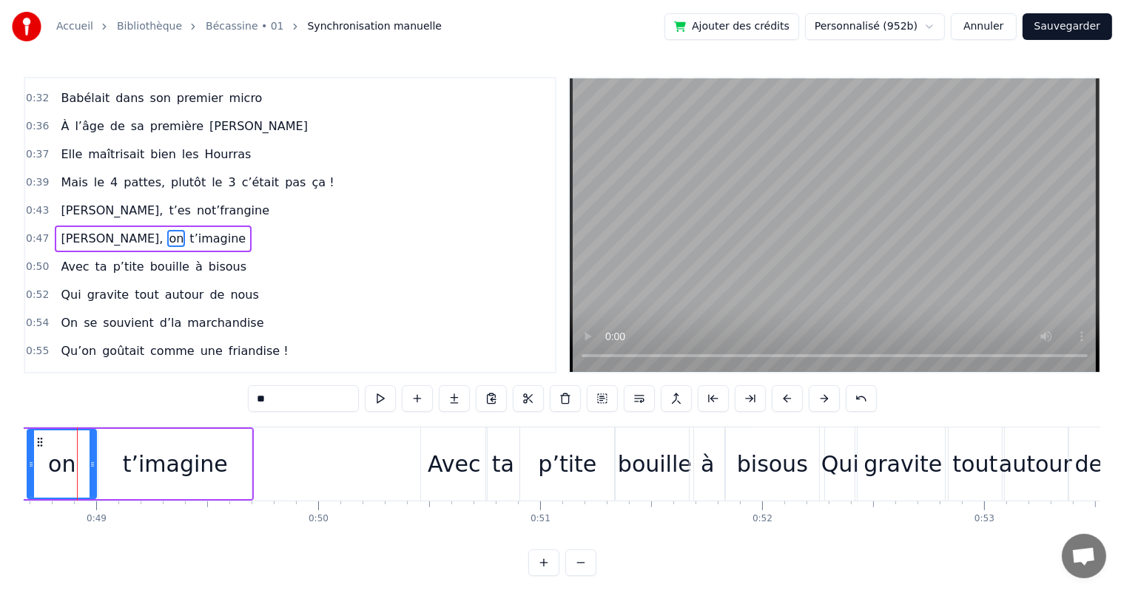
scroll to position [0, 10779]
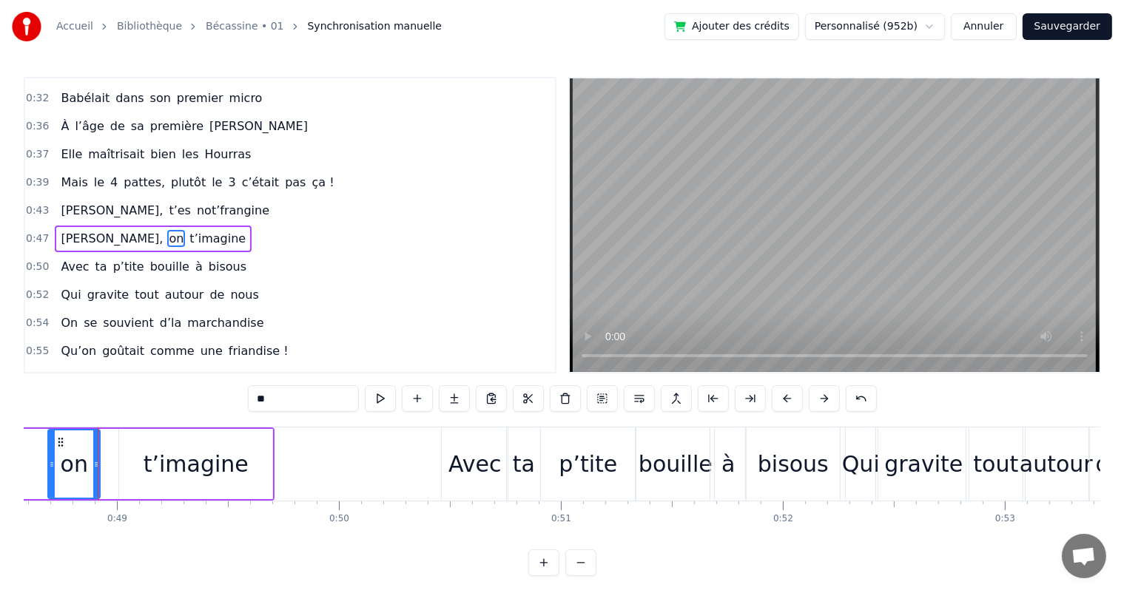
drag, startPoint x: 112, startPoint y: 463, endPoint x: 95, endPoint y: 464, distance: 17.1
click at [95, 464] on icon at bounding box center [96, 465] width 6 height 12
click at [149, 465] on div "t’imagine" at bounding box center [195, 464] width 153 height 70
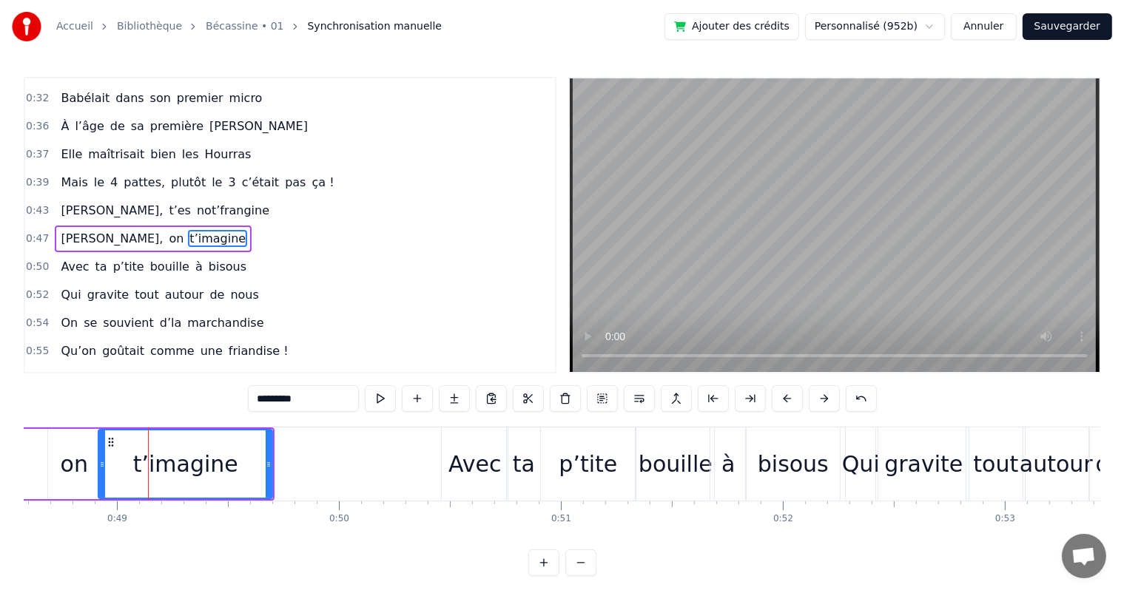
drag, startPoint x: 121, startPoint y: 468, endPoint x: 100, endPoint y: 473, distance: 21.3
click at [100, 473] on div at bounding box center [102, 463] width 6 height 67
drag, startPoint x: 268, startPoint y: 462, endPoint x: 257, endPoint y: 467, distance: 11.6
click at [257, 467] on icon at bounding box center [258, 465] width 6 height 12
click at [59, 179] on span "Mais" at bounding box center [74, 183] width 30 height 18
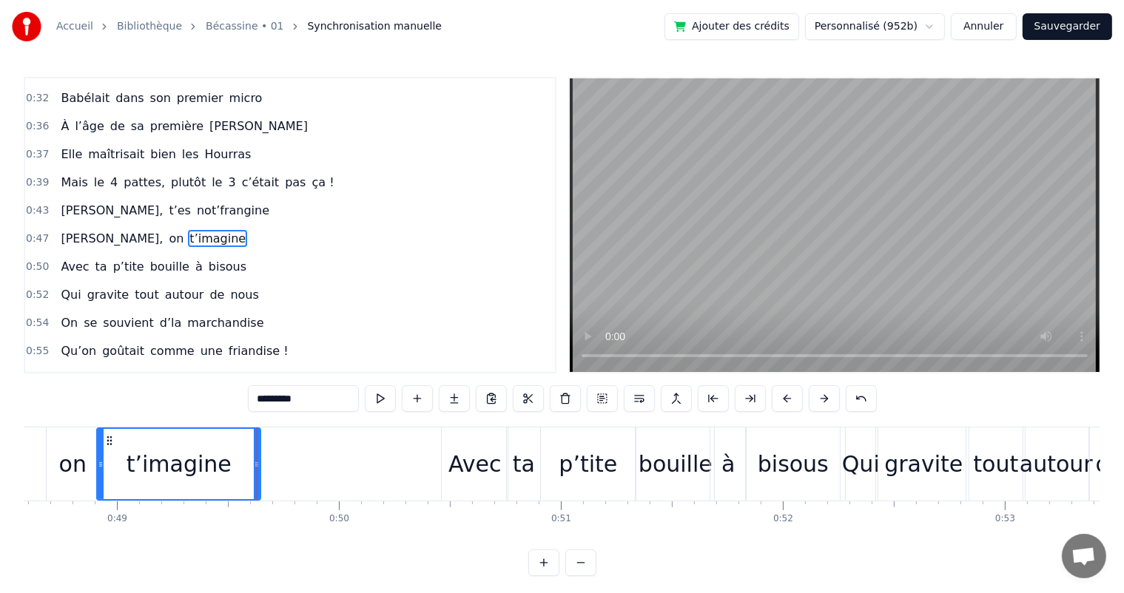
click at [67, 175] on span "Mais" at bounding box center [74, 182] width 30 height 17
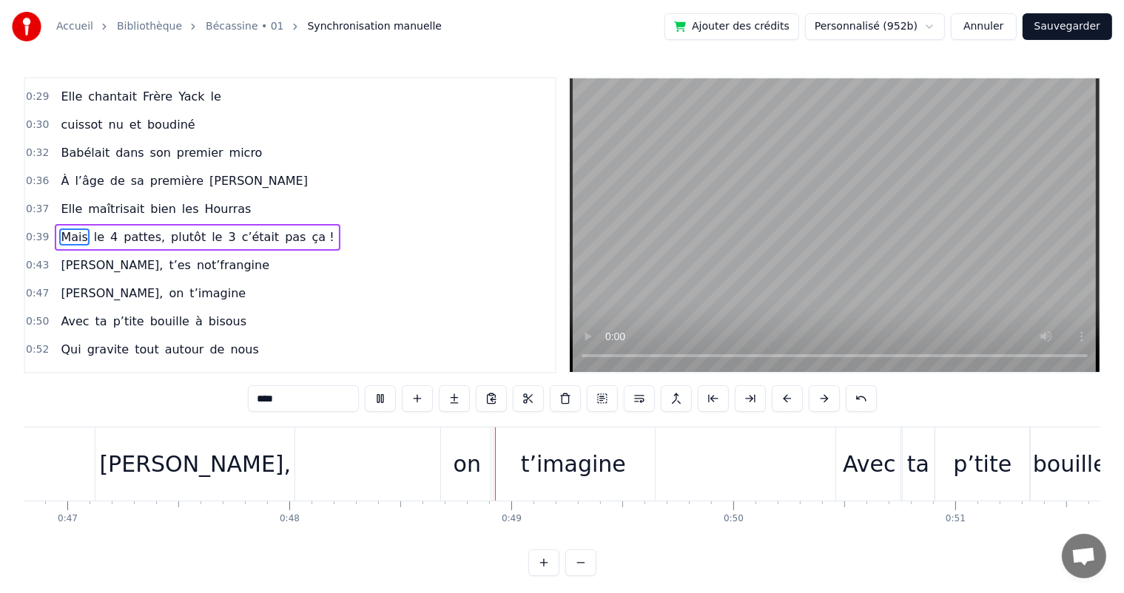
scroll to position [0, 10640]
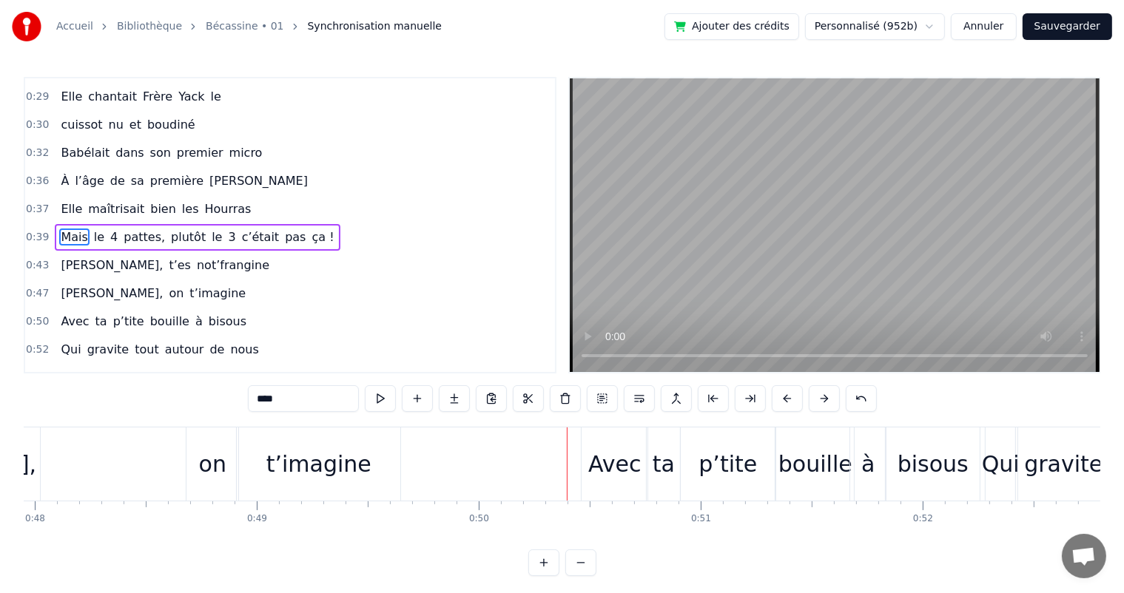
click at [205, 464] on div "on" at bounding box center [212, 463] width 27 height 33
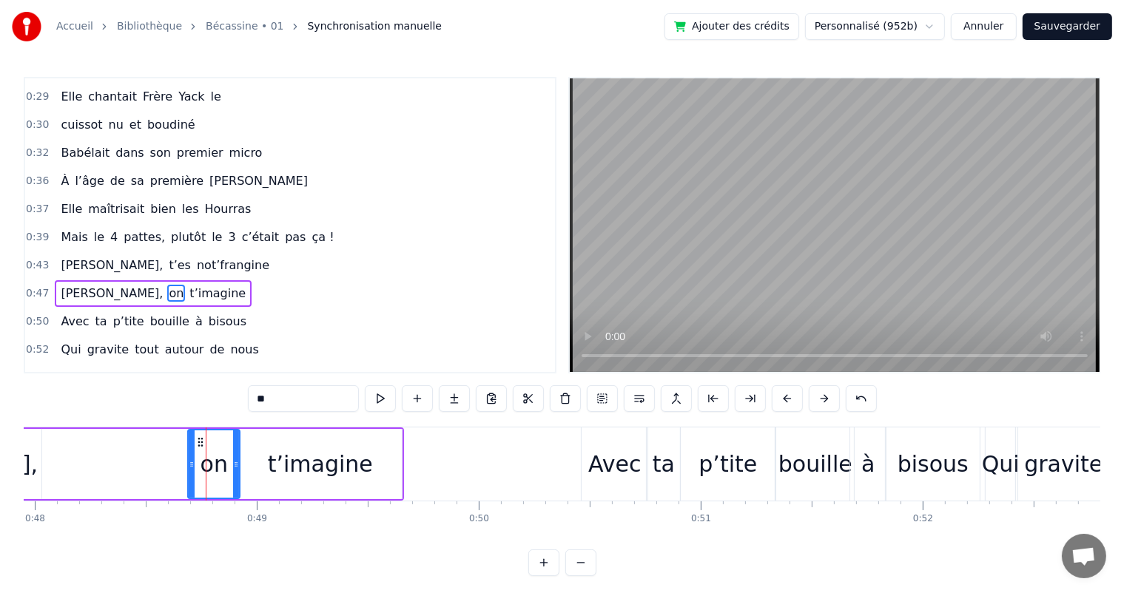
scroll to position [247, 0]
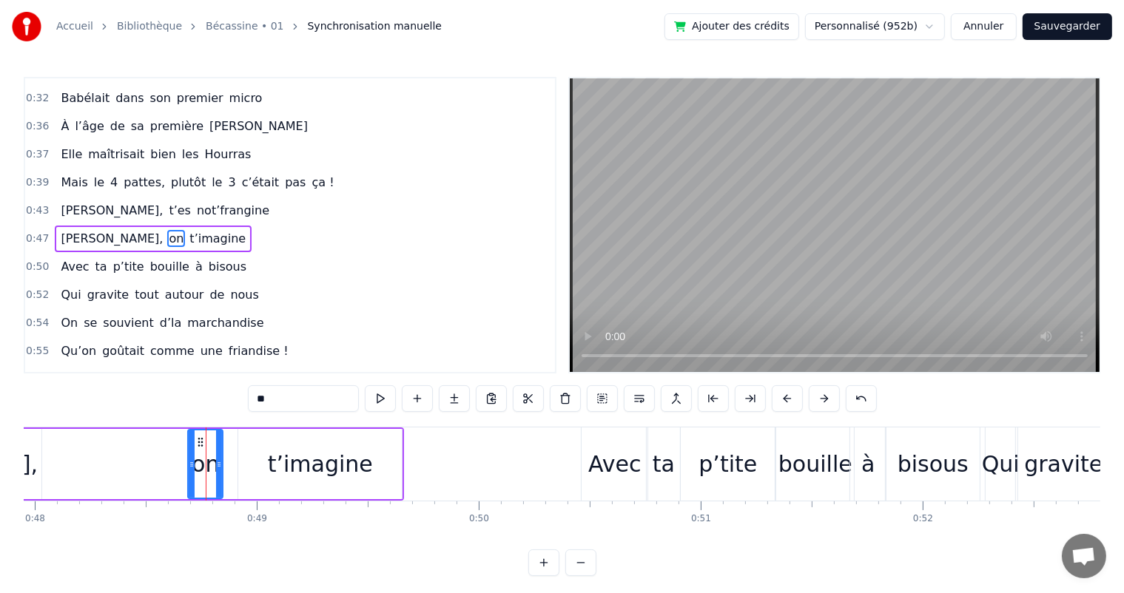
drag, startPoint x: 234, startPoint y: 463, endPoint x: 217, endPoint y: 467, distance: 17.6
click at [217, 467] on icon at bounding box center [219, 465] width 6 height 12
click at [285, 466] on div "t’imagine" at bounding box center [320, 463] width 105 height 33
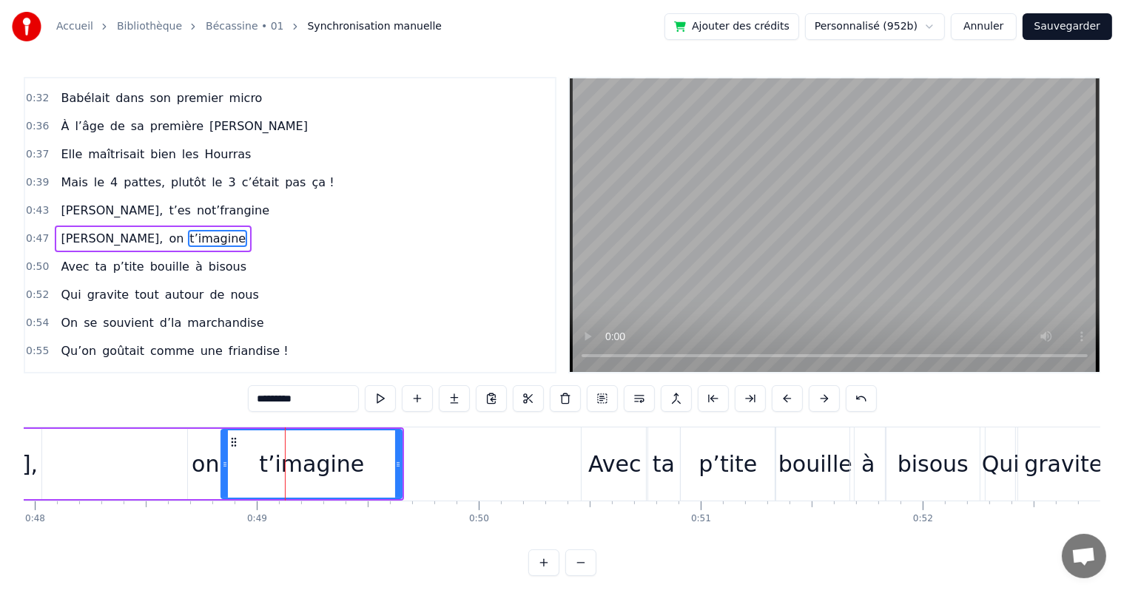
drag, startPoint x: 242, startPoint y: 467, endPoint x: 225, endPoint y: 470, distance: 17.3
click at [225, 470] on div at bounding box center [225, 463] width 6 height 67
click at [67, 202] on span "[PERSON_NAME]," at bounding box center [111, 210] width 105 height 17
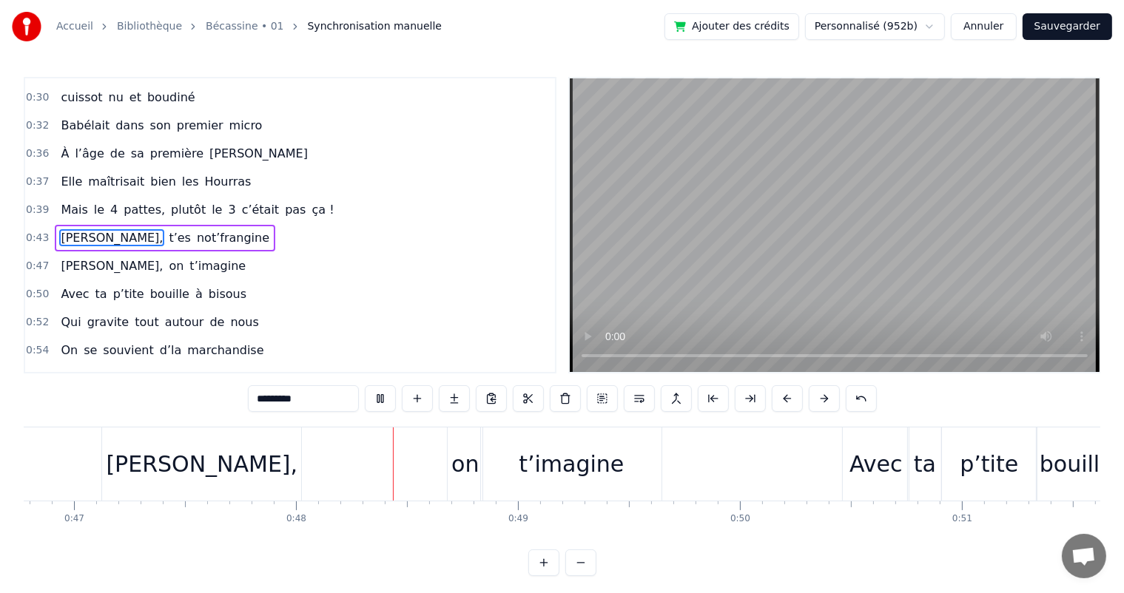
scroll to position [0, 10537]
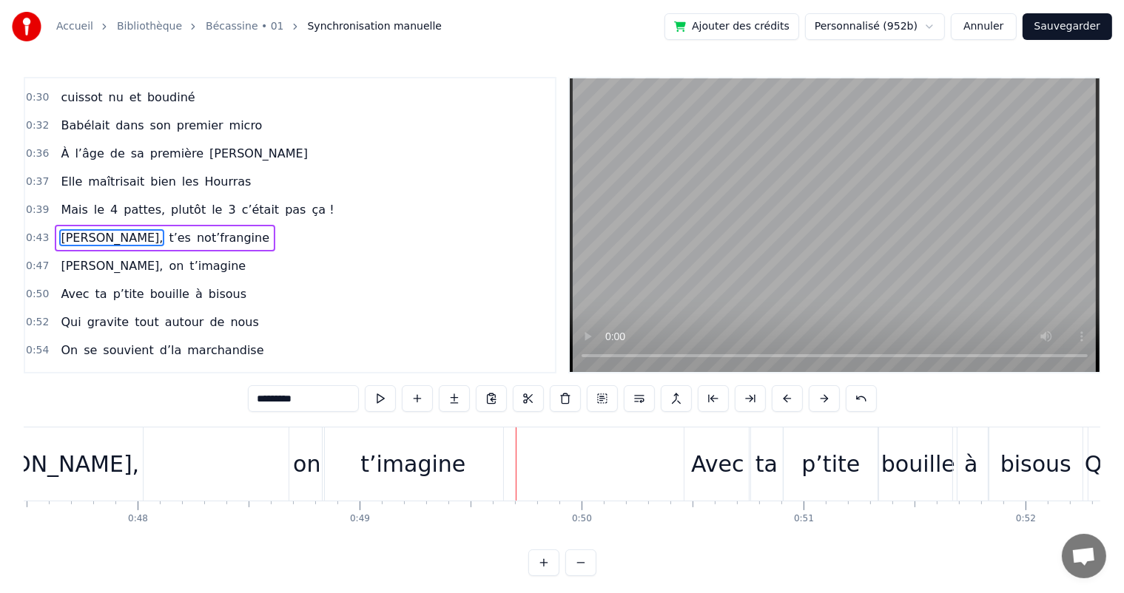
click at [299, 468] on div "on" at bounding box center [306, 463] width 27 height 33
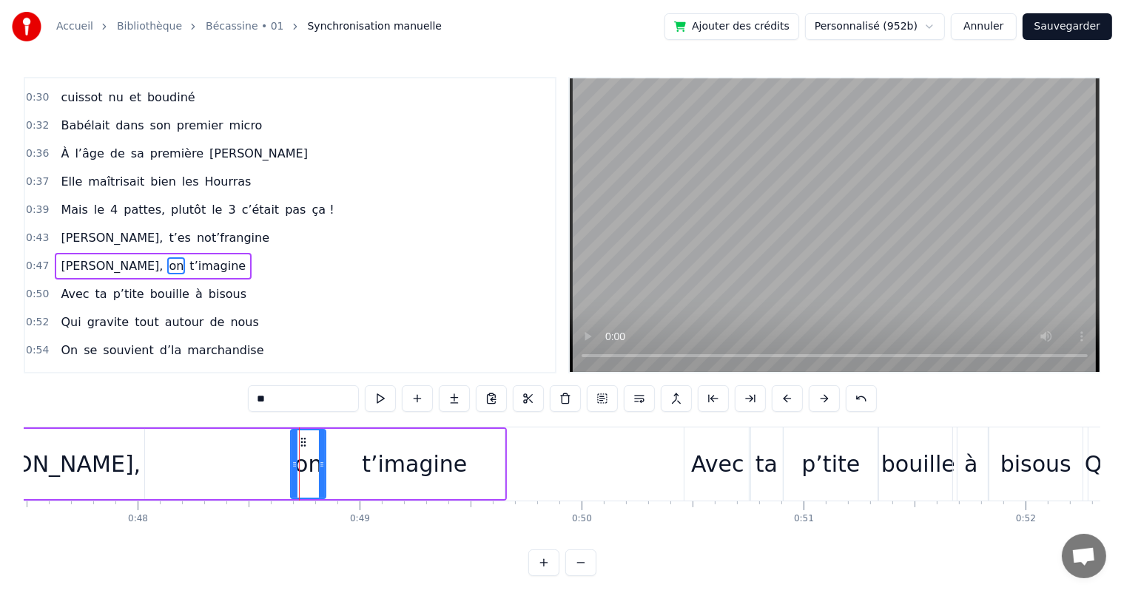
scroll to position [247, 0]
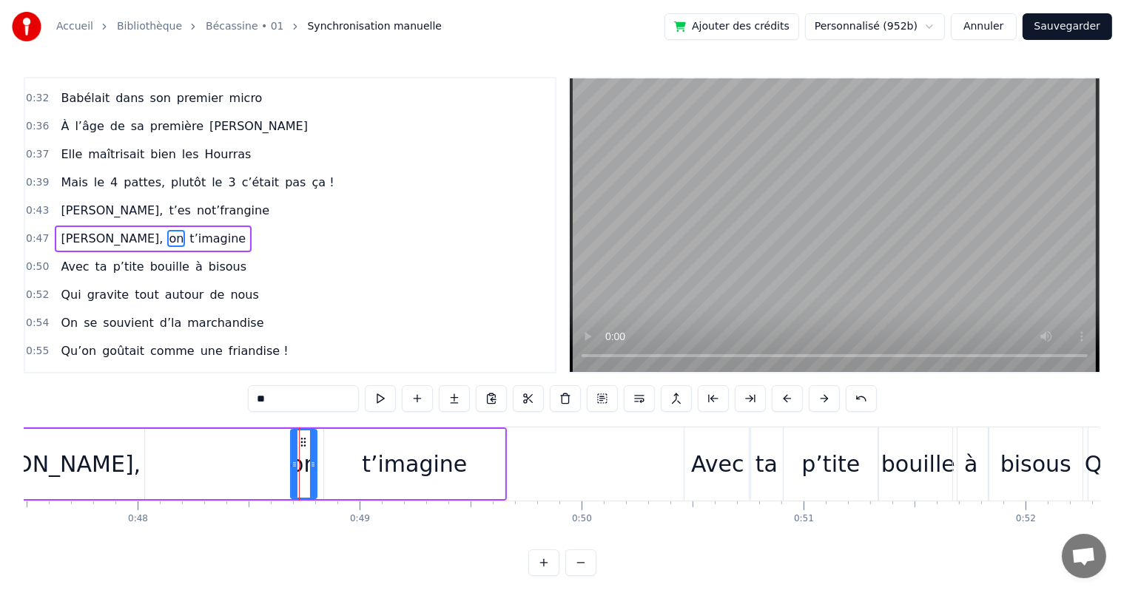
drag, startPoint x: 320, startPoint y: 465, endPoint x: 311, endPoint y: 464, distance: 8.9
click at [311, 464] on icon at bounding box center [313, 465] width 6 height 12
click at [374, 464] on div "t’imagine" at bounding box center [414, 463] width 105 height 33
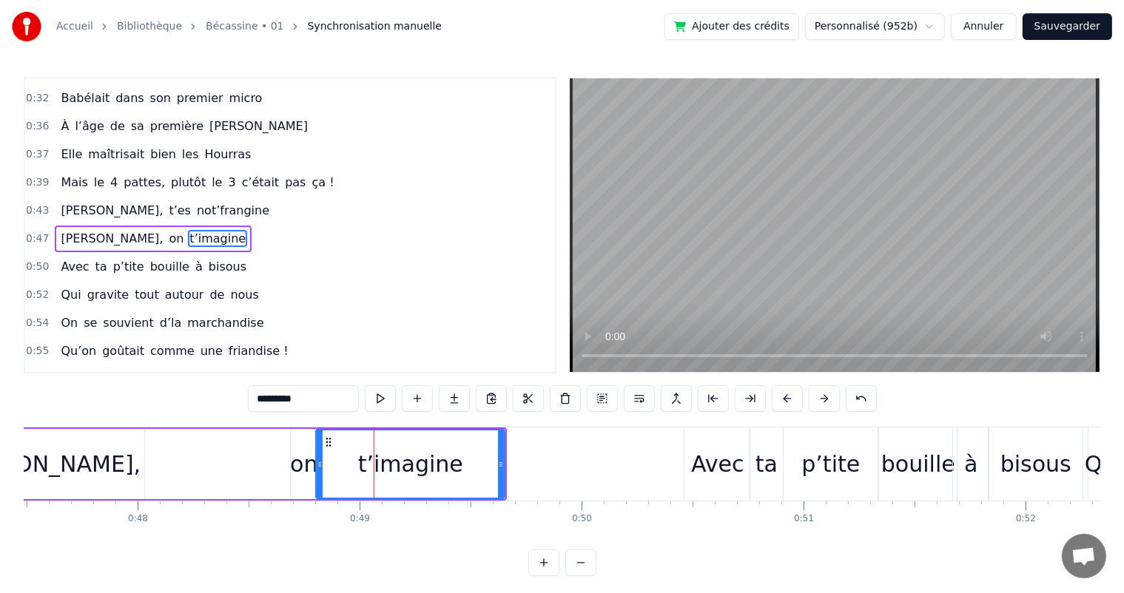
drag, startPoint x: 325, startPoint y: 465, endPoint x: 317, endPoint y: 467, distance: 8.3
click at [317, 467] on icon at bounding box center [320, 465] width 6 height 12
click at [64, 202] on span "[PERSON_NAME]," at bounding box center [111, 210] width 105 height 17
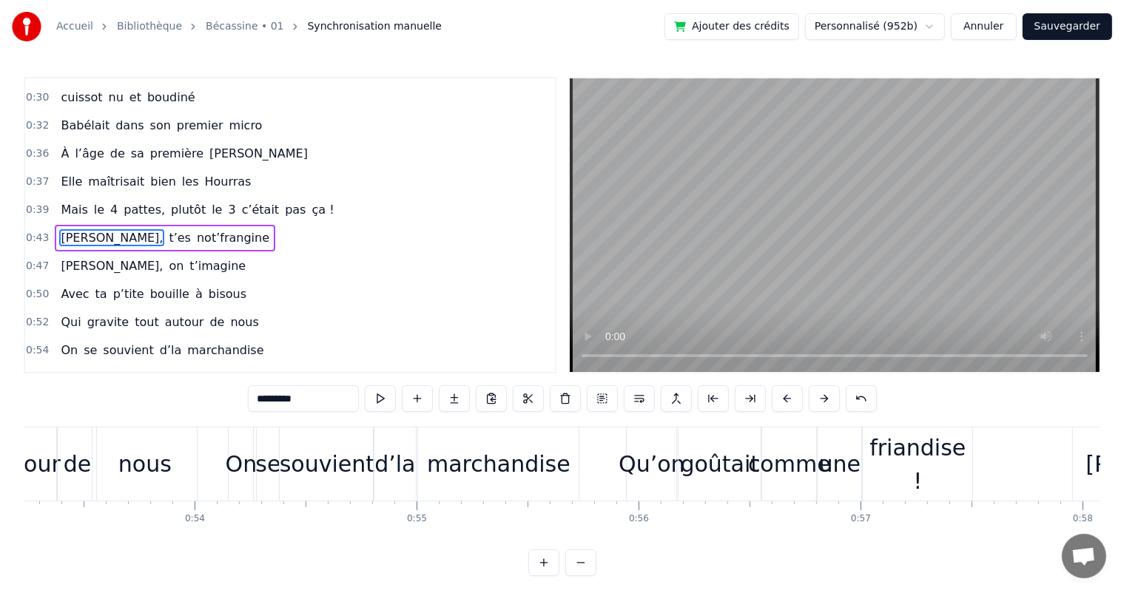
scroll to position [0, 11802]
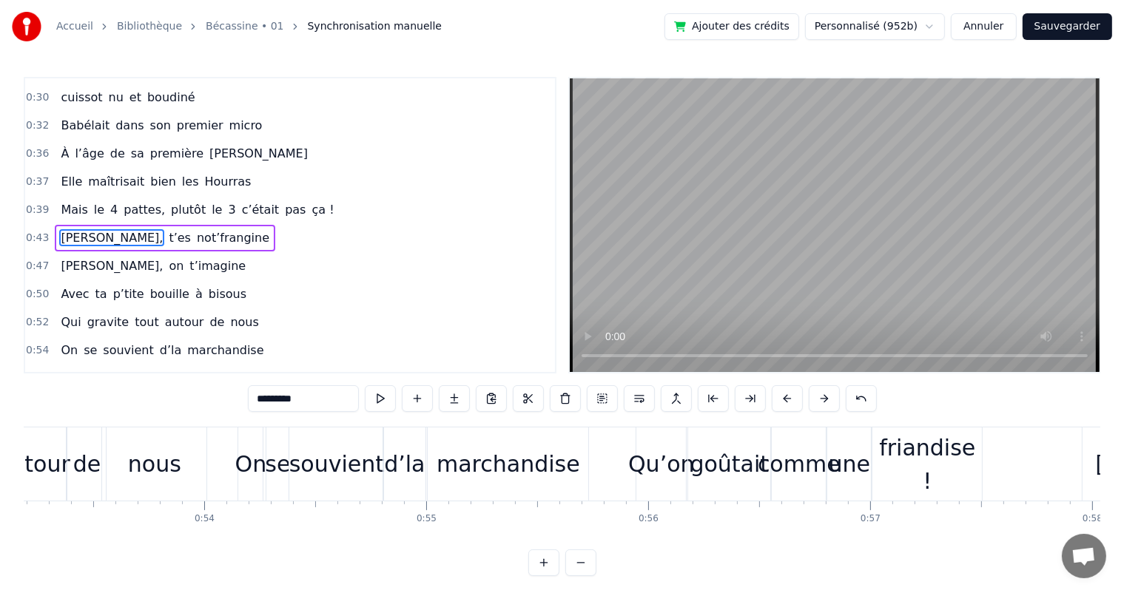
click at [321, 473] on div "souvient" at bounding box center [336, 463] width 95 height 33
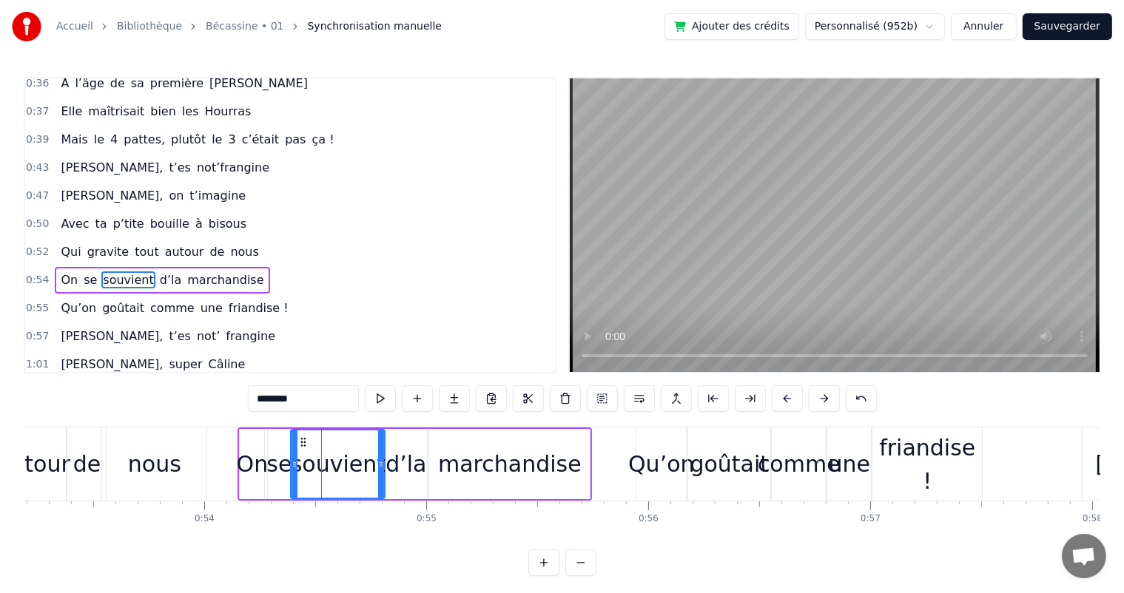
scroll to position [328, 0]
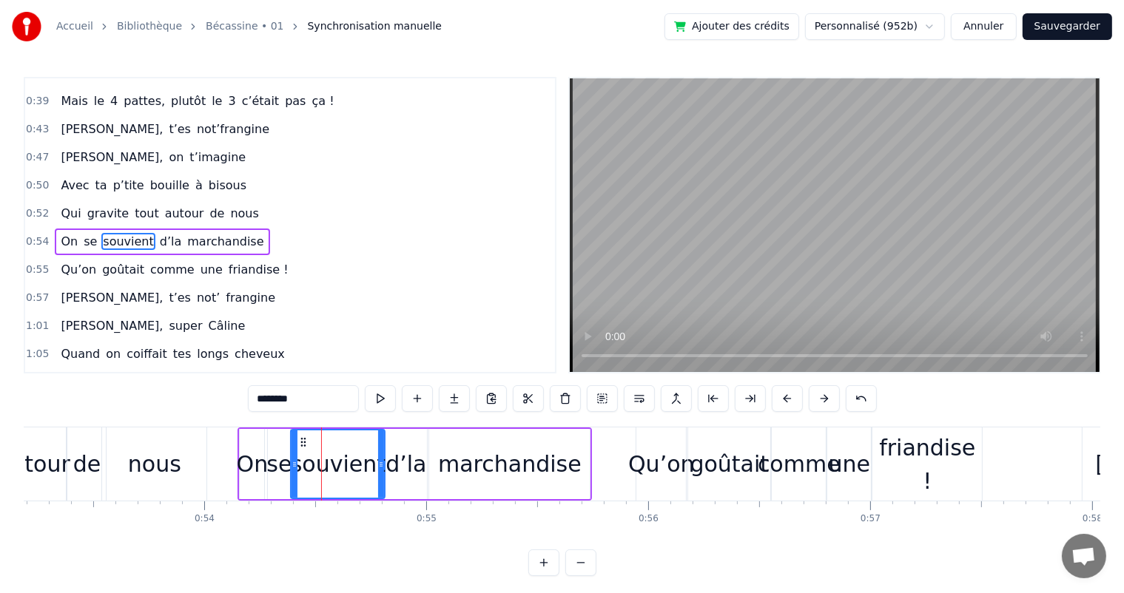
click at [407, 467] on div "d’la" at bounding box center [405, 463] width 41 height 33
type input "****"
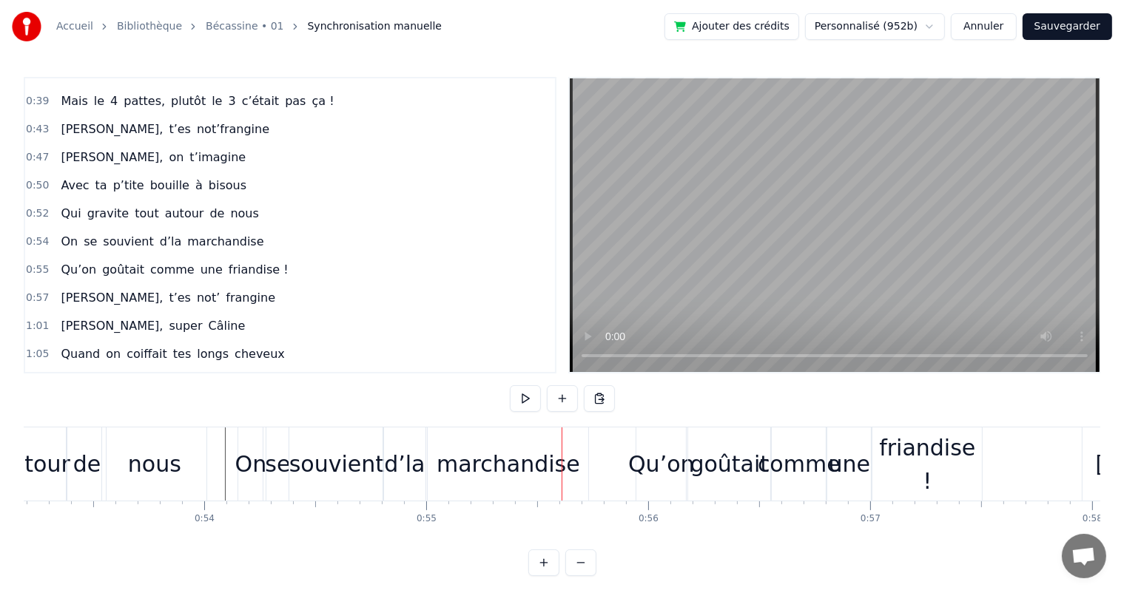
click at [436, 456] on div "marchandise" at bounding box center [508, 464] width 161 height 73
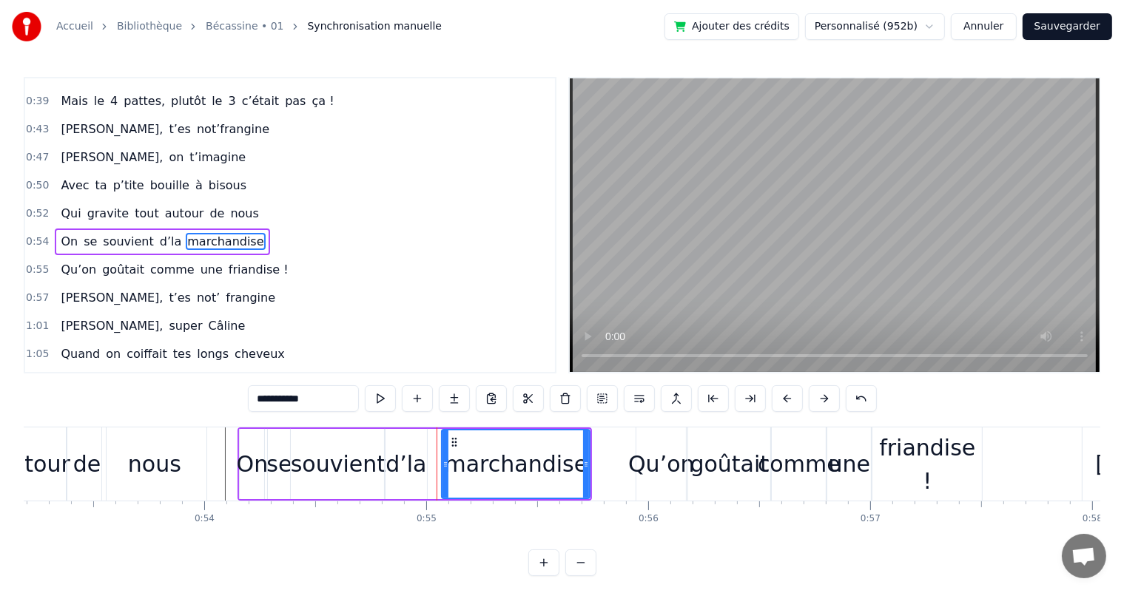
drag, startPoint x: 431, startPoint y: 462, endPoint x: 444, endPoint y: 462, distance: 12.6
click at [444, 462] on icon at bounding box center [445, 465] width 6 height 12
click at [428, 462] on div "On se souvient d’la marchandise" at bounding box center [414, 464] width 354 height 73
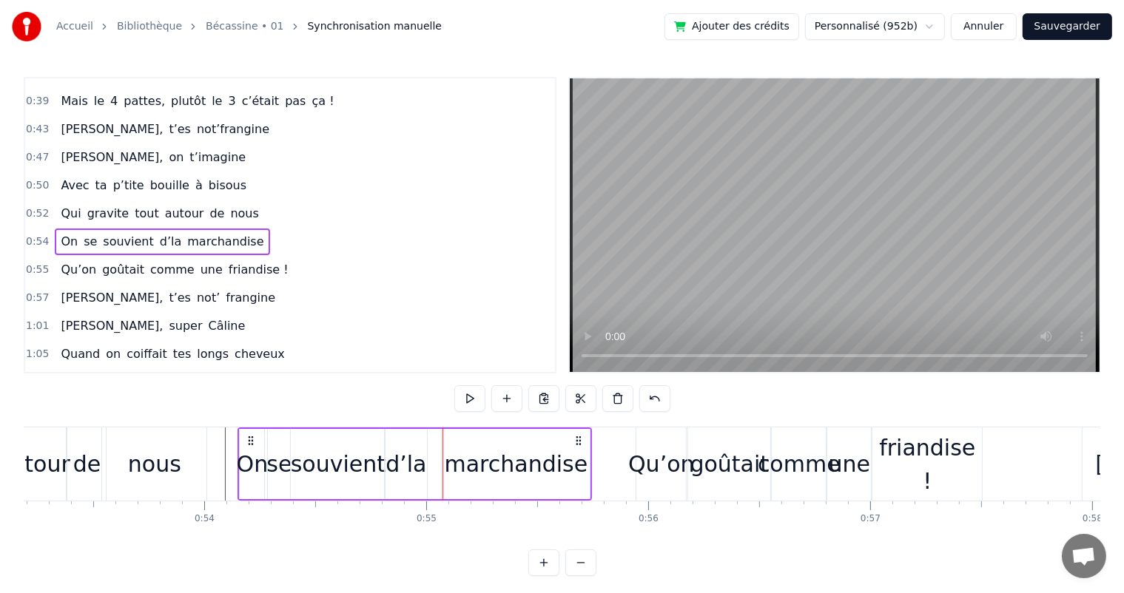
click at [420, 468] on div "d’la" at bounding box center [405, 463] width 41 height 33
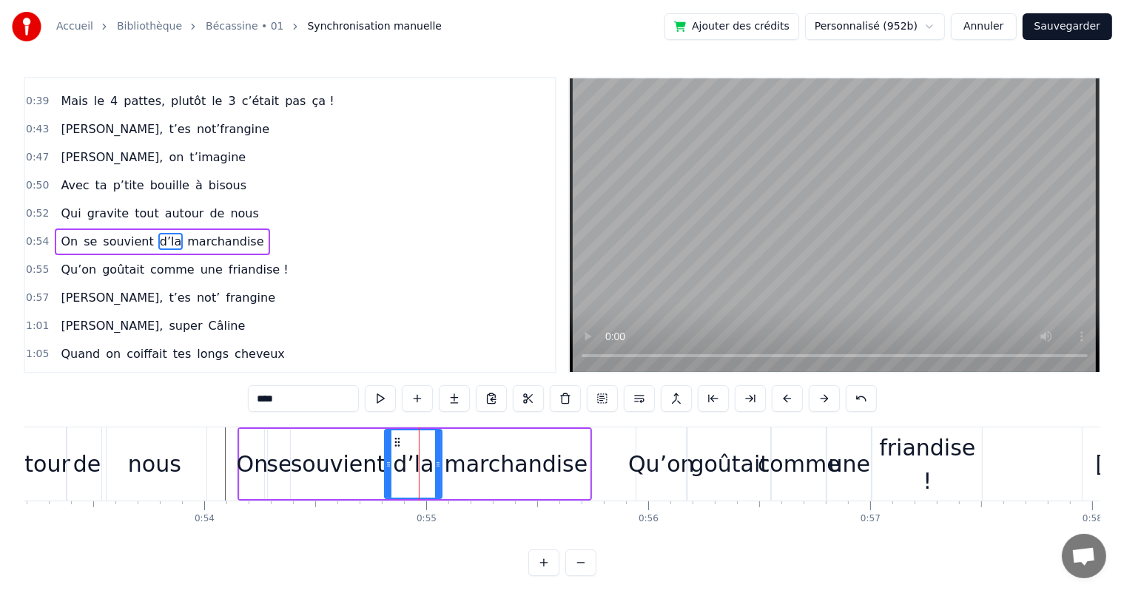
drag, startPoint x: 424, startPoint y: 471, endPoint x: 439, endPoint y: 470, distance: 14.8
click at [439, 470] on div at bounding box center [438, 463] width 6 height 67
click at [192, 433] on div "nous" at bounding box center [154, 464] width 104 height 73
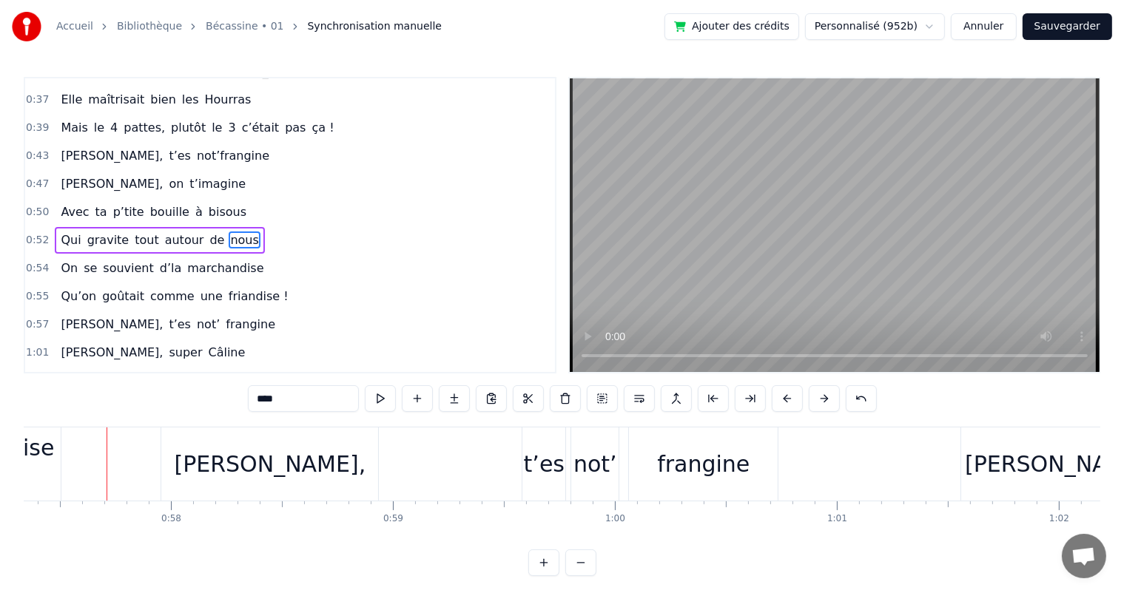
scroll to position [0, 12731]
click at [59, 260] on span "On" at bounding box center [69, 268] width 20 height 17
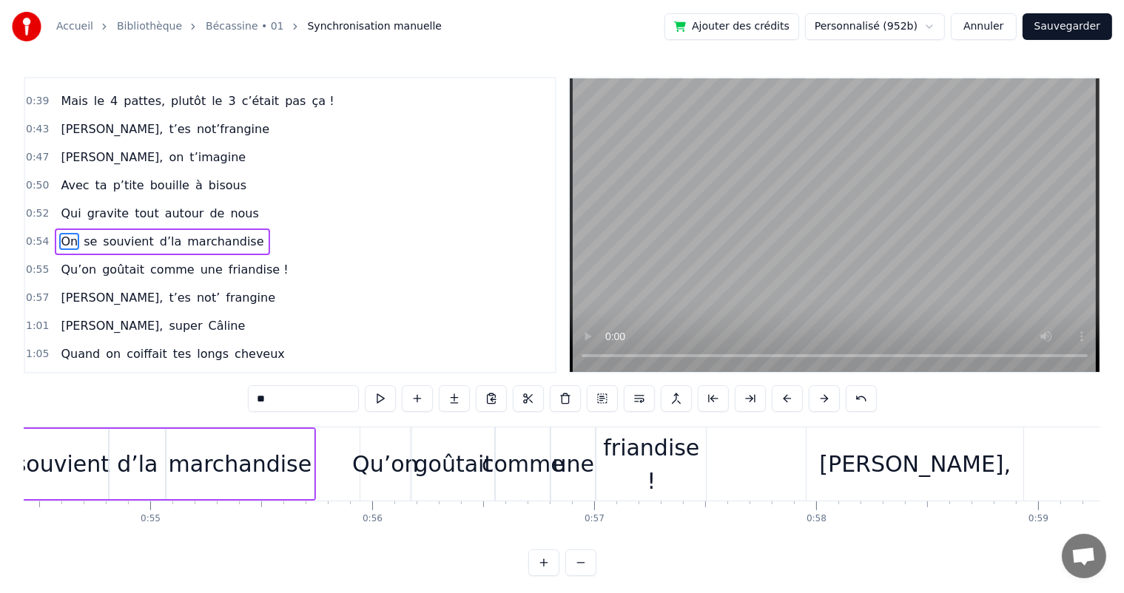
scroll to position [0, 11941]
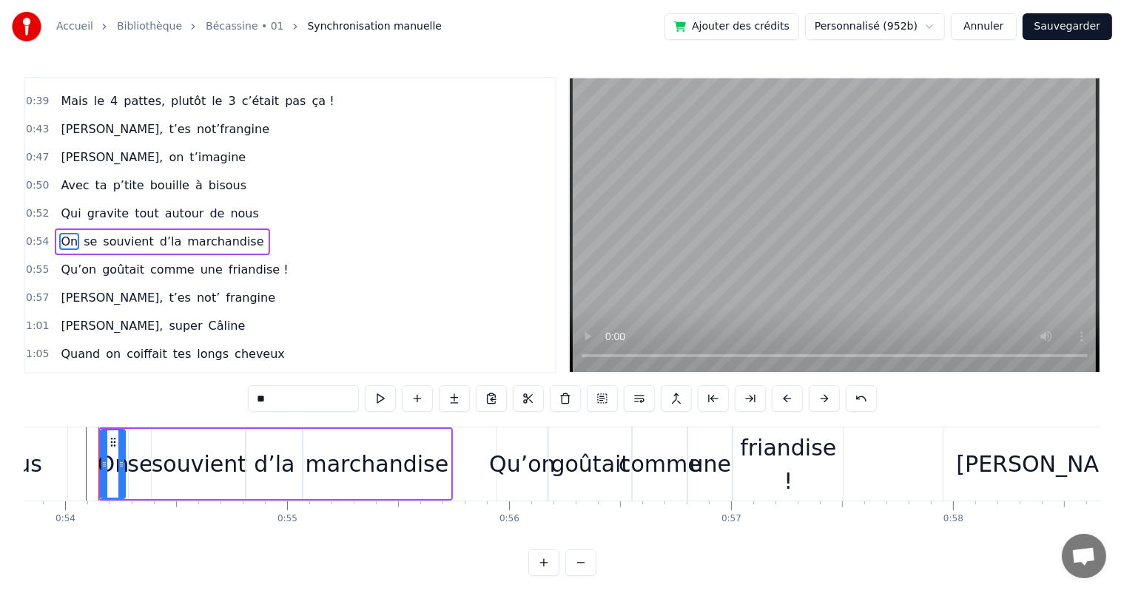
click at [396, 448] on div "marchandise" at bounding box center [376, 463] width 143 height 33
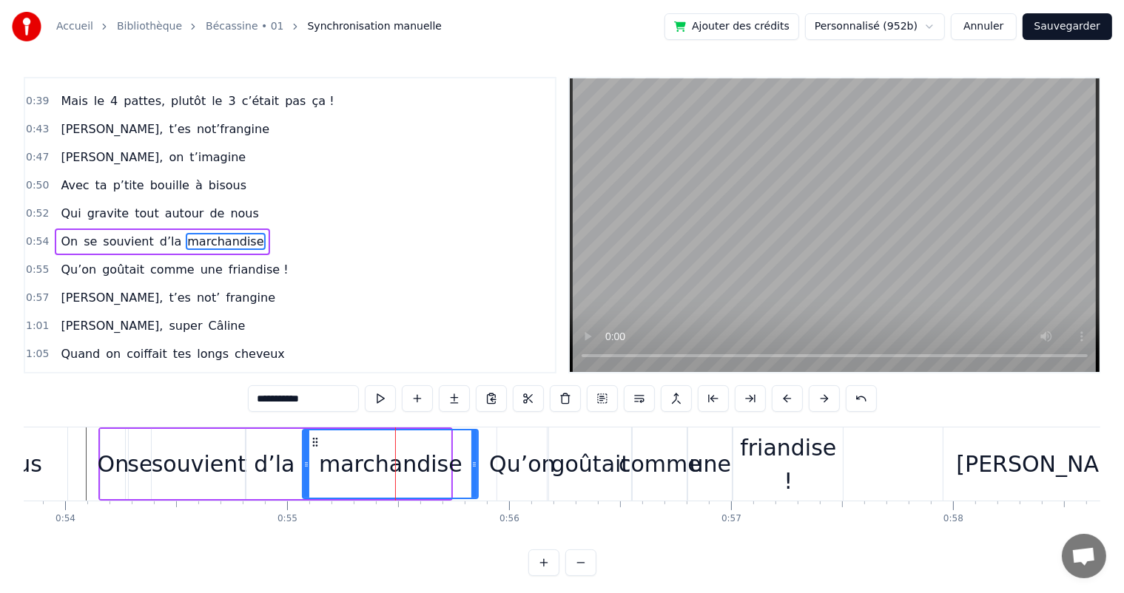
drag, startPoint x: 447, startPoint y: 457, endPoint x: 474, endPoint y: 457, distance: 27.4
click at [474, 457] on div at bounding box center [474, 463] width 6 height 67
click at [60, 205] on span "Qui" at bounding box center [70, 213] width 23 height 17
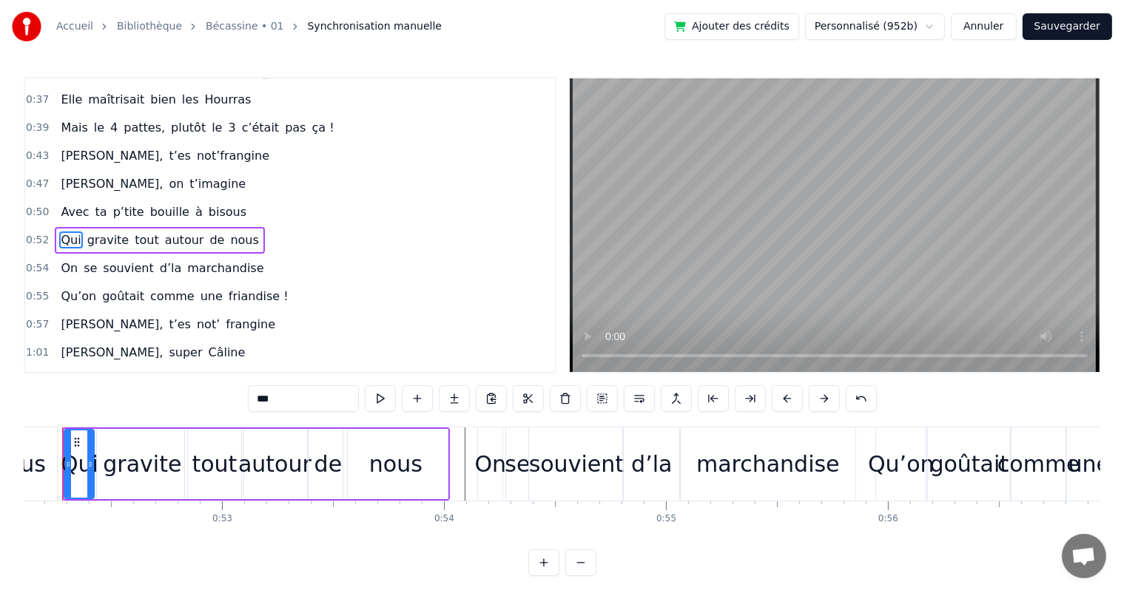
scroll to position [0, 11526]
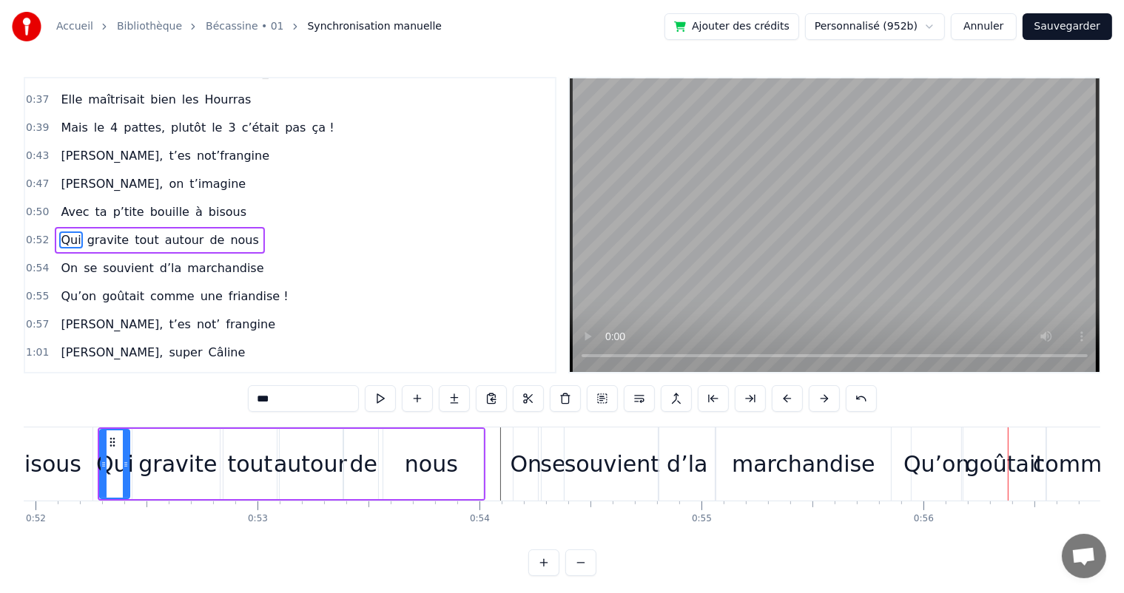
click at [798, 484] on div "marchandise" at bounding box center [802, 464] width 175 height 73
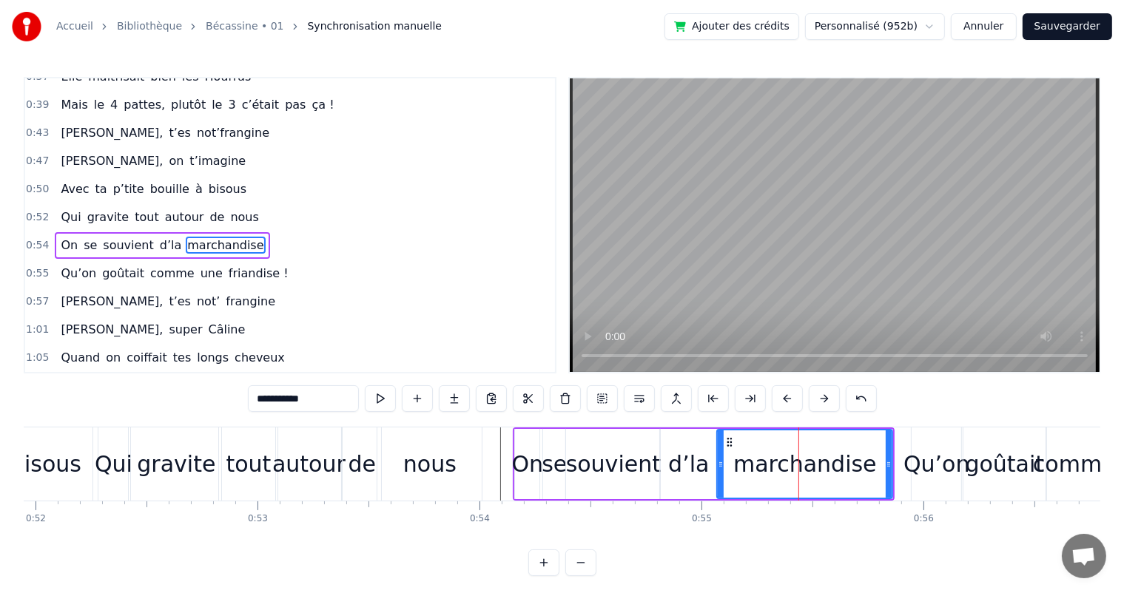
scroll to position [328, 0]
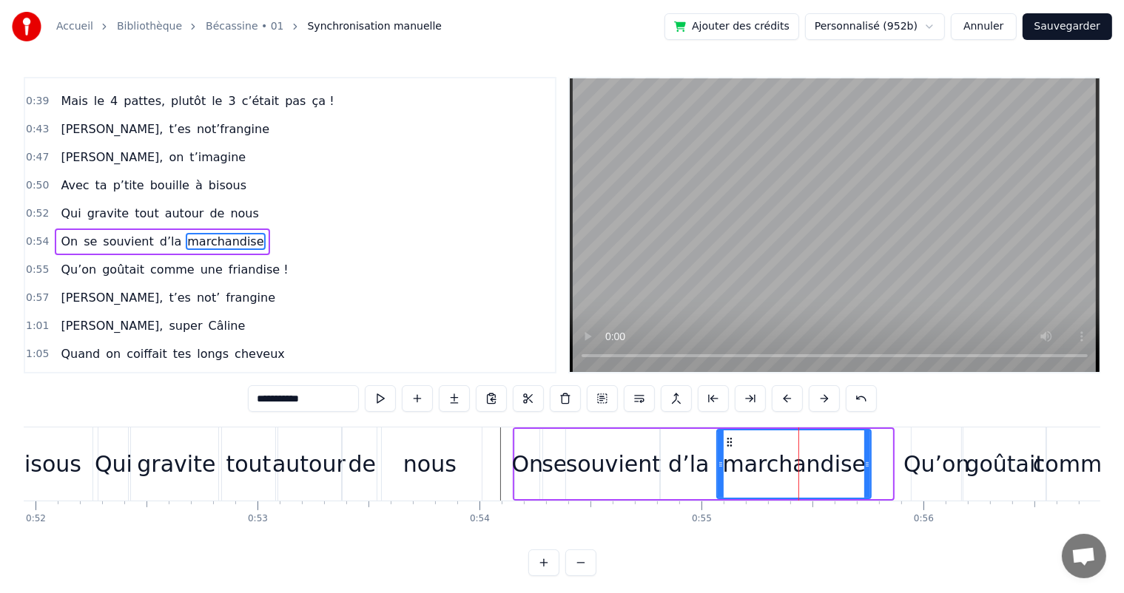
drag, startPoint x: 888, startPoint y: 456, endPoint x: 867, endPoint y: 462, distance: 22.5
click at [867, 462] on div at bounding box center [867, 463] width 6 height 67
click at [190, 440] on div "gravite" at bounding box center [176, 464] width 90 height 73
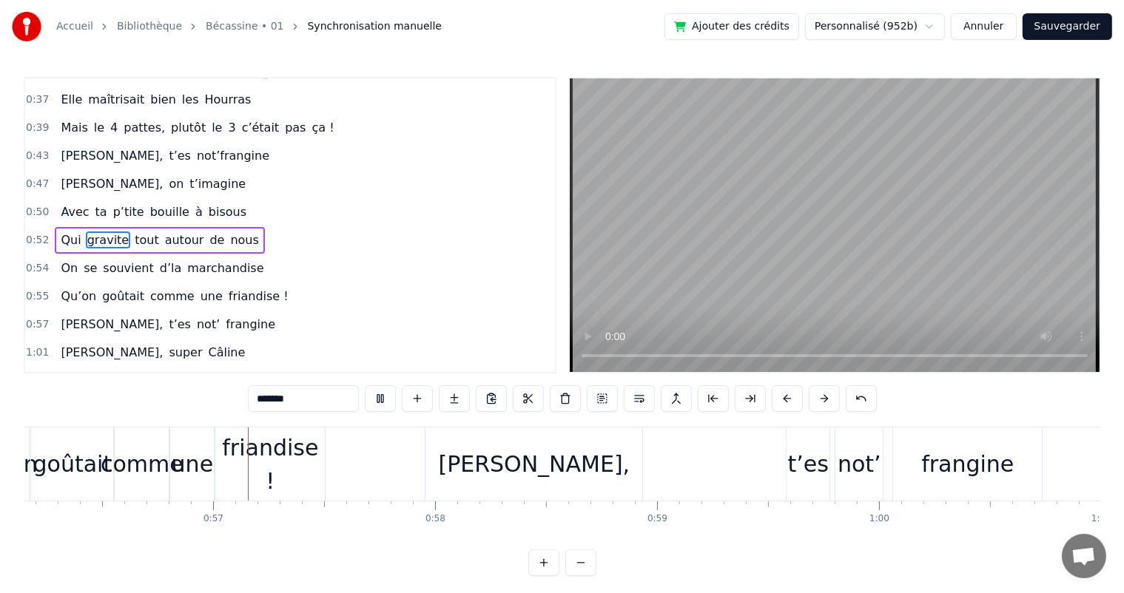
scroll to position [0, 12459]
click at [59, 203] on span "Avec" at bounding box center [74, 211] width 31 height 17
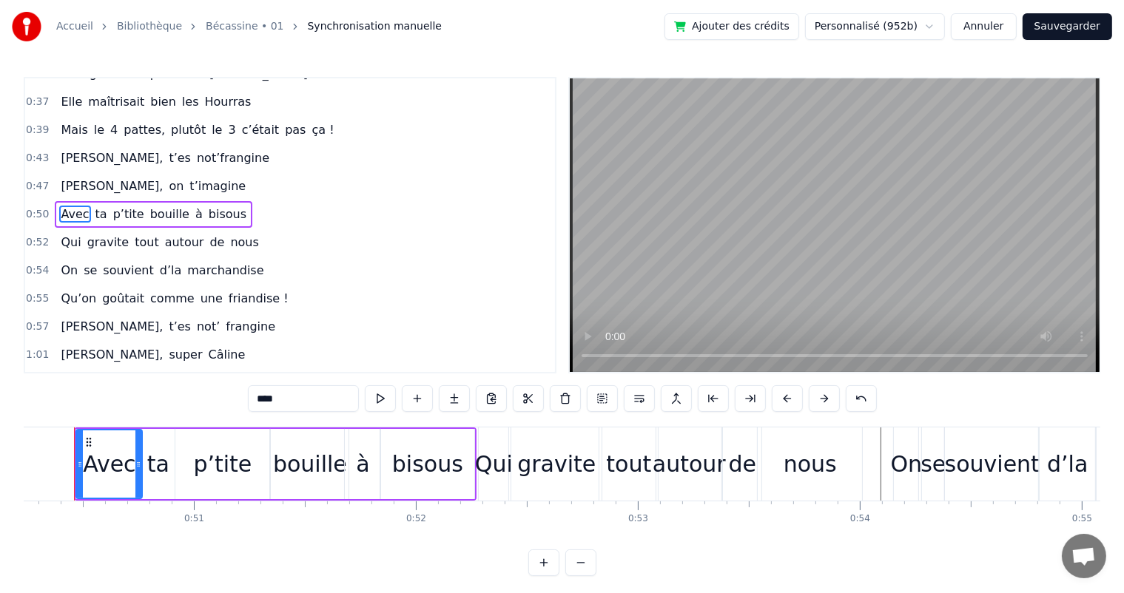
scroll to position [0, 11122]
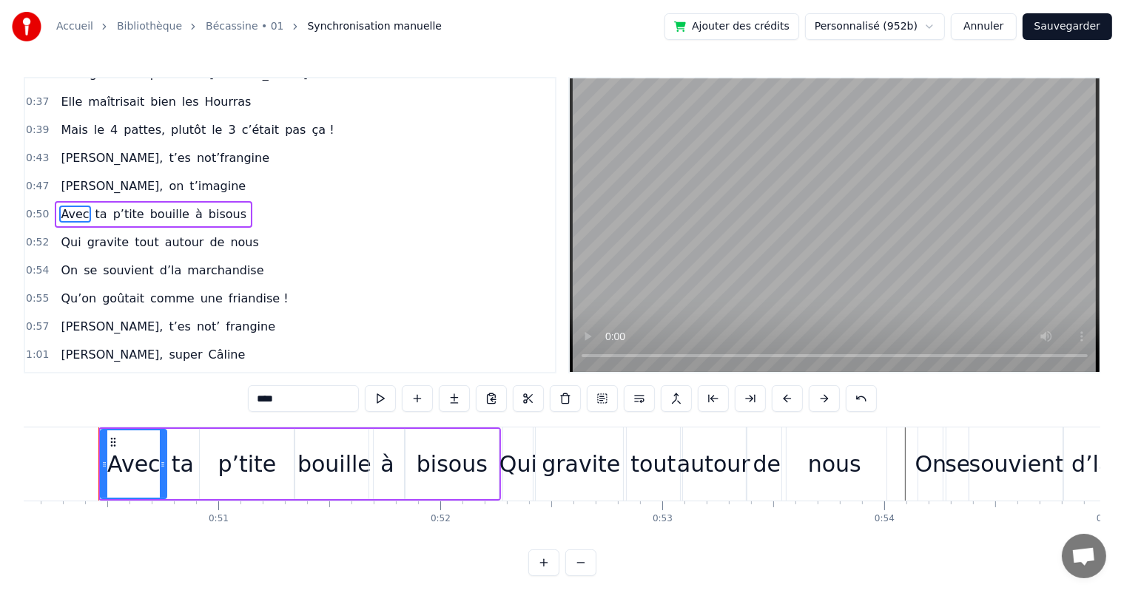
click at [755, 461] on div "de" at bounding box center [767, 463] width 28 height 33
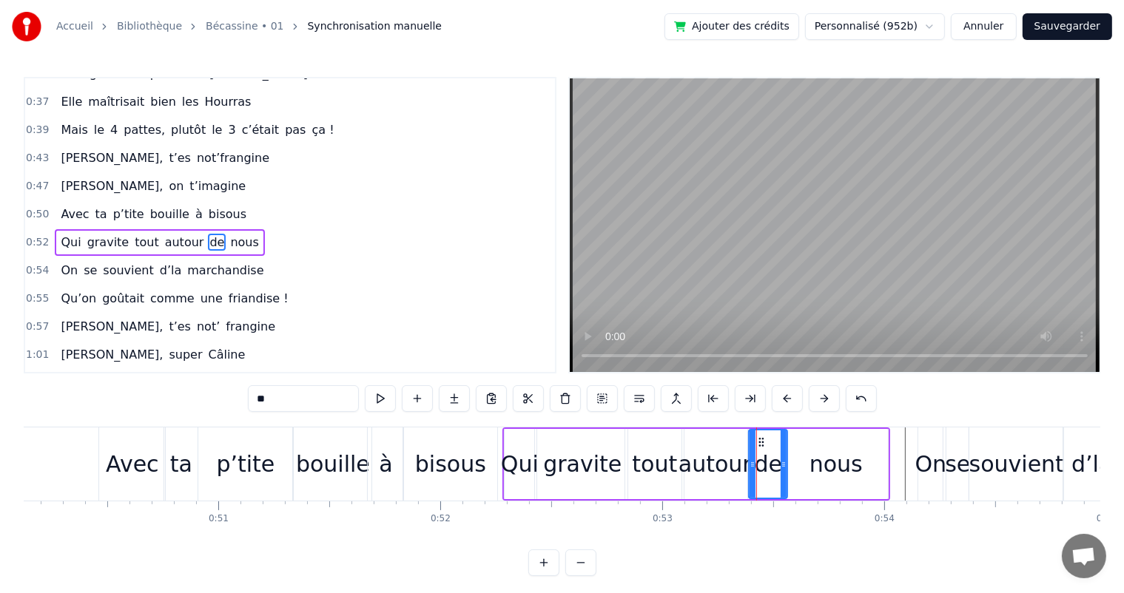
scroll to position [302, 0]
drag, startPoint x: 750, startPoint y: 466, endPoint x: 763, endPoint y: 467, distance: 12.7
click at [763, 467] on icon at bounding box center [765, 465] width 6 height 12
click at [733, 470] on div "autour" at bounding box center [714, 463] width 73 height 33
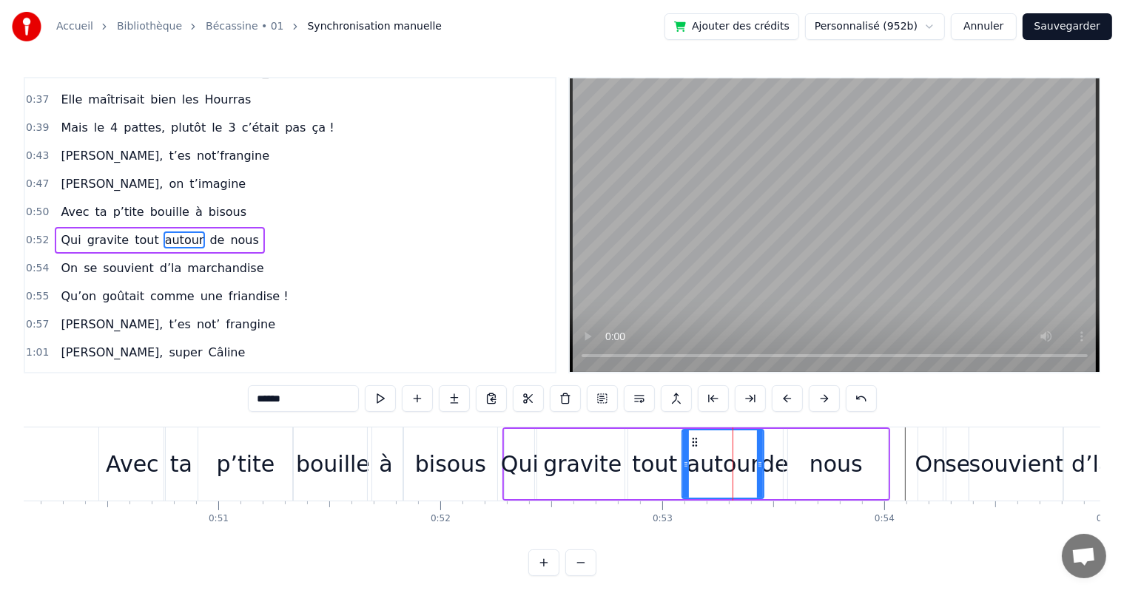
drag, startPoint x: 744, startPoint y: 474, endPoint x: 760, endPoint y: 474, distance: 16.3
click at [760, 474] on div at bounding box center [760, 463] width 6 height 67
click at [62, 203] on span "Avec" at bounding box center [74, 211] width 31 height 17
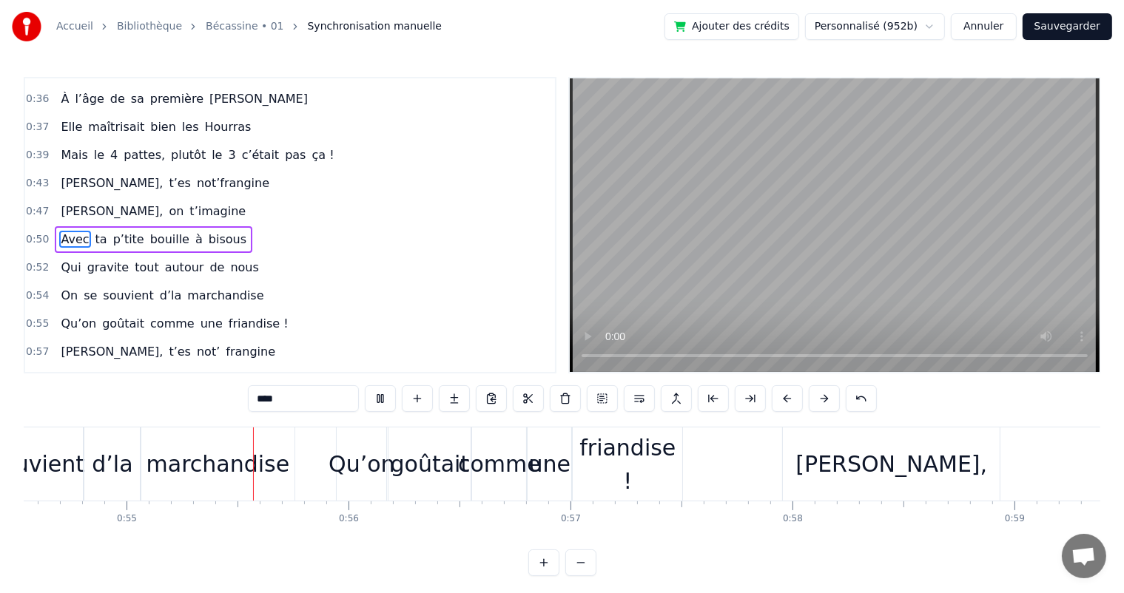
scroll to position [0, 12105]
click at [163, 259] on span "autour" at bounding box center [184, 267] width 42 height 17
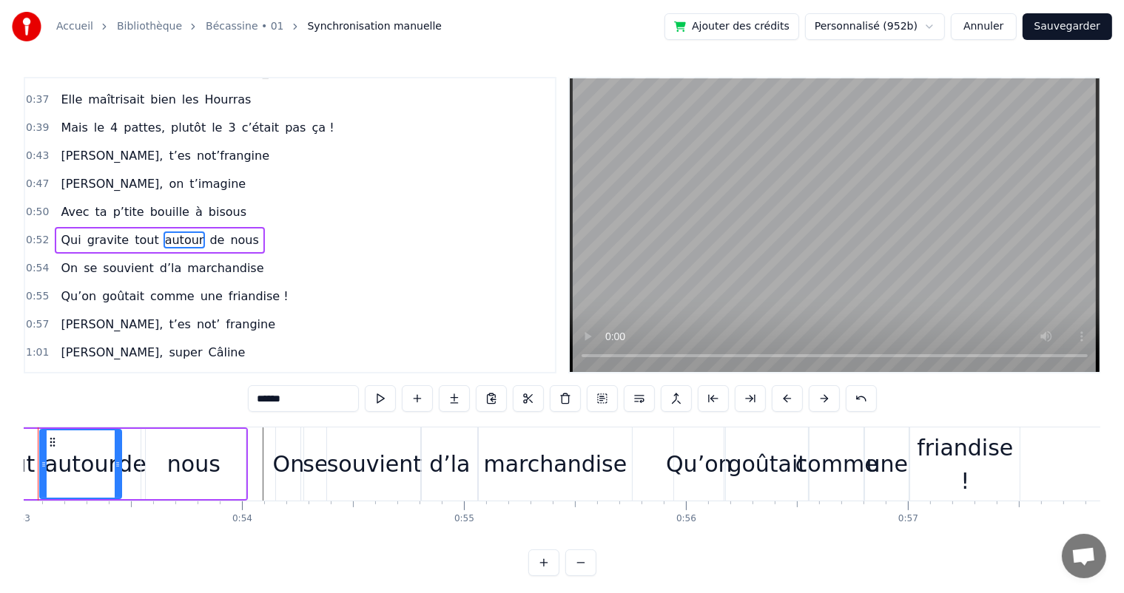
scroll to position [0, 11704]
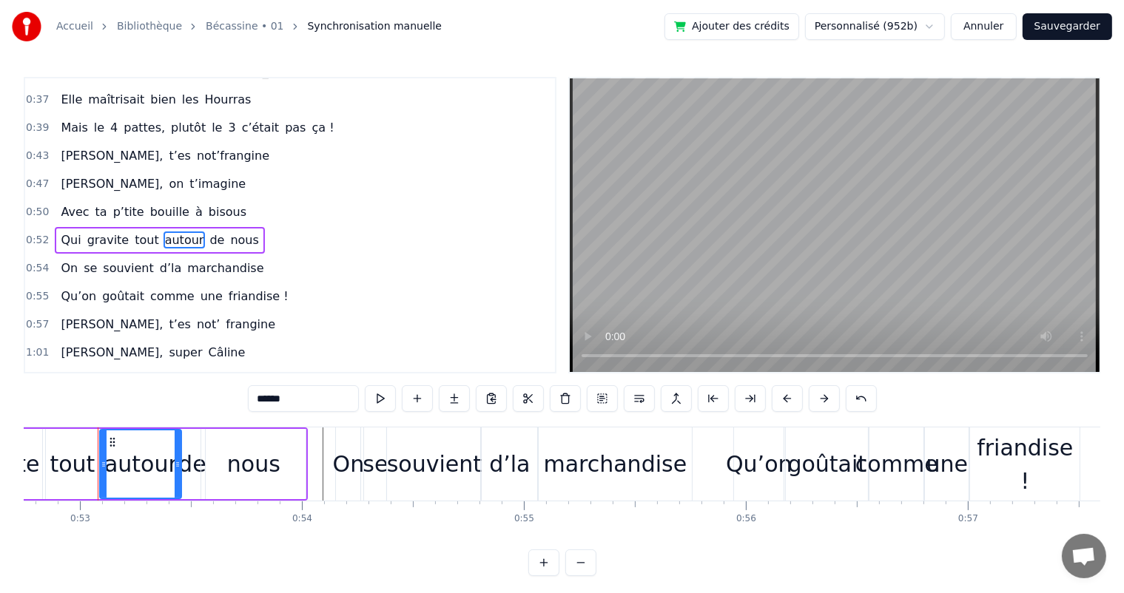
click at [56, 438] on div "tout" at bounding box center [72, 464] width 58 height 70
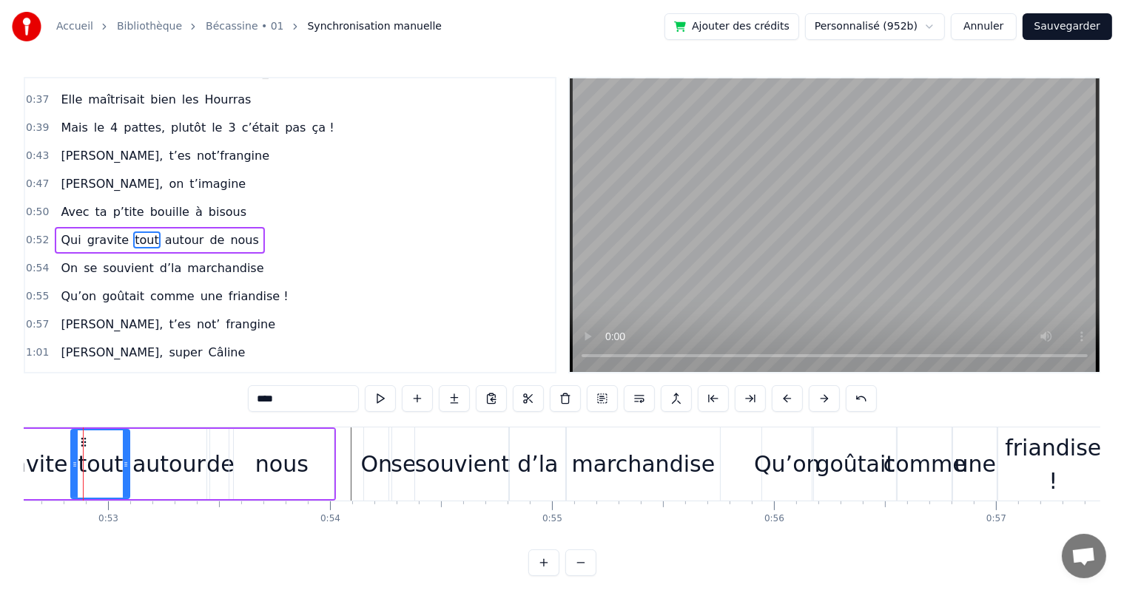
scroll to position [0, 11661]
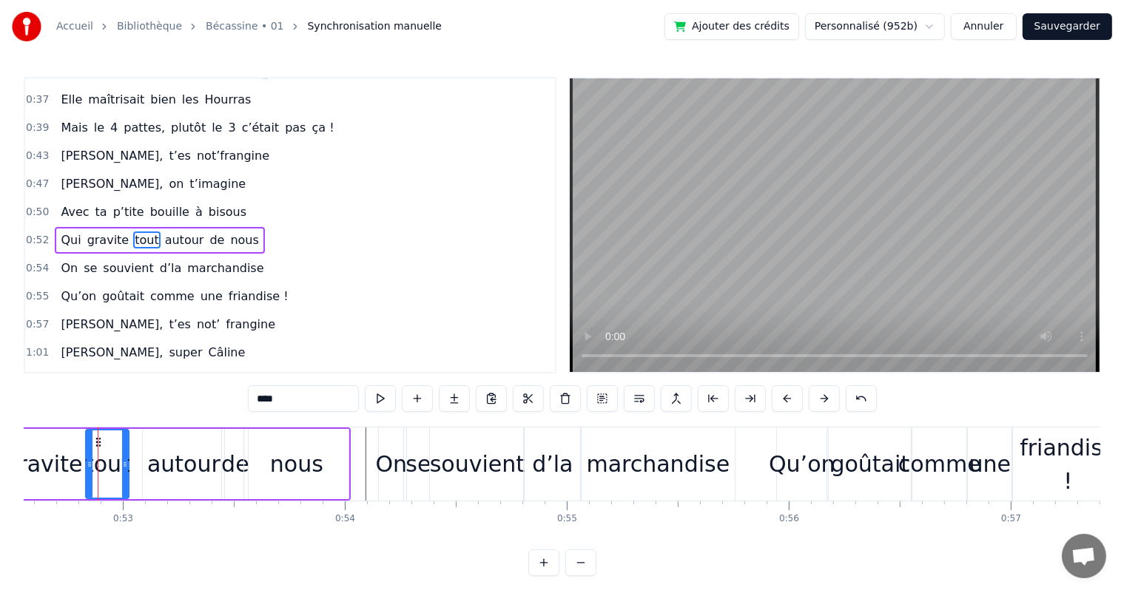
drag, startPoint x: 141, startPoint y: 464, endPoint x: 125, endPoint y: 464, distance: 15.5
click at [126, 464] on circle at bounding box center [126, 464] width 1 height 1
click at [169, 456] on div "autour" at bounding box center [183, 463] width 73 height 33
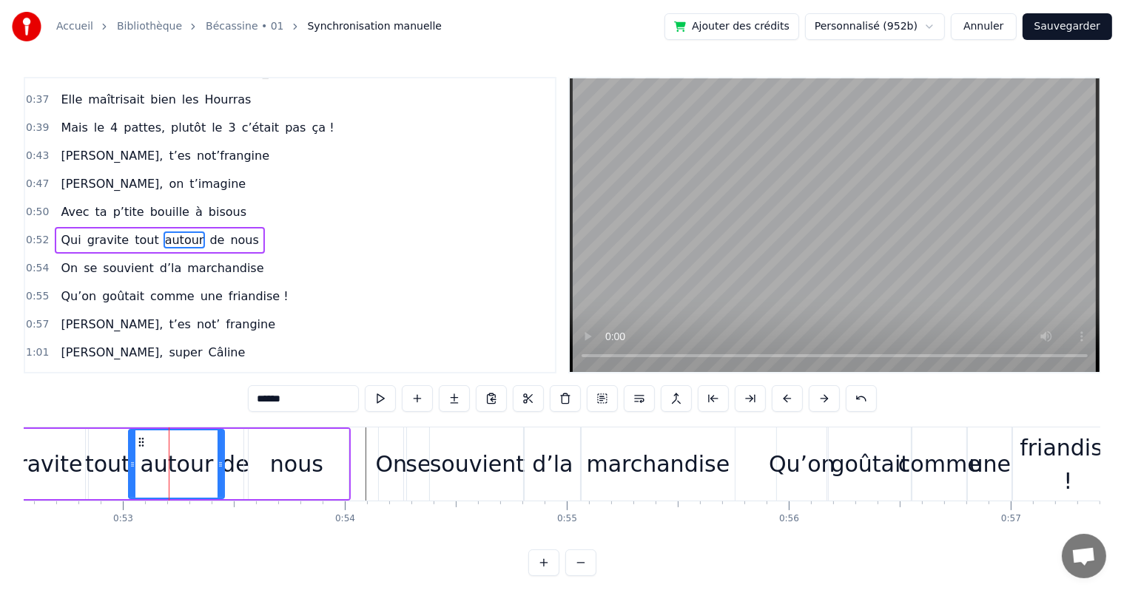
drag, startPoint x: 147, startPoint y: 464, endPoint x: 133, endPoint y: 469, distance: 14.7
click at [133, 469] on icon at bounding box center [132, 465] width 6 height 12
click at [59, 203] on span "Avec" at bounding box center [74, 211] width 31 height 17
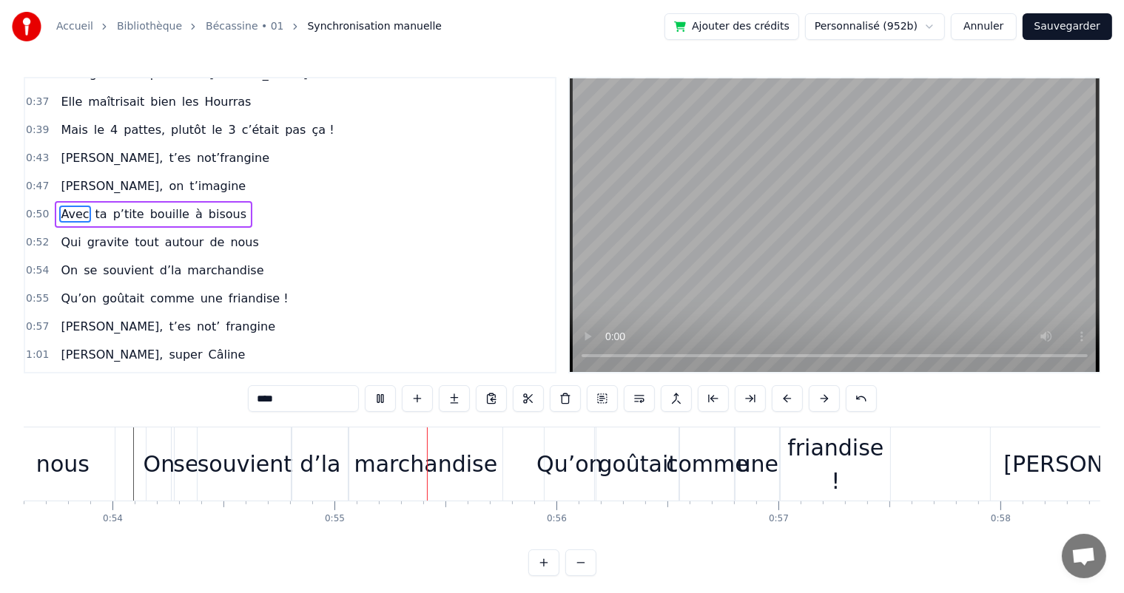
scroll to position [0, 12075]
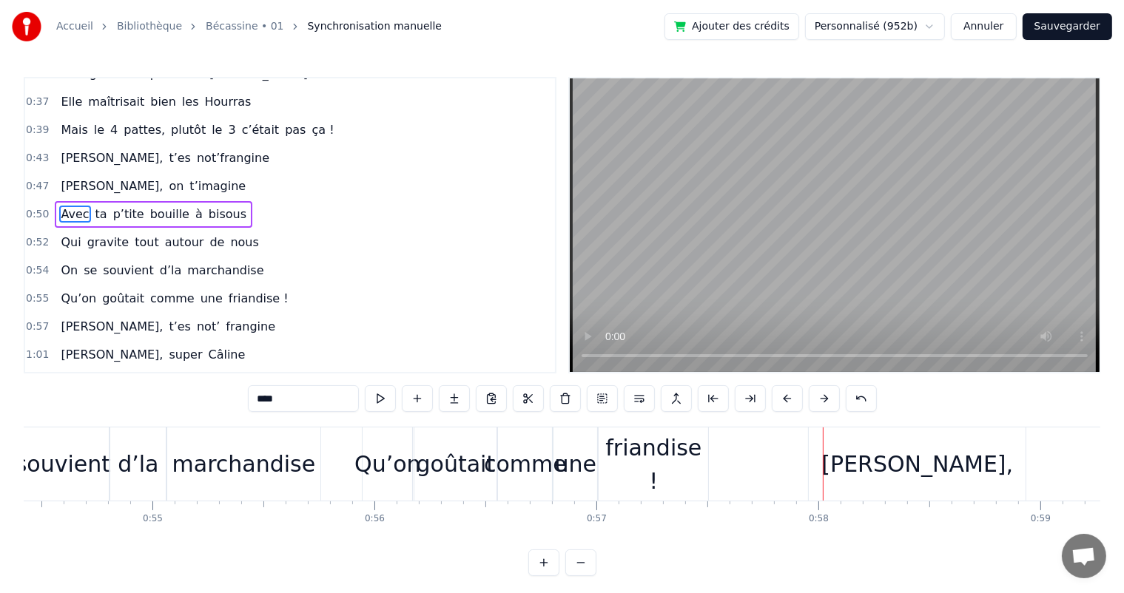
click at [388, 444] on div "Qu’on" at bounding box center [387, 464] width 50 height 73
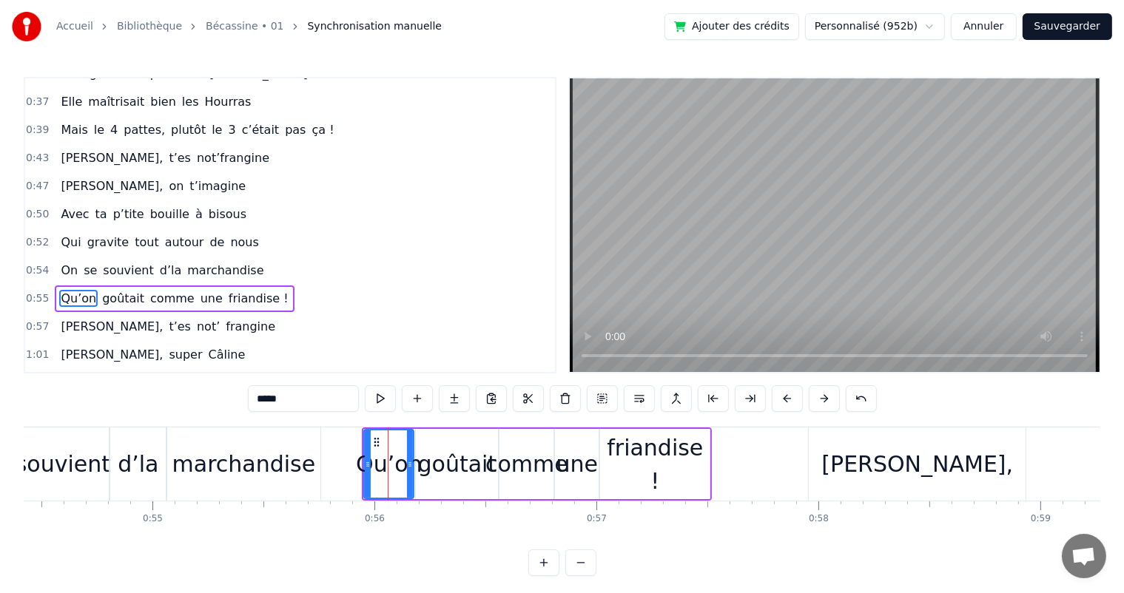
scroll to position [356, 0]
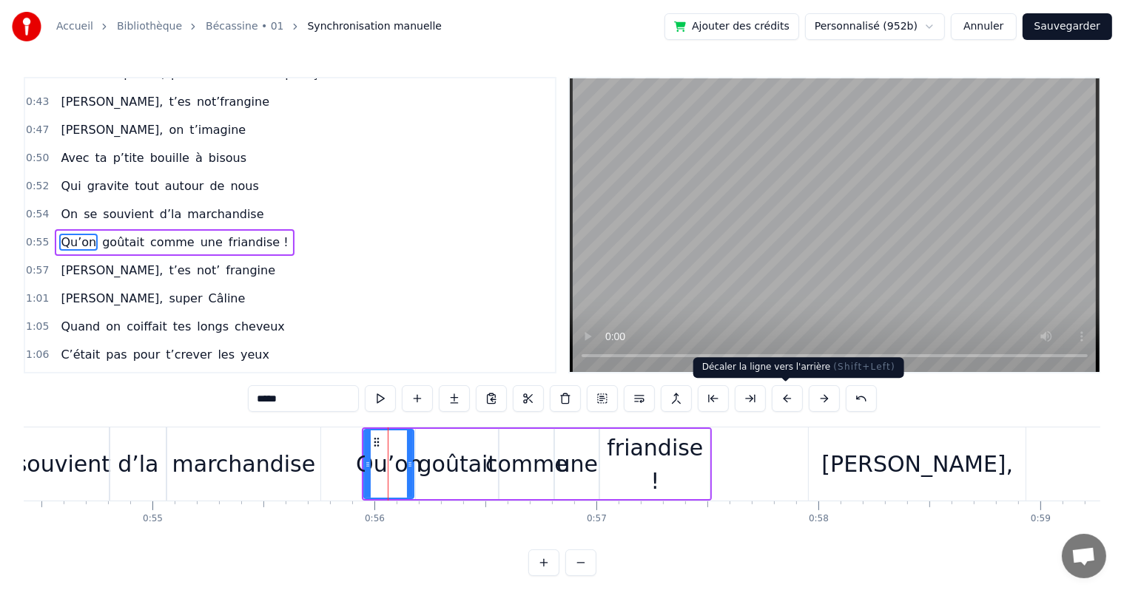
click at [784, 400] on button at bounding box center [786, 398] width 31 height 27
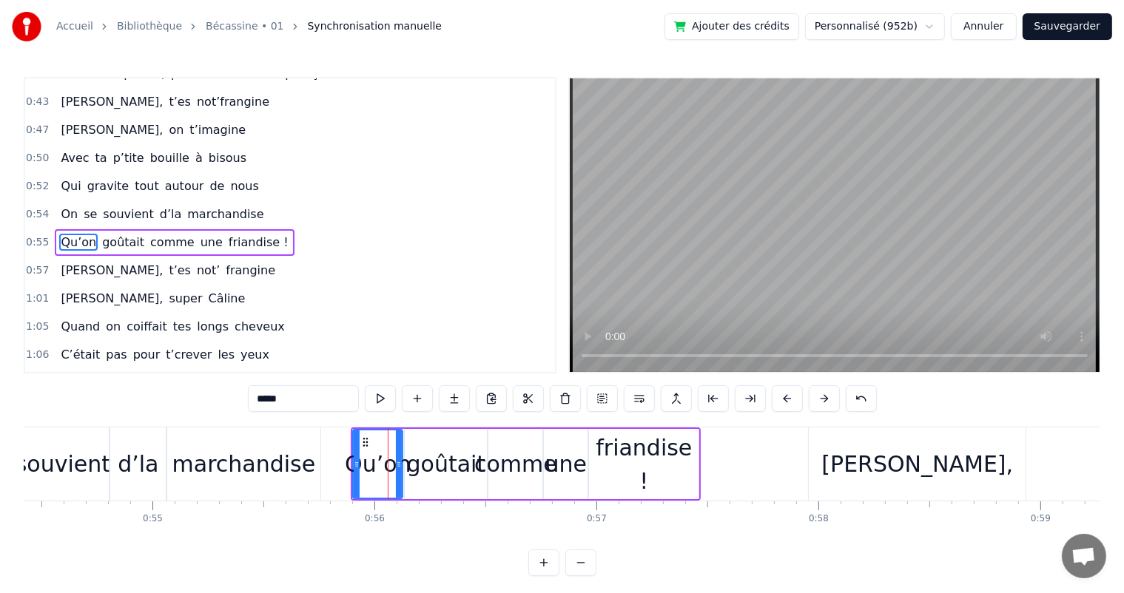
click at [67, 206] on span "On" at bounding box center [69, 214] width 20 height 17
type input "**"
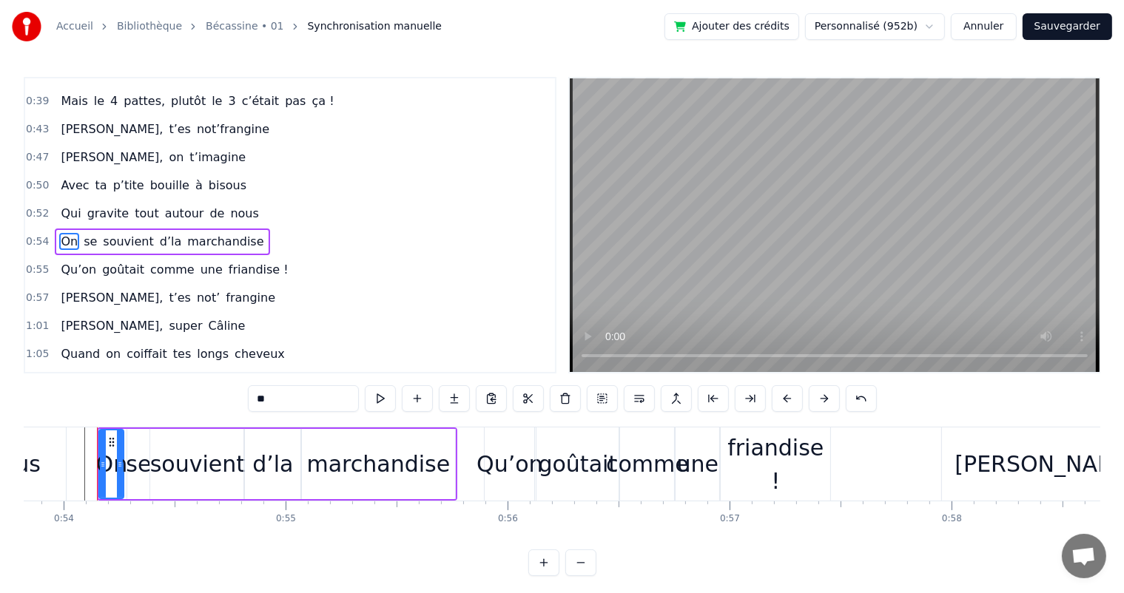
scroll to position [0, 11941]
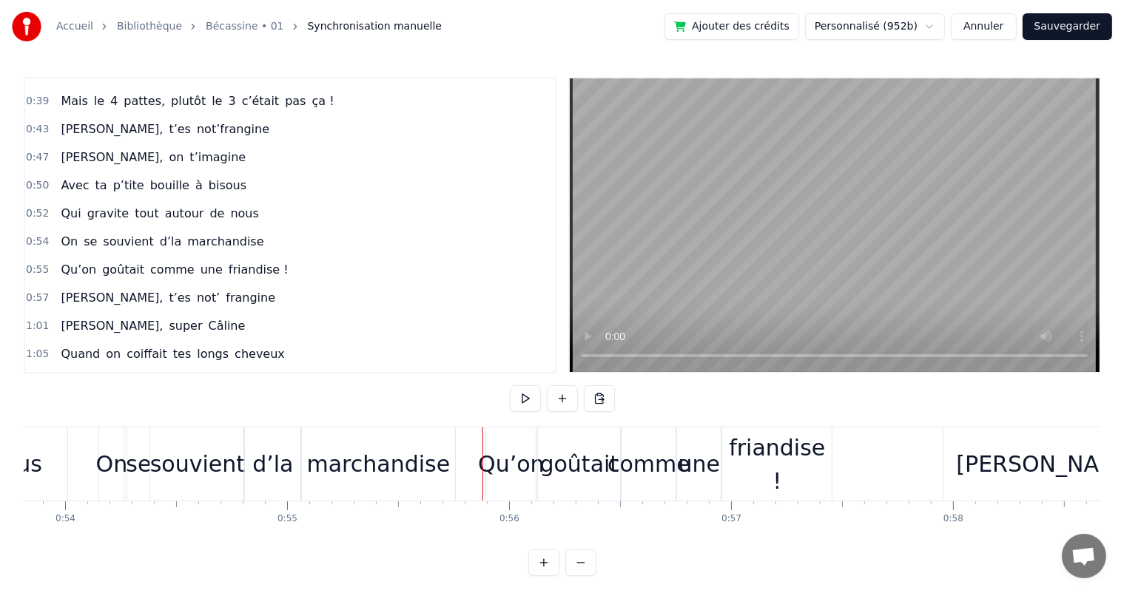
click at [492, 438] on div "Qu’on" at bounding box center [511, 464] width 50 height 73
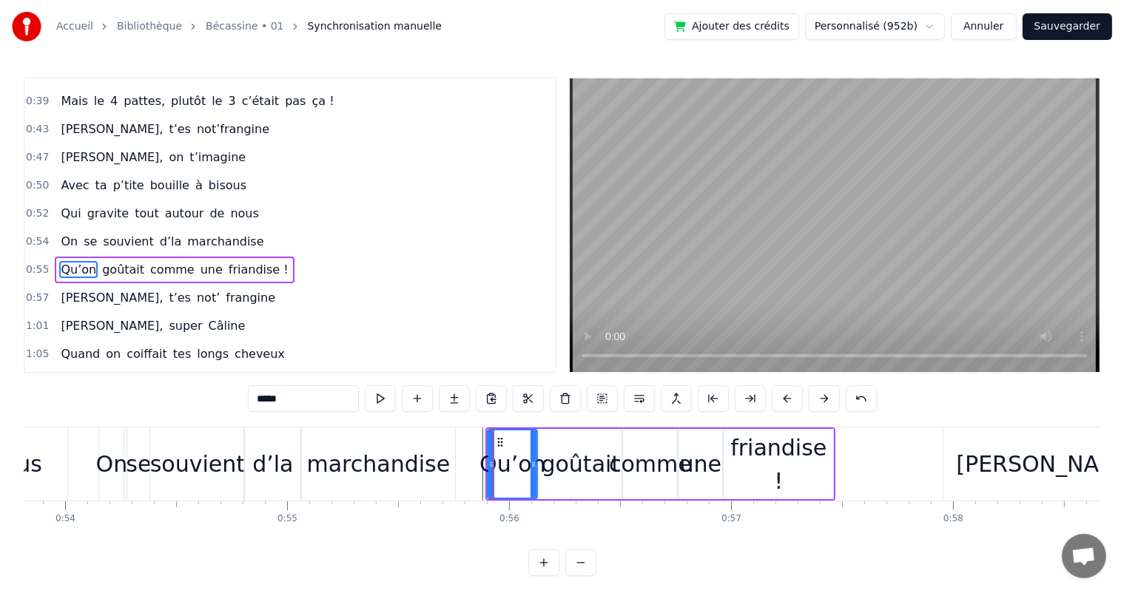
scroll to position [356, 0]
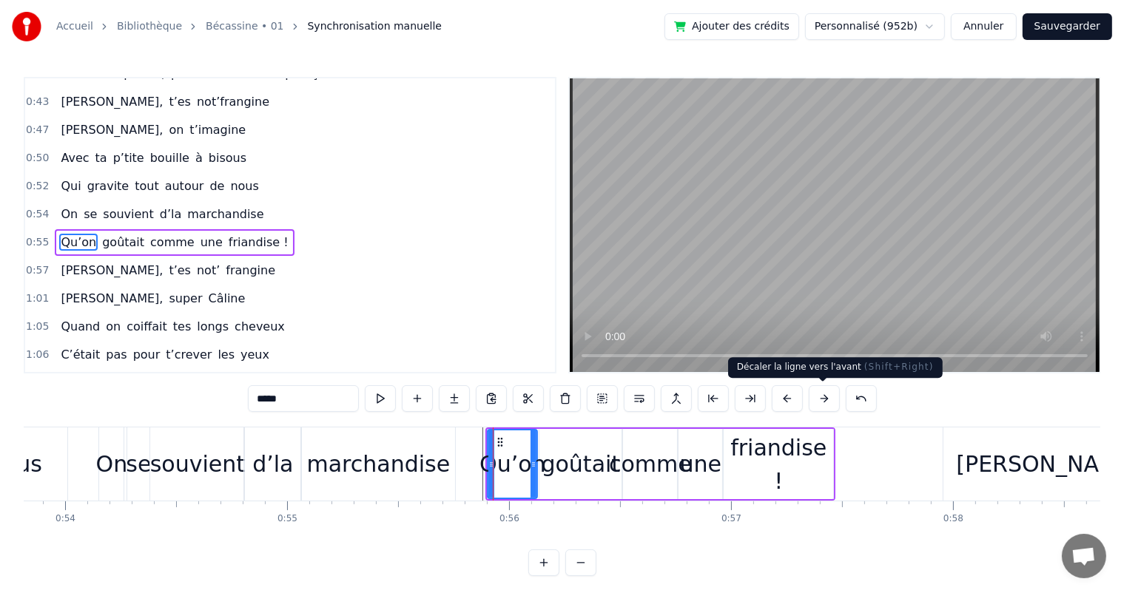
click at [822, 402] on button at bounding box center [823, 398] width 31 height 27
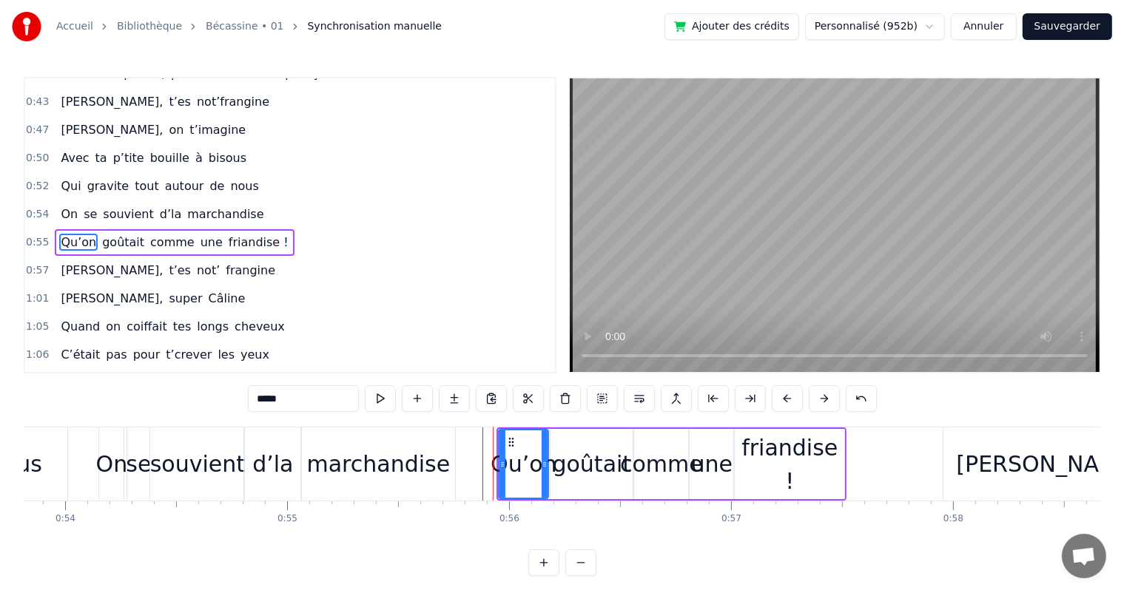
click at [382, 444] on div "marchandise" at bounding box center [378, 464] width 154 height 73
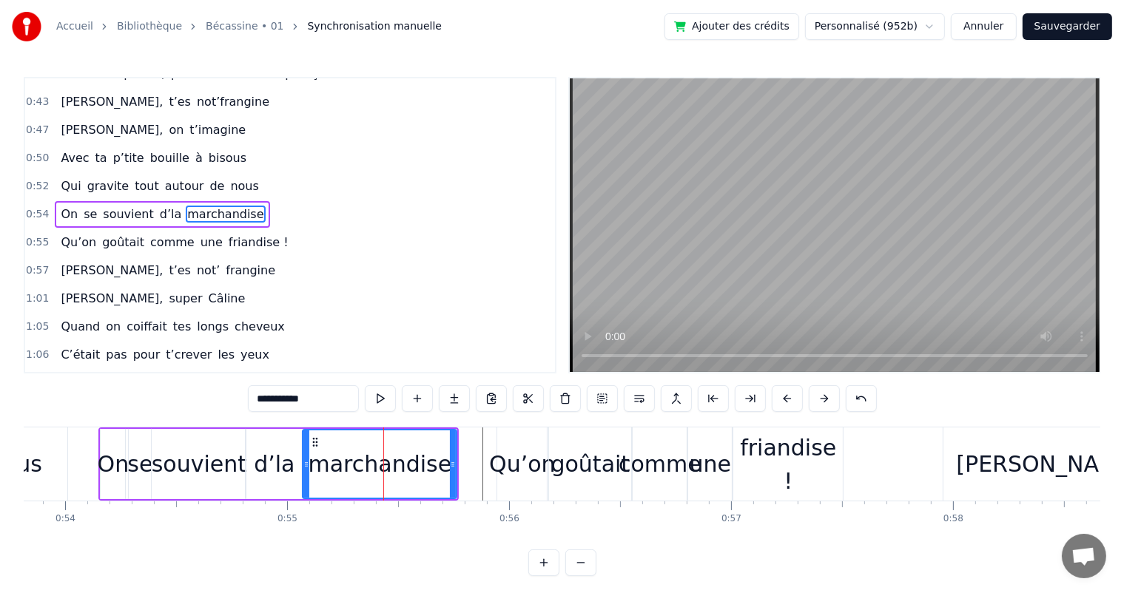
scroll to position [328, 0]
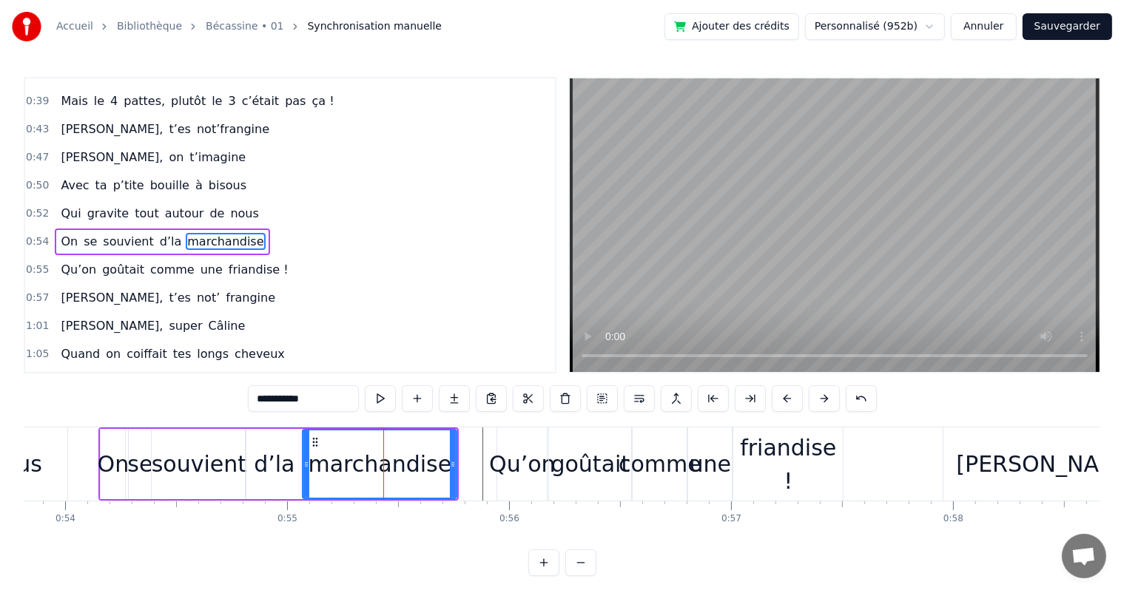
click at [497, 461] on div "Qu’on" at bounding box center [522, 463] width 67 height 33
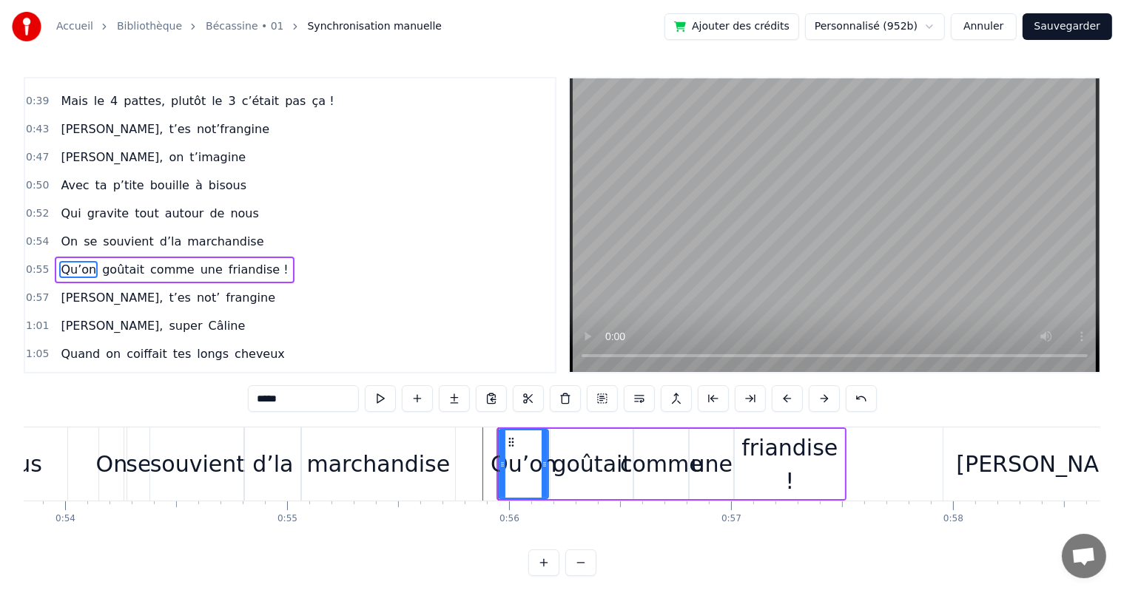
scroll to position [356, 0]
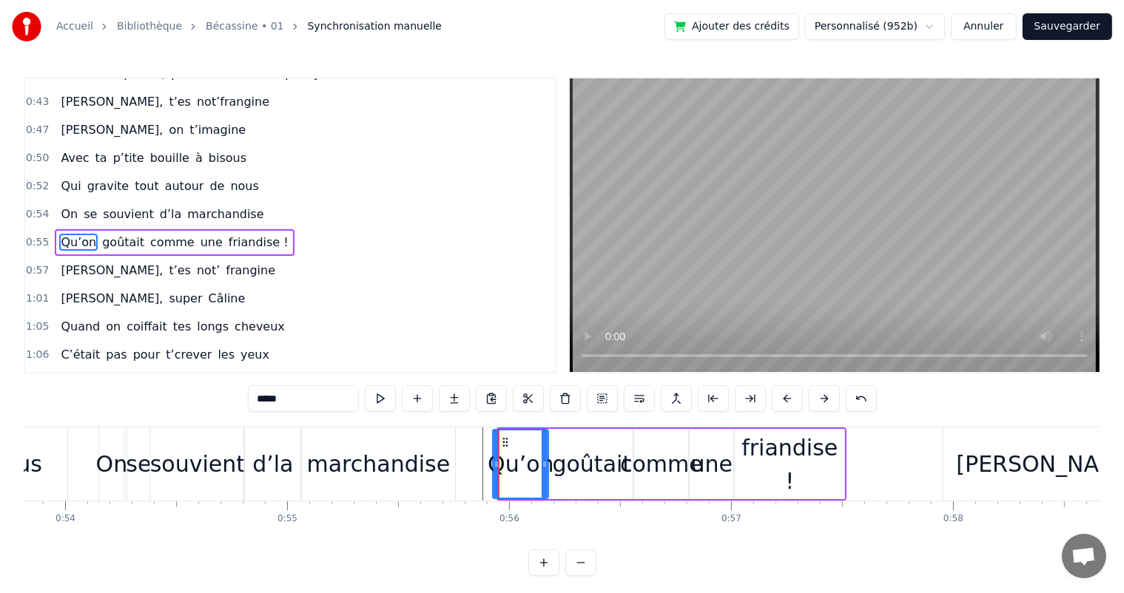
click at [494, 464] on icon at bounding box center [496, 465] width 6 height 12
click at [387, 405] on button at bounding box center [380, 398] width 31 height 27
drag, startPoint x: 494, startPoint y: 464, endPoint x: 503, endPoint y: 462, distance: 9.1
click at [503, 462] on icon at bounding box center [505, 465] width 6 height 12
click at [388, 402] on button at bounding box center [380, 398] width 31 height 27
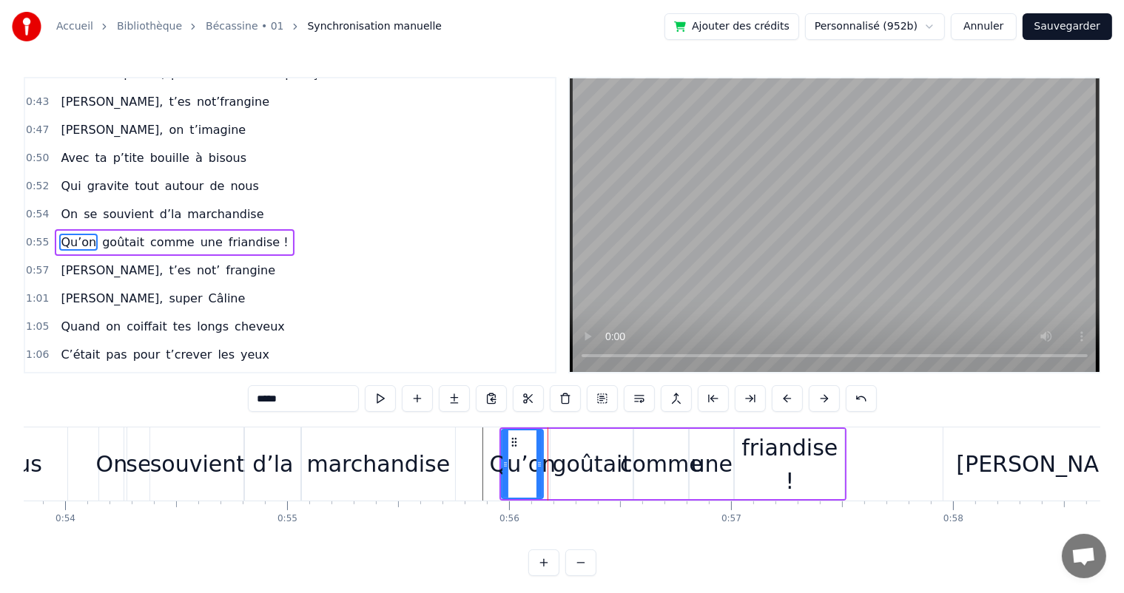
click at [538, 467] on icon at bounding box center [539, 465] width 6 height 12
click at [571, 463] on div "goûtait" at bounding box center [592, 463] width 79 height 33
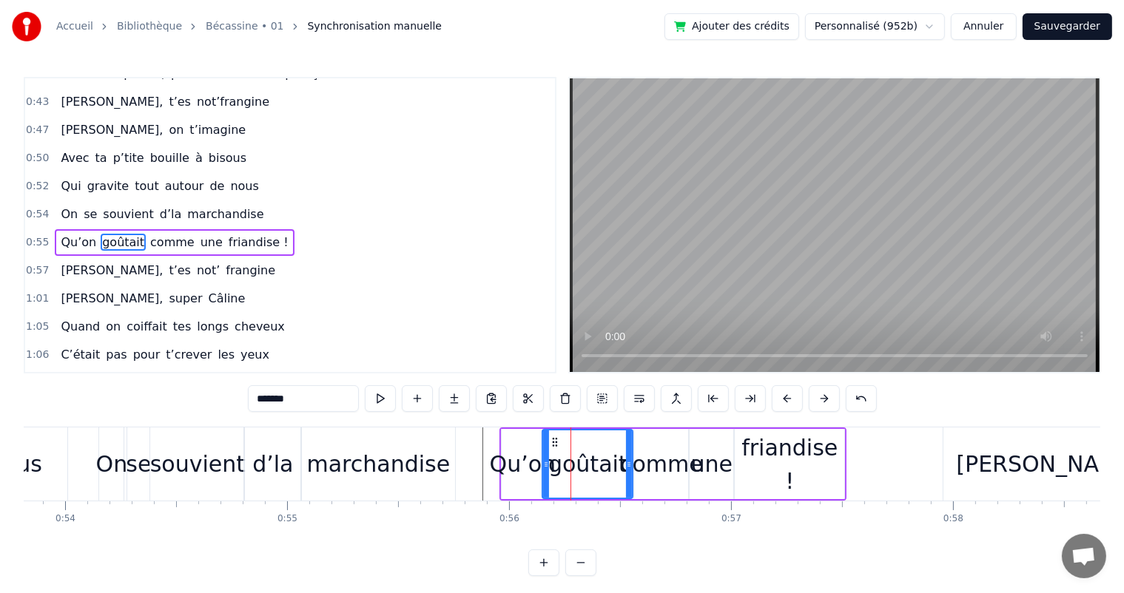
drag, startPoint x: 551, startPoint y: 467, endPoint x: 543, endPoint y: 473, distance: 10.1
click at [543, 473] on div at bounding box center [546, 463] width 6 height 67
click at [714, 472] on div "une" at bounding box center [711, 463] width 41 height 33
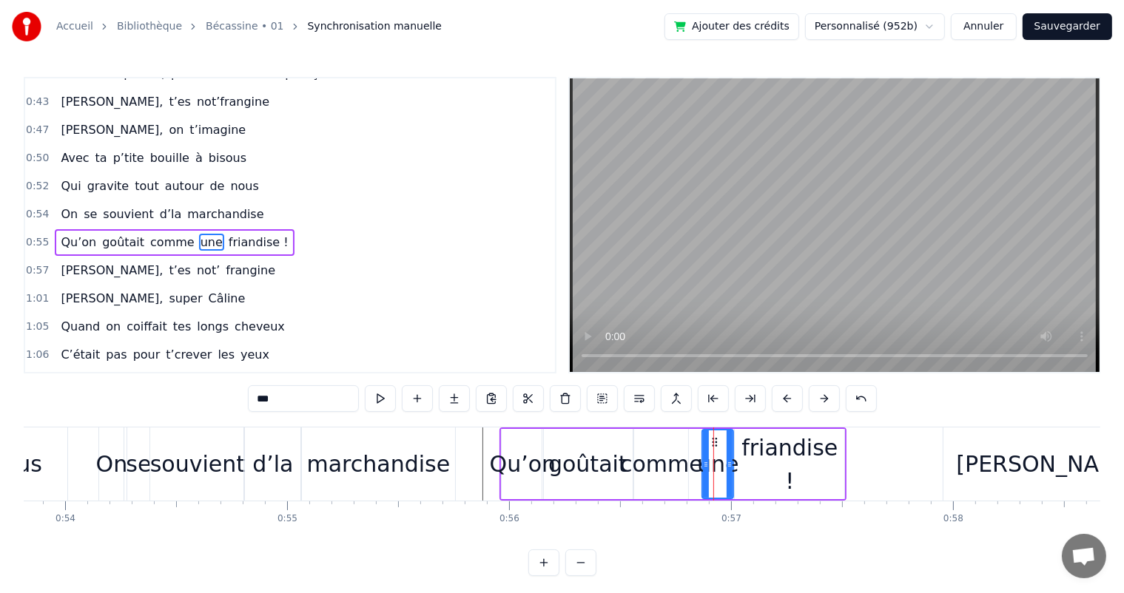
drag, startPoint x: 692, startPoint y: 471, endPoint x: 704, endPoint y: 469, distance: 12.8
click at [704, 469] on div at bounding box center [706, 463] width 6 height 67
click at [677, 469] on div "comme" at bounding box center [661, 463] width 83 height 33
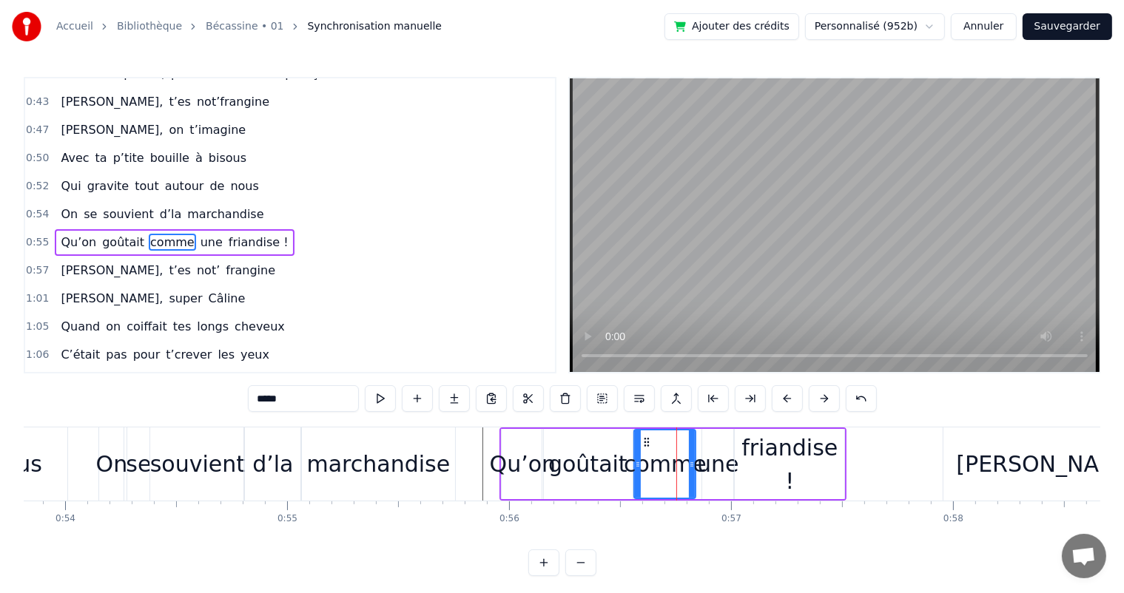
drag, startPoint x: 686, startPoint y: 469, endPoint x: 694, endPoint y: 470, distance: 7.4
click at [694, 470] on div at bounding box center [692, 463] width 6 height 67
click at [709, 468] on div "une" at bounding box center [717, 463] width 41 height 33
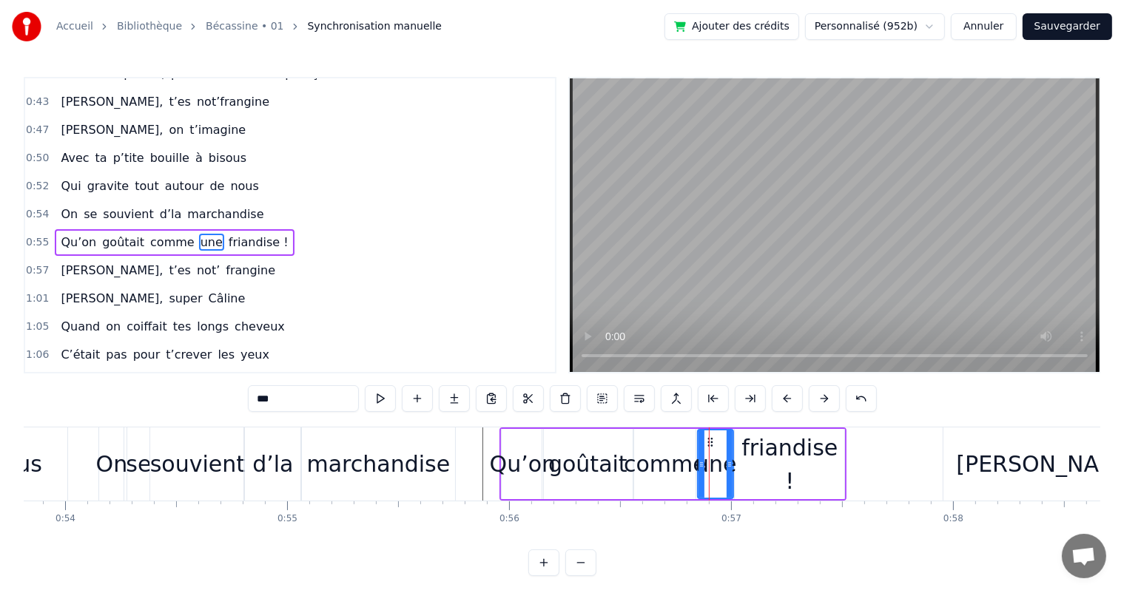
click at [699, 474] on div at bounding box center [701, 463] width 6 height 67
click at [723, 476] on div at bounding box center [723, 463] width 6 height 67
click at [740, 471] on div "friandise !" at bounding box center [788, 464] width 109 height 67
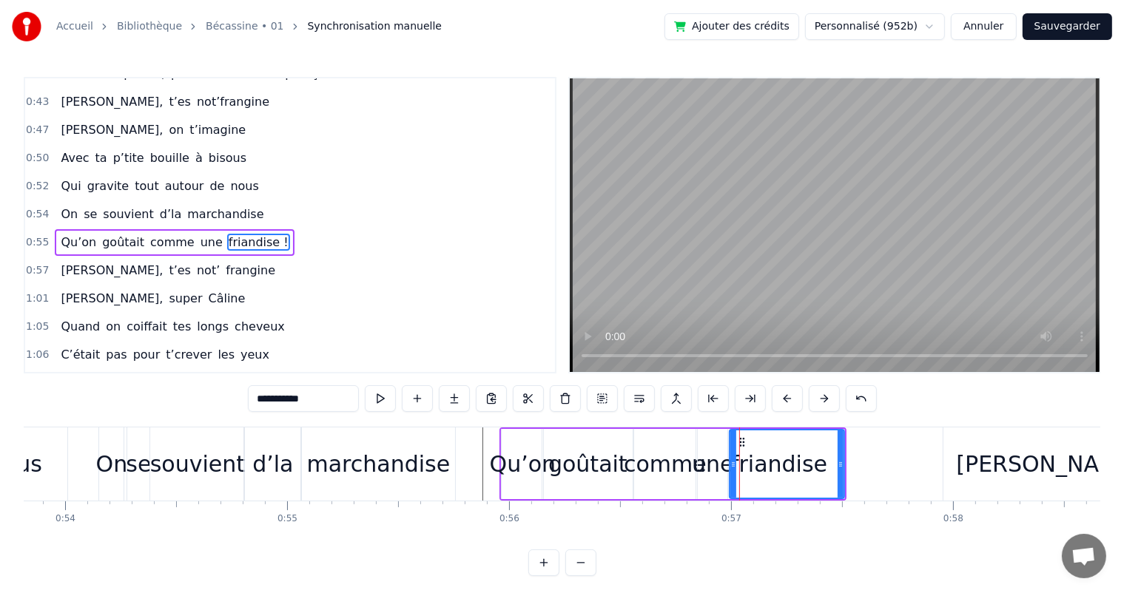
click at [730, 476] on div at bounding box center [733, 463] width 6 height 67
click at [657, 469] on div "comme" at bounding box center [665, 463] width 83 height 33
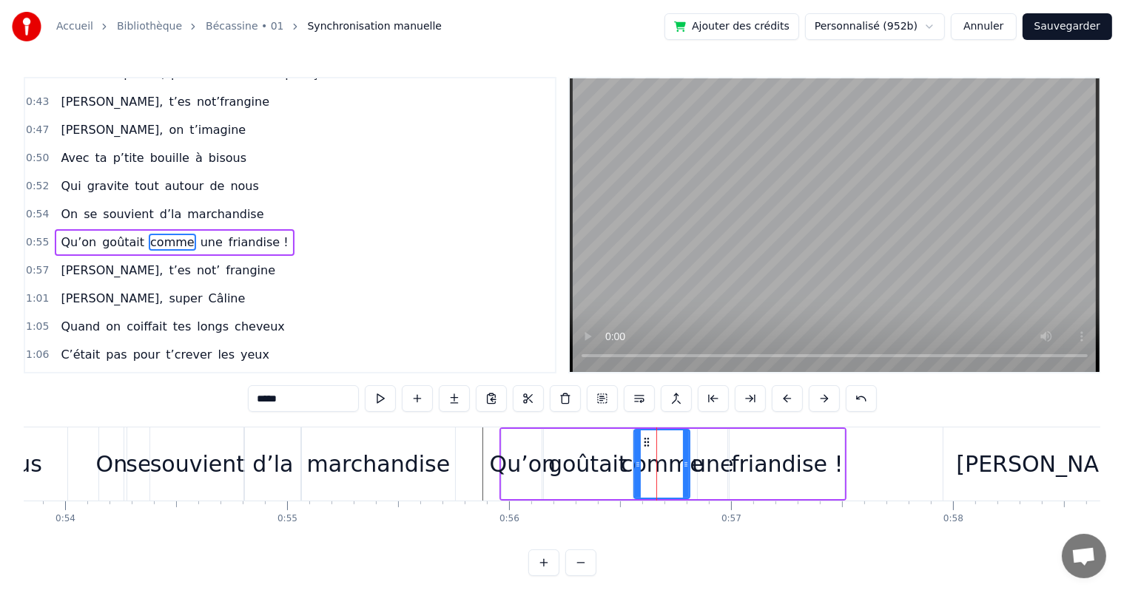
click at [686, 463] on icon at bounding box center [686, 465] width 6 height 12
click at [704, 459] on div "une" at bounding box center [712, 463] width 41 height 33
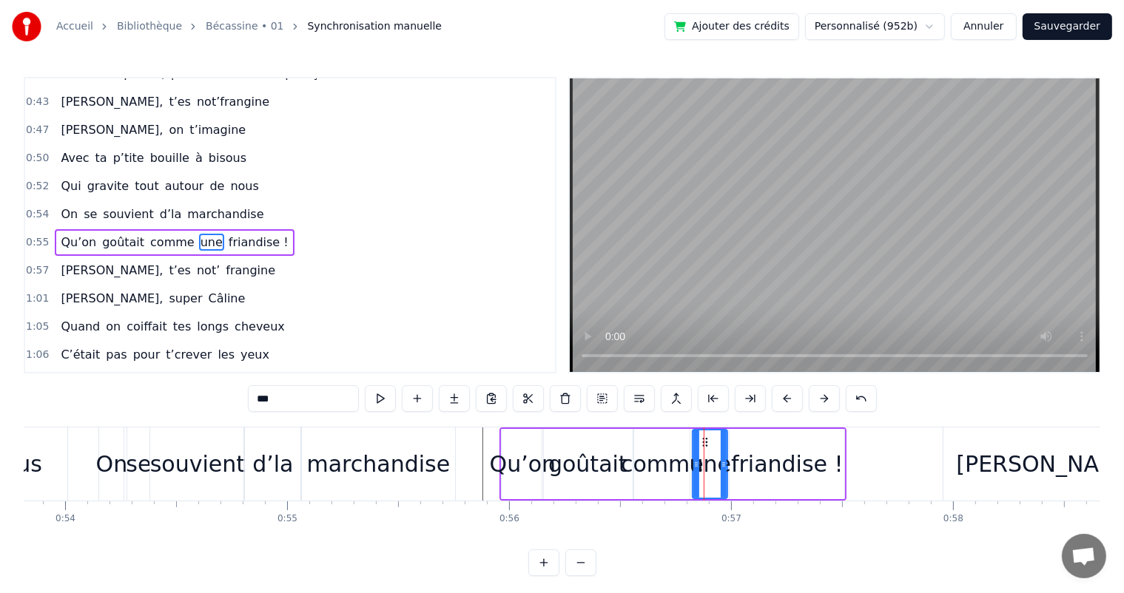
click at [695, 467] on icon at bounding box center [696, 465] width 6 height 12
click at [718, 468] on icon at bounding box center [720, 465] width 6 height 12
click at [737, 467] on div "friandise !" at bounding box center [786, 464] width 115 height 70
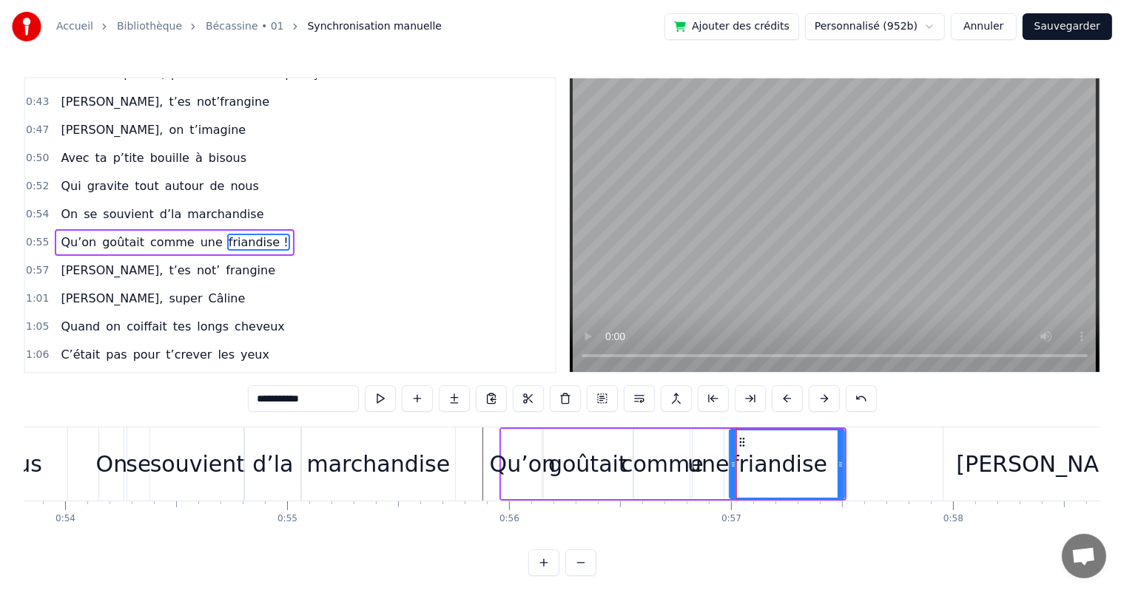
click at [720, 471] on div "une" at bounding box center [707, 463] width 41 height 33
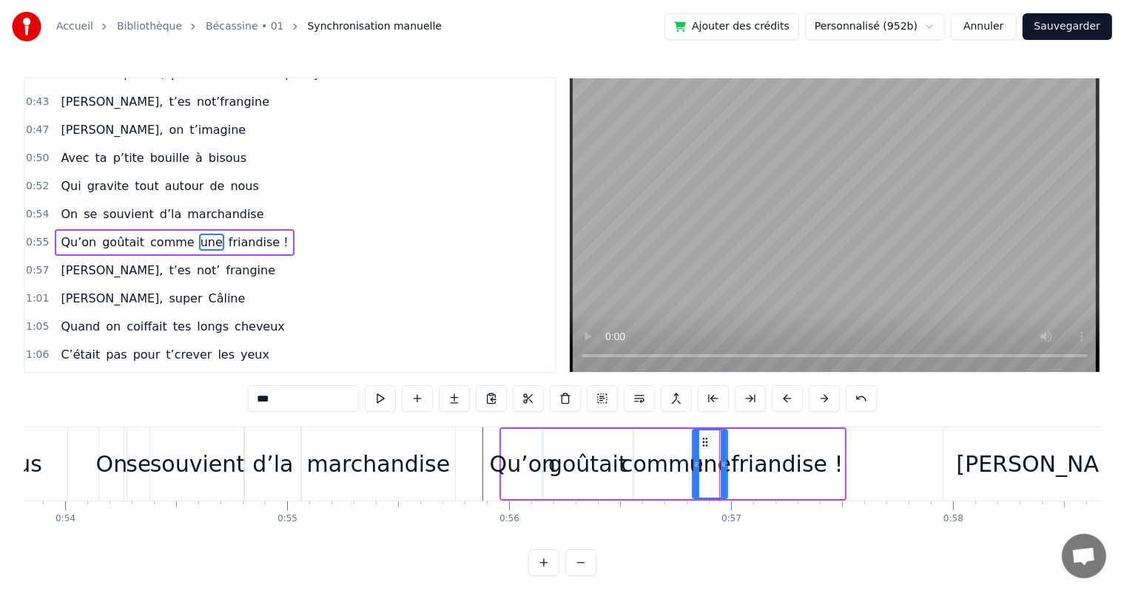
click at [723, 471] on div at bounding box center [723, 463] width 6 height 67
click at [61, 206] on span "On" at bounding box center [69, 214] width 20 height 17
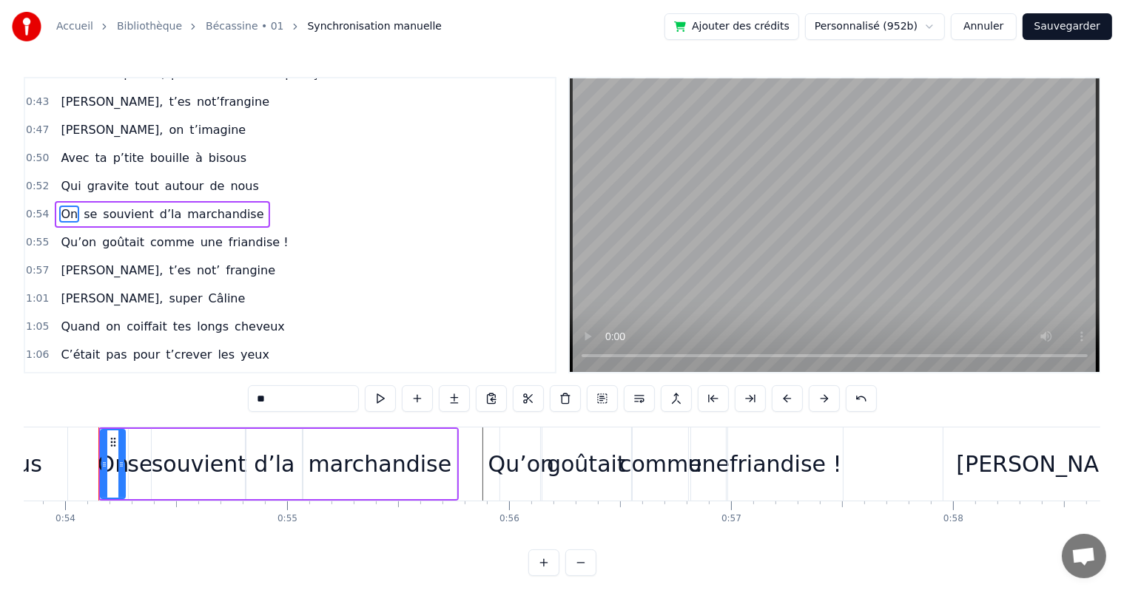
scroll to position [328, 0]
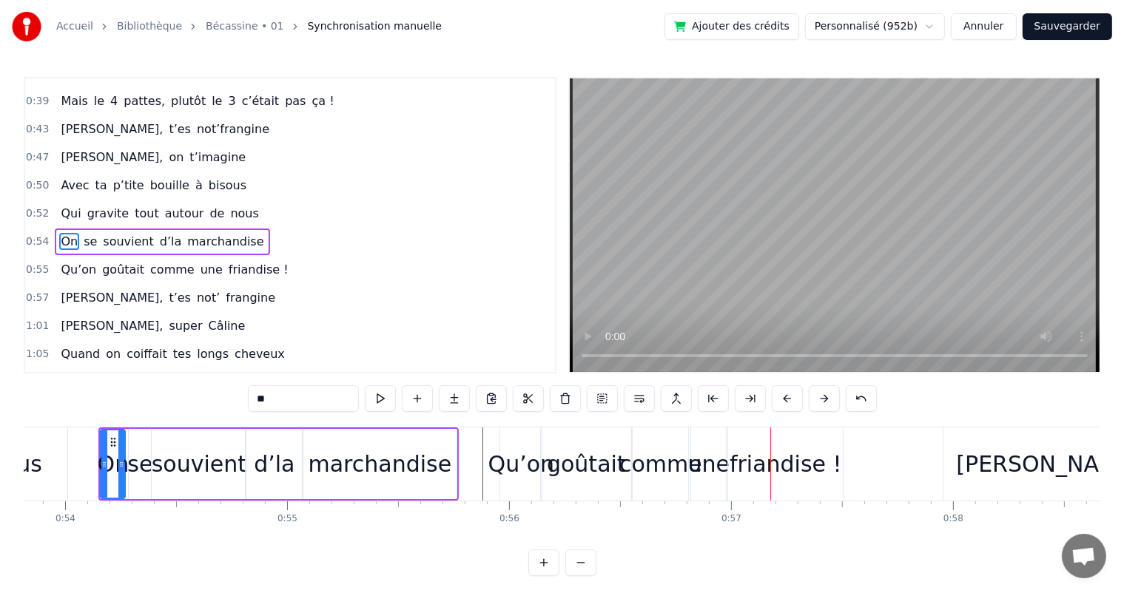
click at [611, 472] on div "goûtait" at bounding box center [586, 463] width 79 height 33
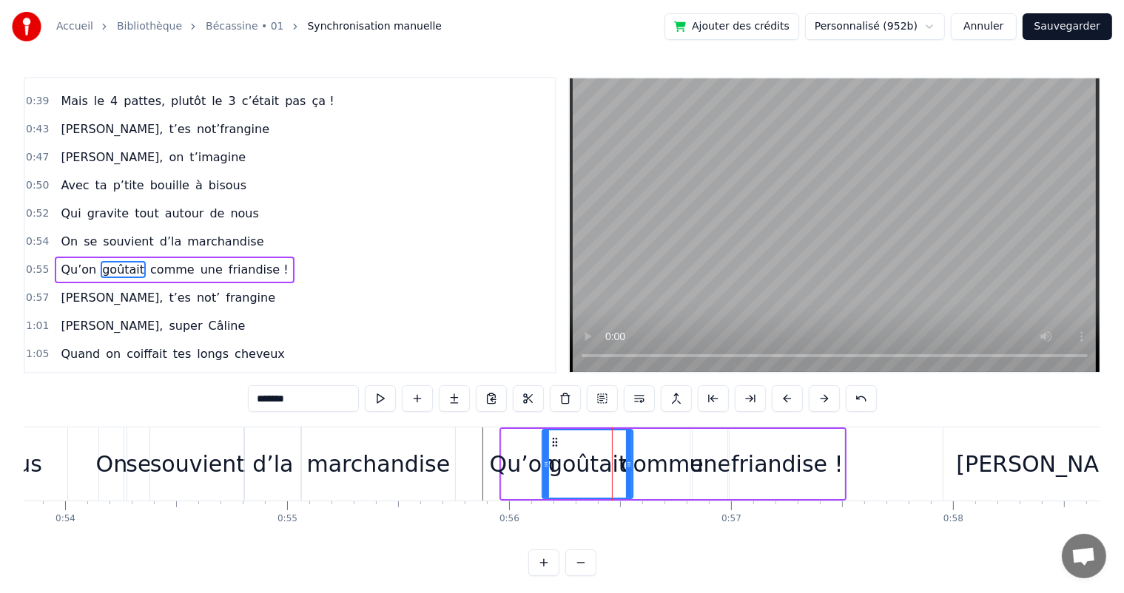
scroll to position [356, 0]
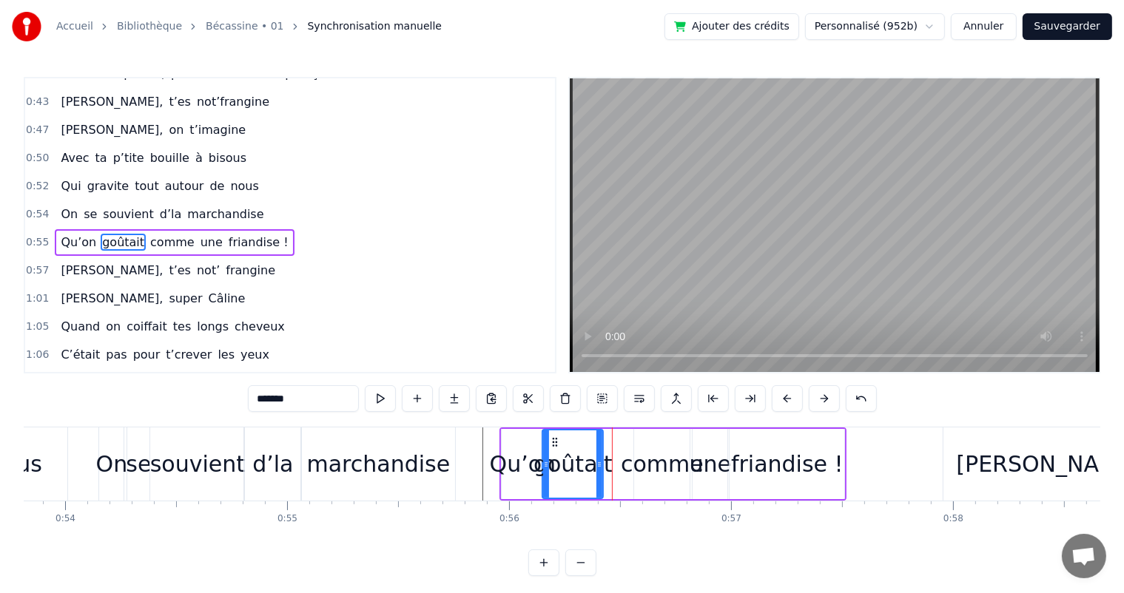
drag, startPoint x: 628, startPoint y: 464, endPoint x: 598, endPoint y: 479, distance: 32.8
click at [598, 479] on div at bounding box center [599, 463] width 6 height 67
click at [633, 476] on div "comme" at bounding box center [662, 463] width 83 height 33
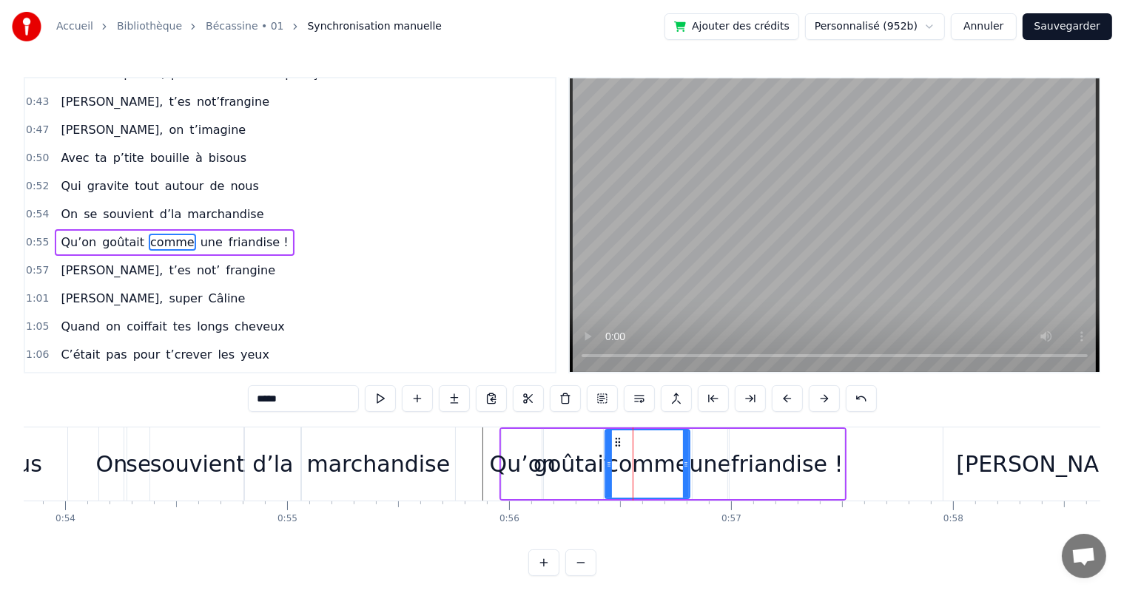
drag, startPoint x: 635, startPoint y: 471, endPoint x: 606, endPoint y: 484, distance: 31.5
click at [606, 484] on div at bounding box center [609, 463] width 6 height 67
drag, startPoint x: 687, startPoint y: 467, endPoint x: 654, endPoint y: 479, distance: 35.3
click at [654, 479] on div at bounding box center [652, 463] width 6 height 67
click at [705, 464] on div "une" at bounding box center [709, 463] width 41 height 33
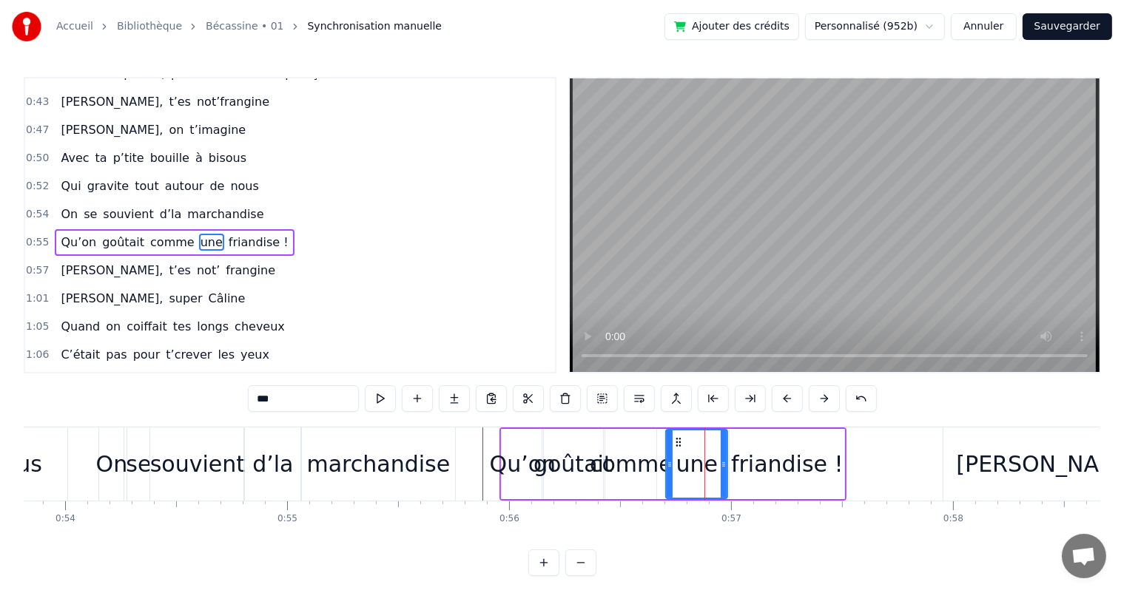
drag, startPoint x: 695, startPoint y: 468, endPoint x: 713, endPoint y: 473, distance: 18.5
click at [669, 480] on div at bounding box center [669, 463] width 6 height 67
drag, startPoint x: 722, startPoint y: 470, endPoint x: 700, endPoint y: 479, distance: 23.9
click at [700, 479] on div at bounding box center [701, 463] width 6 height 67
click at [740, 470] on div "friandise !" at bounding box center [787, 463] width 112 height 33
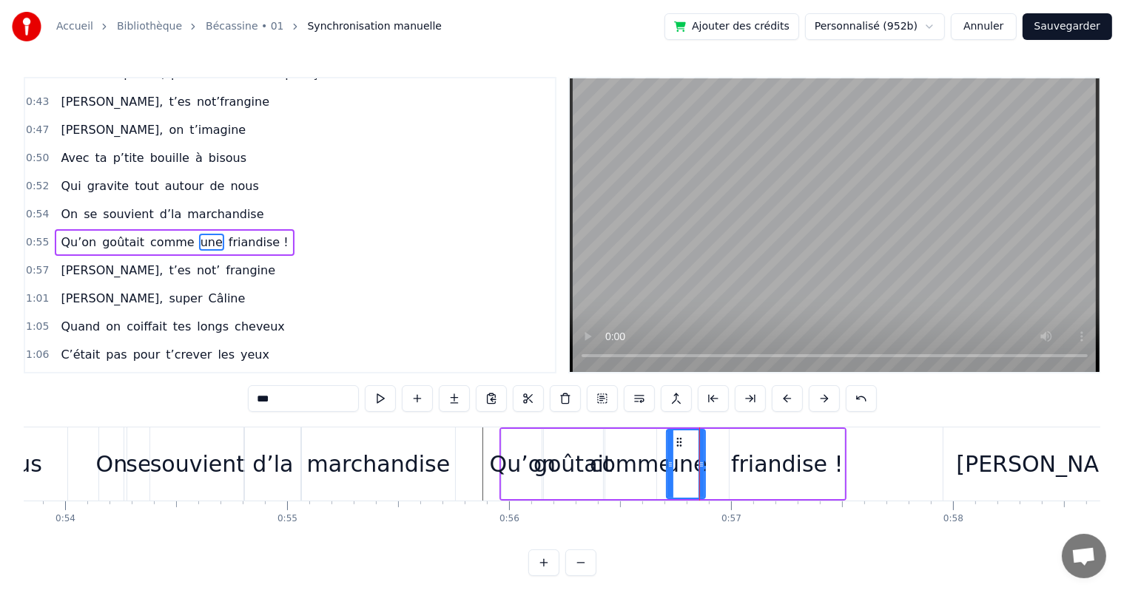
type input "**********"
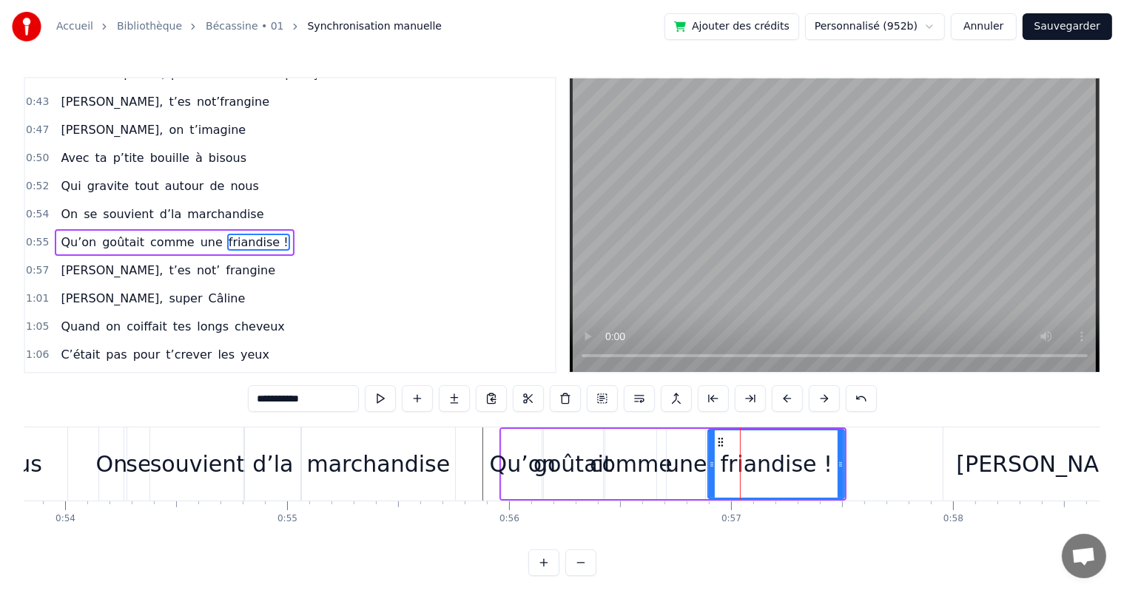
drag, startPoint x: 732, startPoint y: 470, endPoint x: 711, endPoint y: 479, distance: 23.2
click at [711, 479] on div at bounding box center [712, 463] width 6 height 67
drag, startPoint x: 841, startPoint y: 461, endPoint x: 829, endPoint y: 464, distance: 12.4
click at [829, 464] on icon at bounding box center [828, 465] width 6 height 12
click at [55, 201] on div "On se souvient d’la marchandise" at bounding box center [162, 214] width 214 height 27
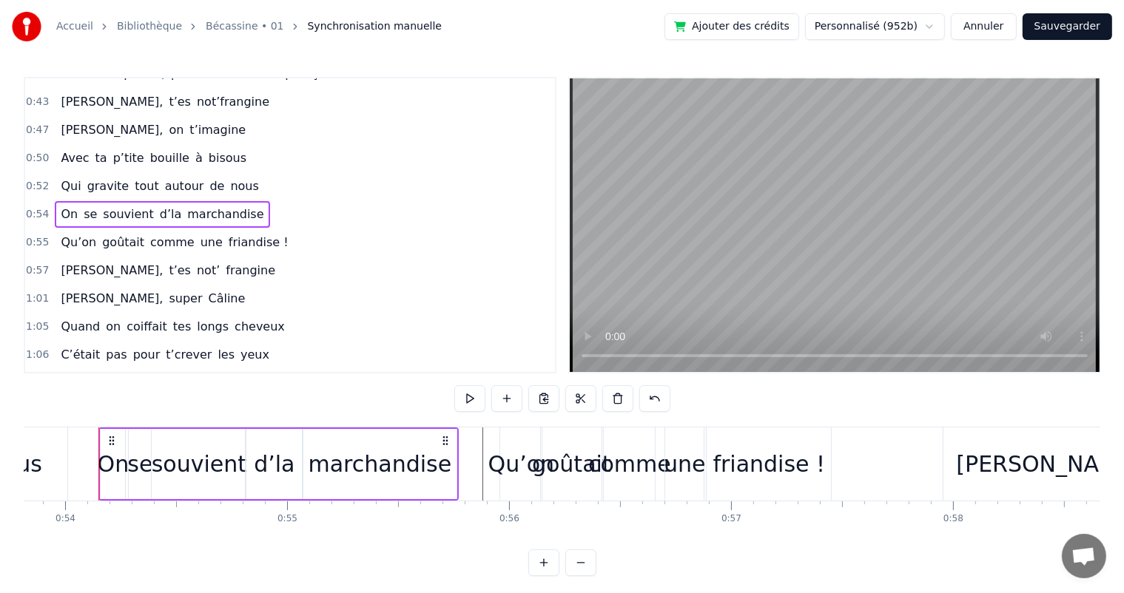
click at [59, 206] on span "On" at bounding box center [69, 214] width 20 height 17
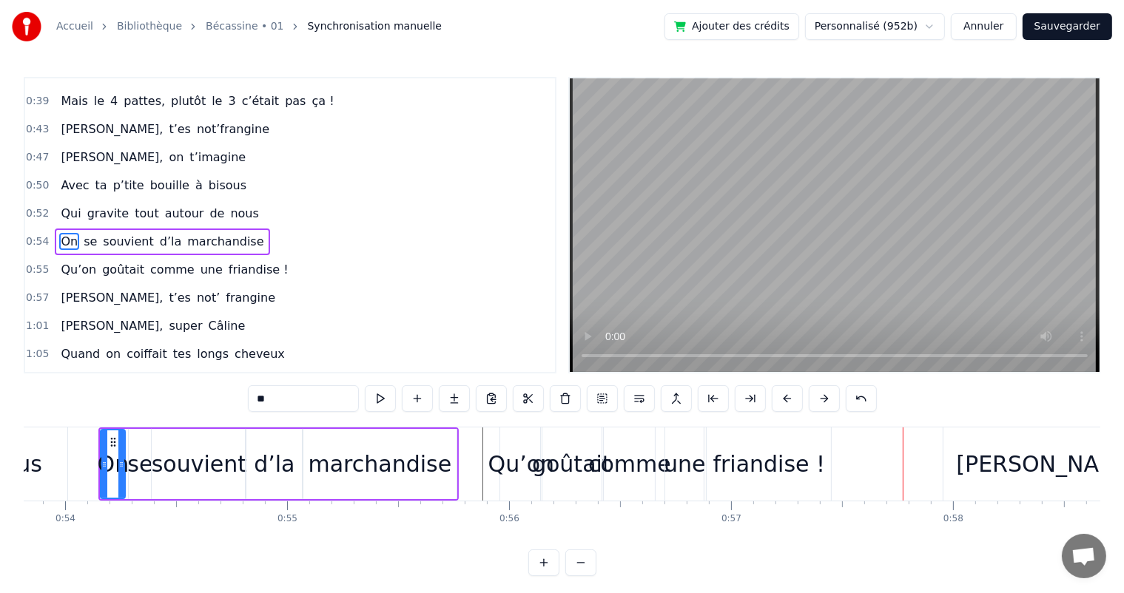
click at [404, 476] on div "marchandise" at bounding box center [379, 463] width 143 height 33
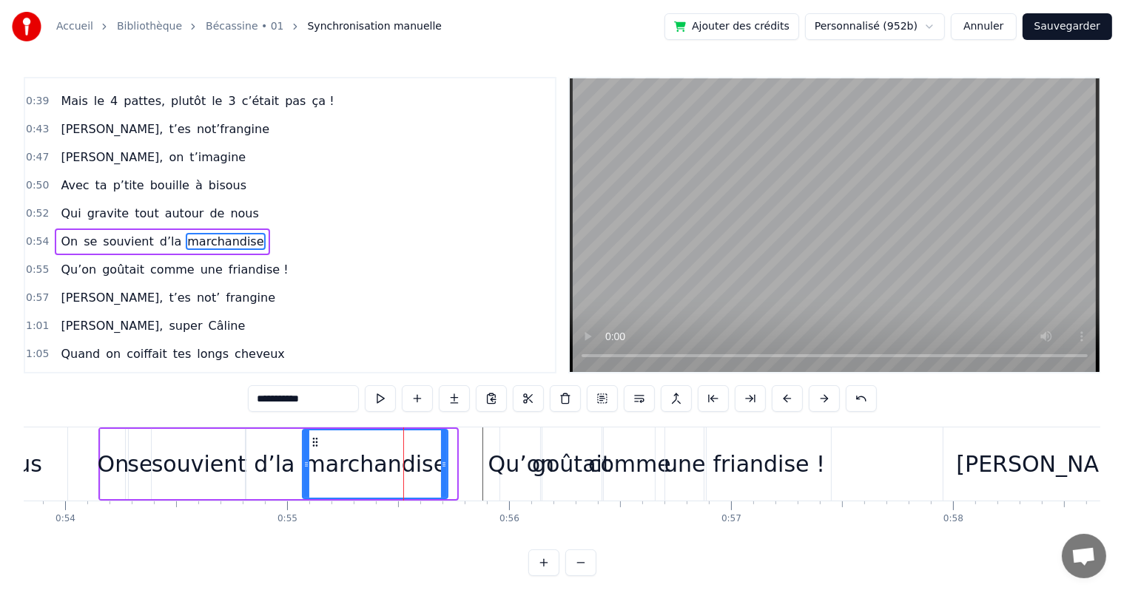
drag, startPoint x: 453, startPoint y: 455, endPoint x: 444, endPoint y: 467, distance: 15.4
click at [444, 467] on div at bounding box center [444, 463] width 6 height 67
click at [524, 447] on div "Qu’on" at bounding box center [521, 463] width 67 height 33
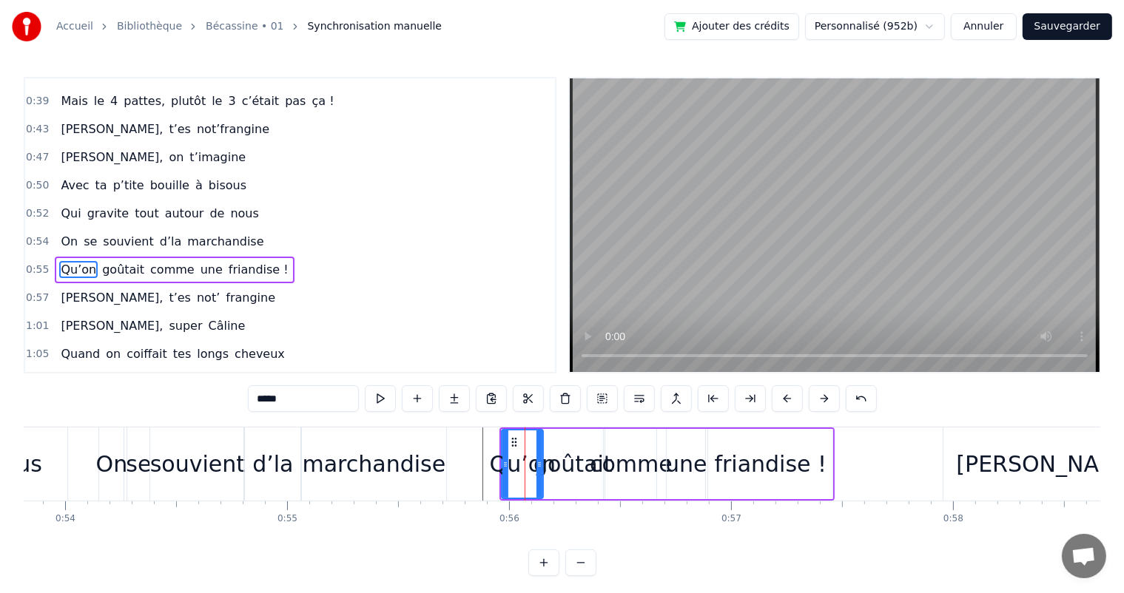
scroll to position [356, 0]
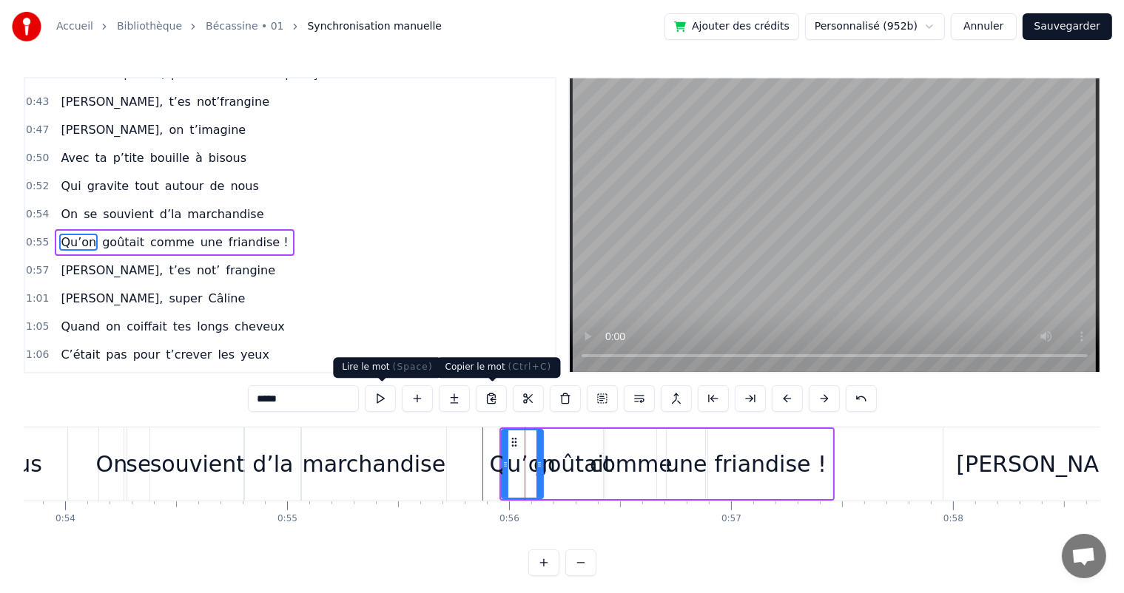
click at [388, 393] on button at bounding box center [380, 398] width 31 height 27
click at [588, 464] on div "goûtait" at bounding box center [572, 463] width 79 height 33
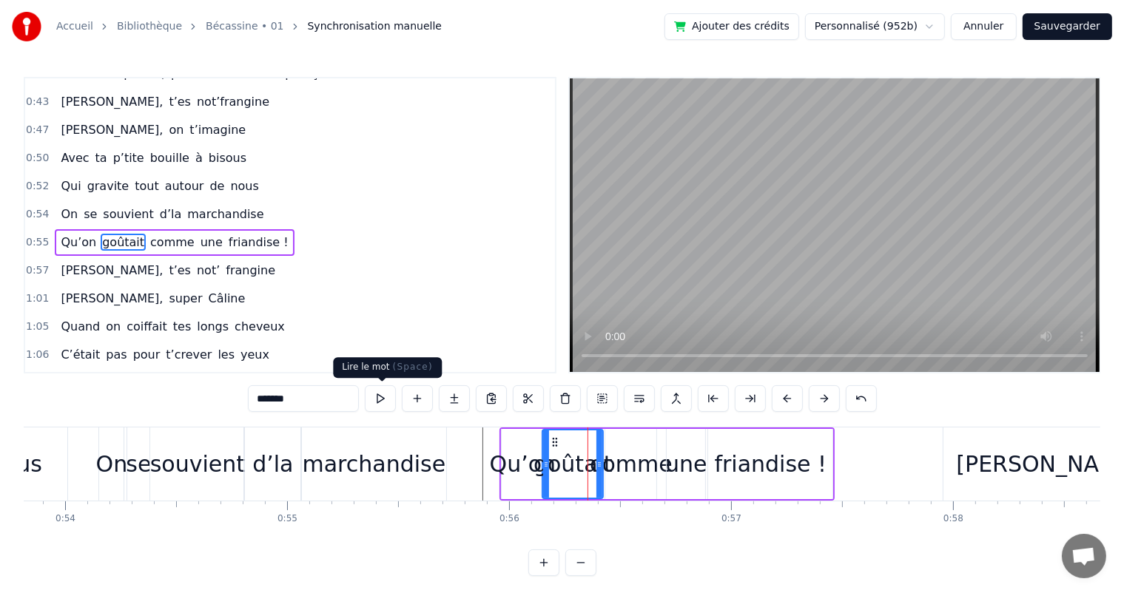
click at [382, 399] on button at bounding box center [380, 398] width 31 height 27
drag, startPoint x: 599, startPoint y: 467, endPoint x: 592, endPoint y: 470, distance: 7.7
click at [592, 470] on div at bounding box center [592, 463] width 6 height 67
click at [621, 461] on div "comme" at bounding box center [630, 463] width 83 height 33
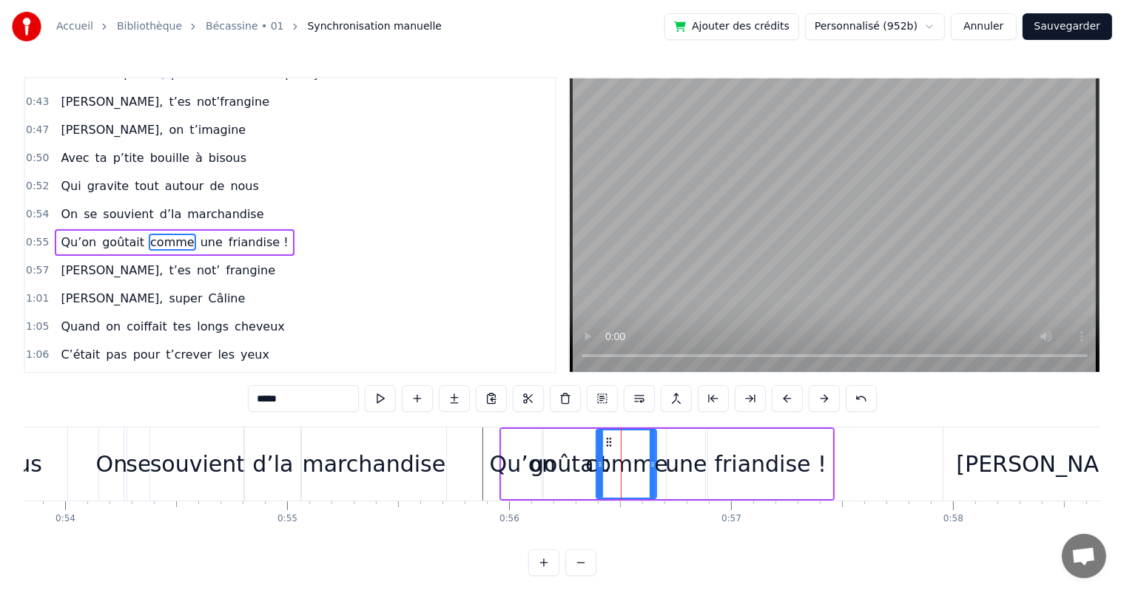
drag, startPoint x: 606, startPoint y: 464, endPoint x: 598, endPoint y: 471, distance: 11.1
click at [598, 471] on div at bounding box center [600, 463] width 6 height 67
drag, startPoint x: 650, startPoint y: 463, endPoint x: 637, endPoint y: 470, distance: 14.9
click at [637, 470] on div at bounding box center [639, 463] width 6 height 67
click at [677, 456] on div "une" at bounding box center [685, 463] width 41 height 33
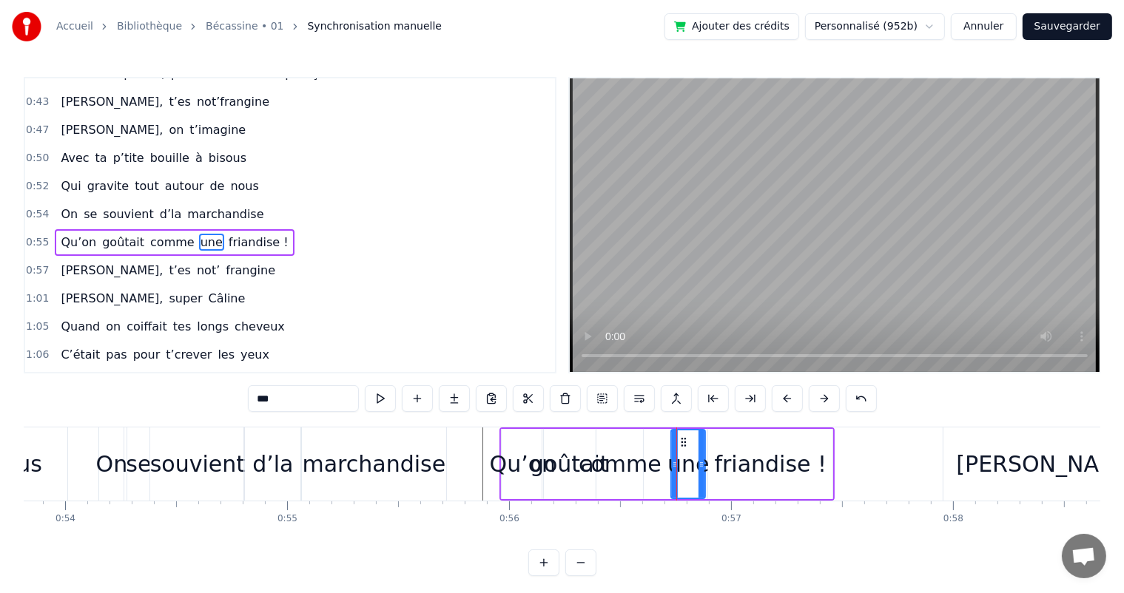
drag, startPoint x: 668, startPoint y: 459, endPoint x: 672, endPoint y: 466, distance: 8.0
click at [672, 466] on icon at bounding box center [675, 465] width 6 height 12
click at [630, 462] on div "comme" at bounding box center [619, 463] width 83 height 33
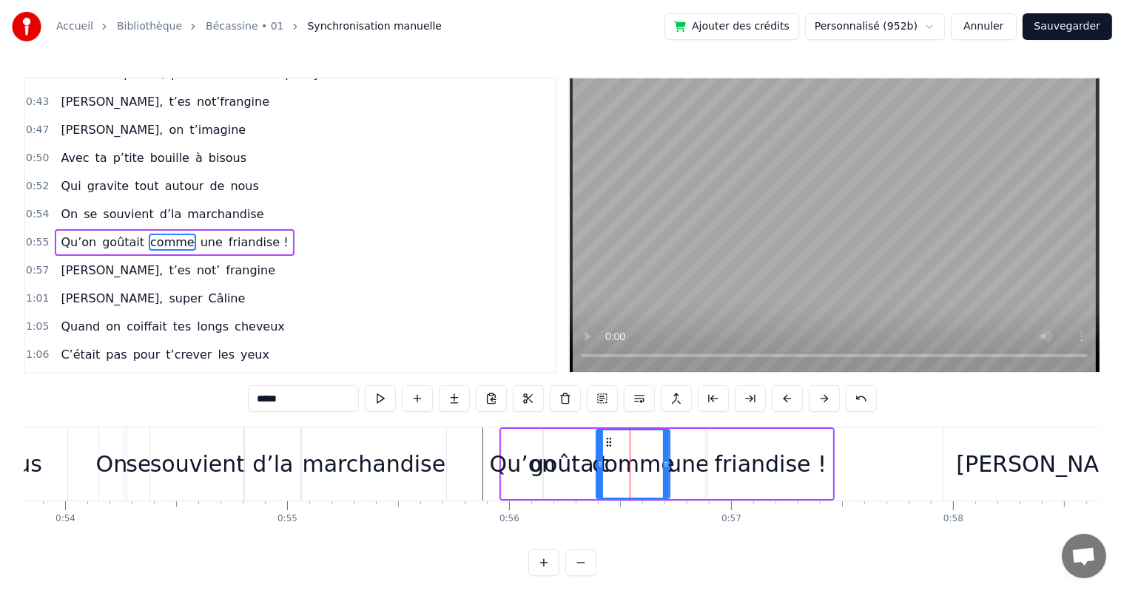
drag, startPoint x: 639, startPoint y: 459, endPoint x: 666, endPoint y: 459, distance: 26.6
click at [666, 459] on icon at bounding box center [666, 465] width 6 height 12
drag, startPoint x: 595, startPoint y: 473, endPoint x: 612, endPoint y: 470, distance: 17.2
click at [631, 470] on div at bounding box center [634, 463] width 6 height 67
click at [581, 470] on div "goûtait" at bounding box center [569, 463] width 79 height 33
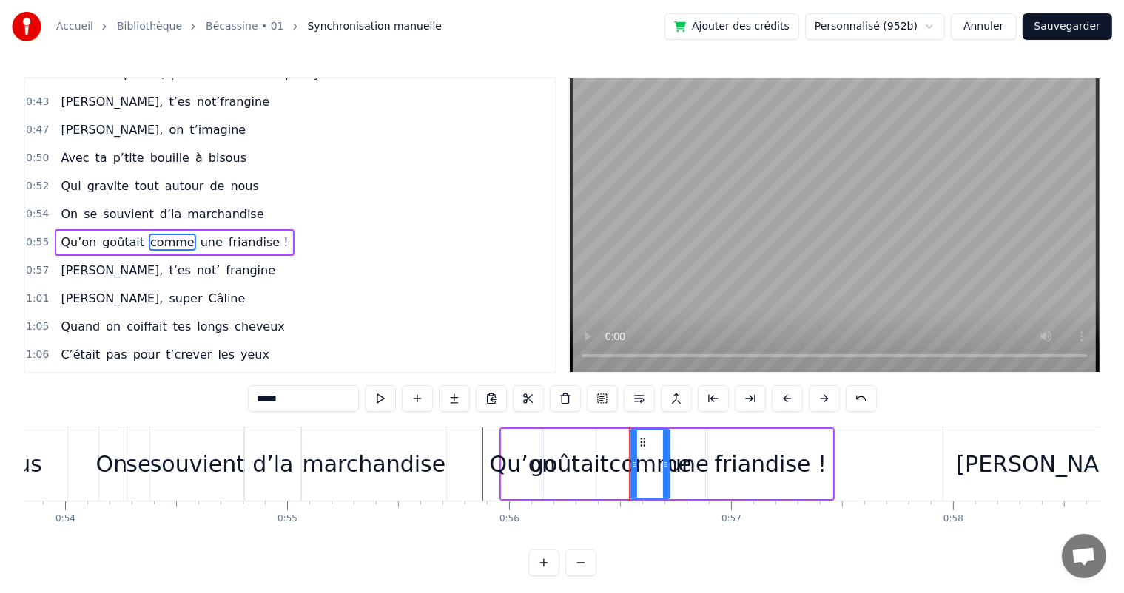
type input "*******"
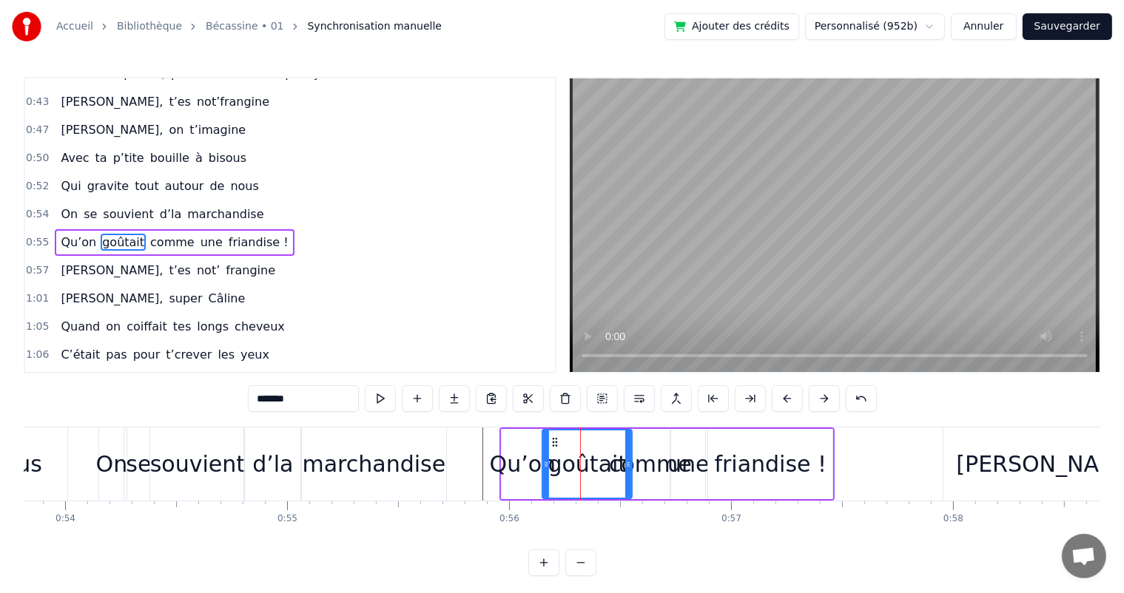
drag, startPoint x: 593, startPoint y: 467, endPoint x: 629, endPoint y: 466, distance: 36.3
click at [629, 466] on icon at bounding box center [628, 465] width 6 height 12
click at [547, 483] on div at bounding box center [549, 463] width 6 height 67
click at [55, 201] on div "On se souvient d’la marchandise" at bounding box center [162, 214] width 214 height 27
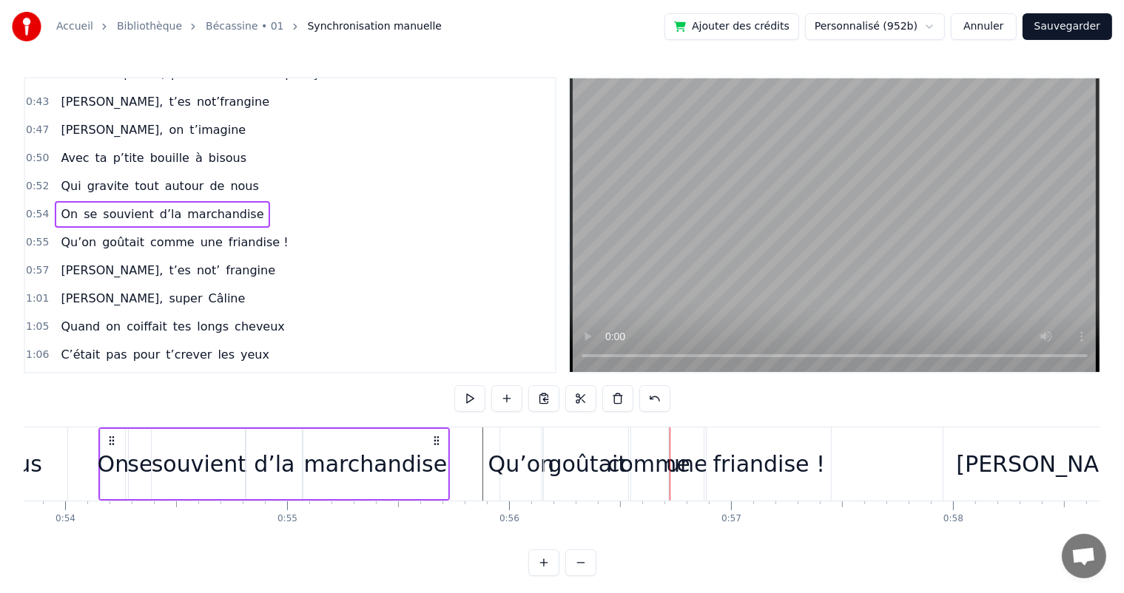
click at [519, 459] on div "Qu’on" at bounding box center [521, 463] width 67 height 33
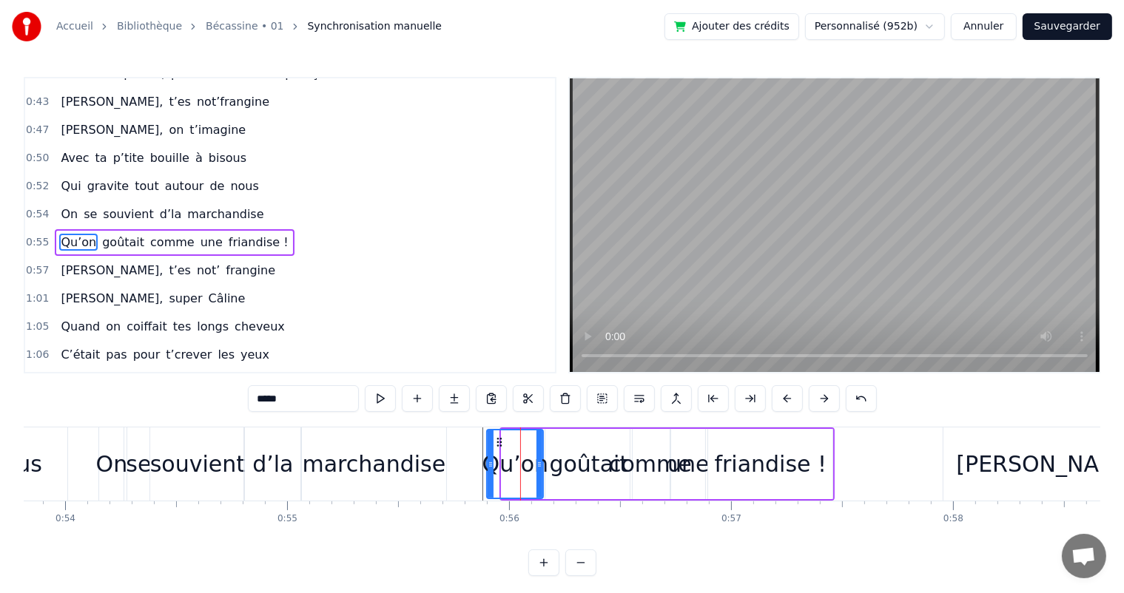
drag, startPoint x: 501, startPoint y: 472, endPoint x: 486, endPoint y: 482, distance: 17.6
click at [487, 482] on div at bounding box center [490, 463] width 6 height 67
click at [72, 178] on span "Qui" at bounding box center [70, 186] width 23 height 17
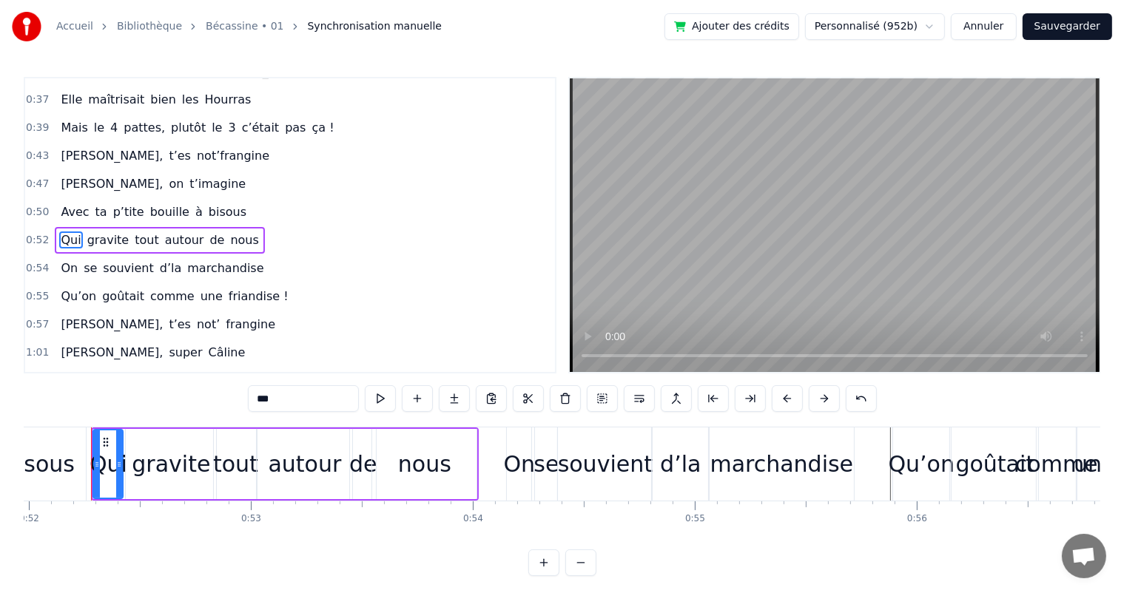
scroll to position [0, 11526]
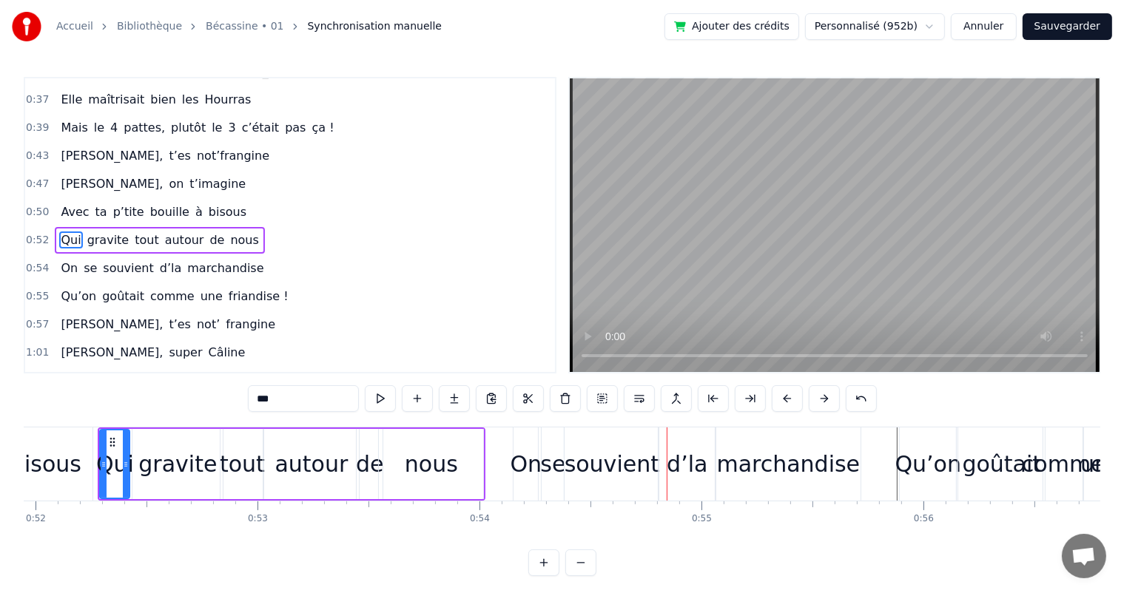
click at [406, 462] on div "nous" at bounding box center [431, 463] width 53 height 33
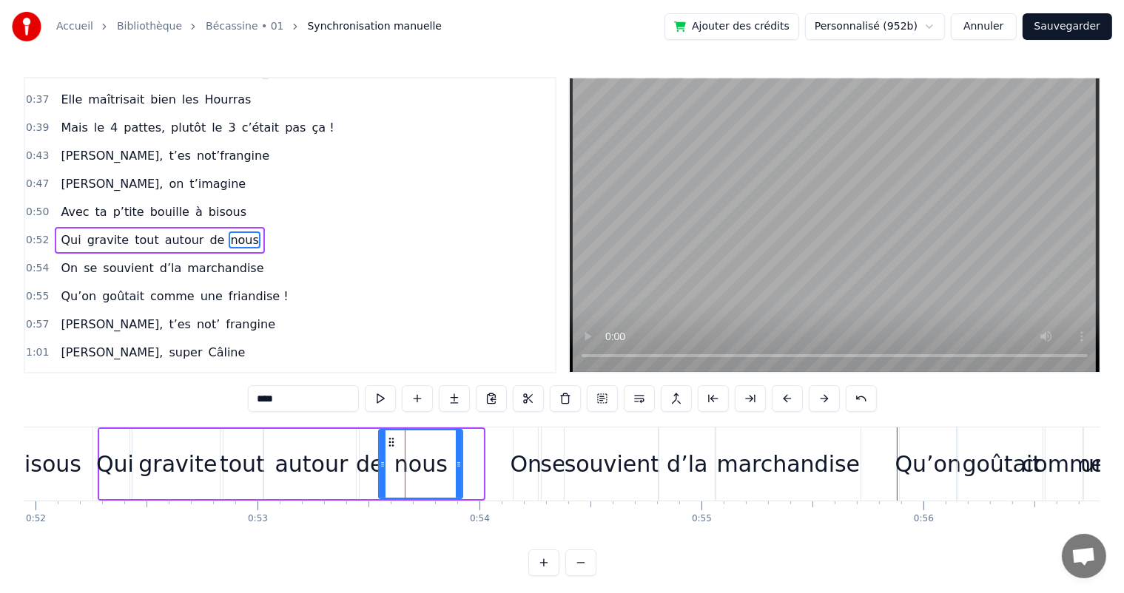
drag, startPoint x: 479, startPoint y: 464, endPoint x: 458, endPoint y: 468, distance: 21.2
click at [458, 468] on icon at bounding box center [459, 465] width 6 height 12
click at [68, 203] on span "Avec" at bounding box center [74, 211] width 31 height 17
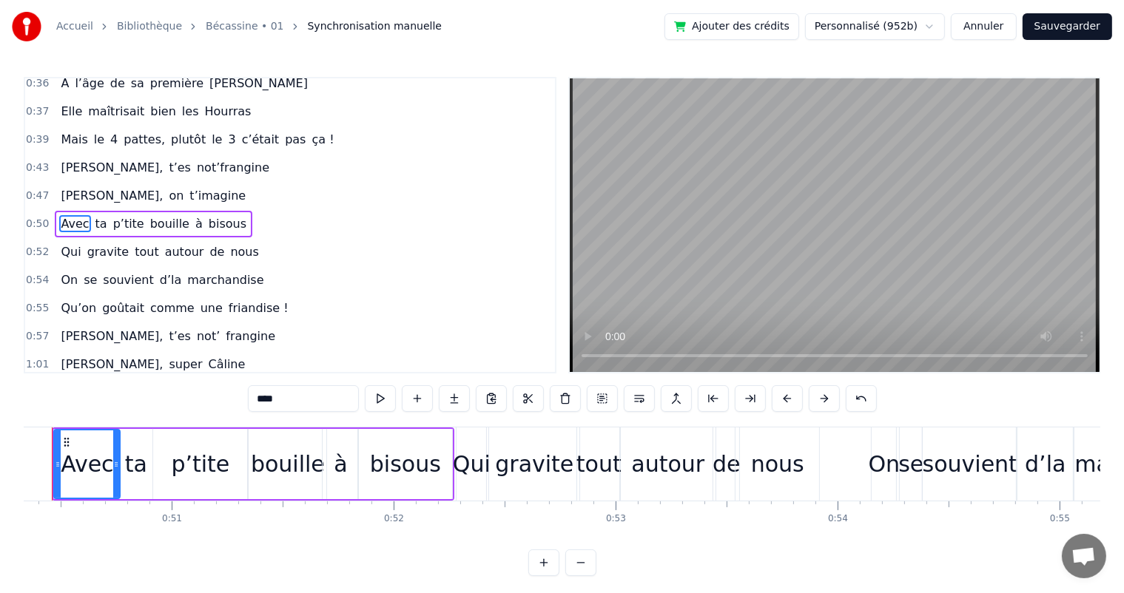
scroll to position [0, 11122]
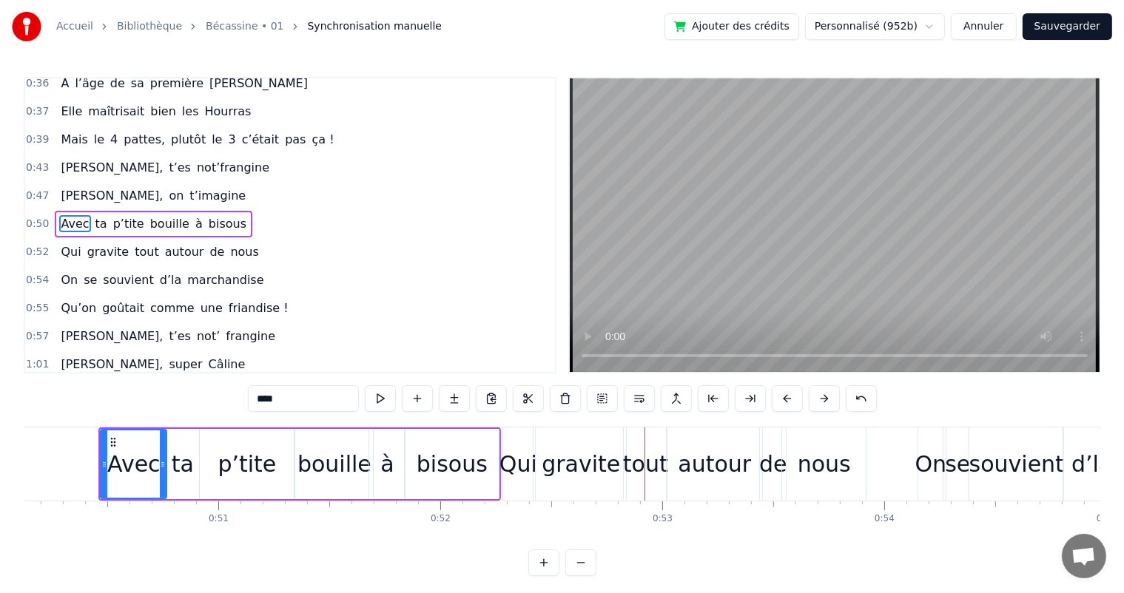
click at [458, 459] on div "bisous" at bounding box center [451, 463] width 71 height 33
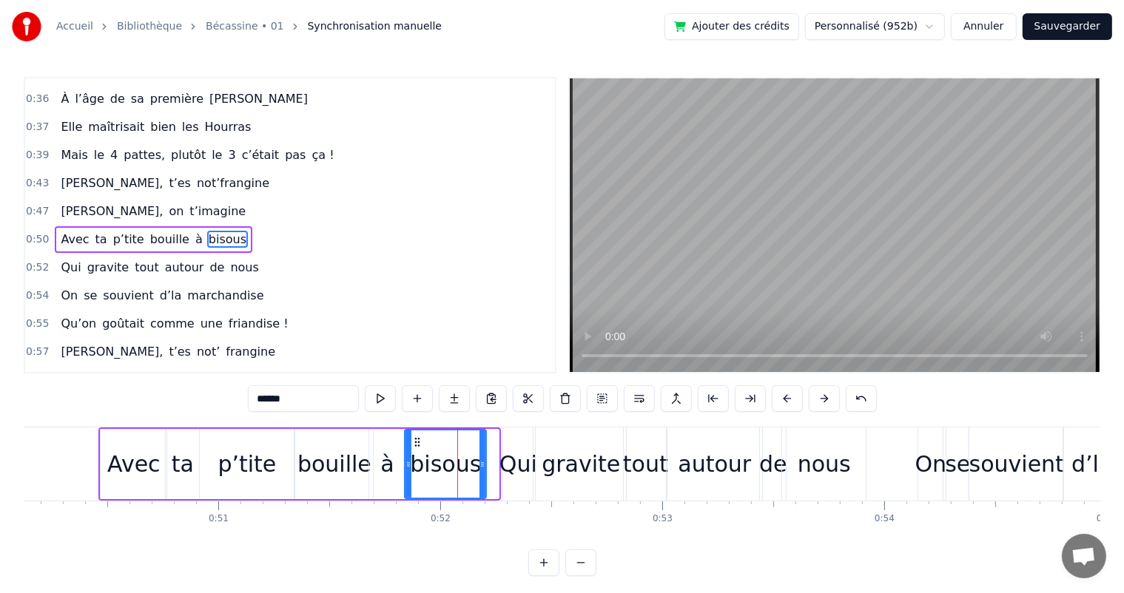
drag, startPoint x: 496, startPoint y: 461, endPoint x: 483, endPoint y: 464, distance: 13.1
click at [483, 464] on icon at bounding box center [482, 465] width 6 height 12
click at [62, 231] on span "Avec" at bounding box center [74, 239] width 31 height 17
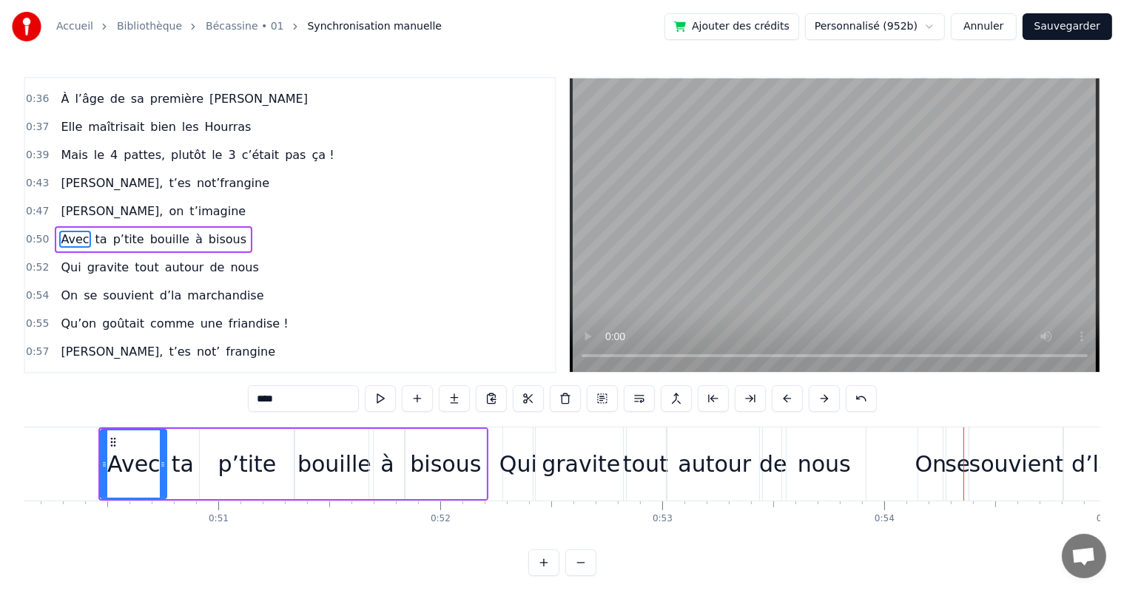
click at [512, 445] on div "Qui" at bounding box center [518, 464] width 30 height 73
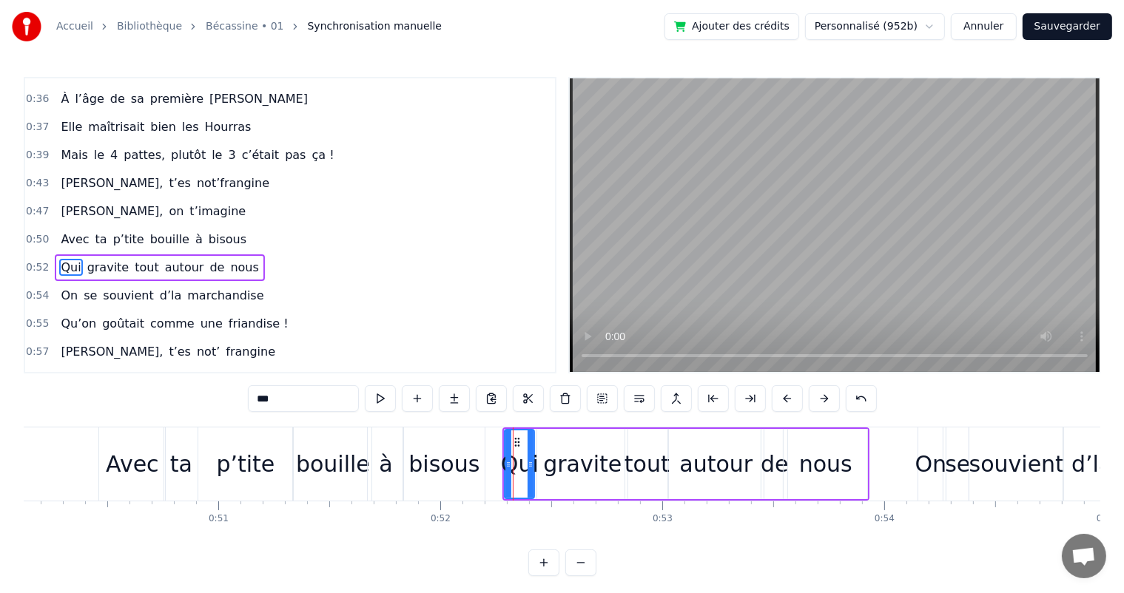
scroll to position [302, 0]
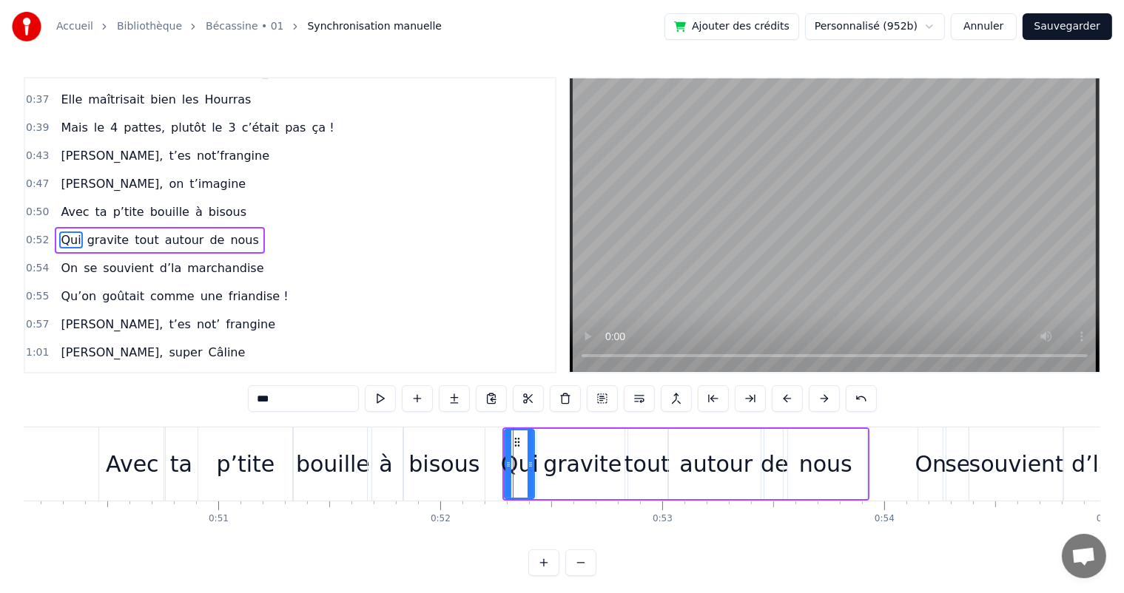
click at [550, 466] on div "gravite" at bounding box center [582, 463] width 78 height 33
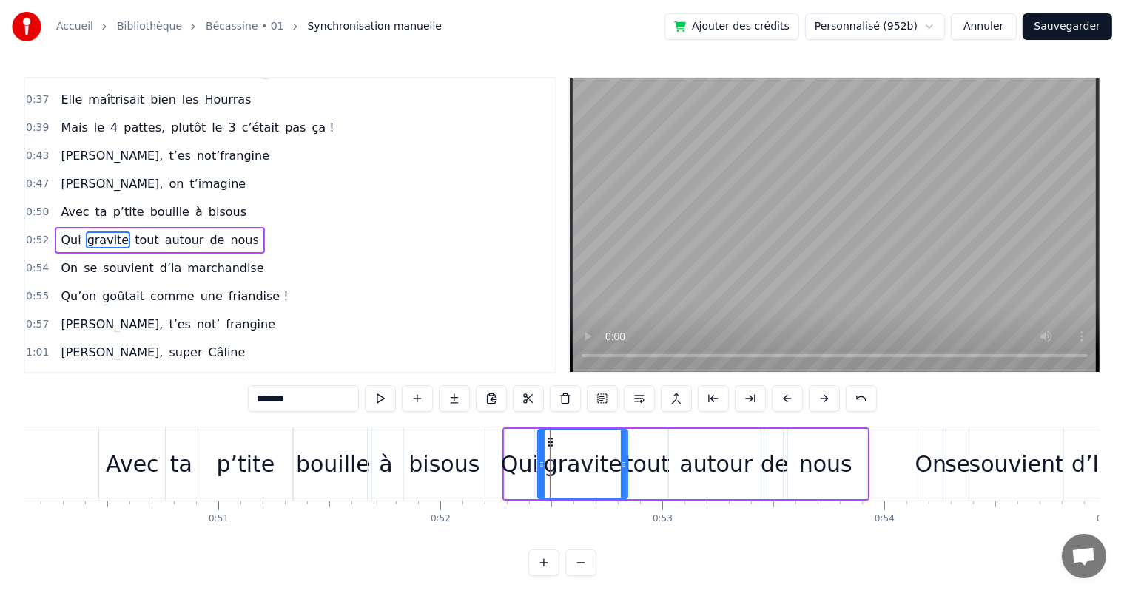
click at [541, 464] on icon at bounding box center [541, 465] width 6 height 12
drag, startPoint x: 625, startPoint y: 453, endPoint x: 609, endPoint y: 459, distance: 17.6
click at [609, 459] on div at bounding box center [607, 463] width 6 height 67
click at [651, 445] on div "tout" at bounding box center [646, 464] width 43 height 70
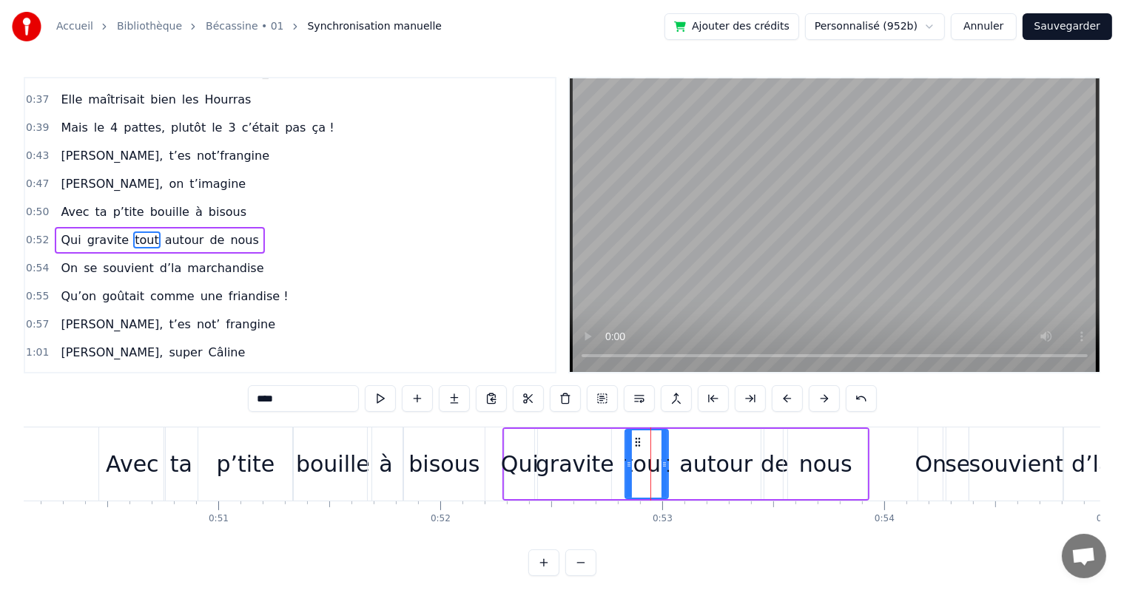
click at [624, 467] on div "tout" at bounding box center [646, 464] width 44 height 70
drag, startPoint x: 627, startPoint y: 467, endPoint x: 615, endPoint y: 472, distance: 13.3
click at [615, 472] on div at bounding box center [616, 463] width 6 height 67
drag, startPoint x: 663, startPoint y: 467, endPoint x: 653, endPoint y: 473, distance: 11.9
click at [653, 473] on div at bounding box center [654, 463] width 6 height 67
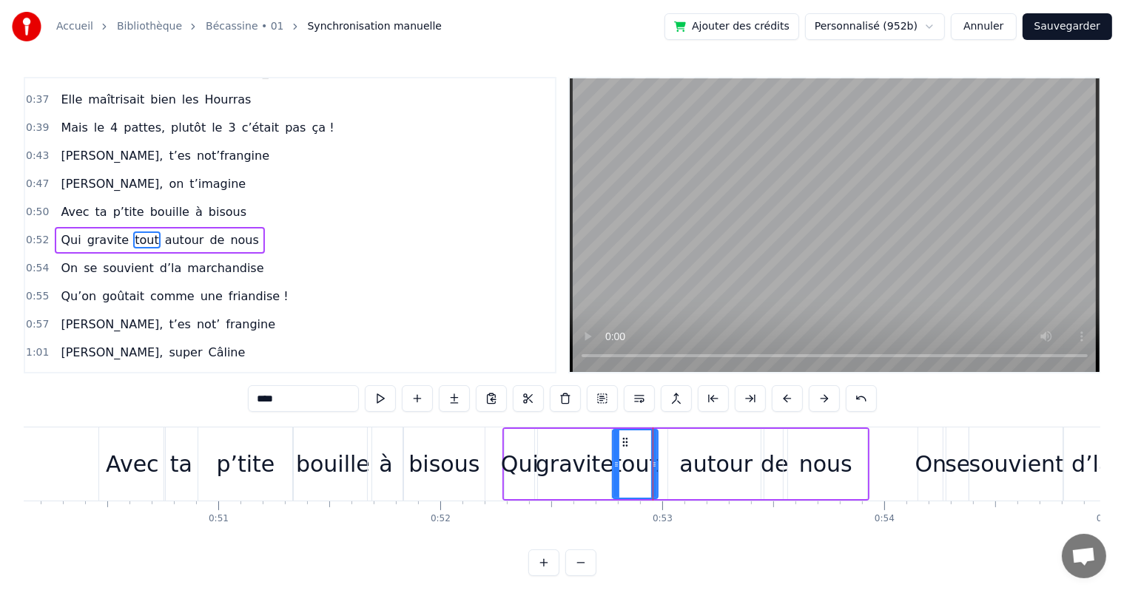
click at [692, 473] on div "autour" at bounding box center [715, 463] width 73 height 33
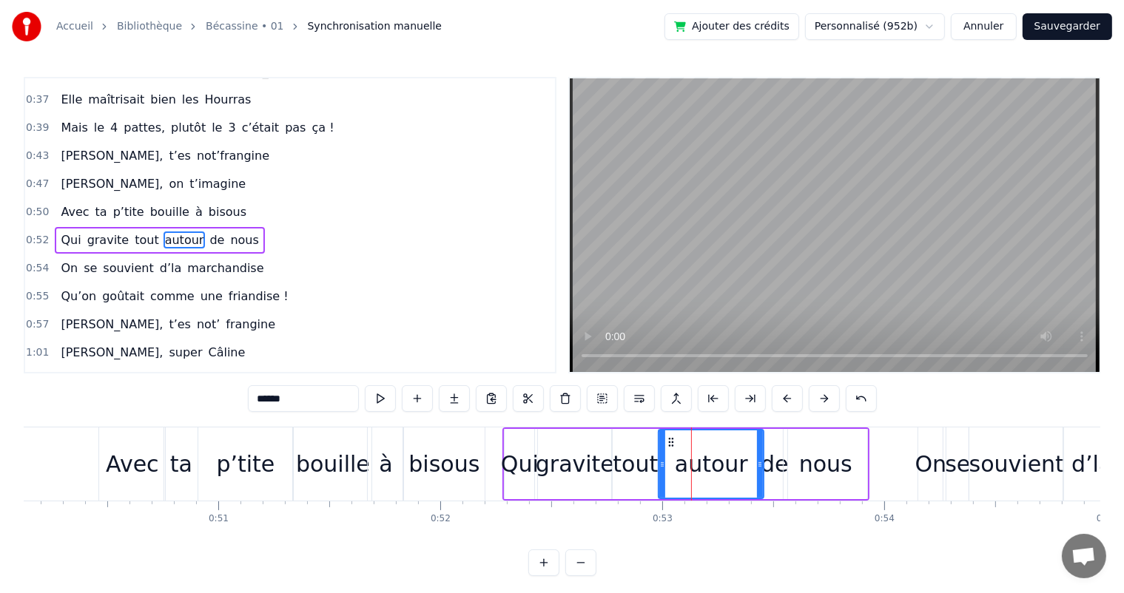
drag, startPoint x: 669, startPoint y: 475, endPoint x: 660, endPoint y: 478, distance: 10.1
click at [660, 478] on div at bounding box center [662, 463] width 6 height 67
click at [65, 203] on span "Avec" at bounding box center [74, 211] width 31 height 17
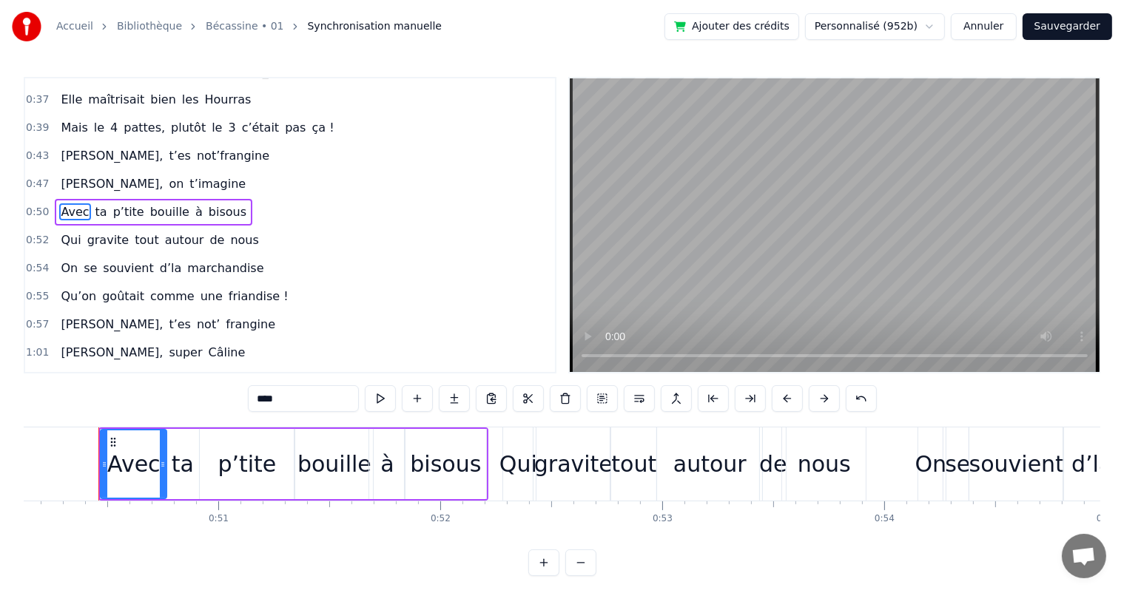
scroll to position [274, 0]
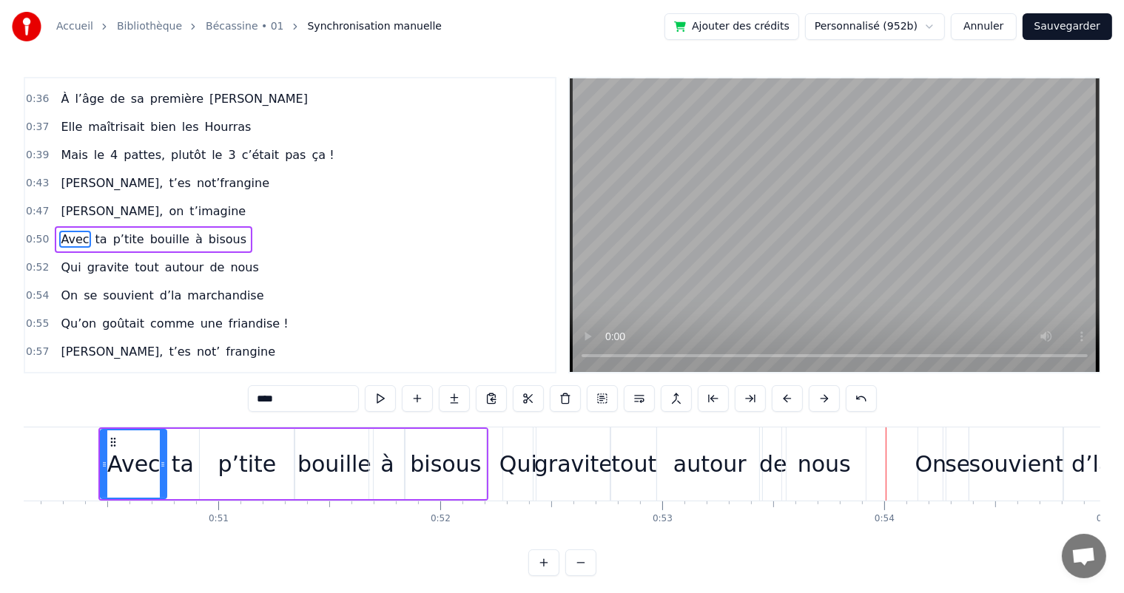
click at [694, 461] on div "autour" at bounding box center [709, 463] width 73 height 33
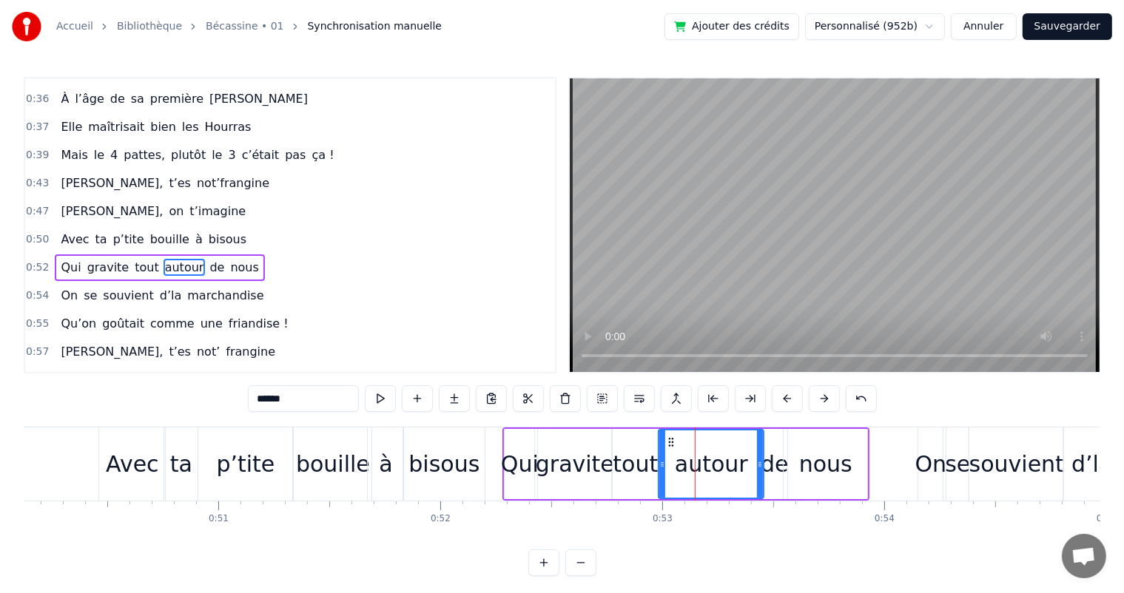
scroll to position [302, 0]
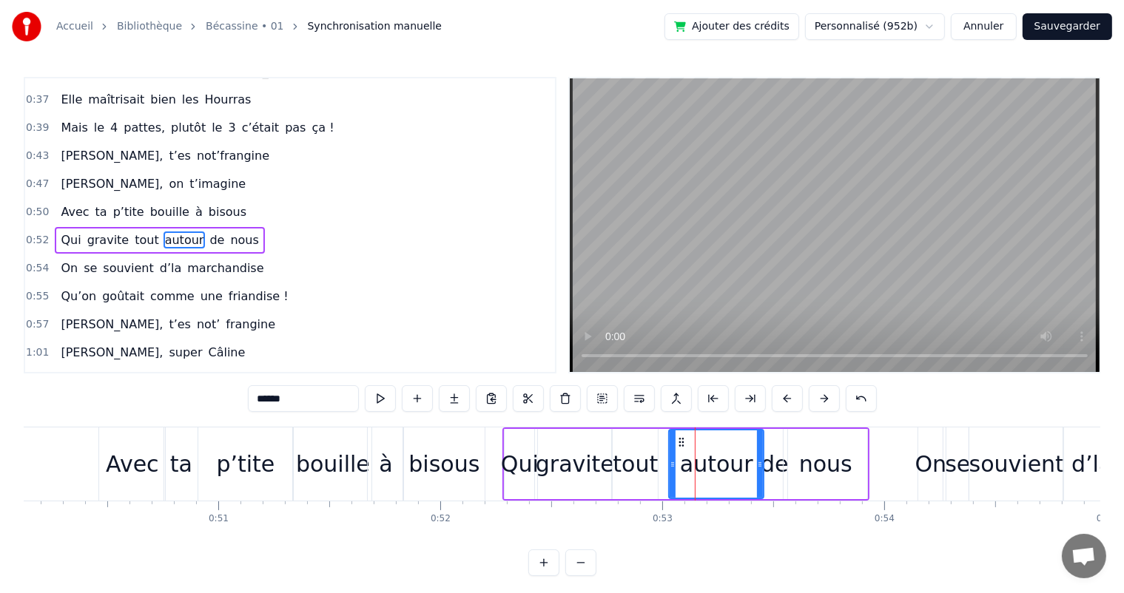
drag, startPoint x: 658, startPoint y: 468, endPoint x: 668, endPoint y: 468, distance: 10.4
click at [669, 468] on icon at bounding box center [672, 465] width 6 height 12
click at [648, 468] on div "tout" at bounding box center [634, 463] width 45 height 33
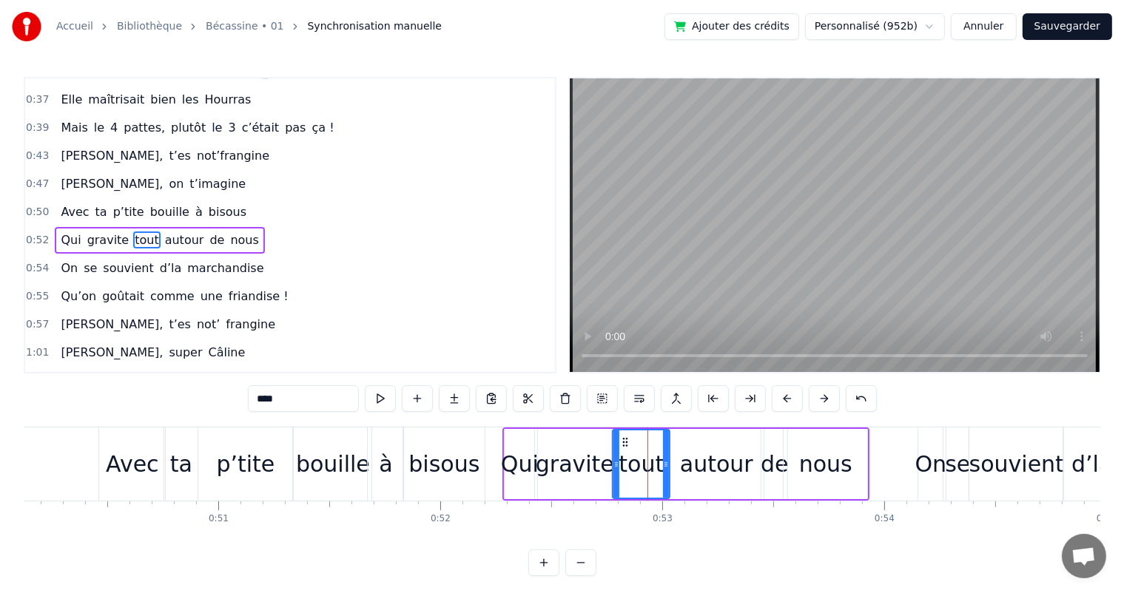
drag, startPoint x: 654, startPoint y: 470, endPoint x: 666, endPoint y: 475, distance: 12.9
click at [666, 475] on div at bounding box center [666, 463] width 6 height 67
click at [75, 175] on span "[PERSON_NAME]," at bounding box center [111, 183] width 105 height 17
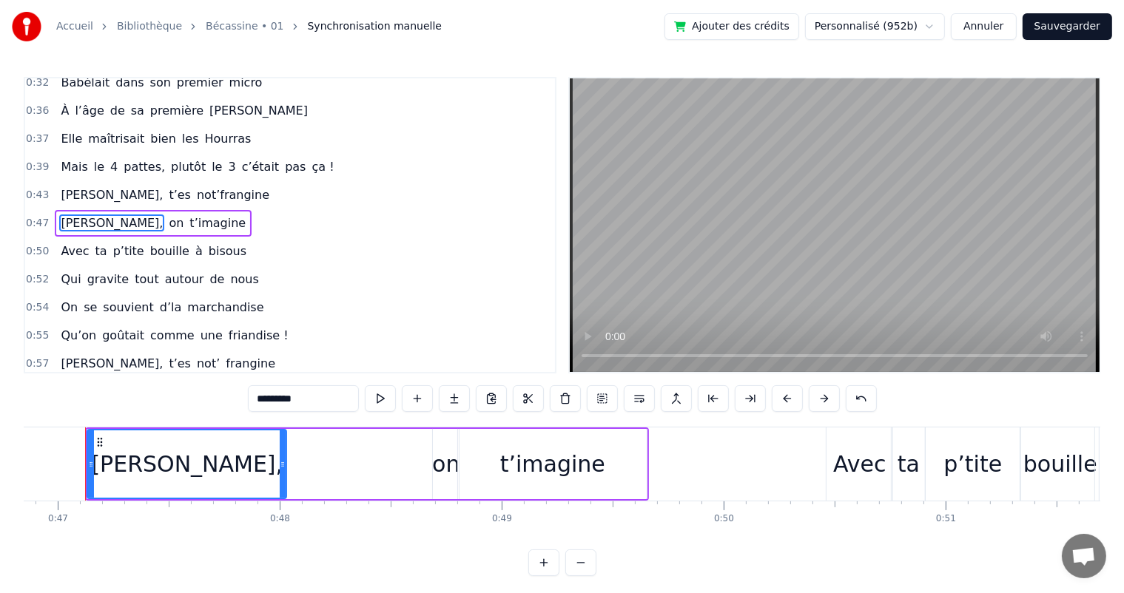
scroll to position [0, 10381]
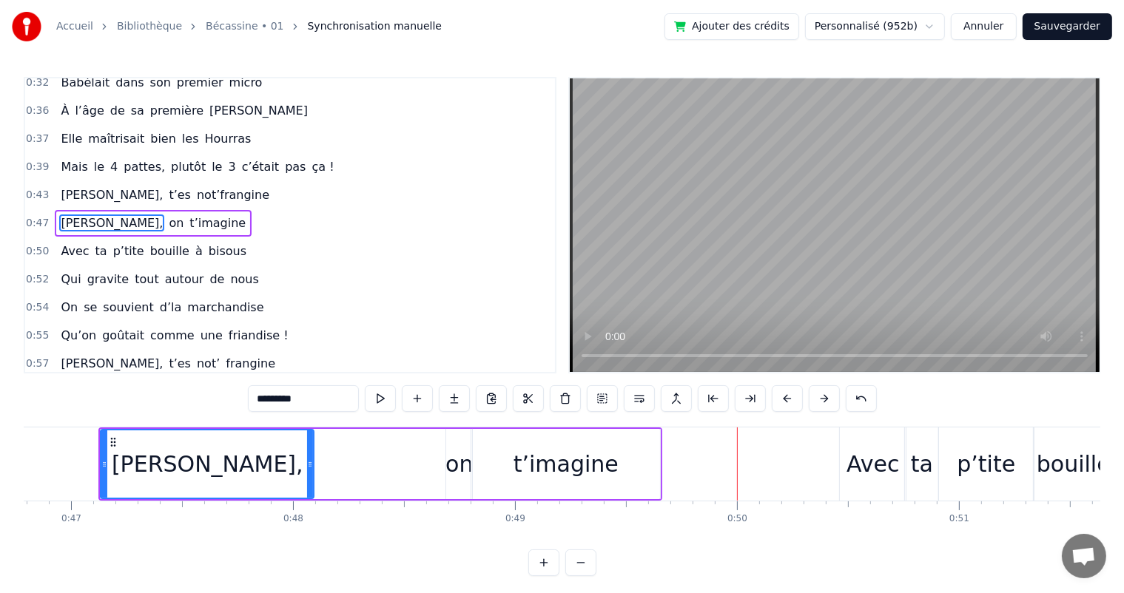
drag, startPoint x: 295, startPoint y: 469, endPoint x: 309, endPoint y: 467, distance: 14.1
click at [309, 467] on icon at bounding box center [310, 465] width 6 height 12
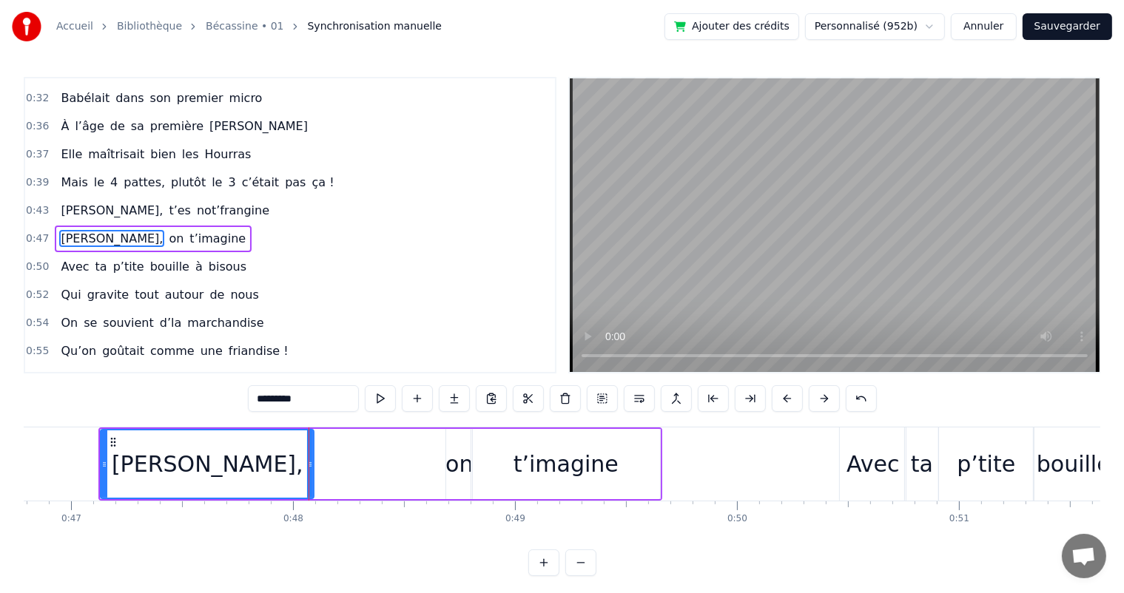
click at [70, 204] on span "[PERSON_NAME]," at bounding box center [111, 210] width 105 height 17
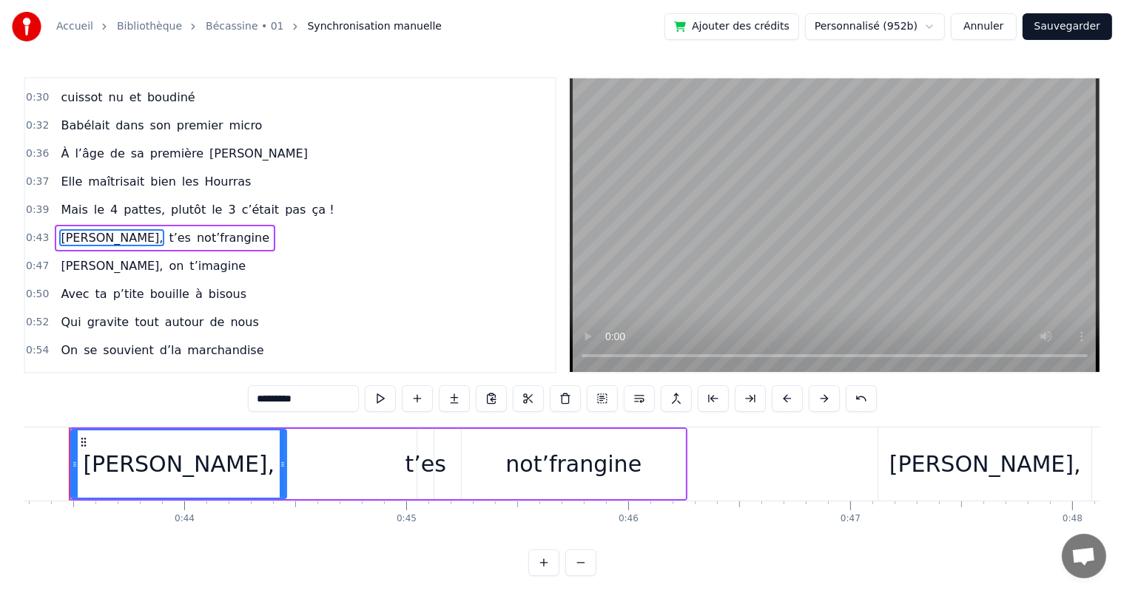
scroll to position [0, 9574]
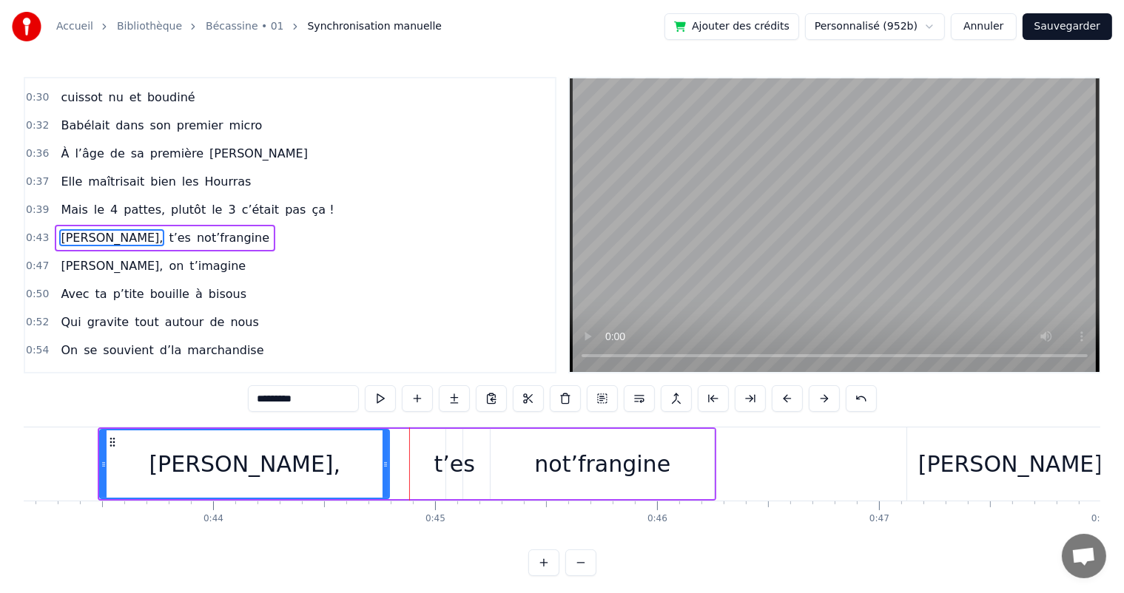
drag, startPoint x: 313, startPoint y: 462, endPoint x: 387, endPoint y: 462, distance: 74.0
click at [387, 462] on icon at bounding box center [385, 465] width 6 height 12
click at [71, 229] on span "[PERSON_NAME]," at bounding box center [111, 237] width 105 height 17
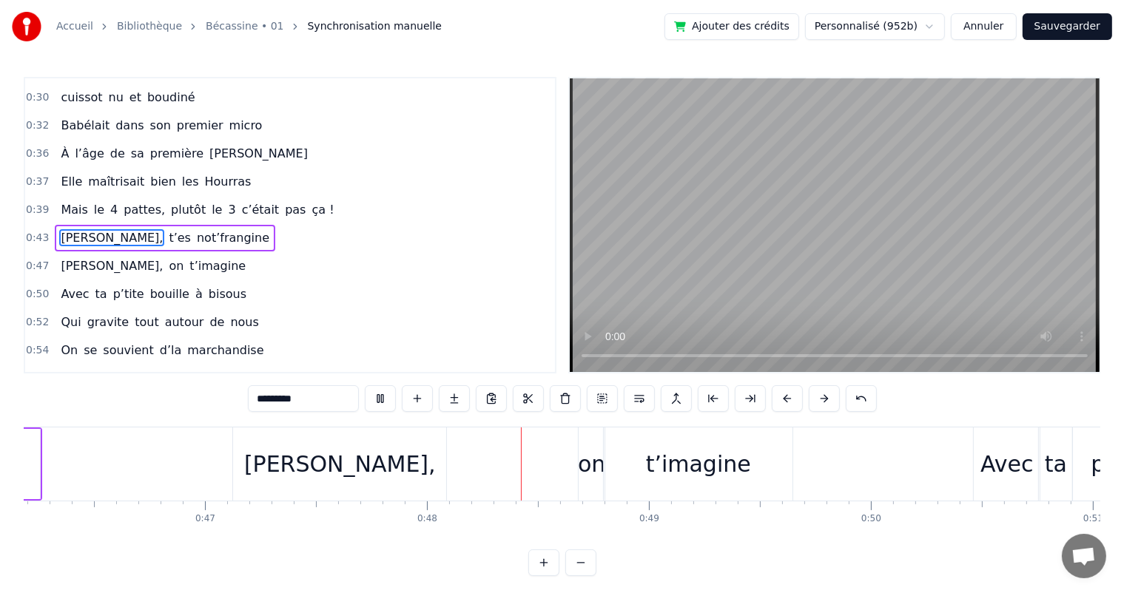
scroll to position [0, 10541]
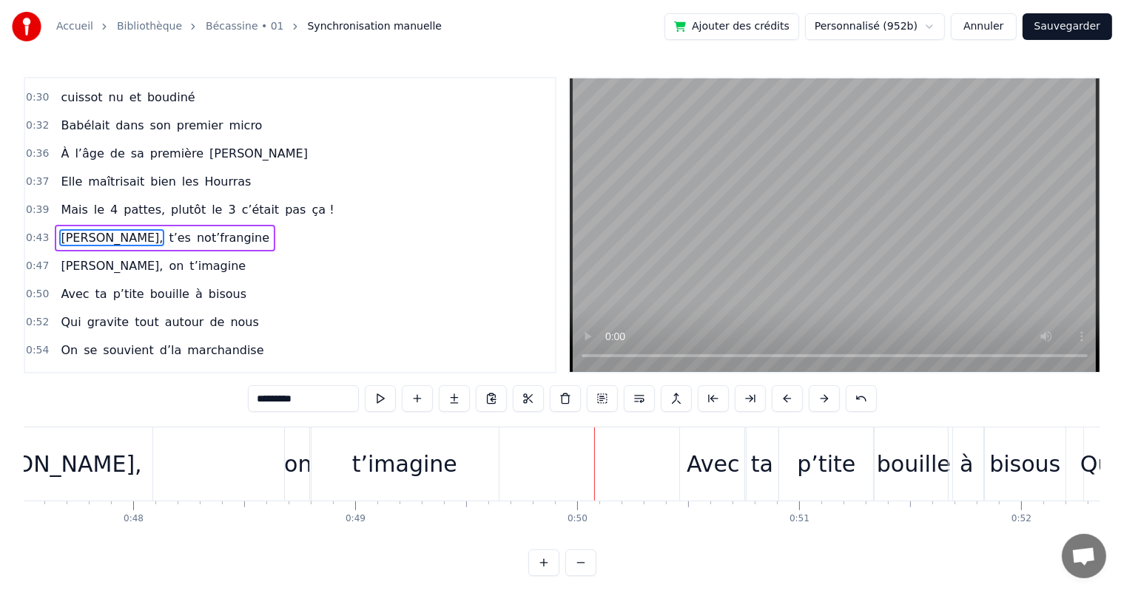
click at [56, 475] on div "[PERSON_NAME]," at bounding box center [46, 463] width 192 height 33
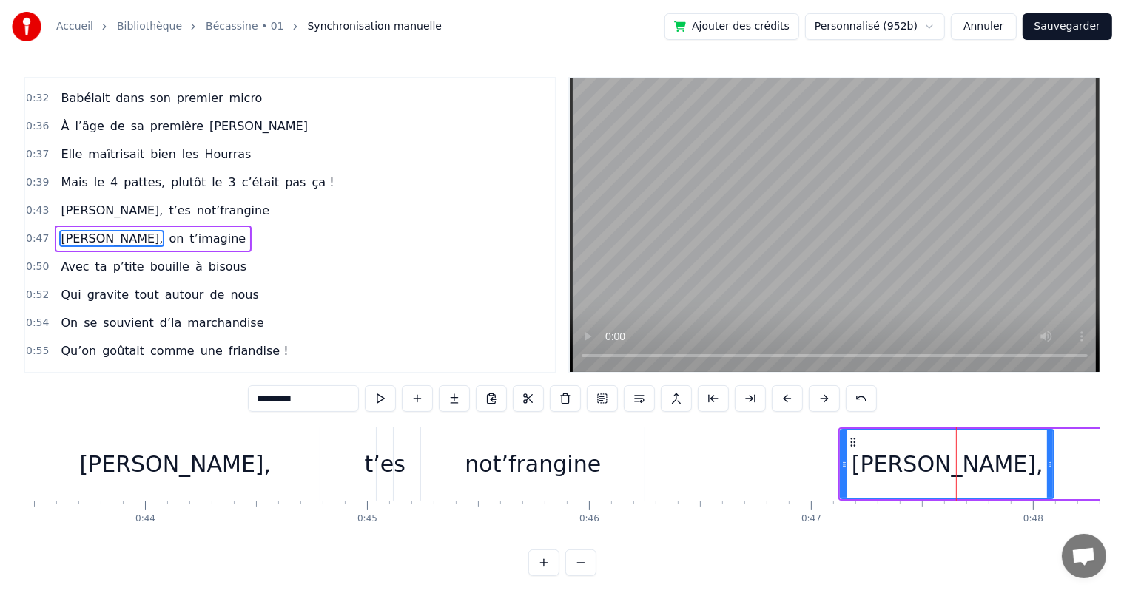
scroll to position [0, 9612]
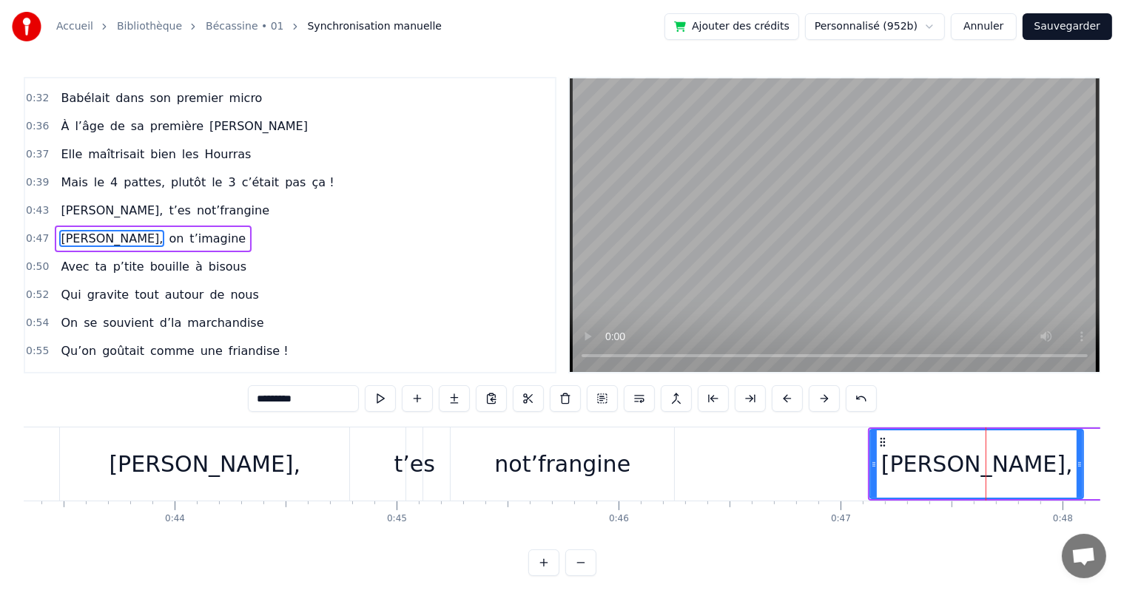
click at [342, 469] on div "[PERSON_NAME]," at bounding box center [204, 464] width 289 height 73
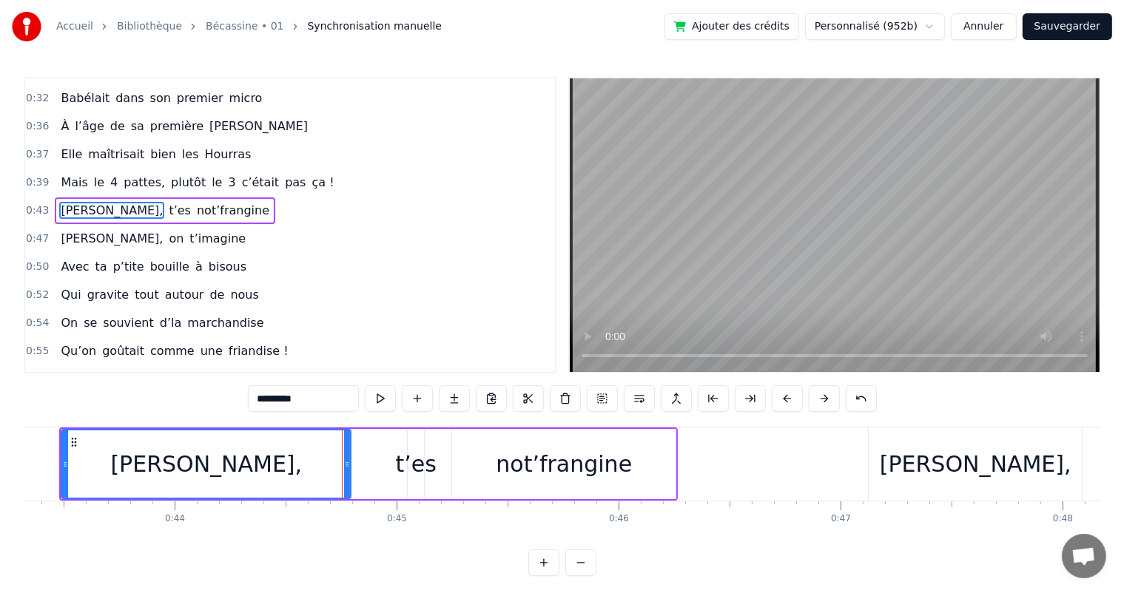
scroll to position [220, 0]
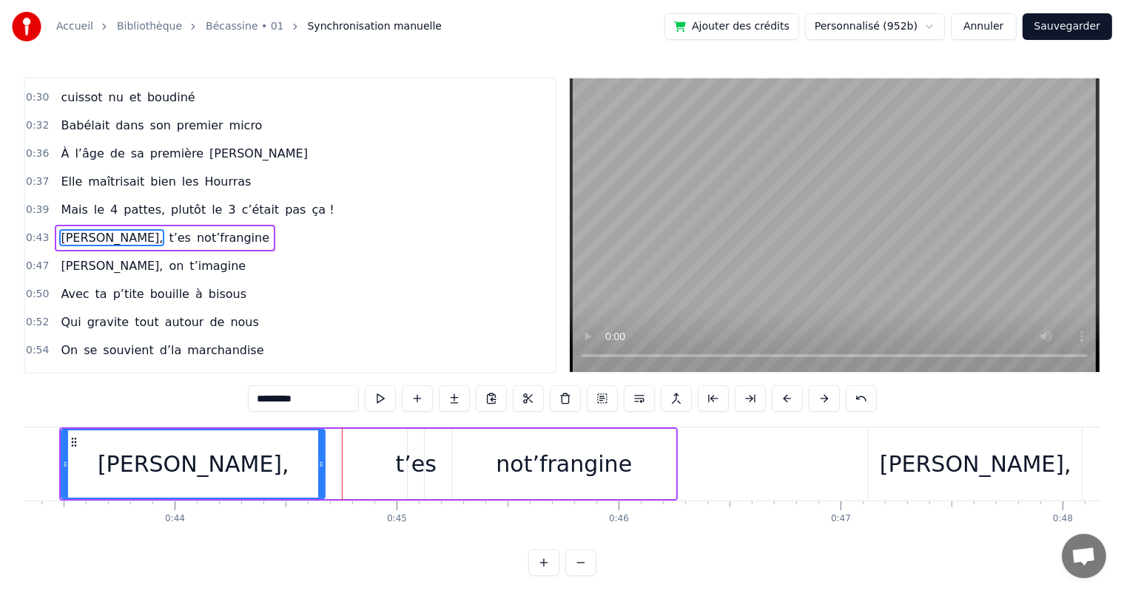
drag, startPoint x: 346, startPoint y: 469, endPoint x: 320, endPoint y: 479, distance: 27.6
click at [320, 479] on div at bounding box center [321, 463] width 6 height 67
click at [59, 203] on span "Mais" at bounding box center [74, 209] width 30 height 17
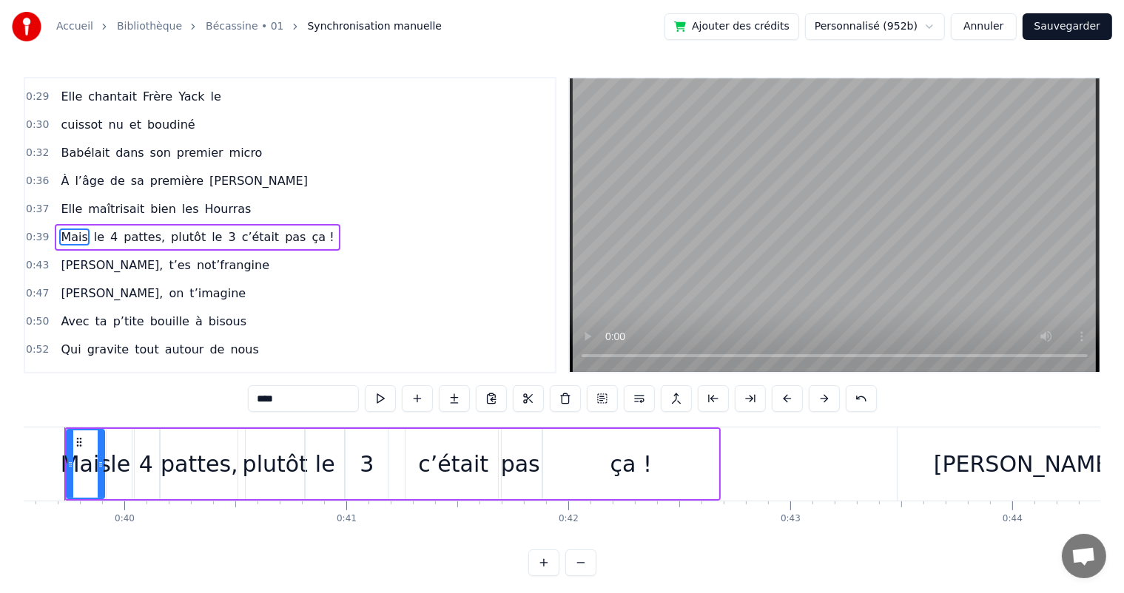
scroll to position [0, 8742]
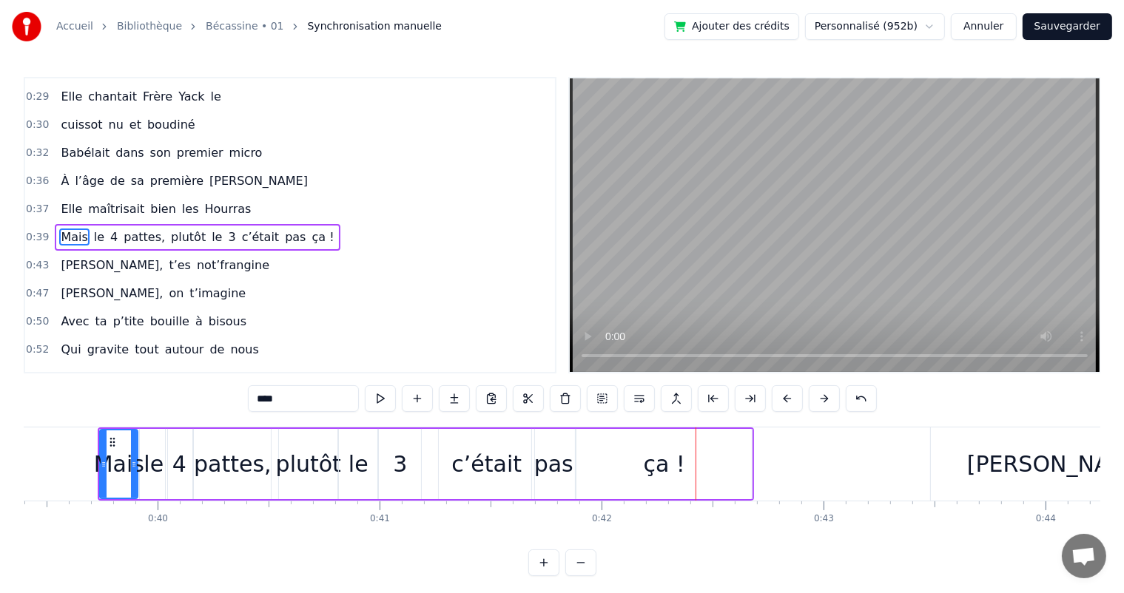
click at [387, 470] on div "3" at bounding box center [400, 464] width 42 height 70
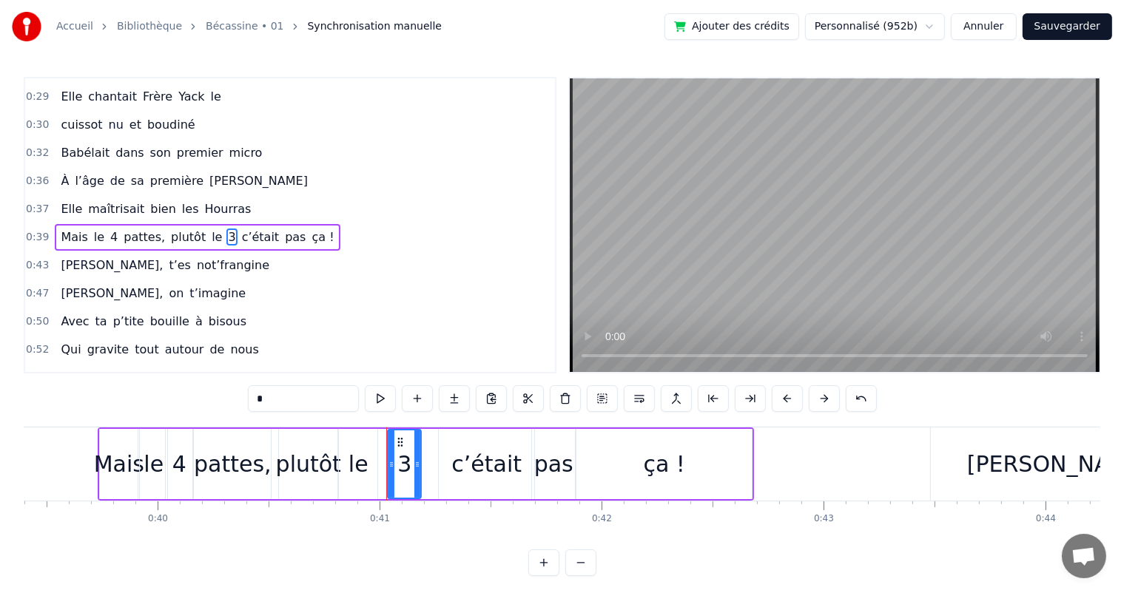
drag, startPoint x: 382, startPoint y: 472, endPoint x: 391, endPoint y: 472, distance: 8.9
click at [391, 472] on div at bounding box center [391, 463] width 6 height 67
click at [367, 472] on div "le" at bounding box center [358, 464] width 38 height 70
drag, startPoint x: 374, startPoint y: 473, endPoint x: 384, endPoint y: 473, distance: 9.6
click at [384, 473] on div at bounding box center [383, 463] width 6 height 67
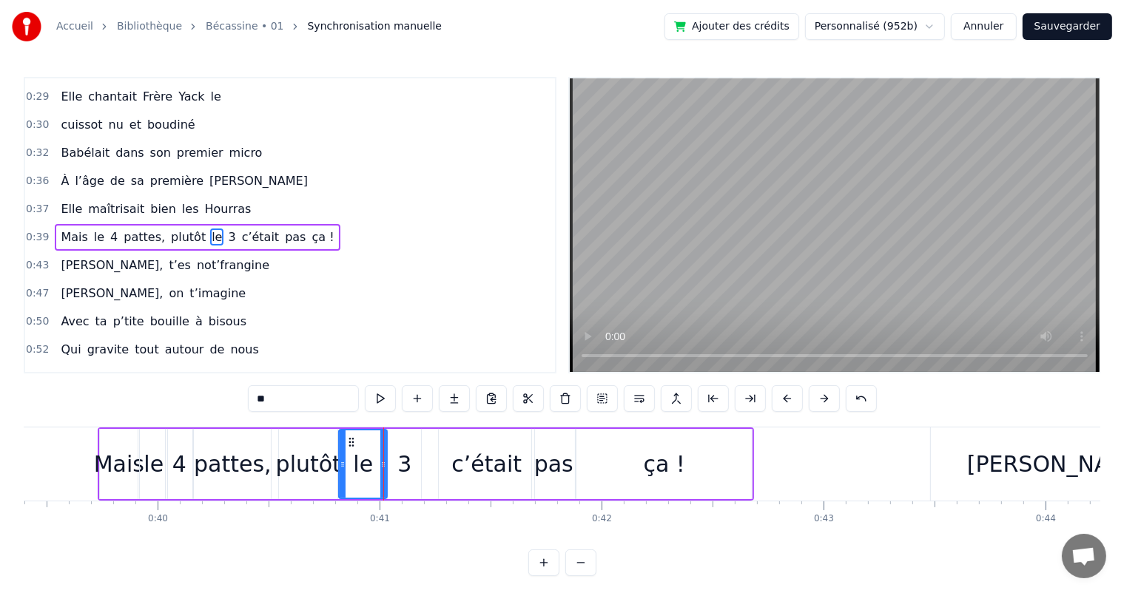
click at [408, 468] on div "3" at bounding box center [404, 463] width 14 height 33
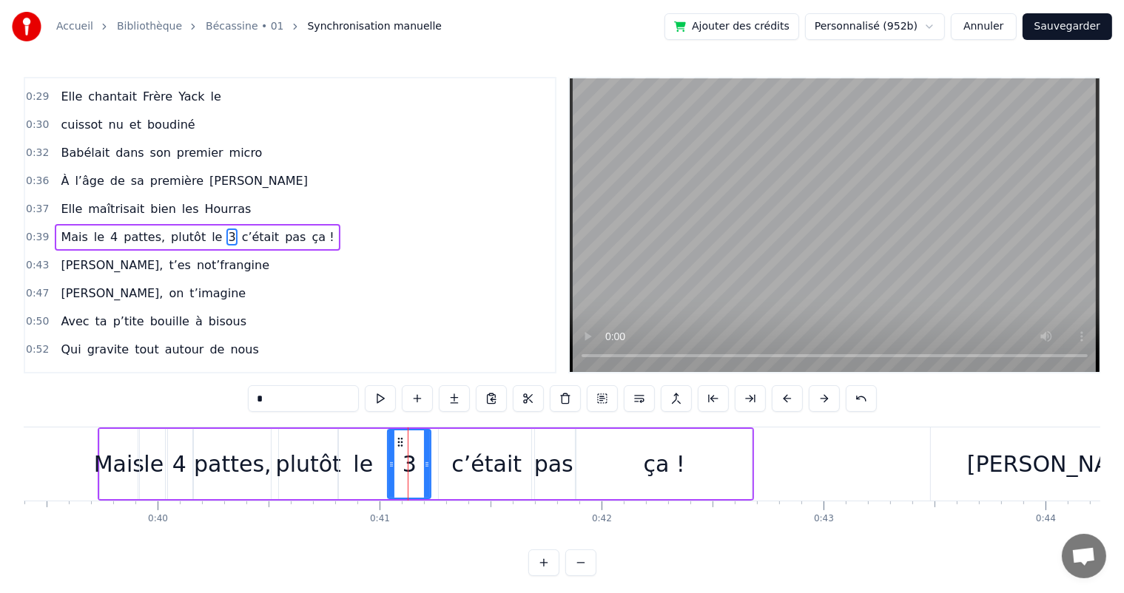
drag, startPoint x: 419, startPoint y: 468, endPoint x: 428, endPoint y: 467, distance: 9.7
click at [428, 467] on icon at bounding box center [427, 465] width 6 height 12
click at [65, 229] on span "Mais" at bounding box center [74, 237] width 30 height 17
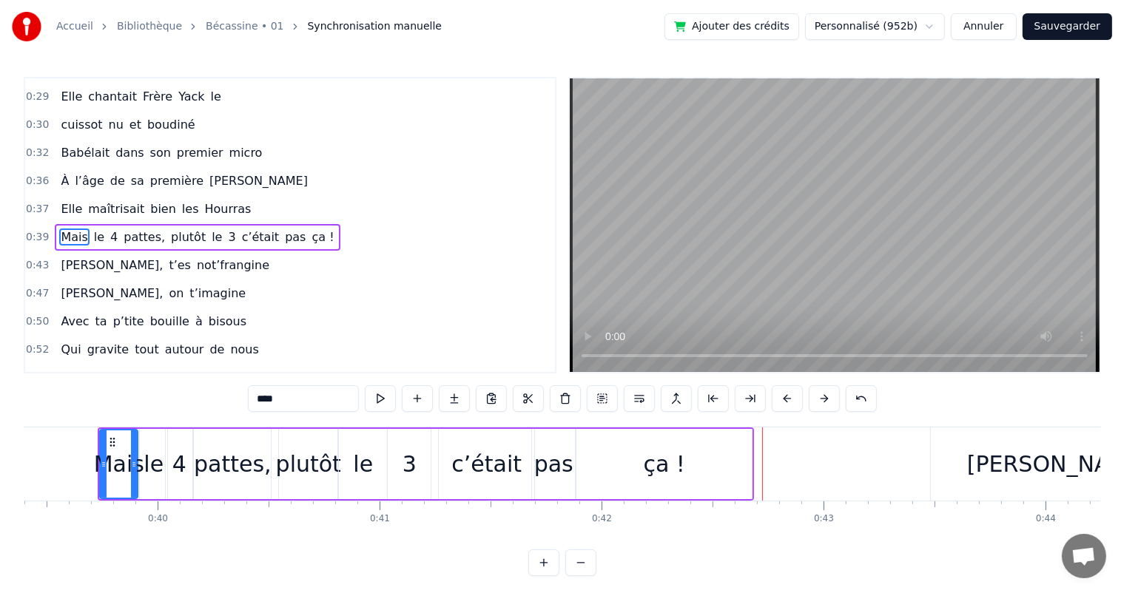
click at [412, 461] on div "3" at bounding box center [409, 463] width 14 height 33
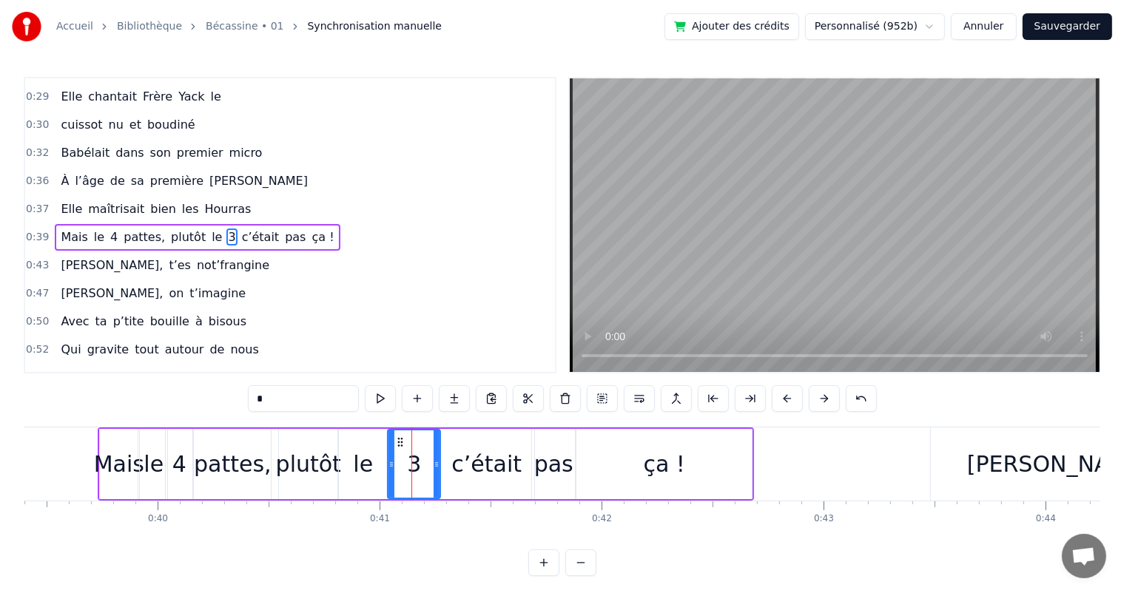
drag, startPoint x: 429, startPoint y: 464, endPoint x: 439, endPoint y: 464, distance: 9.6
click at [439, 464] on icon at bounding box center [436, 465] width 6 height 12
click at [67, 200] on span "Elle" at bounding box center [71, 208] width 24 height 17
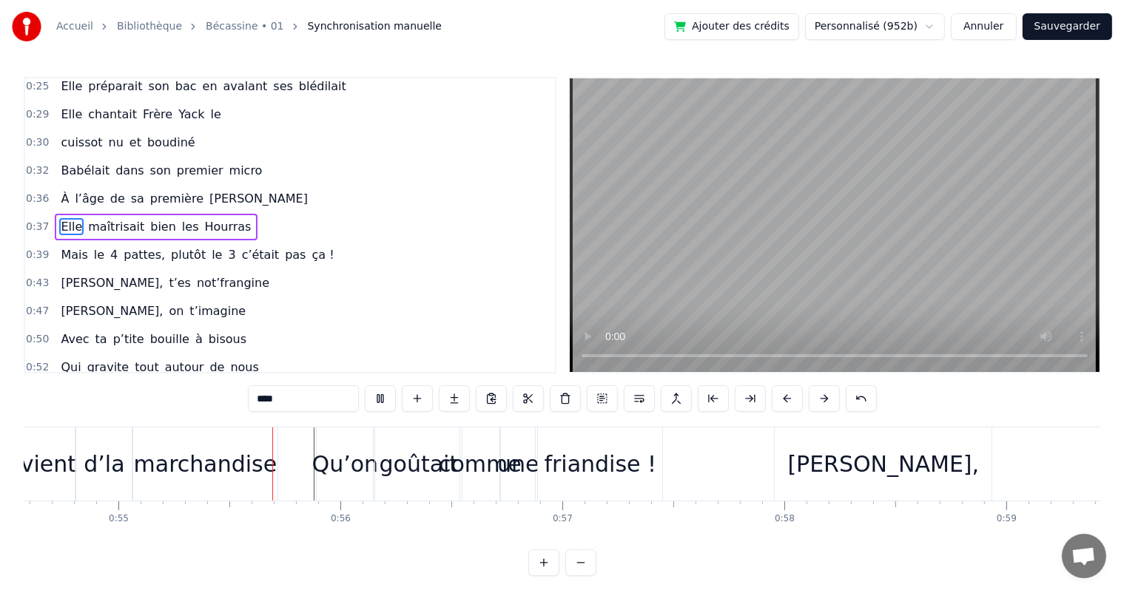
scroll to position [0, 12143]
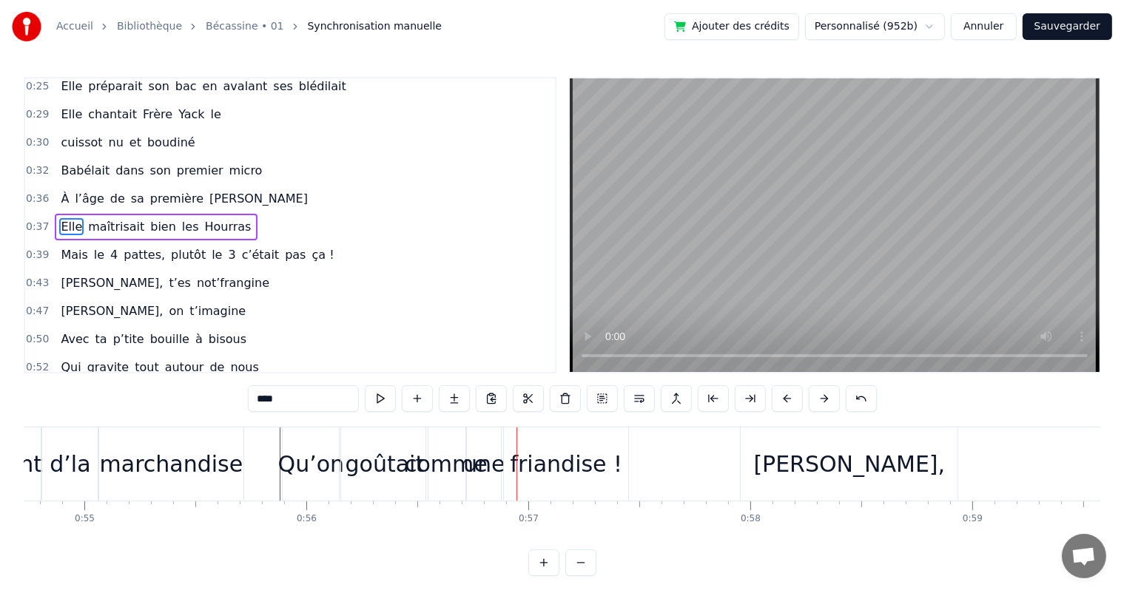
click at [240, 464] on div "marchandise" at bounding box center [170, 464] width 145 height 73
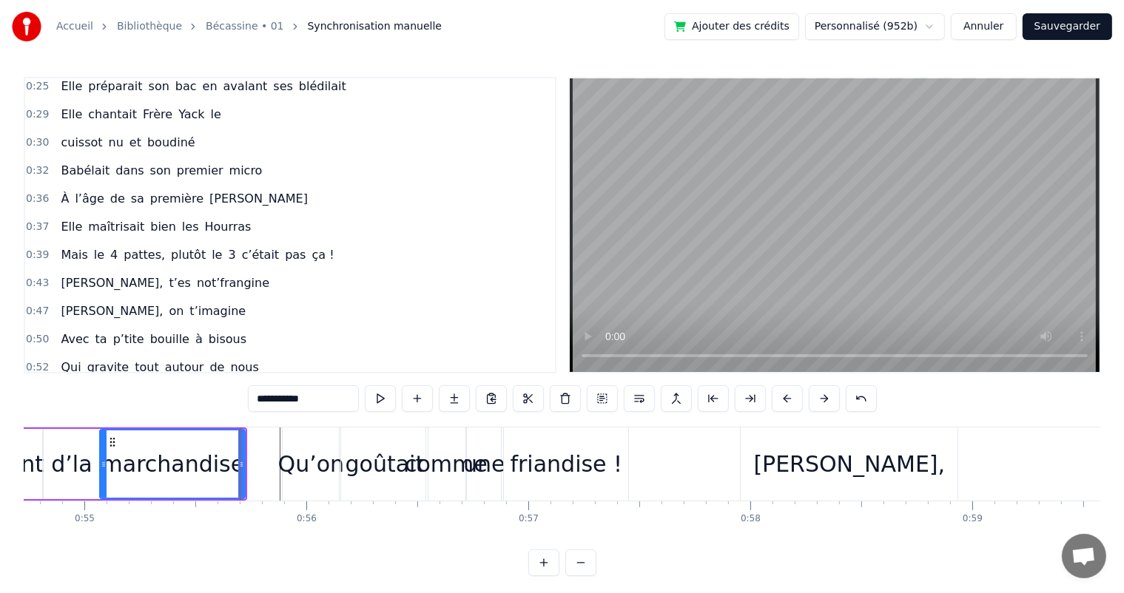
scroll to position [328, 0]
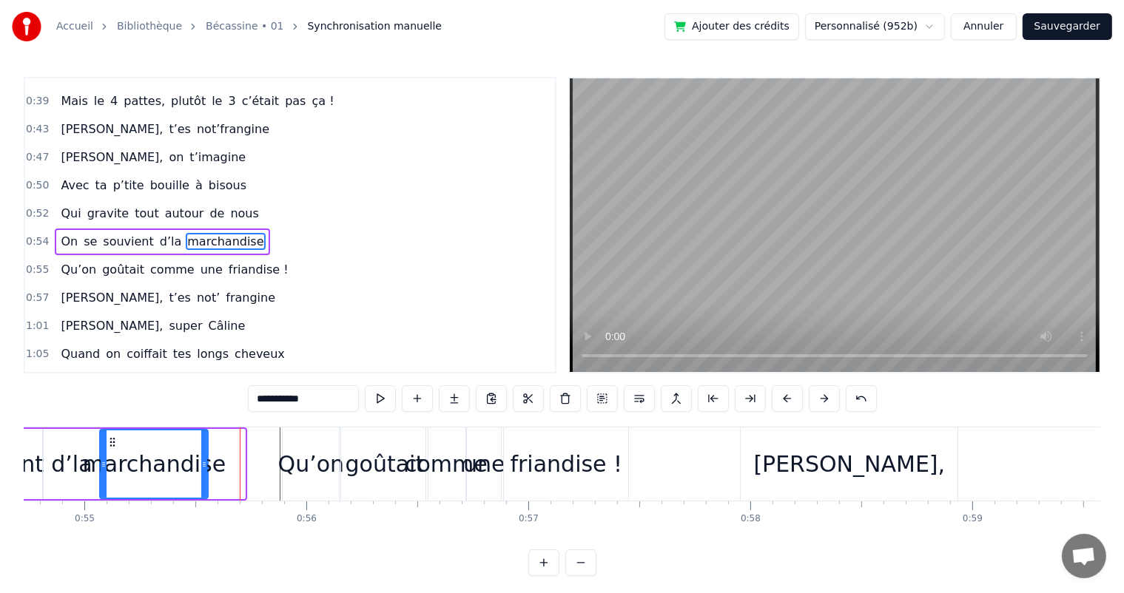
drag, startPoint x: 240, startPoint y: 463, endPoint x: 203, endPoint y: 473, distance: 38.4
click at [203, 473] on div at bounding box center [204, 463] width 6 height 67
click at [62, 205] on span "Qui" at bounding box center [70, 213] width 23 height 17
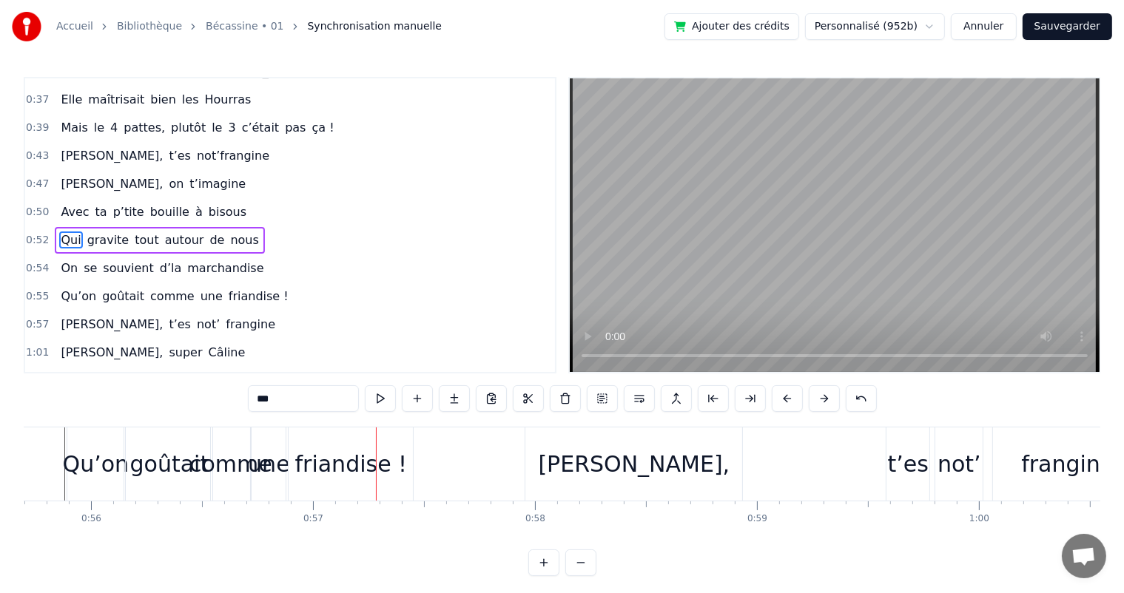
scroll to position [0, 12489]
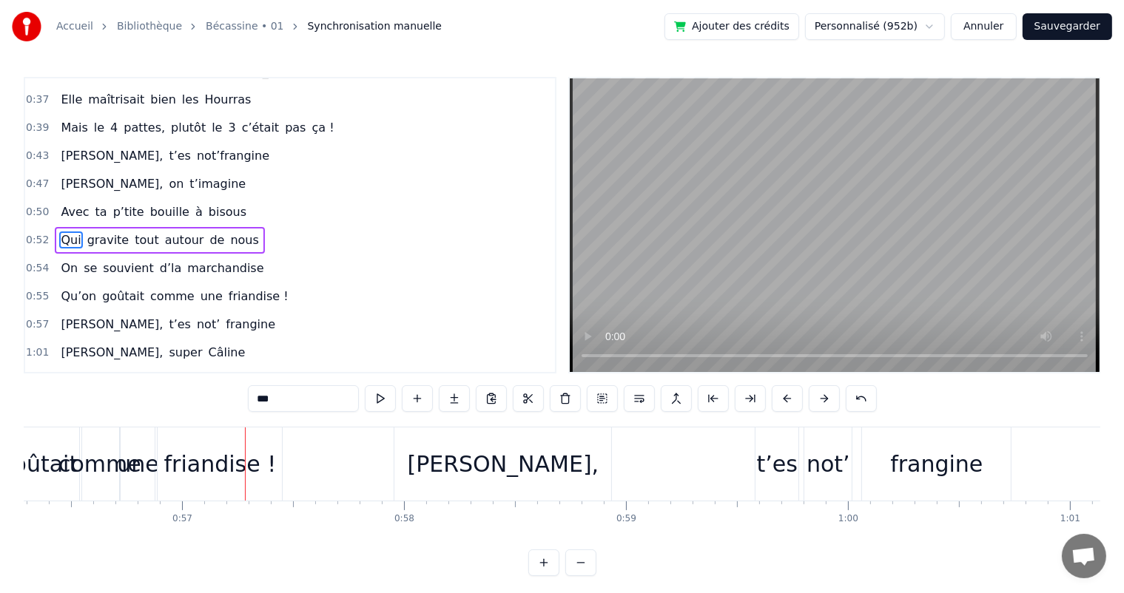
click at [28, 550] on div "0:07 [PERSON_NAME] est née un beau matin 0:09 D’une manif des frangins 0:11 Son…" at bounding box center [562, 326] width 1076 height 499
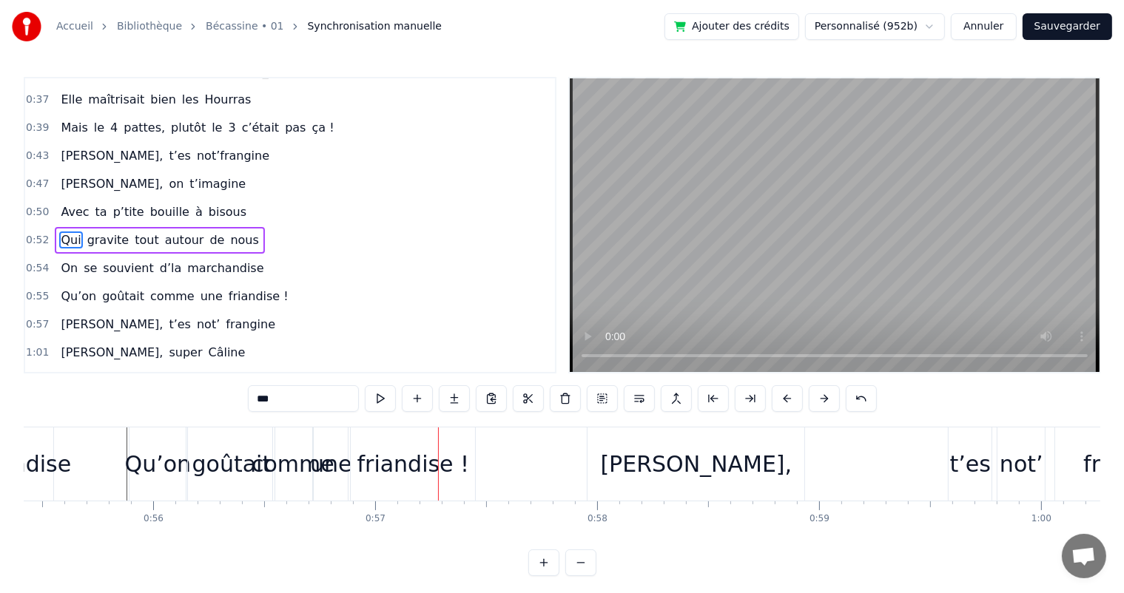
scroll to position [0, 12282]
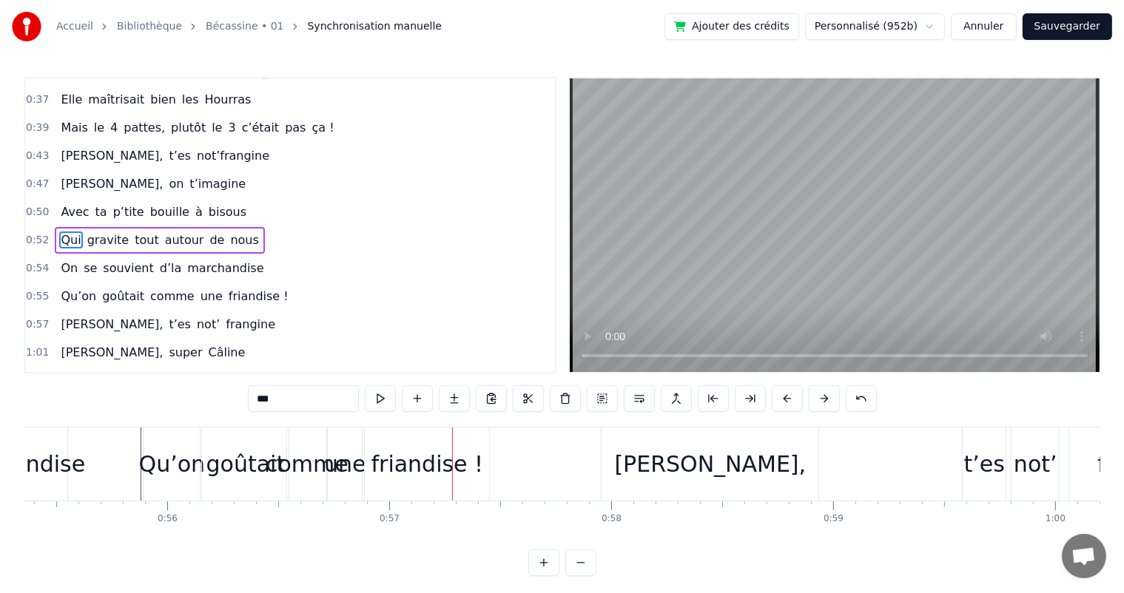
click at [231, 464] on div "goûtait" at bounding box center [245, 463] width 79 height 33
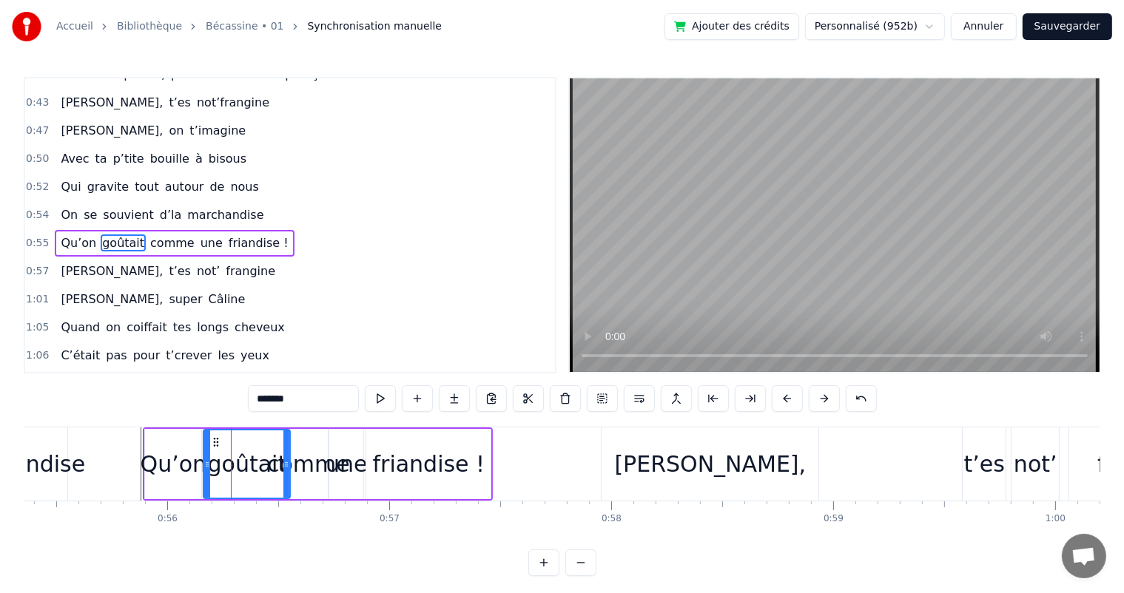
scroll to position [356, 0]
drag, startPoint x: 287, startPoint y: 463, endPoint x: 266, endPoint y: 467, distance: 21.2
click at [266, 467] on icon at bounding box center [266, 465] width 6 height 12
click at [302, 464] on div "comme" at bounding box center [308, 463] width 83 height 33
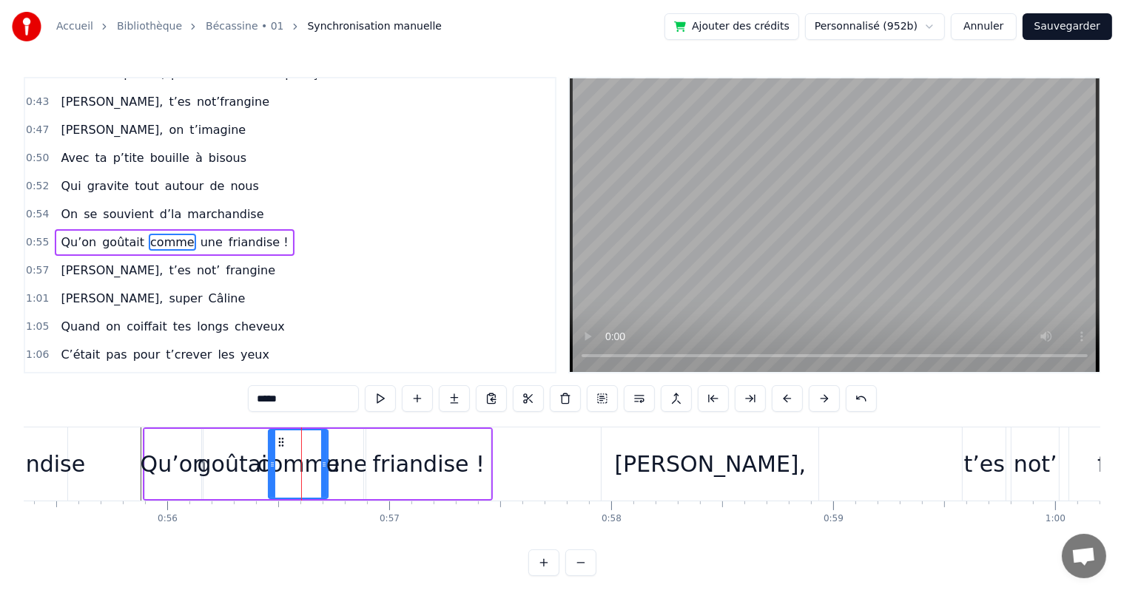
drag, startPoint x: 288, startPoint y: 469, endPoint x: 268, endPoint y: 476, distance: 21.3
click at [269, 476] on div "comme" at bounding box center [298, 463] width 58 height 67
drag, startPoint x: 325, startPoint y: 467, endPoint x: 310, endPoint y: 476, distance: 17.6
click at [310, 476] on div at bounding box center [309, 463] width 6 height 67
click at [337, 467] on div "une" at bounding box center [345, 463] width 41 height 33
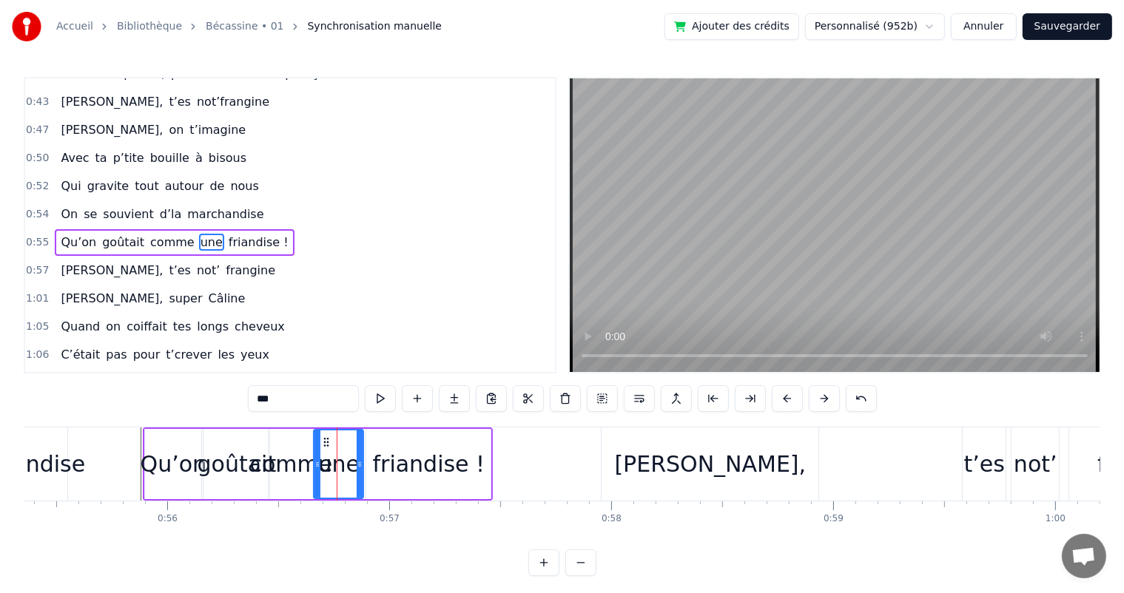
drag, startPoint x: 336, startPoint y: 467, endPoint x: 314, endPoint y: 478, distance: 24.5
click at [314, 478] on div at bounding box center [317, 463] width 6 height 67
drag, startPoint x: 360, startPoint y: 469, endPoint x: 347, endPoint y: 473, distance: 13.8
click at [347, 473] on div at bounding box center [347, 463] width 6 height 67
click at [385, 461] on div "friandise !" at bounding box center [429, 463] width 112 height 33
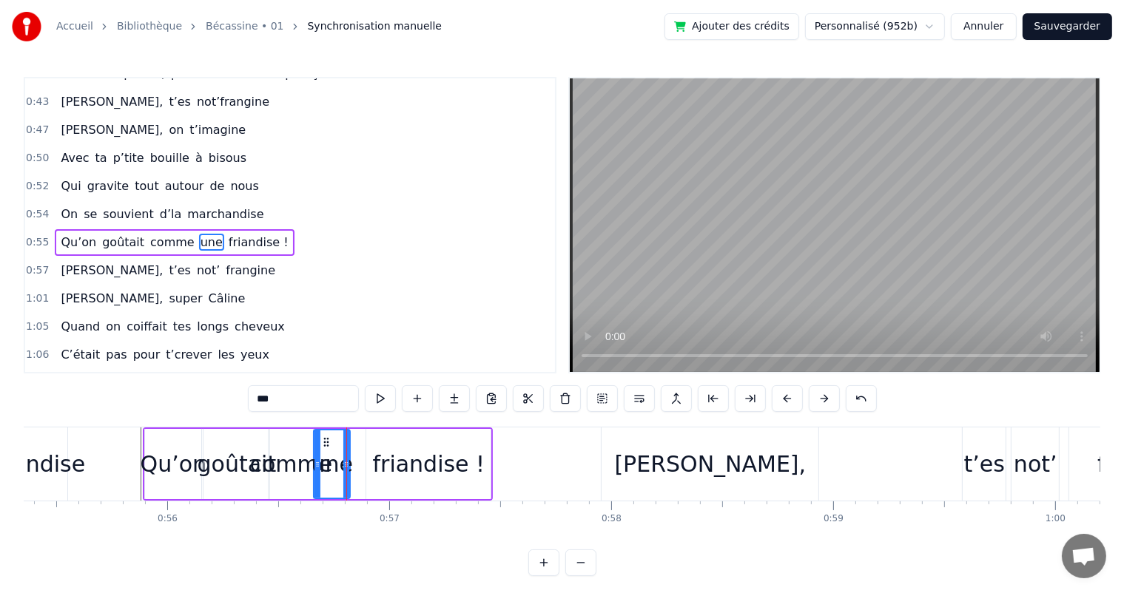
type input "**********"
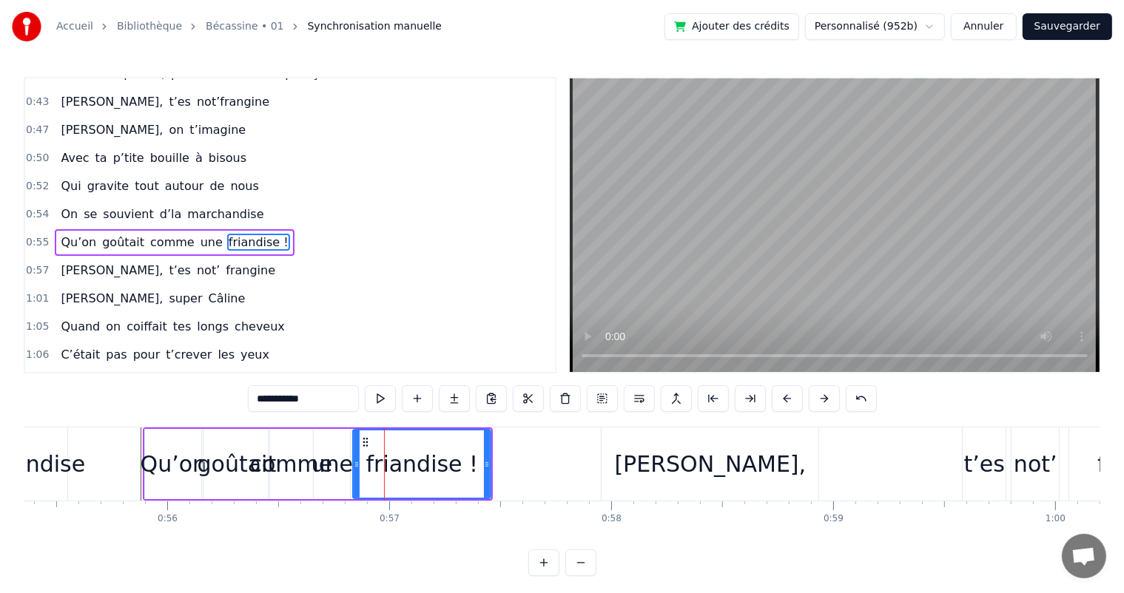
drag, startPoint x: 367, startPoint y: 464, endPoint x: 354, endPoint y: 470, distance: 14.6
click at [354, 470] on div at bounding box center [357, 463] width 6 height 67
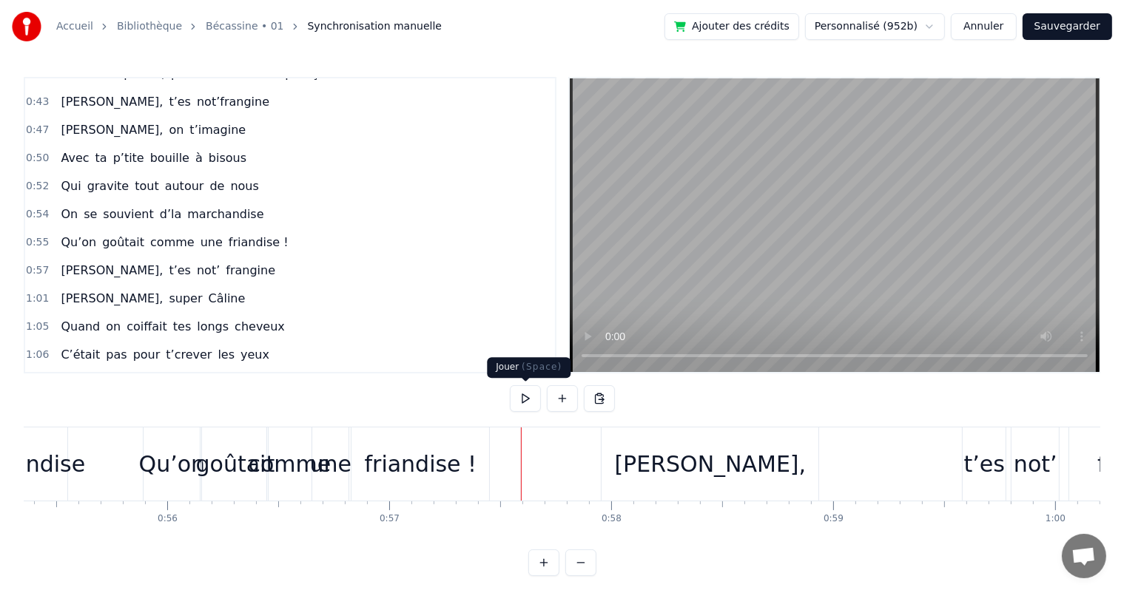
click at [530, 405] on button at bounding box center [525, 398] width 31 height 27
click at [528, 405] on button at bounding box center [525, 398] width 31 height 27
click at [72, 234] on span "Qu’on" at bounding box center [78, 242] width 38 height 17
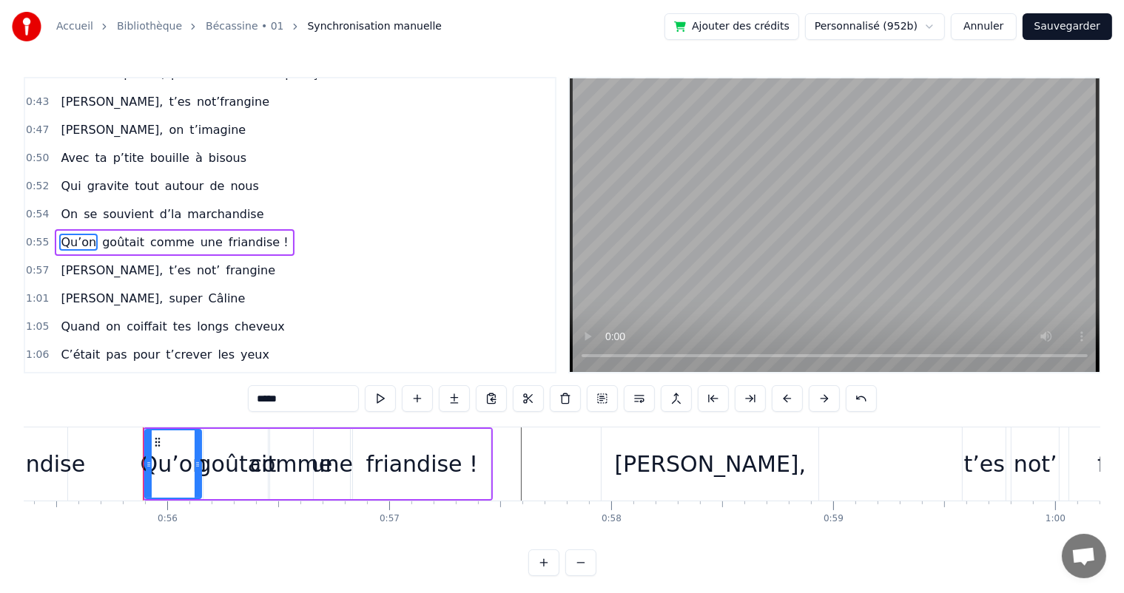
click at [61, 206] on span "On" at bounding box center [69, 214] width 20 height 17
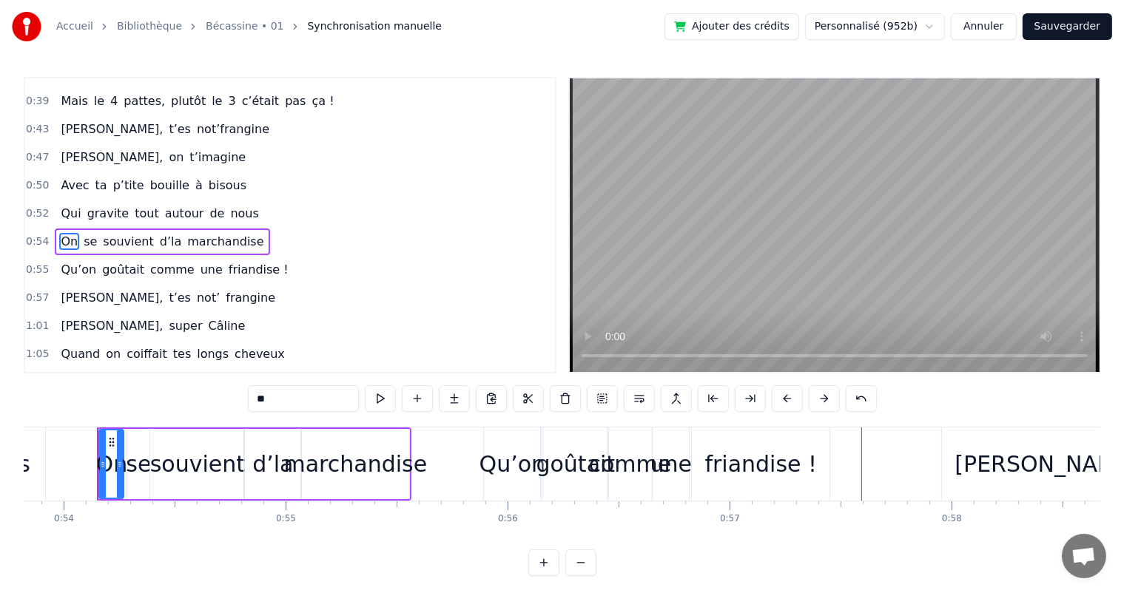
scroll to position [0, 11941]
click at [381, 473] on div "marchandise" at bounding box center [356, 463] width 143 height 33
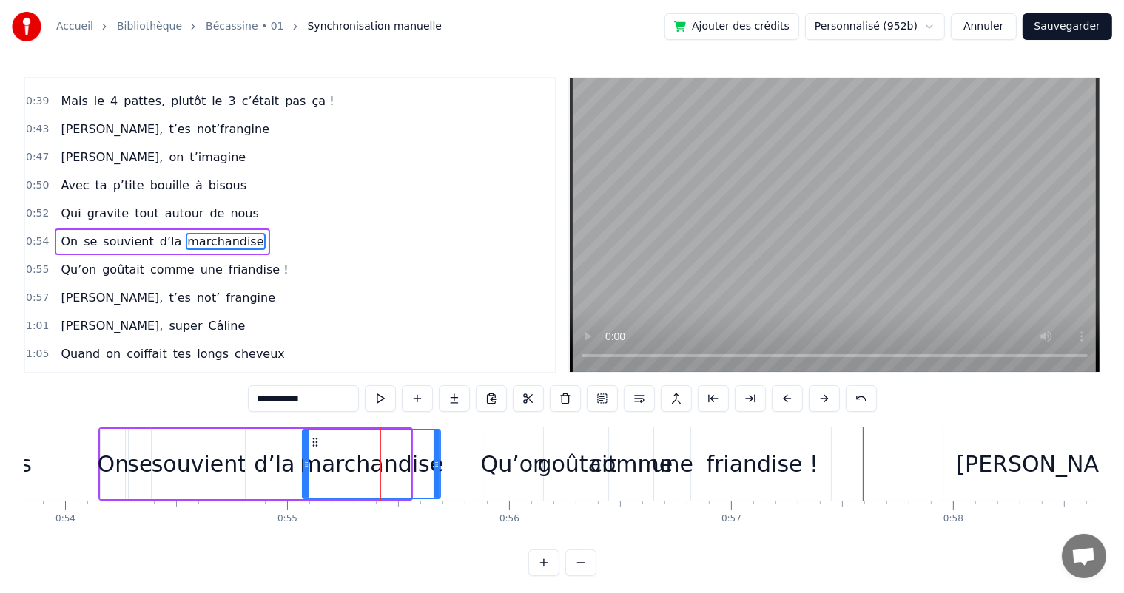
drag, startPoint x: 408, startPoint y: 466, endPoint x: 438, endPoint y: 461, distance: 30.0
click at [438, 461] on icon at bounding box center [436, 465] width 6 height 12
click at [59, 205] on span "Qui" at bounding box center [70, 213] width 23 height 17
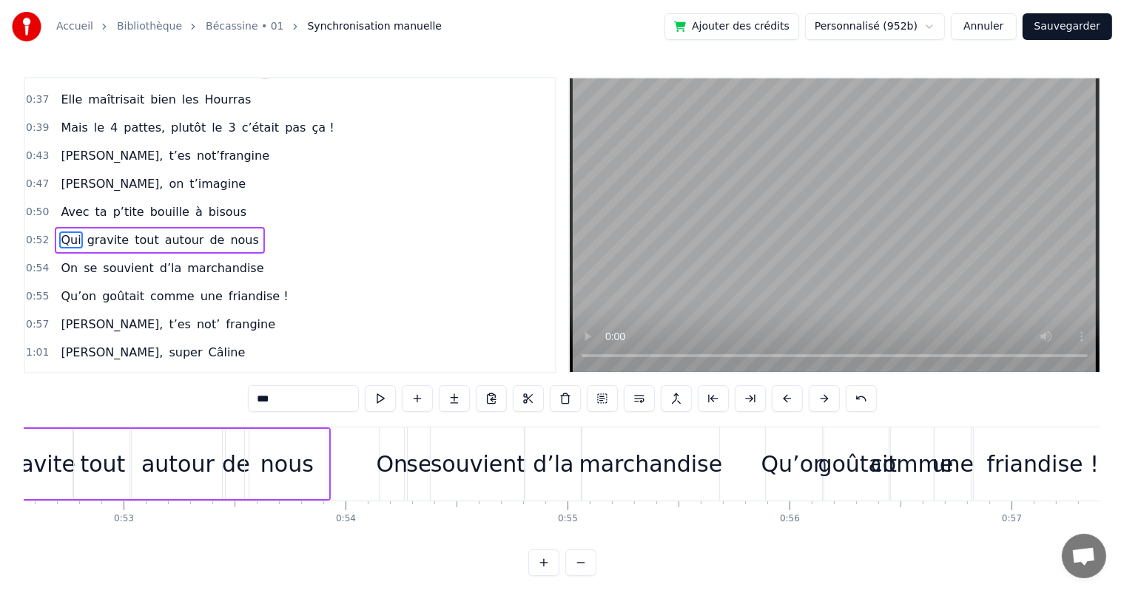
scroll to position [0, 11526]
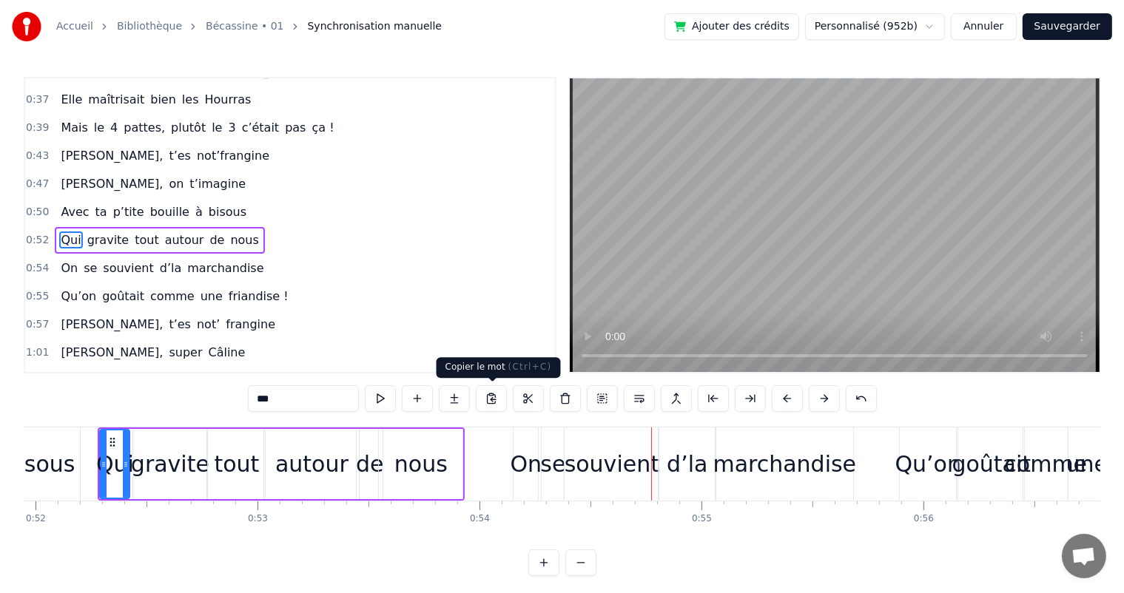
click at [424, 459] on div "nous" at bounding box center [420, 463] width 53 height 33
type input "****"
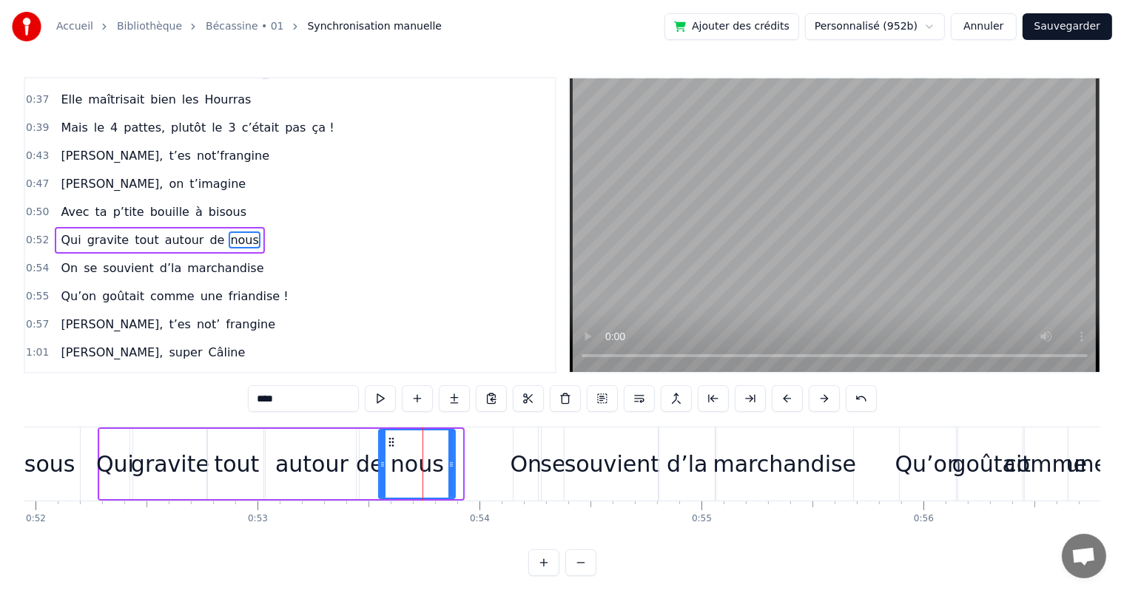
drag, startPoint x: 460, startPoint y: 459, endPoint x: 453, endPoint y: 462, distance: 8.3
click at [453, 462] on icon at bounding box center [451, 465] width 6 height 12
click at [55, 227] on div "Qui gravite tout autour de nous" at bounding box center [159, 240] width 209 height 27
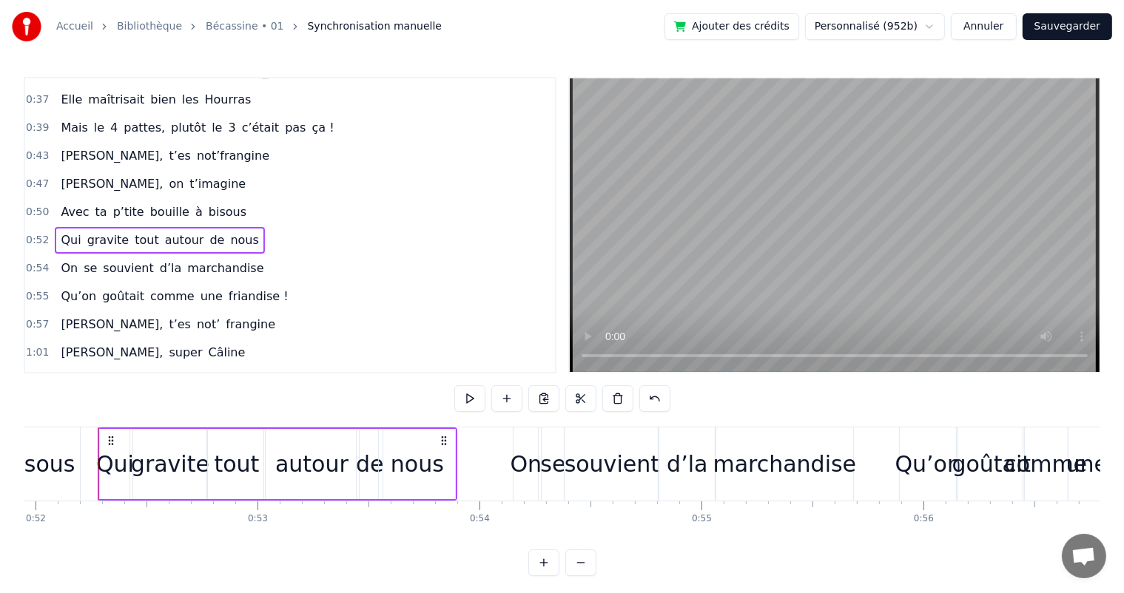
click at [62, 232] on span "Qui" at bounding box center [70, 240] width 23 height 17
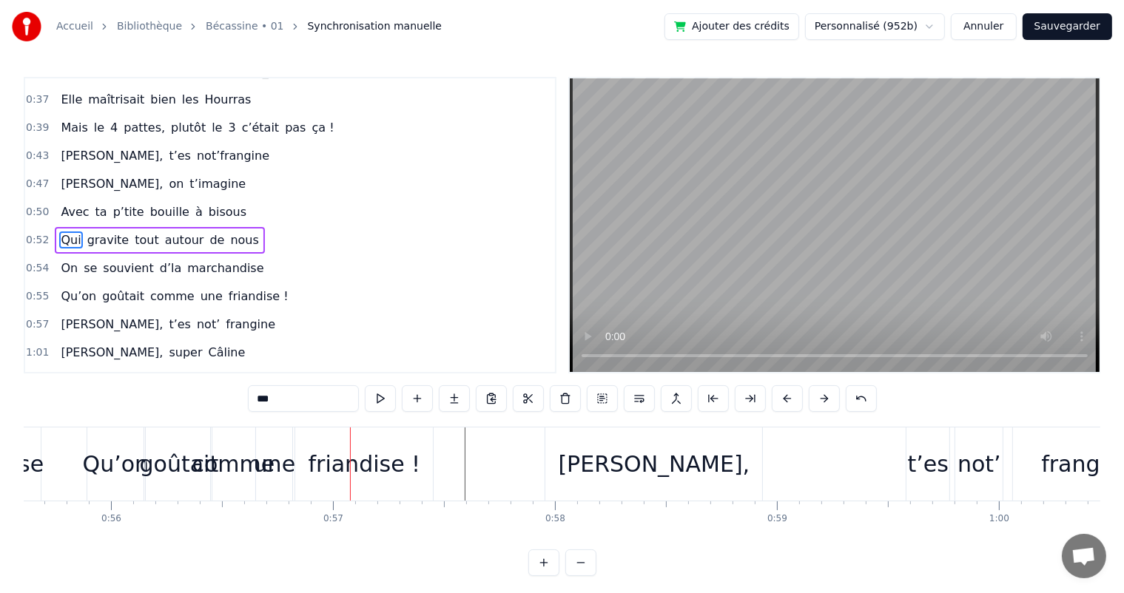
scroll to position [0, 12335]
click at [115, 461] on div "Qu’on" at bounding box center [120, 463] width 67 height 33
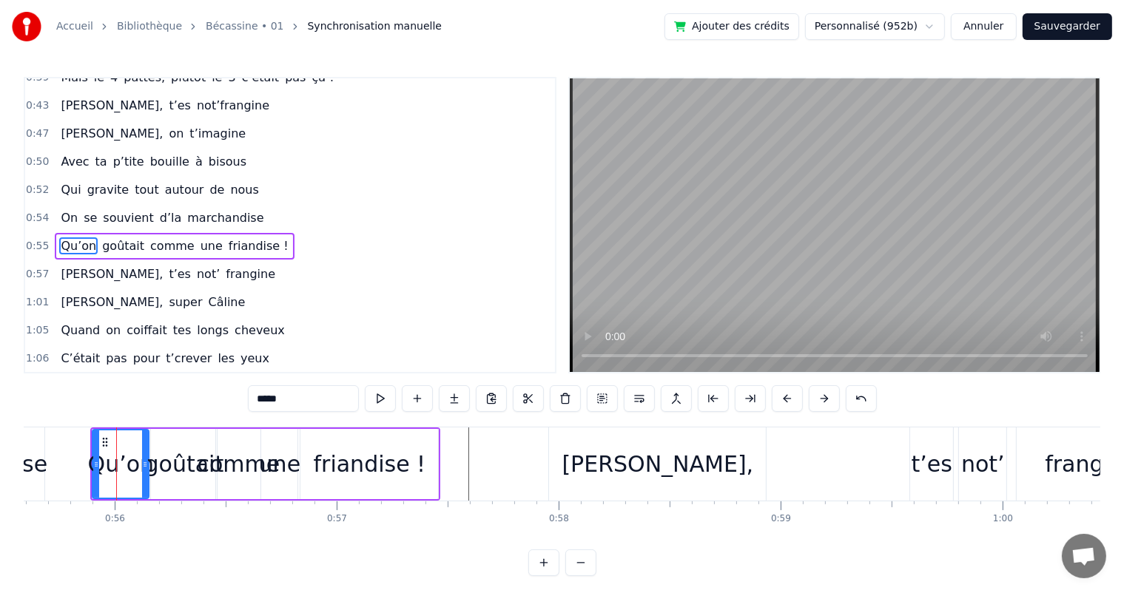
scroll to position [356, 0]
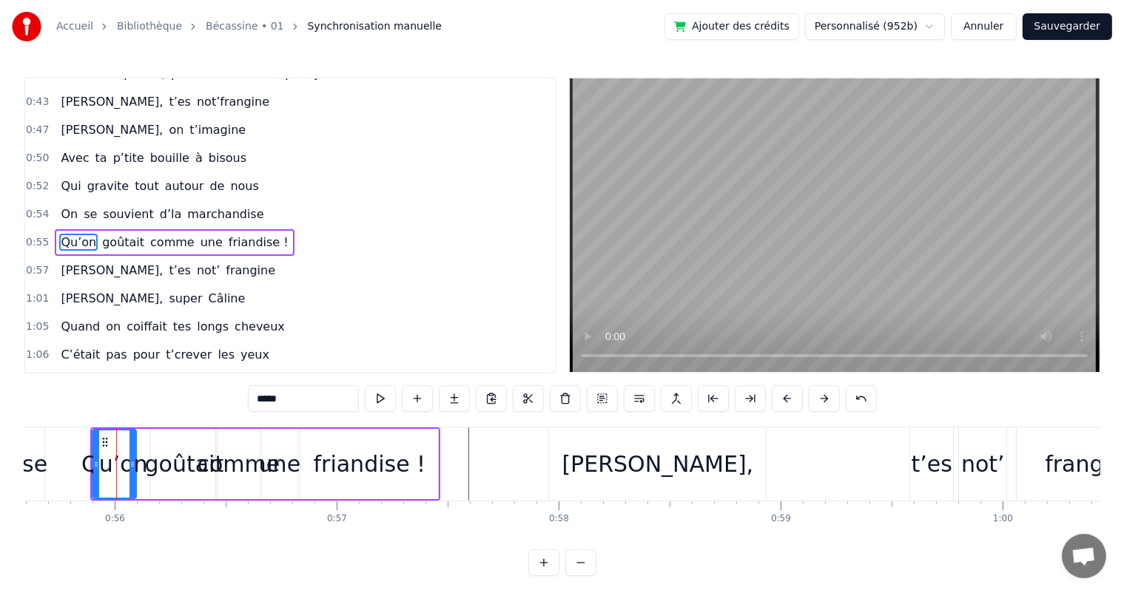
drag, startPoint x: 146, startPoint y: 459, endPoint x: 134, endPoint y: 462, distance: 12.9
click at [134, 462] on icon at bounding box center [132, 465] width 6 height 12
click at [386, 399] on button at bounding box center [380, 398] width 31 height 27
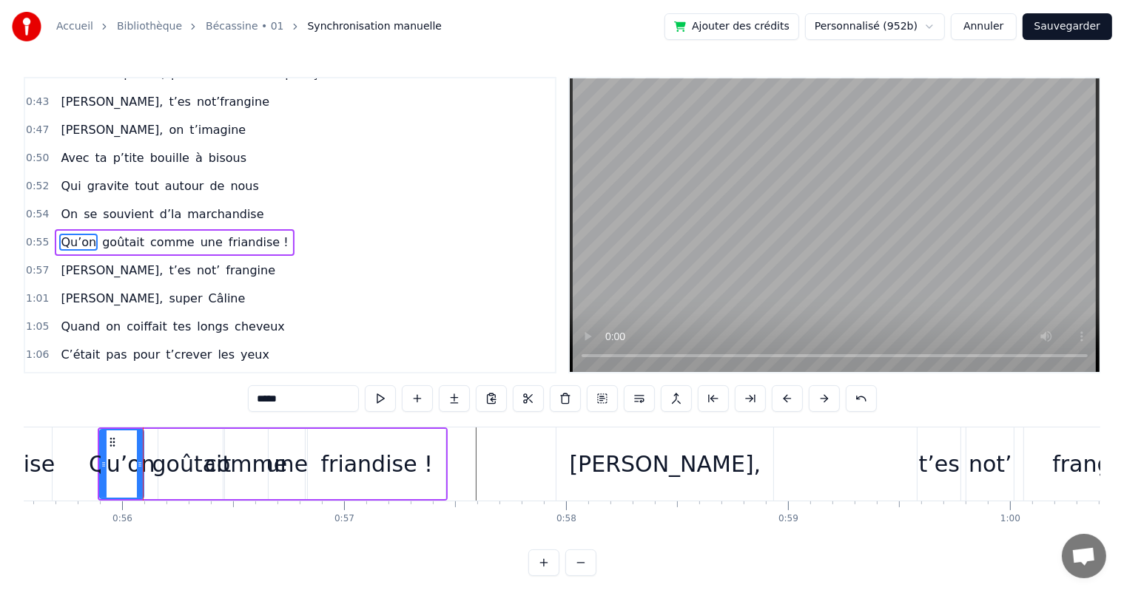
click at [169, 468] on div "goûtait" at bounding box center [191, 463] width 79 height 33
type input "*******"
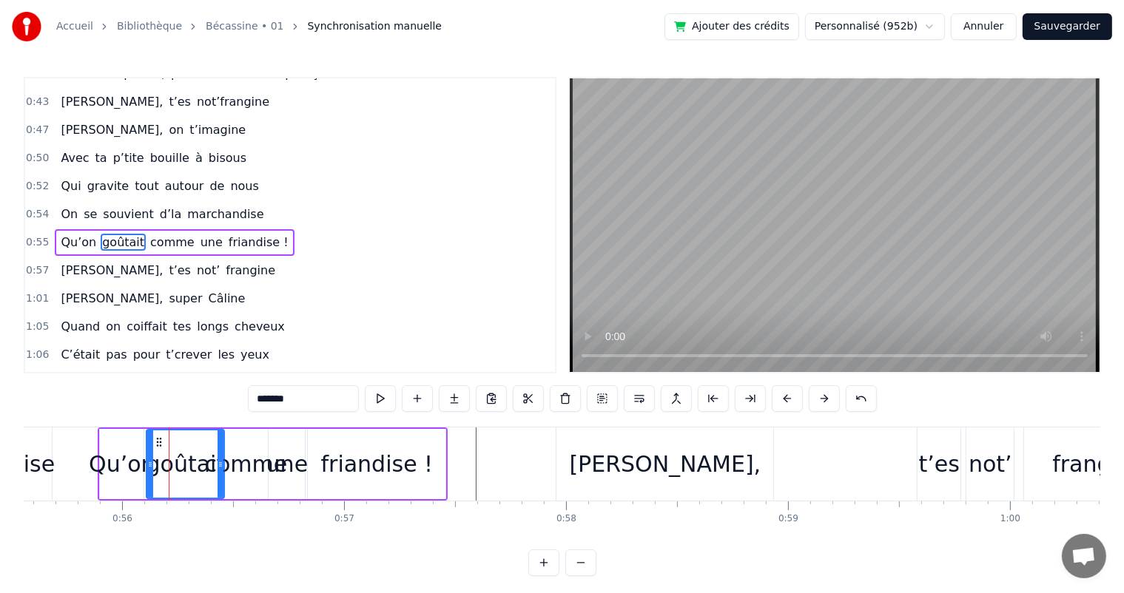
drag, startPoint x: 158, startPoint y: 467, endPoint x: 146, endPoint y: 472, distance: 12.6
click at [147, 472] on div at bounding box center [150, 463] width 6 height 67
click at [74, 201] on div "On se souvient d’la marchandise" at bounding box center [162, 214] width 214 height 27
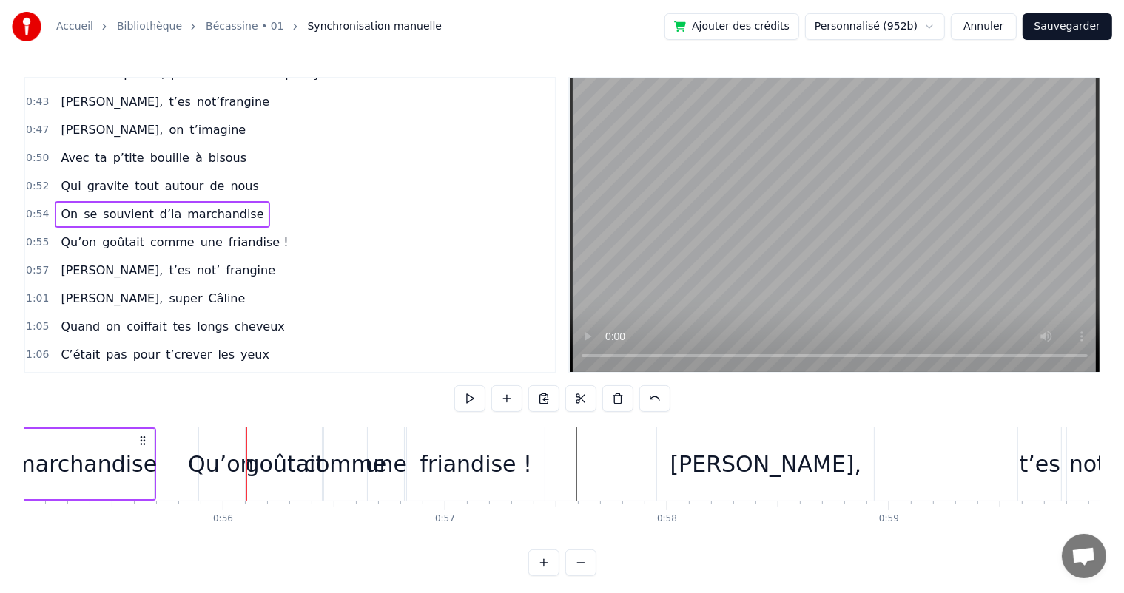
scroll to position [0, 11941]
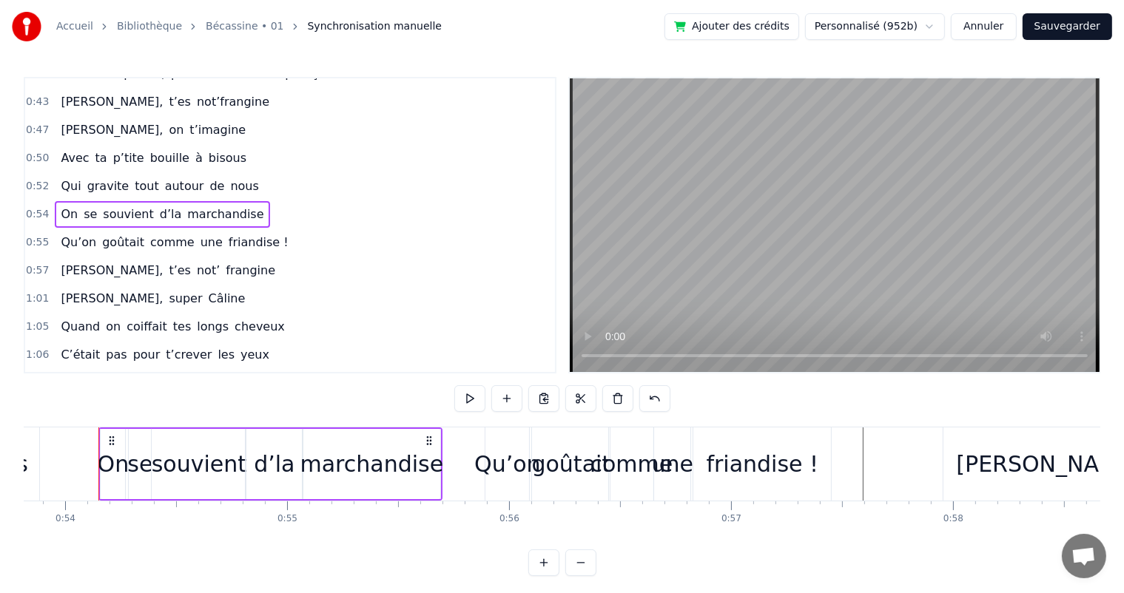
click at [65, 206] on span "On" at bounding box center [69, 214] width 20 height 17
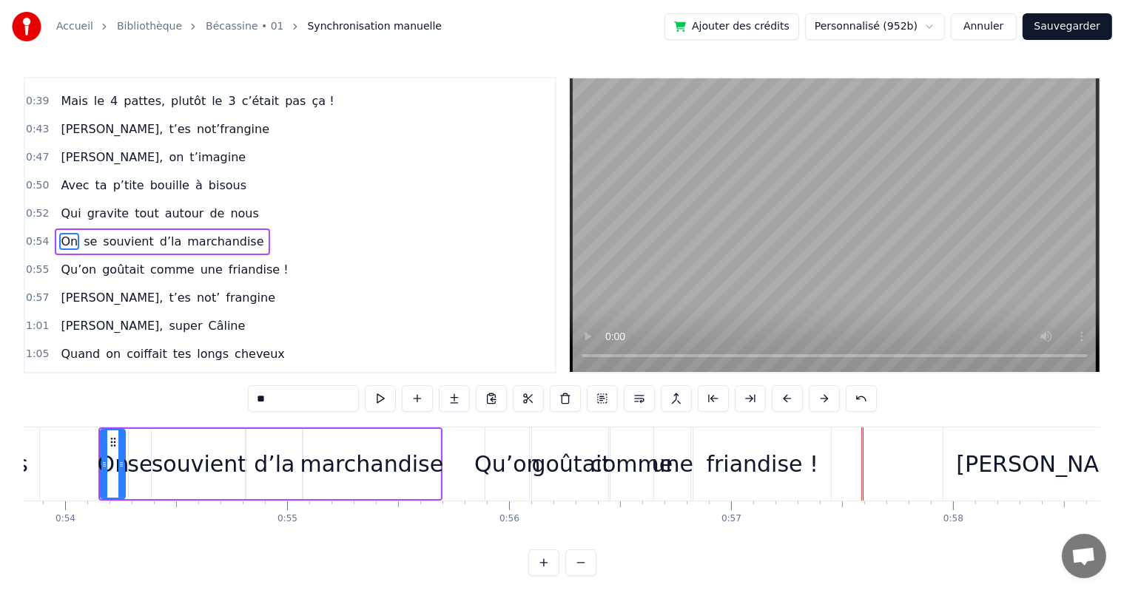
click at [668, 467] on div "une" at bounding box center [672, 463] width 41 height 33
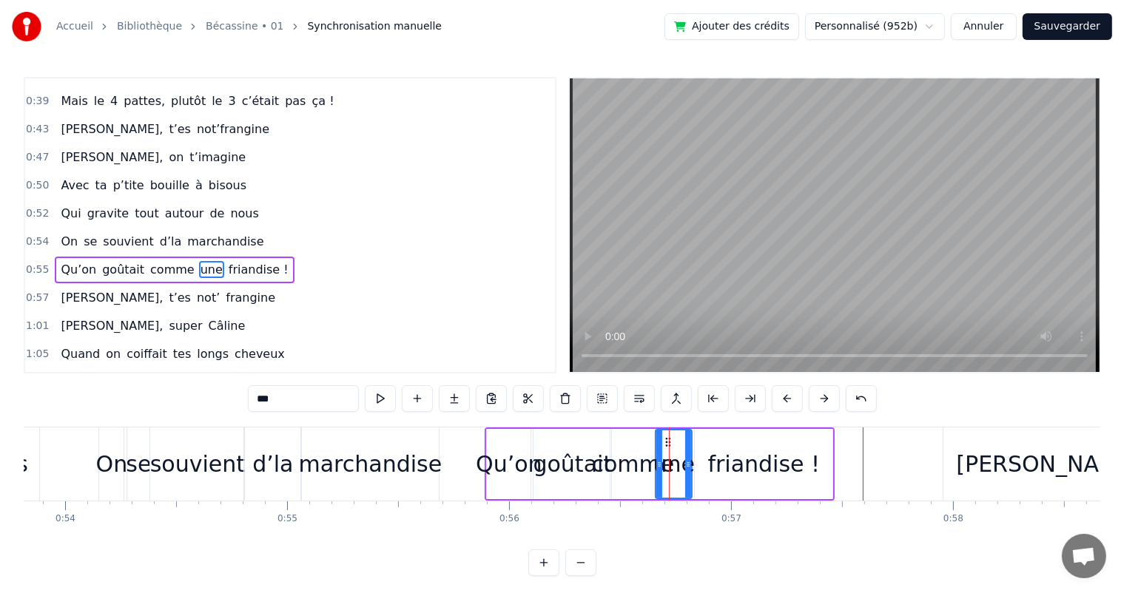
scroll to position [356, 0]
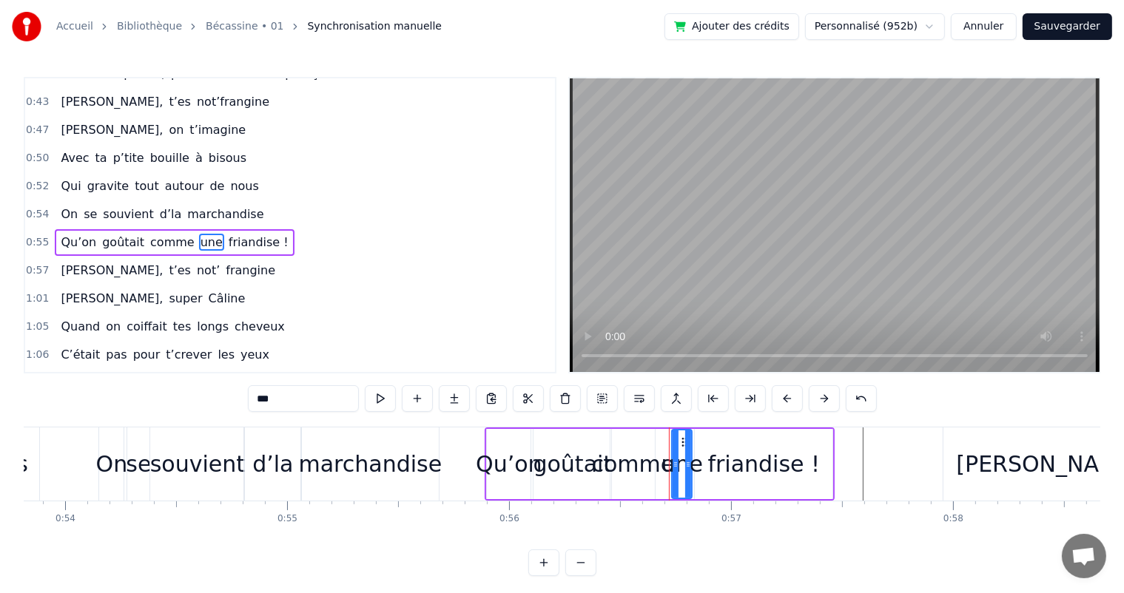
drag, startPoint x: 656, startPoint y: 473, endPoint x: 672, endPoint y: 468, distance: 17.1
click at [672, 468] on div at bounding box center [675, 463] width 6 height 67
click at [636, 468] on div "comme" at bounding box center [633, 463] width 83 height 33
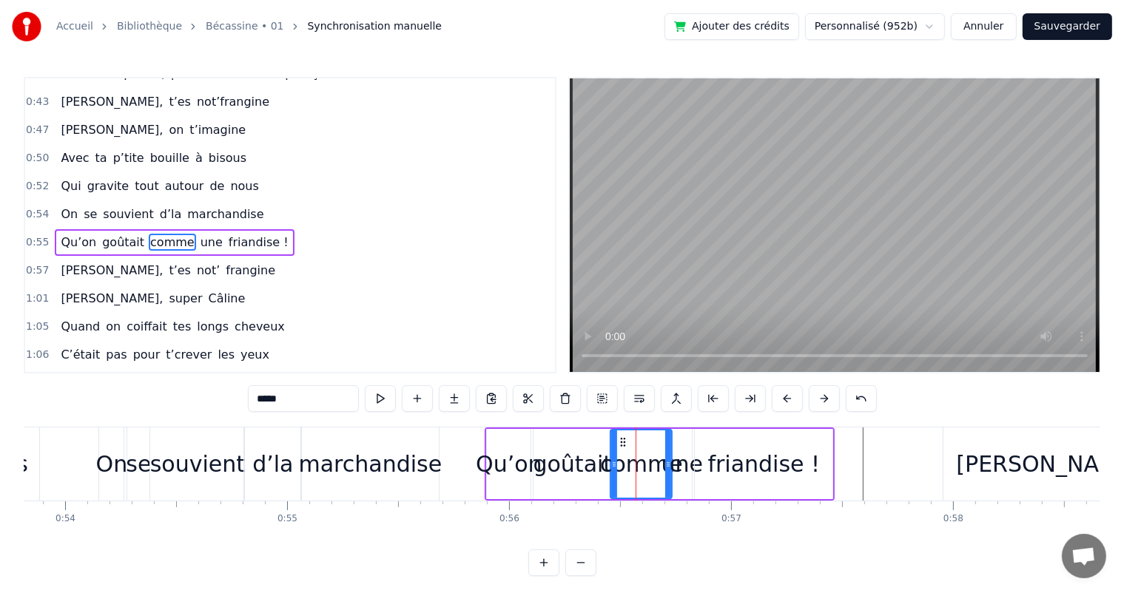
drag, startPoint x: 652, startPoint y: 464, endPoint x: 669, endPoint y: 464, distance: 17.0
click at [669, 464] on icon at bounding box center [668, 465] width 6 height 12
click at [525, 476] on div "Qu’on" at bounding box center [509, 463] width 67 height 33
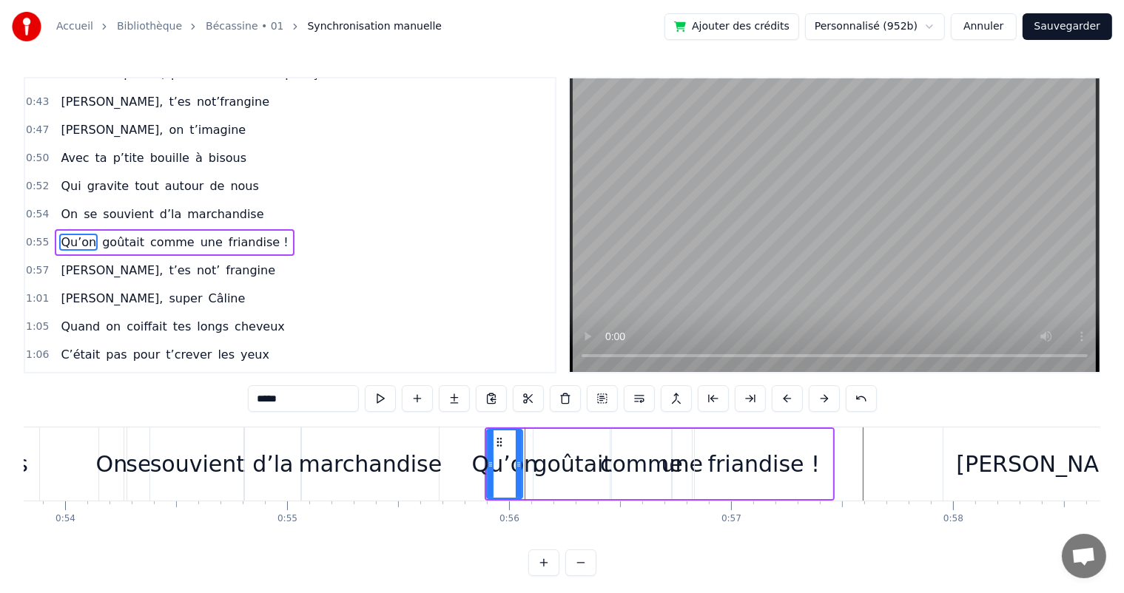
drag, startPoint x: 527, startPoint y: 470, endPoint x: 518, endPoint y: 470, distance: 8.2
click at [518, 470] on div at bounding box center [519, 463] width 6 height 67
click at [564, 453] on div "goûtait" at bounding box center [572, 463] width 79 height 33
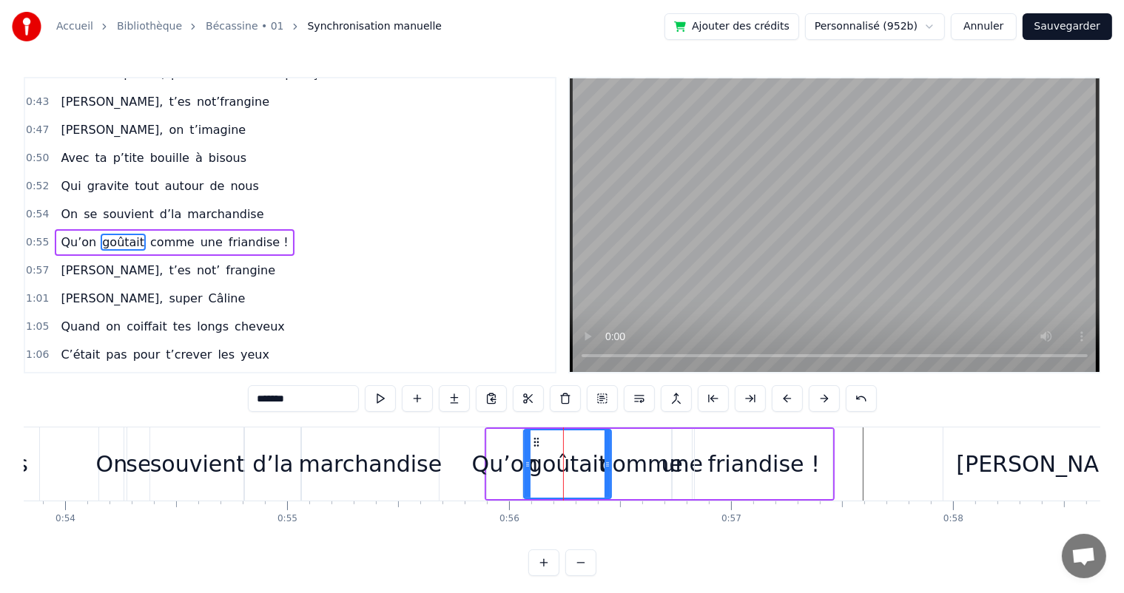
drag, startPoint x: 535, startPoint y: 467, endPoint x: 526, endPoint y: 471, distance: 10.3
click at [526, 471] on div at bounding box center [527, 463] width 6 height 67
drag, startPoint x: 606, startPoint y: 461, endPoint x: 594, endPoint y: 468, distance: 14.6
click at [594, 468] on icon at bounding box center [595, 465] width 6 height 12
click at [627, 459] on div "comme" at bounding box center [641, 463] width 83 height 33
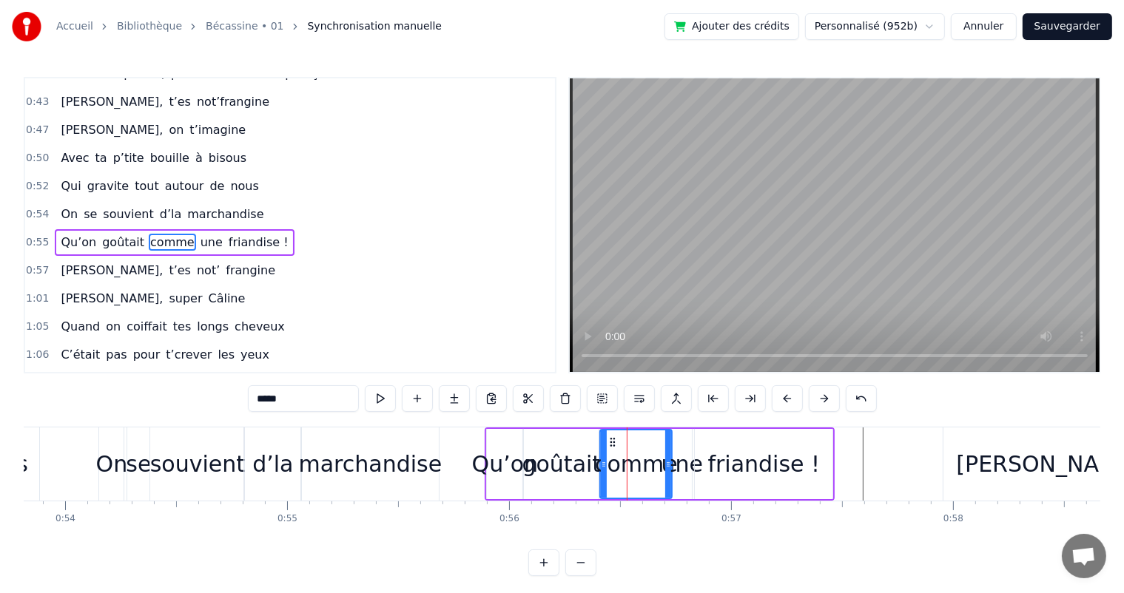
drag, startPoint x: 612, startPoint y: 464, endPoint x: 602, endPoint y: 470, distance: 11.9
click at [602, 470] on div at bounding box center [604, 463] width 6 height 67
click at [68, 206] on span "On" at bounding box center [69, 214] width 20 height 17
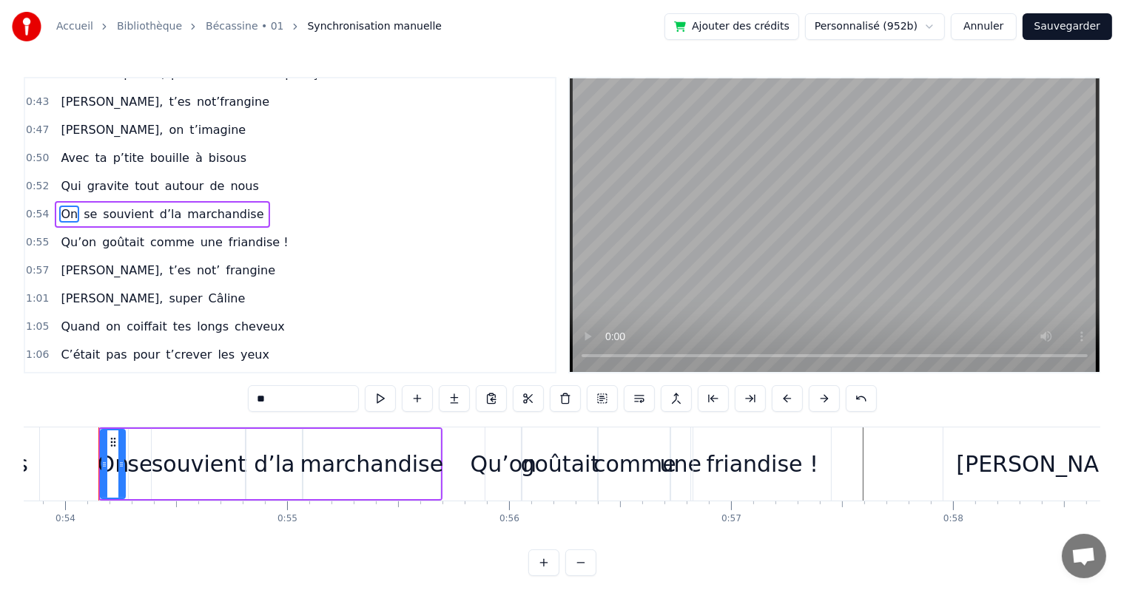
scroll to position [328, 0]
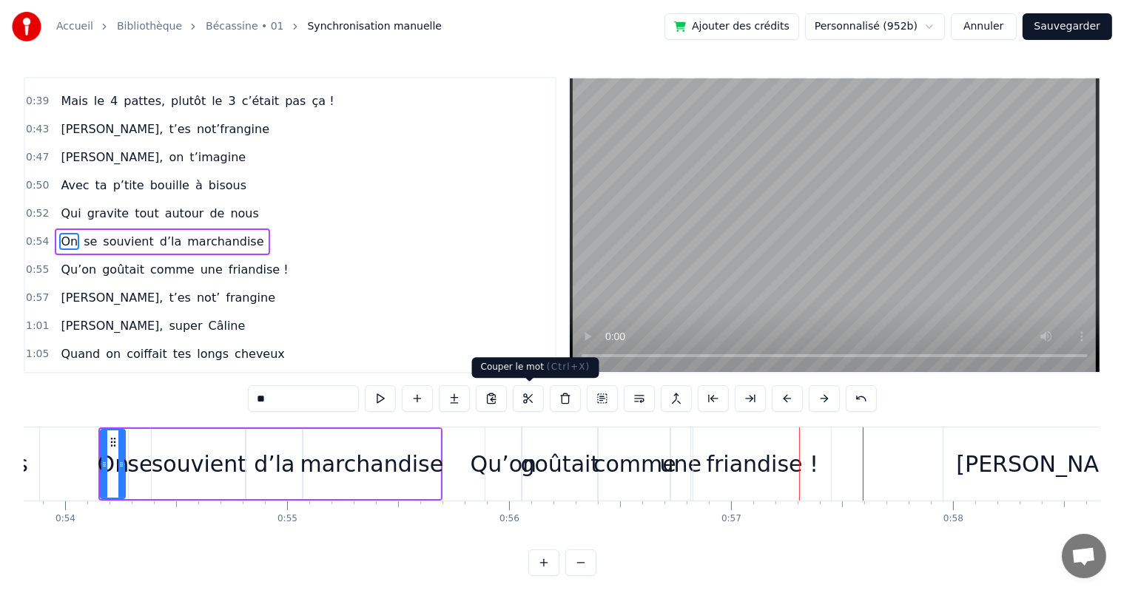
click at [487, 444] on div "Qu’on" at bounding box center [503, 464] width 36 height 73
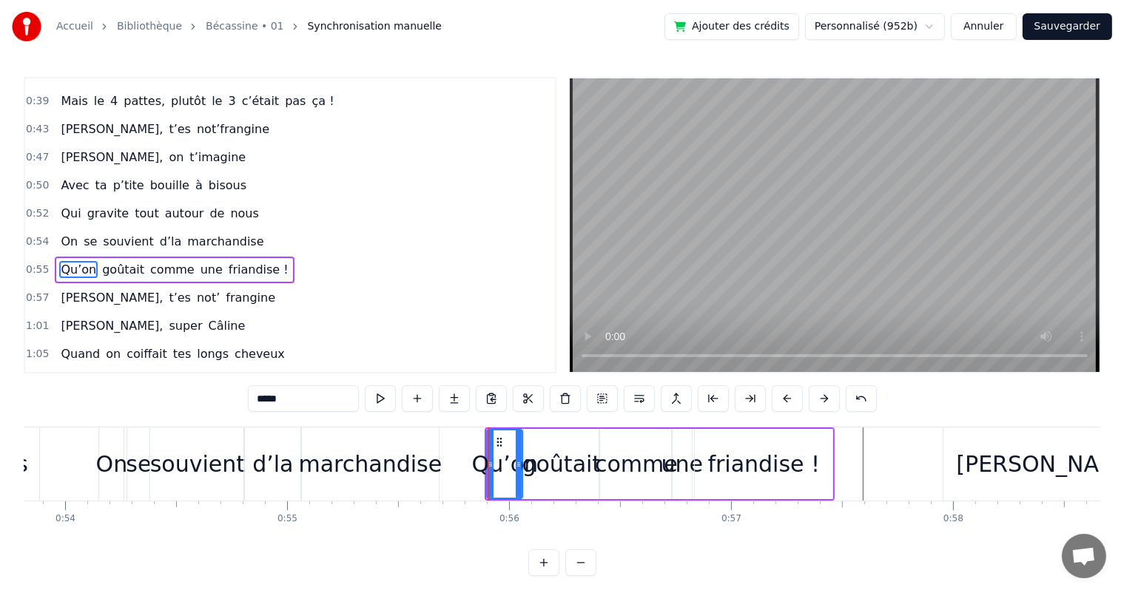
scroll to position [356, 0]
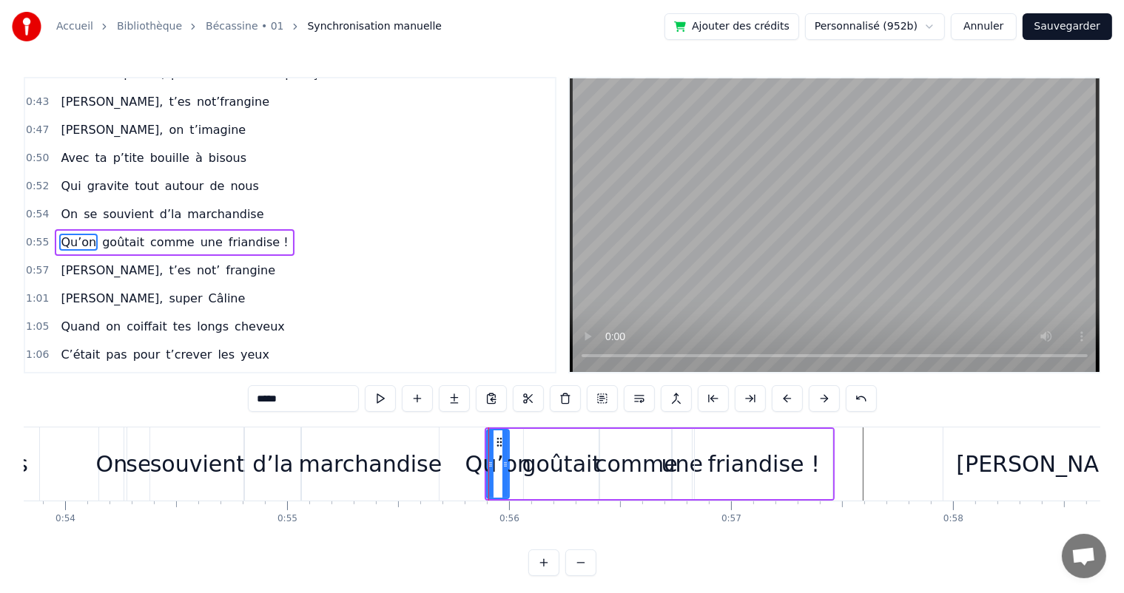
drag, startPoint x: 519, startPoint y: 459, endPoint x: 506, endPoint y: 464, distance: 14.6
click at [506, 464] on icon at bounding box center [505, 465] width 6 height 12
click at [555, 453] on div "goûtait" at bounding box center [561, 463] width 79 height 33
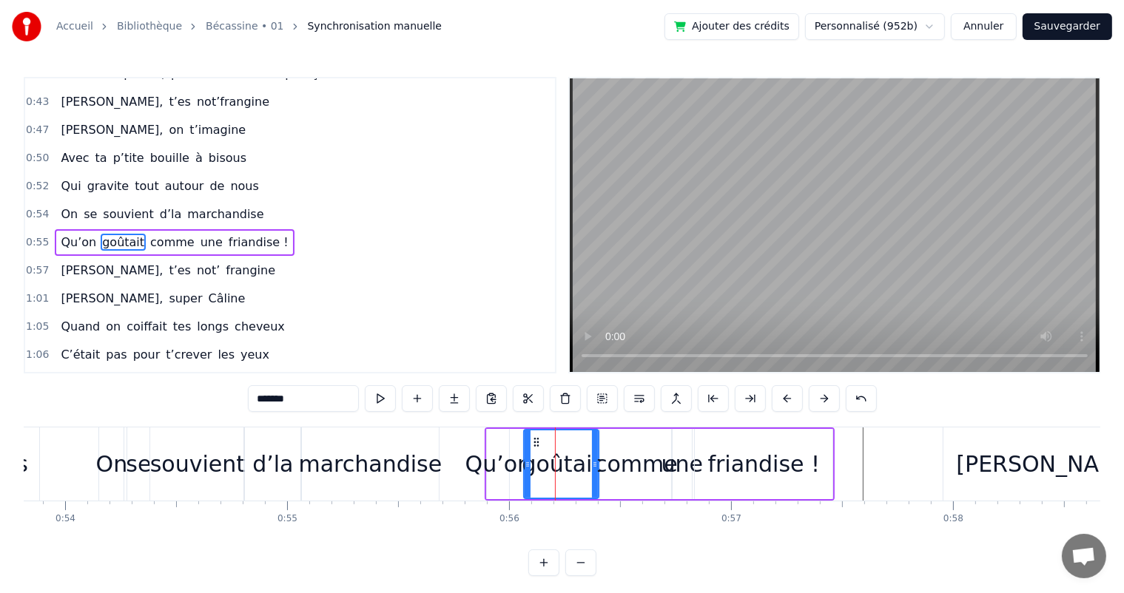
click at [520, 470] on div "Qu’on" at bounding box center [498, 463] width 67 height 33
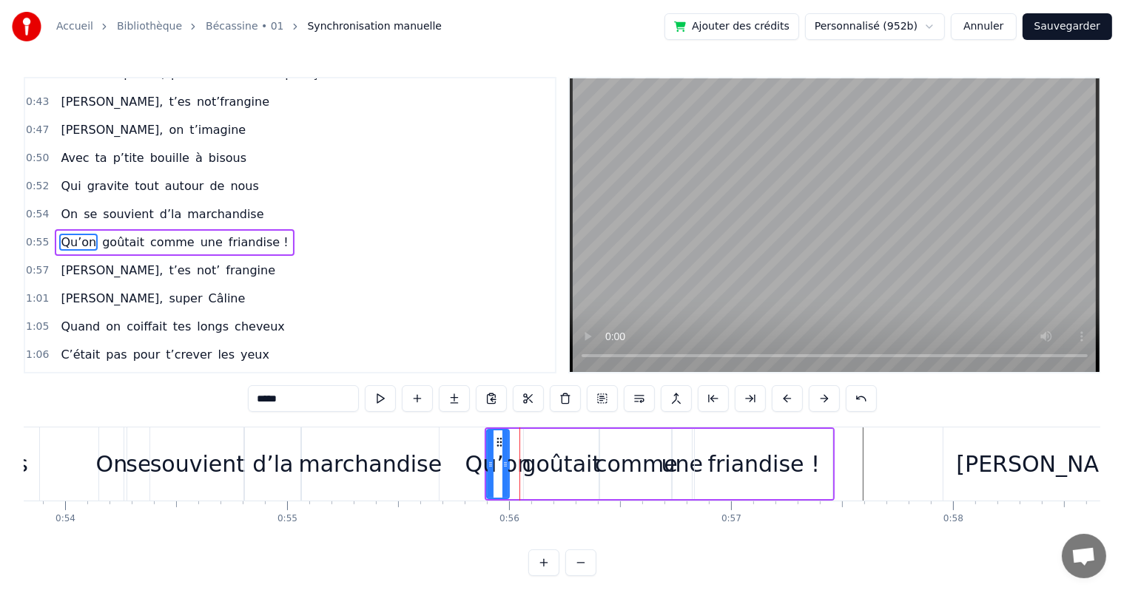
click at [531, 466] on div "goûtait" at bounding box center [561, 463] width 79 height 33
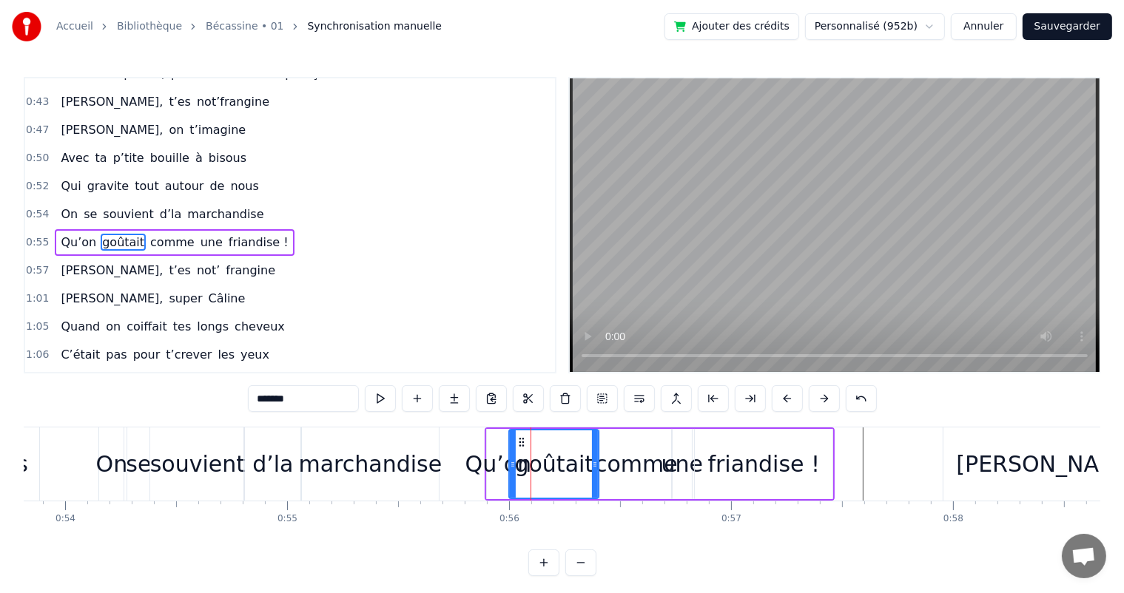
drag, startPoint x: 527, startPoint y: 468, endPoint x: 512, endPoint y: 479, distance: 18.5
click at [512, 479] on div at bounding box center [513, 463] width 6 height 67
drag, startPoint x: 595, startPoint y: 464, endPoint x: 585, endPoint y: 469, distance: 11.3
click at [585, 469] on icon at bounding box center [584, 465] width 6 height 12
click at [589, 470] on div at bounding box center [588, 463] width 6 height 67
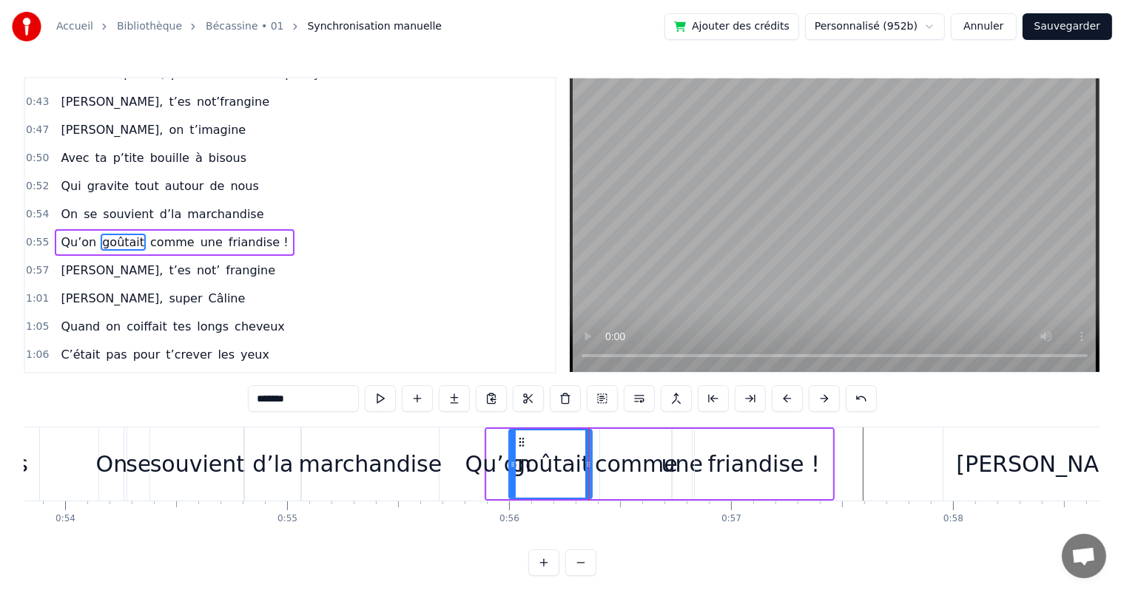
click at [607, 462] on div "comme" at bounding box center [636, 463] width 83 height 33
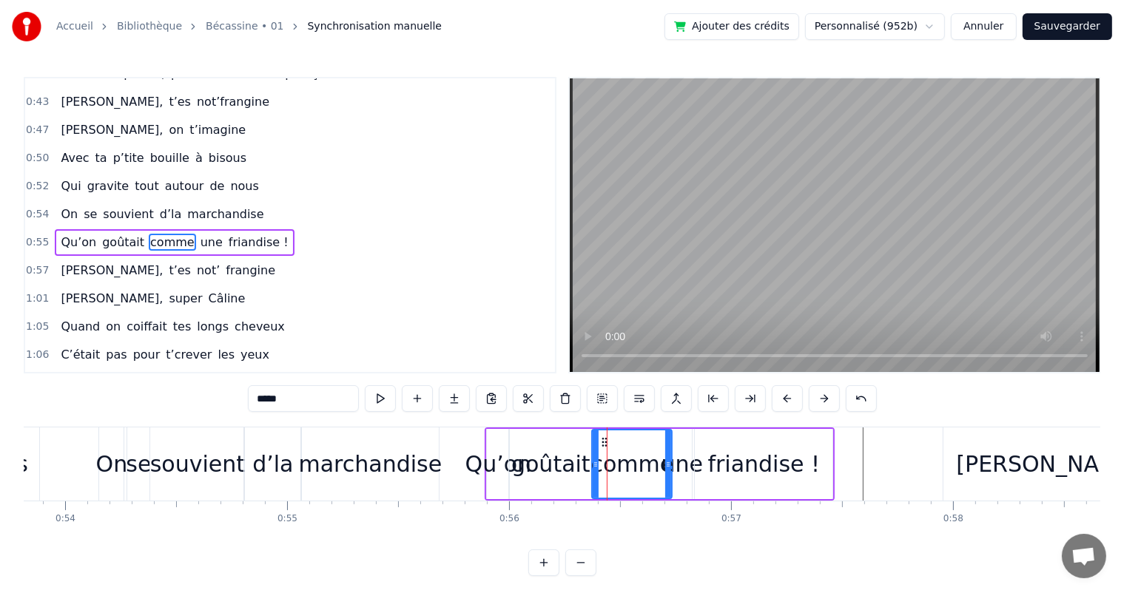
drag, startPoint x: 603, startPoint y: 465, endPoint x: 595, endPoint y: 470, distance: 9.6
click at [595, 470] on div at bounding box center [595, 463] width 6 height 67
click at [62, 206] on span "On" at bounding box center [69, 214] width 20 height 17
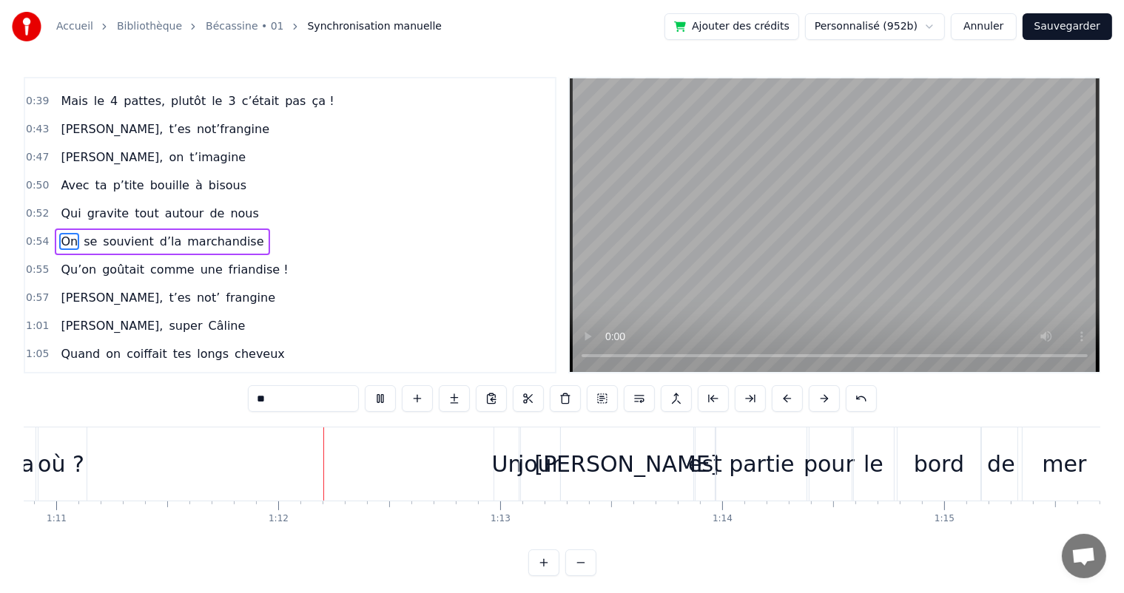
scroll to position [0, 15827]
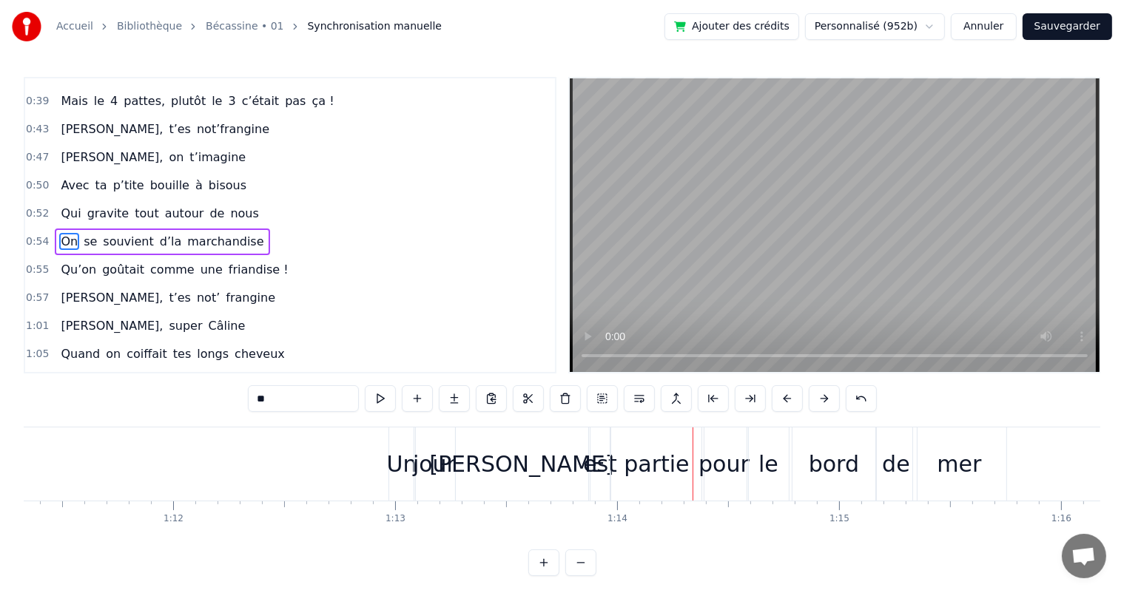
click at [393, 470] on div "Un" at bounding box center [402, 463] width 30 height 33
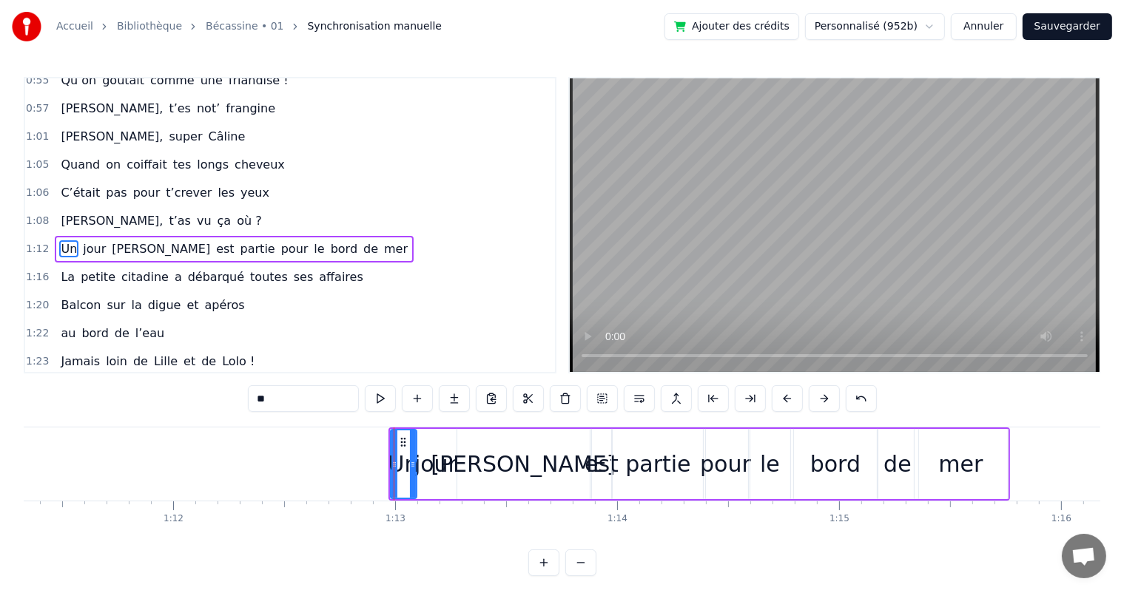
scroll to position [519, 0]
drag, startPoint x: 391, startPoint y: 472, endPoint x: 384, endPoint y: 476, distance: 8.0
click at [385, 476] on div at bounding box center [388, 463] width 6 height 67
click at [73, 211] on span "[PERSON_NAME]," at bounding box center [111, 219] width 105 height 17
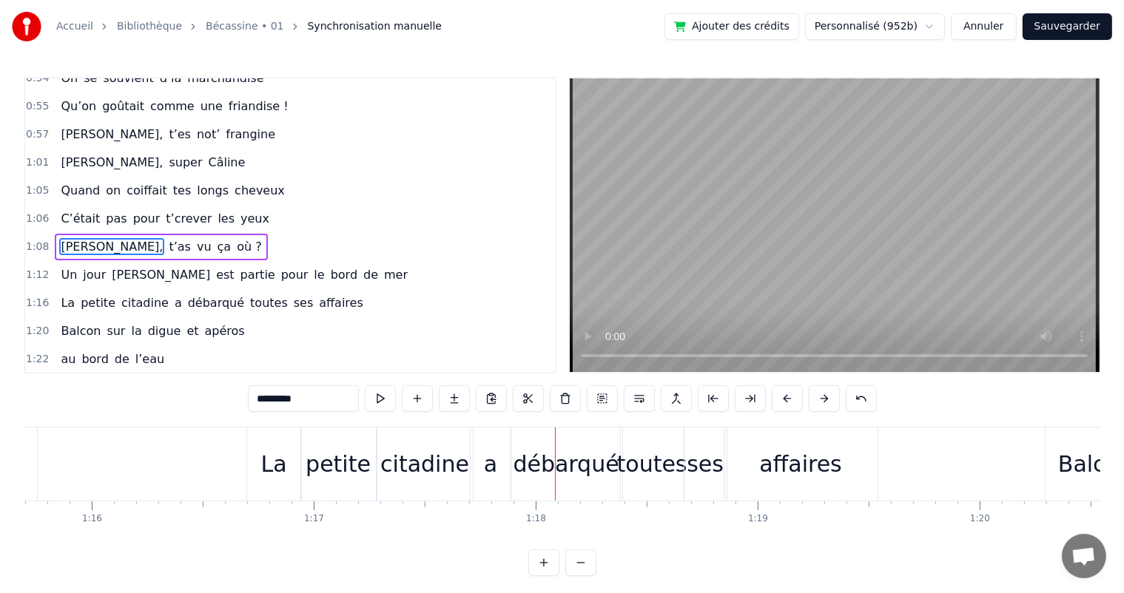
scroll to position [0, 17120]
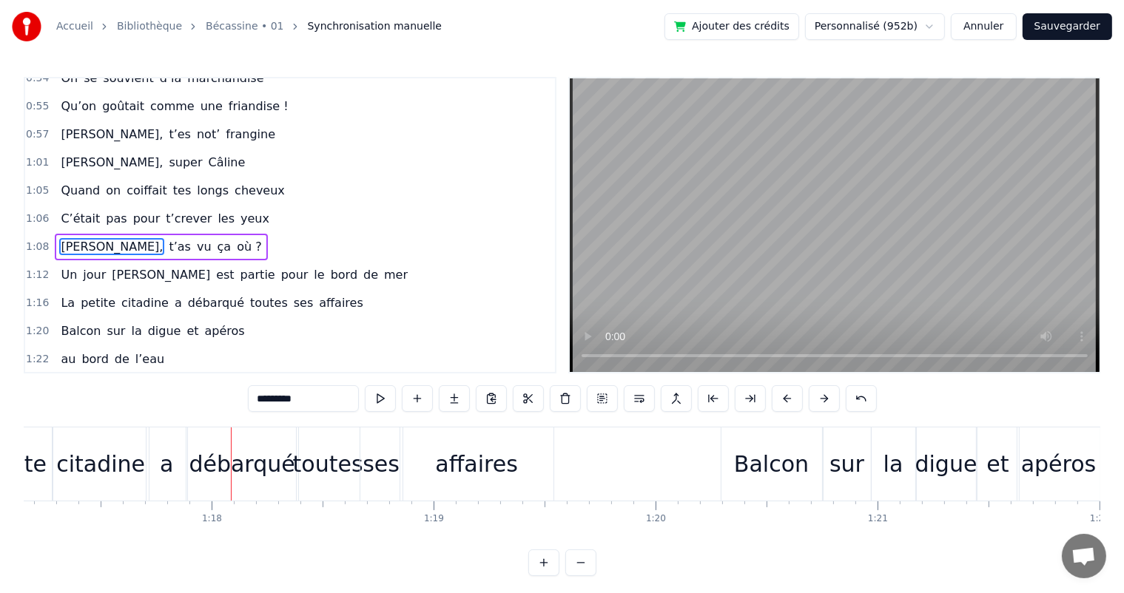
click at [61, 126] on span "[PERSON_NAME]," at bounding box center [111, 134] width 105 height 17
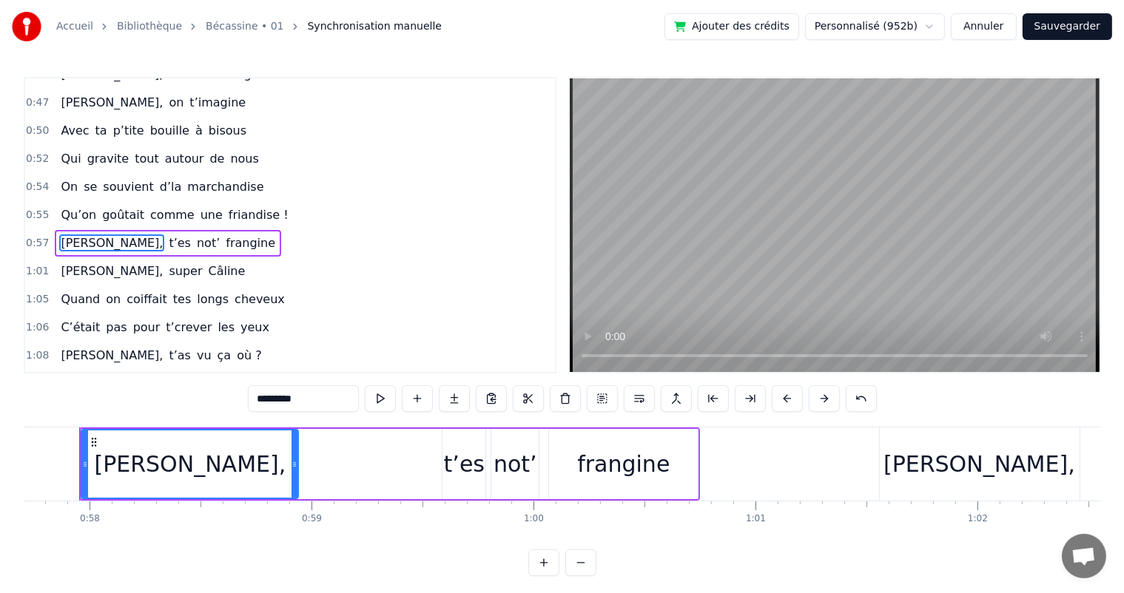
scroll to position [0, 12785]
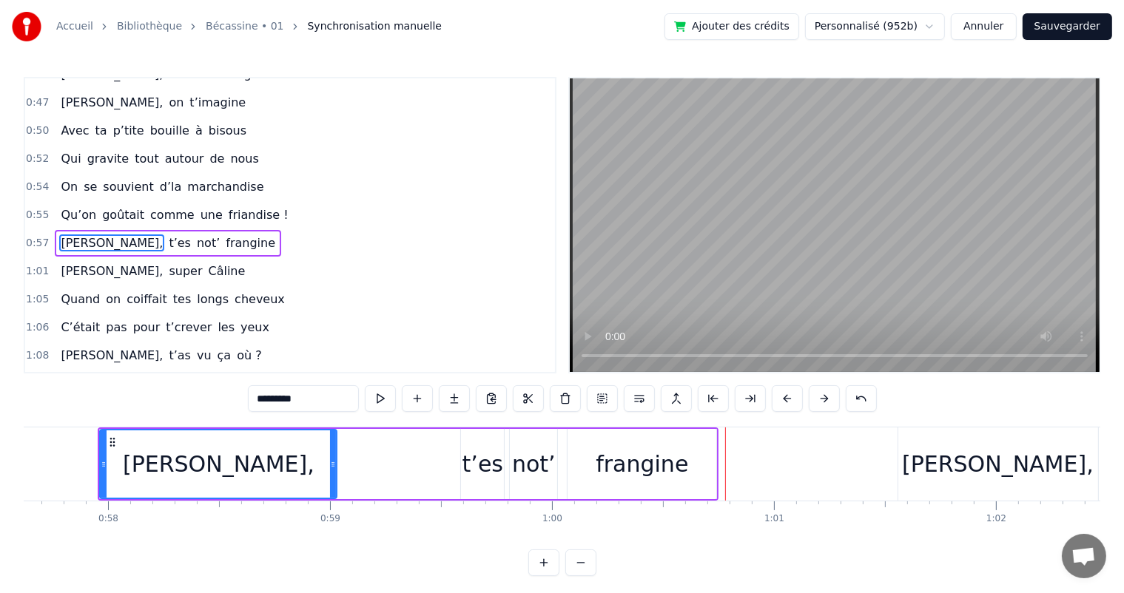
drag, startPoint x: 312, startPoint y: 459, endPoint x: 332, endPoint y: 462, distance: 20.1
click at [332, 462] on icon at bounding box center [333, 465] width 6 height 12
click at [63, 234] on span "[PERSON_NAME]," at bounding box center [111, 242] width 105 height 17
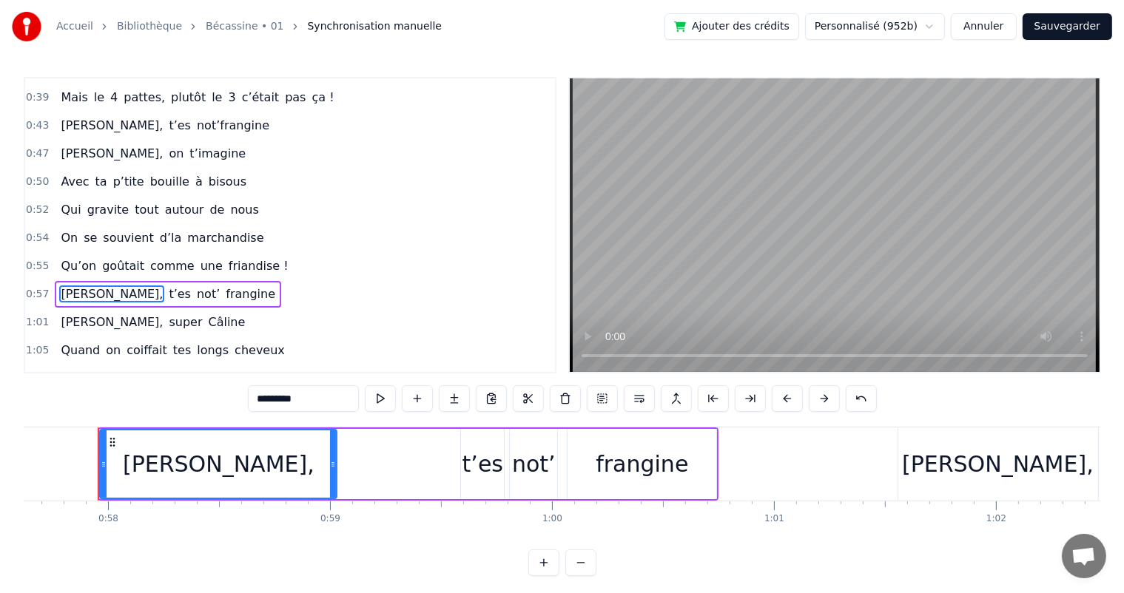
scroll to position [309, 0]
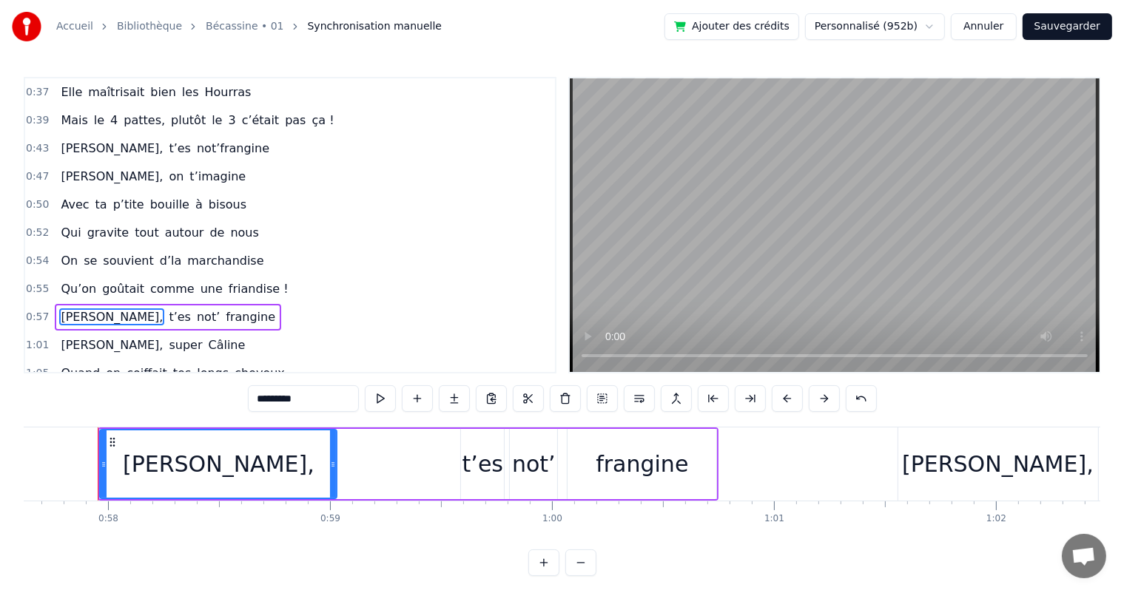
click at [89, 140] on span "[PERSON_NAME]," at bounding box center [111, 148] width 105 height 17
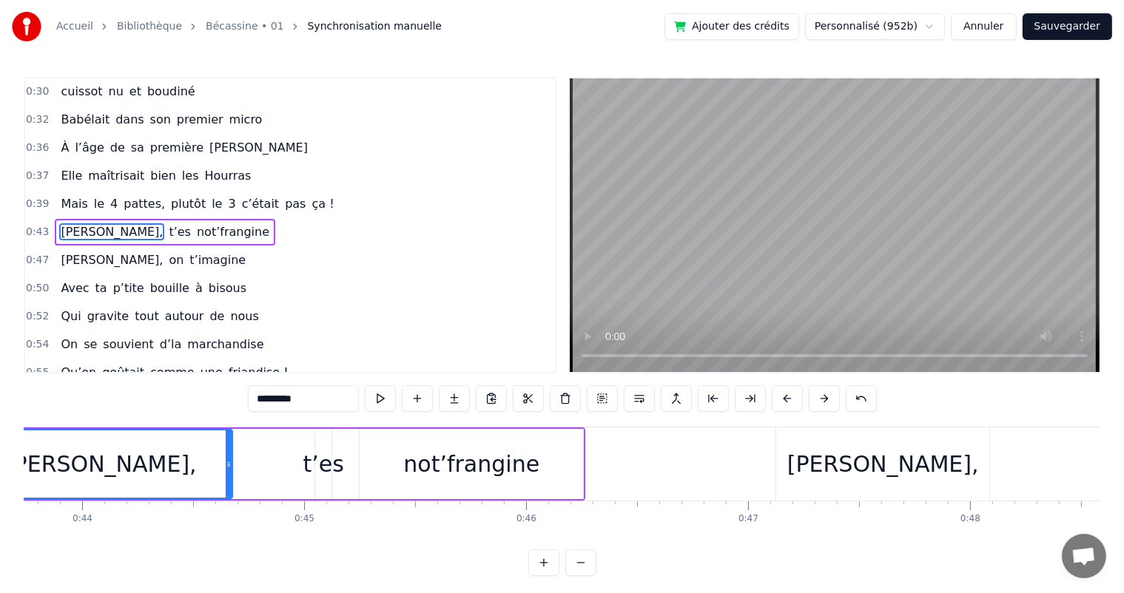
scroll to position [0, 9574]
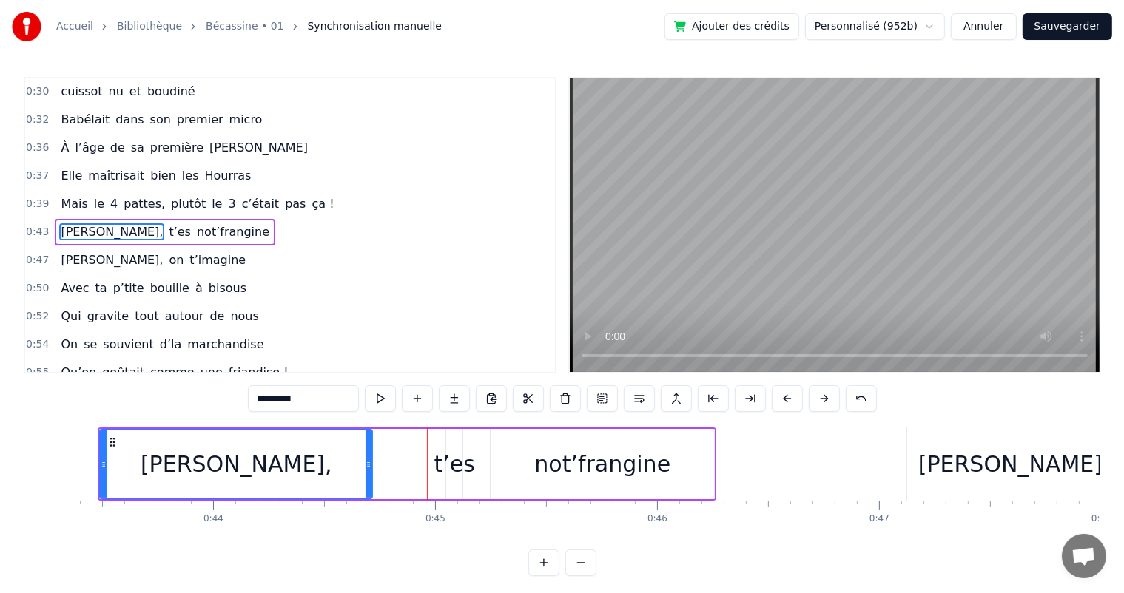
drag, startPoint x: 361, startPoint y: 462, endPoint x: 370, endPoint y: 459, distance: 9.1
click at [370, 459] on icon at bounding box center [368, 465] width 6 height 12
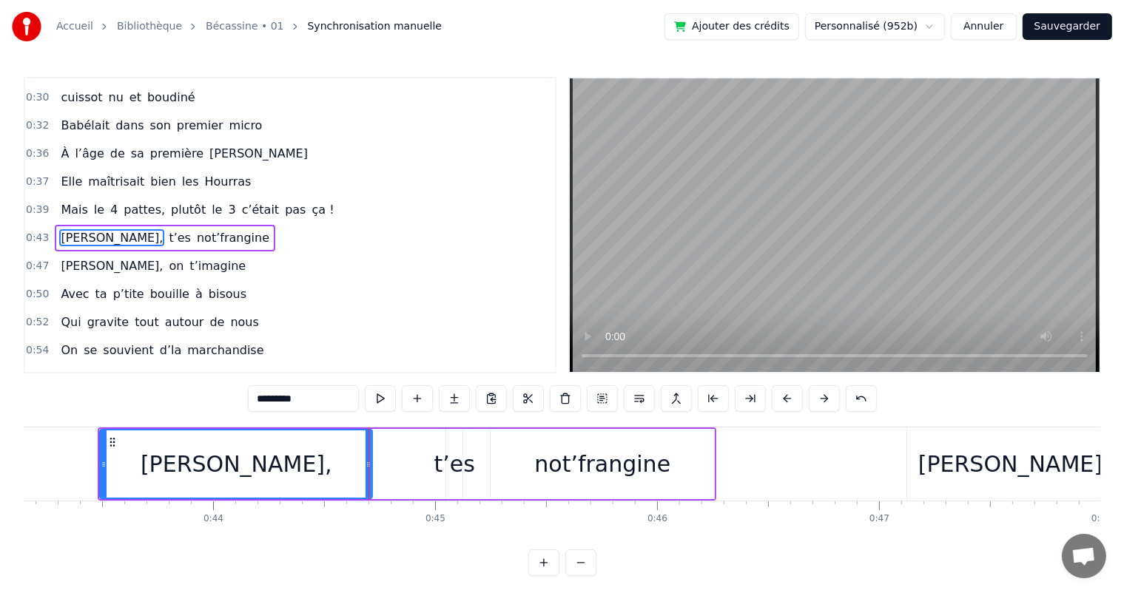
click at [76, 229] on span "[PERSON_NAME]," at bounding box center [111, 237] width 105 height 17
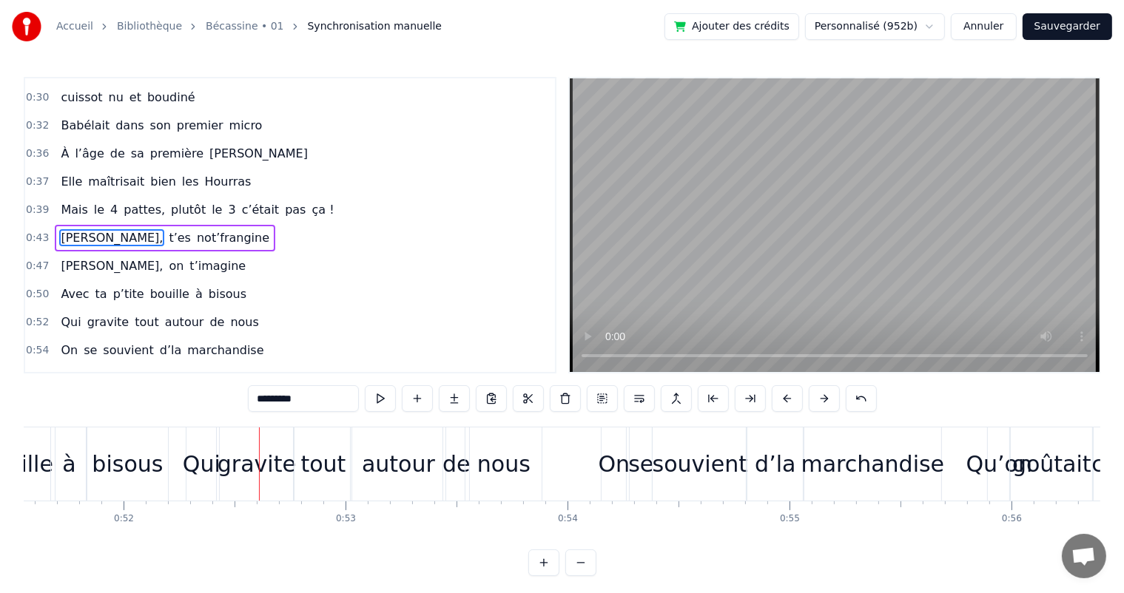
scroll to position [0, 11503]
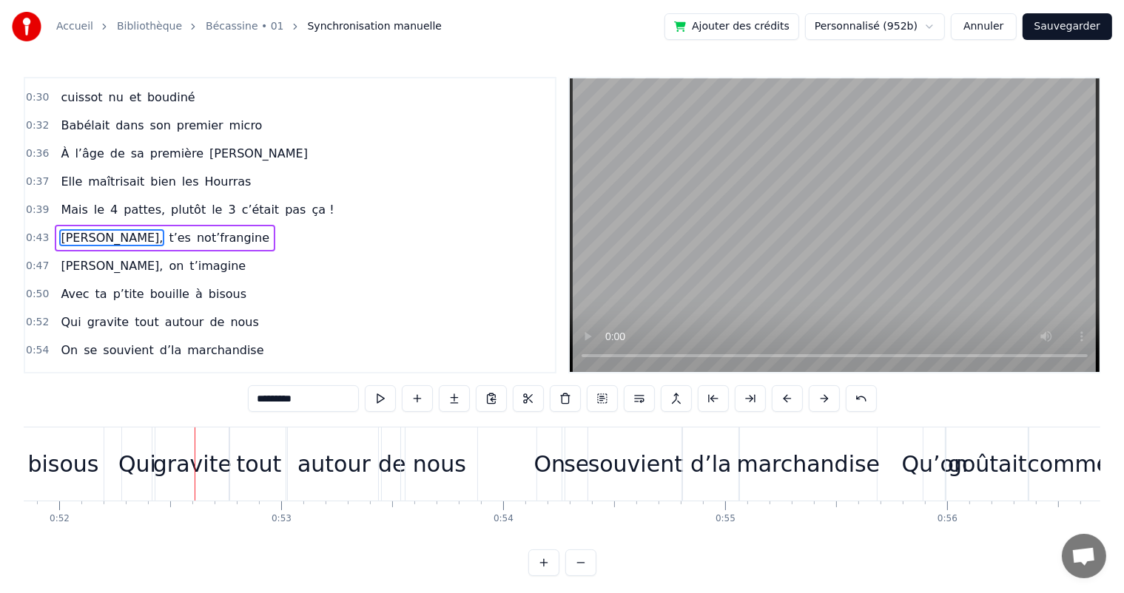
click at [56, 451] on div "bisous" at bounding box center [62, 463] width 71 height 33
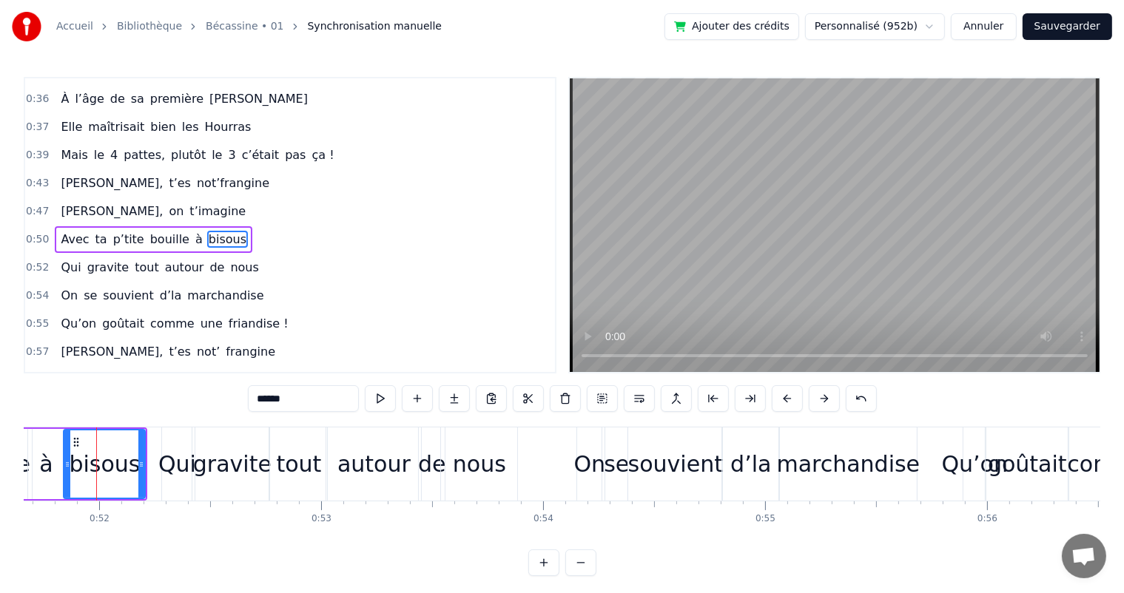
scroll to position [0, 11461]
click at [56, 455] on div "à" at bounding box center [48, 464] width 36 height 70
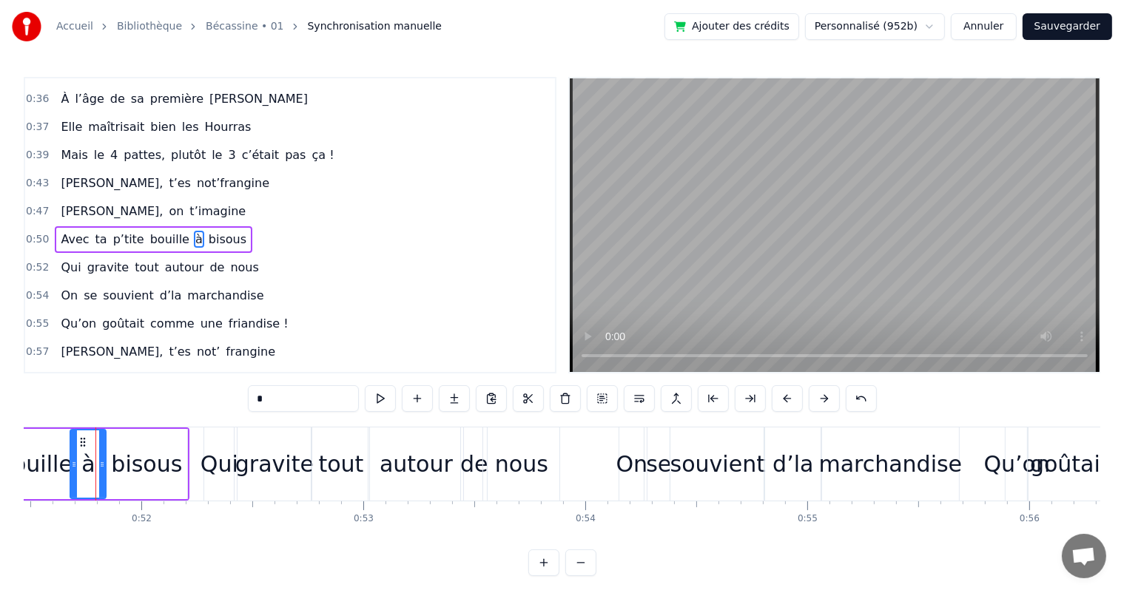
scroll to position [0, 11418]
drag, startPoint x: 101, startPoint y: 460, endPoint x: 95, endPoint y: 464, distance: 8.0
click at [95, 464] on icon at bounding box center [98, 465] width 6 height 12
click at [124, 464] on div "bisous" at bounding box center [148, 463] width 71 height 33
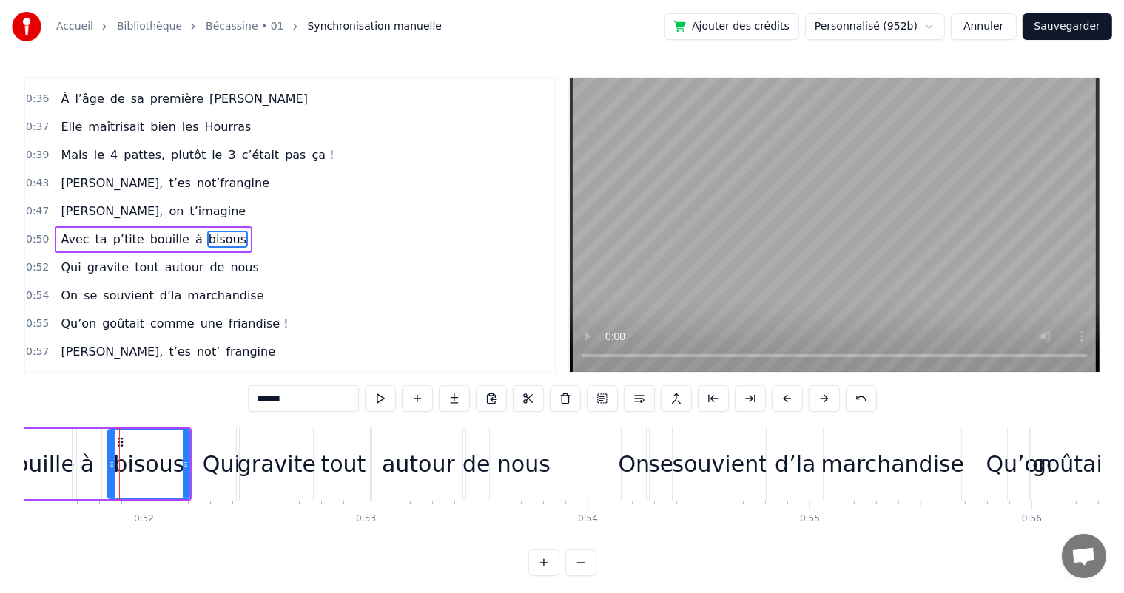
scroll to position [0, 11414]
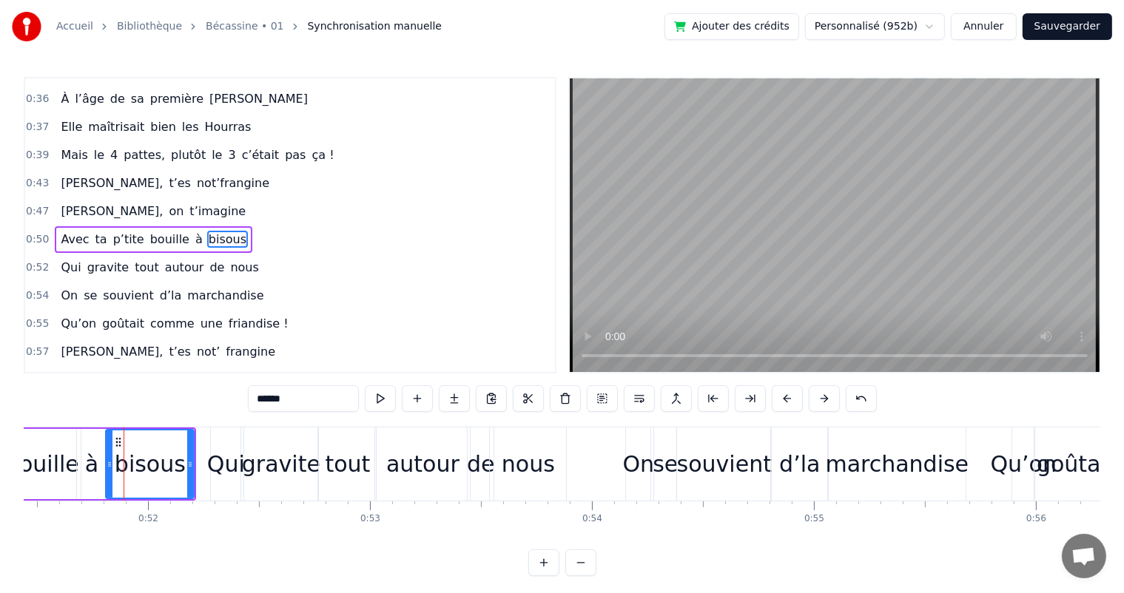
click at [107, 464] on icon at bounding box center [110, 465] width 6 height 12
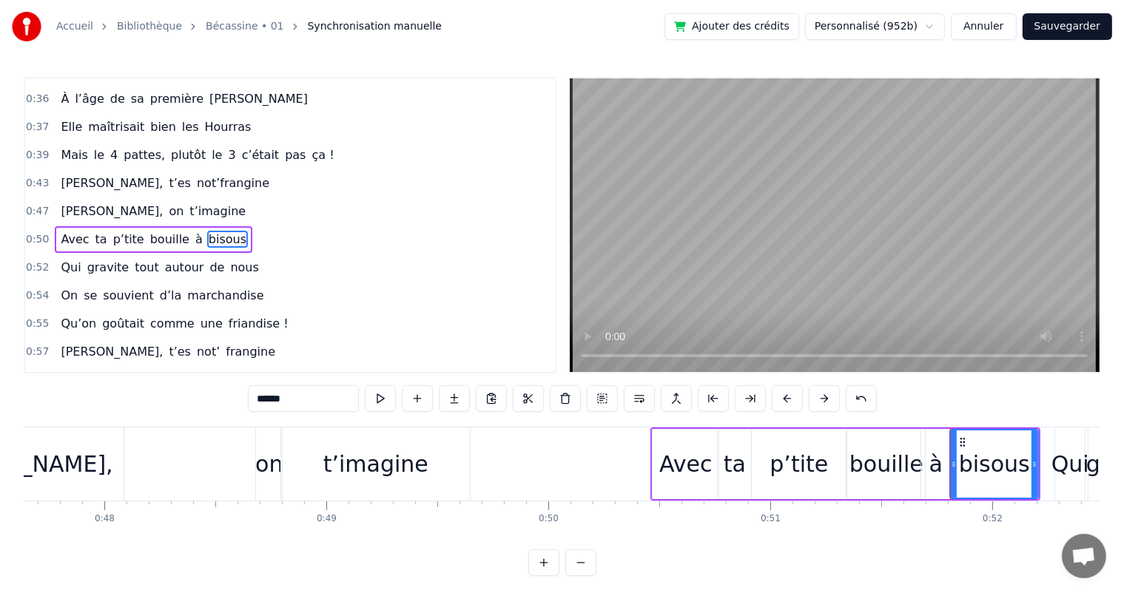
scroll to position [0, 10556]
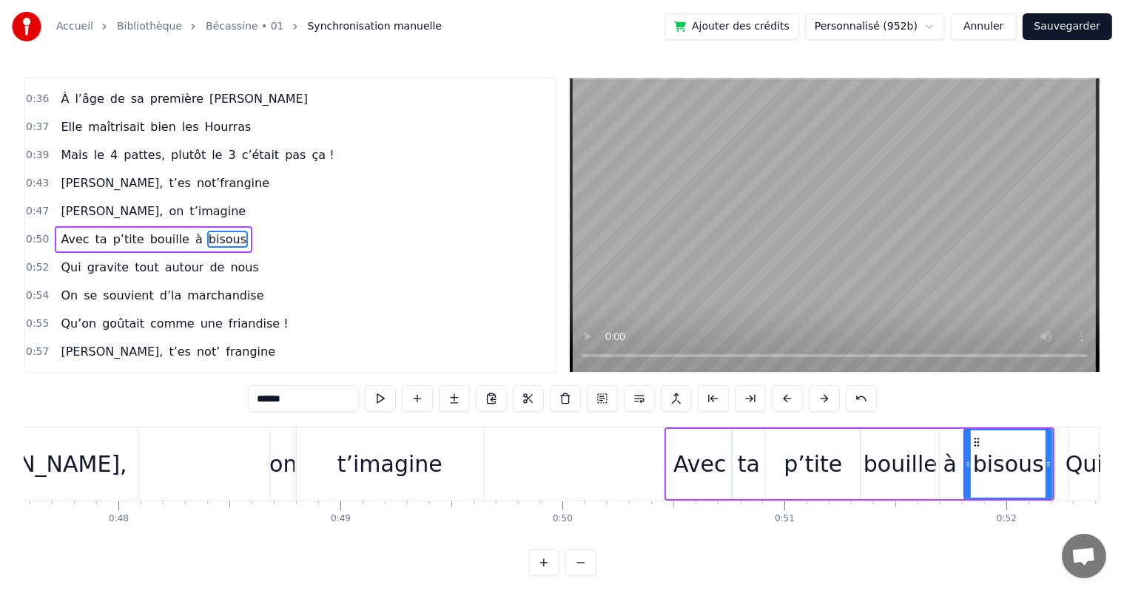
click at [467, 469] on div "t’imagine" at bounding box center [389, 464] width 189 height 73
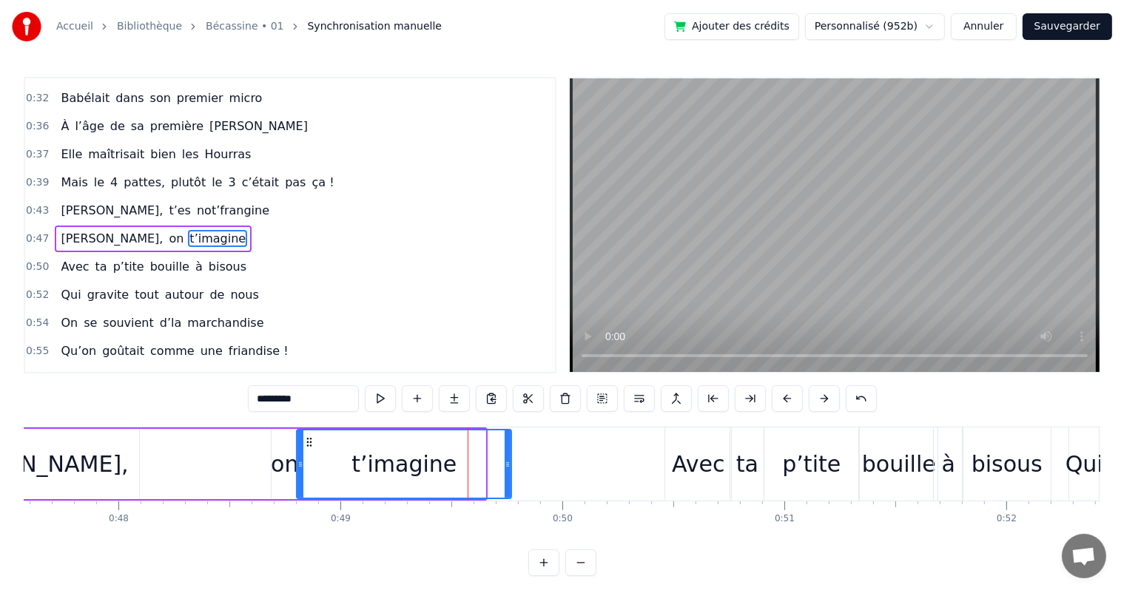
drag, startPoint x: 481, startPoint y: 468, endPoint x: 507, endPoint y: 470, distance: 25.9
click at [507, 470] on div at bounding box center [507, 463] width 6 height 67
click at [98, 473] on div "[PERSON_NAME]," at bounding box center [32, 464] width 213 height 70
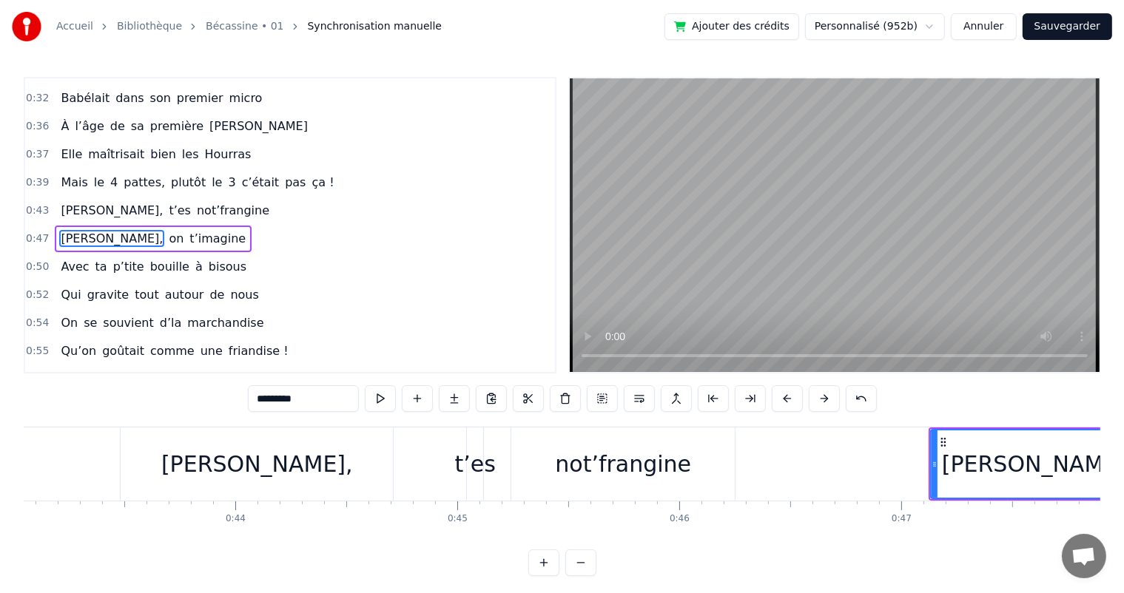
scroll to position [0, 9550]
click at [724, 463] on div "not’frangine" at bounding box center [624, 464] width 223 height 73
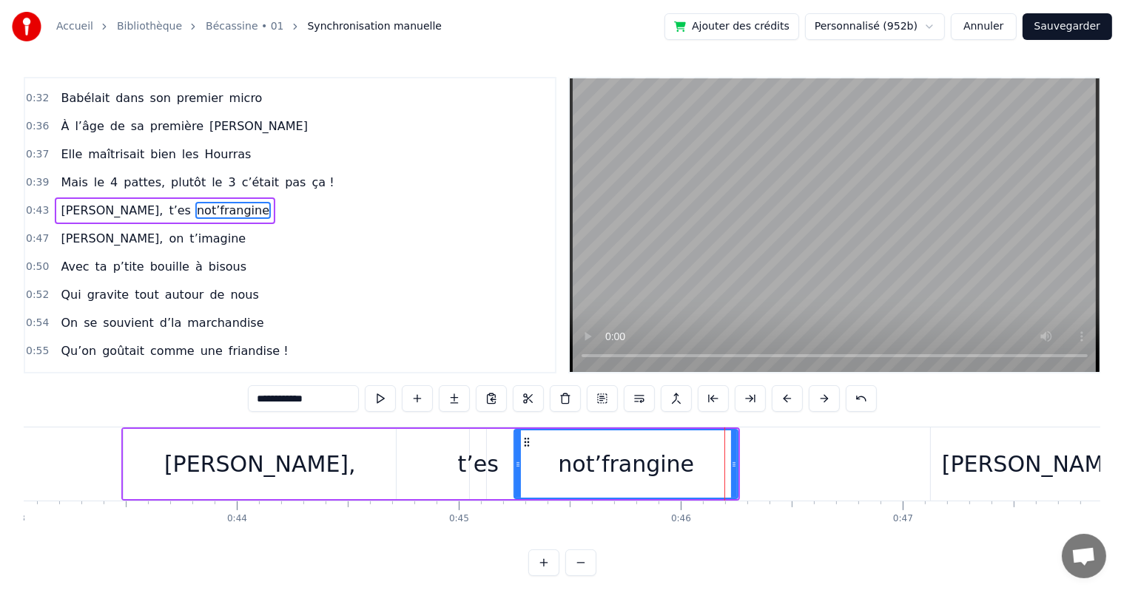
scroll to position [220, 0]
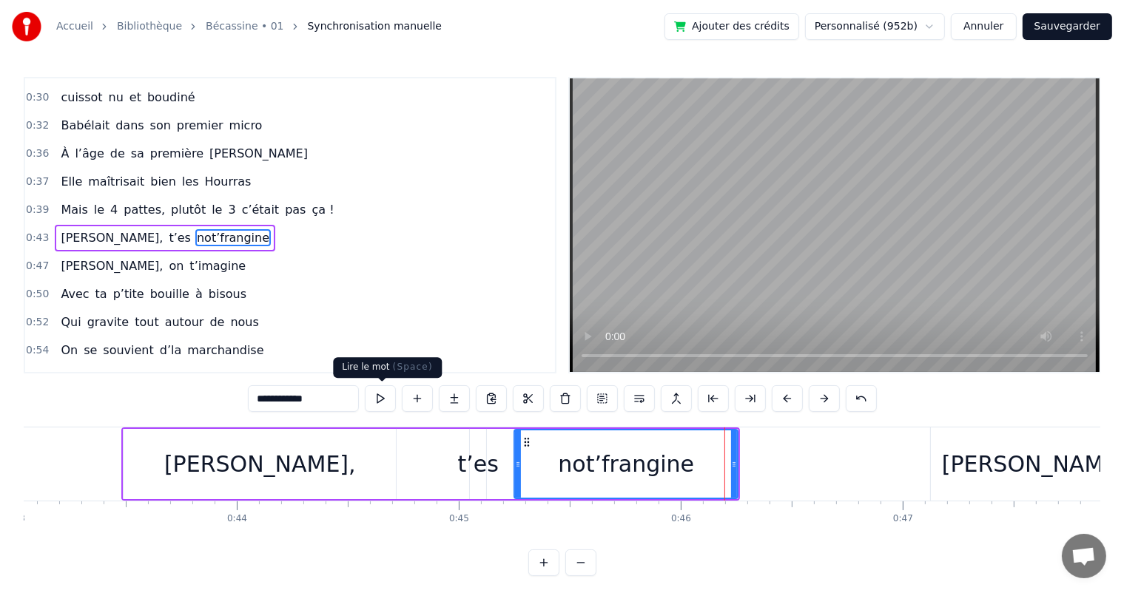
click at [384, 393] on button at bounding box center [380, 398] width 31 height 27
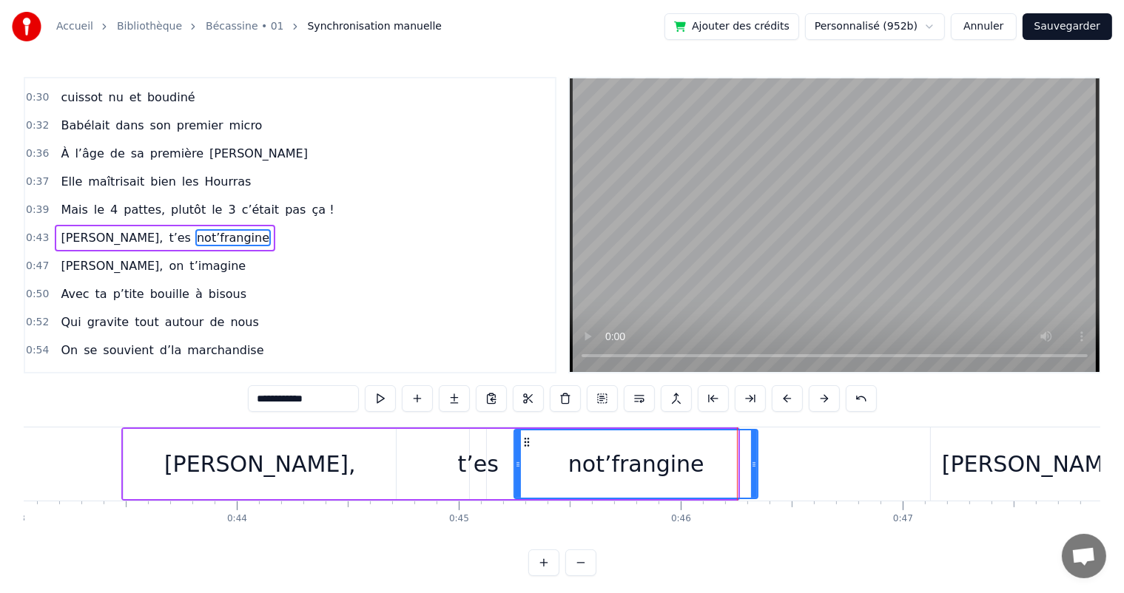
drag, startPoint x: 732, startPoint y: 464, endPoint x: 752, endPoint y: 464, distance: 20.0
click at [752, 464] on icon at bounding box center [754, 465] width 6 height 12
click at [388, 396] on button at bounding box center [380, 398] width 31 height 27
drag, startPoint x: 751, startPoint y: 468, endPoint x: 763, endPoint y: 468, distance: 11.8
click at [763, 468] on icon at bounding box center [766, 465] width 6 height 12
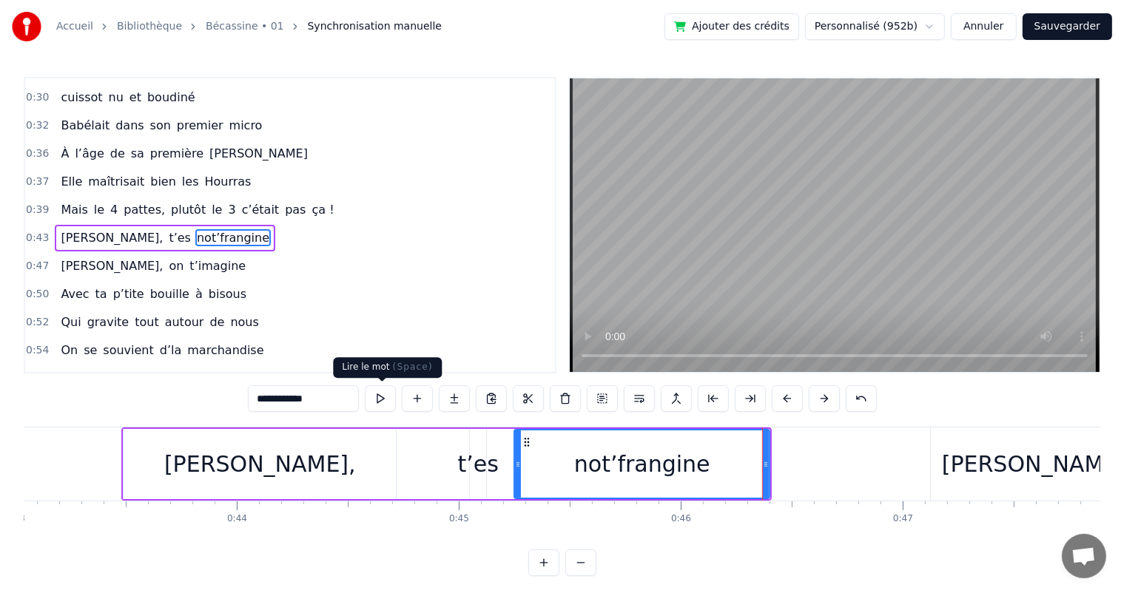
click at [382, 393] on button at bounding box center [380, 398] width 31 height 27
click at [1009, 476] on div "[PERSON_NAME]," at bounding box center [1038, 463] width 192 height 33
type input "*********"
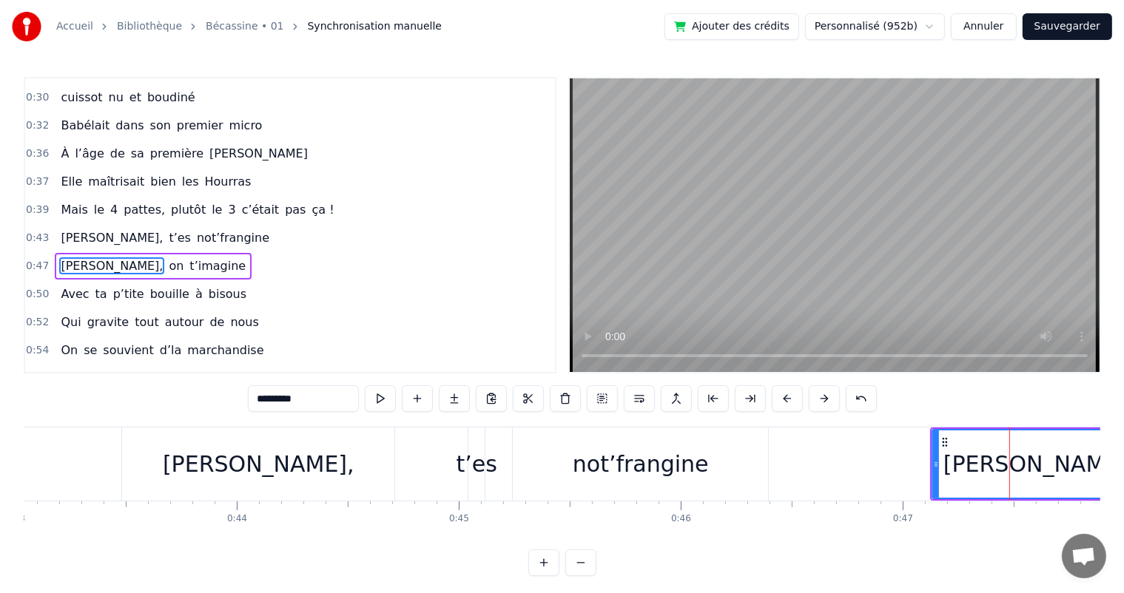
scroll to position [247, 0]
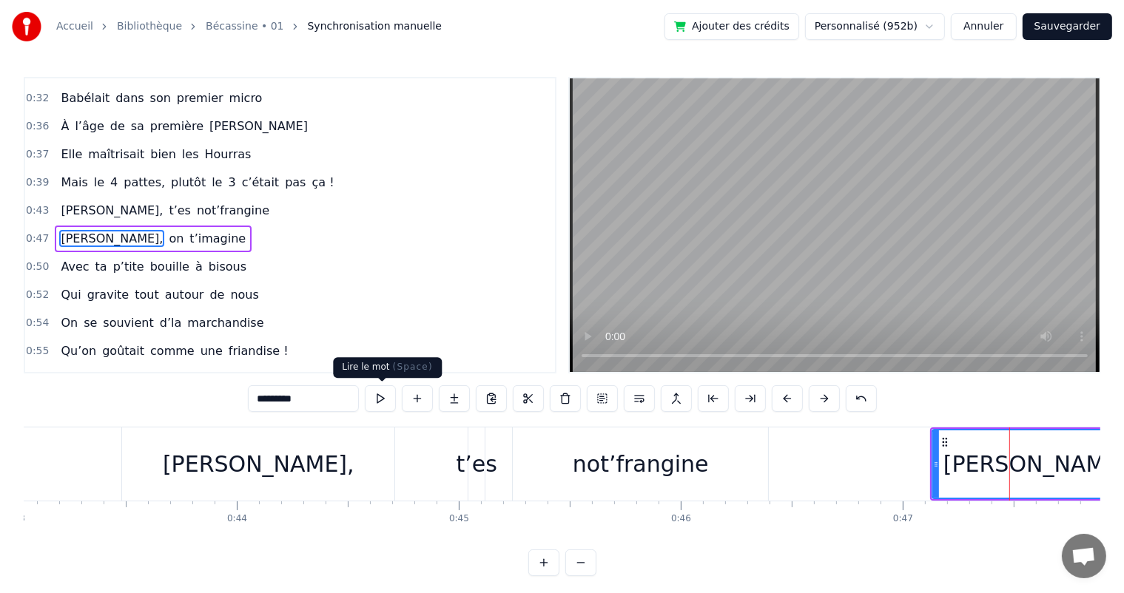
click at [381, 401] on button at bounding box center [380, 398] width 31 height 27
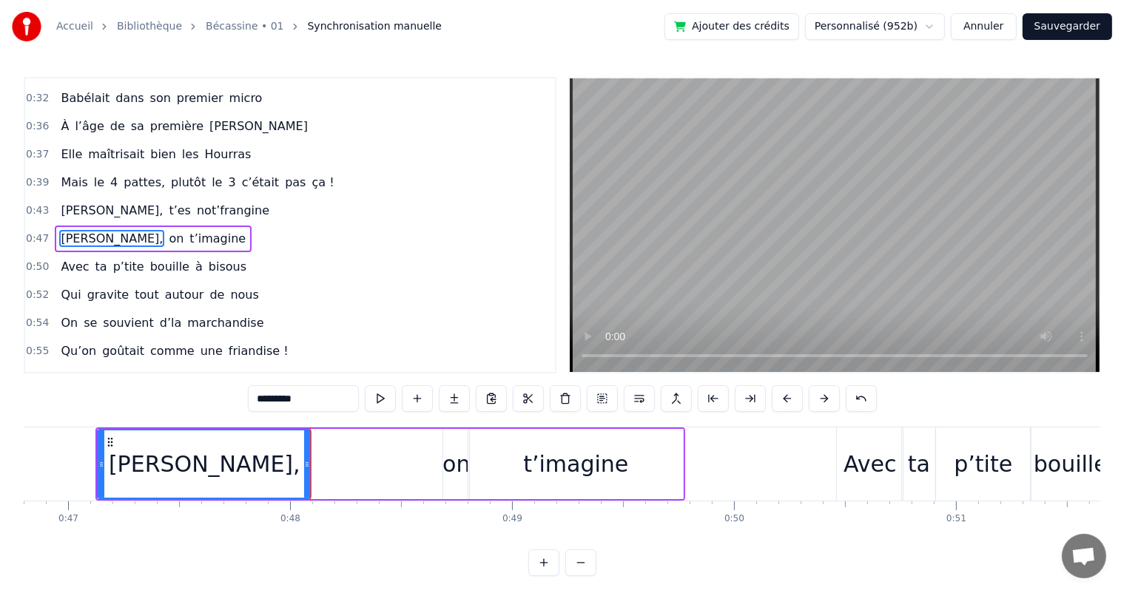
scroll to position [0, 10518]
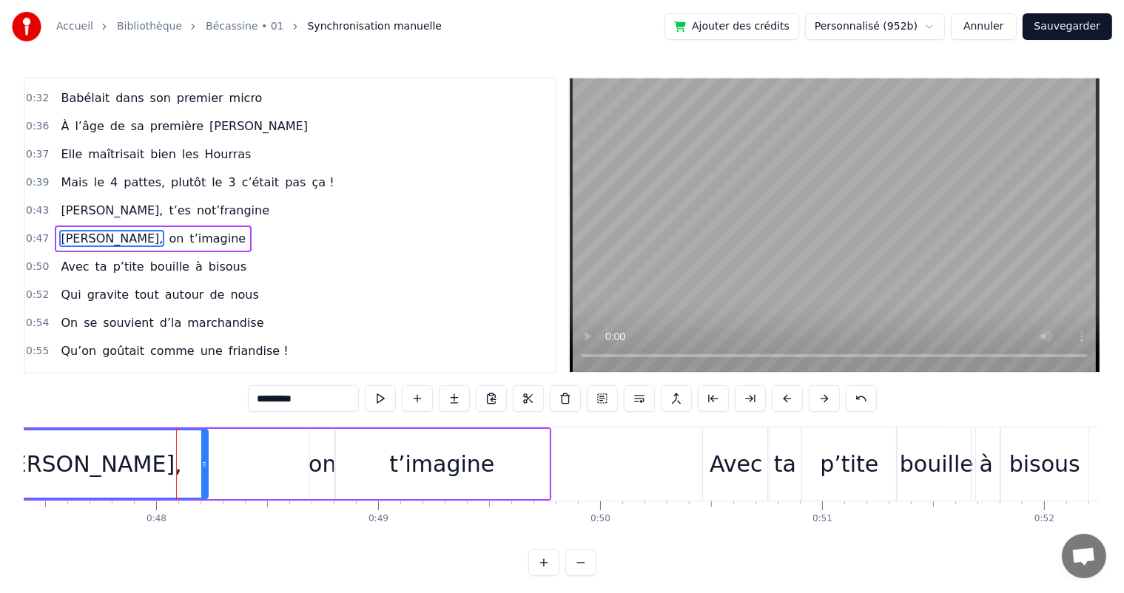
drag, startPoint x: 173, startPoint y: 462, endPoint x: 204, endPoint y: 456, distance: 31.6
click at [204, 456] on div at bounding box center [204, 463] width 6 height 67
click at [386, 402] on button at bounding box center [380, 398] width 31 height 27
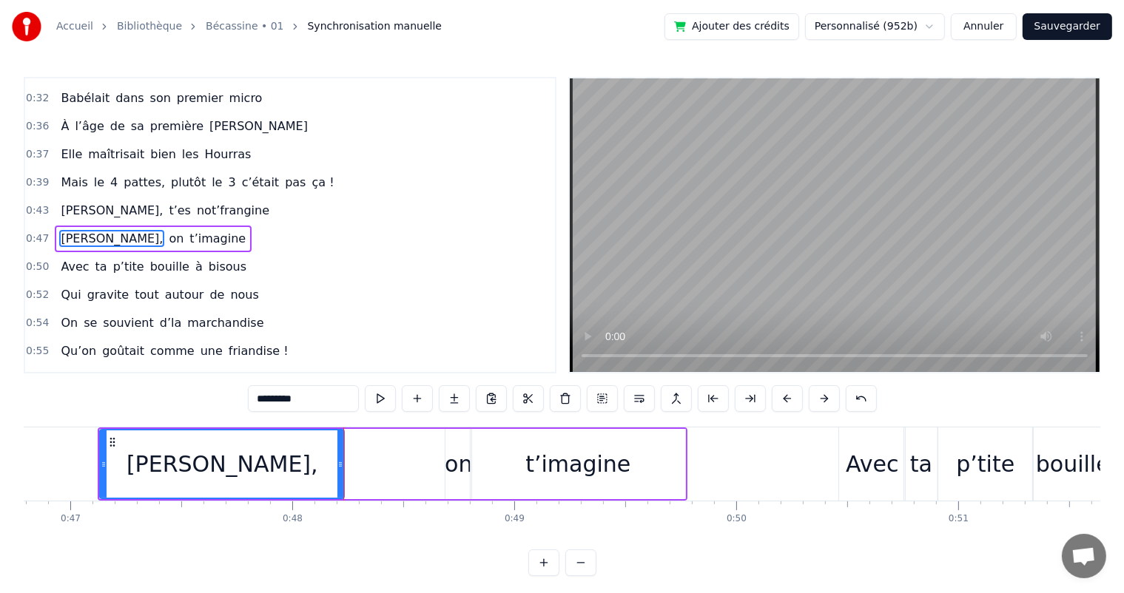
click at [393, 464] on div "[PERSON_NAME], on t’imagine" at bounding box center [392, 464] width 589 height 73
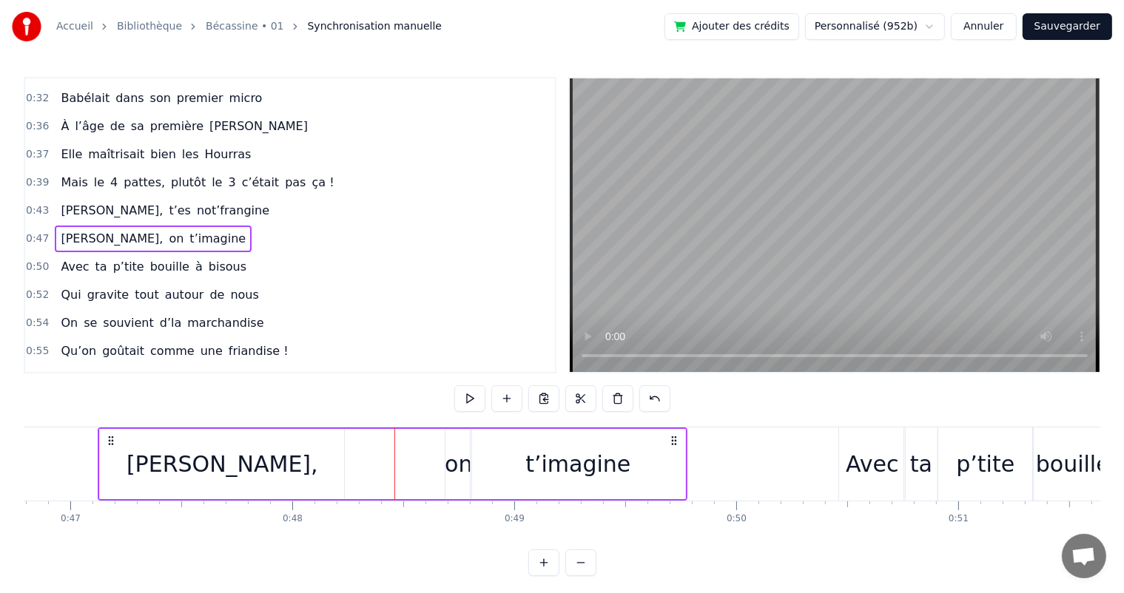
click at [550, 455] on div "t’imagine" at bounding box center [577, 463] width 105 height 33
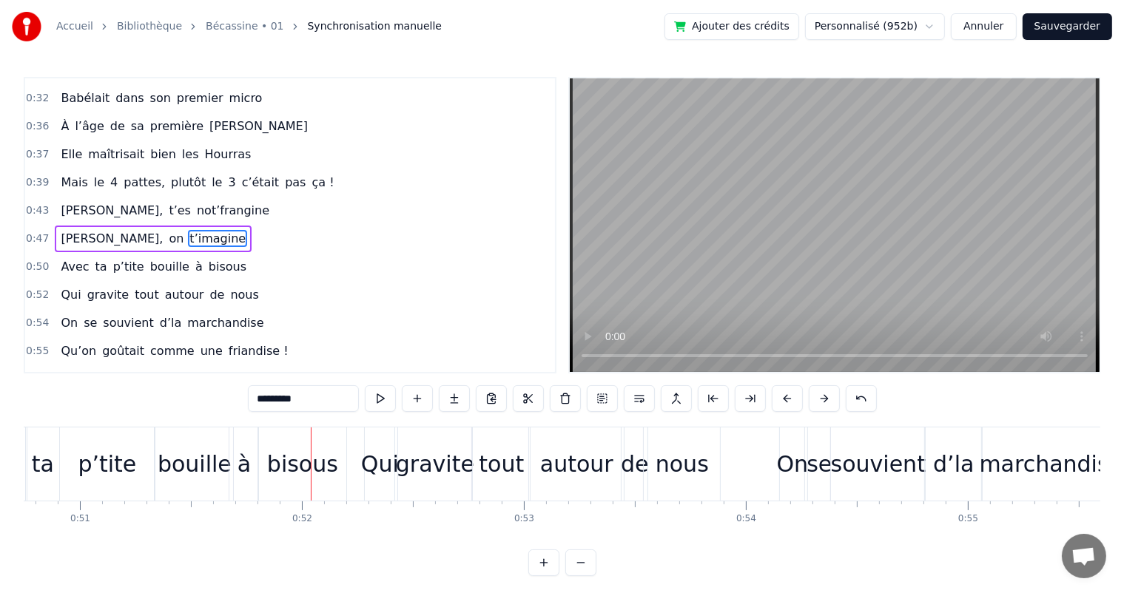
scroll to position [0, 11344]
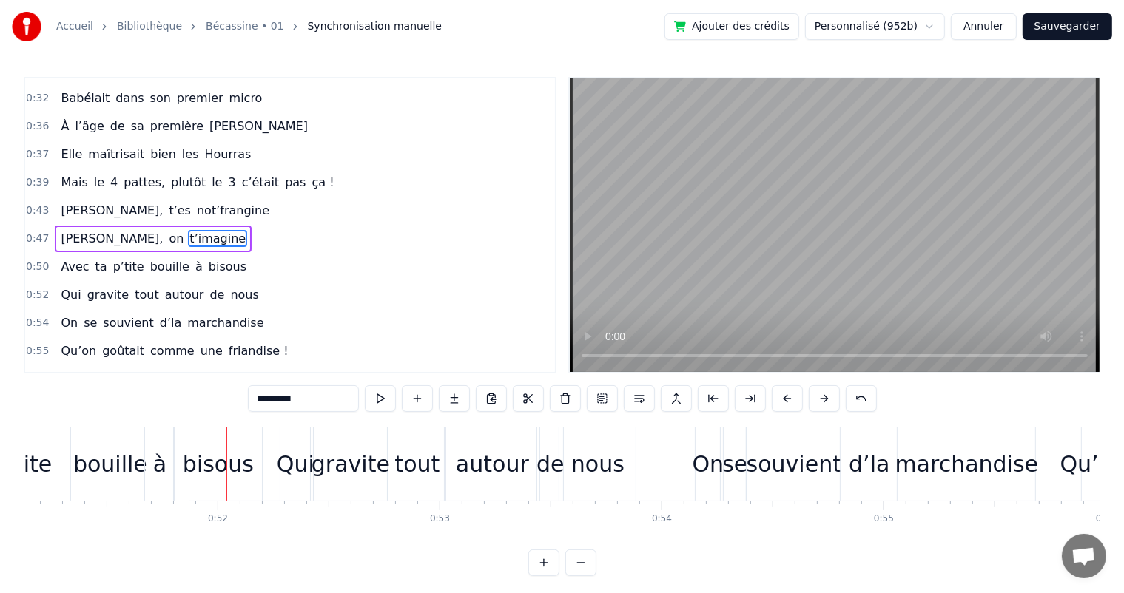
click at [188, 230] on span "t’imagine" at bounding box center [217, 238] width 59 height 17
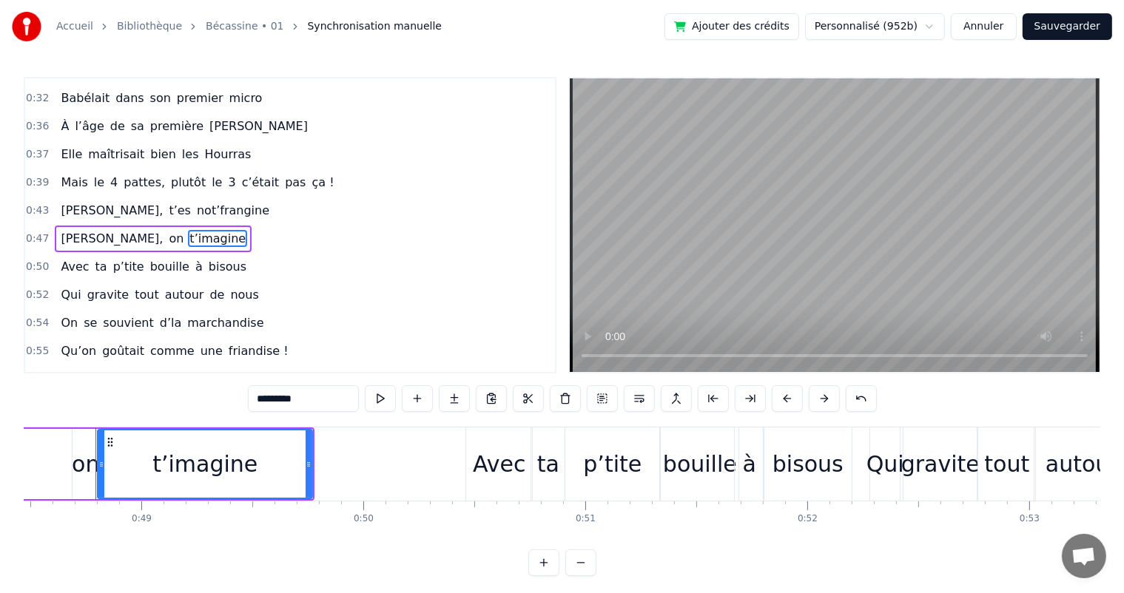
scroll to position [0, 10752]
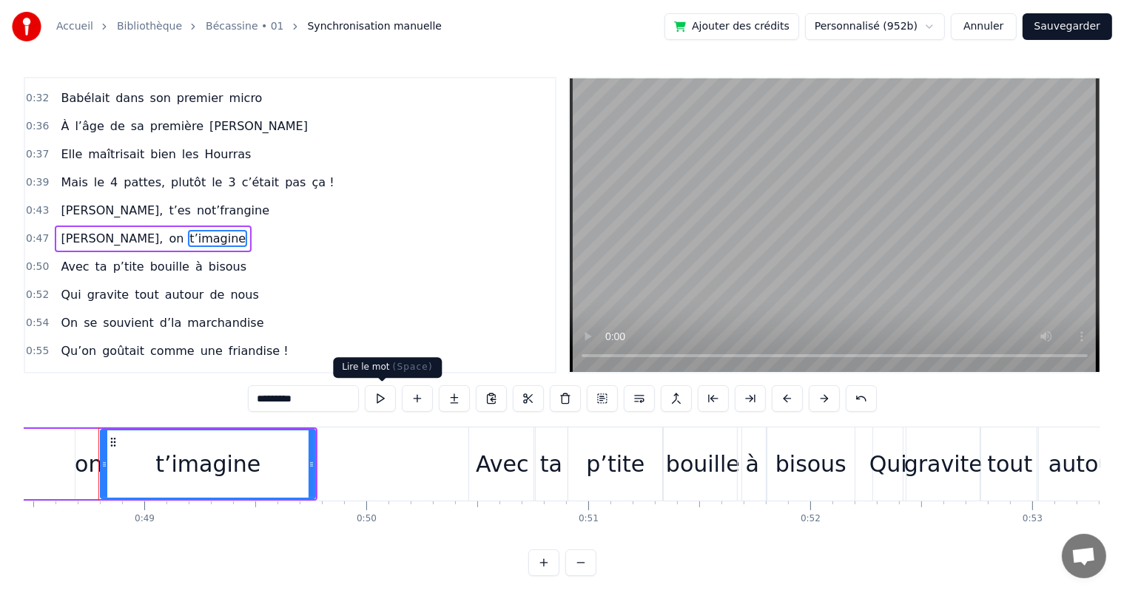
click at [382, 396] on button at bounding box center [380, 398] width 31 height 27
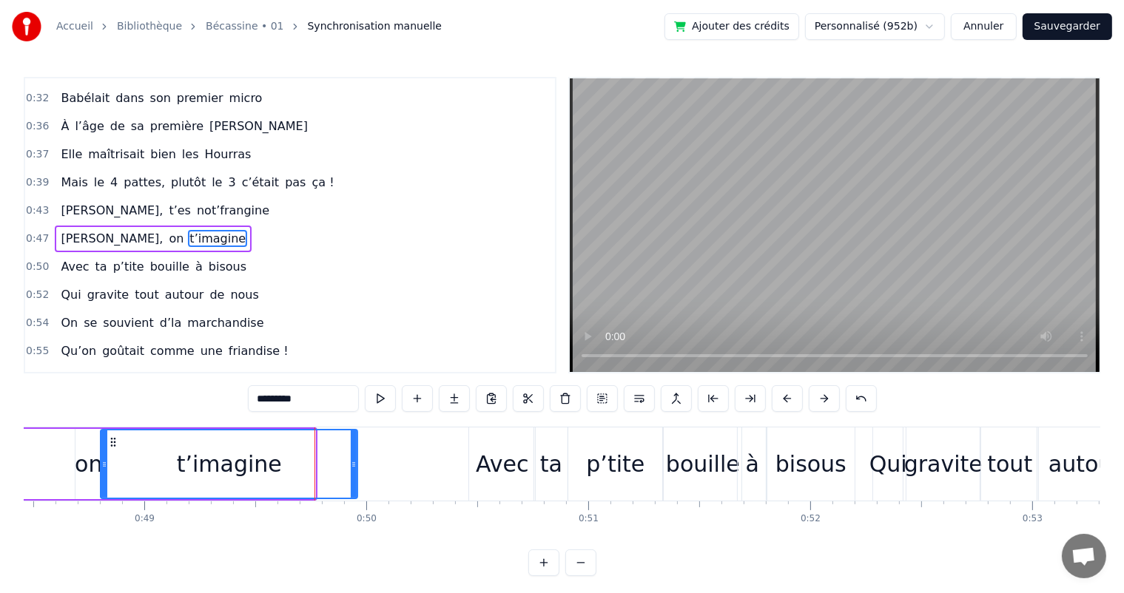
drag, startPoint x: 311, startPoint y: 456, endPoint x: 353, endPoint y: 456, distance: 42.2
click at [353, 456] on div at bounding box center [354, 463] width 6 height 67
click at [379, 402] on button at bounding box center [380, 398] width 31 height 27
click at [484, 457] on div "Avec" at bounding box center [502, 463] width 53 height 33
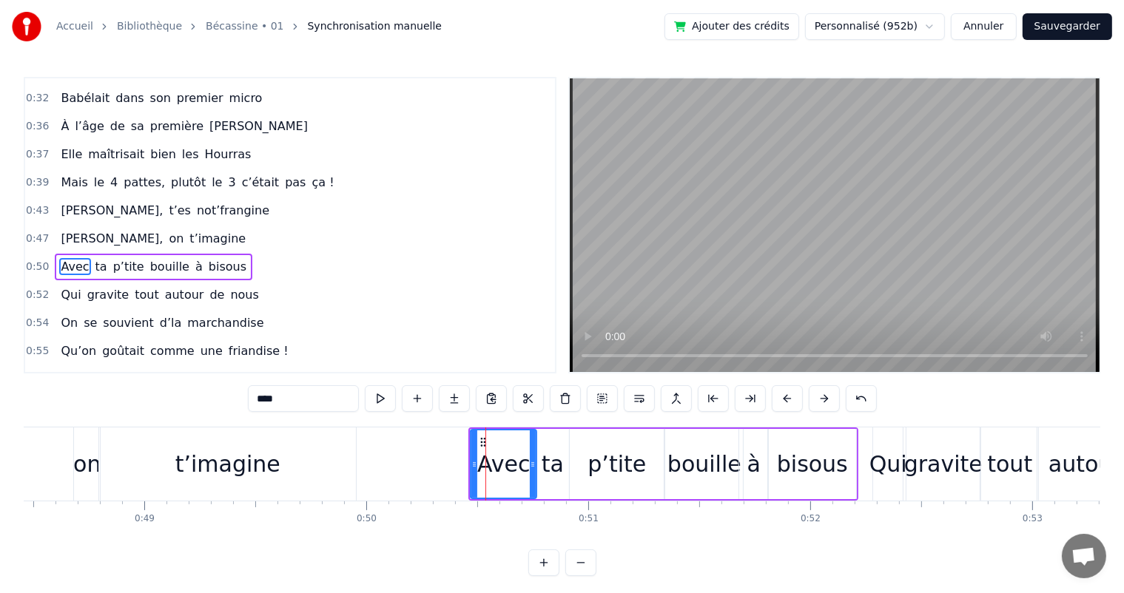
scroll to position [274, 0]
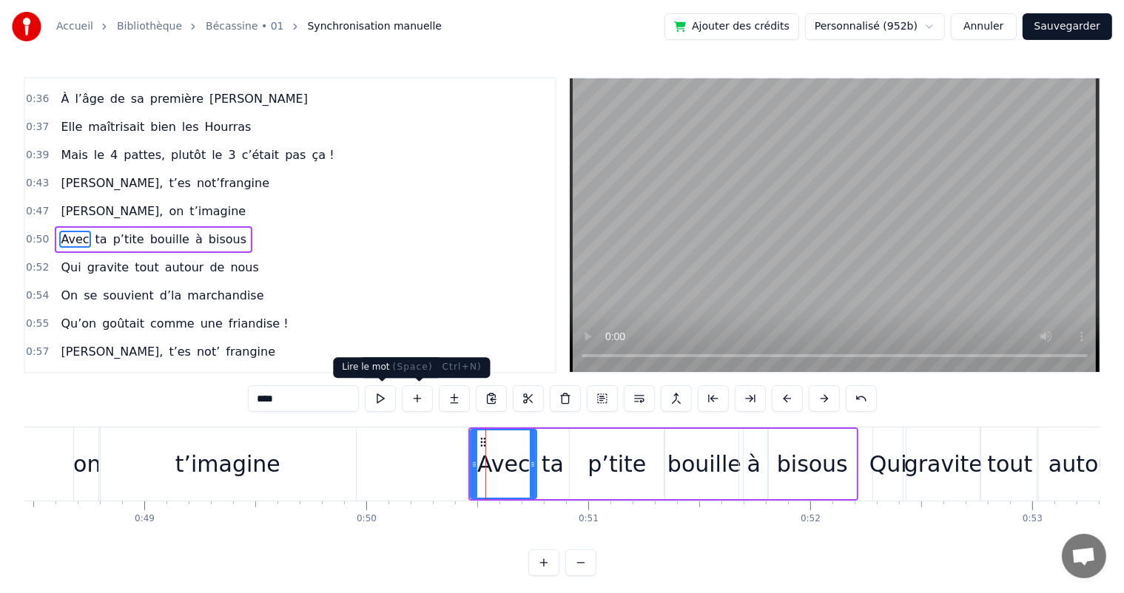
click at [390, 393] on button at bounding box center [380, 398] width 31 height 27
click at [551, 441] on div "ta" at bounding box center [551, 464] width 33 height 70
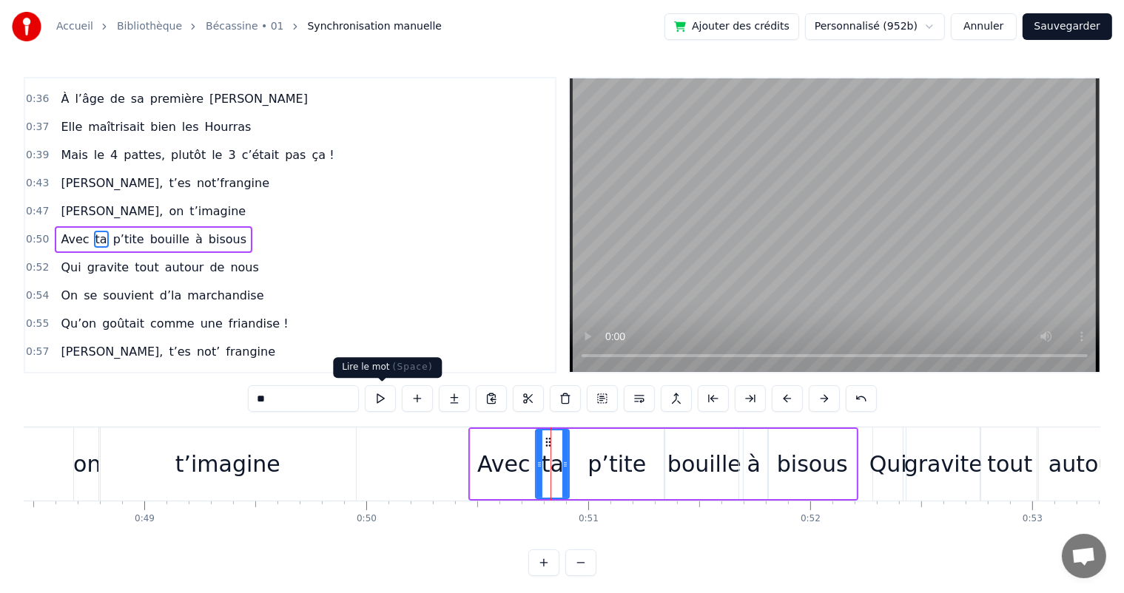
click at [379, 391] on button at bounding box center [380, 398] width 31 height 27
click at [575, 462] on div "p’tite" at bounding box center [617, 464] width 94 height 70
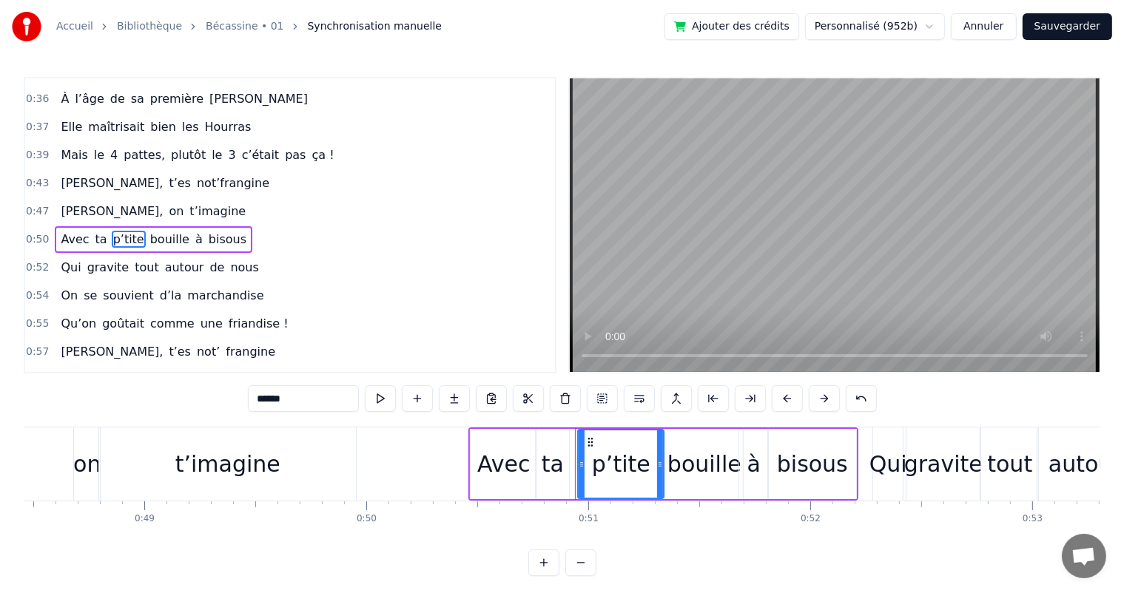
drag, startPoint x: 571, startPoint y: 464, endPoint x: 579, endPoint y: 464, distance: 8.1
click at [579, 464] on icon at bounding box center [581, 465] width 6 height 12
click at [558, 464] on div "ta" at bounding box center [552, 463] width 22 height 33
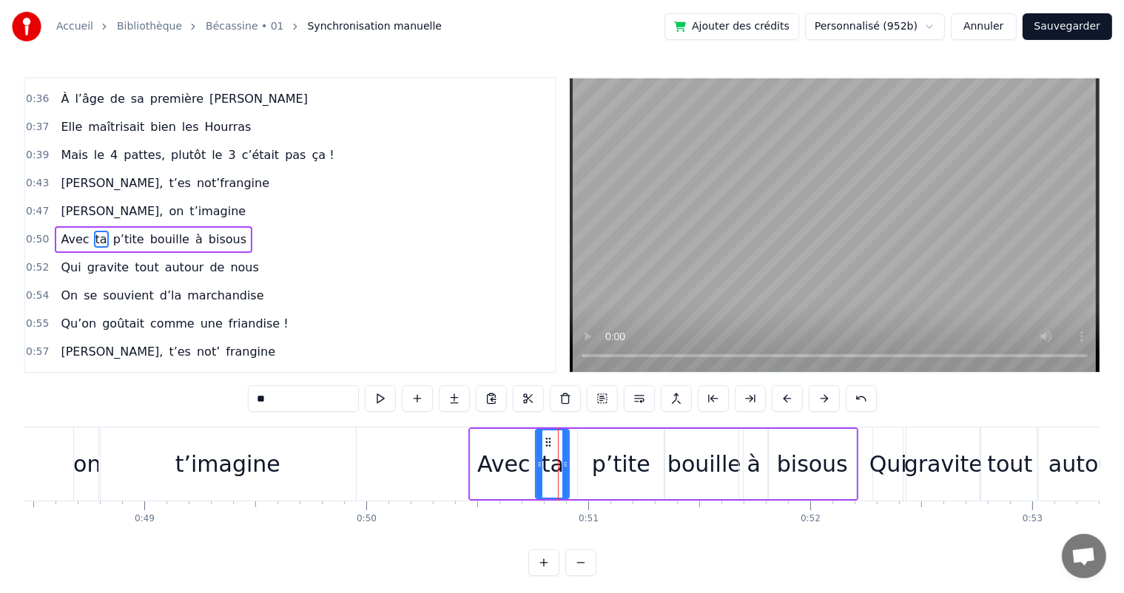
click at [581, 464] on div "p’tite" at bounding box center [621, 464] width 86 height 70
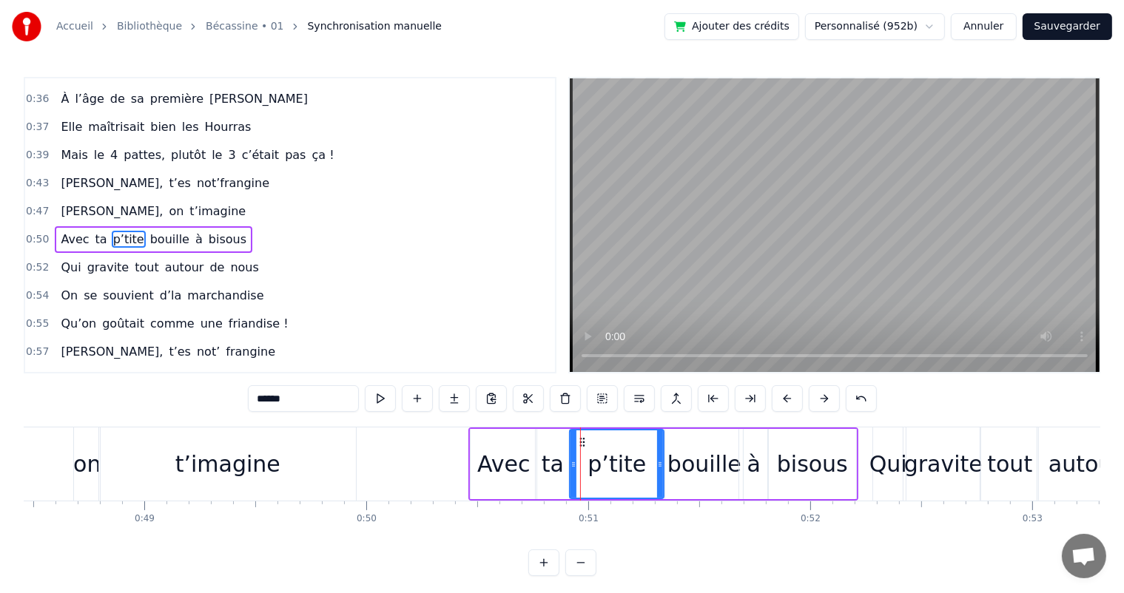
drag, startPoint x: 581, startPoint y: 464, endPoint x: 572, endPoint y: 465, distance: 8.3
click at [572, 465] on icon at bounding box center [573, 465] width 6 height 12
click at [505, 462] on div "Avec" at bounding box center [503, 463] width 53 height 33
type input "****"
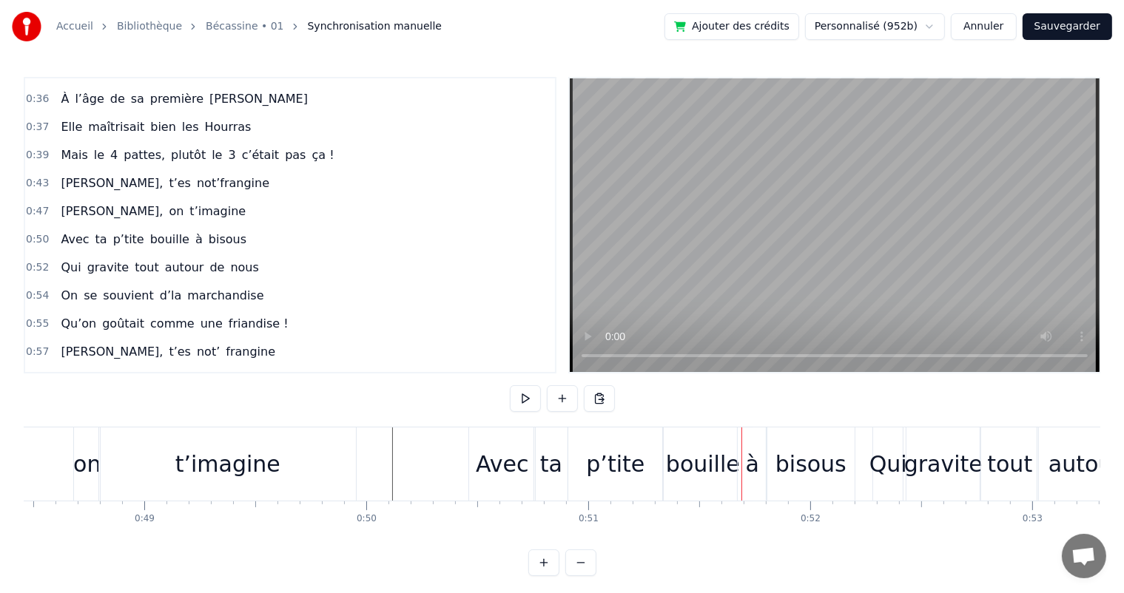
click at [588, 451] on div "p’tite" at bounding box center [615, 464] width 94 height 73
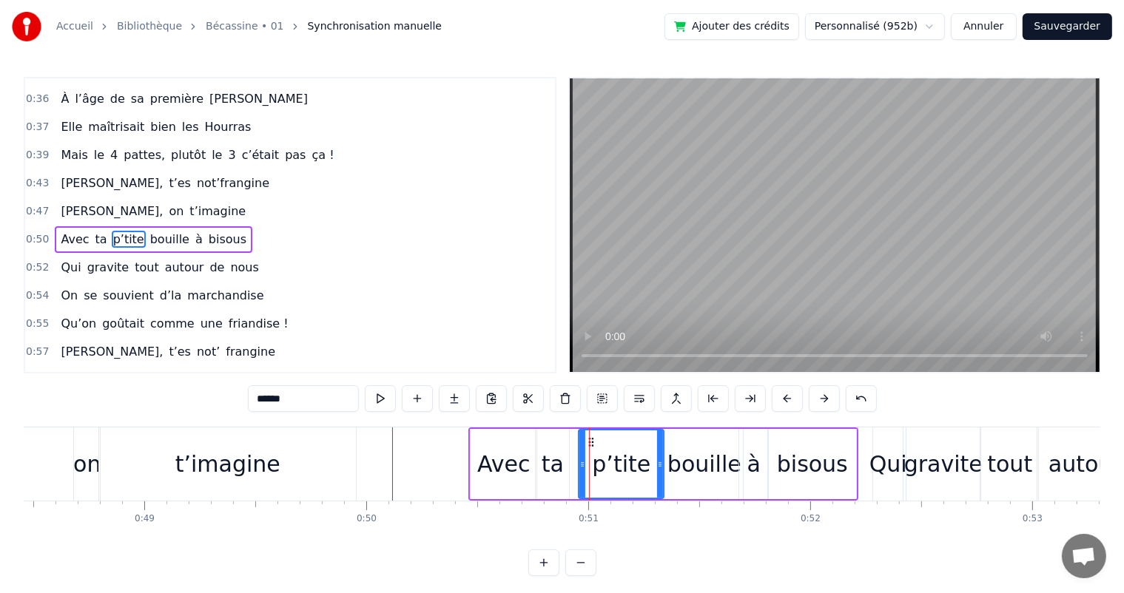
drag, startPoint x: 573, startPoint y: 464, endPoint x: 582, endPoint y: 464, distance: 8.9
click at [582, 464] on icon at bounding box center [582, 465] width 6 height 12
click at [552, 464] on div "ta" at bounding box center [552, 463] width 22 height 33
type input "**"
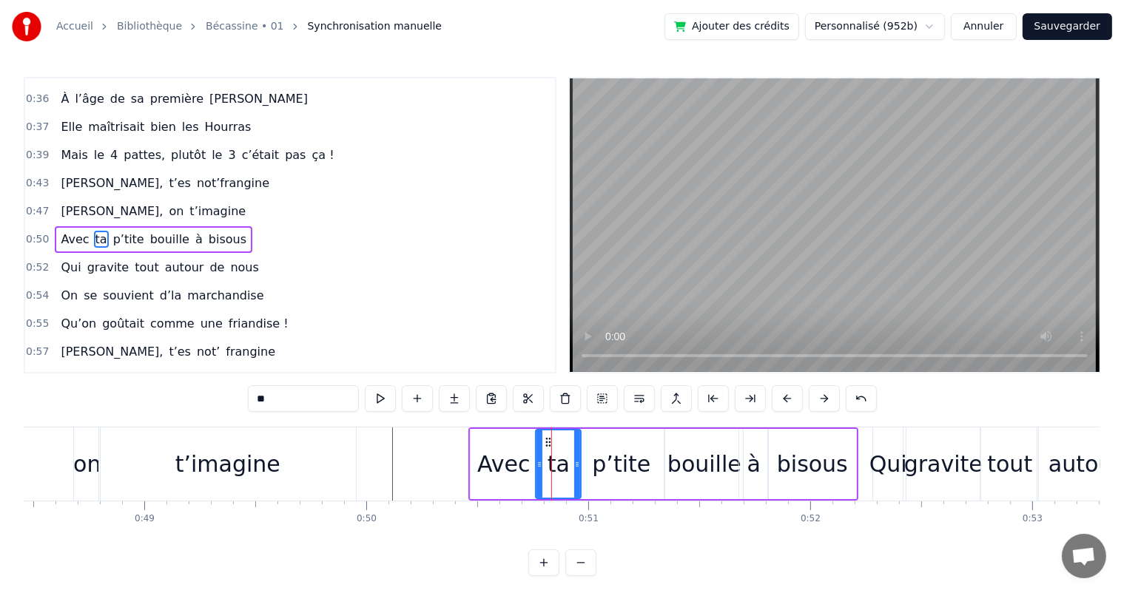
drag, startPoint x: 563, startPoint y: 464, endPoint x: 575, endPoint y: 462, distance: 12.0
click at [575, 462] on icon at bounding box center [577, 465] width 6 height 12
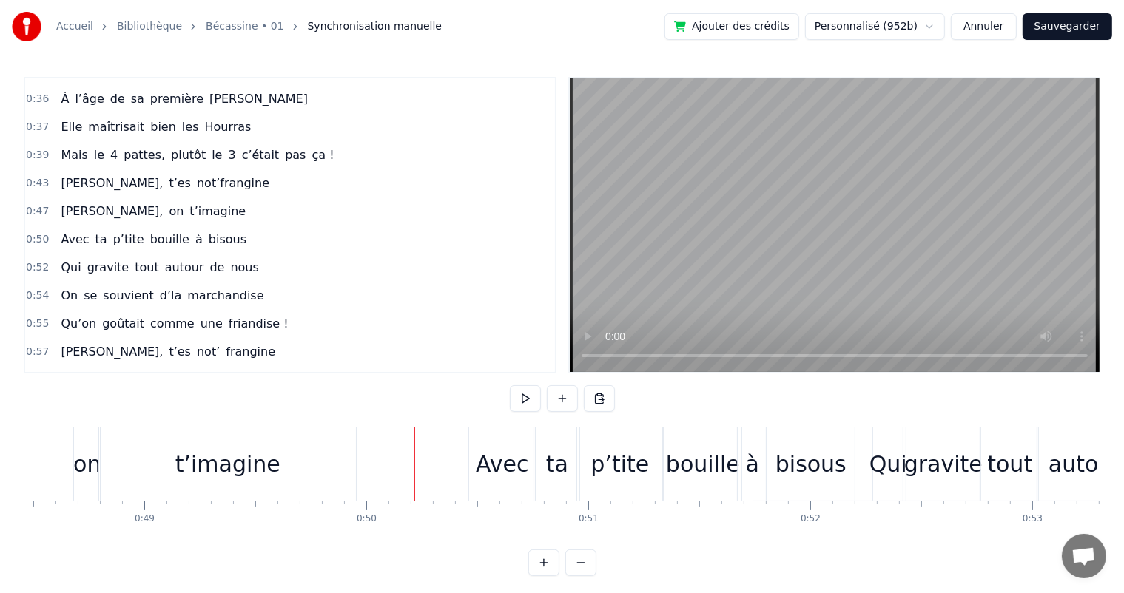
click at [532, 402] on button at bounding box center [525, 398] width 31 height 27
click at [643, 467] on div "p’tite" at bounding box center [619, 463] width 58 height 33
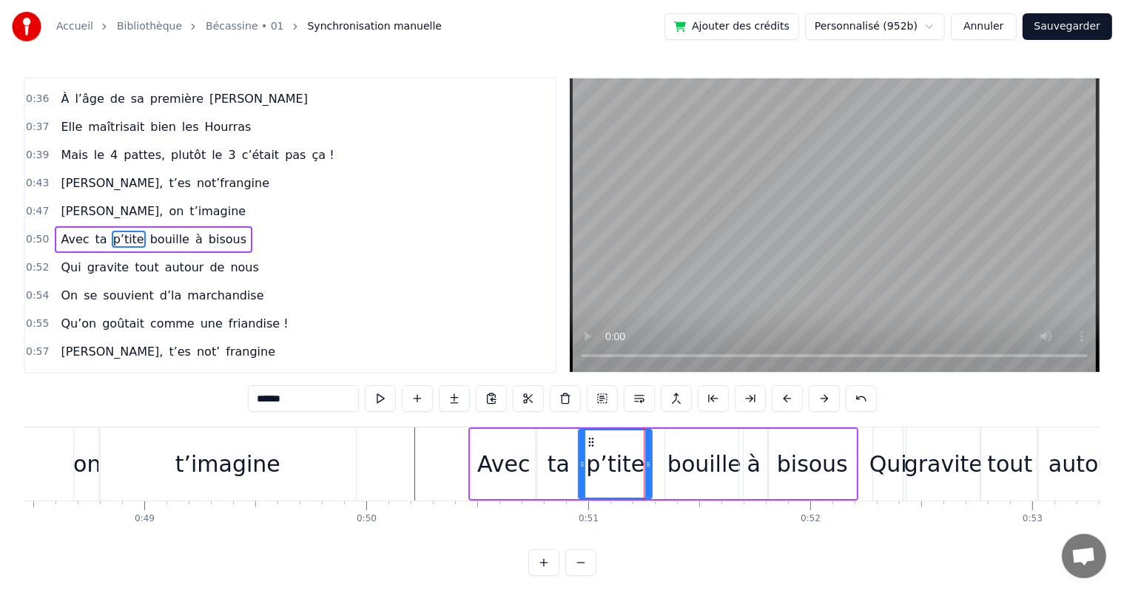
drag, startPoint x: 660, startPoint y: 464, endPoint x: 648, endPoint y: 464, distance: 11.8
click at [648, 464] on icon at bounding box center [648, 465] width 6 height 12
click at [681, 462] on div "bouille" at bounding box center [704, 463] width 74 height 33
type input "*******"
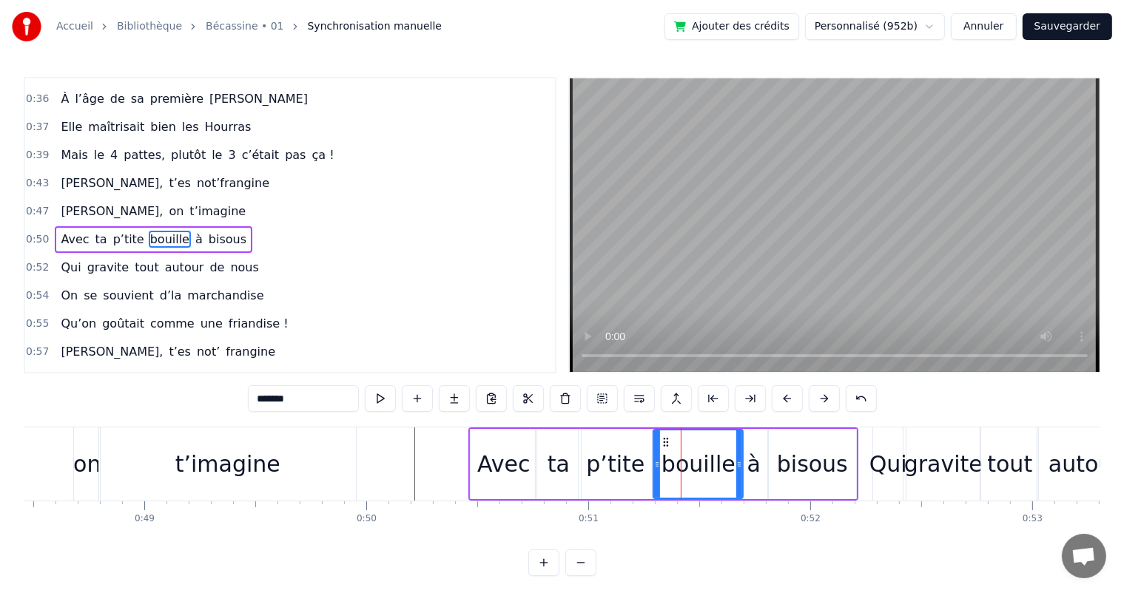
drag, startPoint x: 666, startPoint y: 462, endPoint x: 654, endPoint y: 465, distance: 12.4
click at [654, 465] on icon at bounding box center [657, 465] width 6 height 12
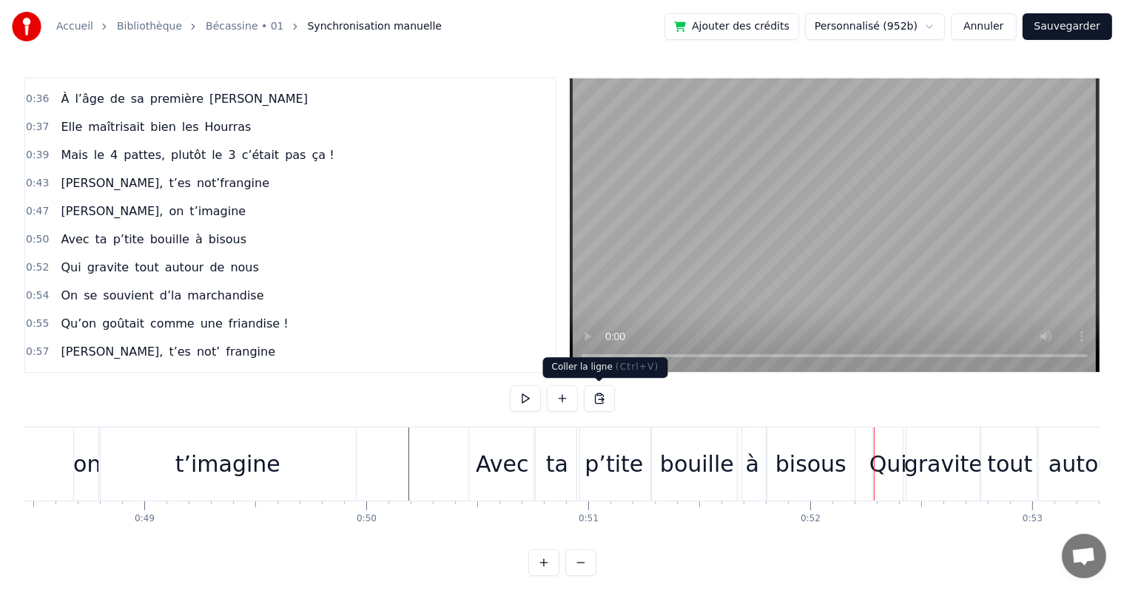
click at [613, 441] on div "p’tite" at bounding box center [613, 464] width 73 height 73
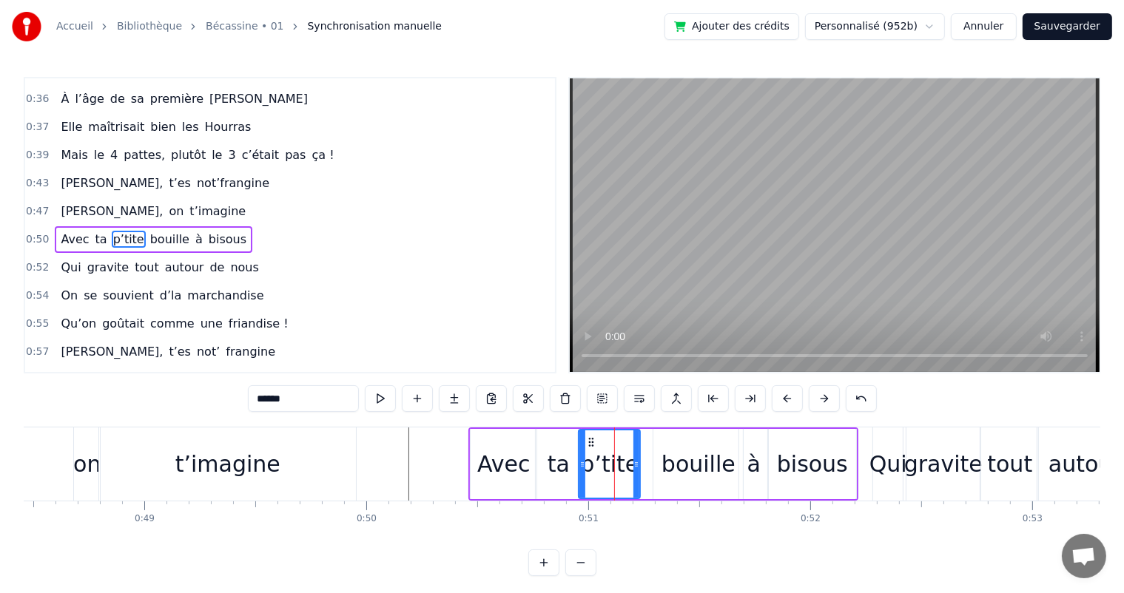
drag, startPoint x: 645, startPoint y: 461, endPoint x: 633, endPoint y: 464, distance: 12.2
click at [633, 464] on icon at bounding box center [636, 465] width 6 height 12
click at [669, 459] on div "bouille" at bounding box center [698, 463] width 74 height 33
type input "*******"
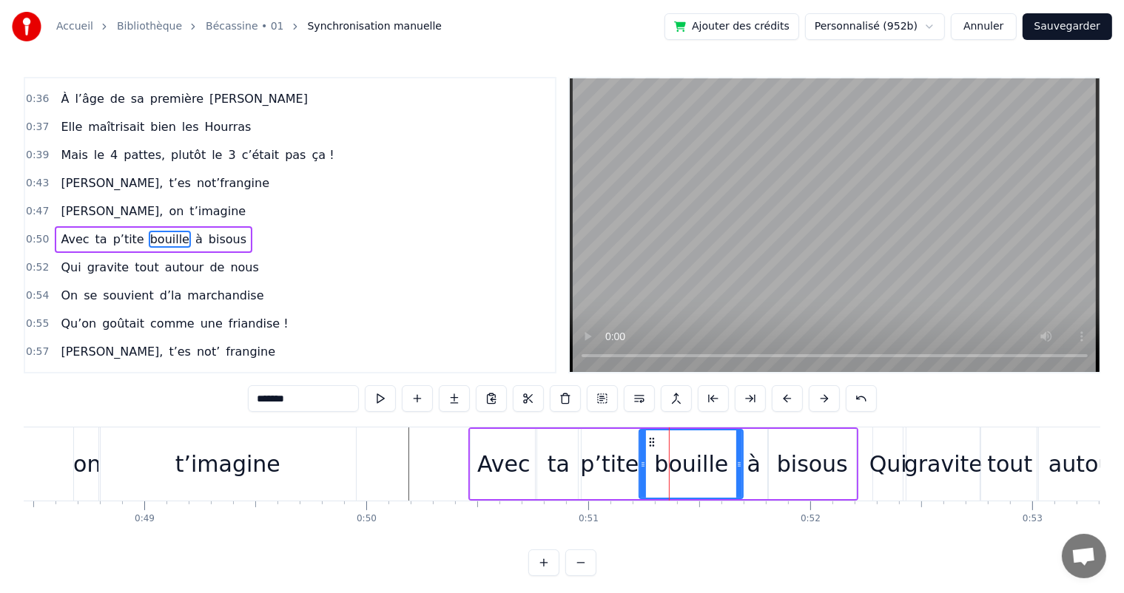
drag, startPoint x: 652, startPoint y: 461, endPoint x: 638, endPoint y: 464, distance: 14.5
click at [640, 464] on icon at bounding box center [643, 465] width 6 height 12
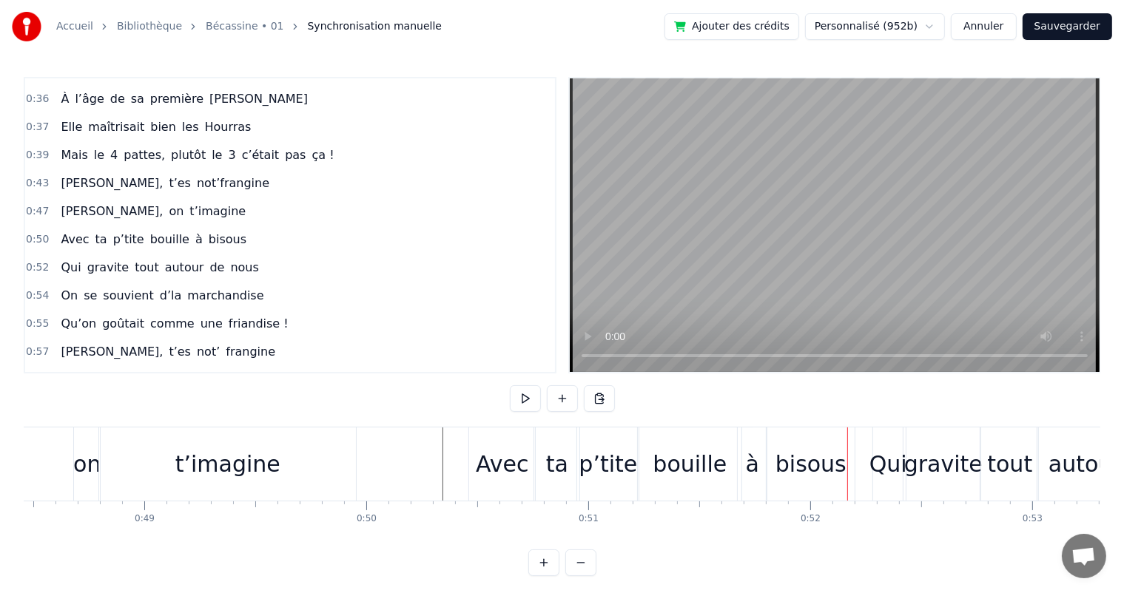
click at [675, 464] on div "bouille" at bounding box center [689, 463] width 74 height 33
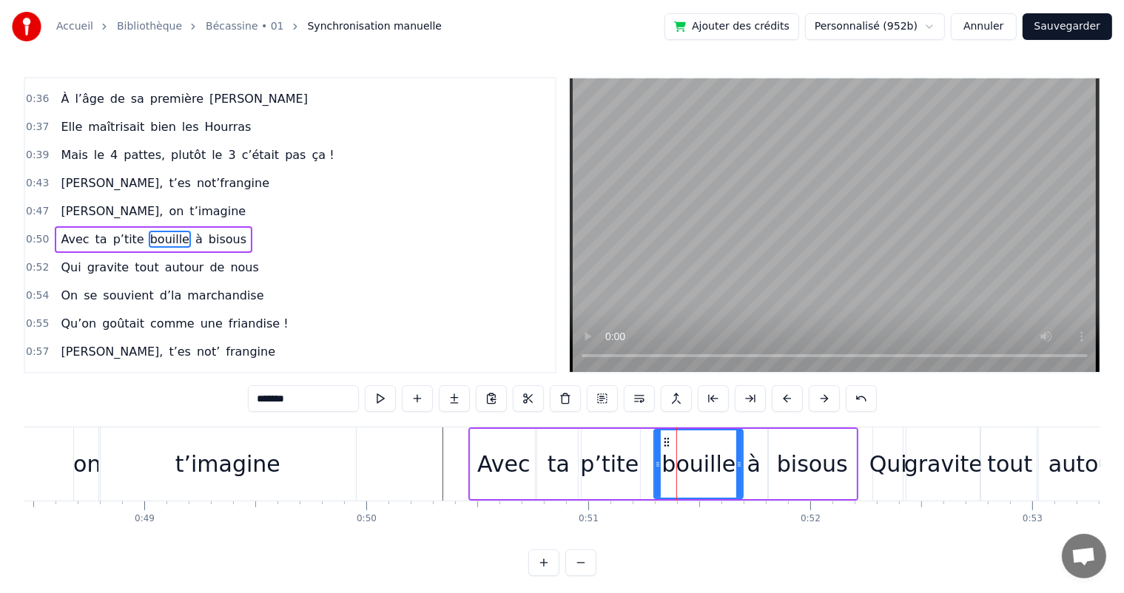
drag, startPoint x: 640, startPoint y: 464, endPoint x: 655, endPoint y: 464, distance: 14.8
click at [655, 464] on icon at bounding box center [658, 465] width 6 height 12
click at [849, 397] on button at bounding box center [860, 398] width 31 height 27
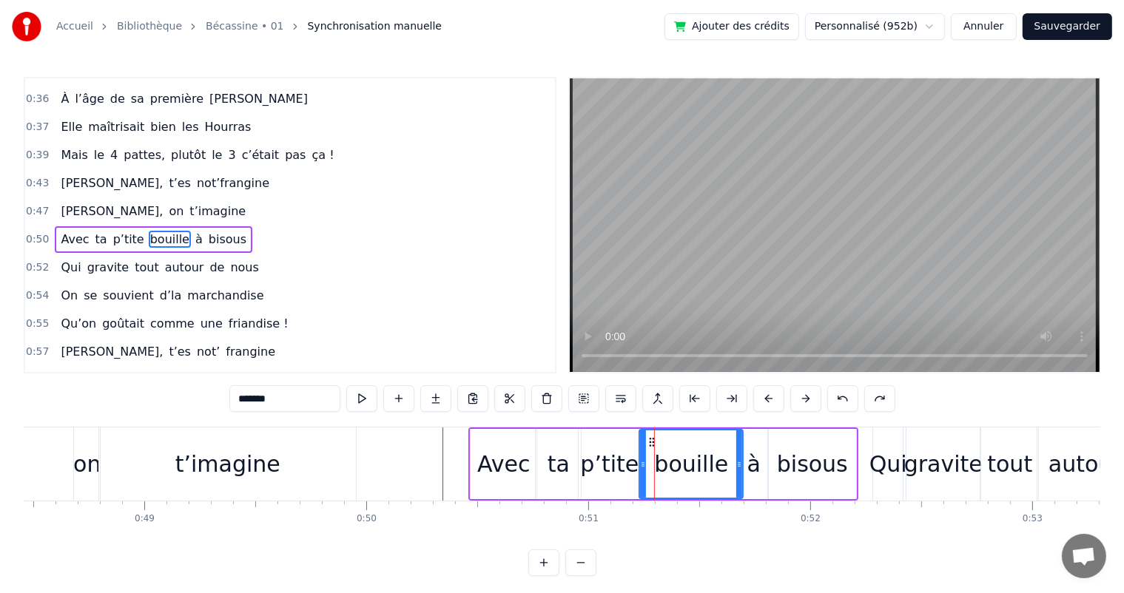
click at [849, 397] on button at bounding box center [842, 398] width 31 height 27
click at [634, 464] on div "p’tite" at bounding box center [608, 464] width 61 height 70
type input "******"
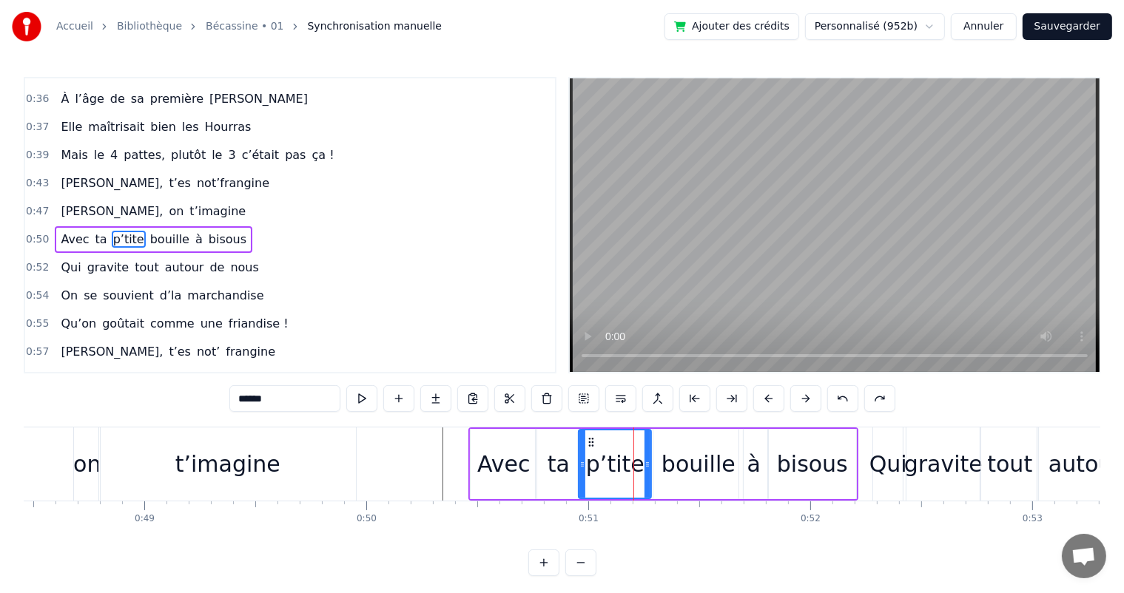
drag, startPoint x: 635, startPoint y: 464, endPoint x: 646, endPoint y: 464, distance: 11.1
click at [646, 464] on icon at bounding box center [647, 465] width 6 height 12
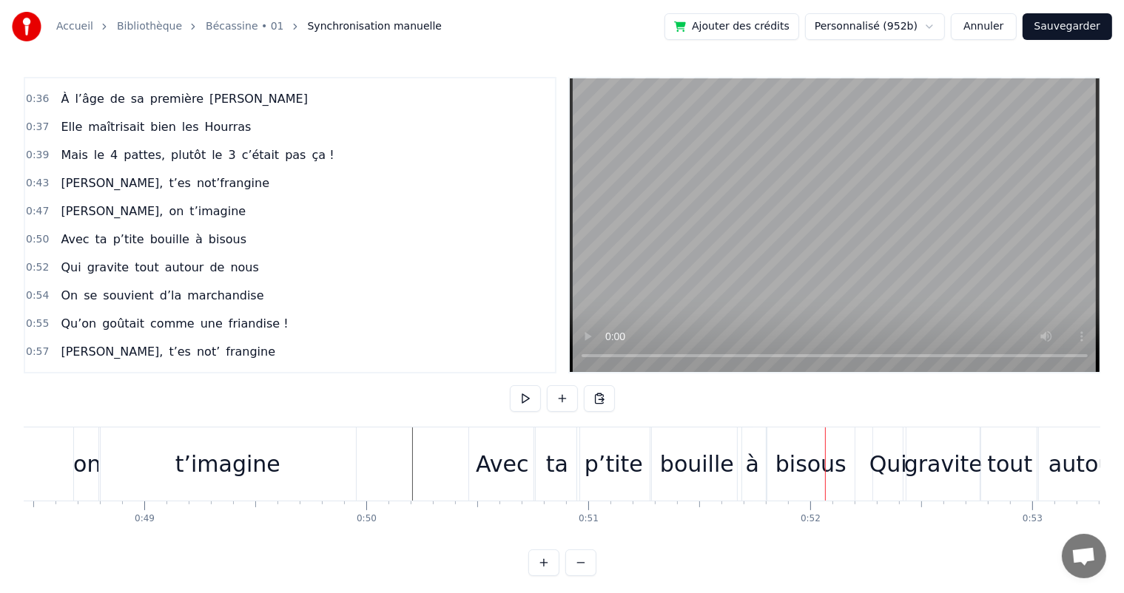
click at [602, 439] on div "p’tite" at bounding box center [613, 464] width 72 height 73
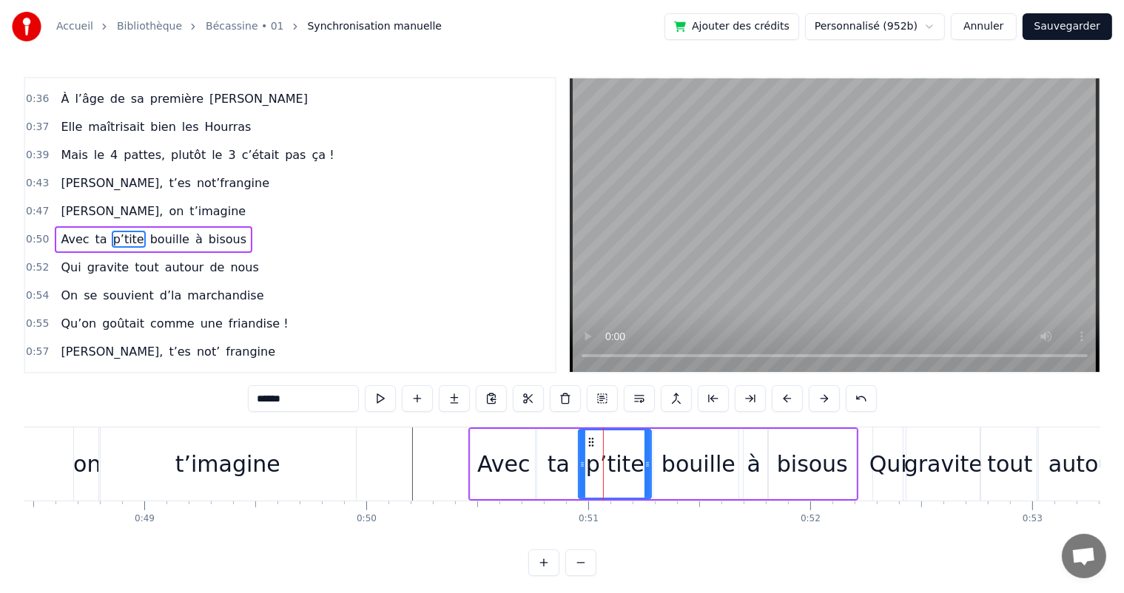
click at [659, 452] on div "bouille" at bounding box center [697, 464] width 89 height 70
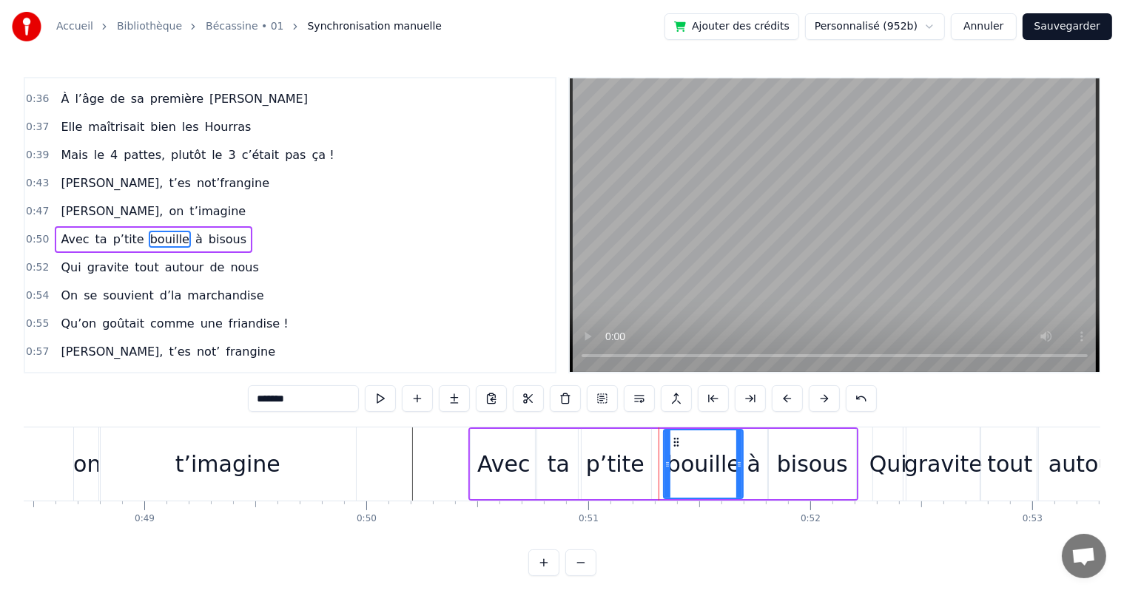
drag, startPoint x: 655, startPoint y: 463, endPoint x: 666, endPoint y: 462, distance: 10.5
click at [666, 462] on icon at bounding box center [667, 465] width 6 height 12
click at [633, 462] on div "p’tite" at bounding box center [615, 463] width 58 height 33
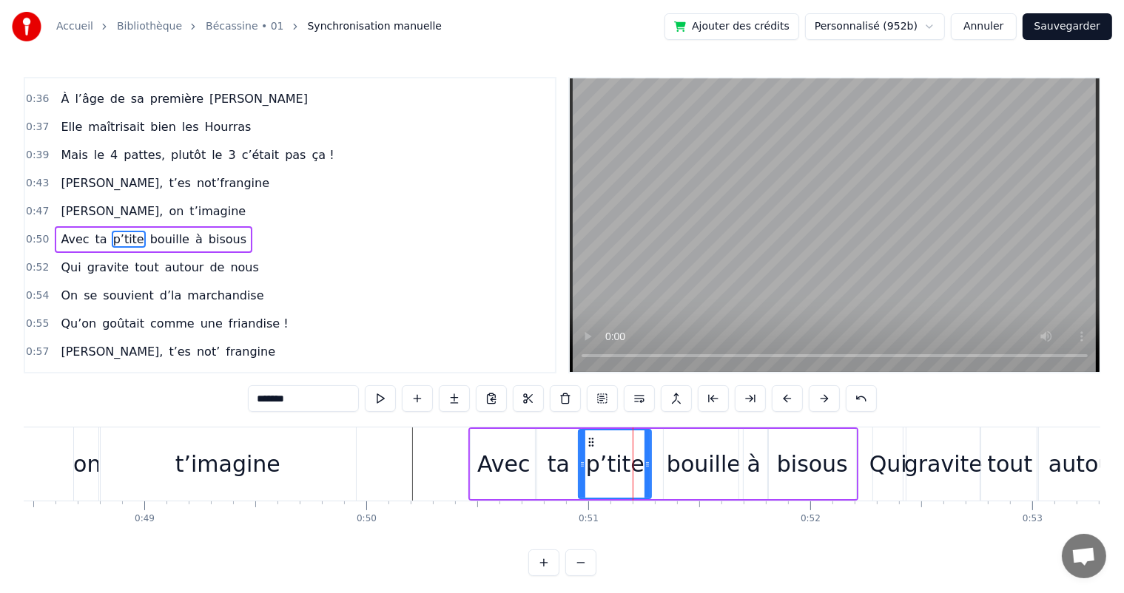
type input "******"
drag, startPoint x: 649, startPoint y: 462, endPoint x: 662, endPoint y: 459, distance: 13.5
click at [662, 459] on icon at bounding box center [661, 465] width 6 height 12
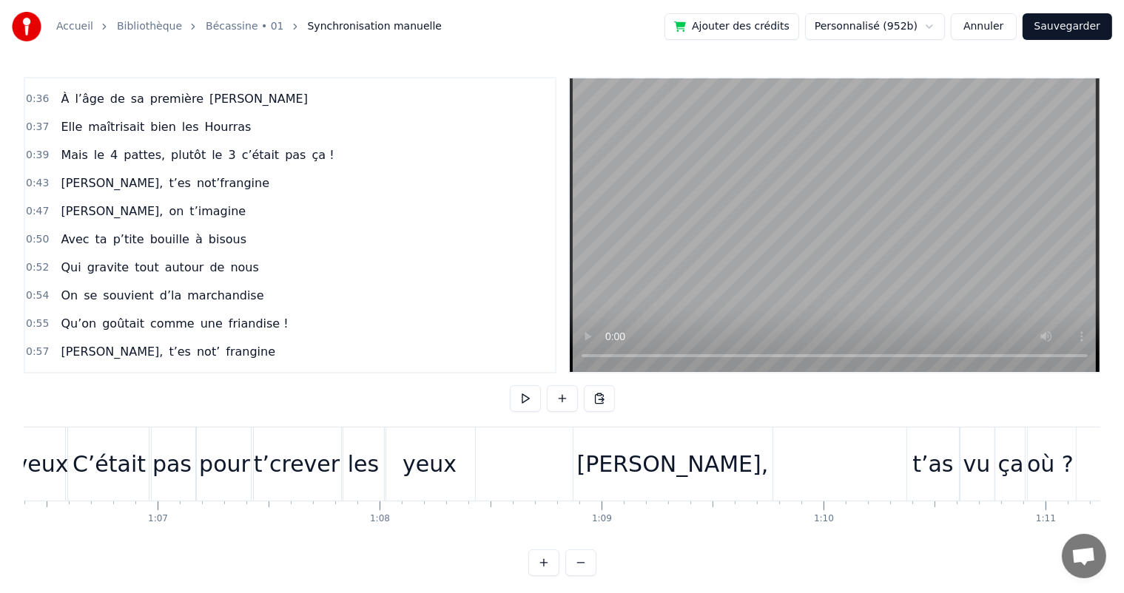
scroll to position [0, 14731]
click at [228, 473] on div "pour" at bounding box center [226, 463] width 51 height 33
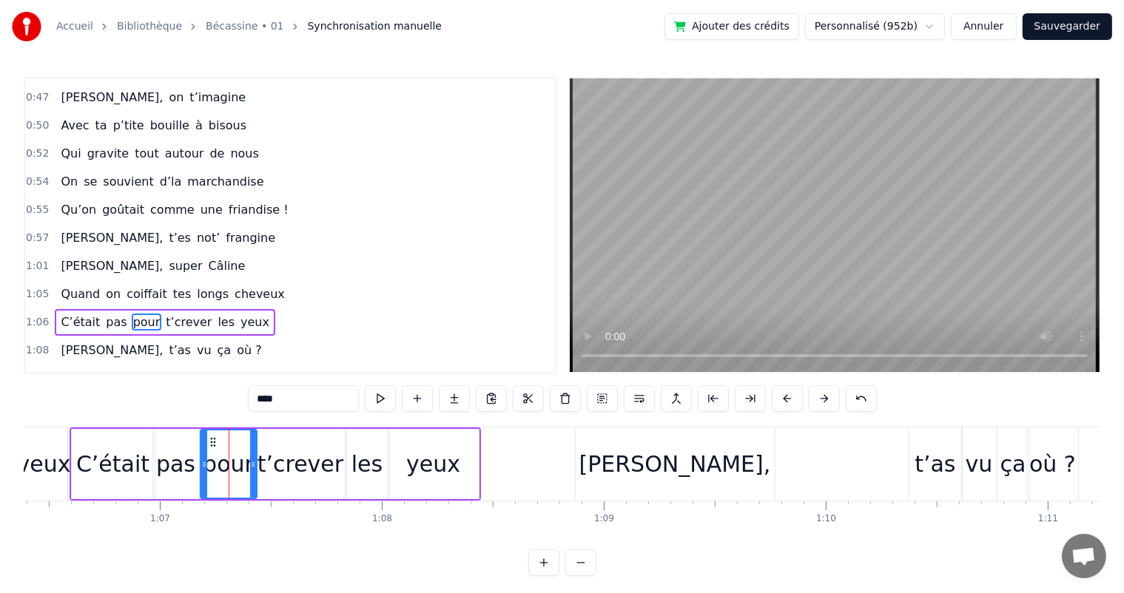
scroll to position [464, 0]
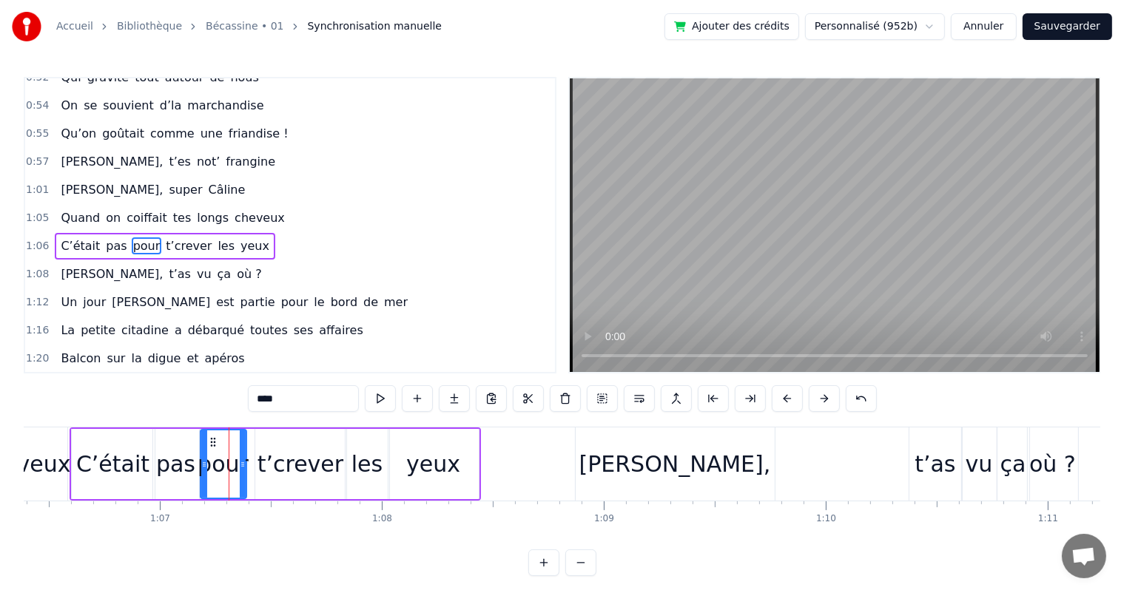
drag, startPoint x: 252, startPoint y: 468, endPoint x: 242, endPoint y: 468, distance: 10.4
click at [242, 468] on icon at bounding box center [243, 465] width 6 height 12
click at [279, 467] on div "t’crever" at bounding box center [300, 463] width 86 height 33
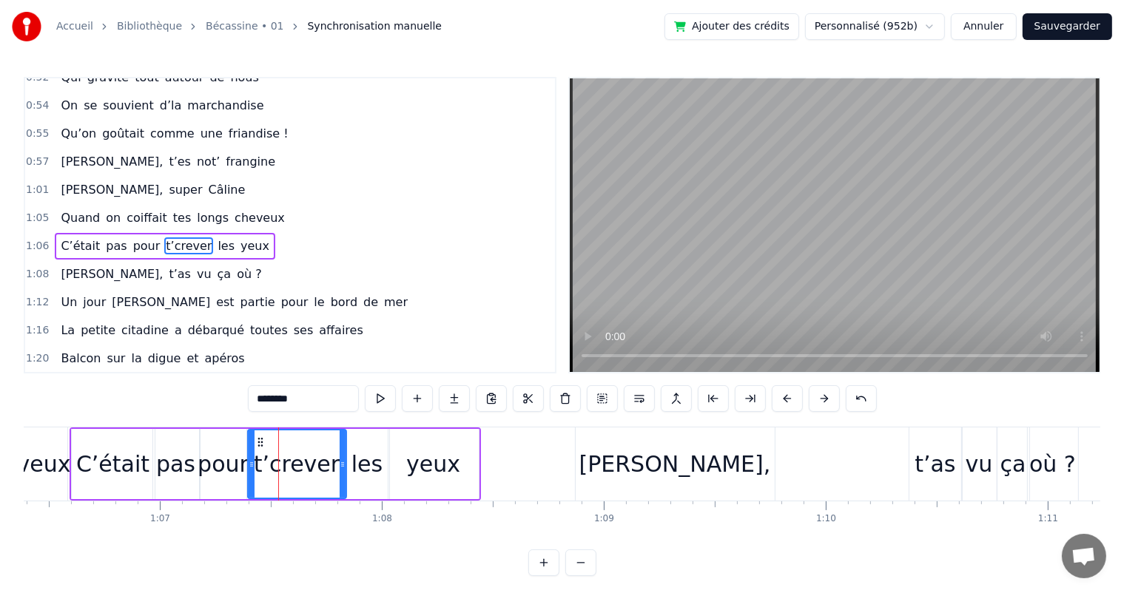
drag, startPoint x: 254, startPoint y: 469, endPoint x: 247, endPoint y: 471, distance: 7.7
click at [249, 471] on div at bounding box center [252, 463] width 6 height 67
click at [65, 209] on span "Quand" at bounding box center [80, 217] width 42 height 17
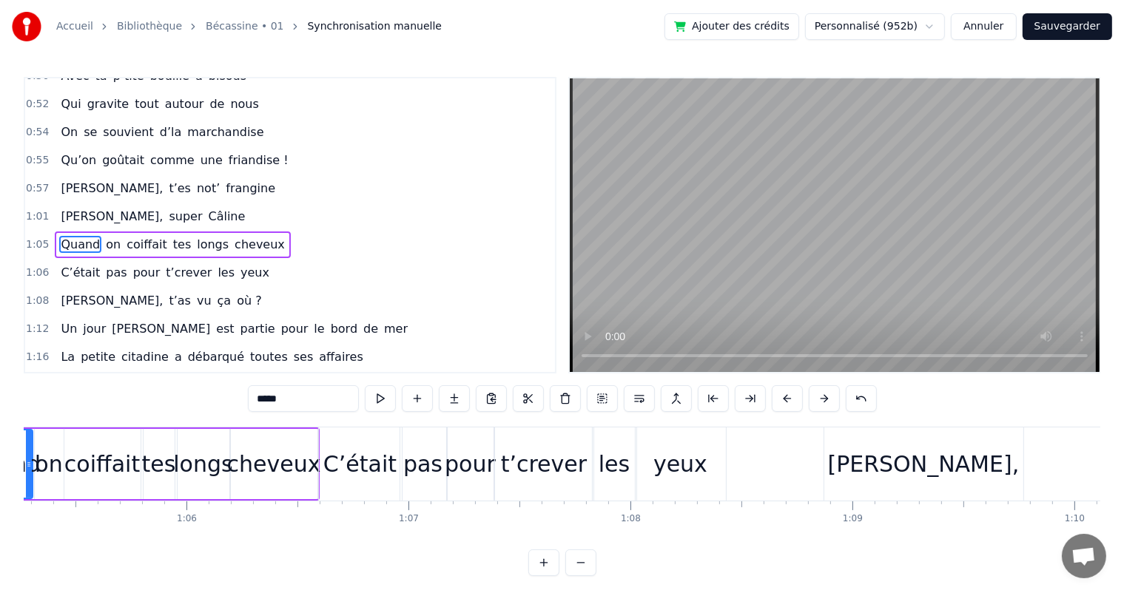
scroll to position [0, 14358]
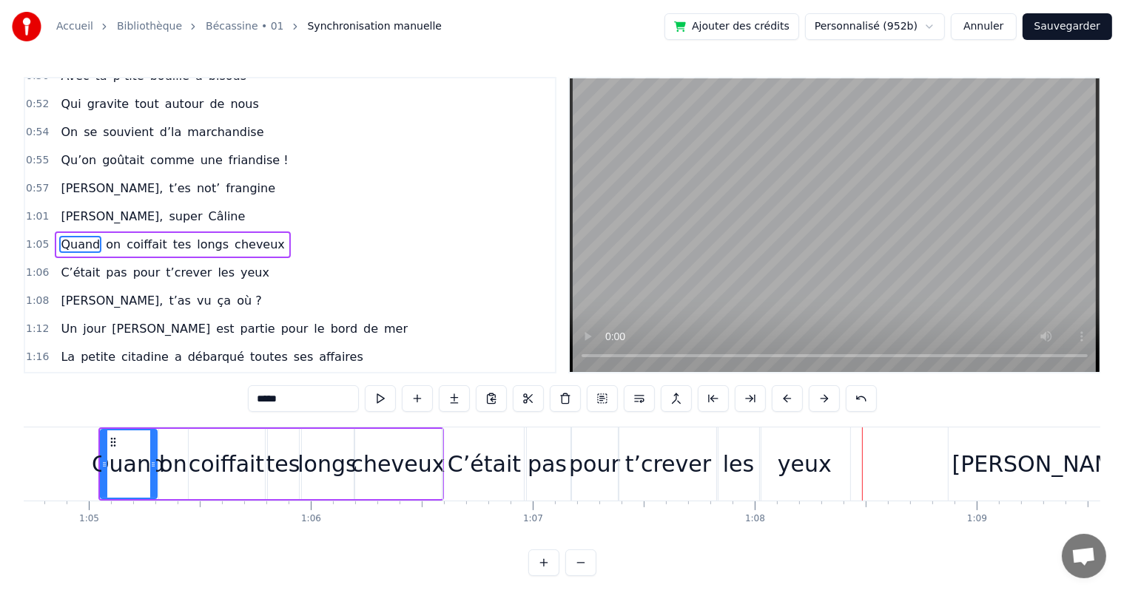
click at [607, 468] on div "pour" at bounding box center [594, 463] width 51 height 33
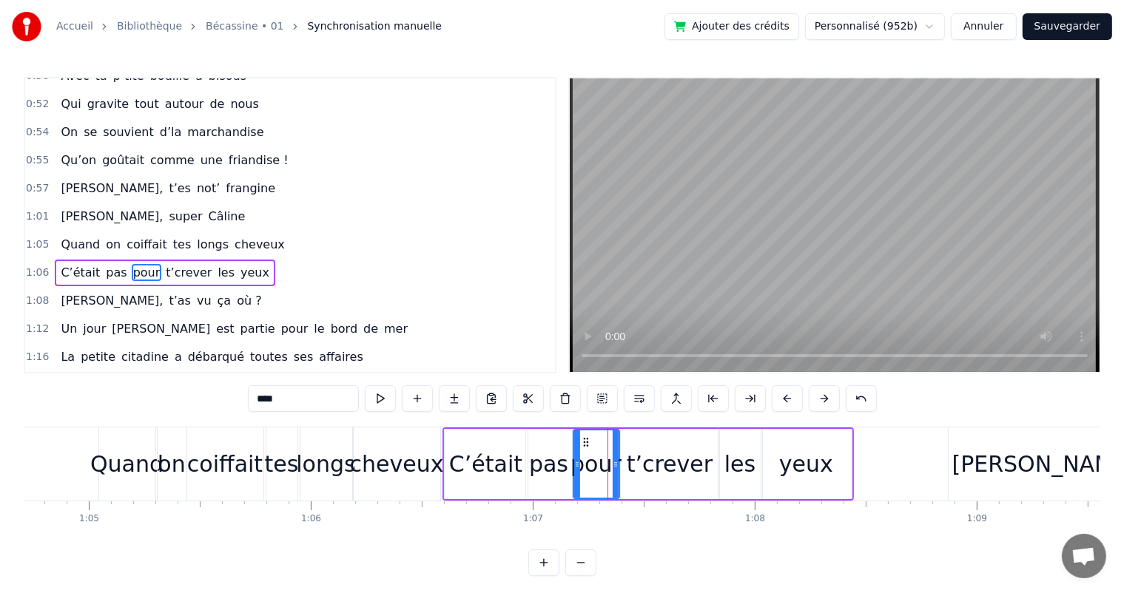
scroll to position [464, 0]
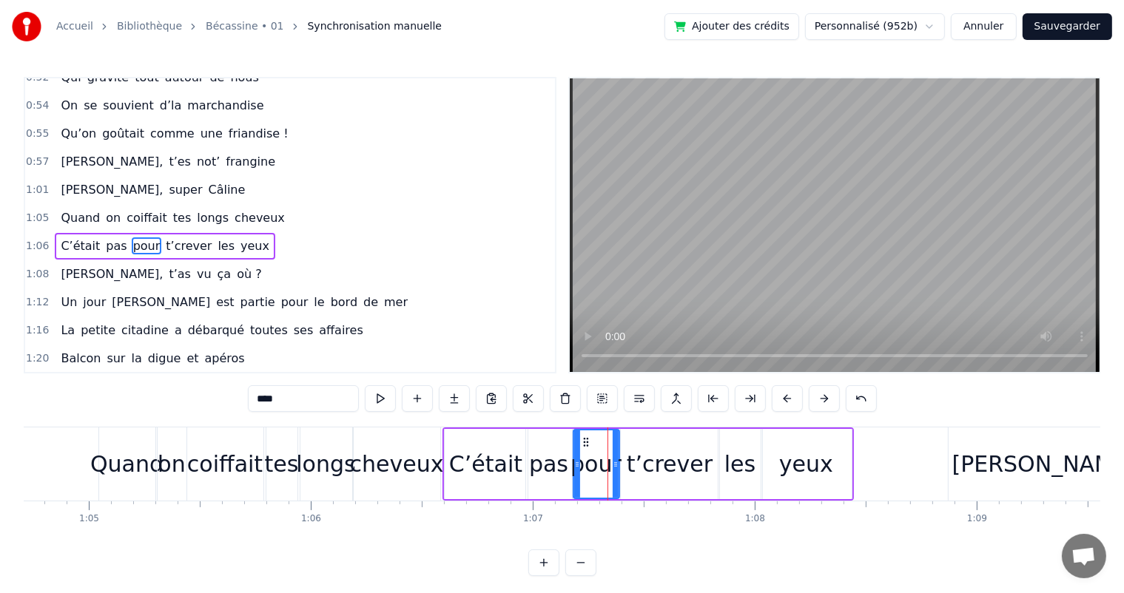
click at [547, 468] on div "pas" at bounding box center [548, 463] width 39 height 33
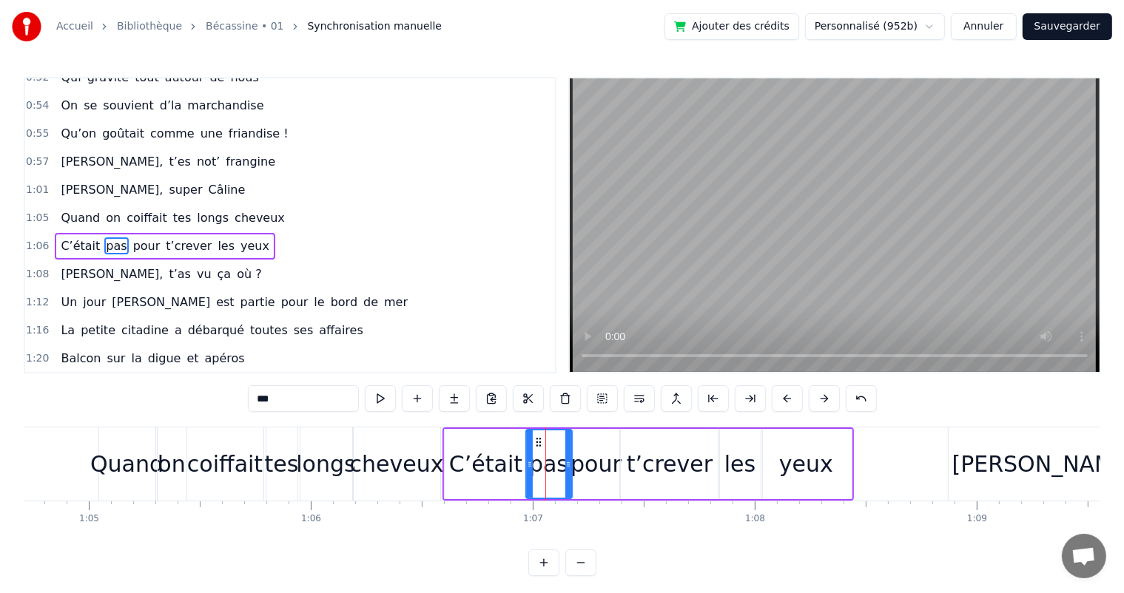
click at [458, 447] on div "C’était" at bounding box center [485, 463] width 73 height 33
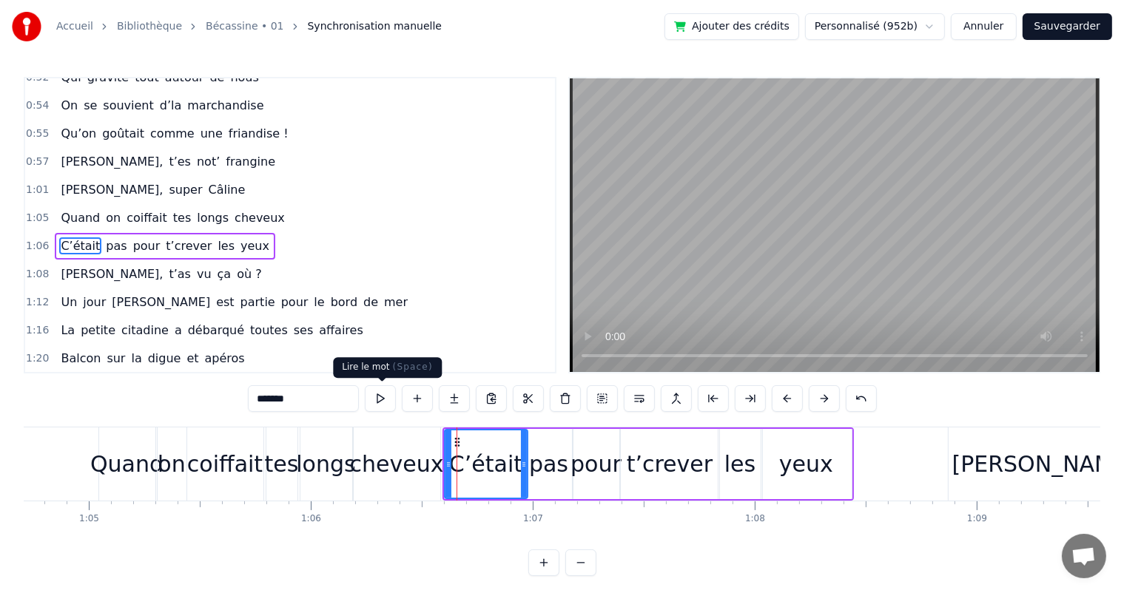
click at [377, 402] on button at bounding box center [380, 398] width 31 height 27
click at [533, 439] on div "pas" at bounding box center [549, 464] width 46 height 70
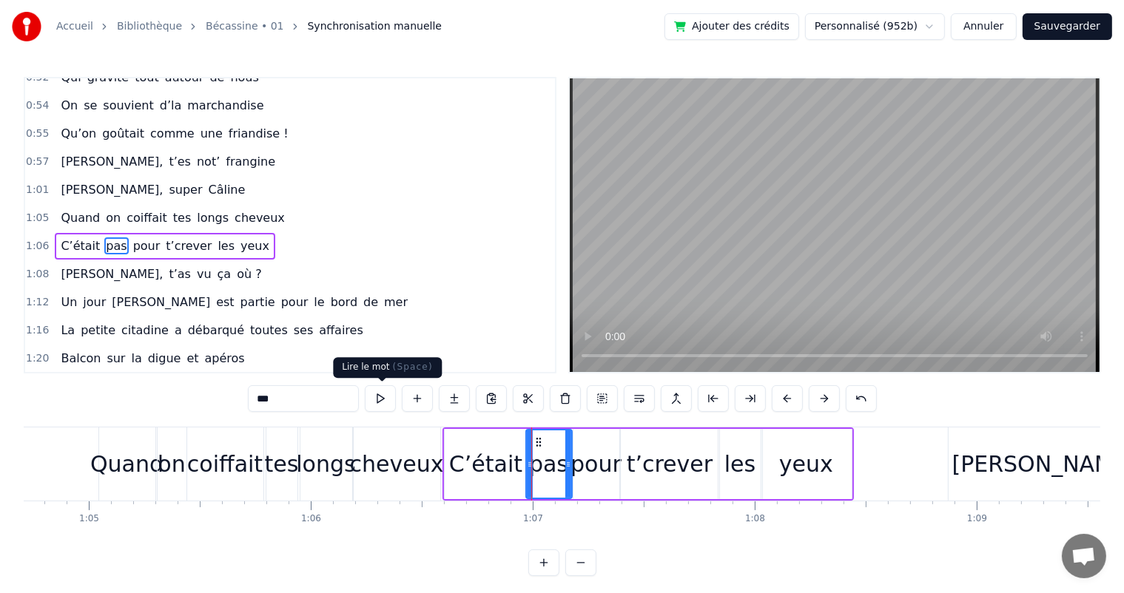
click at [380, 401] on button at bounding box center [380, 398] width 31 height 27
click at [602, 456] on div "pour" at bounding box center [595, 463] width 51 height 33
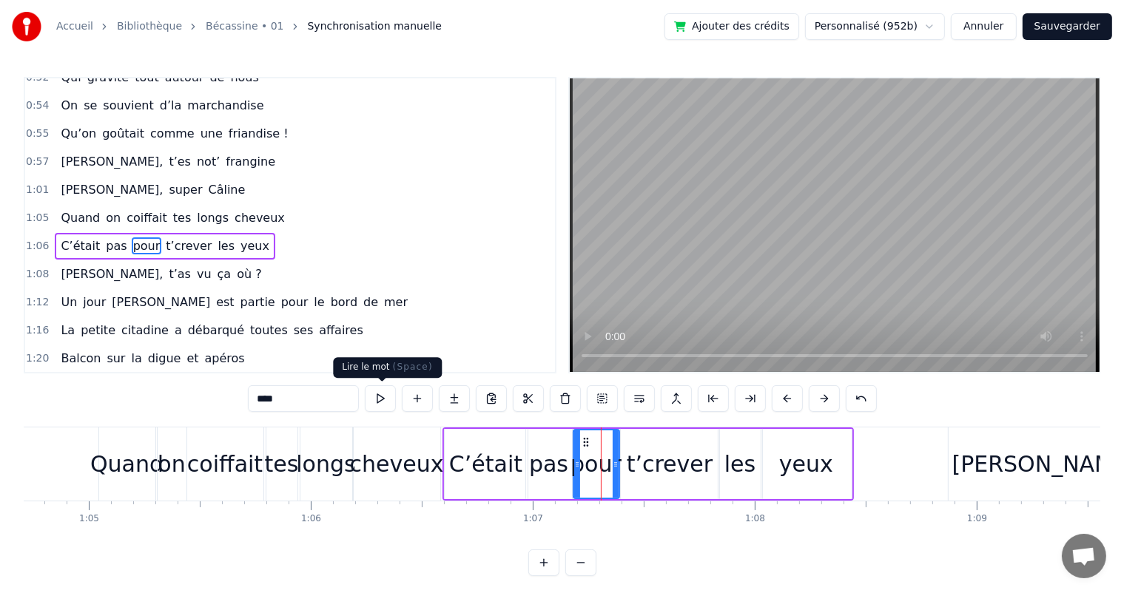
click at [378, 399] on button at bounding box center [380, 398] width 31 height 27
click at [669, 488] on div "t’crever" at bounding box center [670, 464] width 98 height 70
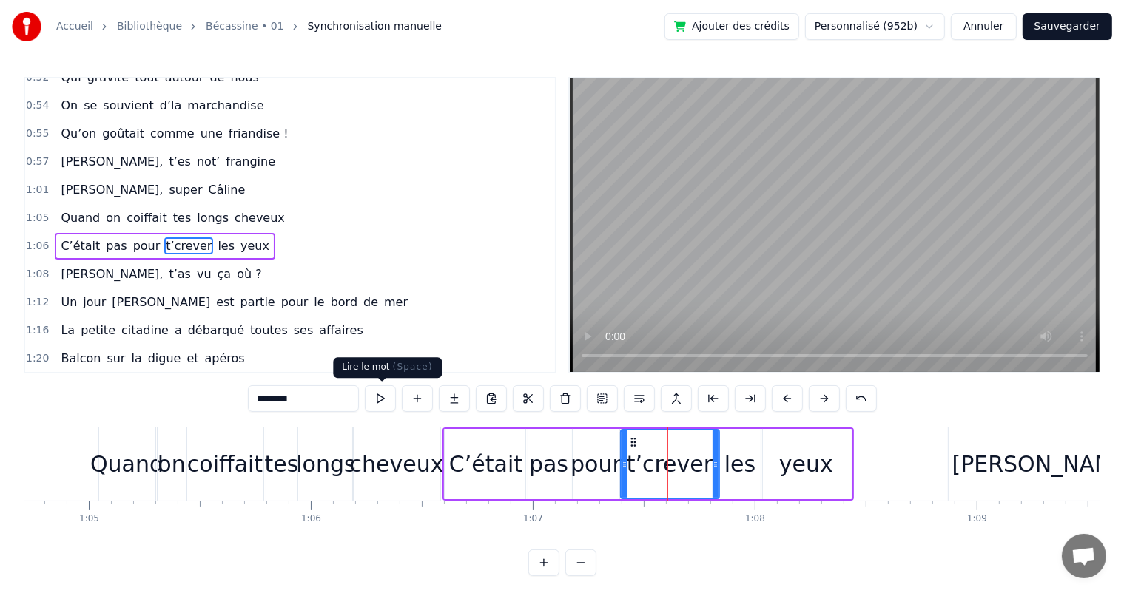
click at [385, 395] on button at bounding box center [380, 398] width 31 height 27
click at [740, 466] on div "les" at bounding box center [739, 463] width 31 height 33
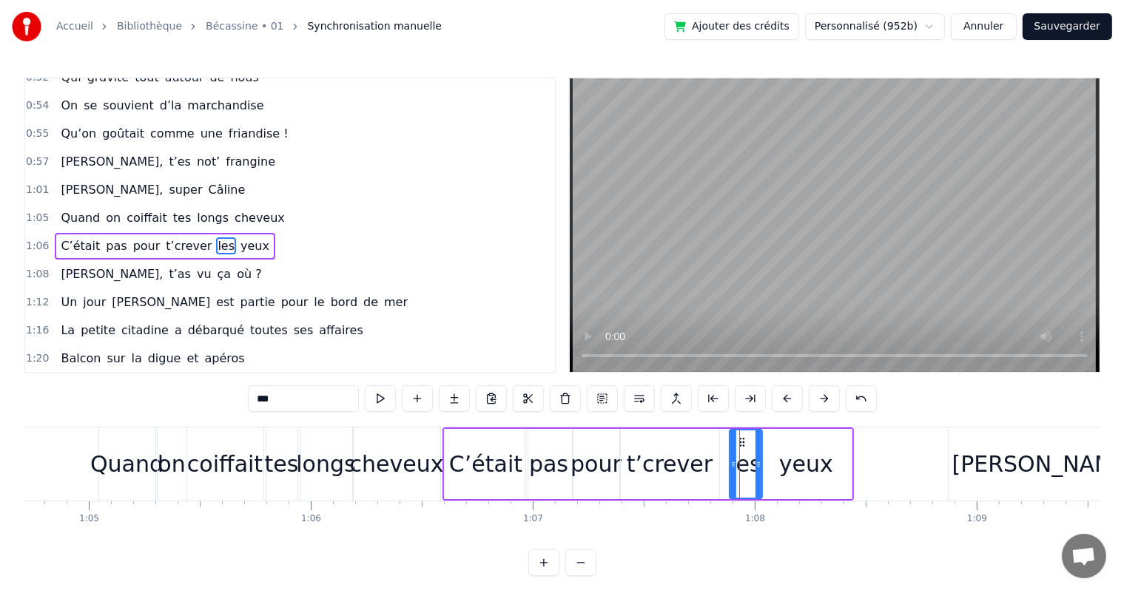
drag, startPoint x: 717, startPoint y: 468, endPoint x: 729, endPoint y: 468, distance: 11.1
click at [730, 468] on icon at bounding box center [733, 465] width 6 height 12
click at [707, 467] on div "t’crever" at bounding box center [670, 464] width 98 height 70
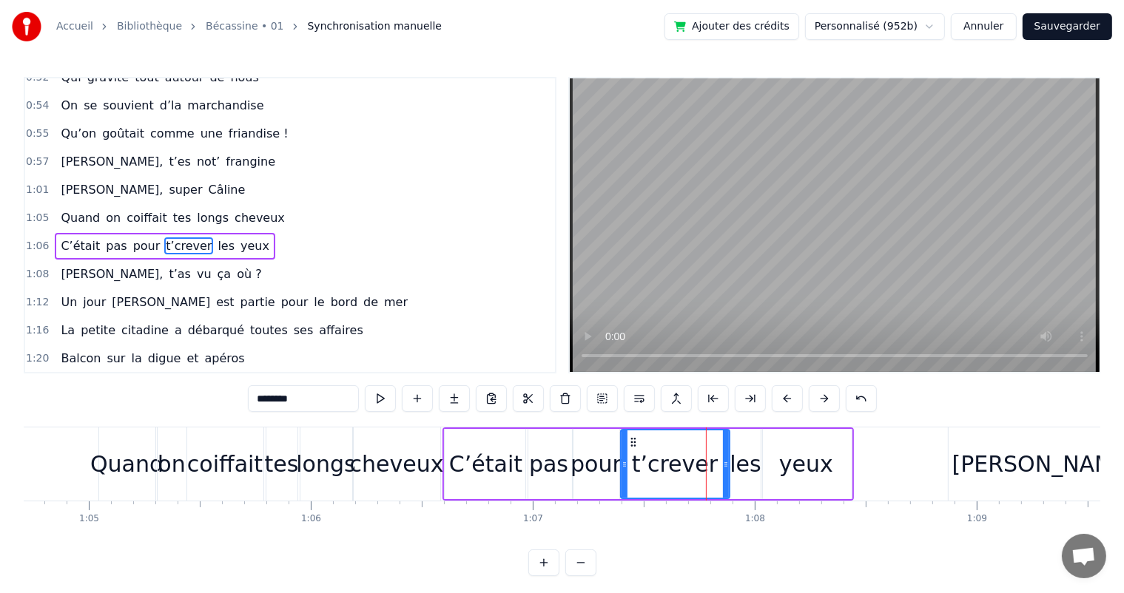
drag, startPoint x: 714, startPoint y: 467, endPoint x: 724, endPoint y: 466, distance: 10.4
click at [724, 466] on icon at bounding box center [726, 465] width 6 height 12
click at [95, 453] on div "Quand" at bounding box center [126, 463] width 73 height 33
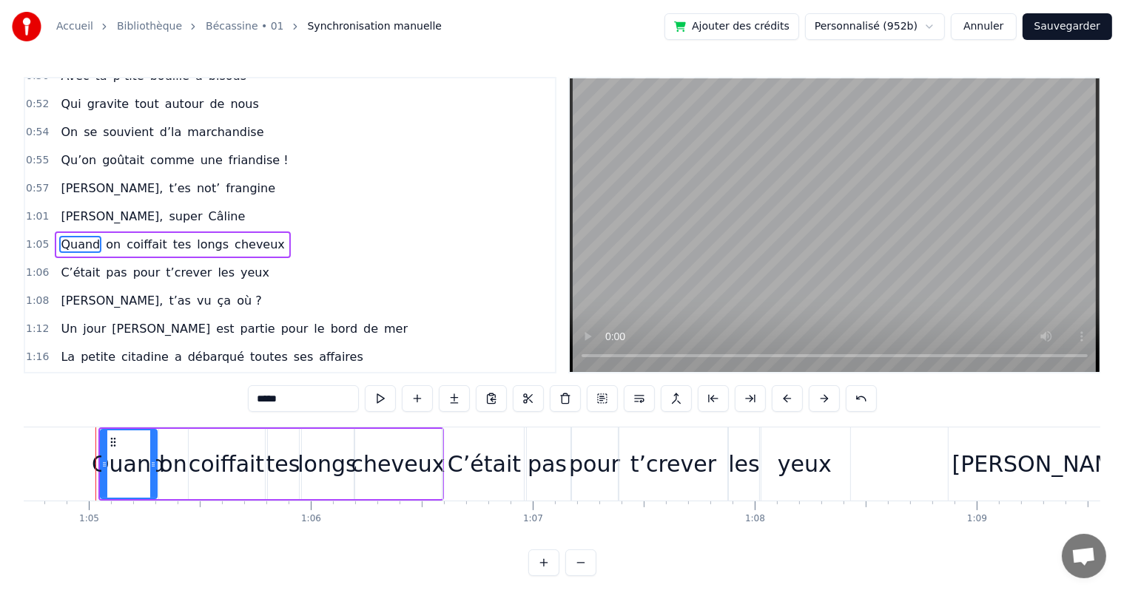
scroll to position [0, 14355]
click at [625, 459] on div "t’crever" at bounding box center [676, 464] width 109 height 73
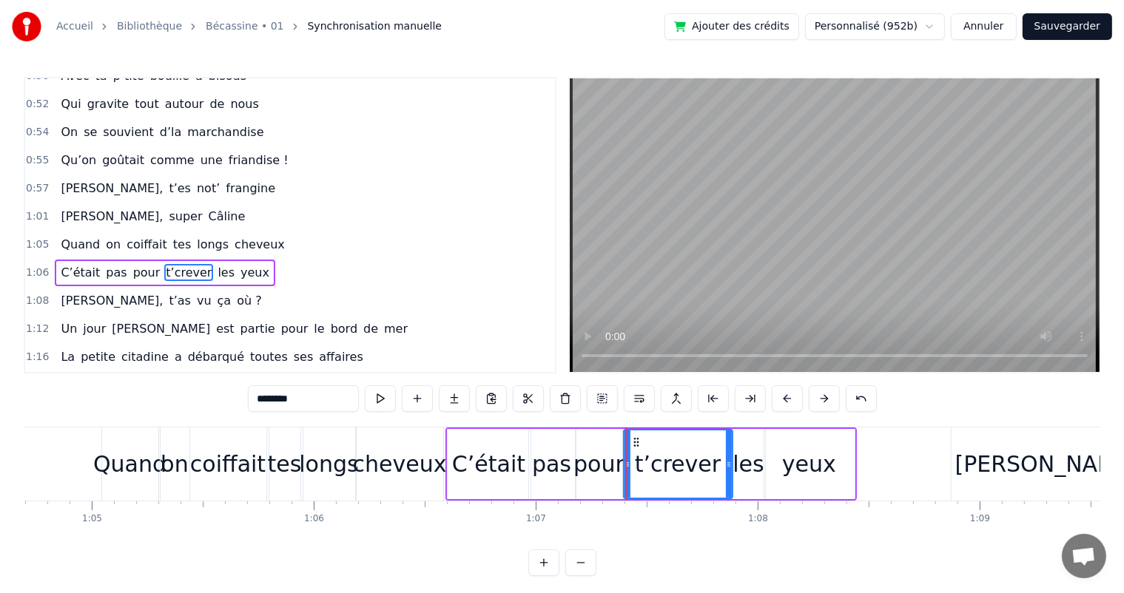
scroll to position [464, 0]
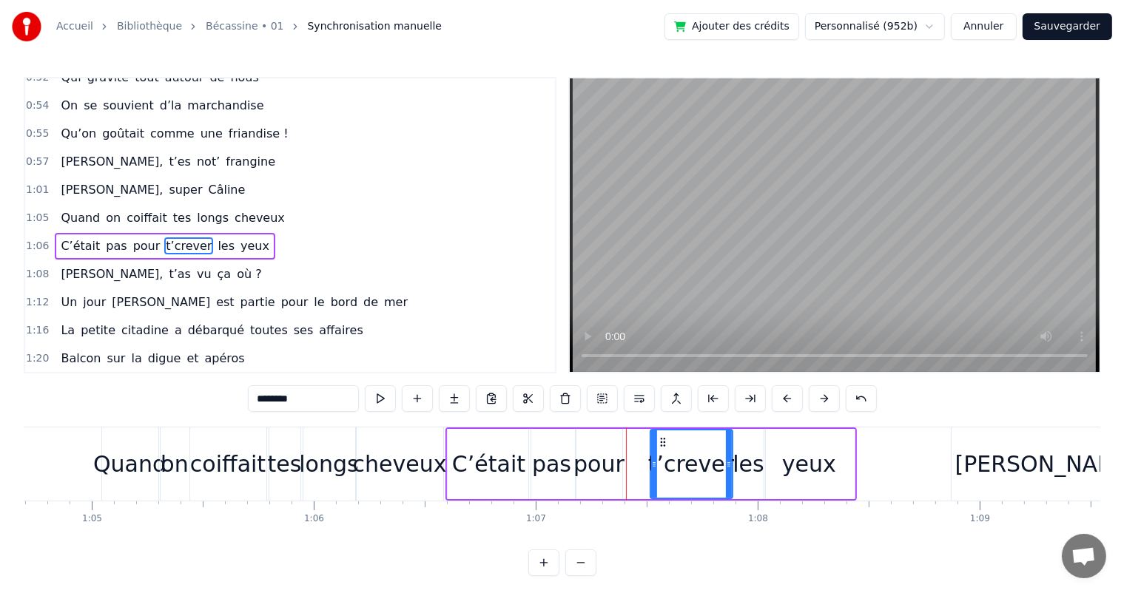
drag, startPoint x: 624, startPoint y: 460, endPoint x: 651, endPoint y: 460, distance: 26.6
click at [651, 460] on icon at bounding box center [654, 465] width 6 height 12
click at [609, 465] on div "pour" at bounding box center [598, 463] width 51 height 33
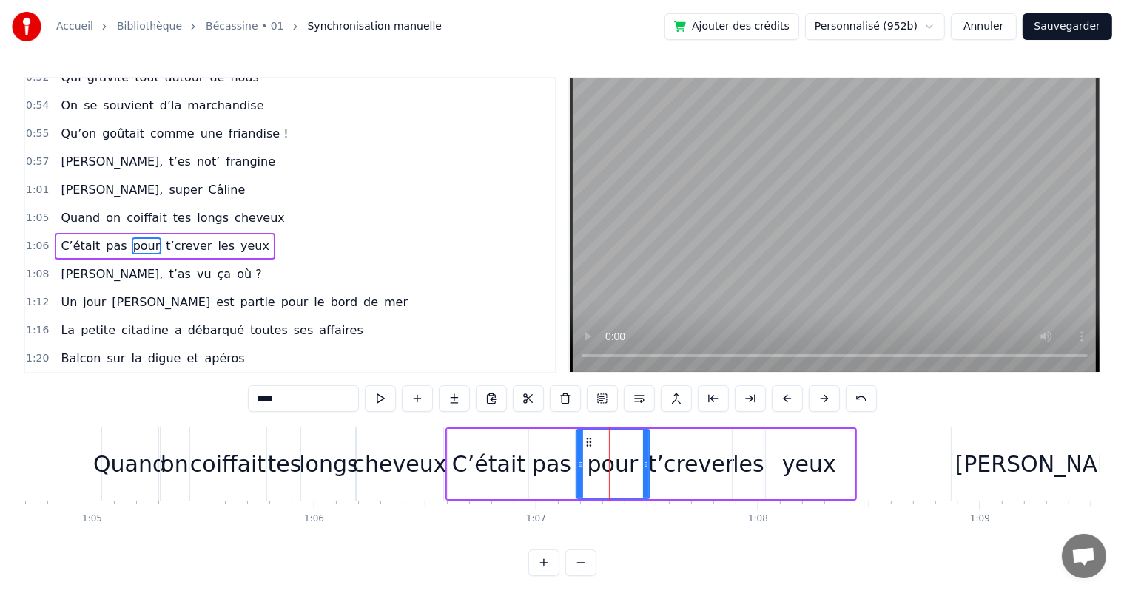
click at [644, 463] on icon at bounding box center [646, 465] width 6 height 12
drag, startPoint x: 577, startPoint y: 468, endPoint x: 595, endPoint y: 468, distance: 17.8
click at [595, 468] on icon at bounding box center [598, 465] width 6 height 12
click at [562, 467] on div "pas" at bounding box center [551, 463] width 39 height 33
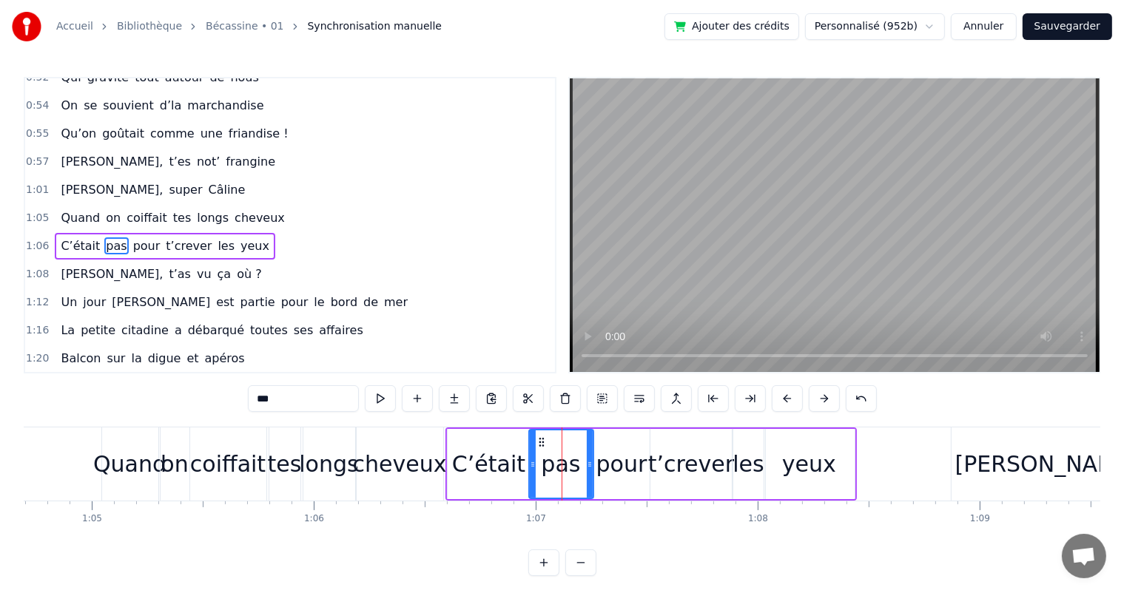
drag, startPoint x: 571, startPoint y: 469, endPoint x: 589, endPoint y: 469, distance: 18.5
click at [589, 469] on icon at bounding box center [590, 465] width 6 height 12
drag, startPoint x: 531, startPoint y: 473, endPoint x: 547, endPoint y: 473, distance: 16.3
click at [547, 473] on div at bounding box center [549, 463] width 6 height 67
click at [513, 473] on div "C’était" at bounding box center [488, 463] width 73 height 33
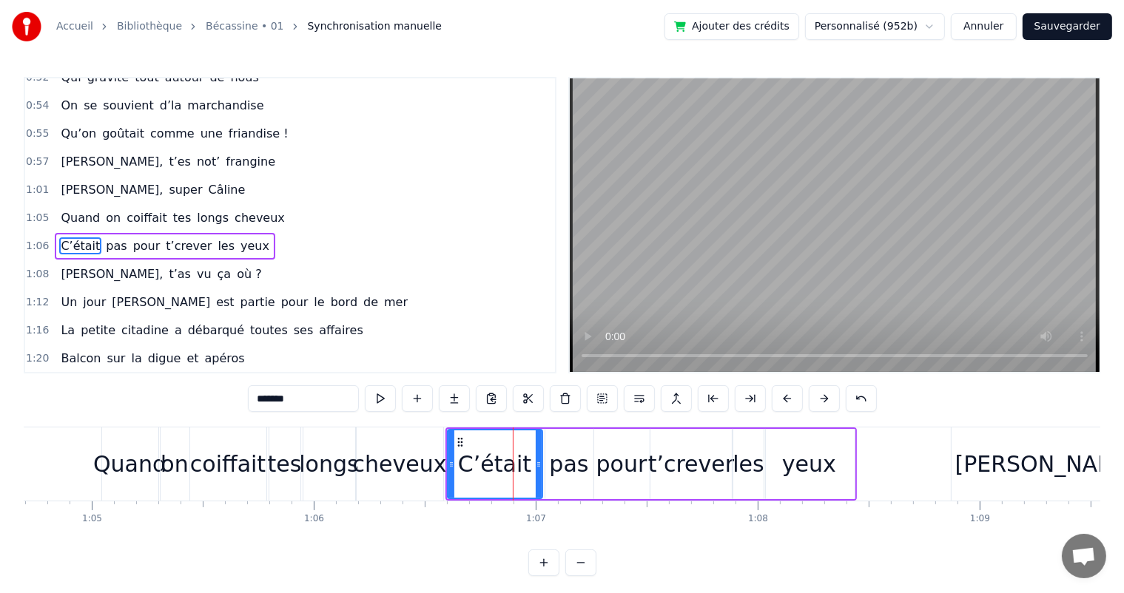
drag, startPoint x: 521, startPoint y: 473, endPoint x: 538, endPoint y: 473, distance: 17.8
click at [538, 473] on div at bounding box center [538, 463] width 6 height 67
click at [378, 402] on button at bounding box center [380, 398] width 31 height 27
drag, startPoint x: 450, startPoint y: 459, endPoint x: 457, endPoint y: 456, distance: 7.7
click at [457, 456] on div at bounding box center [459, 463] width 6 height 67
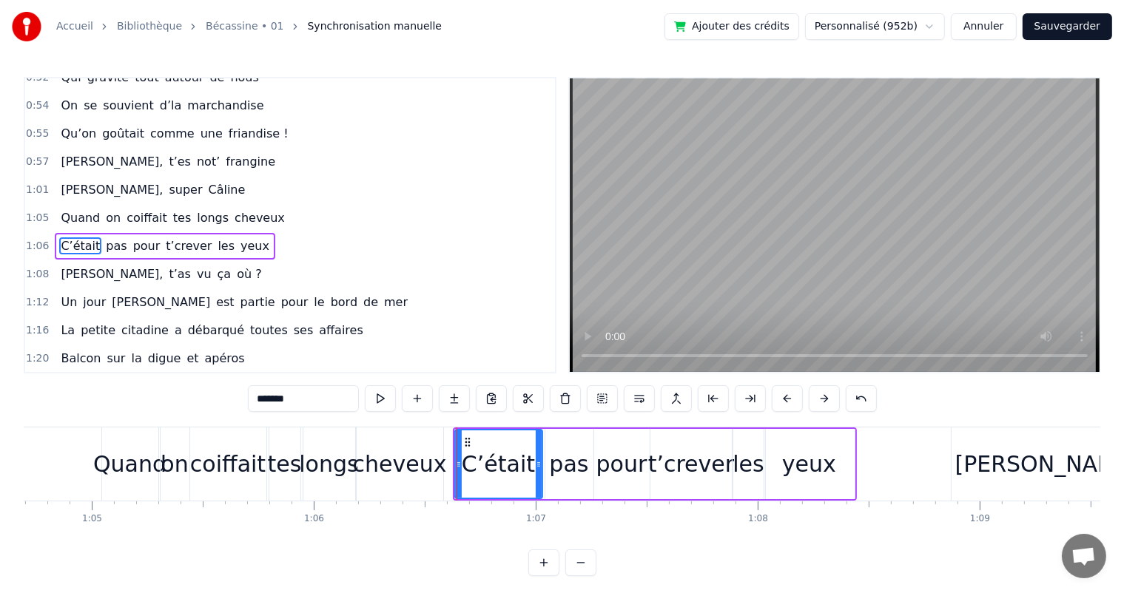
click at [121, 454] on div "Quand" at bounding box center [129, 463] width 73 height 33
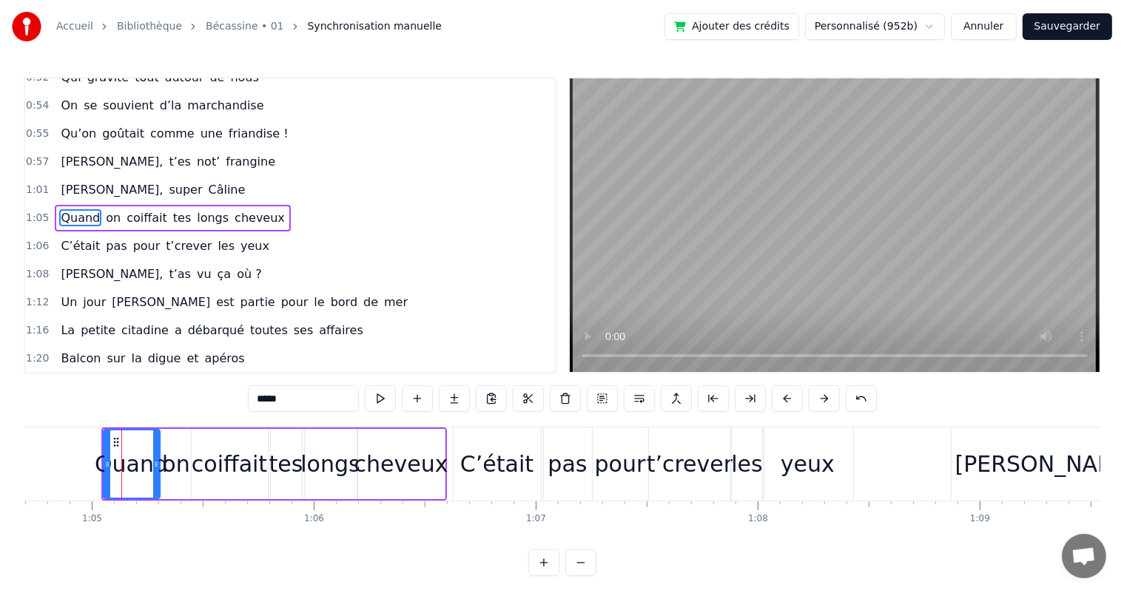
scroll to position [438, 0]
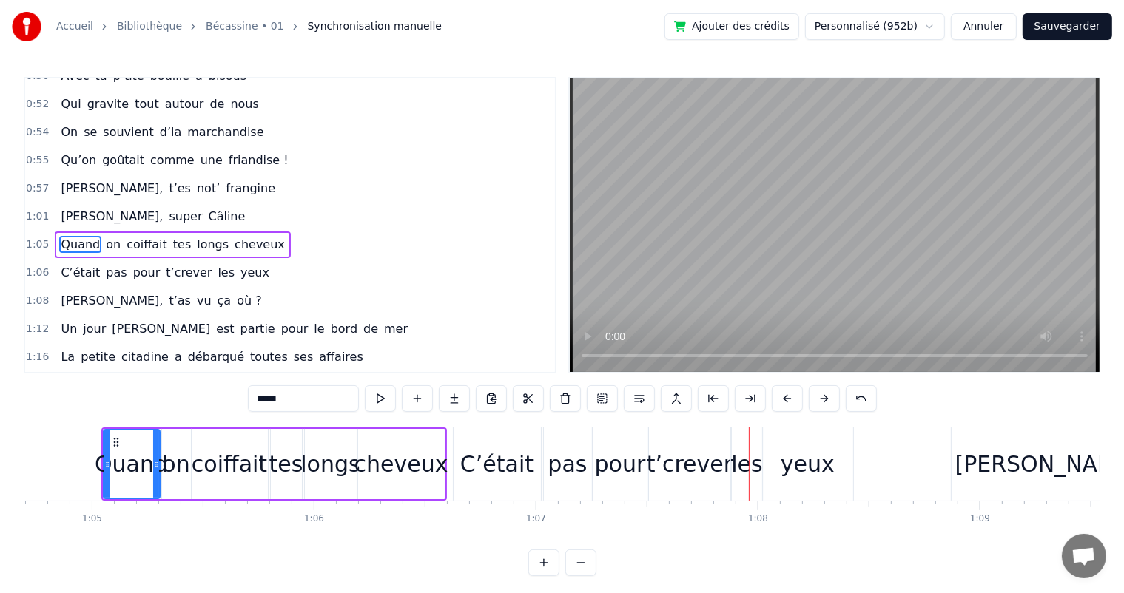
click at [837, 464] on div "yeux" at bounding box center [808, 464] width 90 height 73
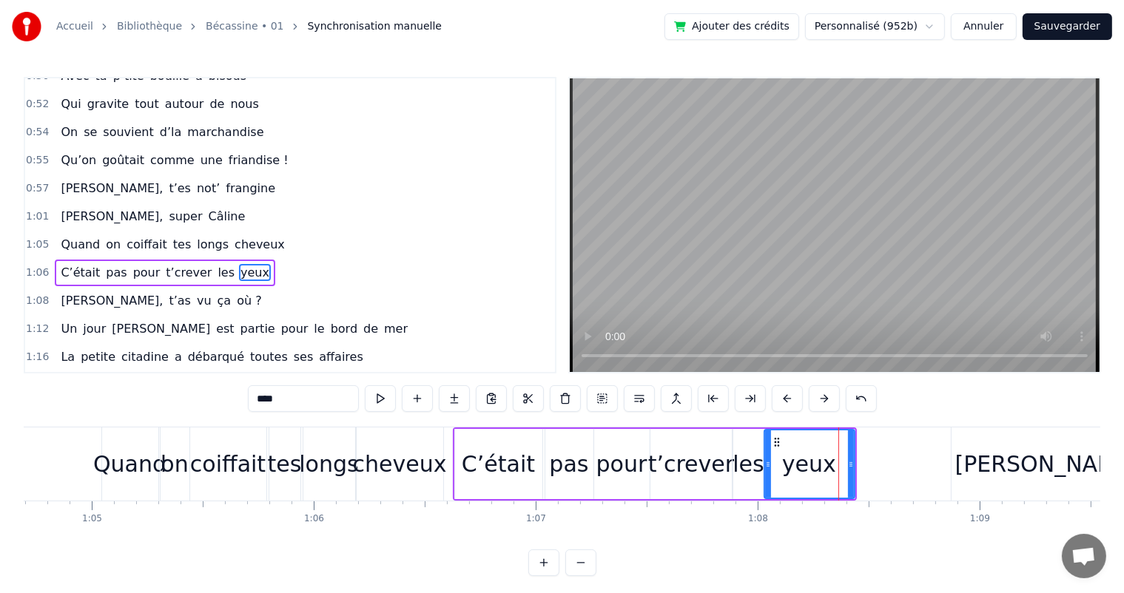
scroll to position [464, 0]
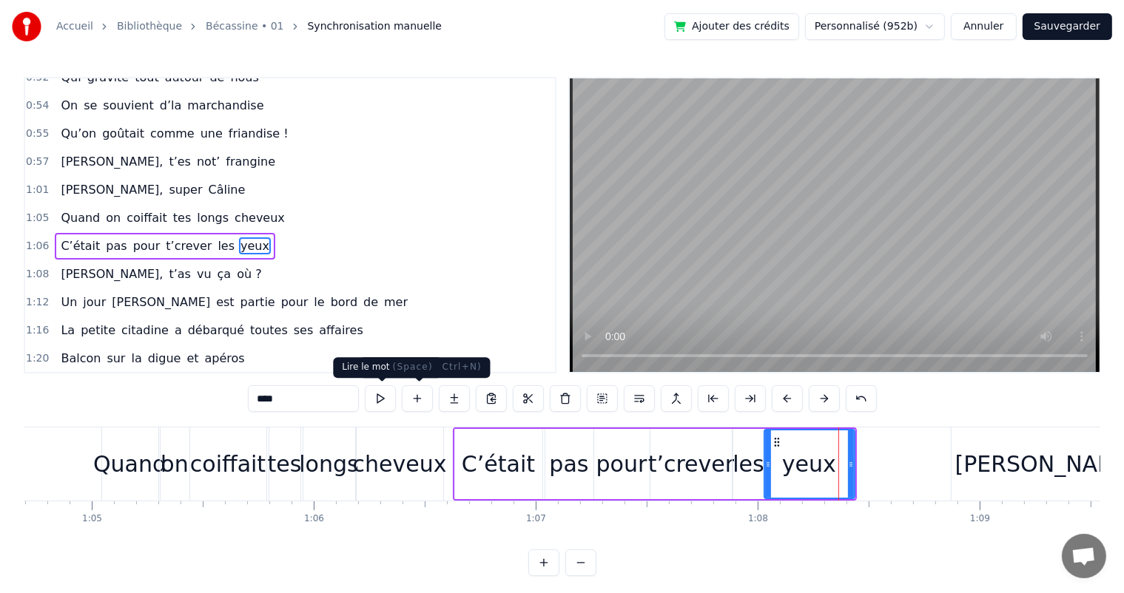
click at [392, 397] on button at bounding box center [380, 398] width 31 height 27
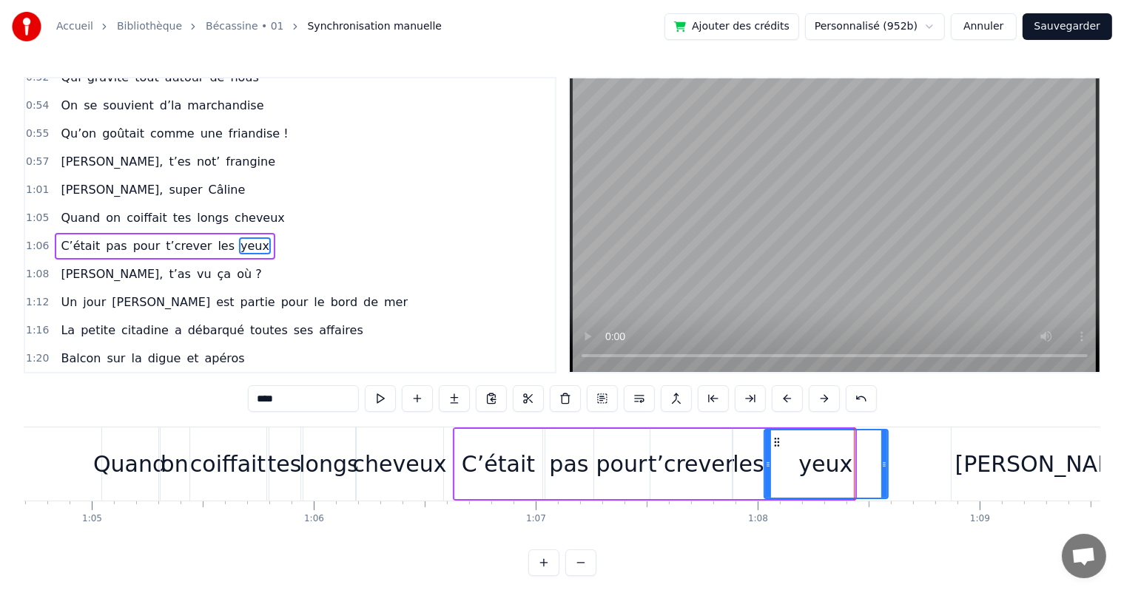
drag, startPoint x: 849, startPoint y: 464, endPoint x: 882, endPoint y: 462, distance: 33.4
click at [882, 462] on icon at bounding box center [884, 465] width 6 height 12
drag, startPoint x: 764, startPoint y: 462, endPoint x: 781, endPoint y: 462, distance: 17.0
click at [782, 462] on icon at bounding box center [785, 465] width 6 height 12
click at [737, 464] on div "les" at bounding box center [747, 463] width 31 height 33
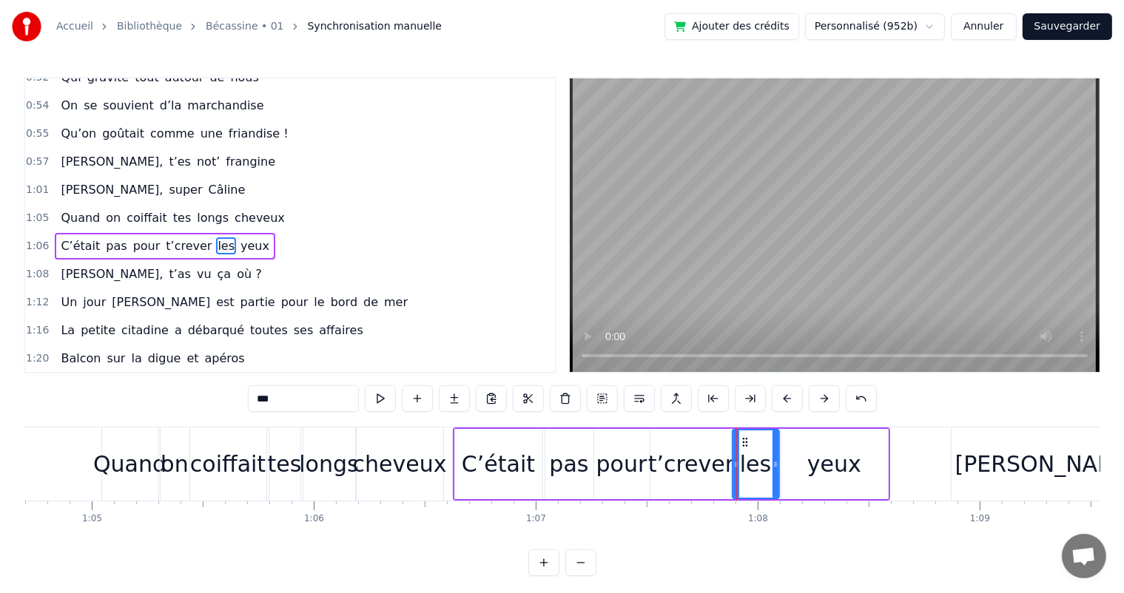
drag, startPoint x: 760, startPoint y: 459, endPoint x: 774, endPoint y: 462, distance: 14.4
click at [774, 462] on icon at bounding box center [775, 465] width 6 height 12
drag, startPoint x: 733, startPoint y: 464, endPoint x: 746, endPoint y: 464, distance: 12.6
click at [746, 464] on icon at bounding box center [749, 465] width 6 height 12
click at [721, 467] on div "t’crever" at bounding box center [691, 463] width 86 height 33
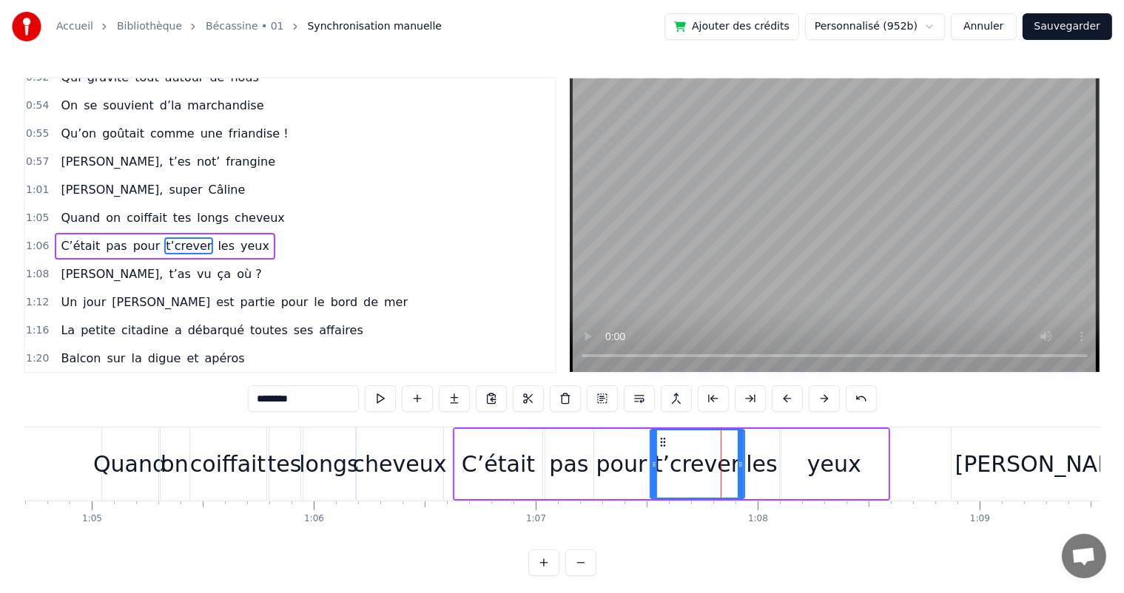
drag, startPoint x: 728, startPoint y: 468, endPoint x: 740, endPoint y: 467, distance: 11.9
click at [740, 467] on icon at bounding box center [740, 465] width 6 height 12
drag, startPoint x: 651, startPoint y: 475, endPoint x: 663, endPoint y: 475, distance: 12.6
click at [663, 475] on div at bounding box center [666, 463] width 6 height 67
click at [660, 473] on div at bounding box center [661, 463] width 6 height 67
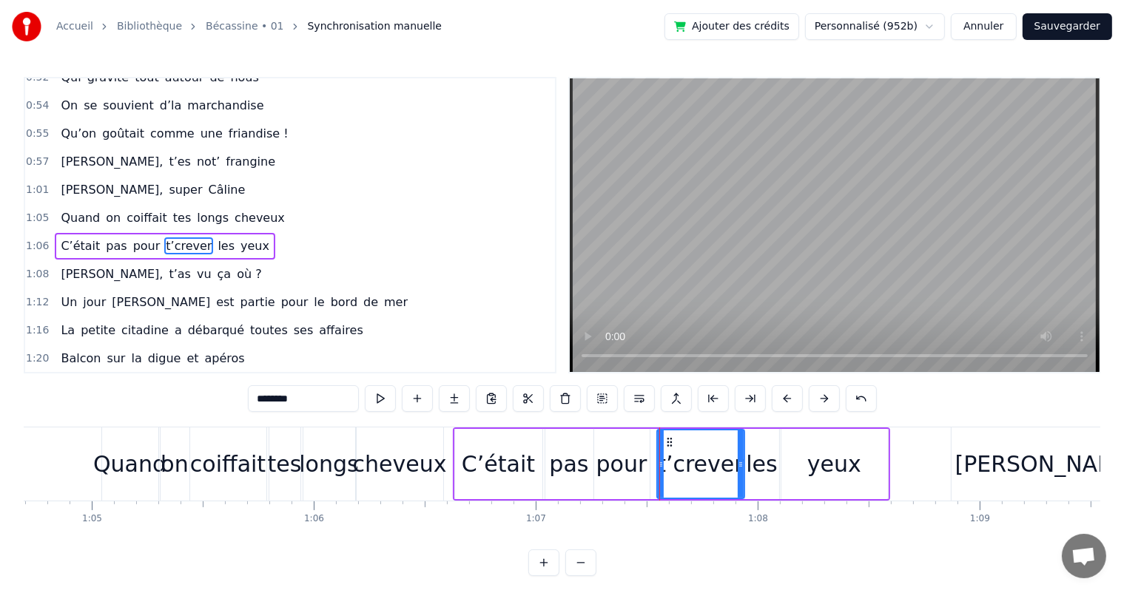
click at [642, 473] on div "pour" at bounding box center [621, 463] width 51 height 33
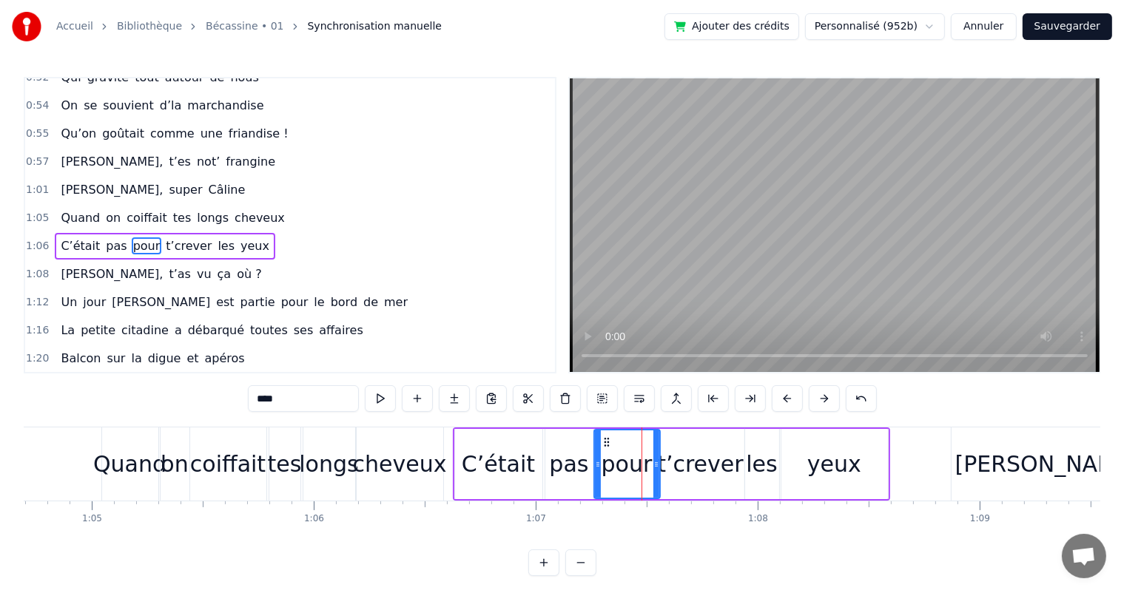
drag, startPoint x: 645, startPoint y: 473, endPoint x: 655, endPoint y: 473, distance: 10.4
click at [655, 473] on div at bounding box center [656, 463] width 6 height 67
drag, startPoint x: 597, startPoint y: 480, endPoint x: 621, endPoint y: 479, distance: 24.5
click at [621, 479] on div at bounding box center [622, 463] width 6 height 67
click at [587, 479] on div "pas" at bounding box center [569, 464] width 48 height 70
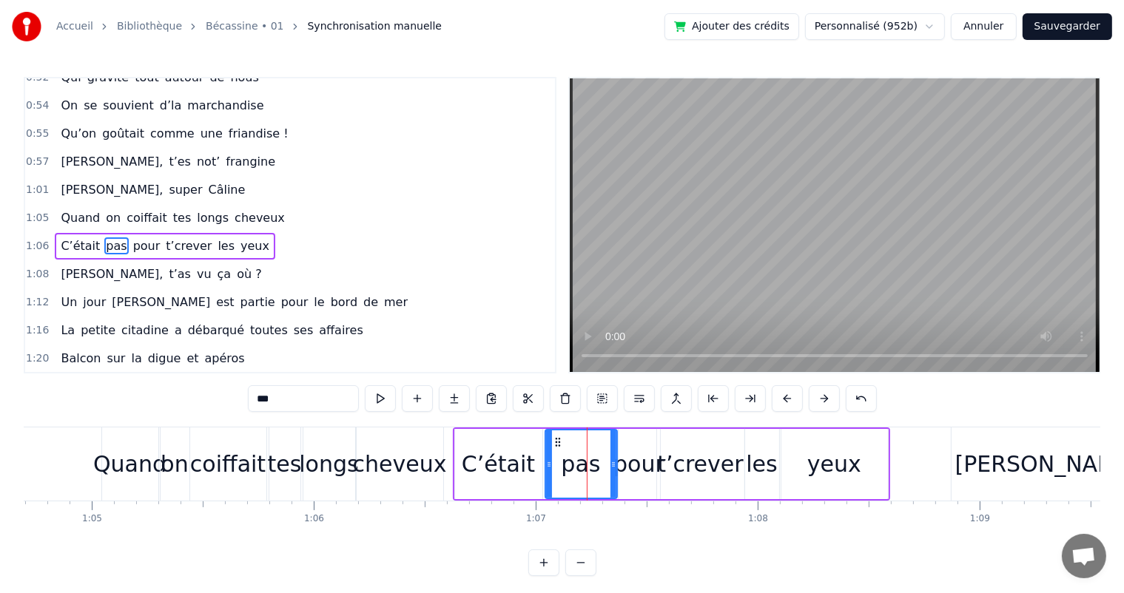
drag, startPoint x: 589, startPoint y: 479, endPoint x: 577, endPoint y: 479, distance: 11.9
click at [613, 479] on div at bounding box center [613, 463] width 6 height 67
drag, startPoint x: 547, startPoint y: 479, endPoint x: 577, endPoint y: 476, distance: 30.4
click at [577, 476] on div at bounding box center [579, 463] width 6 height 67
click at [533, 480] on div "C’était" at bounding box center [498, 464] width 87 height 70
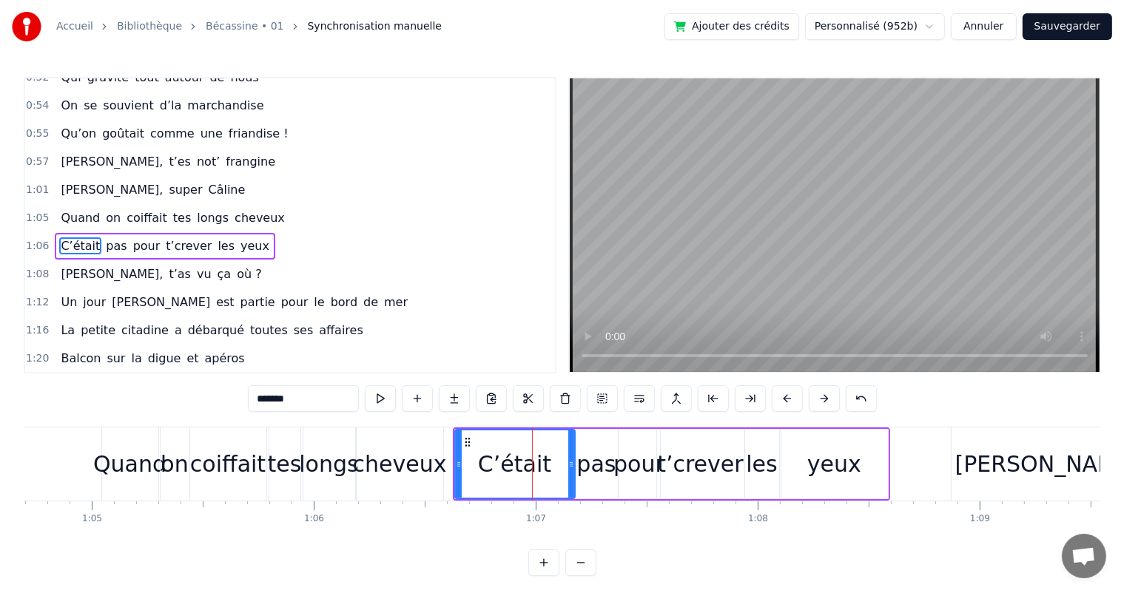
drag, startPoint x: 538, startPoint y: 482, endPoint x: 570, endPoint y: 482, distance: 32.5
click at [570, 482] on div at bounding box center [571, 463] width 6 height 67
click at [380, 393] on button at bounding box center [380, 398] width 31 height 27
drag, startPoint x: 456, startPoint y: 472, endPoint x: 478, endPoint y: 469, distance: 22.4
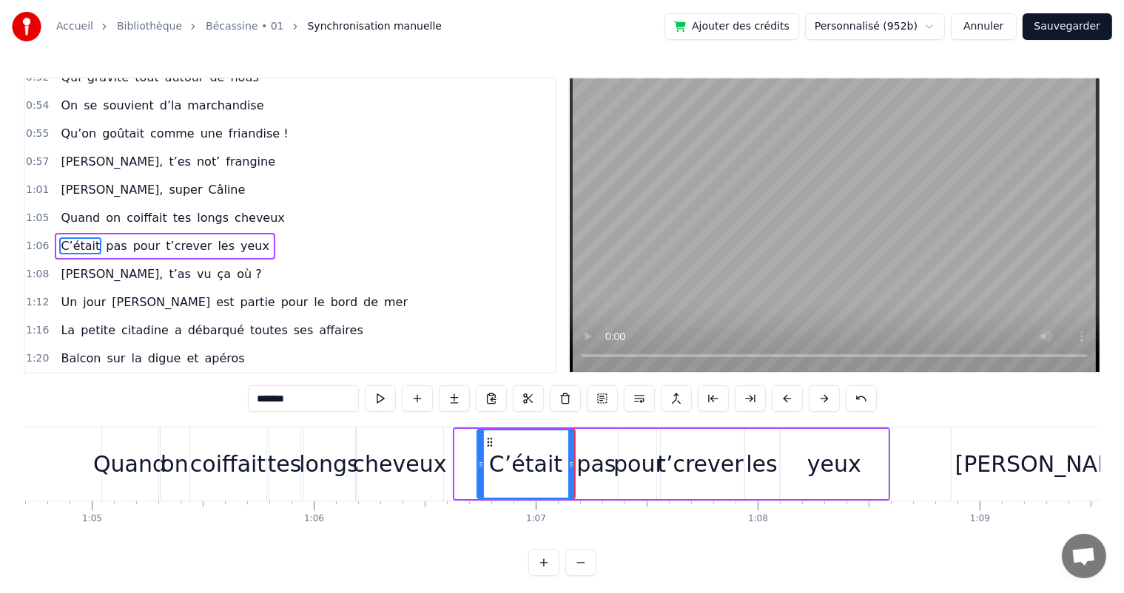
click at [478, 469] on div at bounding box center [481, 463] width 6 height 67
click at [381, 397] on button at bounding box center [380, 398] width 31 height 27
drag, startPoint x: 481, startPoint y: 470, endPoint x: 492, endPoint y: 466, distance: 11.9
click at [492, 466] on div at bounding box center [491, 463] width 6 height 67
click at [393, 396] on button at bounding box center [380, 398] width 31 height 27
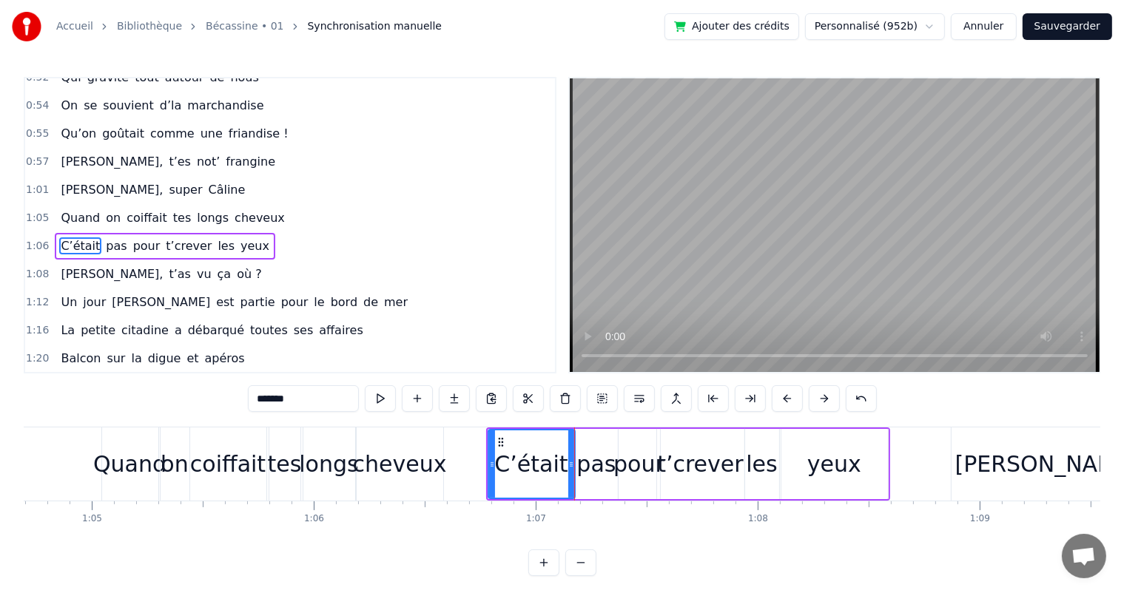
click at [375, 460] on div "cheveux" at bounding box center [400, 463] width 94 height 33
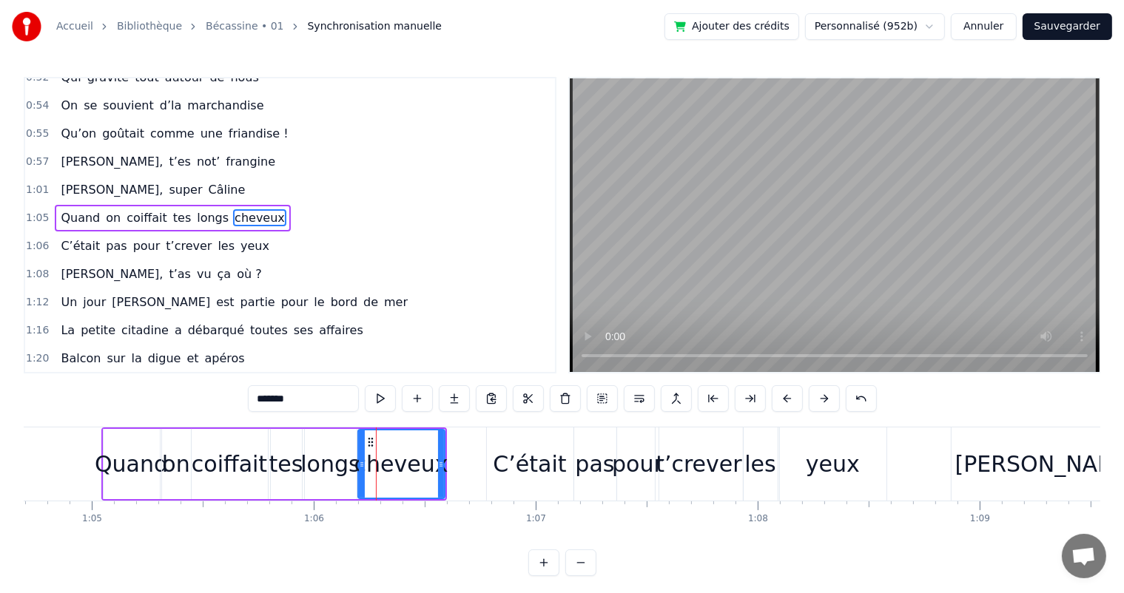
scroll to position [438, 0]
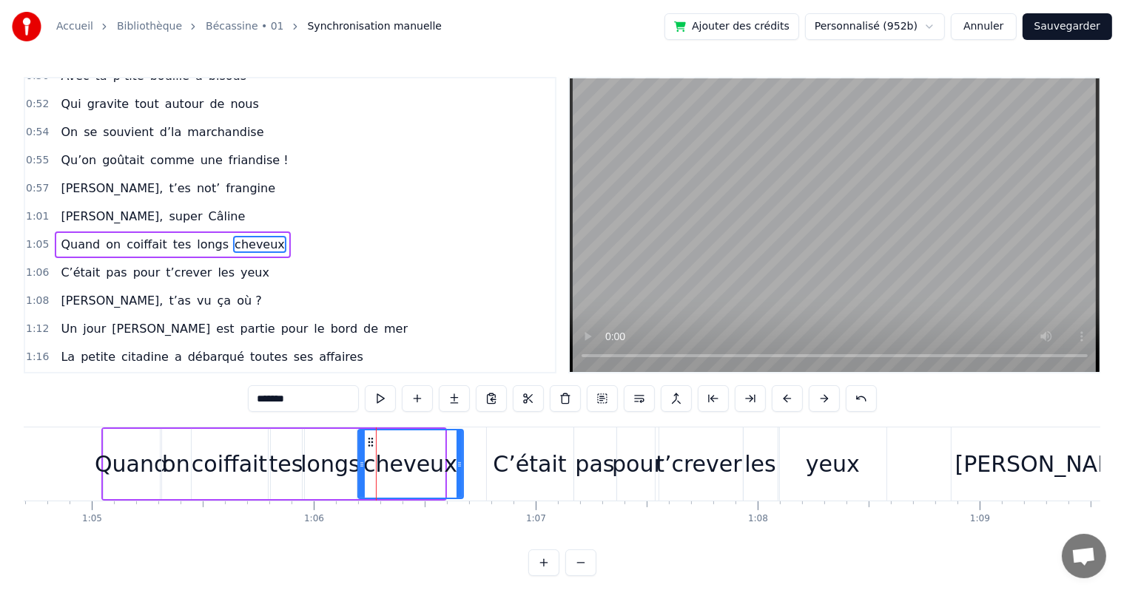
drag, startPoint x: 438, startPoint y: 464, endPoint x: 456, endPoint y: 464, distance: 18.5
click at [456, 464] on icon at bounding box center [459, 465] width 6 height 12
drag, startPoint x: 124, startPoint y: 441, endPoint x: 143, endPoint y: 439, distance: 18.6
click at [124, 441] on div "Quand" at bounding box center [132, 464] width 56 height 70
type input "*****"
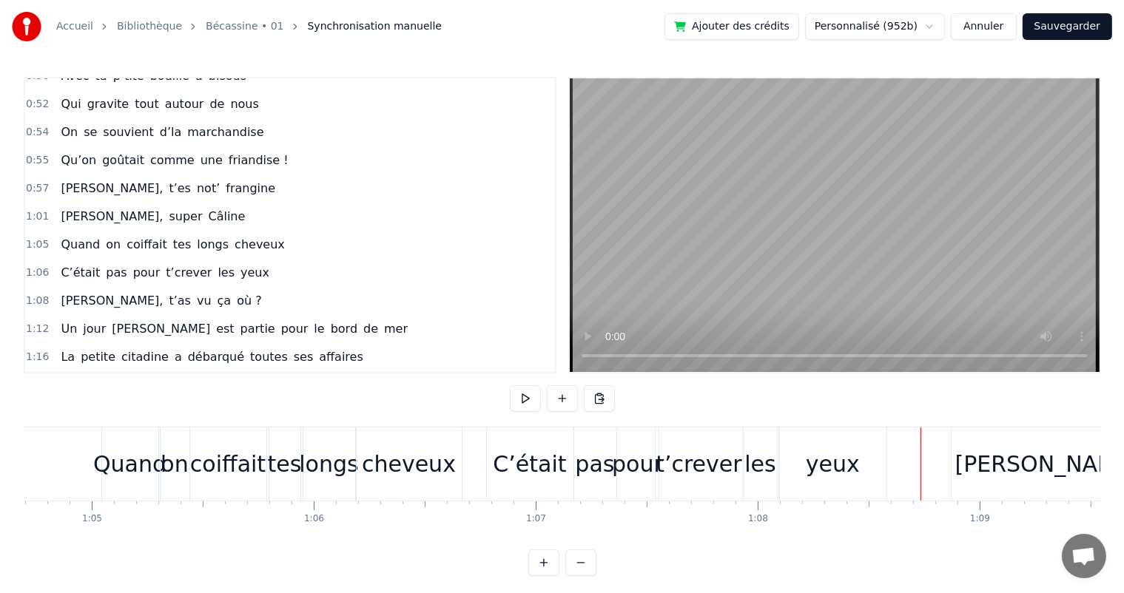
click at [950, 469] on div "[PERSON_NAME]," at bounding box center [1050, 464] width 200 height 73
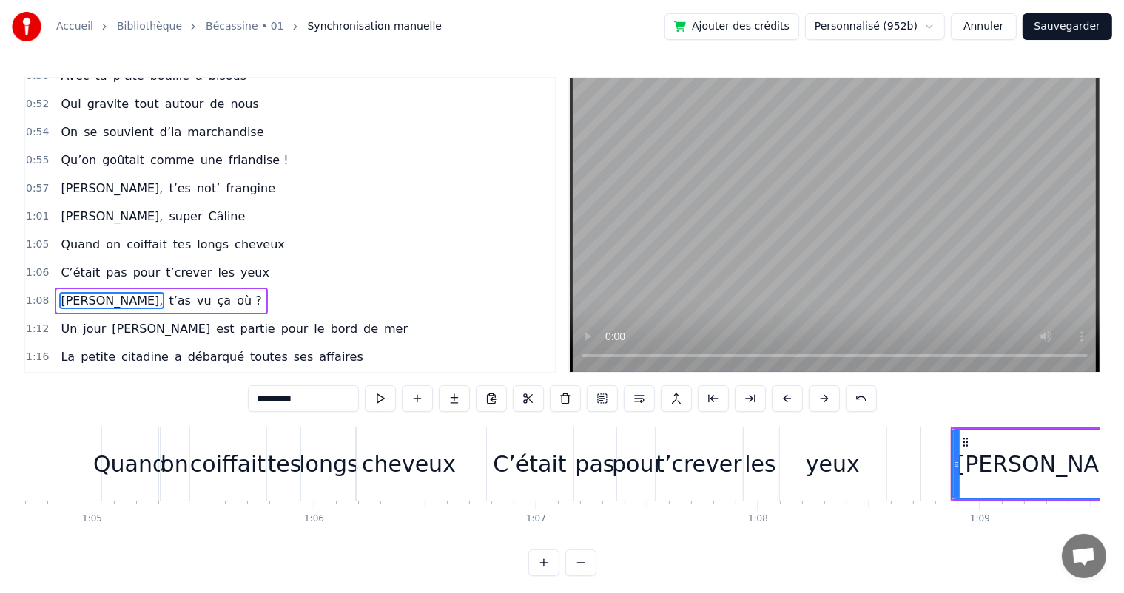
scroll to position [492, 0]
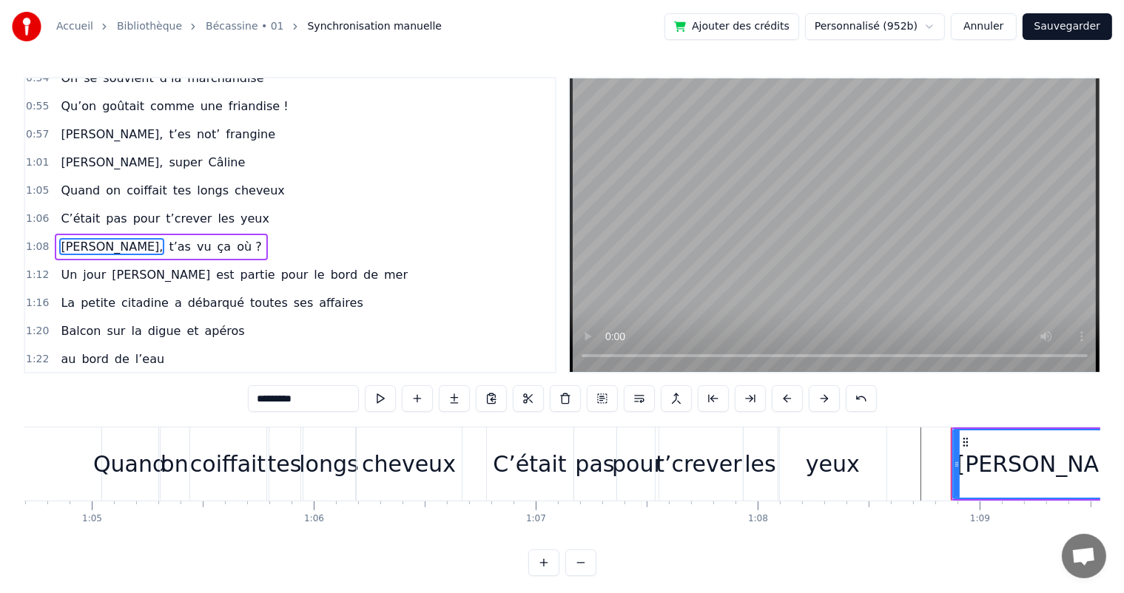
click at [996, 470] on div "[PERSON_NAME]," at bounding box center [1051, 463] width 197 height 67
click at [967, 394] on div "0:07 [PERSON_NAME] est née un beau matin 0:09 D’une manif des frangins 0:11 Son…" at bounding box center [562, 326] width 1076 height 499
click at [875, 456] on div "yeux" at bounding box center [833, 464] width 107 height 73
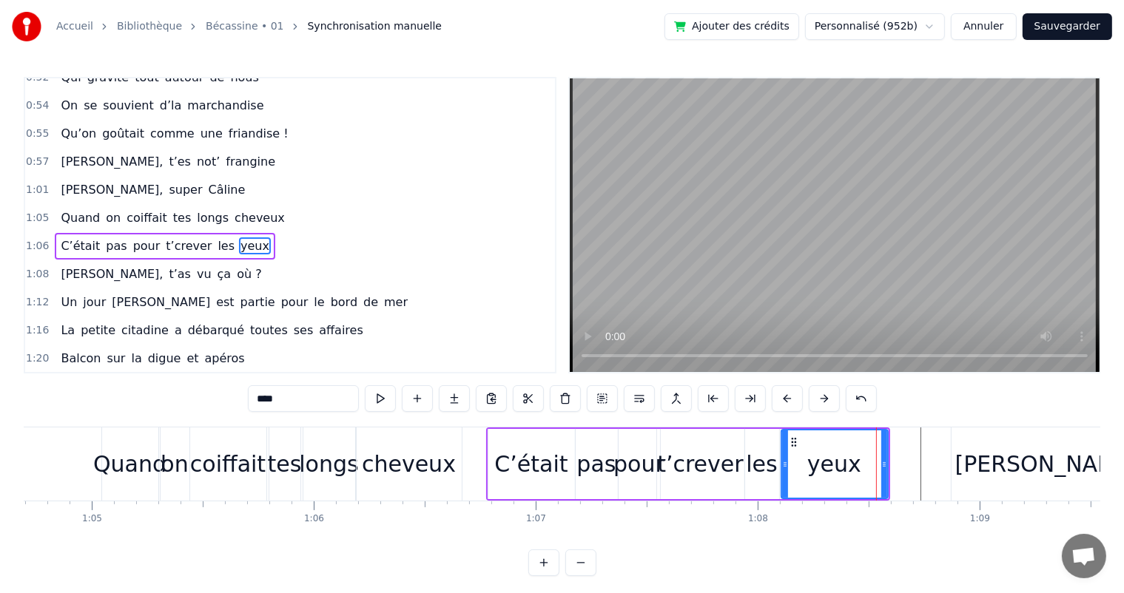
click at [1017, 464] on div "[PERSON_NAME]," at bounding box center [1051, 463] width 192 height 33
type input "*********"
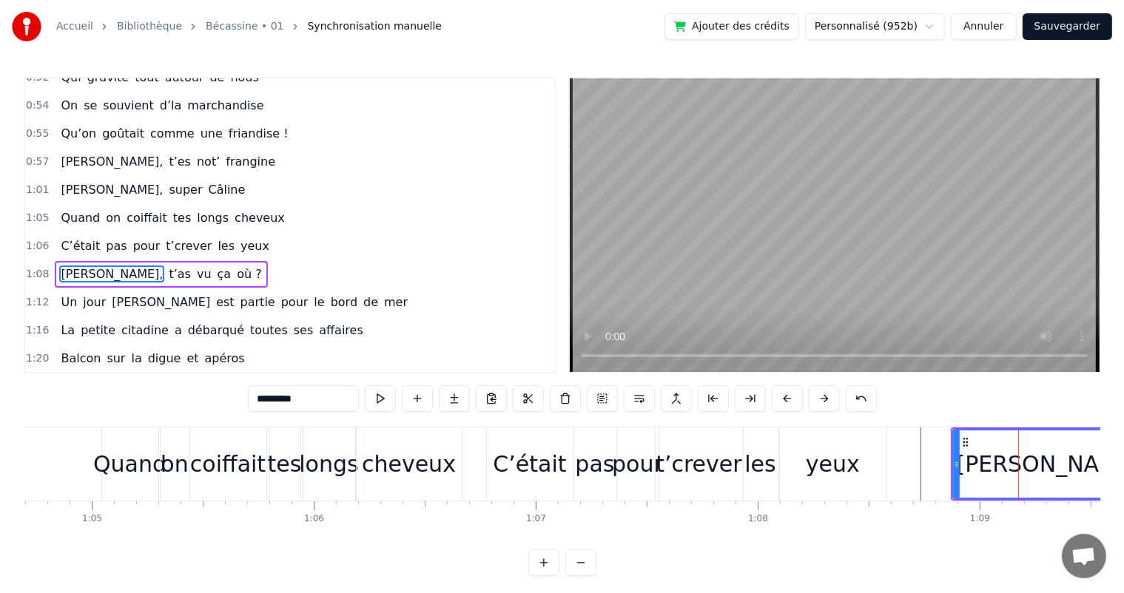
scroll to position [492, 0]
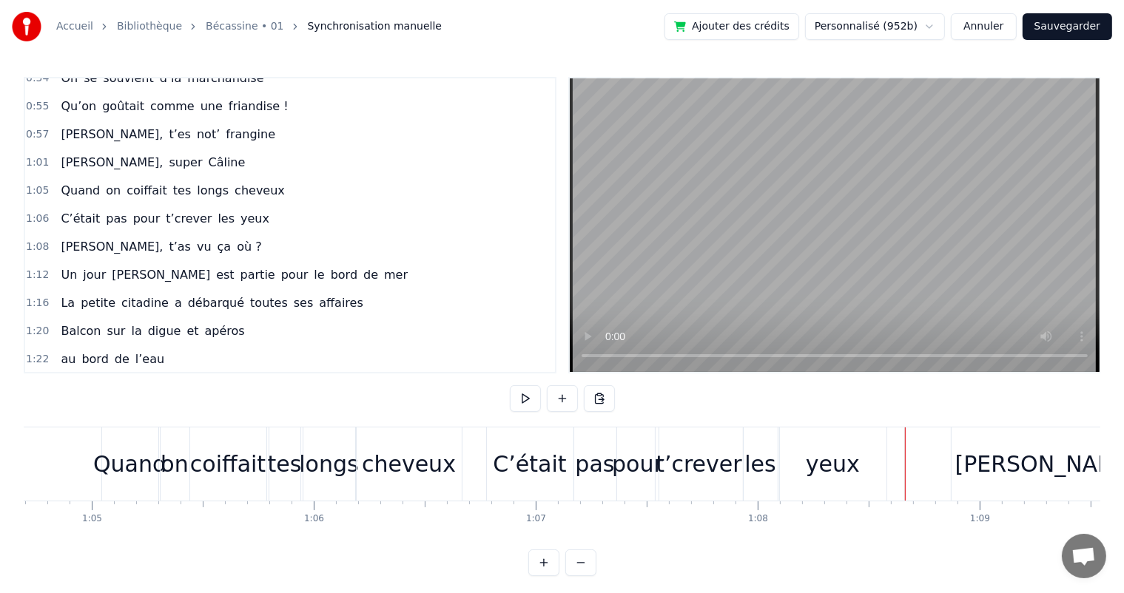
click at [871, 463] on div "yeux" at bounding box center [833, 464] width 107 height 73
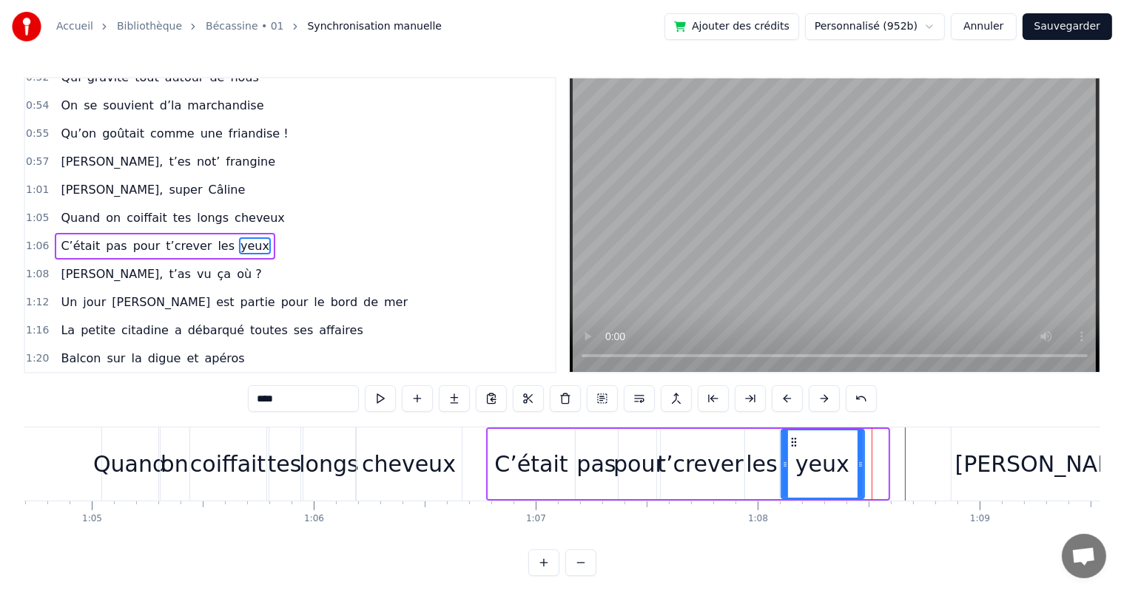
drag, startPoint x: 878, startPoint y: 464, endPoint x: 861, endPoint y: 463, distance: 17.1
click at [861, 463] on icon at bounding box center [860, 465] width 6 height 12
click at [560, 456] on div "C’était" at bounding box center [530, 463] width 73 height 33
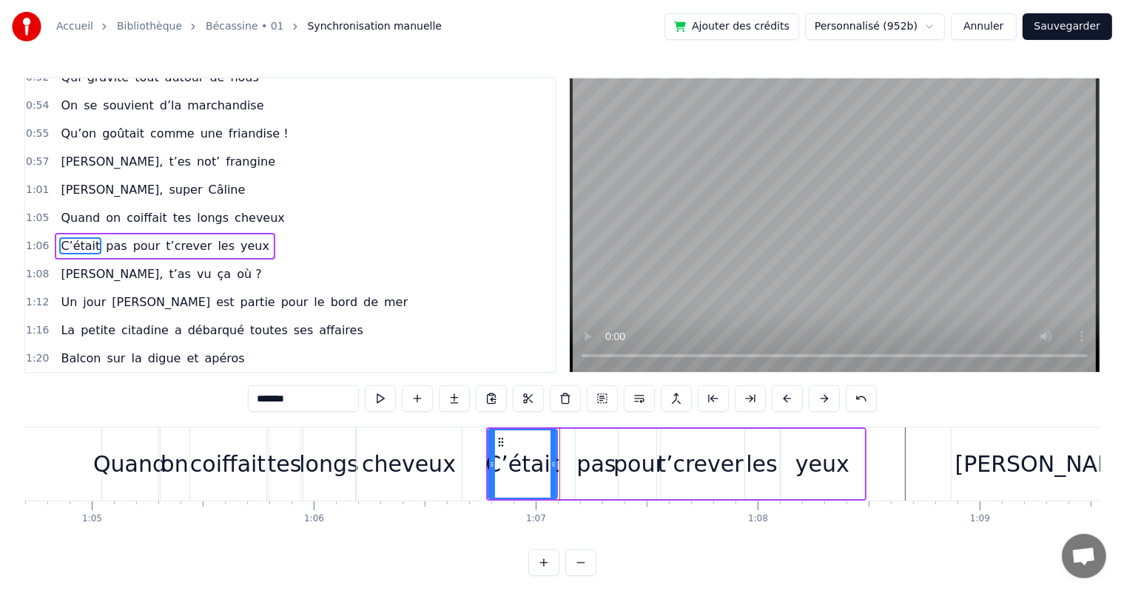
drag, startPoint x: 571, startPoint y: 459, endPoint x: 553, endPoint y: 463, distance: 18.1
click at [553, 463] on icon at bounding box center [553, 465] width 6 height 12
click at [381, 404] on button at bounding box center [380, 398] width 31 height 27
click at [592, 464] on div "pas" at bounding box center [595, 463] width 39 height 33
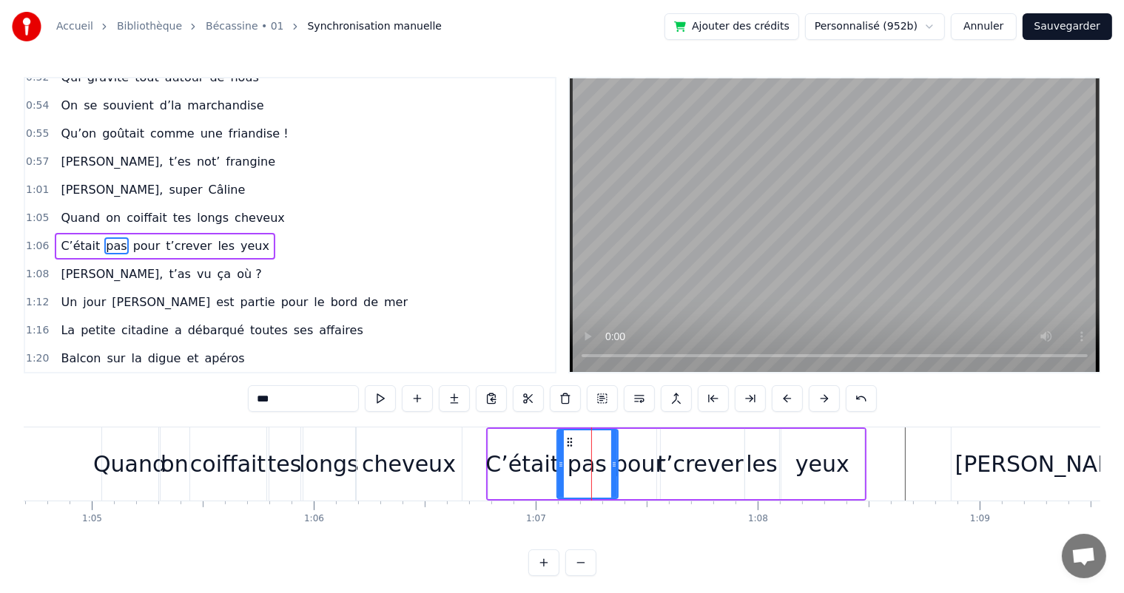
drag, startPoint x: 575, startPoint y: 466, endPoint x: 557, endPoint y: 469, distance: 18.7
click at [558, 469] on icon at bounding box center [561, 465] width 6 height 12
drag, startPoint x: 614, startPoint y: 473, endPoint x: 598, endPoint y: 473, distance: 15.5
click at [598, 473] on div at bounding box center [598, 463] width 6 height 67
click at [647, 473] on div "pour" at bounding box center [638, 463] width 51 height 33
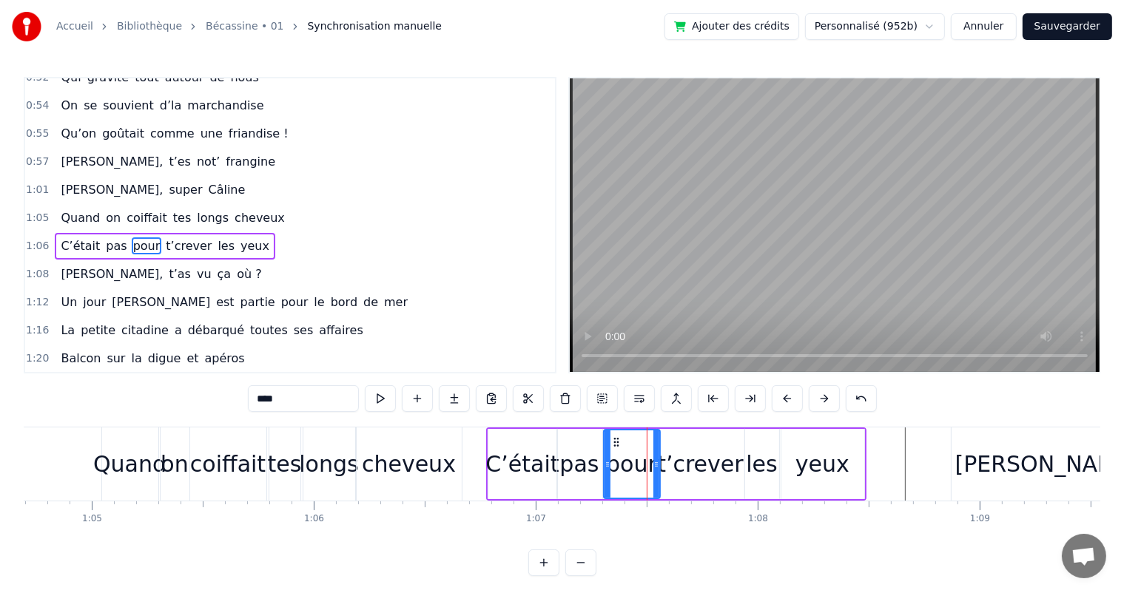
drag, startPoint x: 621, startPoint y: 472, endPoint x: 606, endPoint y: 472, distance: 14.8
click at [606, 472] on div at bounding box center [607, 463] width 6 height 67
drag, startPoint x: 654, startPoint y: 475, endPoint x: 642, endPoint y: 476, distance: 11.9
click at [642, 476] on div at bounding box center [644, 463] width 6 height 67
click at [678, 478] on div "t’crever" at bounding box center [700, 463] width 86 height 33
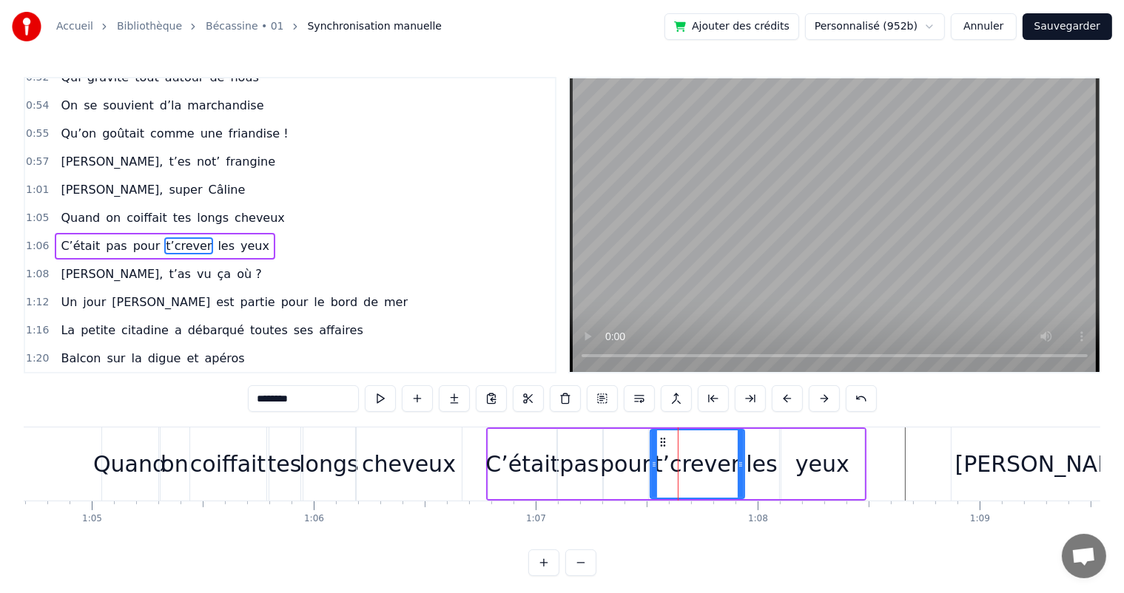
click at [654, 478] on div at bounding box center [654, 463] width 6 height 67
click at [412, 444] on div "cheveux" at bounding box center [409, 464] width 105 height 73
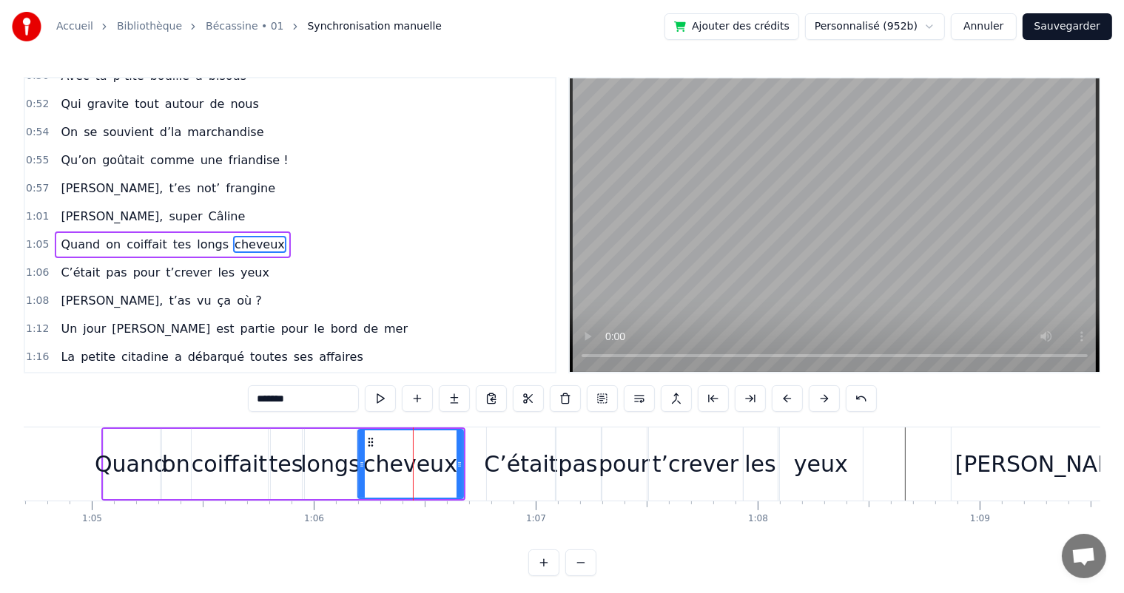
click at [381, 464] on div "cheveux" at bounding box center [410, 463] width 94 height 33
drag, startPoint x: 361, startPoint y: 470, endPoint x: 368, endPoint y: 468, distance: 7.5
click at [368, 468] on div at bounding box center [369, 463] width 6 height 67
click at [337, 465] on div "longs" at bounding box center [329, 463] width 59 height 33
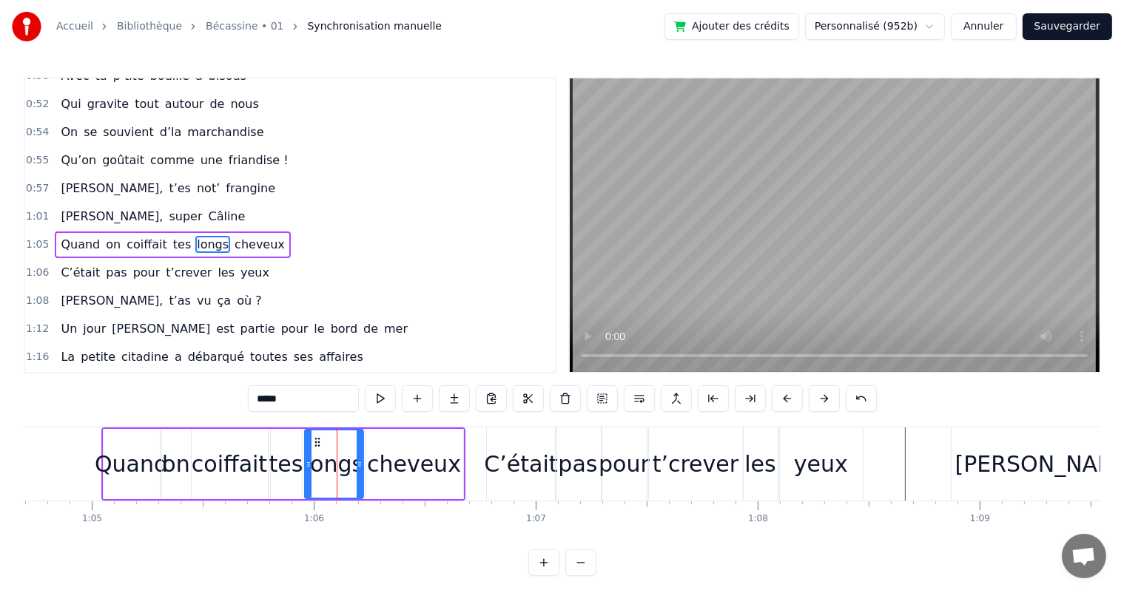
click at [358, 466] on circle at bounding box center [358, 466] width 1 height 1
click at [291, 463] on div "tes" at bounding box center [286, 463] width 34 height 33
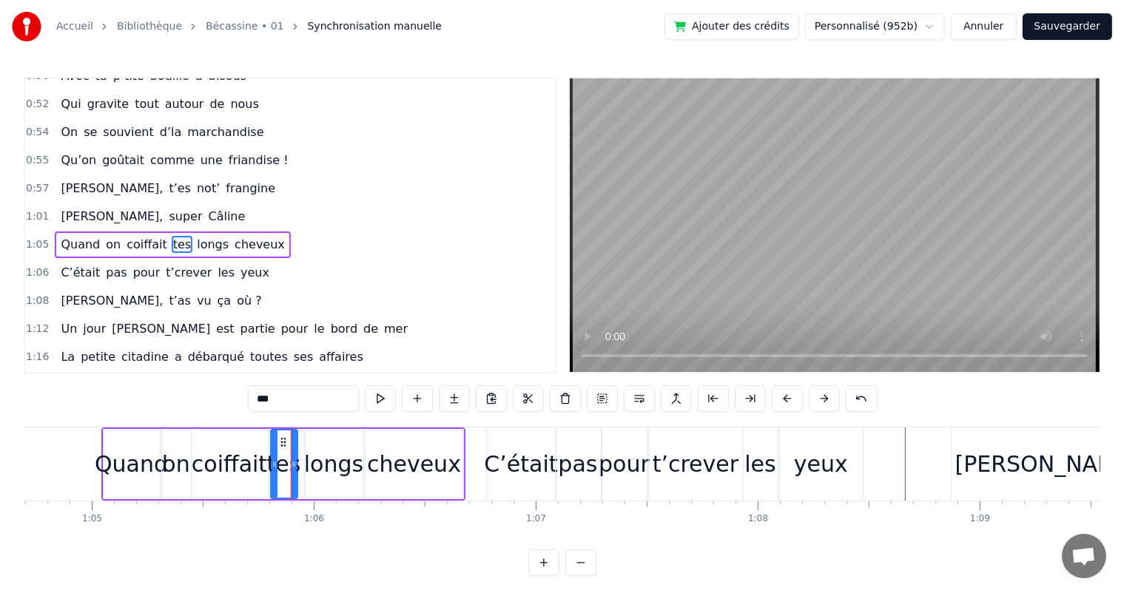
click at [293, 463] on icon at bounding box center [294, 465] width 6 height 12
click at [354, 462] on div "longs" at bounding box center [333, 463] width 59 height 33
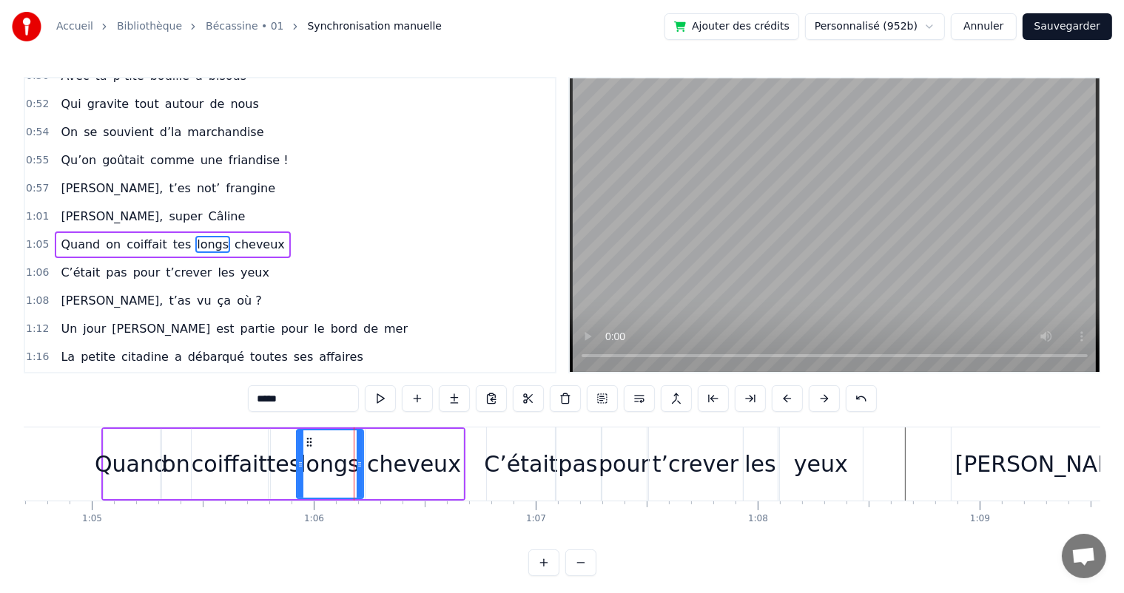
drag, startPoint x: 308, startPoint y: 464, endPoint x: 300, endPoint y: 462, distance: 8.3
click at [300, 462] on icon at bounding box center [300, 465] width 6 height 12
click at [217, 450] on div "coiffait" at bounding box center [229, 463] width 75 height 33
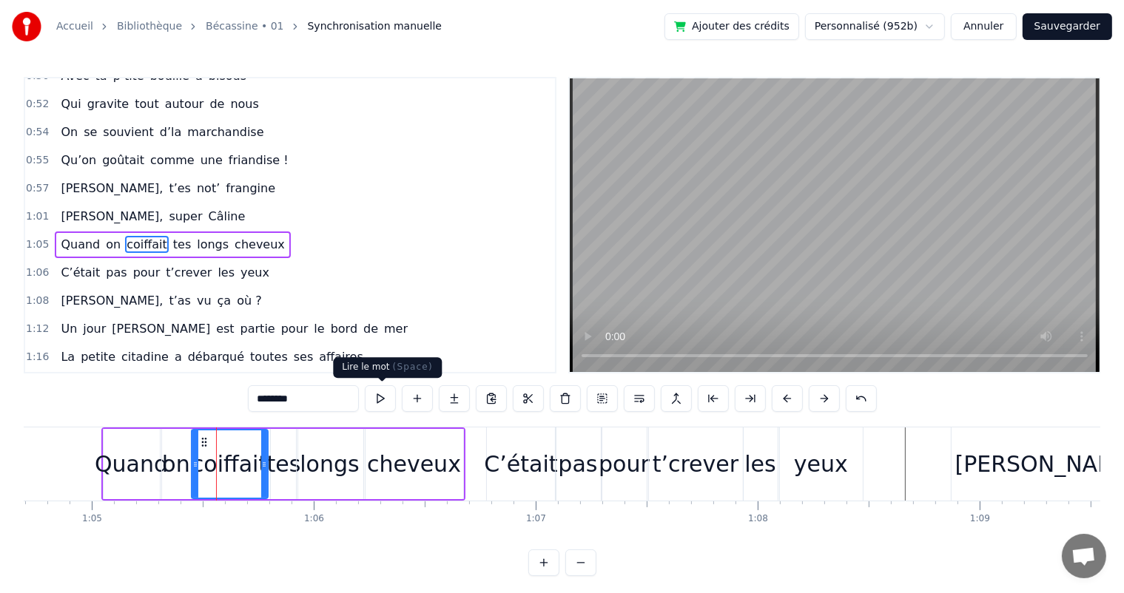
click at [386, 405] on button at bounding box center [380, 398] width 31 height 27
click at [246, 464] on div "coiffait" at bounding box center [229, 463] width 75 height 33
drag, startPoint x: 265, startPoint y: 461, endPoint x: 254, endPoint y: 461, distance: 10.4
click at [254, 461] on icon at bounding box center [254, 465] width 6 height 12
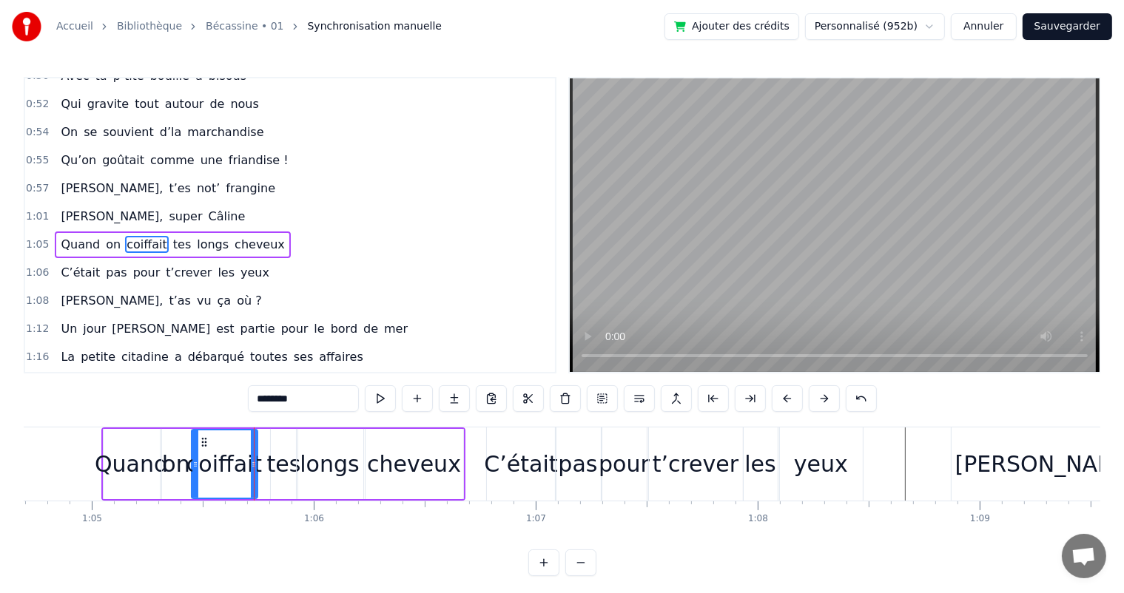
click at [293, 462] on div "tes" at bounding box center [284, 463] width 34 height 33
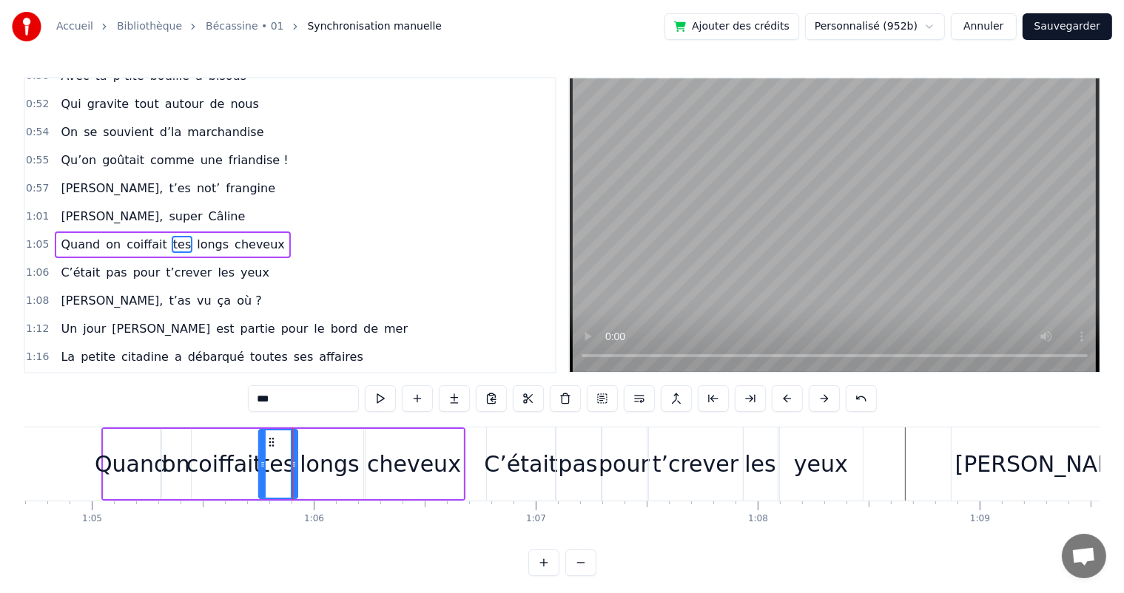
drag, startPoint x: 273, startPoint y: 459, endPoint x: 261, endPoint y: 459, distance: 11.9
click at [261, 459] on icon at bounding box center [263, 465] width 6 height 12
click at [285, 459] on icon at bounding box center [288, 465] width 6 height 12
click at [317, 456] on div "longs" at bounding box center [329, 463] width 59 height 33
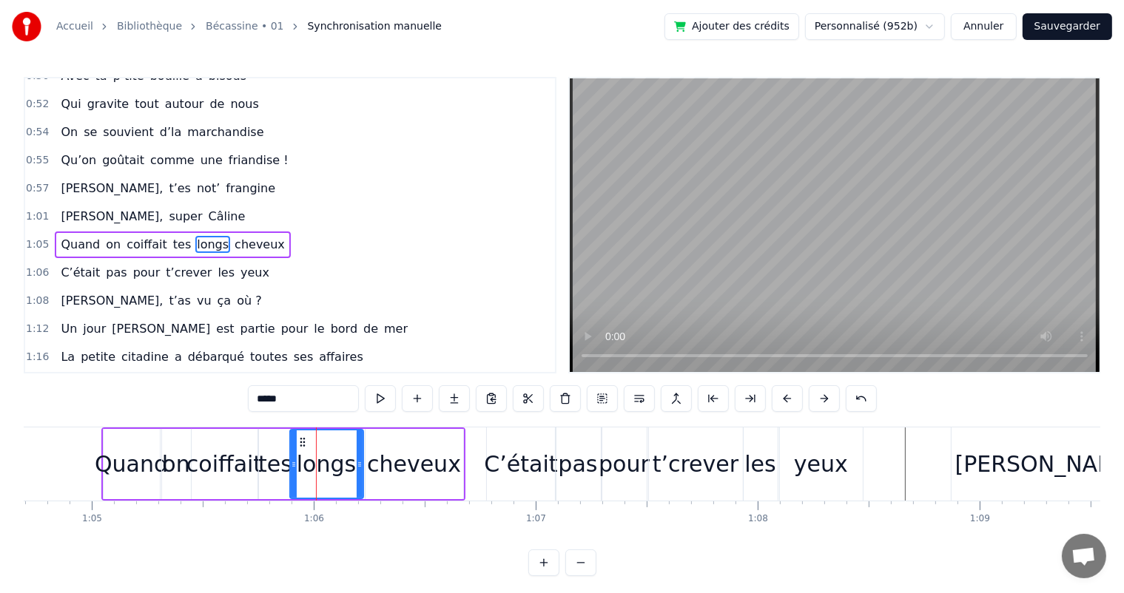
click at [292, 458] on div at bounding box center [294, 463] width 6 height 67
click at [279, 456] on div "tes" at bounding box center [275, 463] width 34 height 33
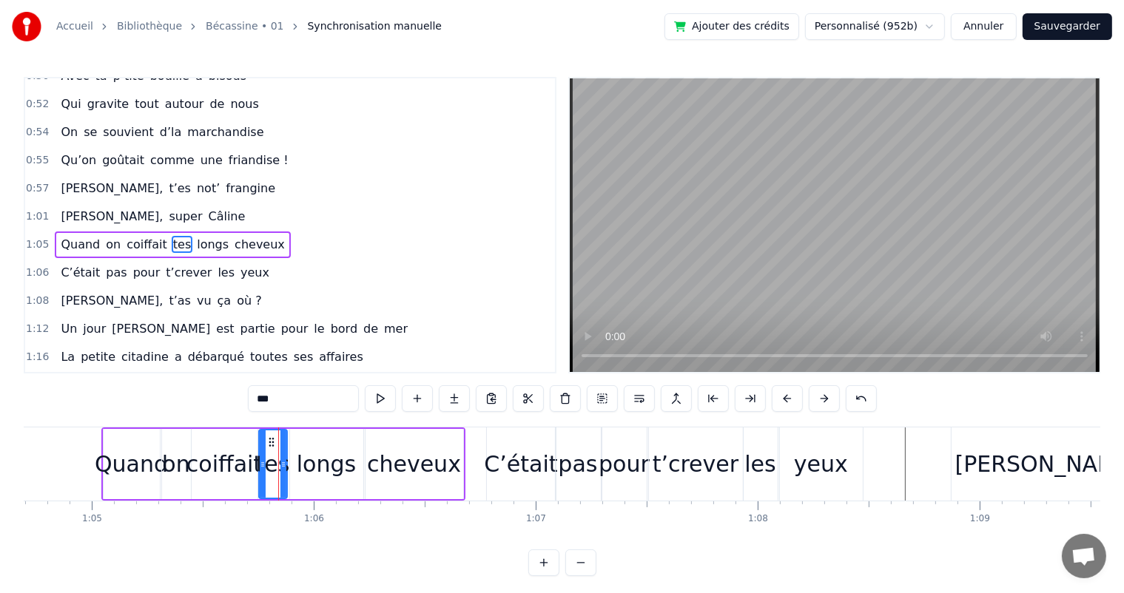
click at [282, 456] on div at bounding box center [283, 463] width 6 height 67
click at [306, 458] on div "longs" at bounding box center [326, 463] width 59 height 33
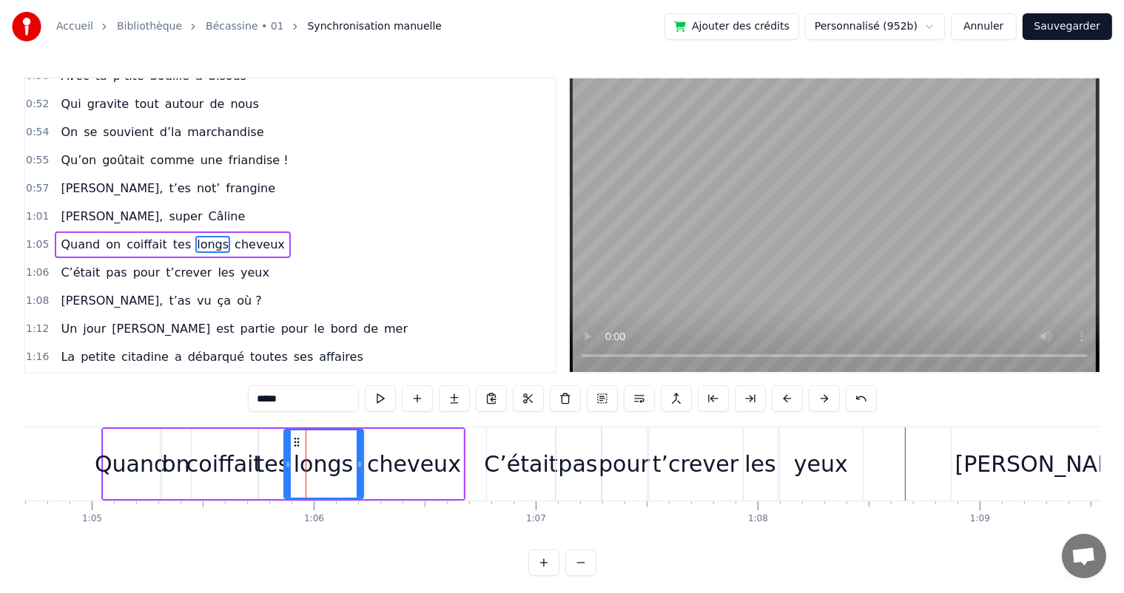
click at [285, 461] on icon at bounding box center [288, 465] width 6 height 12
click at [349, 462] on icon at bounding box center [352, 465] width 6 height 12
click at [391, 459] on div "cheveux" at bounding box center [414, 463] width 94 height 33
type input "*******"
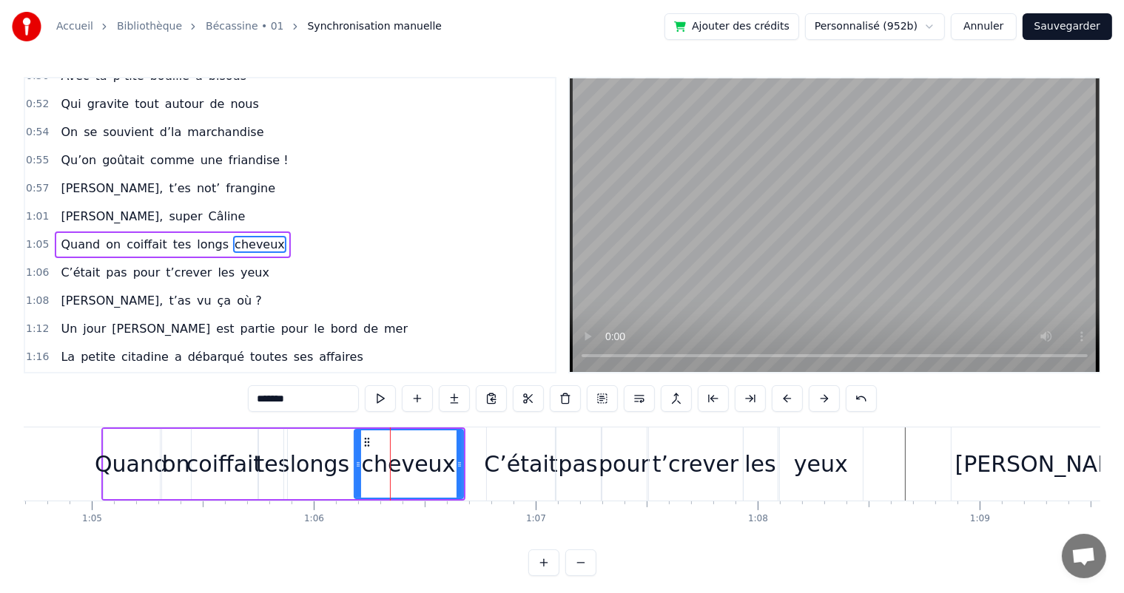
drag, startPoint x: 369, startPoint y: 461, endPoint x: 358, endPoint y: 462, distance: 11.1
click at [358, 462] on icon at bounding box center [358, 465] width 6 height 12
click at [453, 466] on icon at bounding box center [453, 465] width 6 height 12
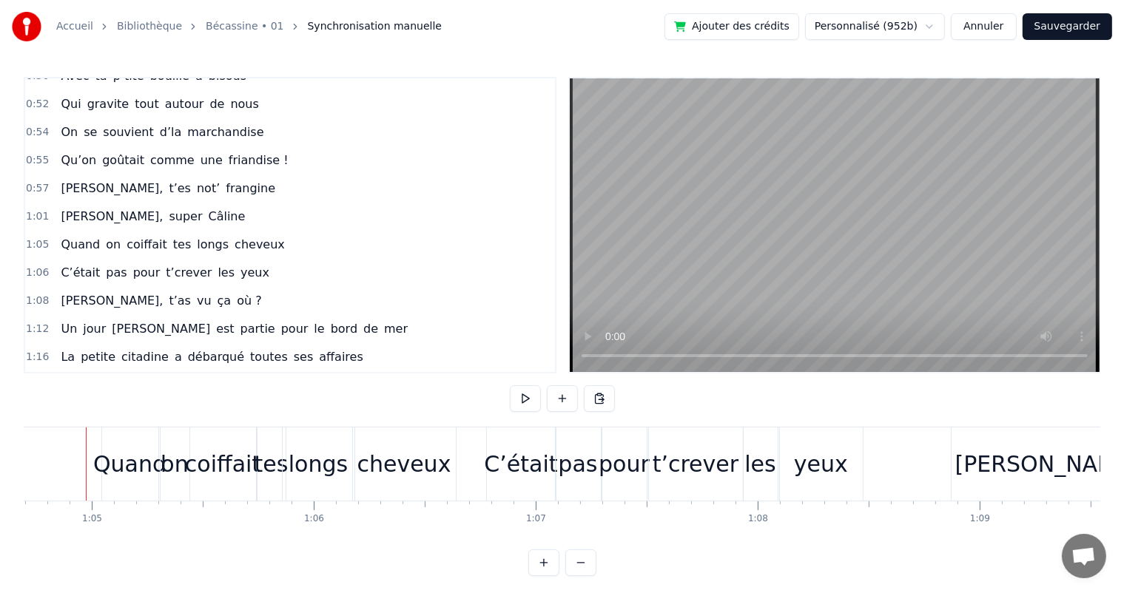
scroll to position [0, 14342]
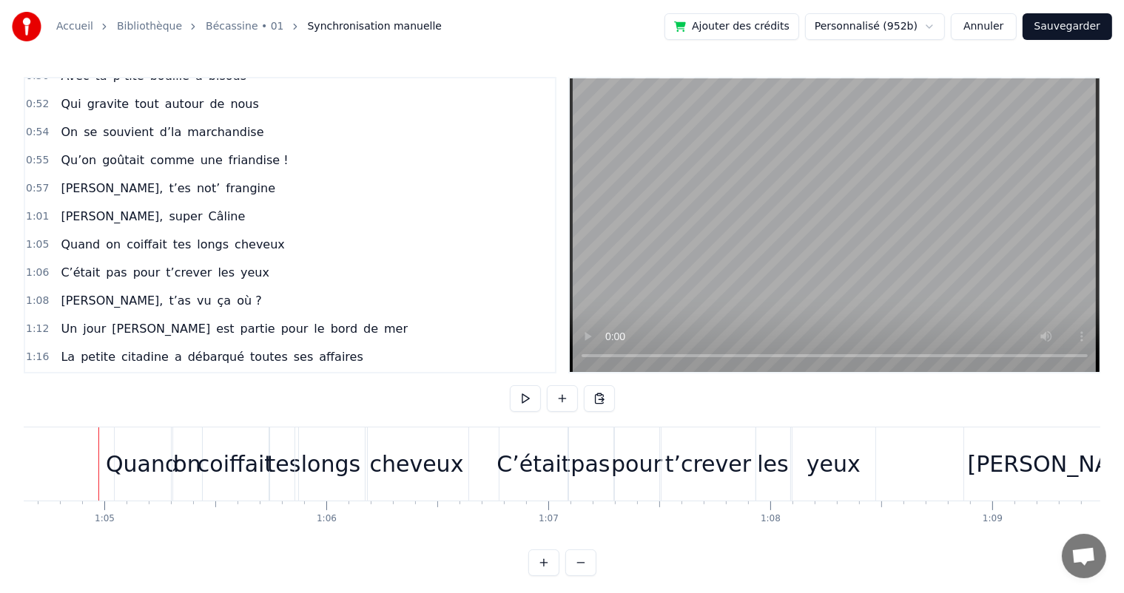
click at [69, 208] on div "[PERSON_NAME], super Câline" at bounding box center [153, 216] width 196 height 27
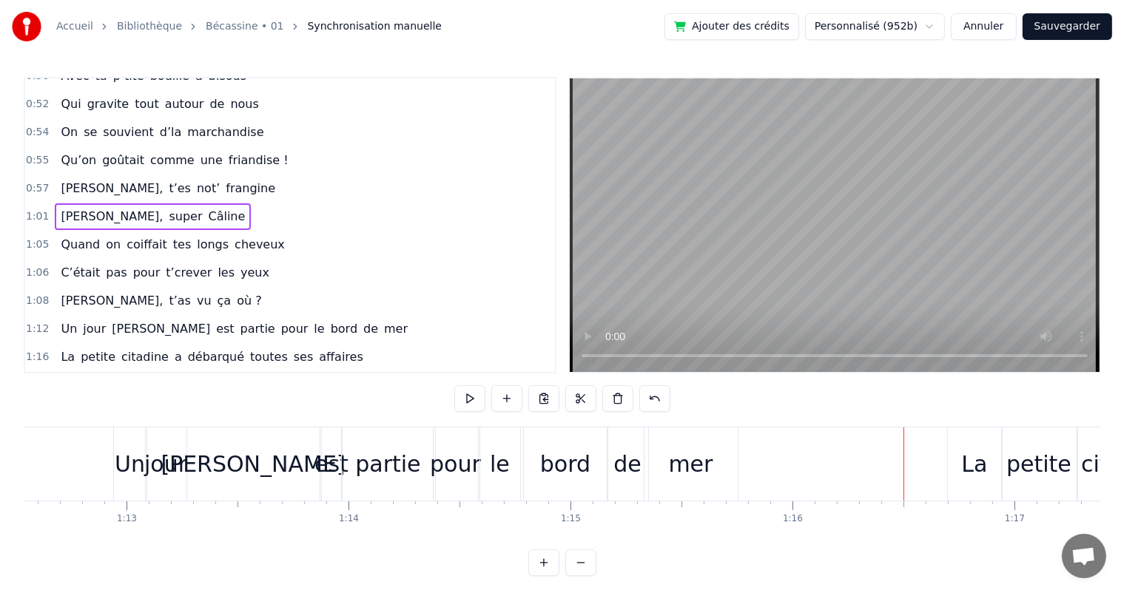
scroll to position [0, 16094]
click at [448, 472] on div "pour" at bounding box center [455, 463] width 51 height 33
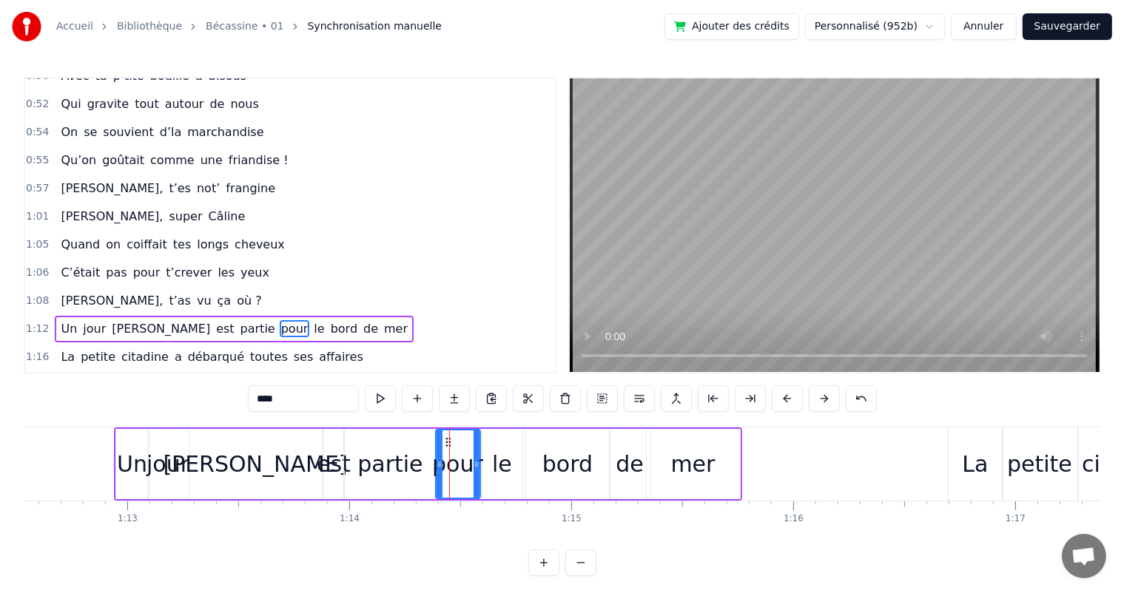
scroll to position [519, 0]
